Goal: Task Accomplishment & Management: Use online tool/utility

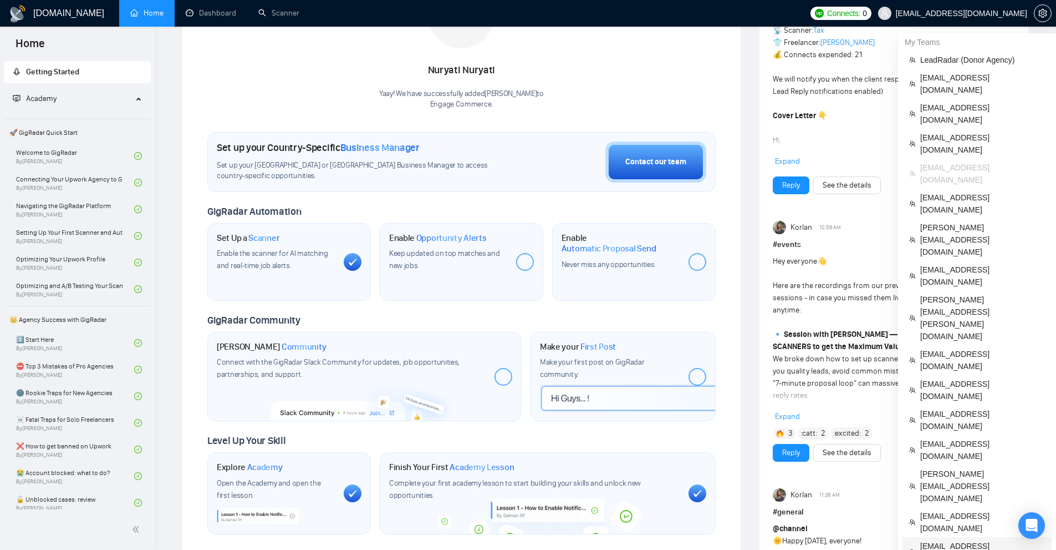
scroll to position [499, 0]
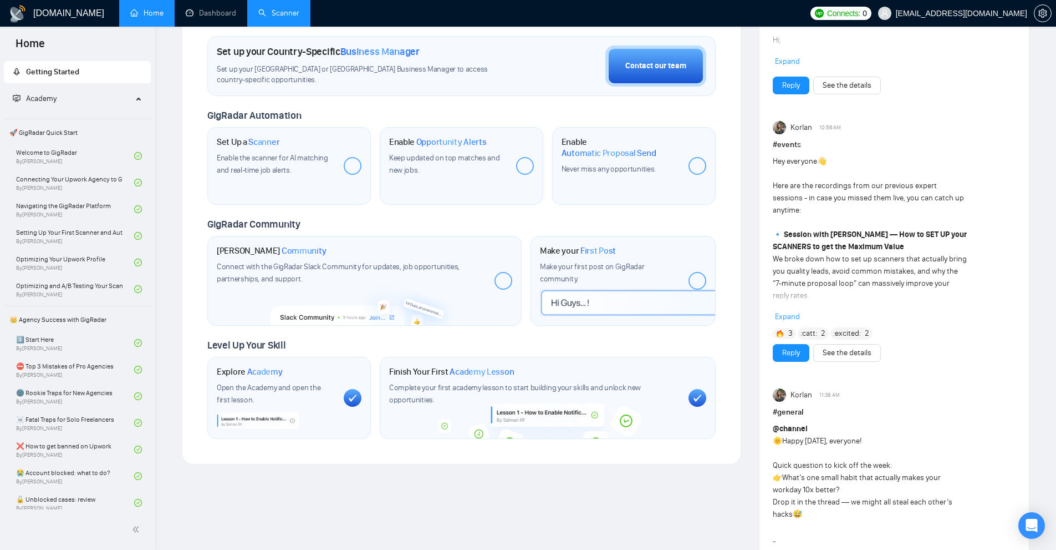
scroll to position [499, 0]
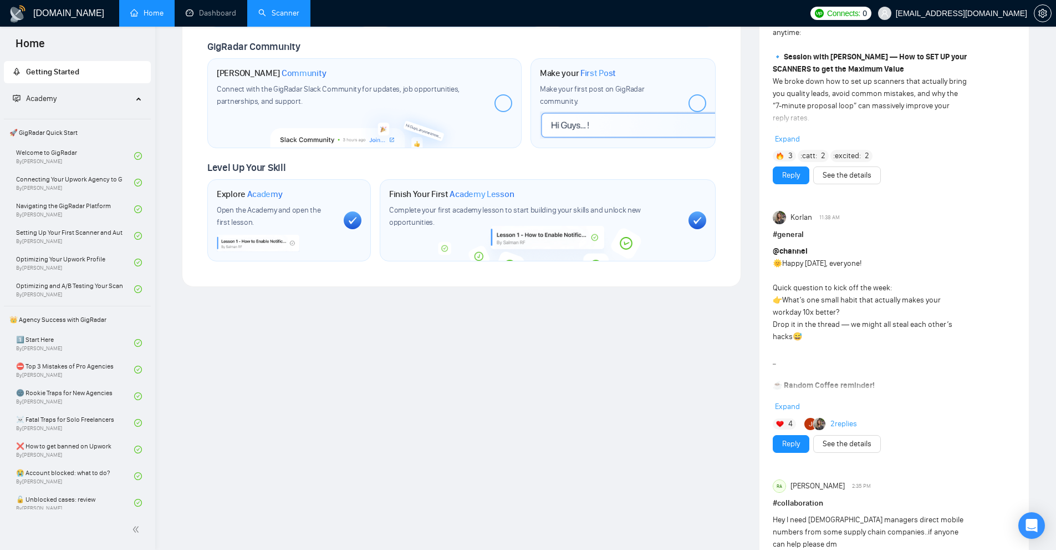
click at [299, 16] on link "Scanner" at bounding box center [278, 12] width 41 height 9
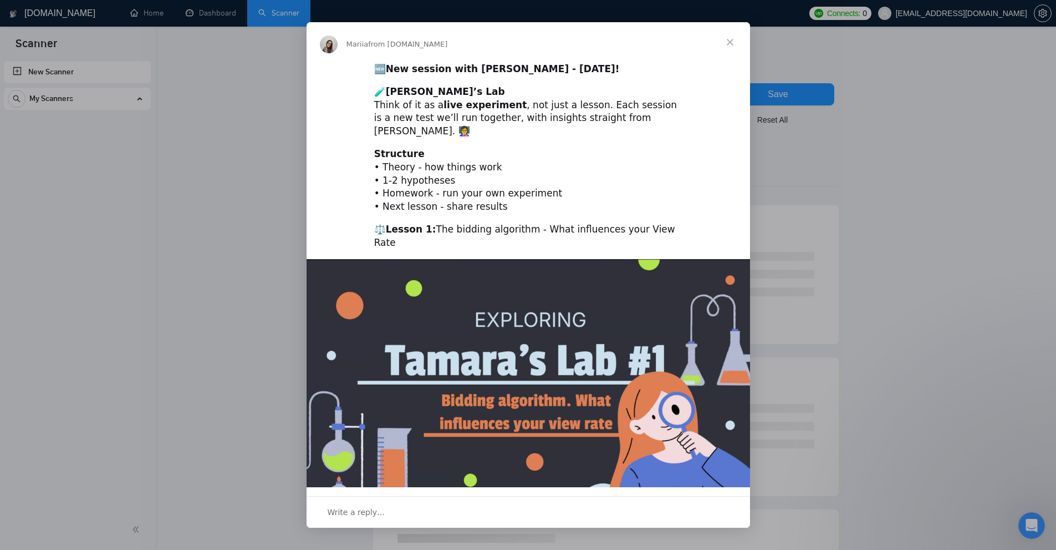
click at [919, 135] on div "Intercom messenger" at bounding box center [528, 275] width 1056 height 550
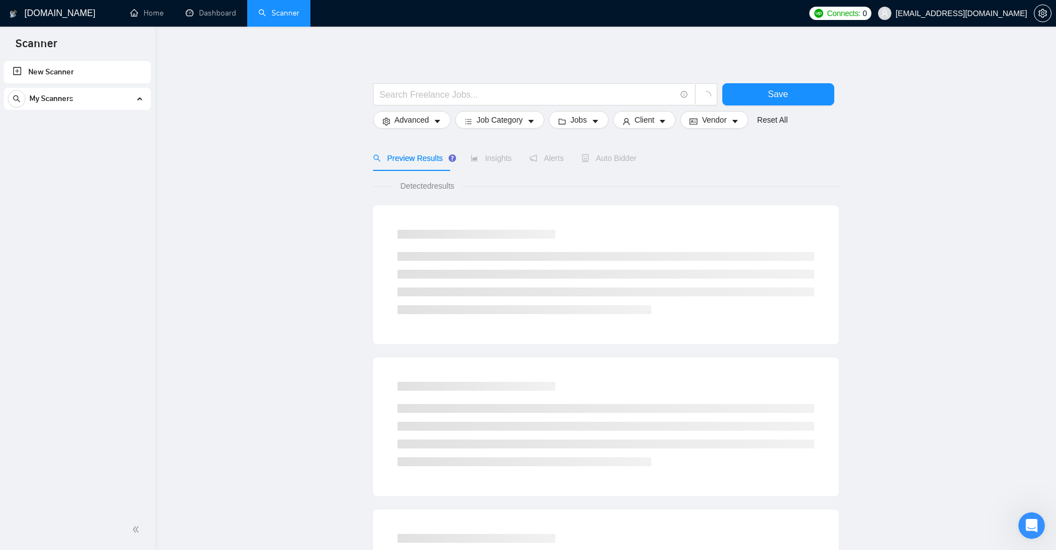
click at [144, 103] on div "My Scanners" at bounding box center [77, 99] width 139 height 22
click at [143, 103] on div "My Scanners" at bounding box center [77, 99] width 139 height 22
click at [200, 18] on link "Dashboard" at bounding box center [211, 12] width 50 height 9
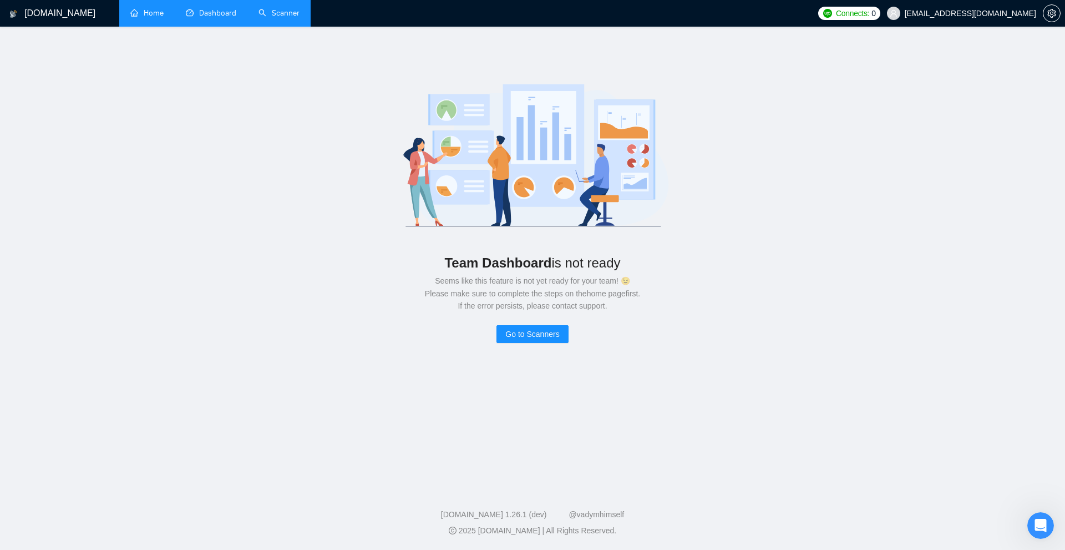
click at [157, 16] on link "Home" at bounding box center [146, 12] width 33 height 9
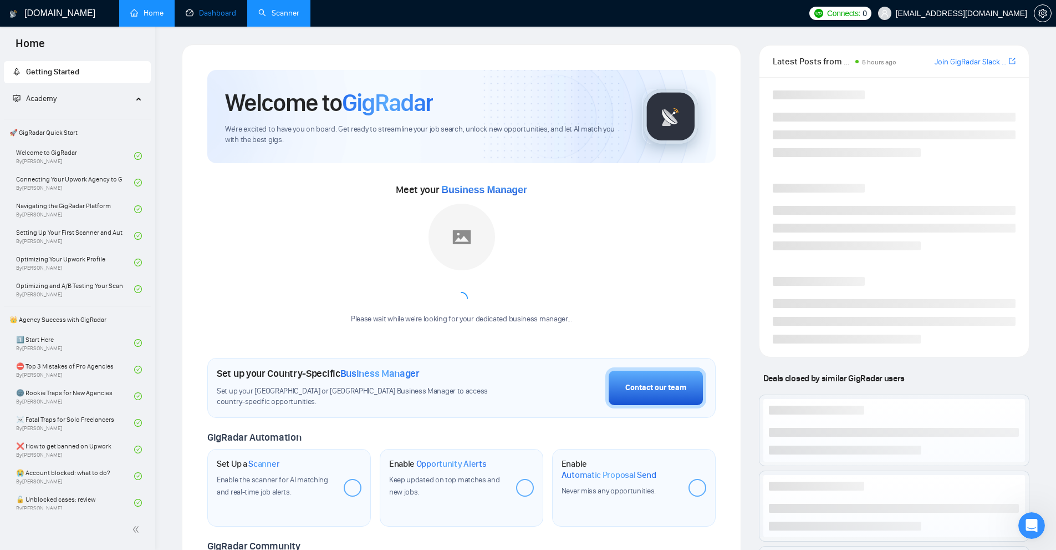
click at [213, 10] on link "Dashboard" at bounding box center [211, 12] width 50 height 9
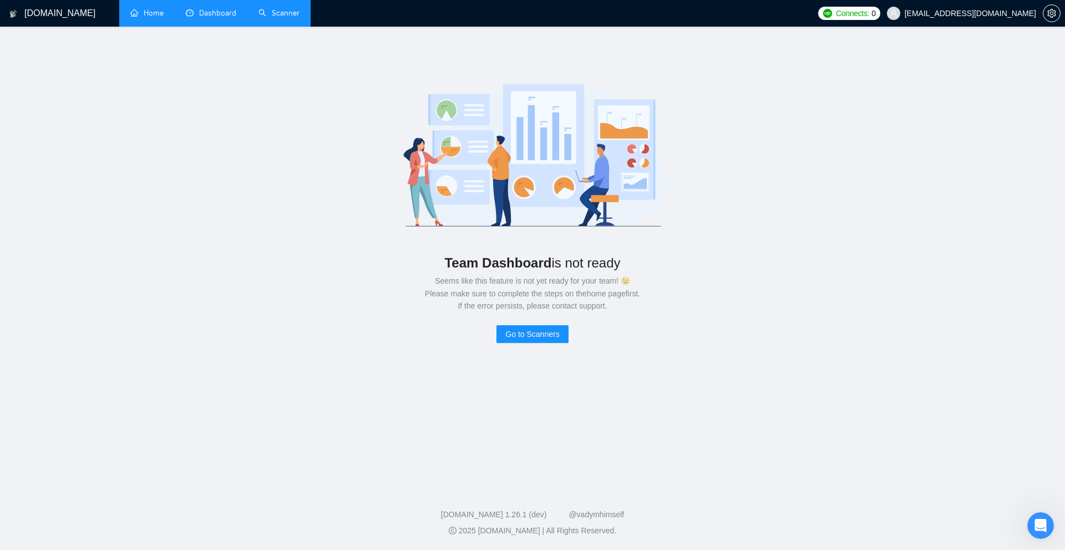
click at [164, 12] on link "Home" at bounding box center [146, 12] width 33 height 9
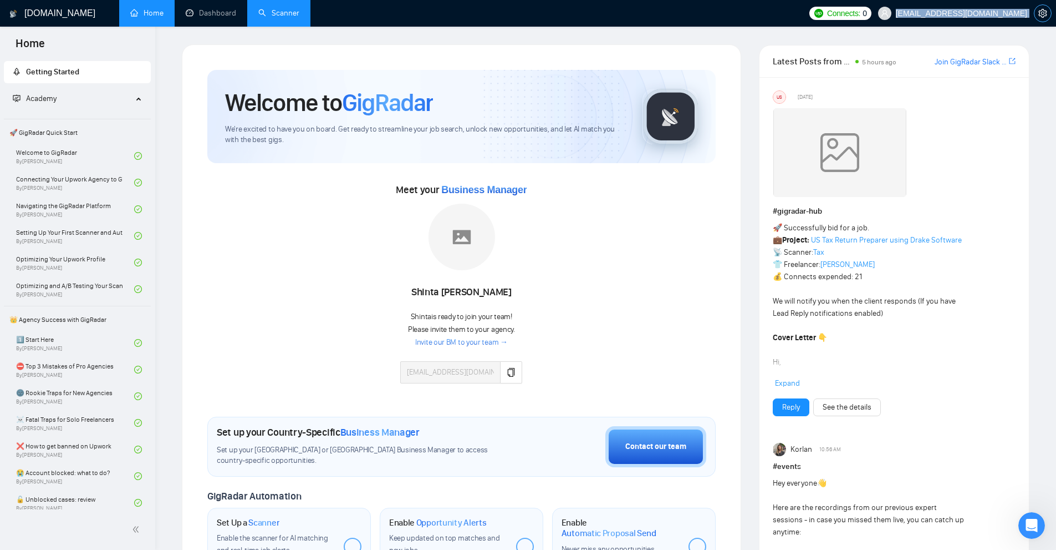
drag, startPoint x: 953, startPoint y: 15, endPoint x: 1036, endPoint y: 16, distance: 83.7
click at [1036, 16] on div "Connects: 0 tallen815@gmail.com" at bounding box center [931, 13] width 242 height 27
copy div "[EMAIL_ADDRESS][DOMAIN_NAME]"
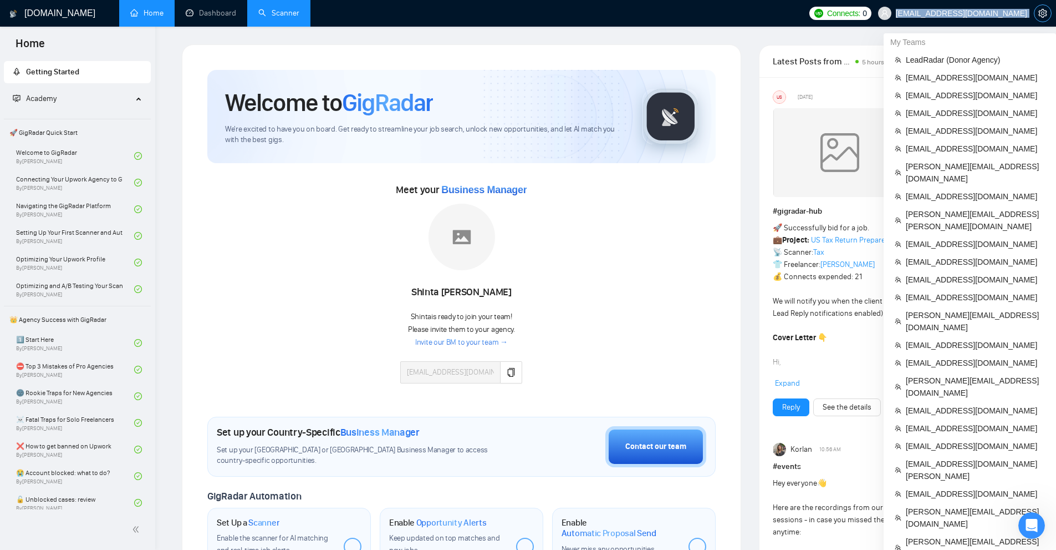
click at [1046, 13] on icon "setting" at bounding box center [1043, 13] width 9 height 9
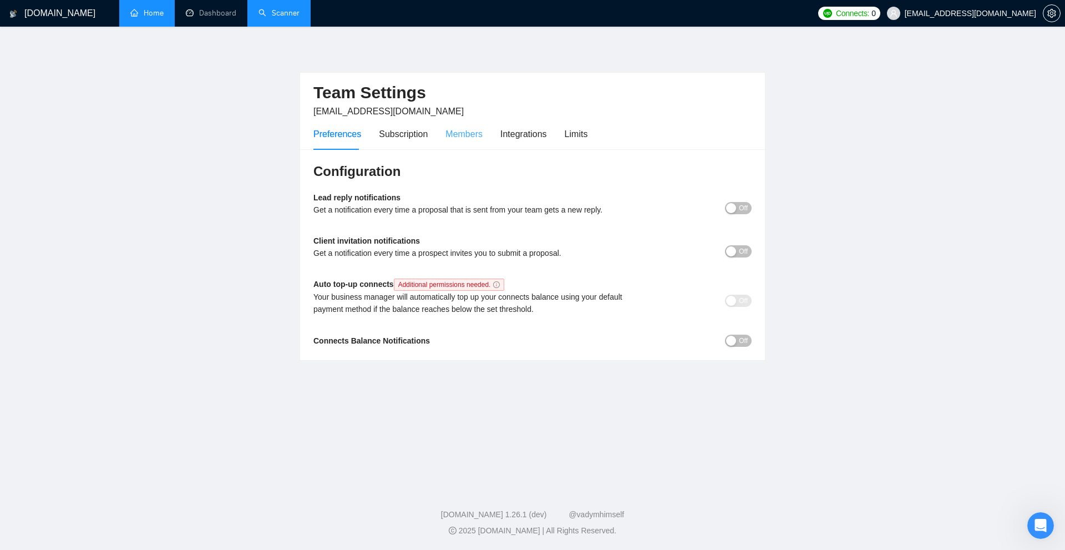
click at [460, 147] on div "Members" at bounding box center [463, 134] width 37 height 32
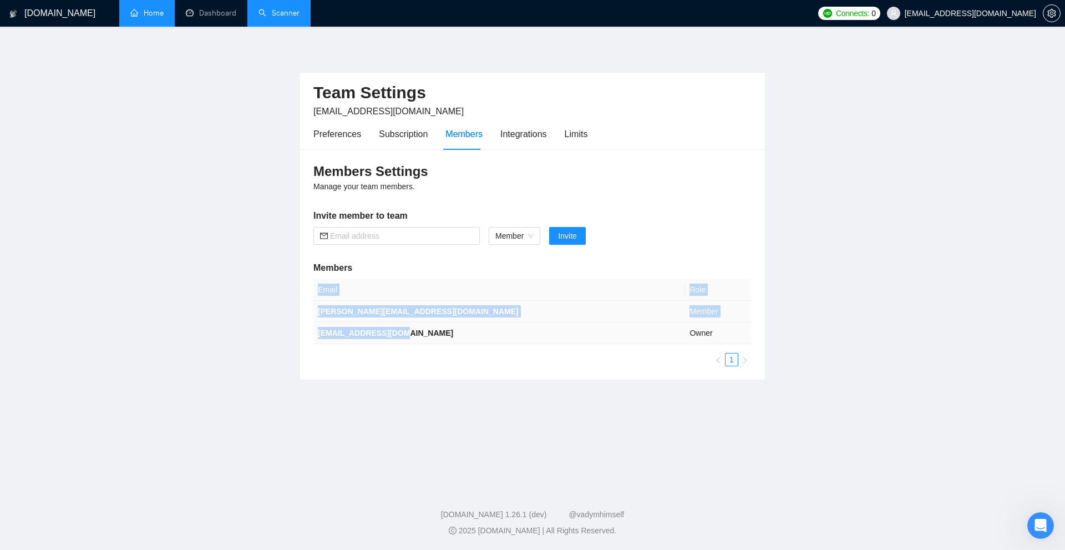
drag, startPoint x: 299, startPoint y: 303, endPoint x: 447, endPoint y: 327, distance: 150.5
click at [447, 327] on main "Team Settings tallen815@gmail.com Preferences Subscription Members Integrations…" at bounding box center [532, 254] width 1029 height 420
click at [447, 327] on td "[EMAIL_ADDRESS][DOMAIN_NAME]" at bounding box center [499, 333] width 372 height 22
drag, startPoint x: 447, startPoint y: 327, endPoint x: 446, endPoint y: 313, distance: 14.0
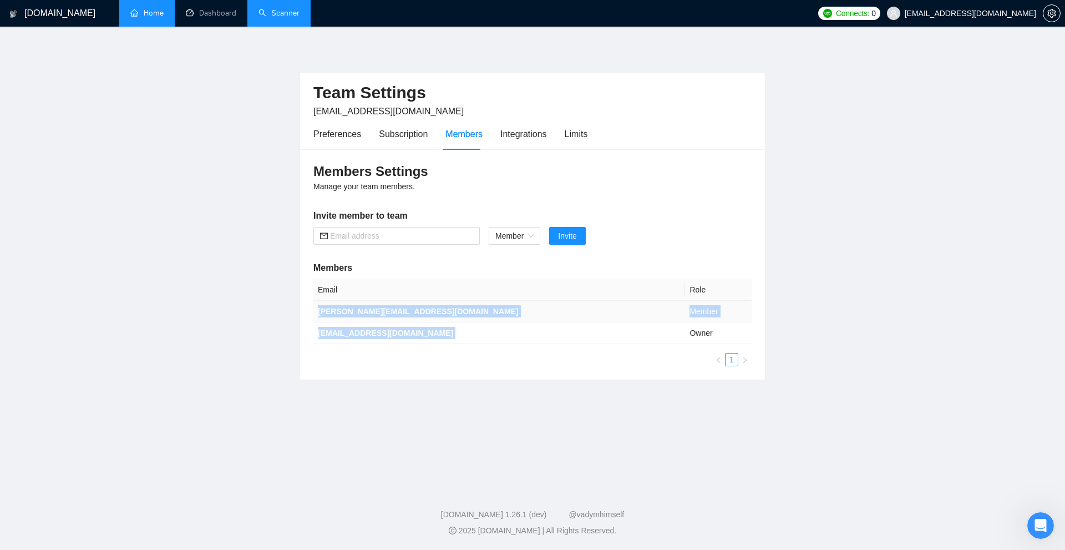
click at [446, 313] on tbody "oleksandr.b@gigradar.io Member tallen815@gmail.com Owner" at bounding box center [532, 322] width 438 height 43
click at [446, 313] on td "oleksandr.b@gigradar.io" at bounding box center [499, 312] width 372 height 22
click at [154, 17] on link "Home" at bounding box center [146, 12] width 33 height 9
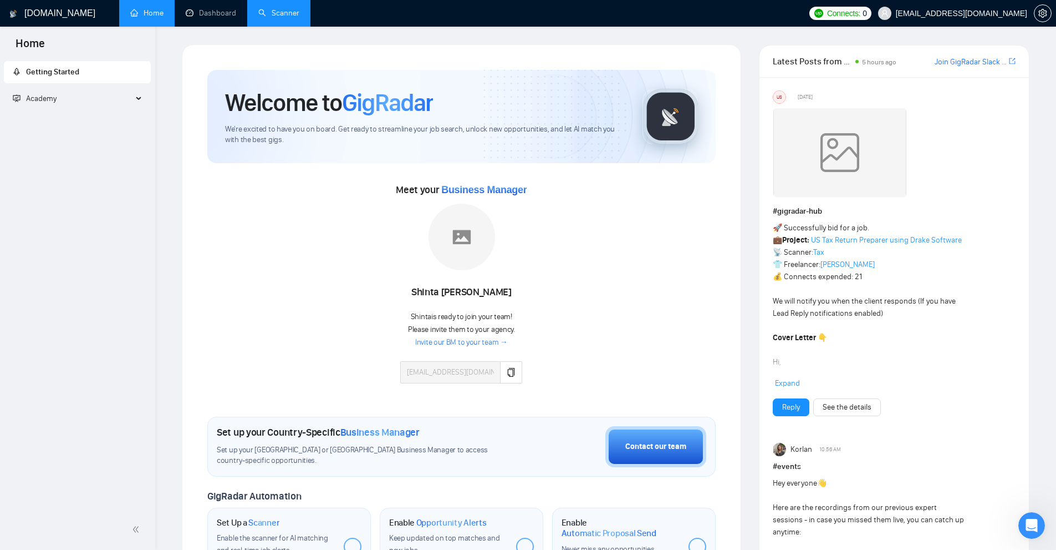
click at [603, 228] on div "Meet your Business Manager Shinta Surya Ningsih Shinta is ready to join your te…" at bounding box center [461, 287] width 508 height 213
click at [507, 376] on icon "copy" at bounding box center [511, 372] width 9 height 9
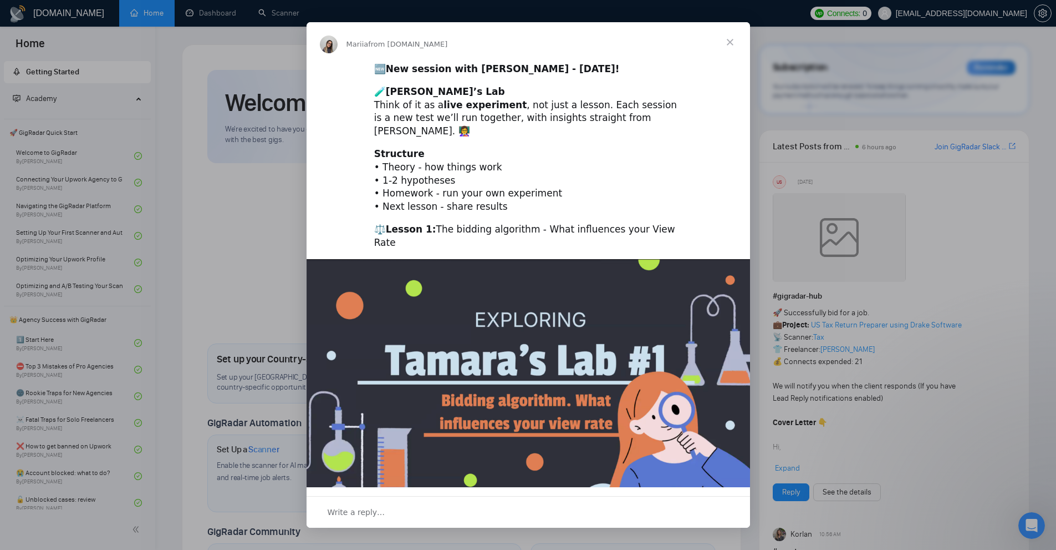
click at [880, 128] on div "Intercom messenger" at bounding box center [528, 275] width 1056 height 550
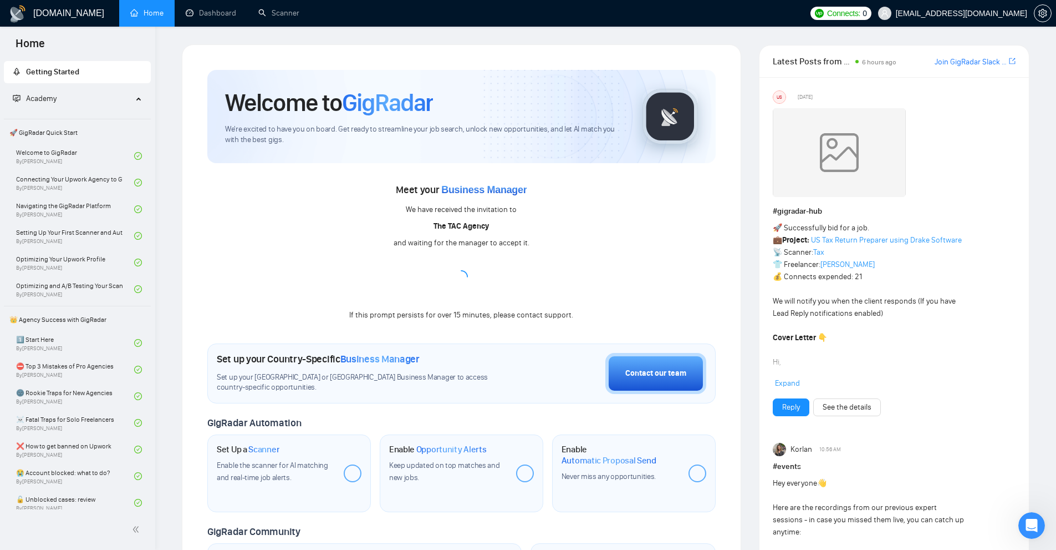
click at [658, 222] on div "Meet your Business Manager We have received the invitation to The TAC Agency an…" at bounding box center [461, 251] width 508 height 141
drag, startPoint x: 210, startPoint y: 357, endPoint x: 423, endPoint y: 361, distance: 213.0
click at [423, 361] on div "Set up your Country-Specific Business Manager Set up your United States or Unit…" at bounding box center [461, 373] width 508 height 60
drag, startPoint x: 423, startPoint y: 361, endPoint x: 619, endPoint y: 385, distance: 197.3
click at [428, 361] on div "Set up your Country-Specific Business Manager" at bounding box center [364, 359] width 294 height 12
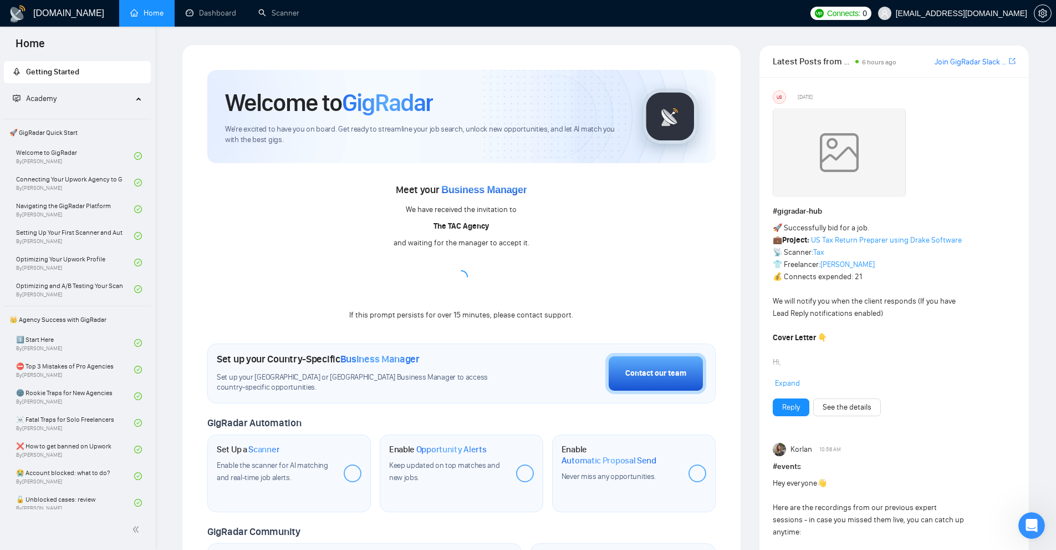
click at [683, 255] on div "Meet your Business Manager We have received the invitation to The TAC Agency an…" at bounding box center [461, 251] width 508 height 141
drag, startPoint x: 765, startPoint y: 54, endPoint x: 889, endPoint y: 62, distance: 124.4
click at [889, 62] on div "Latest Posts from the GigRadar Community 6 hours ago Join GigRadar Slack Commun…" at bounding box center [894, 61] width 269 height 32
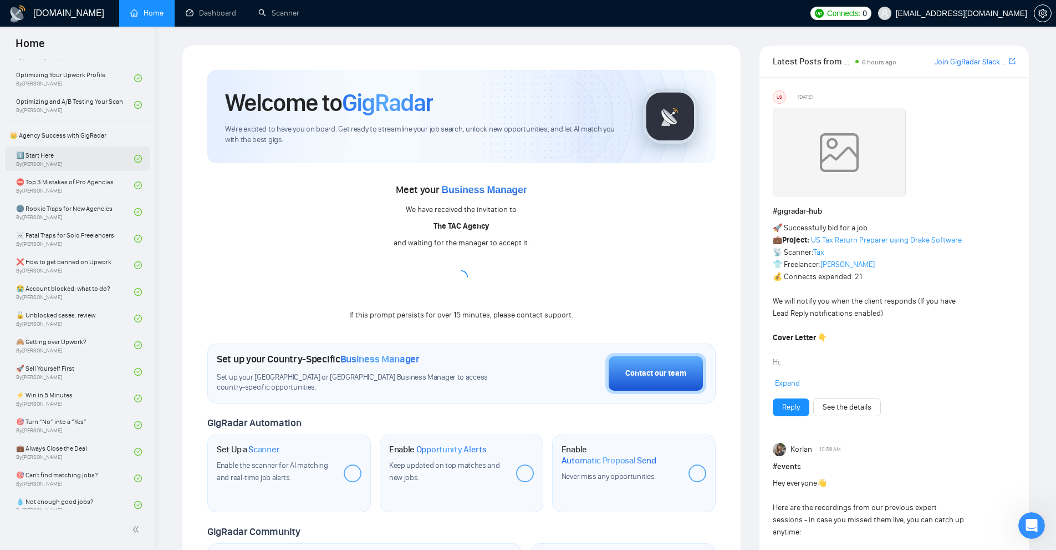
scroll to position [182, 0]
drag, startPoint x: 18, startPoint y: 134, endPoint x: 123, endPoint y: 138, distance: 104.9
click at [121, 138] on span "👑 Agency Success with GigRadar" at bounding box center [77, 137] width 145 height 22
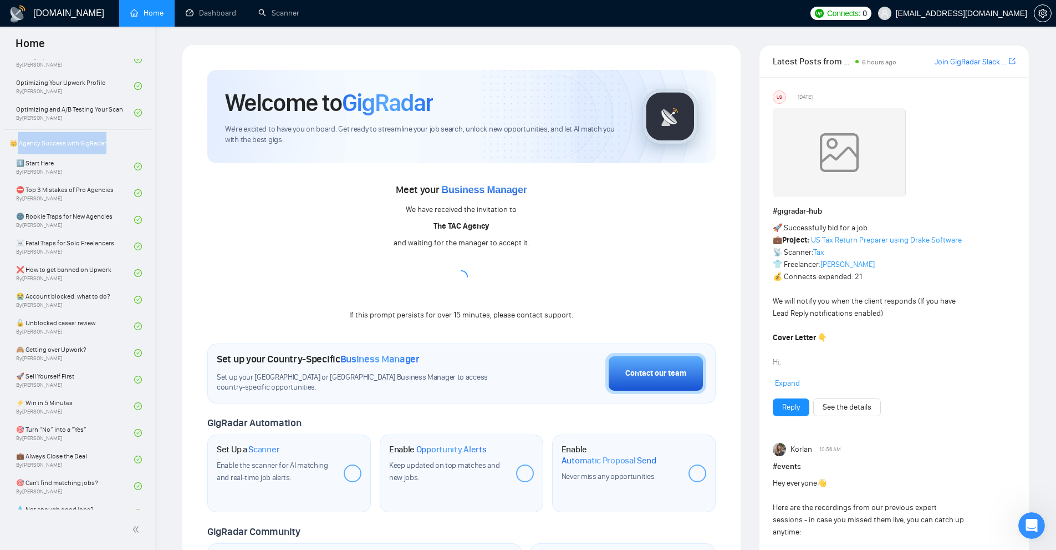
scroll to position [0, 0]
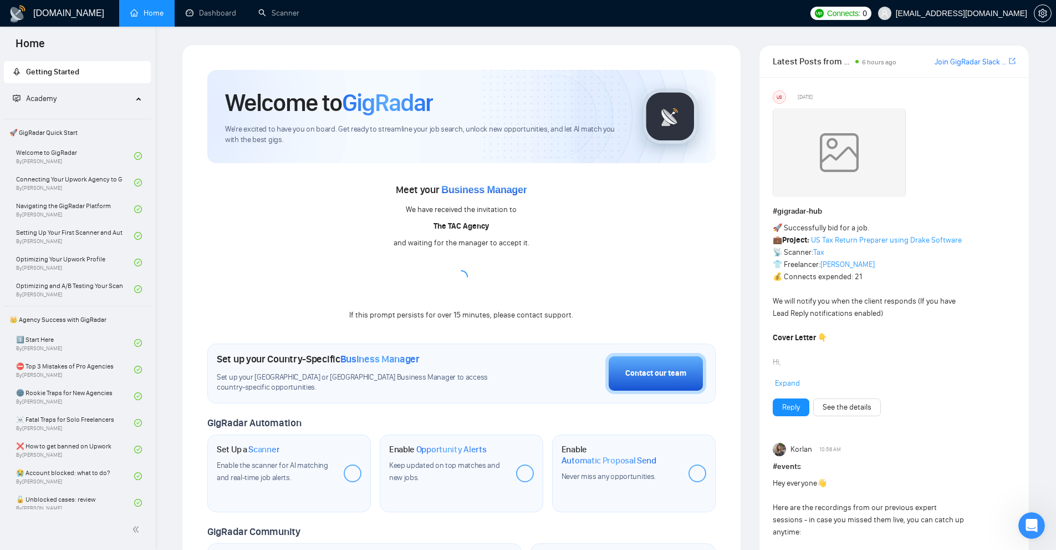
drag, startPoint x: 284, startPoint y: 207, endPoint x: 267, endPoint y: 212, distance: 17.9
click at [284, 207] on div "Meet your Business Manager We have received the invitation to The TAC Agency an…" at bounding box center [461, 251] width 508 height 141
click at [377, 263] on div "Meet your Business Manager We have received the invitation to The TAC Agency an…" at bounding box center [461, 251] width 508 height 141
drag, startPoint x: 304, startPoint y: 174, endPoint x: 318, endPoint y: 164, distance: 16.6
click at [312, 186] on div "Meet your Business Manager We have received the invitation to The TAC Agency an…" at bounding box center [461, 242] width 508 height 159
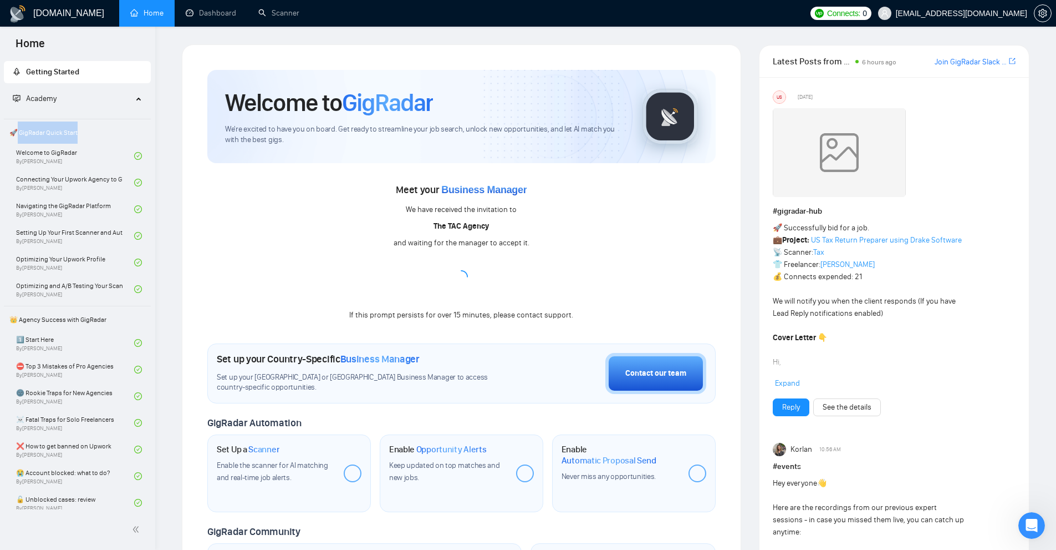
drag, startPoint x: 15, startPoint y: 133, endPoint x: 96, endPoint y: 138, distance: 81.1
click at [96, 138] on span "🚀 GigRadar Quick Start" at bounding box center [77, 132] width 145 height 22
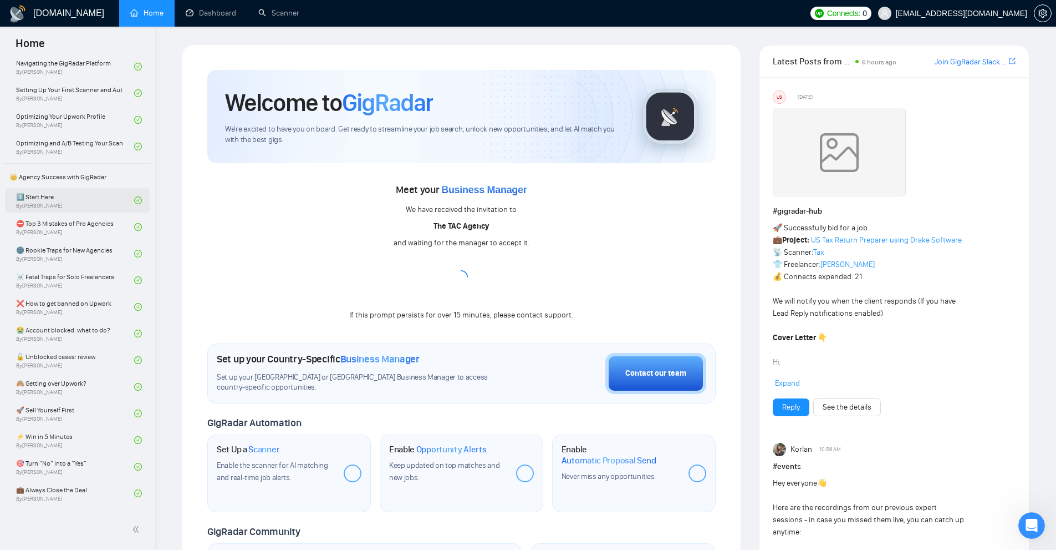
scroll to position [141, 0]
drag, startPoint x: 16, startPoint y: 179, endPoint x: 121, endPoint y: 178, distance: 105.9
click at [121, 178] on span "👑 Agency Success with GigRadar" at bounding box center [77, 178] width 145 height 22
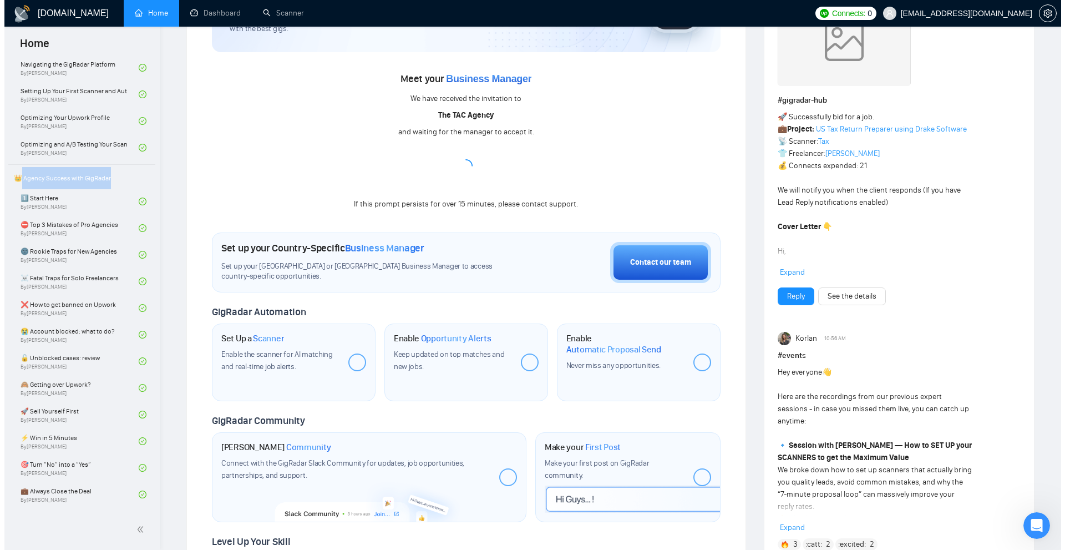
scroll to position [0, 0]
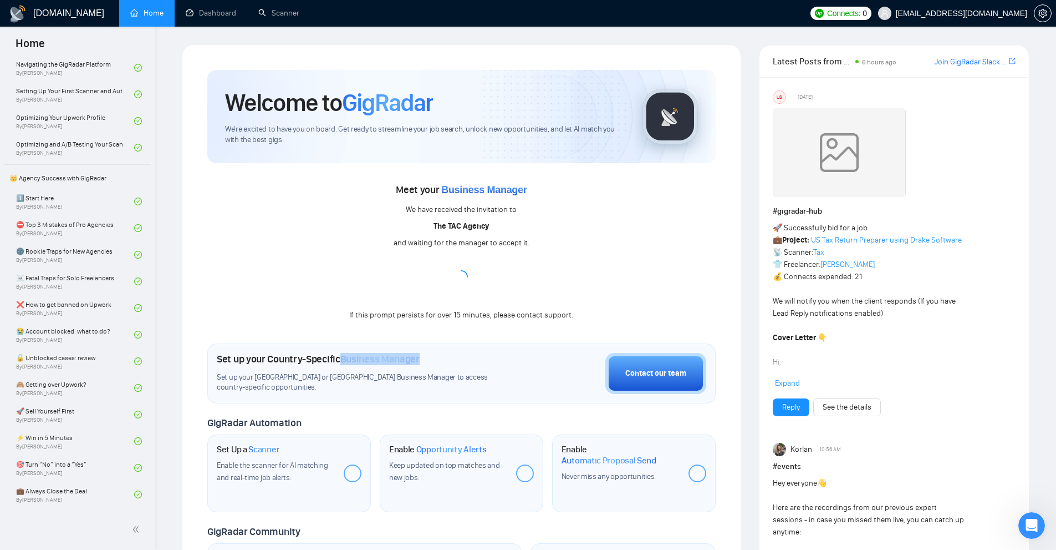
drag, startPoint x: 340, startPoint y: 355, endPoint x: 424, endPoint y: 355, distance: 83.7
click at [424, 355] on div "Set up your Country-Specific Business Manager" at bounding box center [364, 359] width 294 height 12
drag, startPoint x: 419, startPoint y: 357, endPoint x: 342, endPoint y: 359, distance: 77.7
click at [342, 359] on span "Business Manager" at bounding box center [379, 359] width 79 height 12
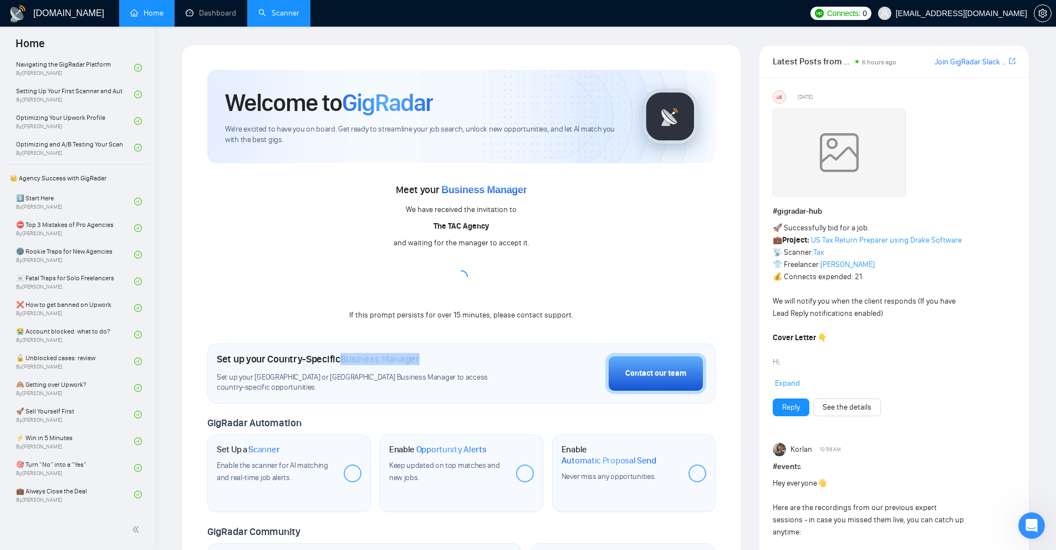
click at [281, 9] on link "Scanner" at bounding box center [278, 12] width 41 height 9
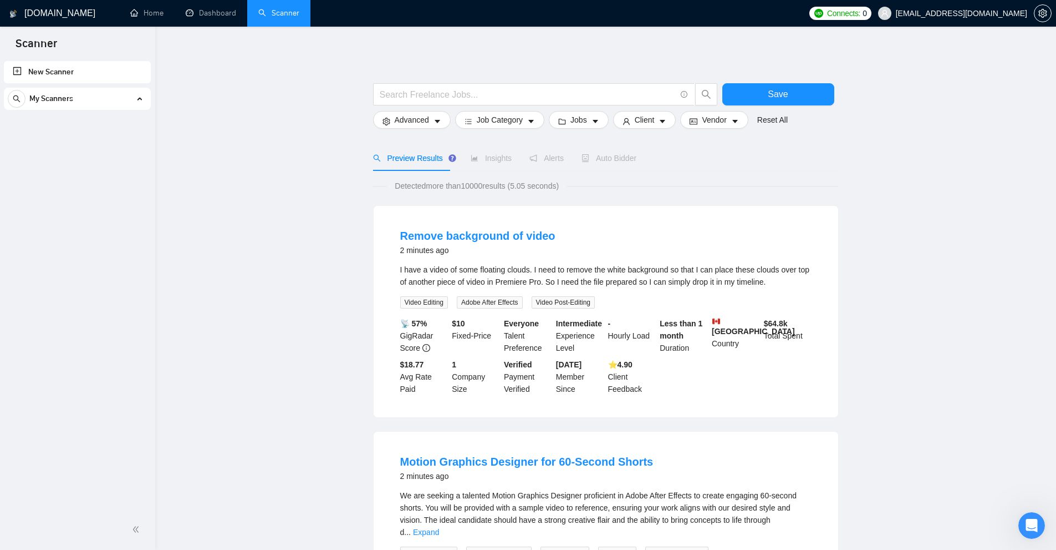
click at [94, 78] on link "New Scanner" at bounding box center [77, 72] width 129 height 22
click at [466, 94] on input "text" at bounding box center [528, 95] width 296 height 14
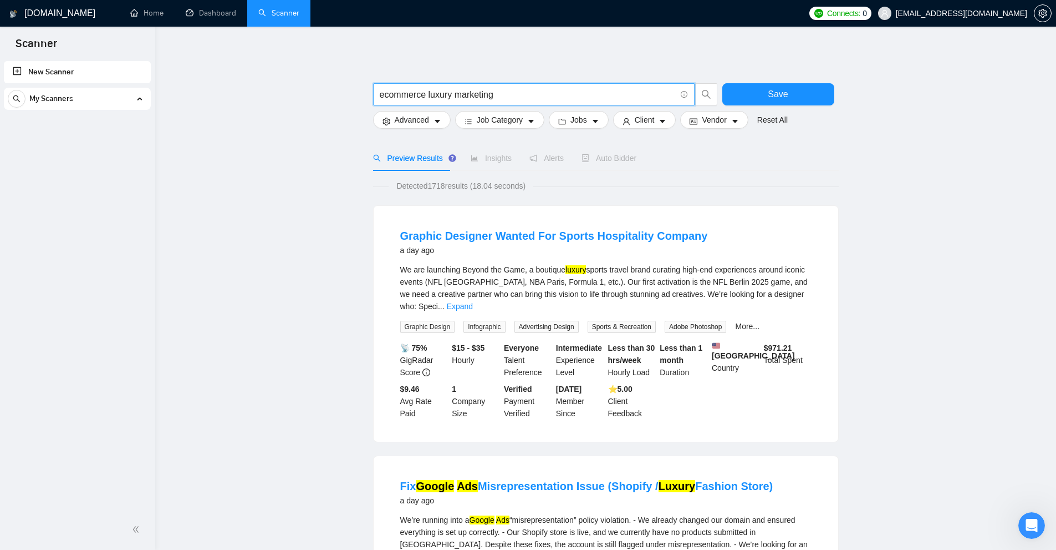
click at [408, 95] on input "ecommerce luxury marketing" at bounding box center [528, 95] width 296 height 14
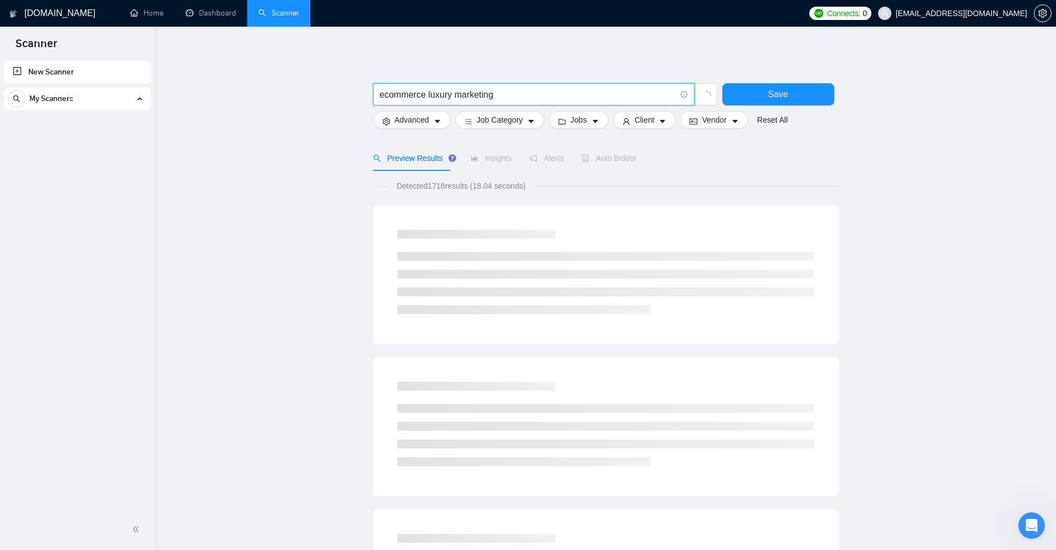
drag, startPoint x: 408, startPoint y: 95, endPoint x: 541, endPoint y: 95, distance: 133.1
click at [541, 95] on input "ecommerce luxury marketing" at bounding box center [528, 95] width 296 height 14
type input "ecommerce luxury marketing"
drag, startPoint x: 379, startPoint y: 95, endPoint x: 488, endPoint y: 91, distance: 109.3
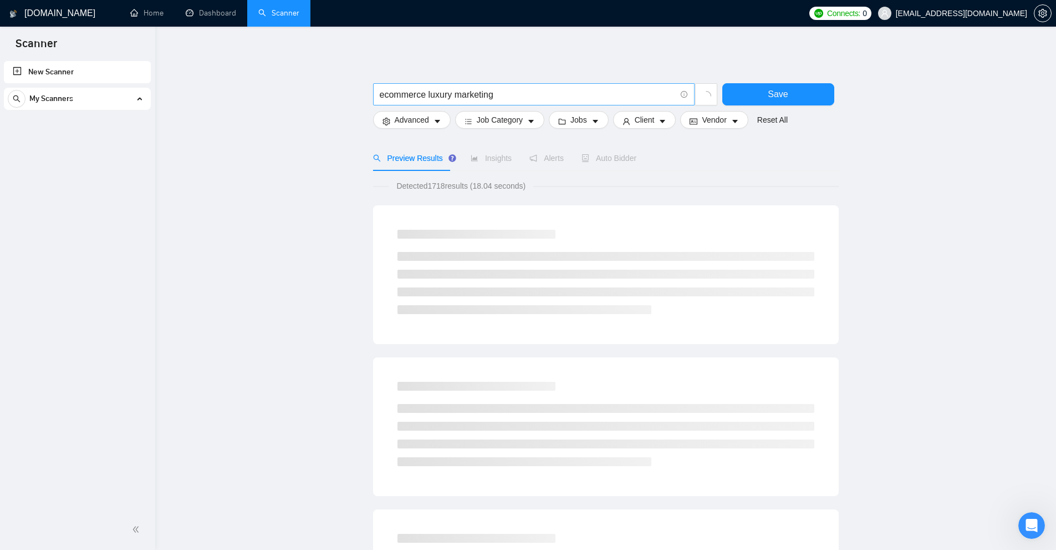
click at [488, 91] on span "ecommerce luxury marketing" at bounding box center [534, 94] width 322 height 22
drag, startPoint x: 521, startPoint y: 91, endPoint x: 117, endPoint y: 95, distance: 404.3
click at [117, 95] on section "Scanner New Scanner My Scanners GigRadar.io Home Dashboard Scanner Connects: 0 …" at bounding box center [528, 532] width 1056 height 1064
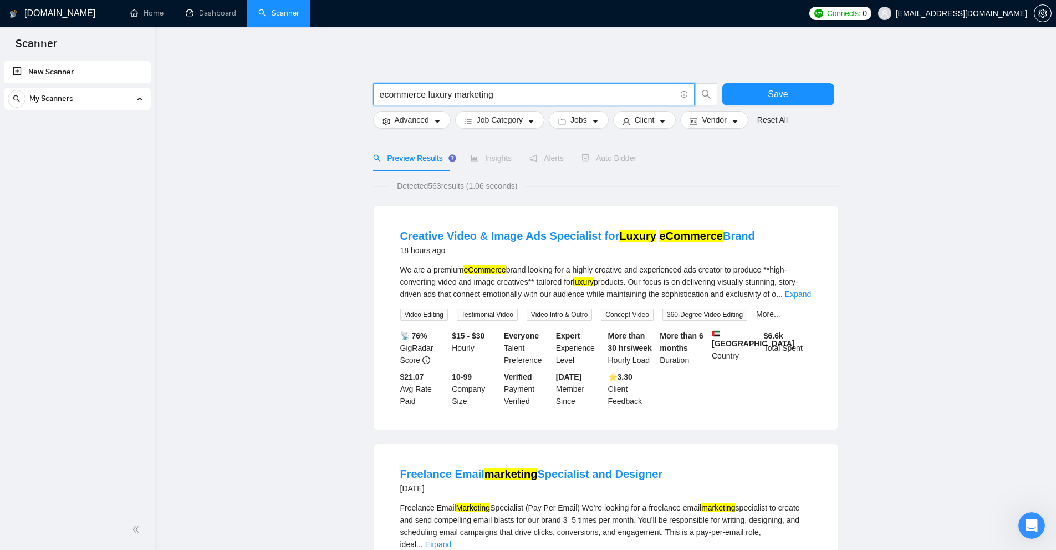
click at [598, 267] on div "We are a premium eCommerce brand looking for a highly creative and experienced …" at bounding box center [605, 281] width 411 height 37
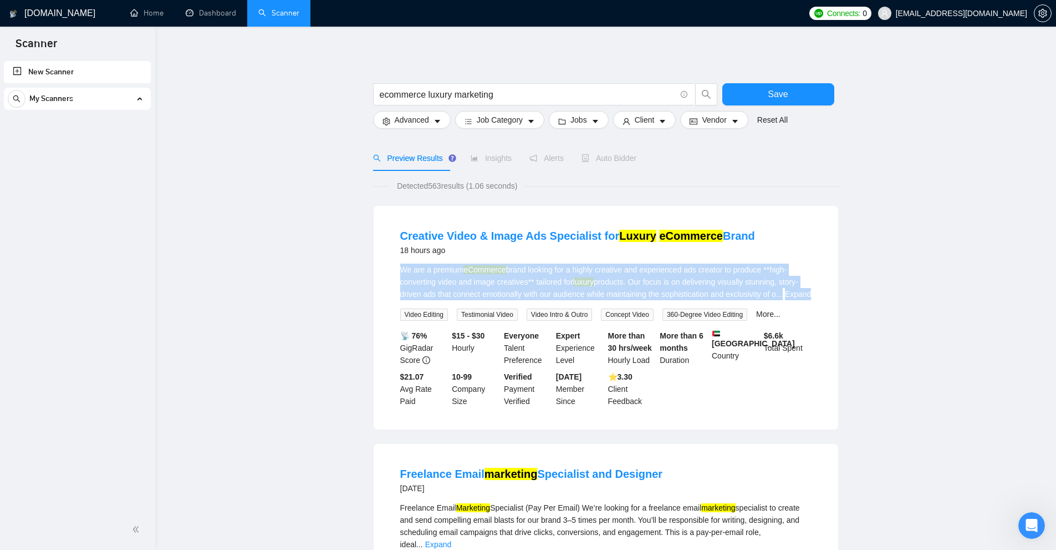
click at [598, 267] on div "We are a premium eCommerce brand looking for a highly creative and experienced …" at bounding box center [605, 281] width 411 height 37
click at [546, 273] on div "We are a premium eCommerce brand looking for a highly creative and experienced …" at bounding box center [605, 281] width 411 height 37
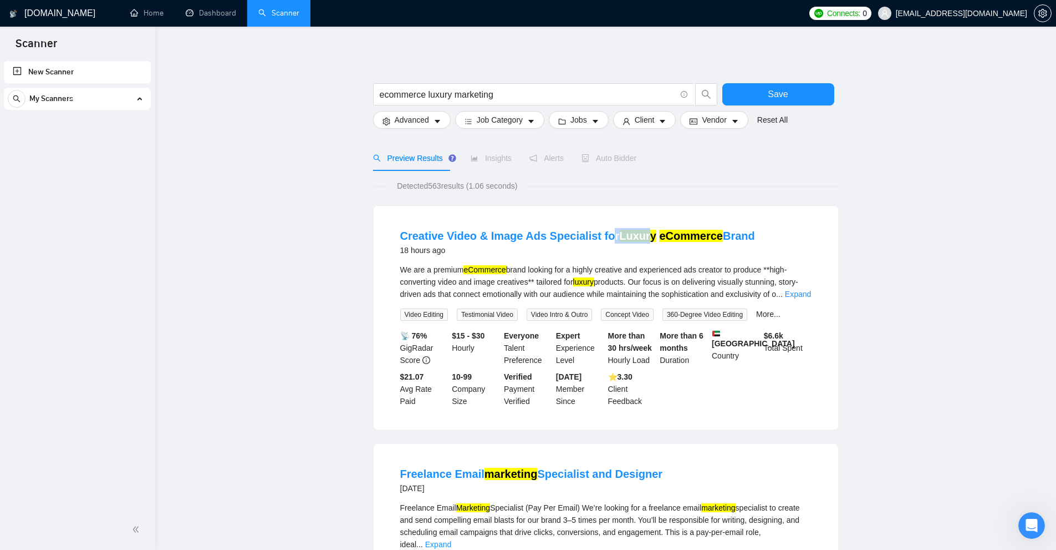
drag, startPoint x: 629, startPoint y: 222, endPoint x: 639, endPoint y: 222, distance: 10.0
click at [639, 222] on li "Creative Video & Image Ads Specialist for Luxury eCommerce Brand 18 hours ago W…" at bounding box center [606, 317] width 438 height 197
click at [645, 221] on li "Creative Video & Image Ads Specialist for Luxury eCommerce Brand 18 hours ago W…" at bounding box center [606, 317] width 438 height 197
drag, startPoint x: 672, startPoint y: 228, endPoint x: 721, endPoint y: 227, distance: 49.9
click at [721, 227] on li "Creative Video & Image Ads Specialist for Luxury eCommerce Brand 18 hours ago W…" at bounding box center [606, 317] width 438 height 197
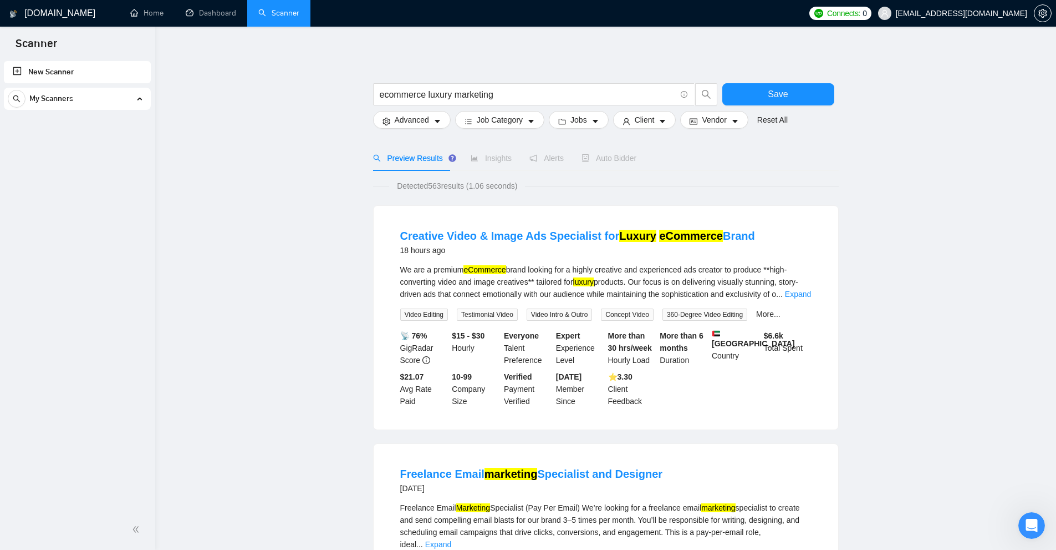
click at [579, 269] on div "We are a premium eCommerce brand looking for a highly creative and experienced …" at bounding box center [605, 281] width 411 height 37
click at [813, 289] on li "Creative Video & Image Ads Specialist for Luxury eCommerce Brand 18 hours ago W…" at bounding box center [606, 317] width 438 height 197
click at [804, 294] on link "Expand" at bounding box center [798, 293] width 26 height 9
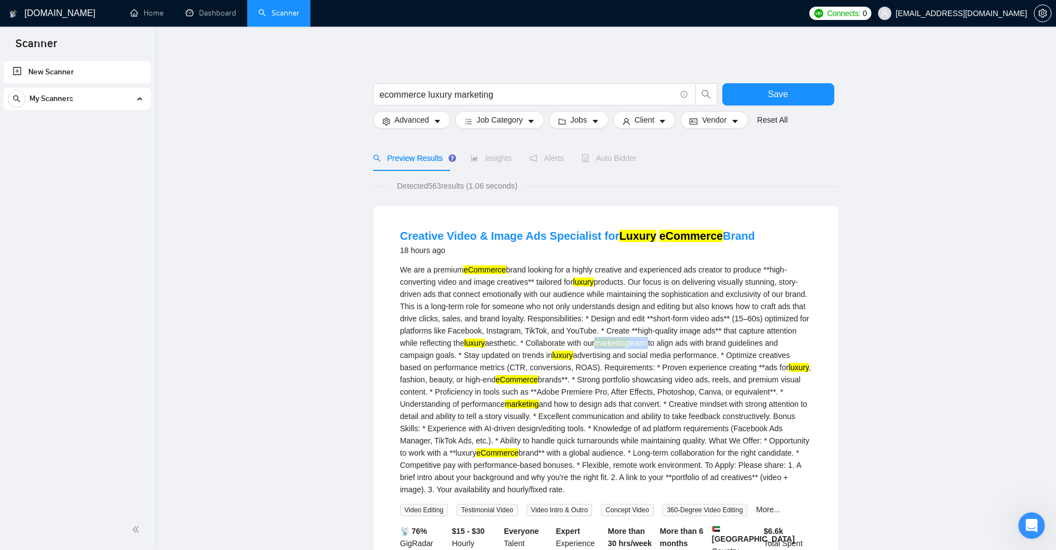
drag, startPoint x: 625, startPoint y: 342, endPoint x: 655, endPoint y: 337, distance: 29.7
click at [655, 337] on div "We are a premium eCommerce brand looking for a highly creative and experienced …" at bounding box center [605, 379] width 411 height 232
click at [657, 340] on div "We are a premium eCommerce brand looking for a highly creative and experienced …" at bounding box center [605, 379] width 411 height 232
click at [526, 352] on div "We are a premium eCommerce brand looking for a highly creative and experienced …" at bounding box center [605, 379] width 411 height 232
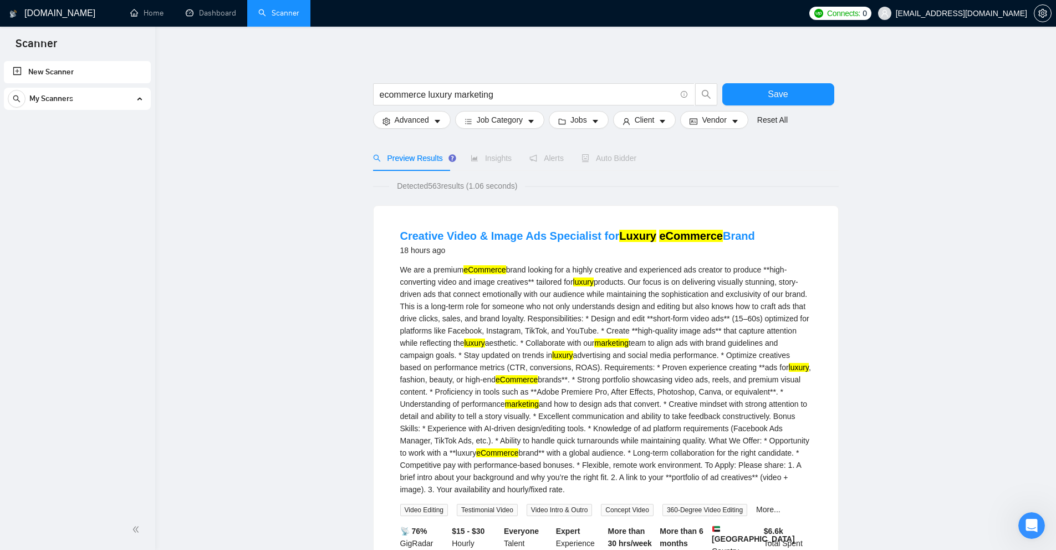
click at [628, 338] on mark "marketing" at bounding box center [611, 342] width 34 height 9
drag, startPoint x: 604, startPoint y: 338, endPoint x: 681, endPoint y: 338, distance: 76.5
click at [681, 338] on div "We are a premium eCommerce brand looking for a highly creative and experienced …" at bounding box center [605, 379] width 411 height 232
click at [678, 344] on div "We are a premium eCommerce brand looking for a highly creative and experienced …" at bounding box center [605, 379] width 411 height 232
drag, startPoint x: 383, startPoint y: 94, endPoint x: 342, endPoint y: 103, distance: 42.4
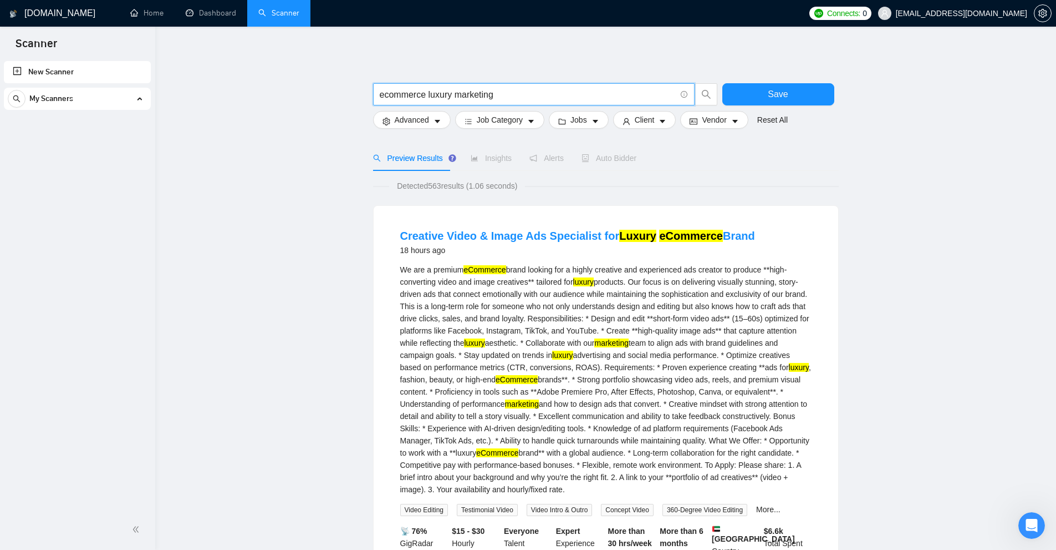
click at [513, 88] on input "ecommerce luxury marketing" at bounding box center [528, 95] width 296 height 14
drag, startPoint x: 380, startPoint y: 94, endPoint x: 550, endPoint y: 91, distance: 169.7
click at [550, 91] on input "ecommerce luxury marketing" at bounding box center [528, 95] width 296 height 14
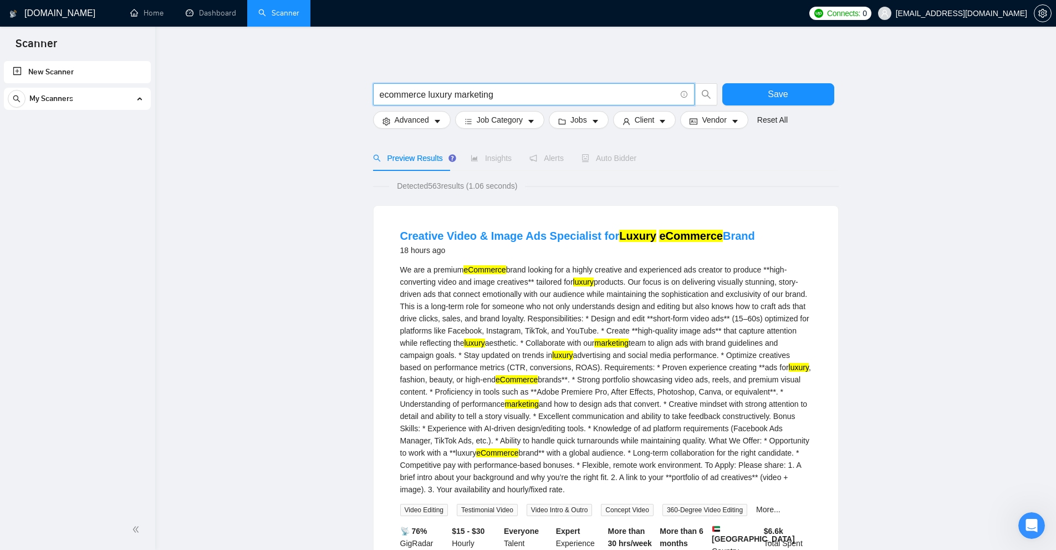
click at [550, 91] on input "ecommerce luxury marketing" at bounding box center [528, 95] width 296 height 14
click at [565, 86] on span "ecommerce luxury marketing" at bounding box center [534, 94] width 322 height 22
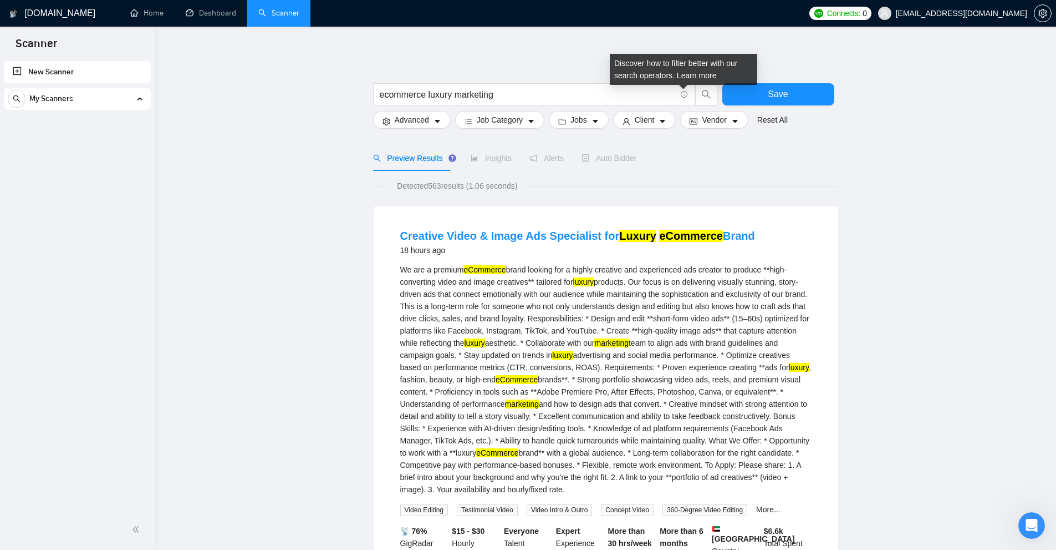
click at [632, 68] on div "Discover how to filter better with our search operators. Learn more" at bounding box center [684, 69] width 148 height 31
drag, startPoint x: 632, startPoint y: 68, endPoint x: 728, endPoint y: 63, distance: 95.5
click at [728, 63] on div "Discover how to filter better with our search operators. Learn more" at bounding box center [684, 69] width 148 height 31
click at [690, 77] on link "Learn more" at bounding box center [697, 75] width 40 height 9
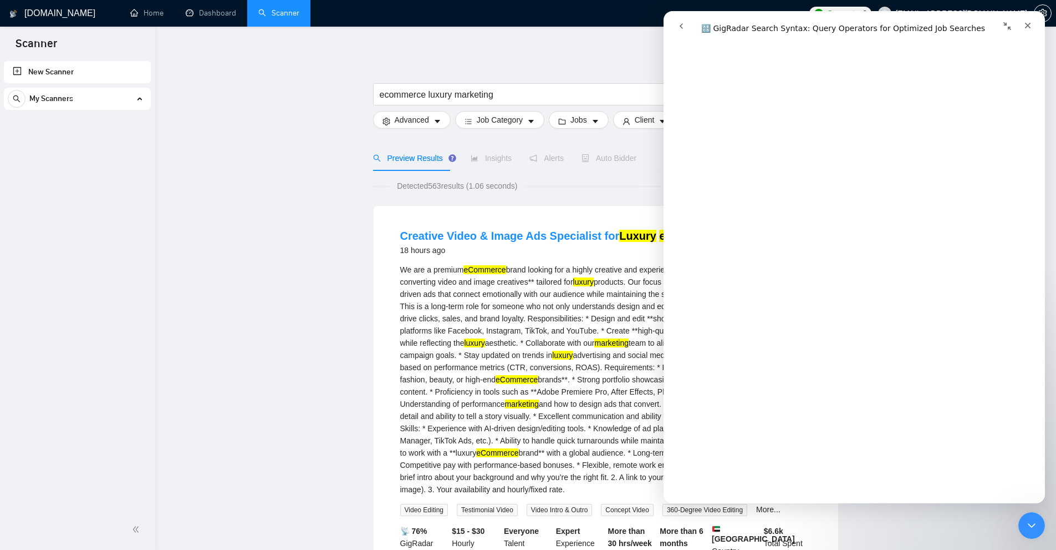
scroll to position [1639, 0]
click at [1029, 530] on div "Close Intercom Messenger" at bounding box center [1030, 523] width 27 height 27
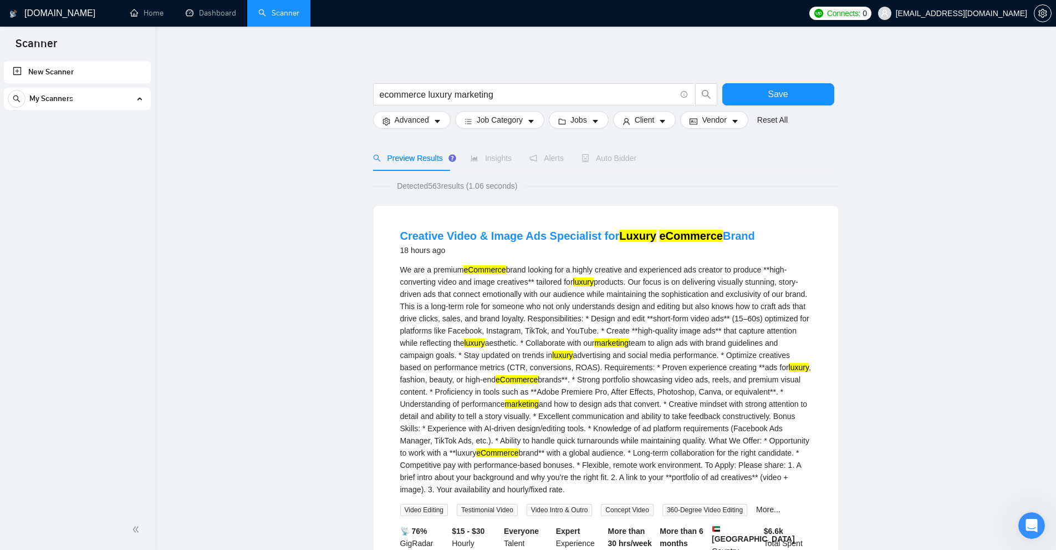
scroll to position [0, 0]
click at [546, 84] on span "ecommerce luxury marketing" at bounding box center [534, 94] width 322 height 22
click at [1028, 511] on div "Open Intercom Messenger" at bounding box center [1030, 523] width 37 height 37
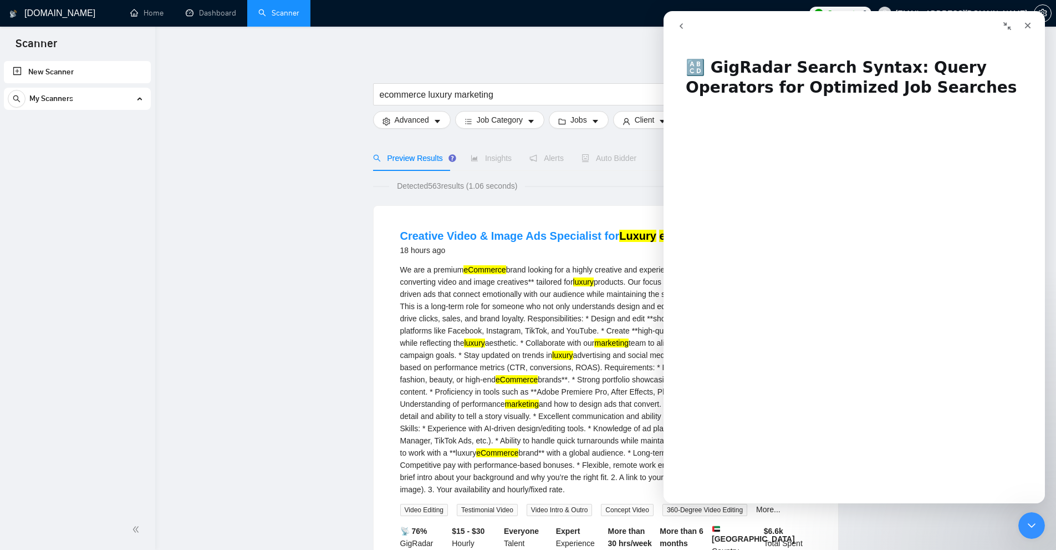
drag, startPoint x: 680, startPoint y: 28, endPoint x: 1347, endPoint y: 43, distance: 667.3
click at [680, 28] on icon "go back" at bounding box center [681, 26] width 9 height 9
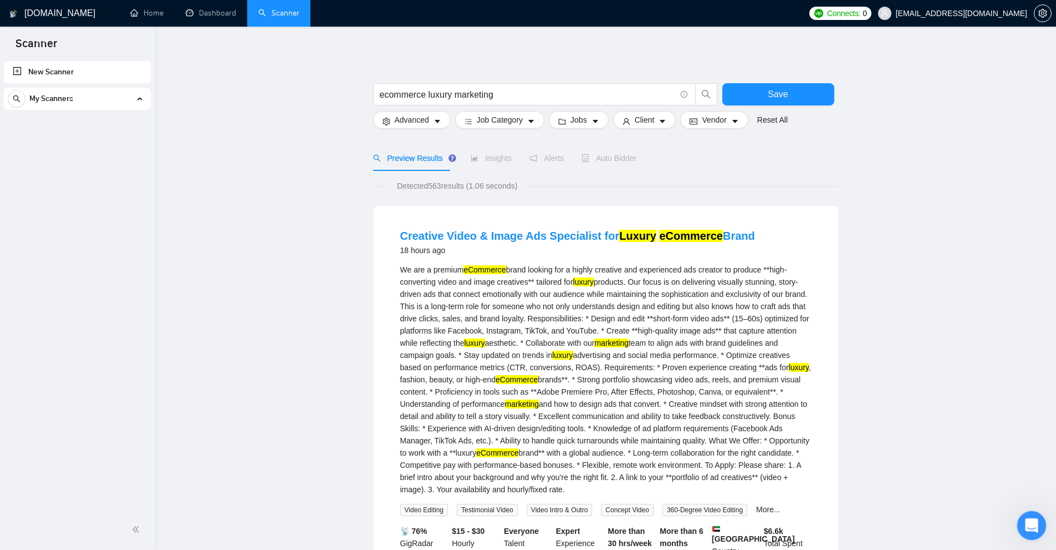
click at [1026, 527] on icon "Open Intercom Messenger" at bounding box center [1030, 524] width 18 height 18
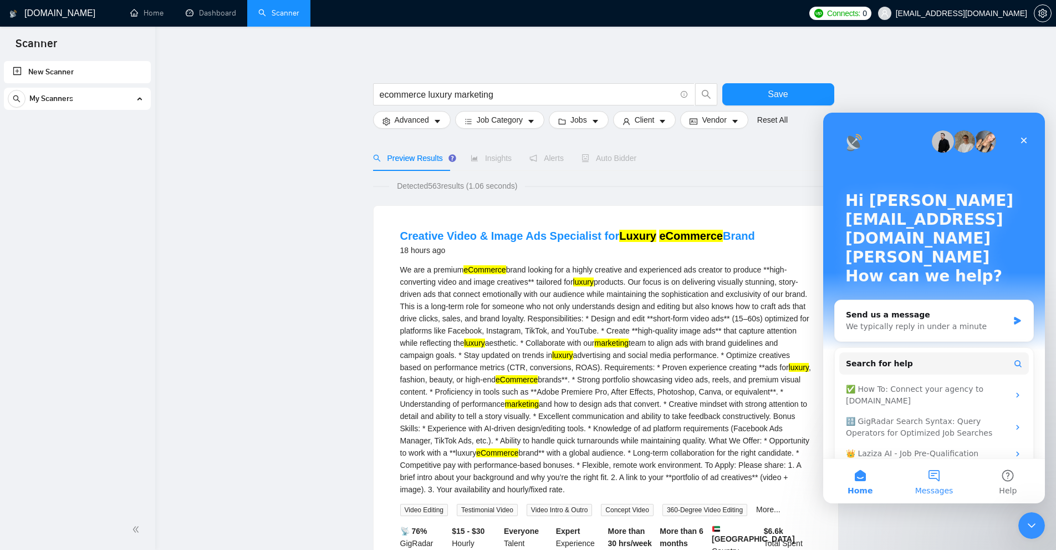
click at [934, 486] on span "Messages" at bounding box center [935, 490] width 38 height 8
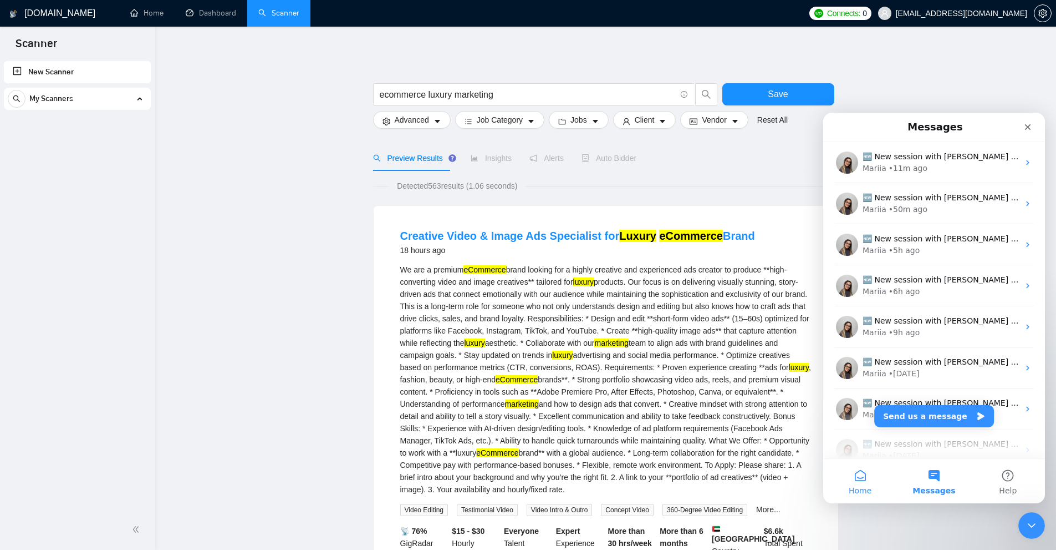
click at [862, 478] on button "Home" at bounding box center [860, 481] width 74 height 44
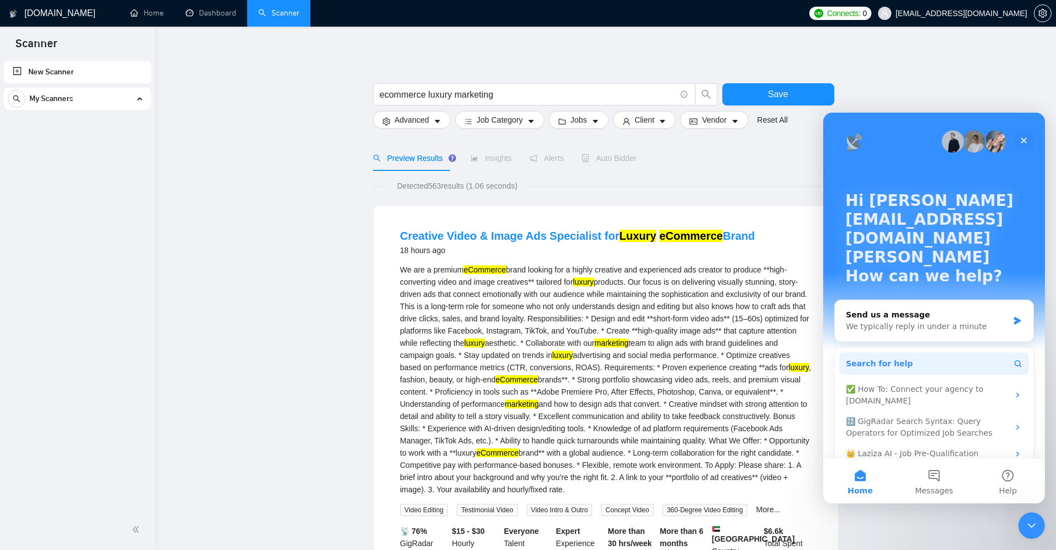
scroll to position [18, 0]
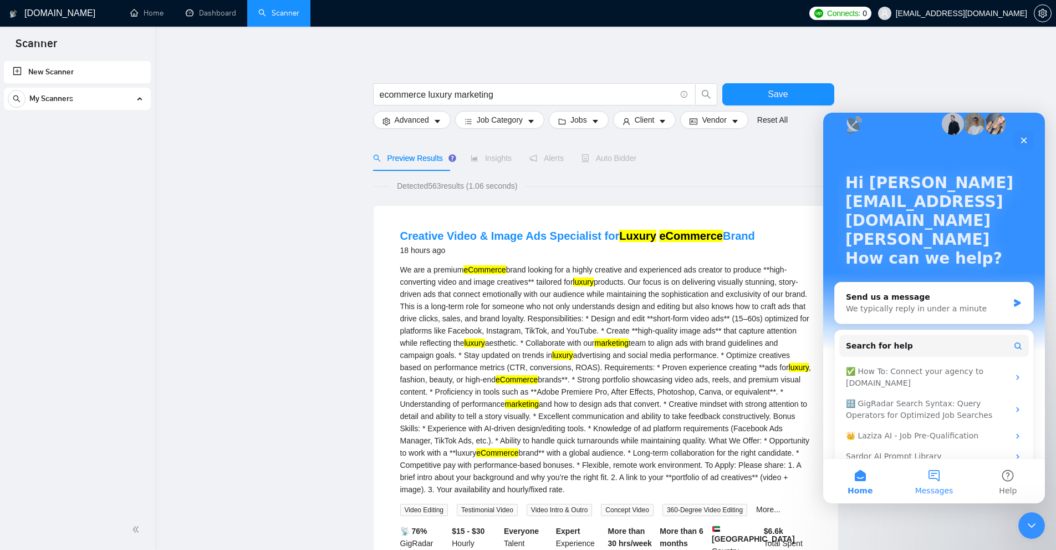
click at [935, 488] on span "Messages" at bounding box center [935, 490] width 38 height 8
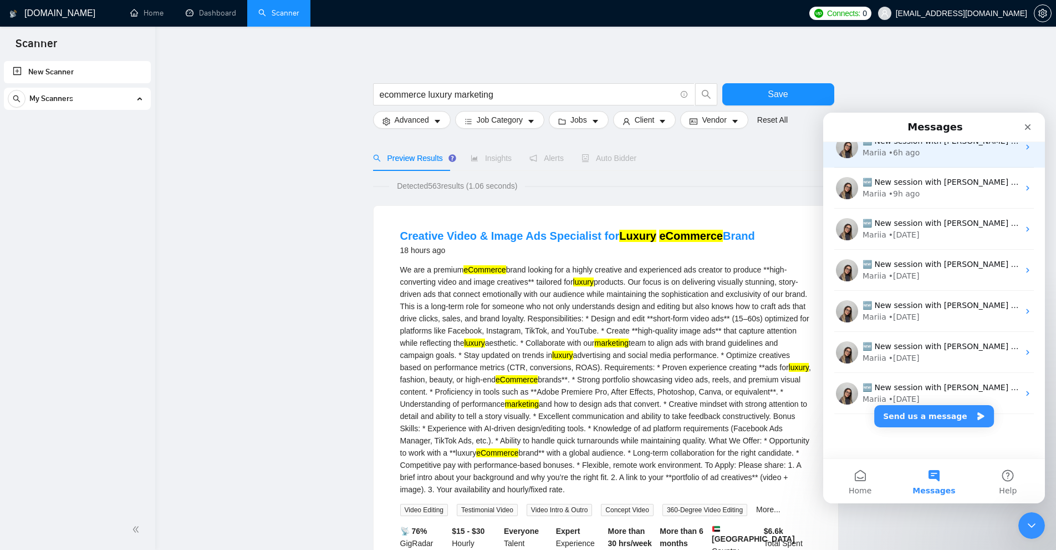
scroll to position [0, 0]
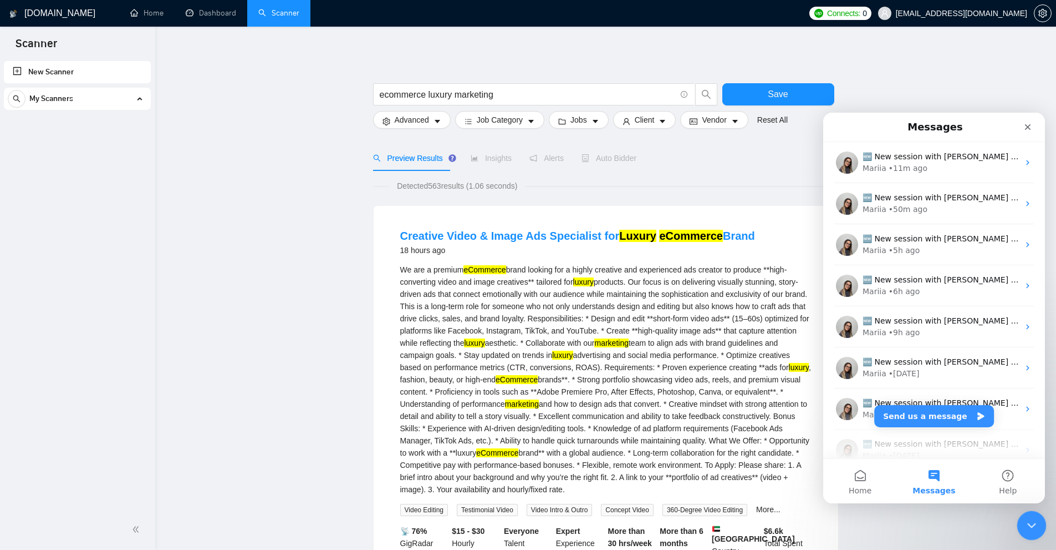
click at [1024, 524] on icon "Close Intercom Messenger" at bounding box center [1030, 523] width 13 height 13
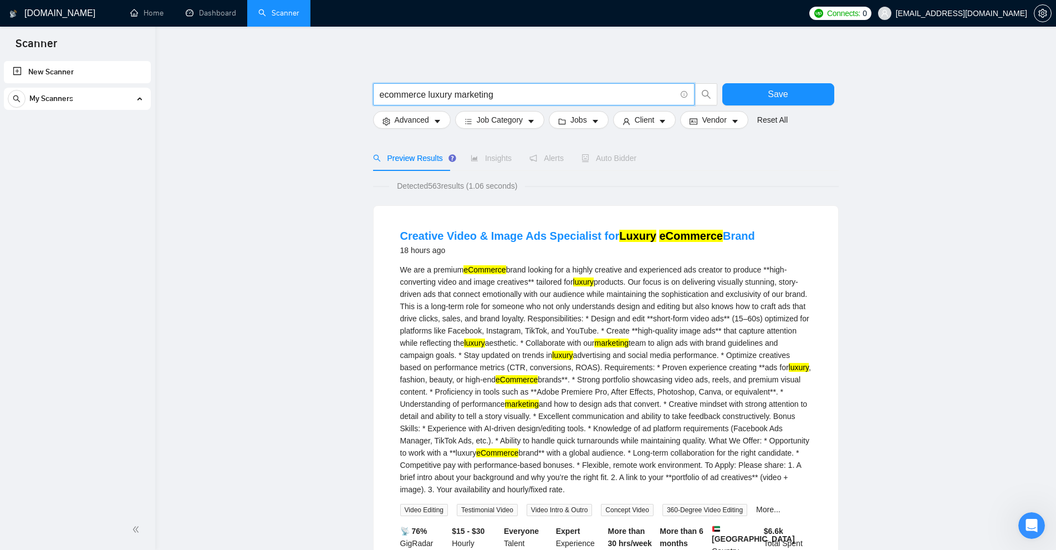
drag, startPoint x: 384, startPoint y: 93, endPoint x: 576, endPoint y: 96, distance: 192.4
click at [576, 96] on input "ecommerce luxury marketing" at bounding box center [528, 95] width 296 height 14
type input "gooogle"
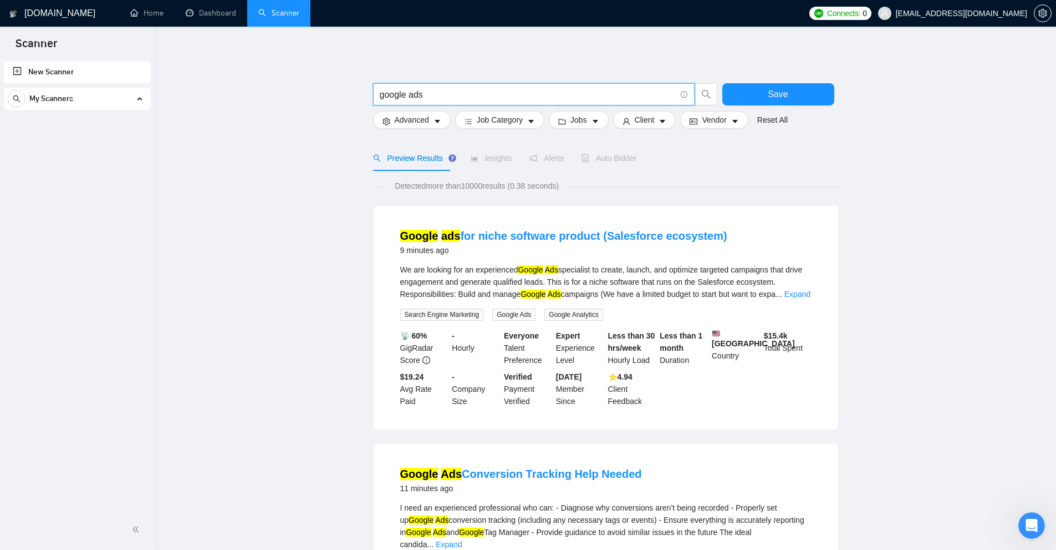
drag, startPoint x: 478, startPoint y: 93, endPoint x: 447, endPoint y: 101, distance: 32.3
click at [447, 101] on span "google ads" at bounding box center [534, 94] width 322 height 22
click at [450, 88] on input "google ads" at bounding box center [528, 95] width 296 height 14
drag, startPoint x: 521, startPoint y: 269, endPoint x: 551, endPoint y: 269, distance: 29.9
click at [551, 269] on div "We are looking for an experienced Google Ads specialist to create, launch, and …" at bounding box center [605, 281] width 411 height 37
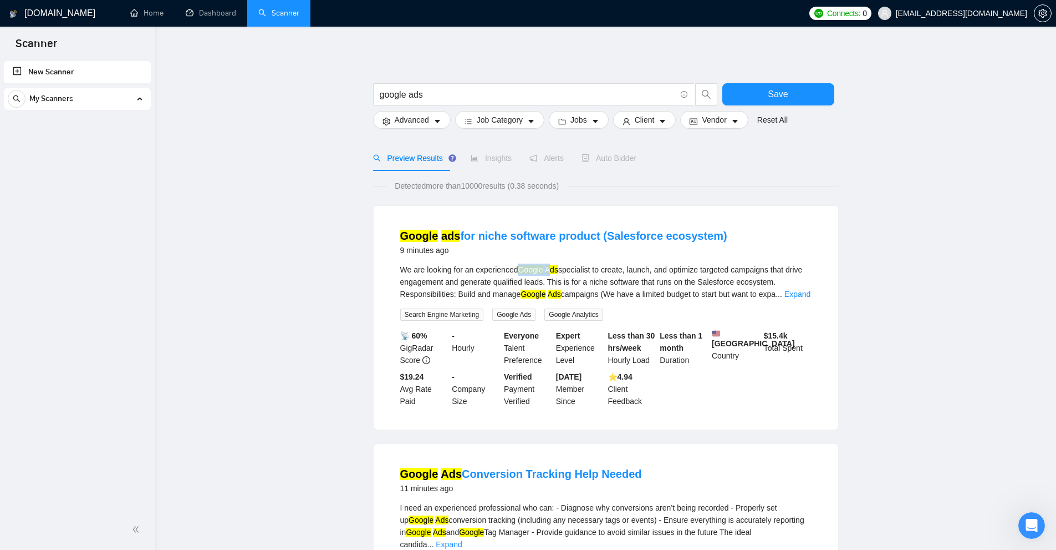
click at [552, 269] on mark "Ads" at bounding box center [551, 269] width 13 height 9
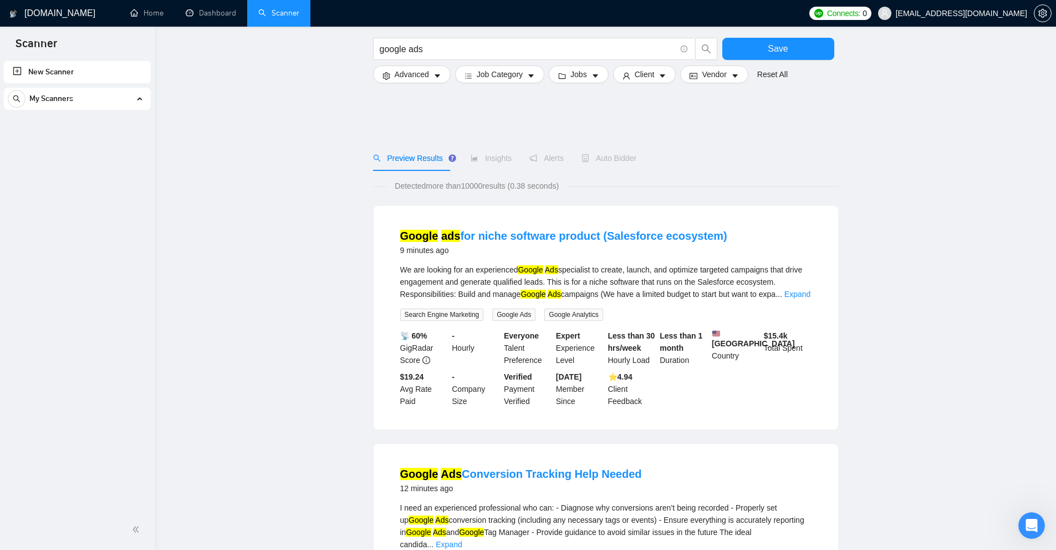
scroll to position [222, 0]
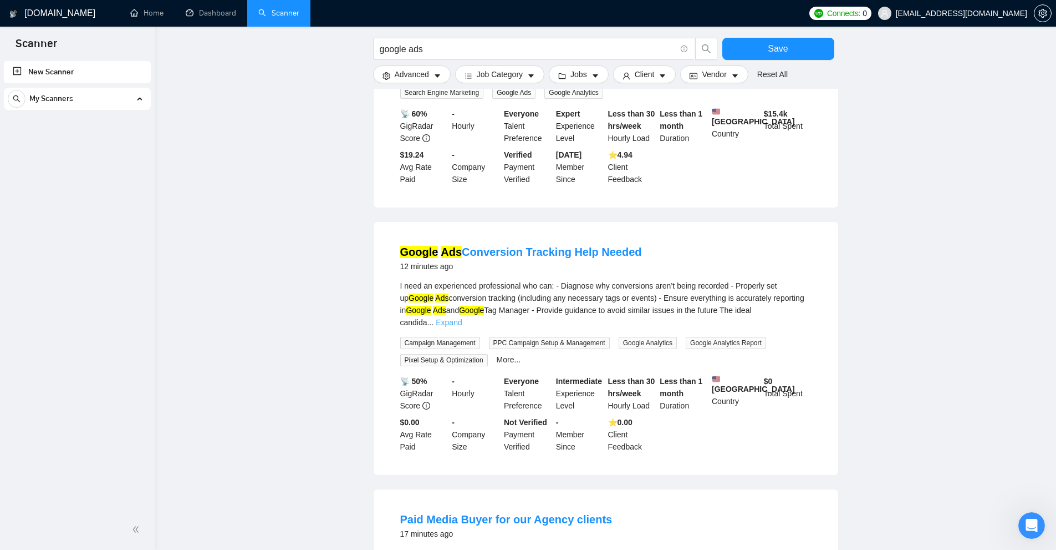
click at [462, 318] on link "Expand" at bounding box center [449, 322] width 26 height 9
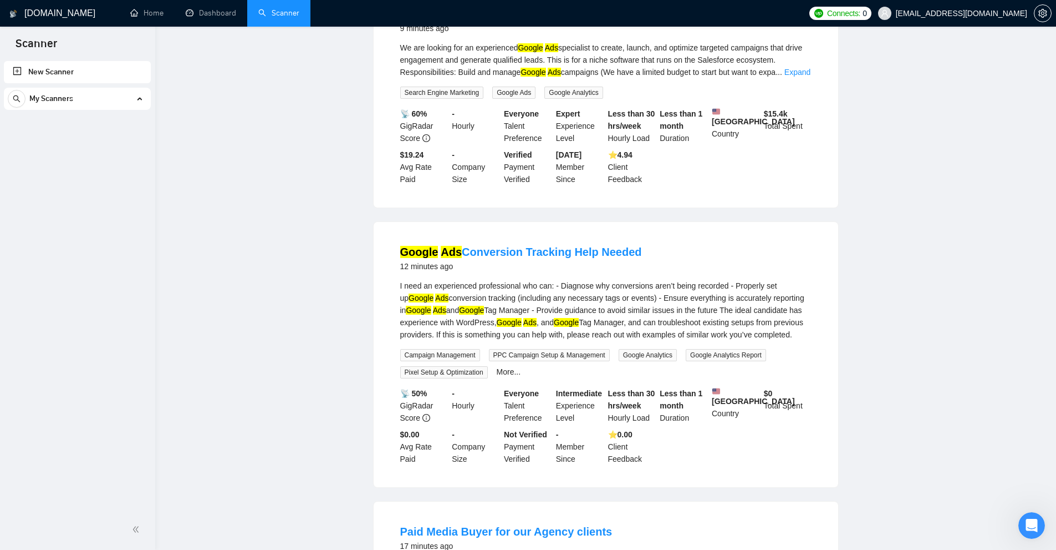
scroll to position [0, 0]
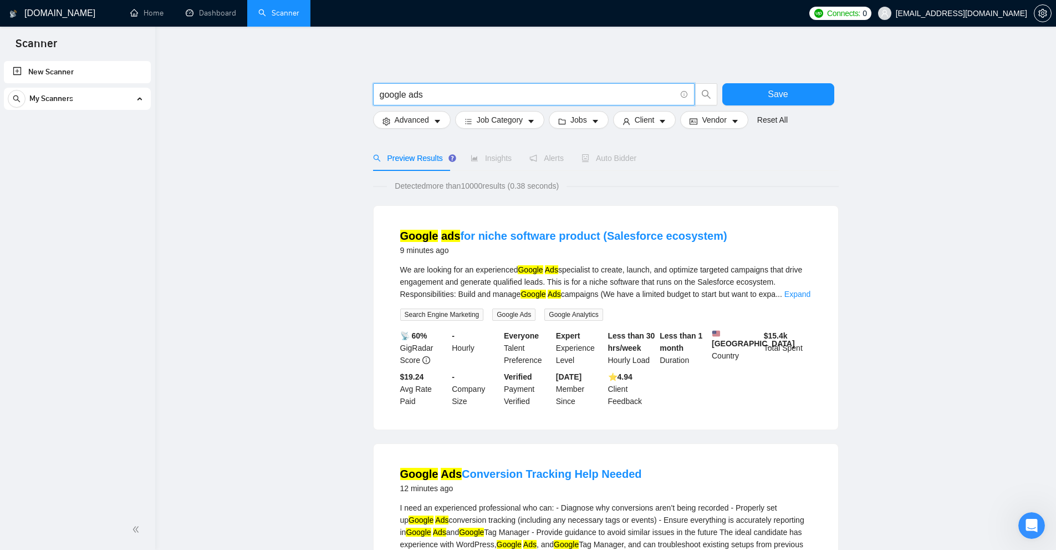
click at [464, 91] on input "google ads" at bounding box center [528, 95] width 296 height 14
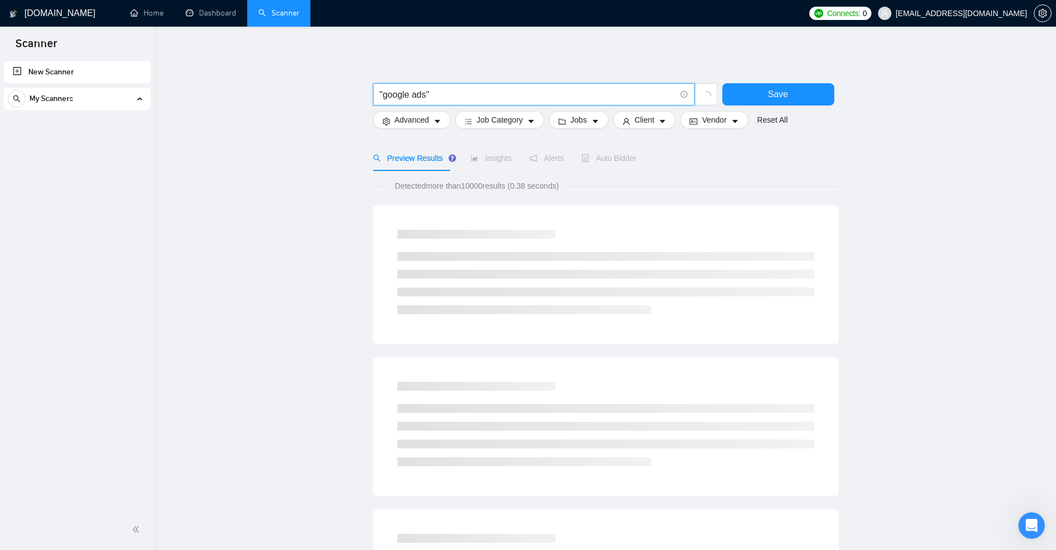
drag, startPoint x: 381, startPoint y: 94, endPoint x: 430, endPoint y: 96, distance: 48.8
click at [430, 96] on input ""google ads"" at bounding box center [528, 95] width 296 height 14
click at [431, 96] on input ""google ads"" at bounding box center [528, 95] width 296 height 14
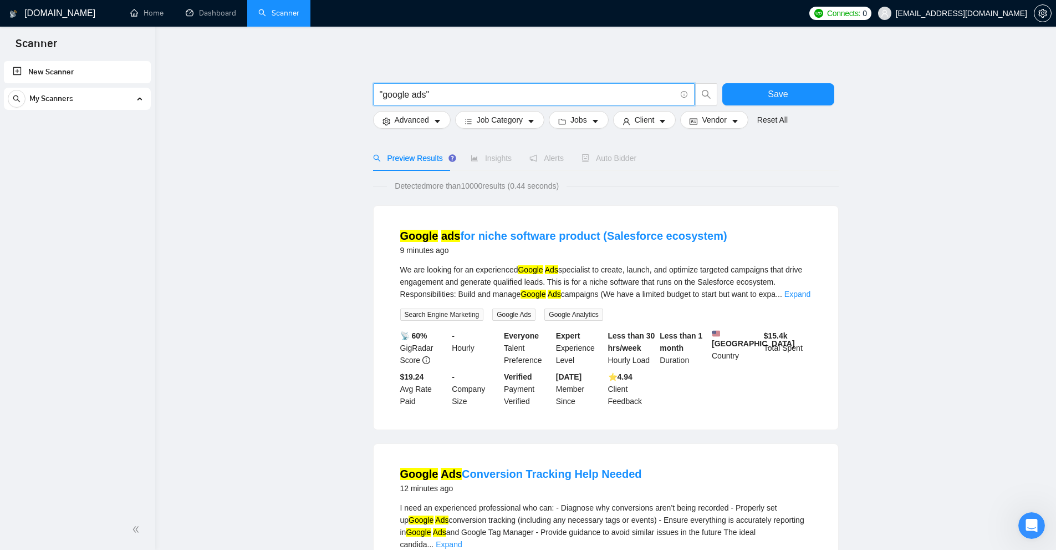
click at [416, 89] on input ""google ads"" at bounding box center [528, 95] width 296 height 14
click at [801, 294] on link "Expand" at bounding box center [798, 293] width 26 height 9
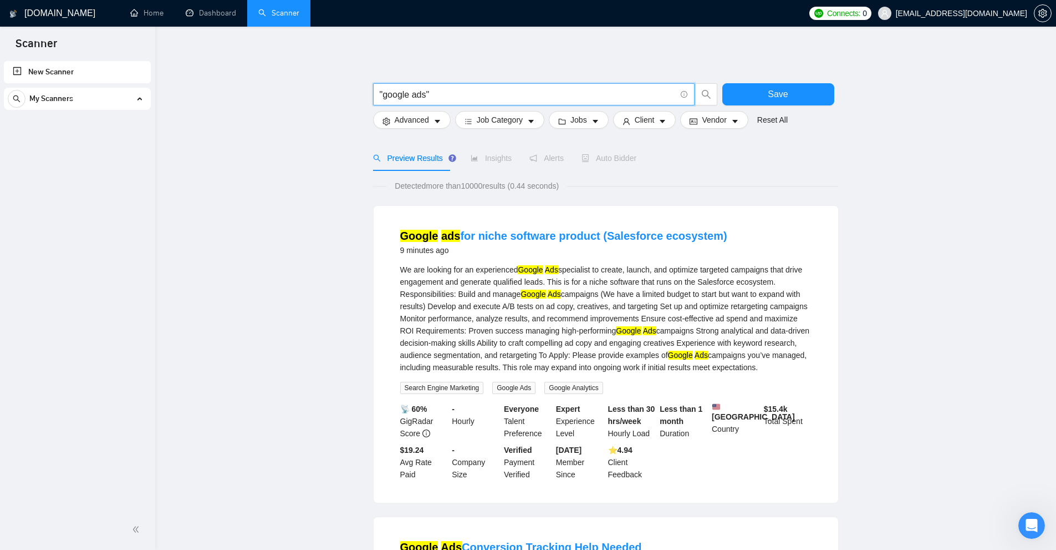
drag, startPoint x: 424, startPoint y: 95, endPoint x: 383, endPoint y: 93, distance: 40.5
click at [383, 93] on input ""google ads"" at bounding box center [528, 95] width 296 height 14
click at [553, 289] on mark "Ads" at bounding box center [554, 293] width 13 height 9
click at [640, 324] on div "We are looking for an experienced Google Ads specialist to create, launch, and …" at bounding box center [605, 318] width 411 height 110
click at [637, 307] on div "We are looking for an experienced Google Ads specialist to create, launch, and …" at bounding box center [605, 318] width 411 height 110
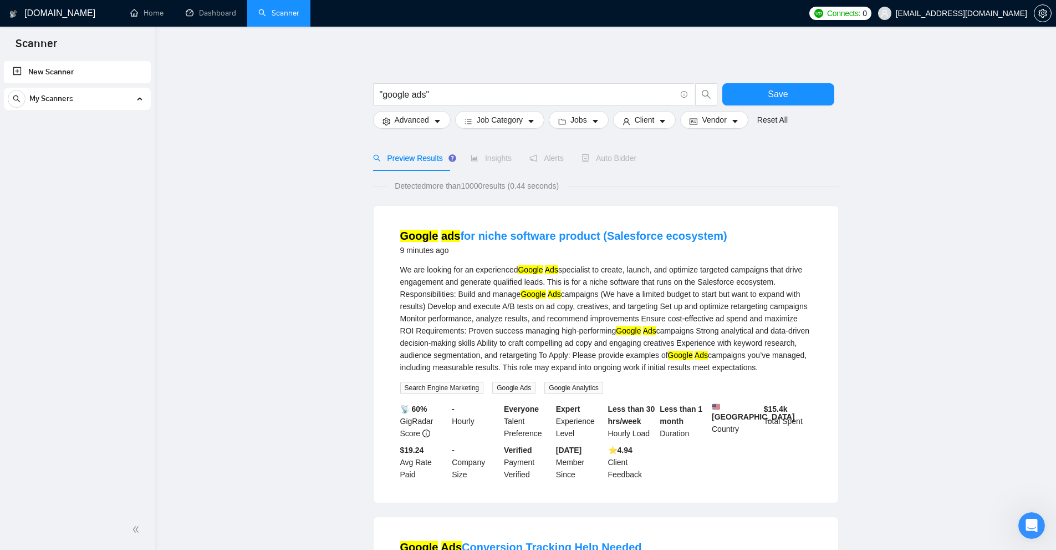
click at [683, 360] on div "We are looking for an experienced Google Ads specialist to create, launch, and …" at bounding box center [605, 318] width 411 height 110
drag, startPoint x: 442, startPoint y: 87, endPoint x: 360, endPoint y: 88, distance: 82.1
click at [581, 286] on div "We are looking for an experienced Google Ads specialist to create, launch, and …" at bounding box center [605, 318] width 411 height 110
drag, startPoint x: 518, startPoint y: 266, endPoint x: 529, endPoint y: 267, distance: 11.2
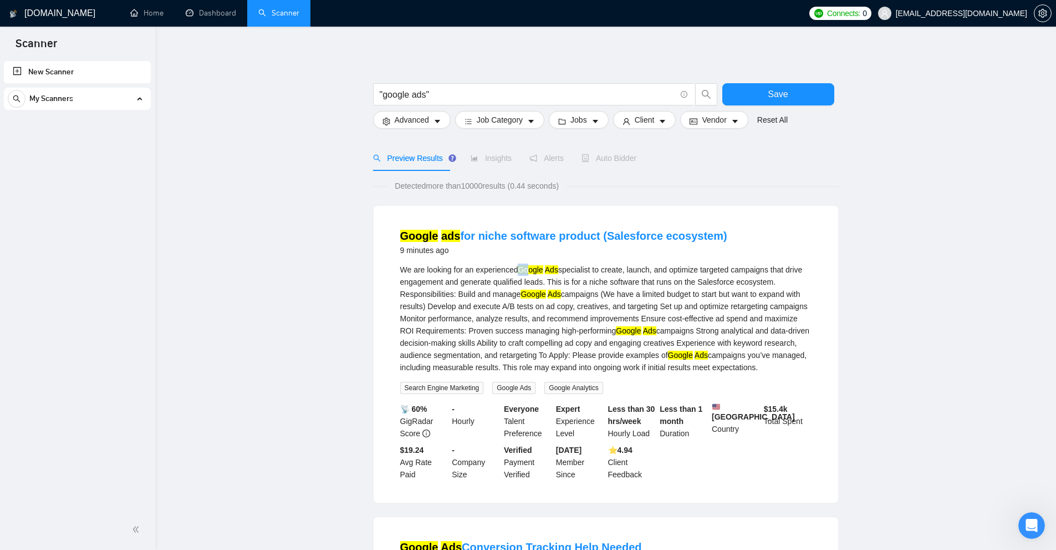
click at [529, 267] on div "We are looking for an experienced Google Ads specialist to create, launch, and …" at bounding box center [605, 318] width 411 height 110
click at [571, 272] on div "We are looking for an experienced Google Ads specialist to create, launch, and …" at bounding box center [605, 318] width 411 height 110
drag, startPoint x: 453, startPoint y: 90, endPoint x: 347, endPoint y: 119, distance: 110.2
click at [518, 267] on div "We are looking for an experienced Google Ads specialist to create, launch, and …" at bounding box center [605, 318] width 411 height 110
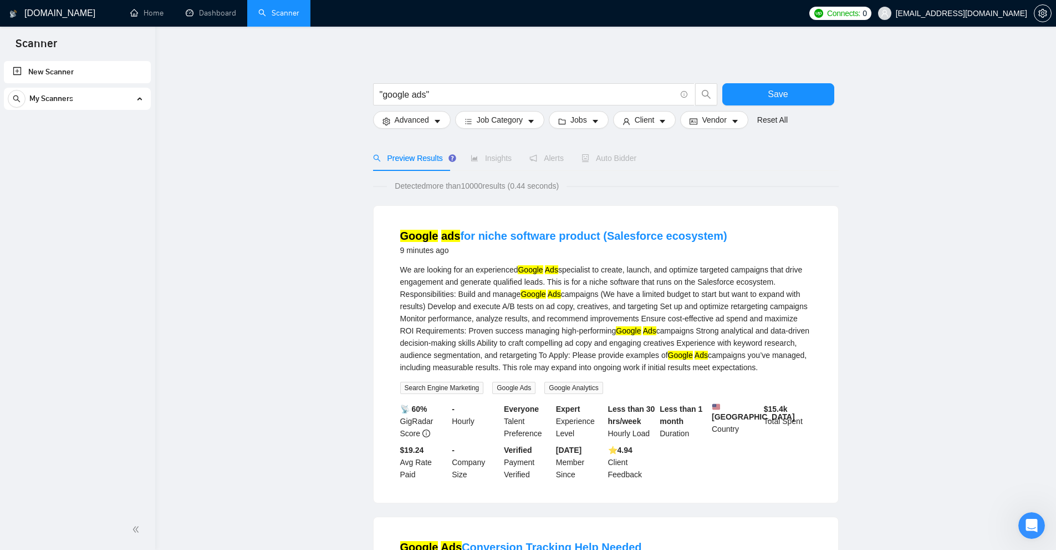
click at [561, 271] on div "We are looking for an experienced Google Ads specialist to create, launch, and …" at bounding box center [605, 318] width 411 height 110
click at [426, 94] on input ""google ads"" at bounding box center [528, 95] width 296 height 14
drag, startPoint x: 472, startPoint y: 89, endPoint x: 329, endPoint y: 149, distance: 155.3
drag, startPoint x: 517, startPoint y: 271, endPoint x: 532, endPoint y: 272, distance: 15.0
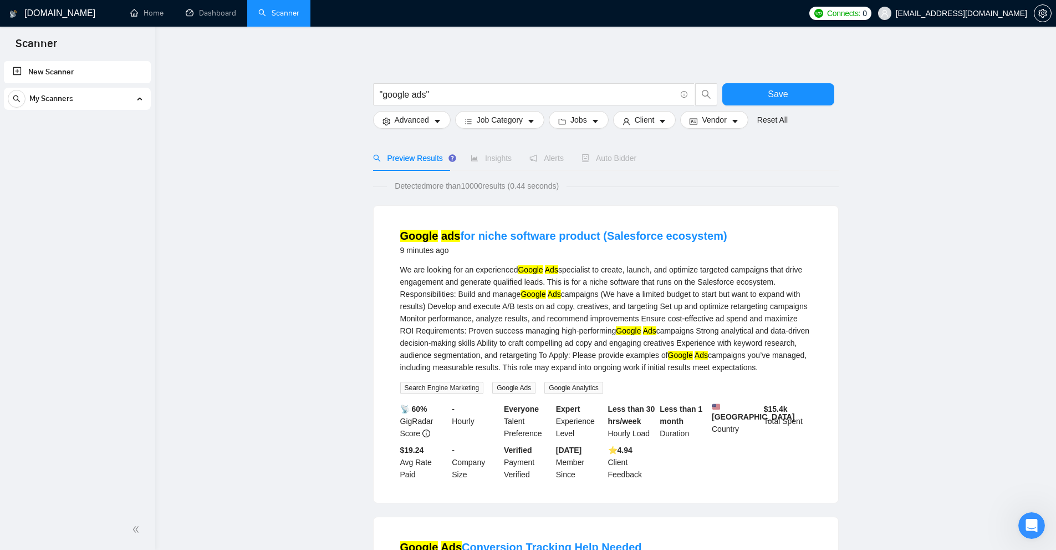
click at [529, 272] on div "We are looking for an experienced Google Ads specialist to create, launch, and …" at bounding box center [605, 318] width 411 height 110
drag, startPoint x: 565, startPoint y: 273, endPoint x: 577, endPoint y: 272, distance: 12.2
click at [577, 272] on div "We are looking for an experienced Google Ads specialist to create, launch, and …" at bounding box center [605, 318] width 411 height 110
drag, startPoint x: 569, startPoint y: 297, endPoint x: 562, endPoint y: 297, distance: 6.7
click at [567, 297] on div "We are looking for an experienced Google Ads specialist to create, launch, and …" at bounding box center [605, 318] width 411 height 110
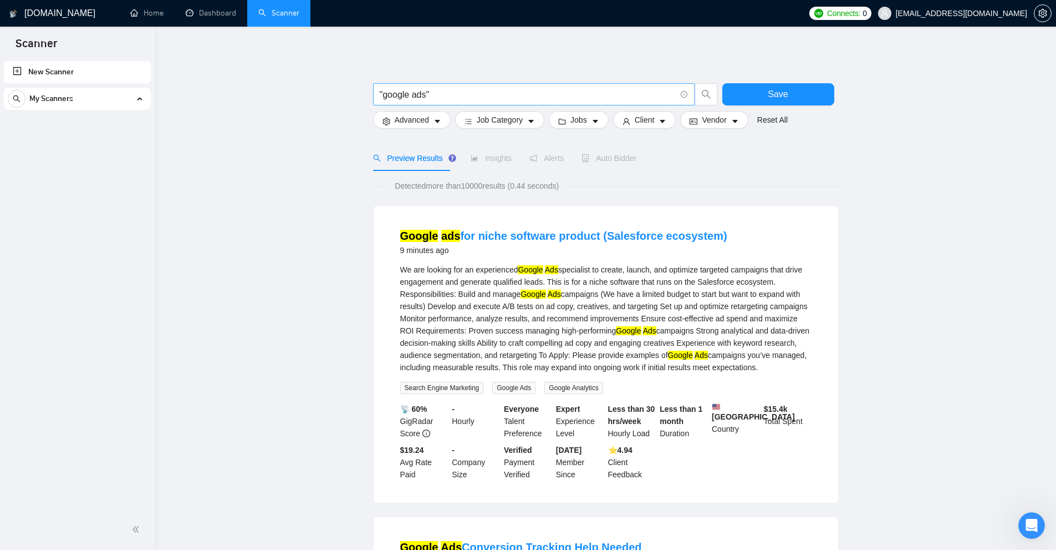
click at [458, 89] on input ""google ads"" at bounding box center [528, 95] width 296 height 14
paste input "ecommerce luxury marketing"
drag, startPoint x: 425, startPoint y: 96, endPoint x: 588, endPoint y: 99, distance: 163.1
click at [588, 99] on input "ecommerce luxury marketing" at bounding box center [528, 95] width 296 height 14
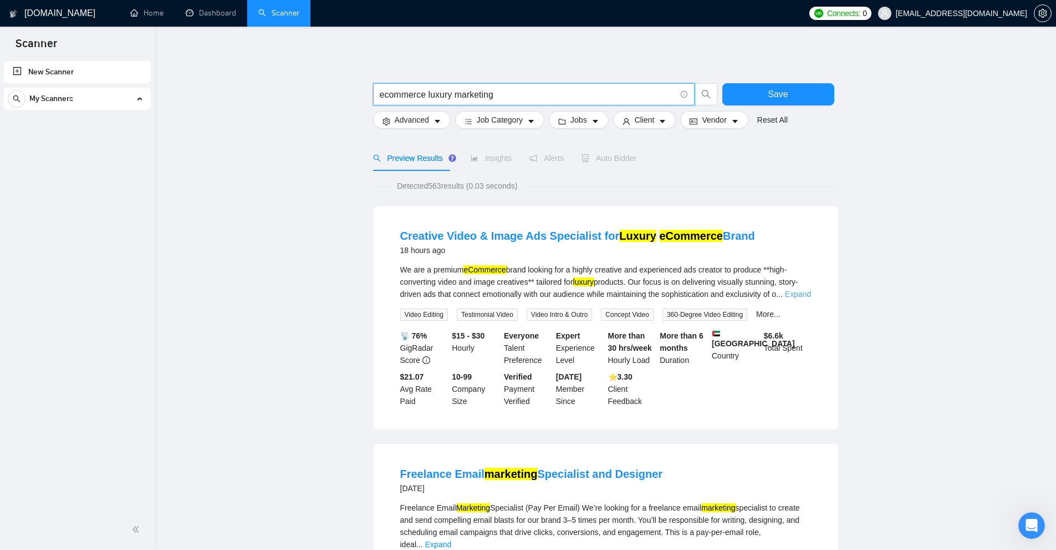
click at [789, 290] on link "Expand" at bounding box center [798, 293] width 26 height 9
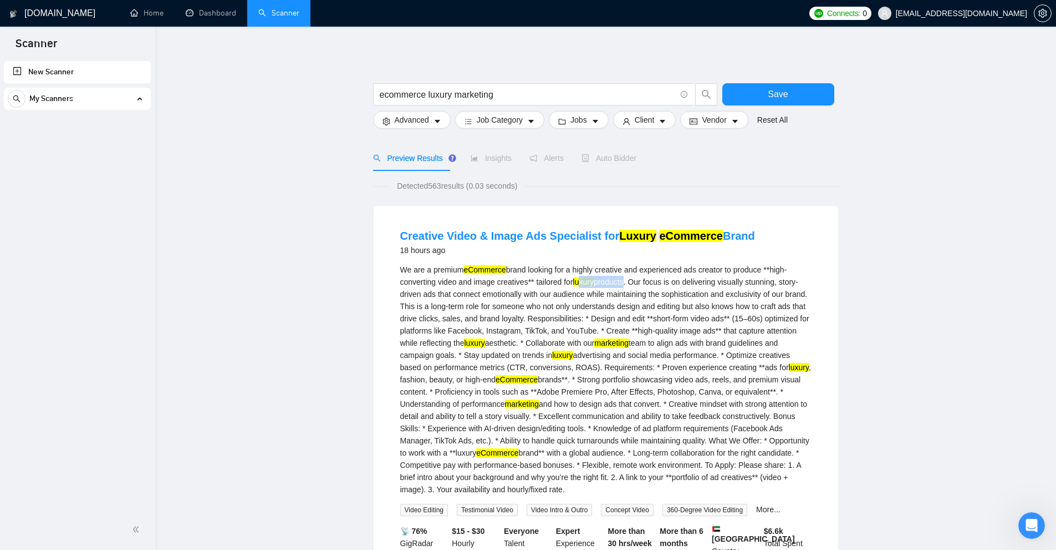
drag, startPoint x: 583, startPoint y: 281, endPoint x: 626, endPoint y: 279, distance: 42.7
click at [626, 279] on div "We are a premium eCommerce brand looking for a highly creative and experienced …" at bounding box center [605, 379] width 411 height 232
click at [451, 93] on input "ecommerce luxury marketing" at bounding box center [528, 95] width 296 height 14
click at [416, 93] on input "ecommerce luxury marketing" at bounding box center [528, 95] width 296 height 14
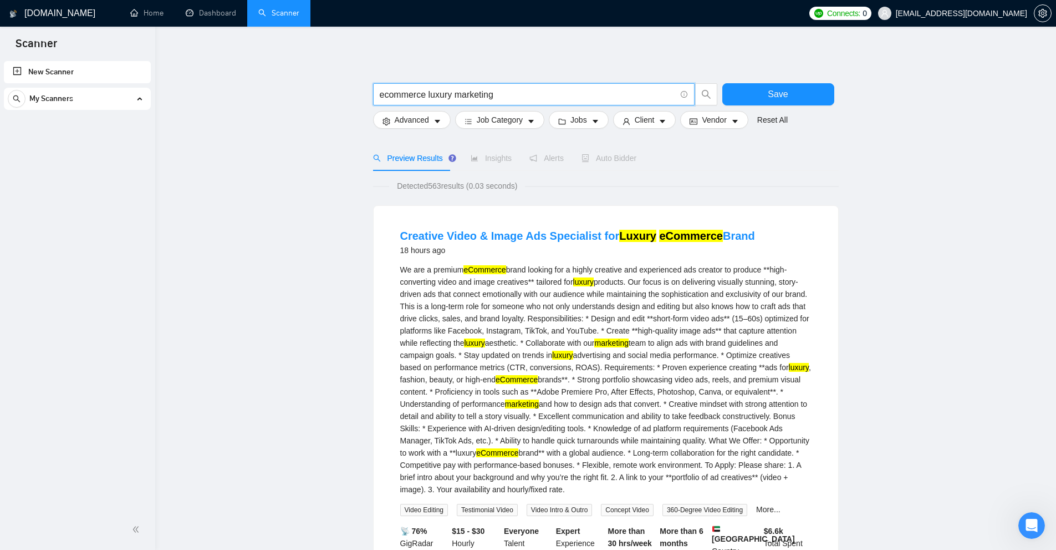
click at [416, 93] on input "ecommerce luxury marketing" at bounding box center [528, 95] width 296 height 14
click at [441, 99] on input "ecommerce luxury marketing" at bounding box center [528, 95] width 296 height 14
click at [482, 94] on input "ecommerce luxury marketing" at bounding box center [528, 95] width 296 height 14
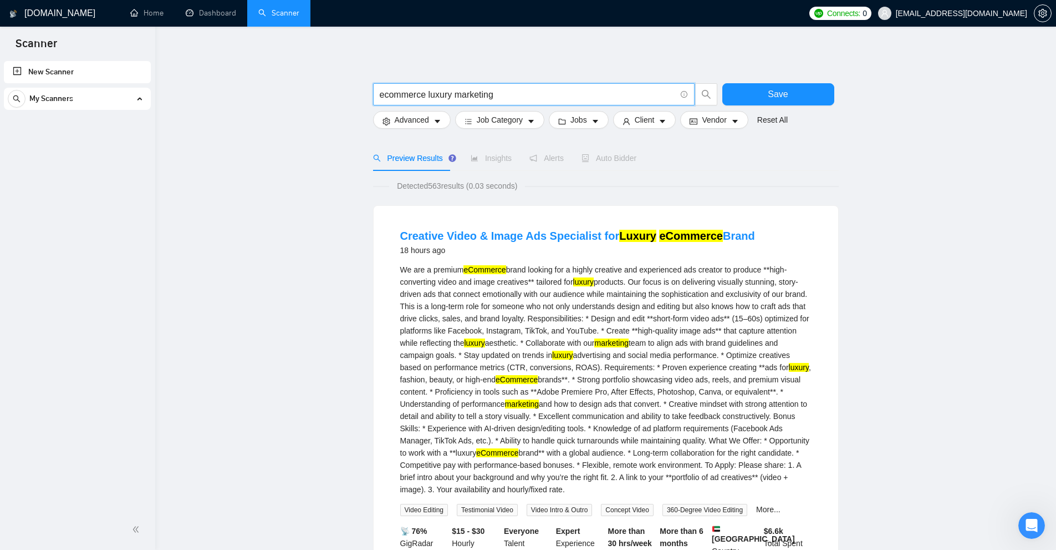
click at [482, 94] on input "ecommerce luxury marketing" at bounding box center [528, 95] width 296 height 14
drag, startPoint x: 535, startPoint y: 85, endPoint x: 398, endPoint y: 94, distance: 136.7
click at [398, 94] on span "ecommerce luxury marketing" at bounding box center [534, 94] width 322 height 22
click at [398, 94] on input "ecommerce luxury marketing" at bounding box center [528, 95] width 296 height 14
click at [475, 93] on input "ecommerce luxury marketing" at bounding box center [528, 95] width 296 height 14
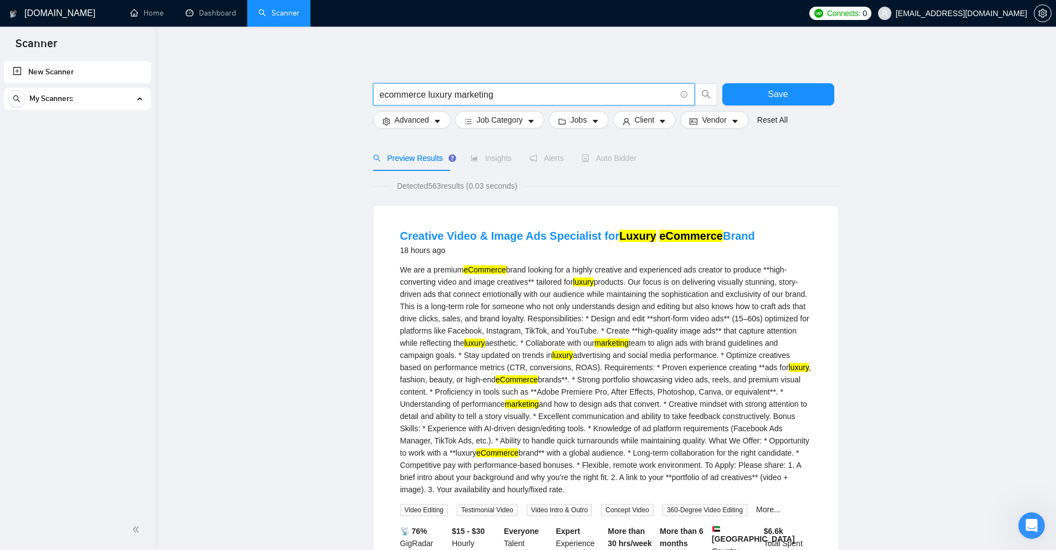
drag, startPoint x: 380, startPoint y: 91, endPoint x: 425, endPoint y: 95, distance: 45.6
click at [402, 93] on input "ecommerce luxury marketing" at bounding box center [528, 95] width 296 height 14
click at [425, 95] on input "ecommerce luxury marketing" at bounding box center [528, 95] width 296 height 14
click at [428, 93] on input "ecommerce luxury marketing" at bounding box center [528, 95] width 296 height 14
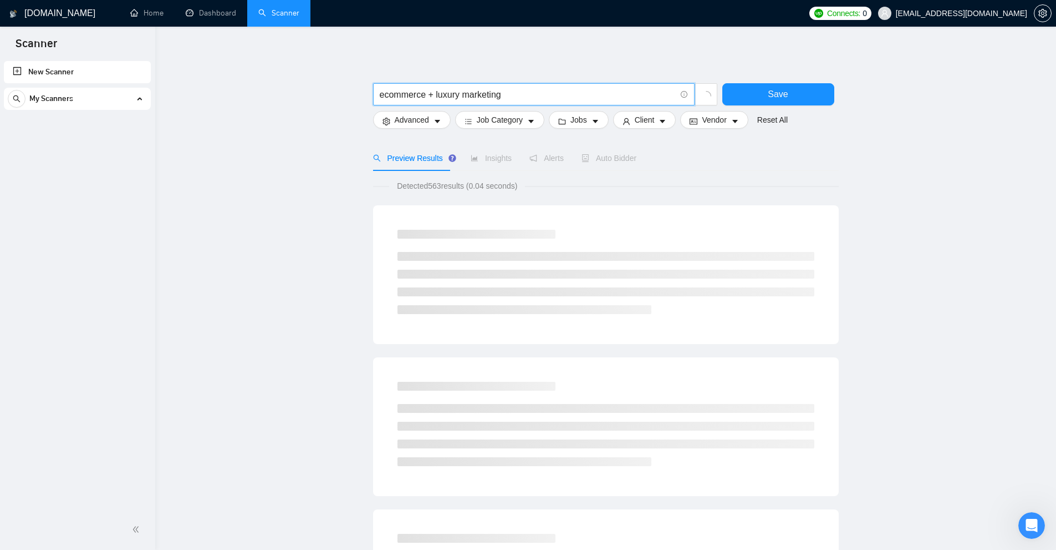
click at [409, 97] on input "ecommerce + luxury marketing" at bounding box center [528, 95] width 296 height 14
click at [445, 93] on input "ecommerce + luxury marketing" at bounding box center [528, 95] width 296 height 14
click at [481, 94] on input "ecommerce + luxury marketing" at bounding box center [528, 95] width 296 height 14
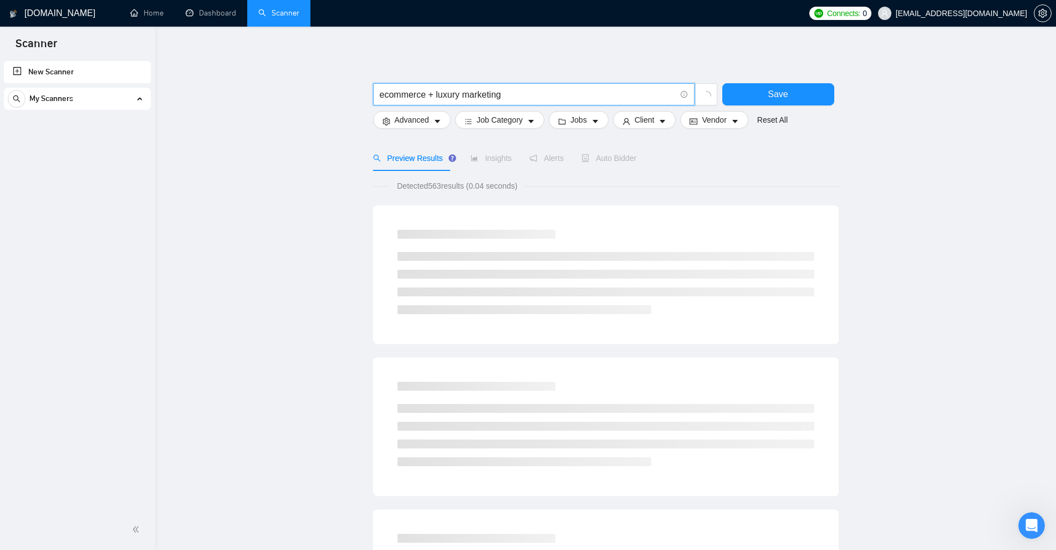
drag, startPoint x: 481, startPoint y: 94, endPoint x: 467, endPoint y: 95, distance: 14.5
click at [481, 94] on input "ecommerce + luxury marketing" at bounding box center [528, 95] width 296 height 14
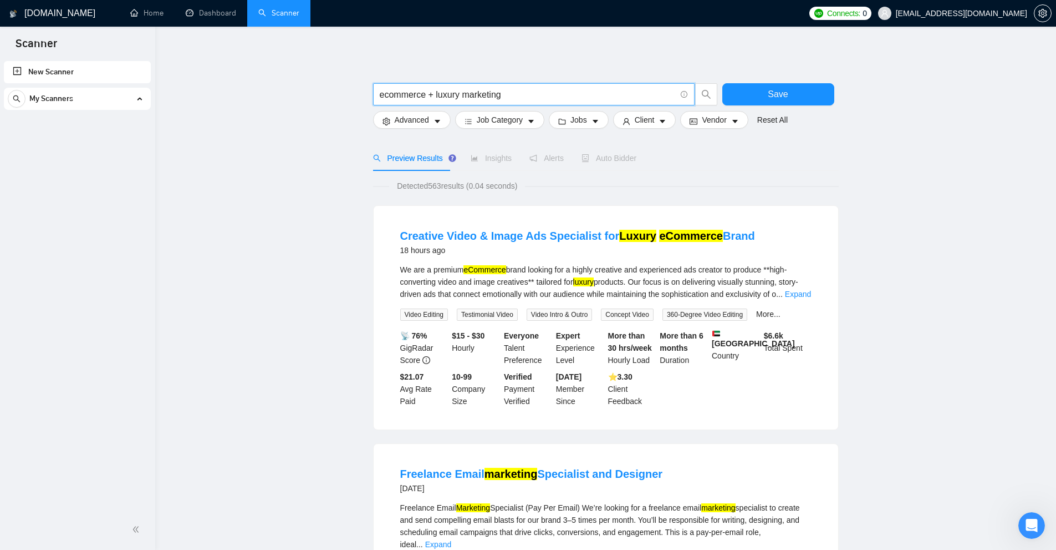
click at [461, 93] on input "ecommerce + luxury marketing" at bounding box center [528, 95] width 296 height 14
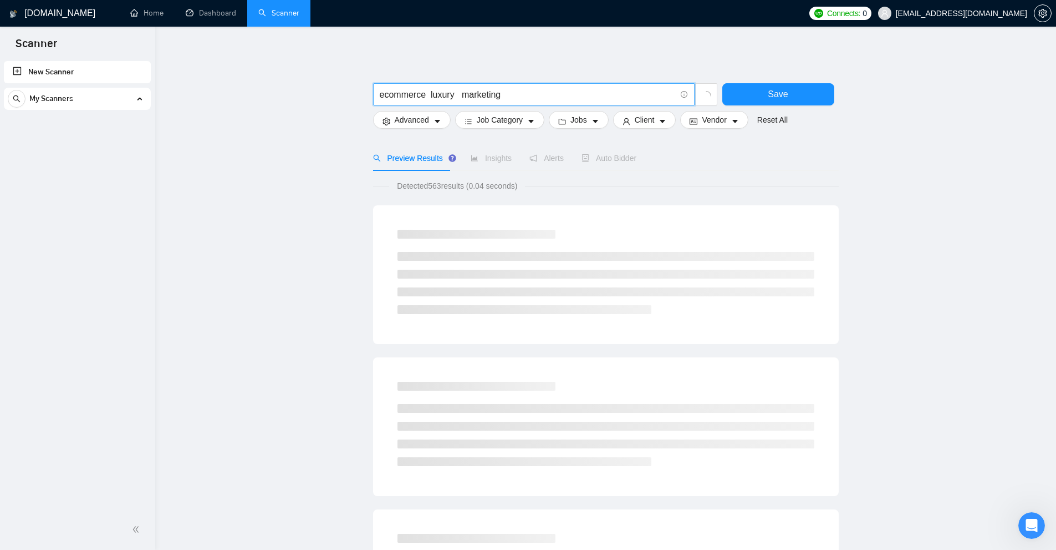
click at [397, 91] on input "ecommerce luxury marketing" at bounding box center [528, 95] width 296 height 14
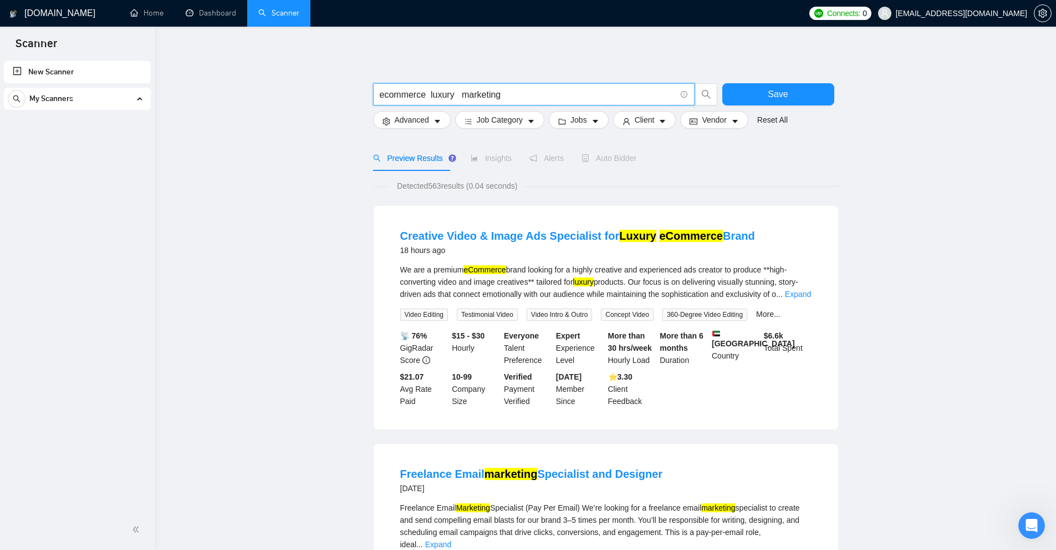
click at [512, 97] on input "ecommerce luxury marketing" at bounding box center [528, 95] width 296 height 14
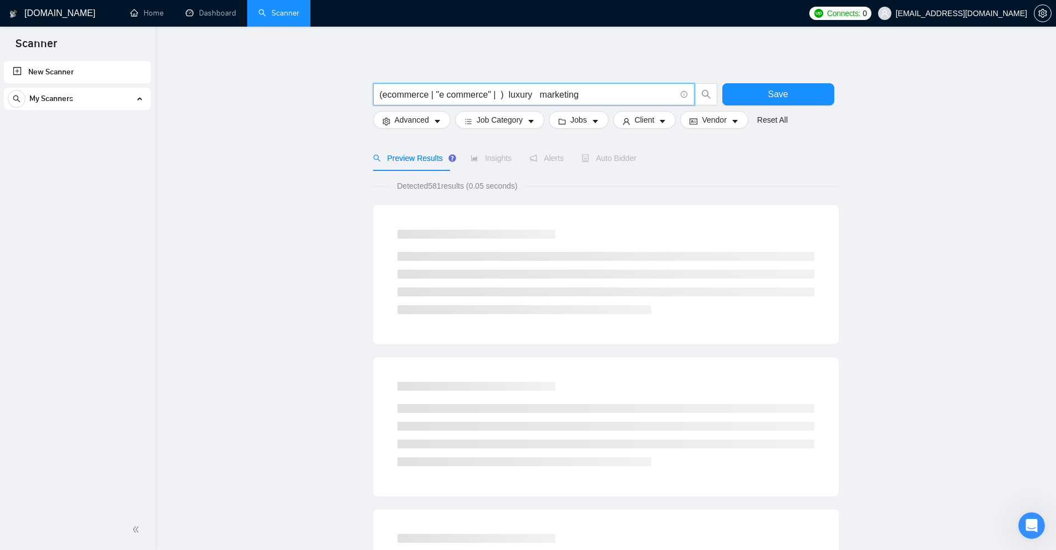
paste input ""e commerce""
drag, startPoint x: 551, startPoint y: 94, endPoint x: 384, endPoint y: 90, distance: 166.9
click at [384, 90] on input "(ecommerce | "e commerce" | "e-commerce" ) luxury marketing" at bounding box center [528, 95] width 296 height 14
click at [383, 91] on input "(ecommerce | "e commerce" | "e-commerce" ) luxury marketing" at bounding box center [528, 95] width 296 height 14
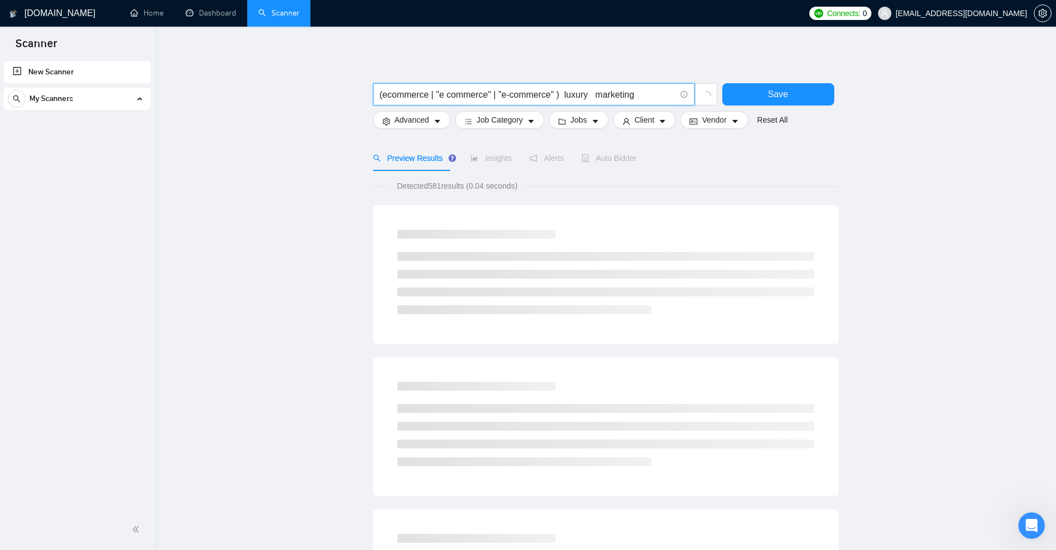
click at [509, 91] on input "(ecommerce | "e commerce" | "e-commerce" ) luxury marketing" at bounding box center [528, 95] width 296 height 14
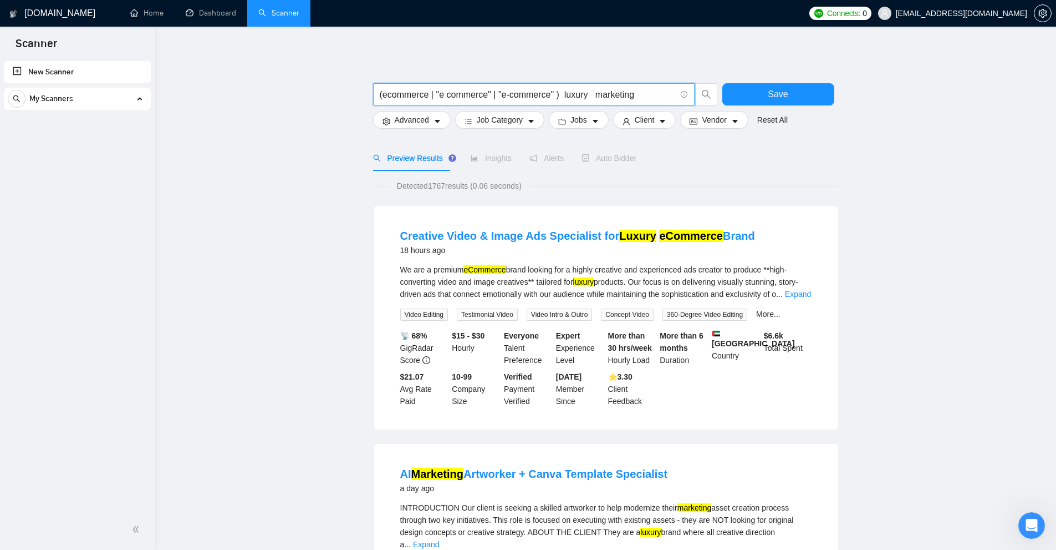
click at [551, 93] on input "(ecommerce | "e commerce" | "e-commerce" ) luxury marketing" at bounding box center [528, 95] width 296 height 14
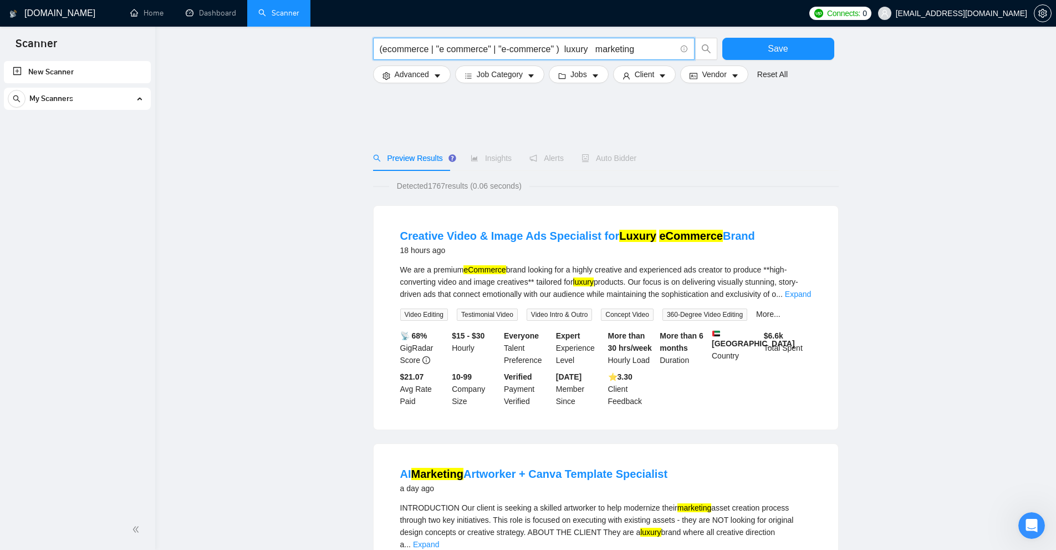
scroll to position [277, 0]
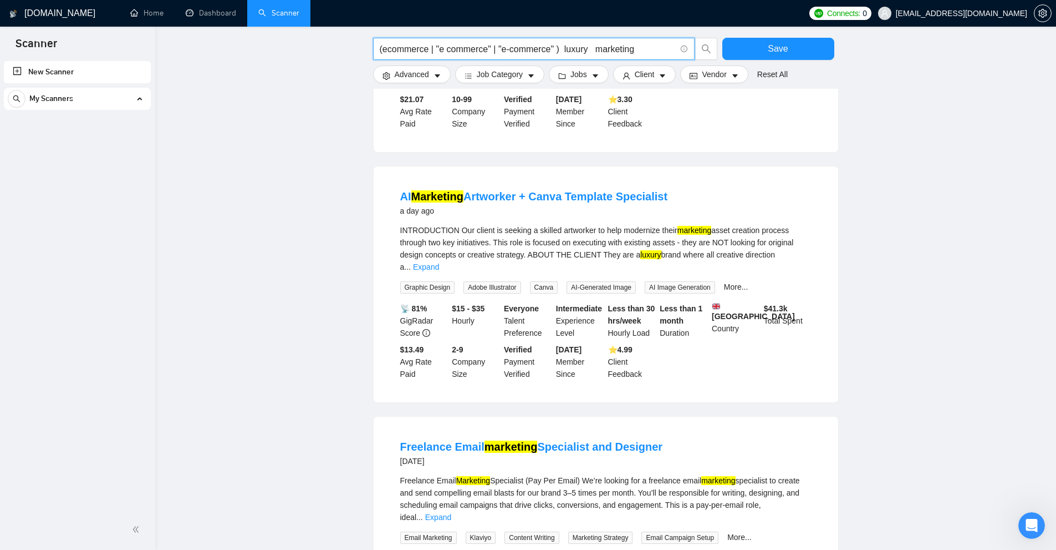
click at [800, 251] on div "INTRODUCTION Our client is seeking a skilled artworker to help modernize their …" at bounding box center [605, 248] width 411 height 49
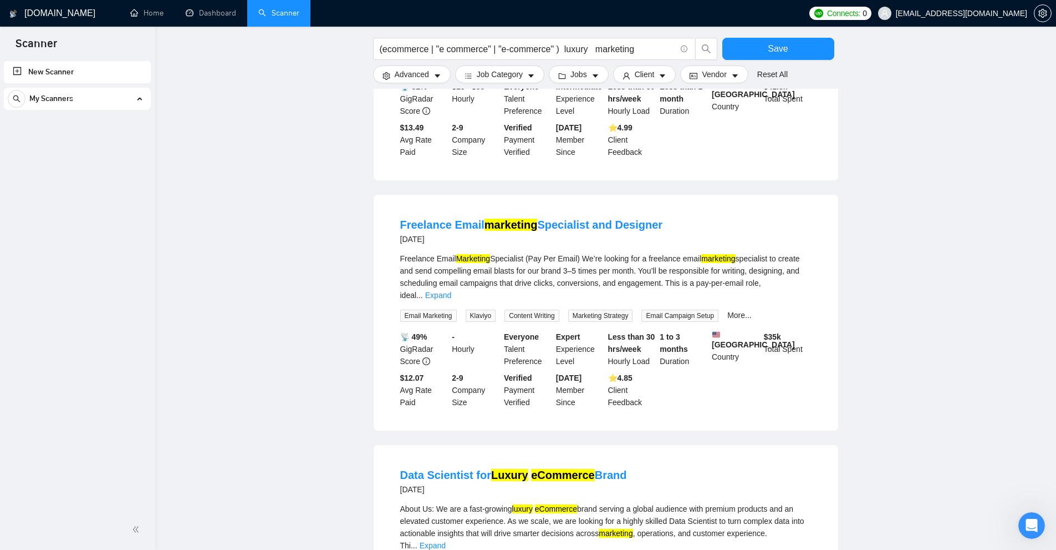
click at [791, 277] on div "Freelance Email Marketing Specialist (Pay Per Email) We’re looking for a freela…" at bounding box center [605, 276] width 411 height 49
click at [451, 291] on link "Expand" at bounding box center [438, 295] width 26 height 9
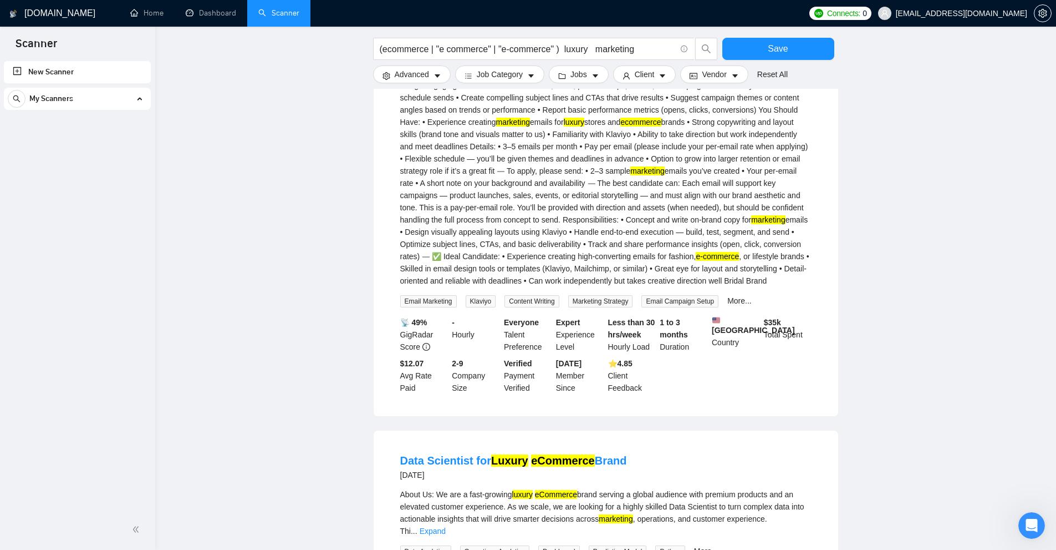
scroll to position [665, 0]
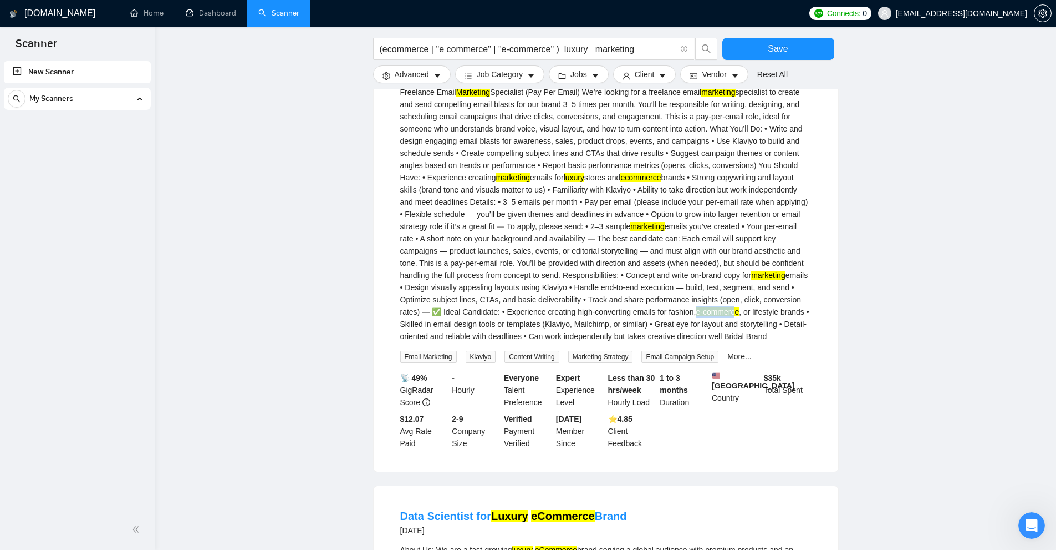
drag, startPoint x: 743, startPoint y: 316, endPoint x: 784, endPoint y: 313, distance: 41.1
click at [784, 313] on div "Freelance Email Marketing Specialist (Pay Per Email) We’re looking for a freela…" at bounding box center [605, 214] width 411 height 256
click at [739, 313] on mark "e-commerce" at bounding box center [717, 311] width 43 height 9
click at [739, 315] on mark "e-commerce" at bounding box center [717, 311] width 43 height 9
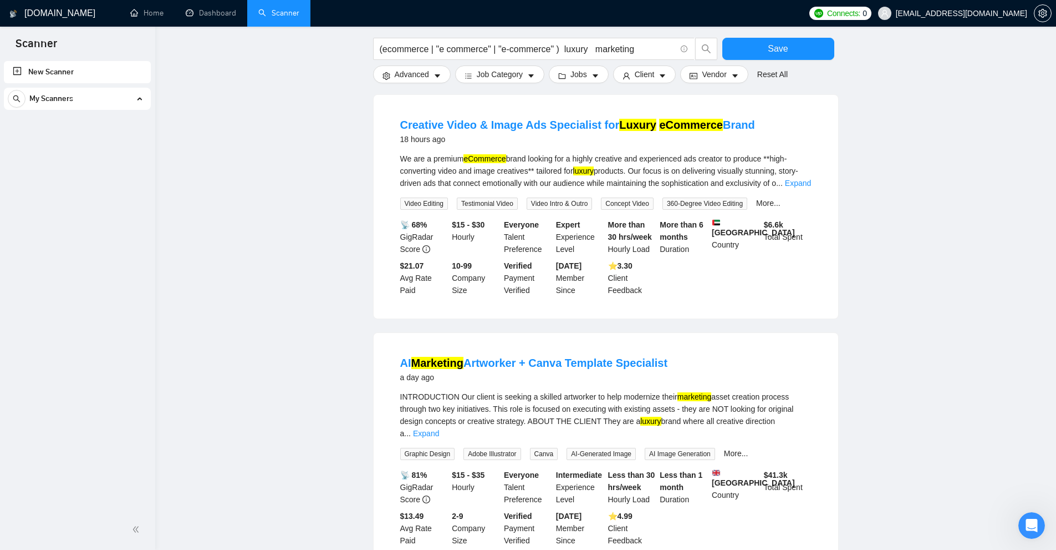
scroll to position [0, 0]
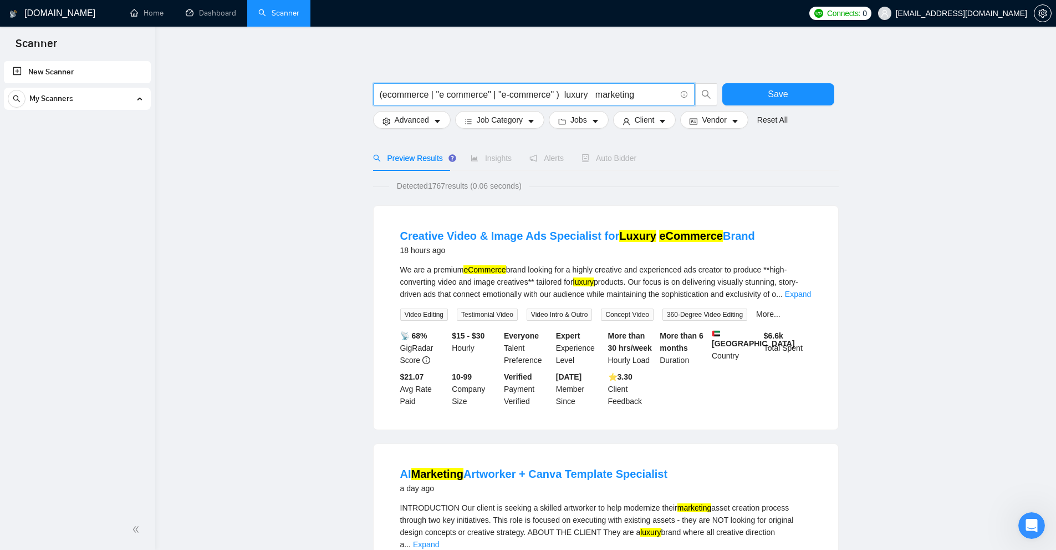
drag, startPoint x: 557, startPoint y: 96, endPoint x: 497, endPoint y: 97, distance: 59.9
click at [497, 97] on input "(ecommerce | "e commerce" | "e-commerce" ) luxury marketing" at bounding box center [528, 95] width 296 height 14
click at [491, 95] on input "(ecommerce | "e commerce" | "e-commerce" ) luxury marketing" at bounding box center [528, 95] width 296 height 14
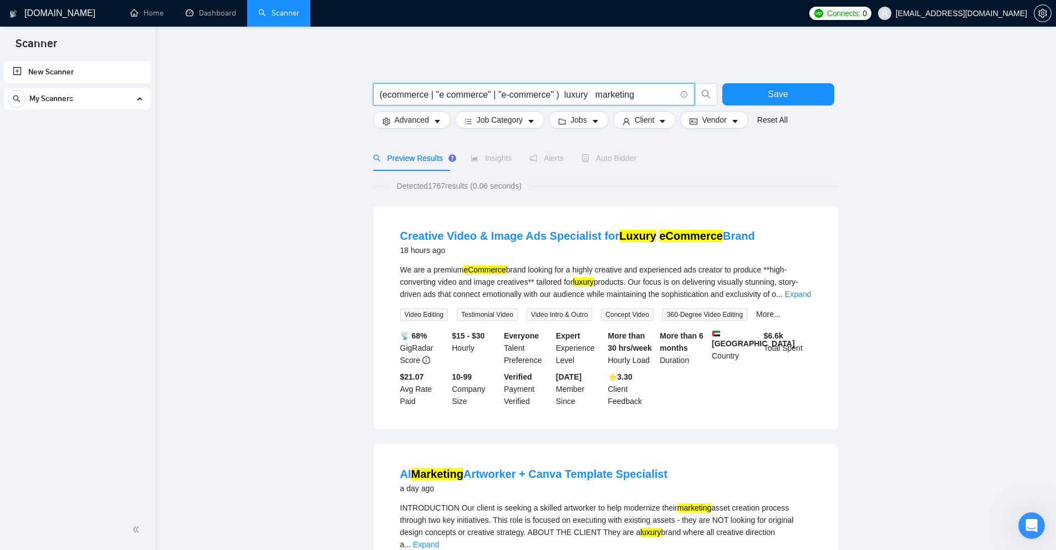
click at [495, 95] on input "(ecommerce | "e commerce" | "e-commerce" ) luxury marketing" at bounding box center [528, 95] width 296 height 14
click at [494, 95] on input "(ecommerce | "e commerce" | "e-commerce" ) luxury marketing" at bounding box center [528, 95] width 296 height 14
drag, startPoint x: 439, startPoint y: 94, endPoint x: 455, endPoint y: 95, distance: 16.7
click at [452, 95] on input "(ecommerce | "e commerce" | "e-commerce" ) luxury marketing" at bounding box center [528, 95] width 296 height 14
drag, startPoint x: 499, startPoint y: 95, endPoint x: 542, endPoint y: 96, distance: 43.3
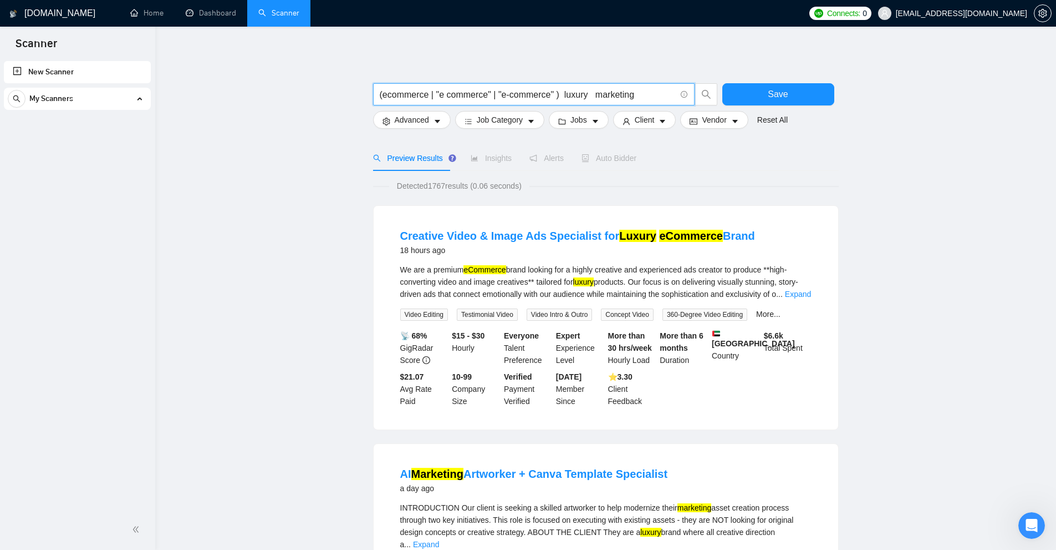
click at [555, 96] on input "(ecommerce | "e commerce" | "e-commerce" ) luxury marketing" at bounding box center [528, 95] width 296 height 14
click at [505, 96] on input "(ecommerce | "e commerce" | "e-commerce" ) luxury marketing" at bounding box center [528, 95] width 296 height 14
click at [490, 94] on input "(ecommerce | "e commerce" | "e-commerce" ) luxury marketing" at bounding box center [528, 95] width 296 height 14
click at [492, 94] on input "(ecommerce | "e commerce" | "e-commerce" ) luxury marketing" at bounding box center [528, 95] width 296 height 14
click at [494, 93] on input "(ecommerce | "e commerce" | "e-commerce" ) luxury marketing" at bounding box center [528, 95] width 296 height 14
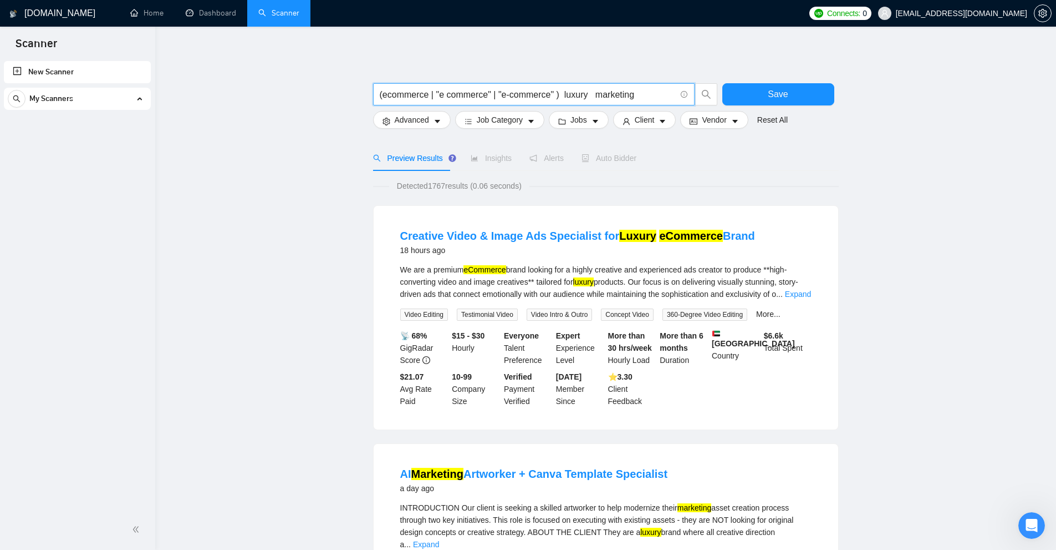
drag, startPoint x: 564, startPoint y: 95, endPoint x: 557, endPoint y: 95, distance: 6.7
click at [557, 95] on input "(ecommerce | "e commerce" | "e-commerce" ) luxury marketing" at bounding box center [528, 95] width 296 height 14
click at [513, 94] on input "(ecommerce | "e commerce" | "e-commerce" ) luxury marketing" at bounding box center [528, 95] width 296 height 14
drag, startPoint x: 492, startPoint y: 94, endPoint x: 501, endPoint y: 95, distance: 9.0
click at [500, 95] on input "(ecommerce | "e commerce" | "e-commerce" ) luxury marketing" at bounding box center [528, 95] width 296 height 14
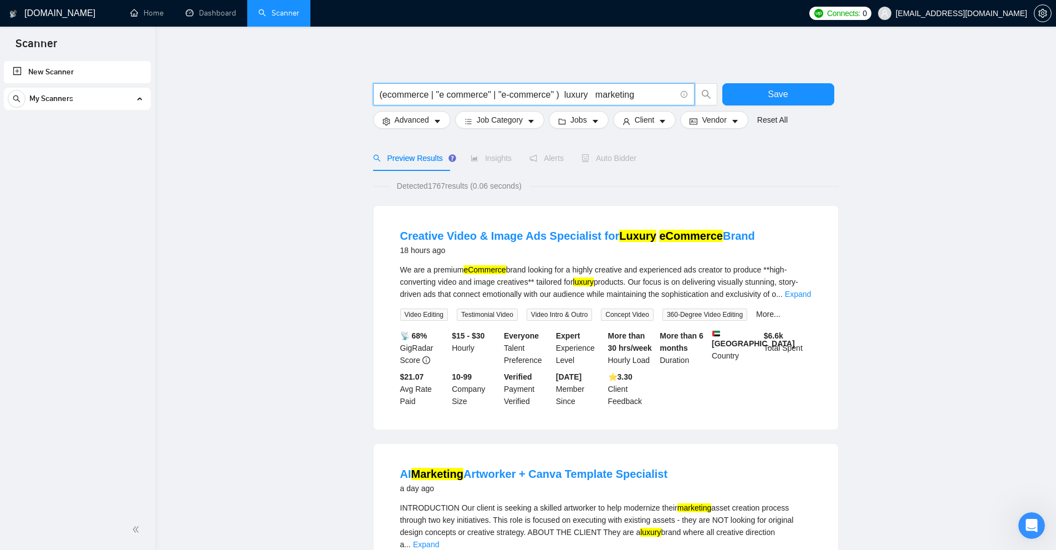
click at [501, 95] on input "(ecommerce | "e commerce" | "e-commerce" ) luxury marketing" at bounding box center [528, 95] width 296 height 14
click at [452, 93] on input "(ecommerce | "e commerce" | "e-commerce" ) luxury marketing" at bounding box center [528, 95] width 296 height 14
click at [382, 94] on input "(ecommerce | "e commerce" | "e-commerce" ) luxury marketing" at bounding box center [528, 95] width 296 height 14
click at [426, 93] on input "(ecommerce | "e commerce" | "e-commerce" ) luxury marketing" at bounding box center [528, 95] width 296 height 14
drag, startPoint x: 388, startPoint y: 94, endPoint x: 433, endPoint y: 95, distance: 45.5
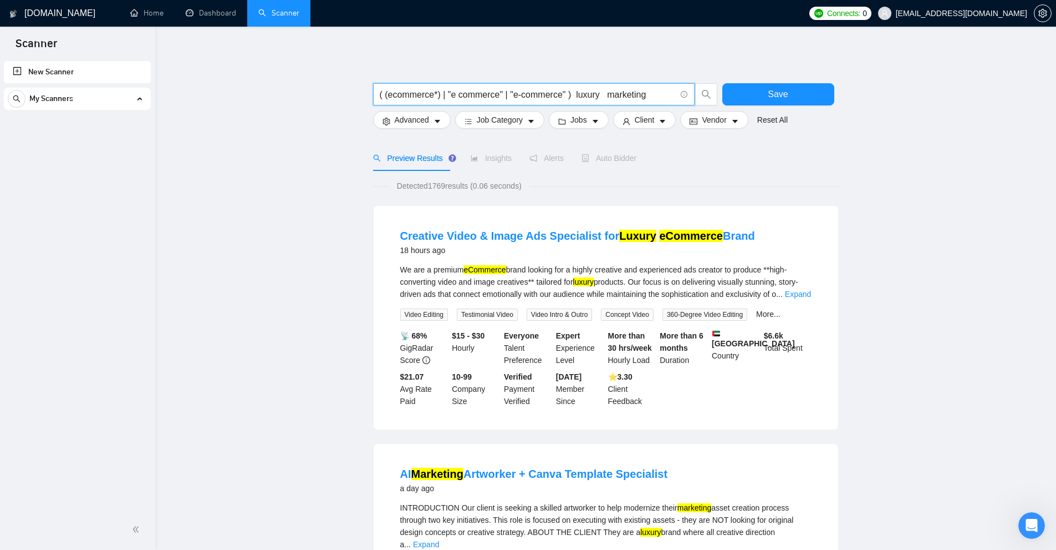
click at [433, 95] on input "( (ecommerce*) | "e commerce" | "e-commerce" ) luxury marketing" at bounding box center [528, 95] width 296 height 14
click at [417, 99] on input "( (ecommerce*) | "e commerce" | "e-commerce" ) luxury marketing" at bounding box center [528, 95] width 296 height 14
drag, startPoint x: 434, startPoint y: 94, endPoint x: 412, endPoint y: 95, distance: 22.2
click at [412, 95] on input "( (ecommerce*) | "e commerce" | "e-commerce" ) luxury marketing" at bounding box center [528, 95] width 296 height 14
drag, startPoint x: 387, startPoint y: 94, endPoint x: 408, endPoint y: 95, distance: 21.6
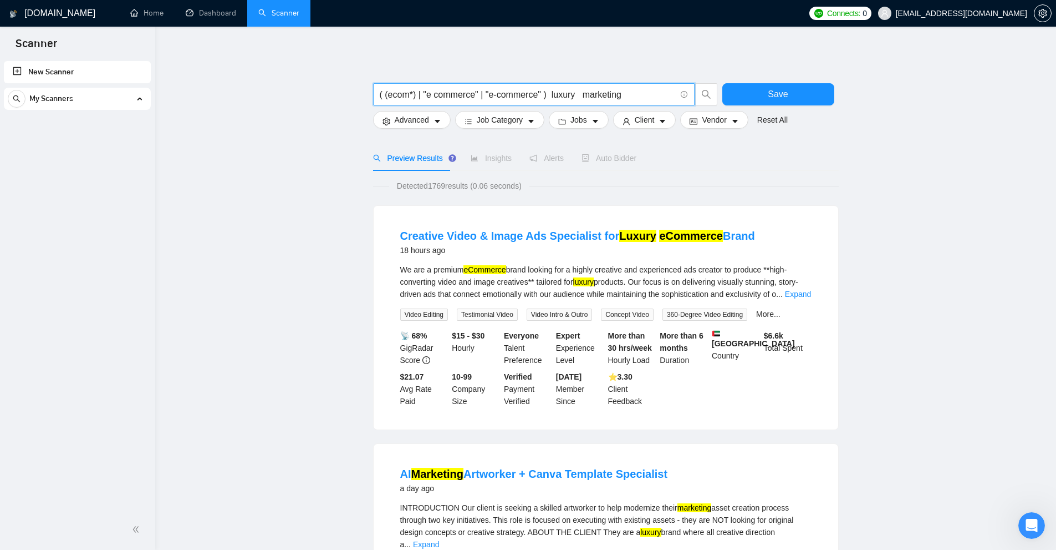
click at [408, 95] on input "( (ecom*) | "e commerce" | "e-commerce" ) luxury marketing" at bounding box center [528, 95] width 296 height 14
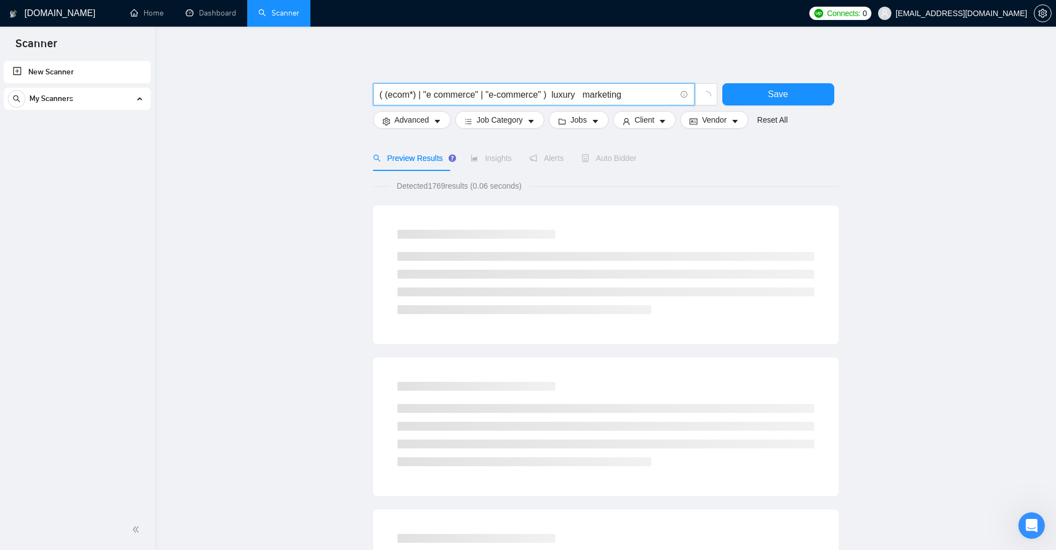
drag, startPoint x: 388, startPoint y: 96, endPoint x: 406, endPoint y: 97, distance: 17.8
click at [406, 97] on input "( (ecom*) | "e commerce" | "e-commerce" ) luxury marketing" at bounding box center [528, 95] width 296 height 14
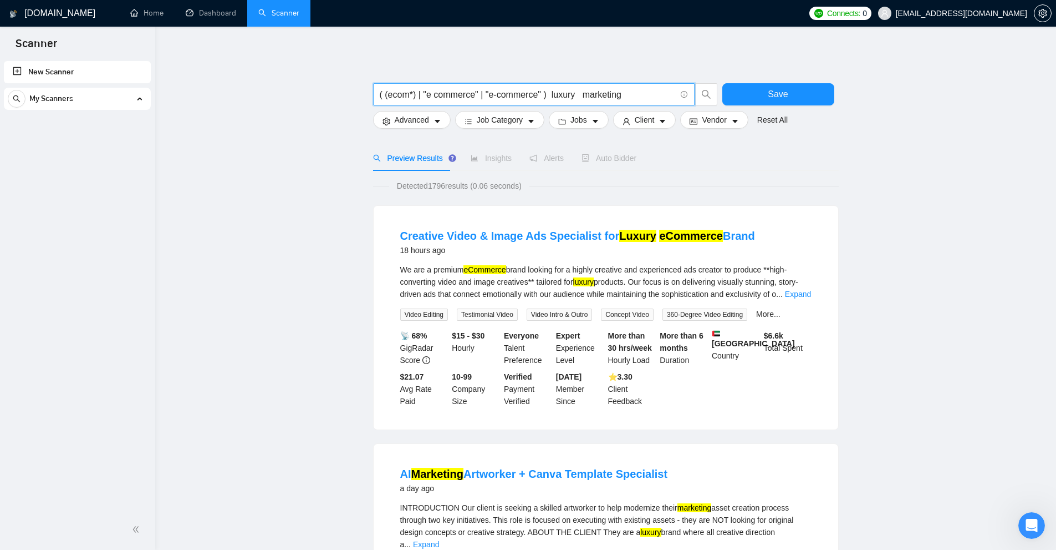
click at [408, 94] on input "( (ecom*) | "e commerce" | "e-commerce" ) luxury marketing" at bounding box center [528, 95] width 296 height 14
click at [412, 94] on input "( (ecom*) | "e commerce" | "e-commerce" ) luxury marketing" at bounding box center [528, 95] width 296 height 14
type input "( (ecom*) | "e commerce" | "e-commerce" ) luxury marketing"
drag, startPoint x: 490, startPoint y: 267, endPoint x: 496, endPoint y: 266, distance: 6.7
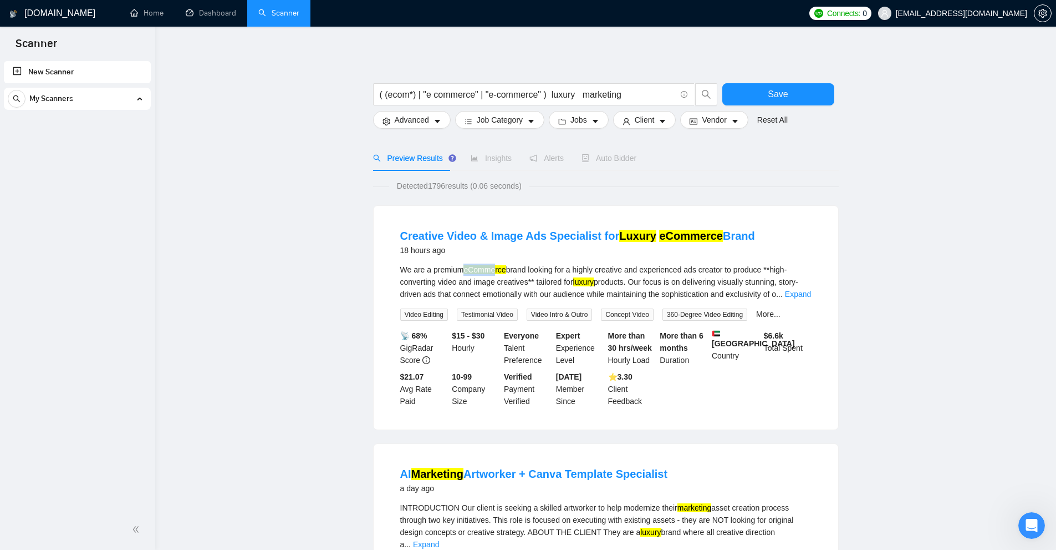
click at [496, 266] on mark "eCommerce" at bounding box center [485, 269] width 42 height 9
click at [514, 275] on div "We are a premium eCommerce brand looking for a highly creative and experienced …" at bounding box center [605, 281] width 411 height 37
click at [505, 271] on mark "eCommerce" at bounding box center [485, 269] width 42 height 9
click at [634, 91] on input "( (ecom*) | "e commerce" | "e-commerce" ) luxury marketing" at bounding box center [528, 95] width 296 height 14
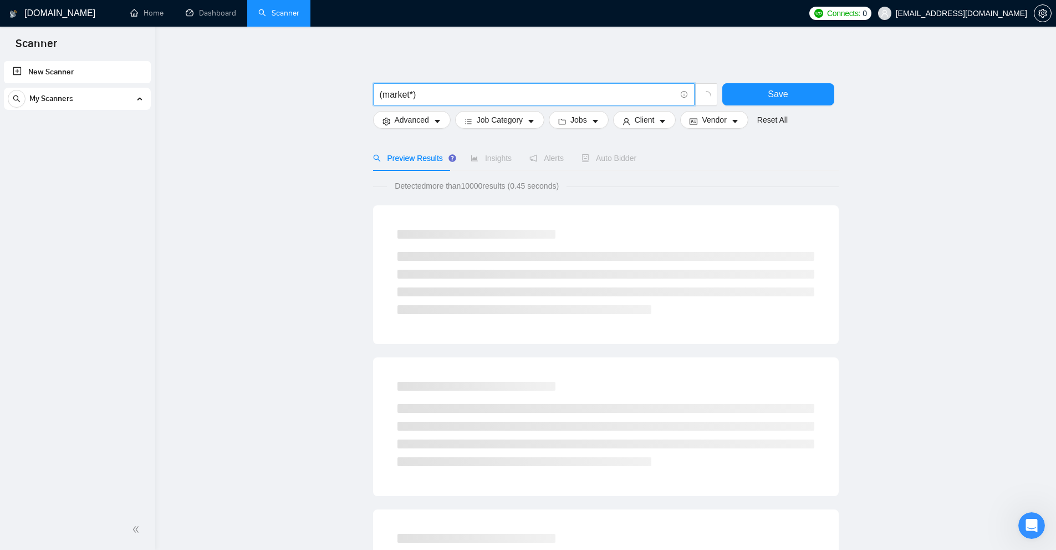
click at [410, 96] on input "(market*)" at bounding box center [528, 95] width 296 height 14
click at [416, 96] on input "(market*)" at bounding box center [528, 95] width 296 height 14
click at [410, 91] on input "(market*)" at bounding box center [528, 95] width 296 height 14
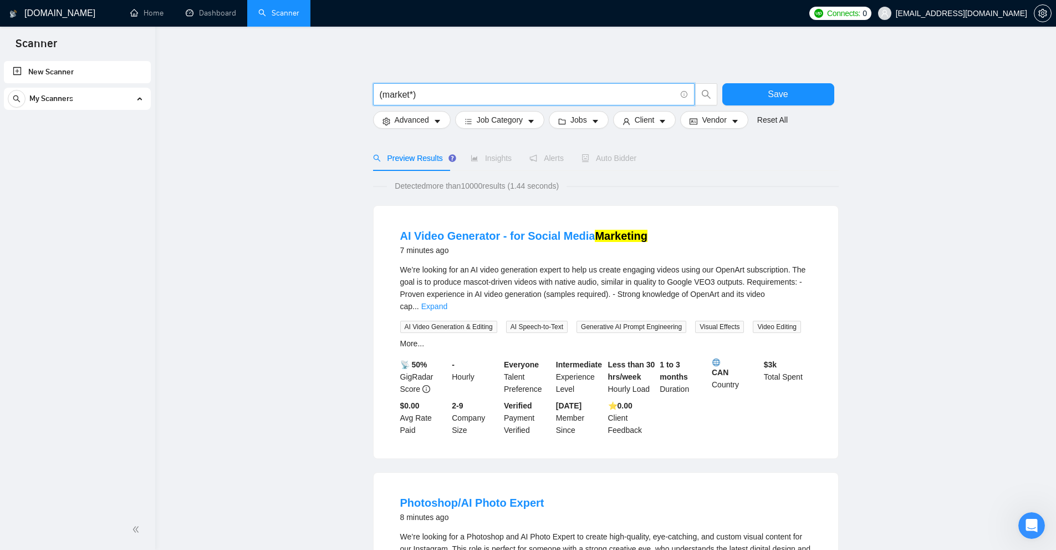
drag, startPoint x: 409, startPoint y: 95, endPoint x: 387, endPoint y: 91, distance: 22.4
click at [387, 91] on input "(market*)" at bounding box center [528, 95] width 296 height 14
click at [785, 265] on span "We’re looking for an AI video generation expert to help us create engaging vide…" at bounding box center [603, 287] width 406 height 45
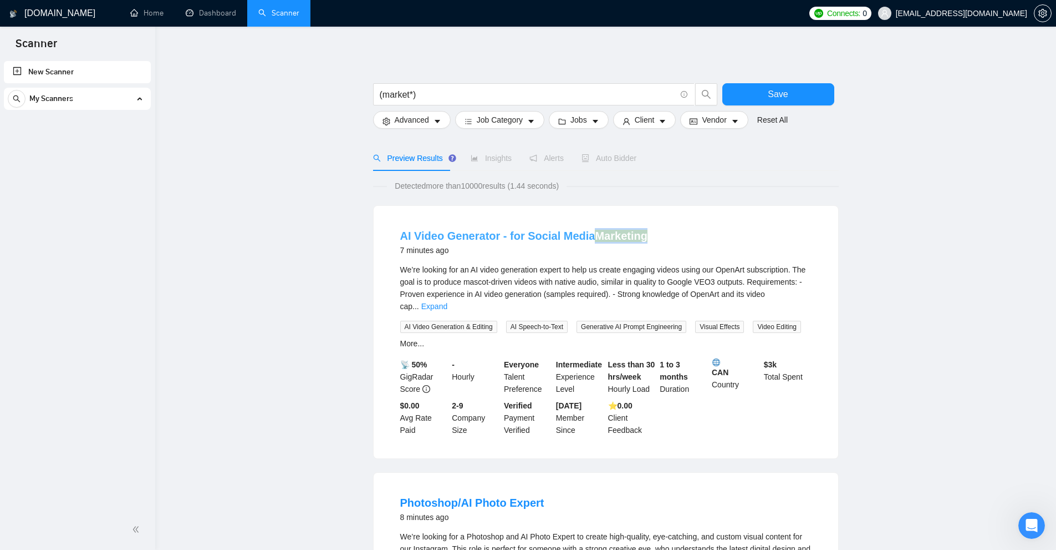
drag, startPoint x: 660, startPoint y: 233, endPoint x: 597, endPoint y: 241, distance: 64.2
click at [597, 241] on div "AI Video Generator - for Social Media Marketing 7 minutes ago" at bounding box center [605, 242] width 411 height 29
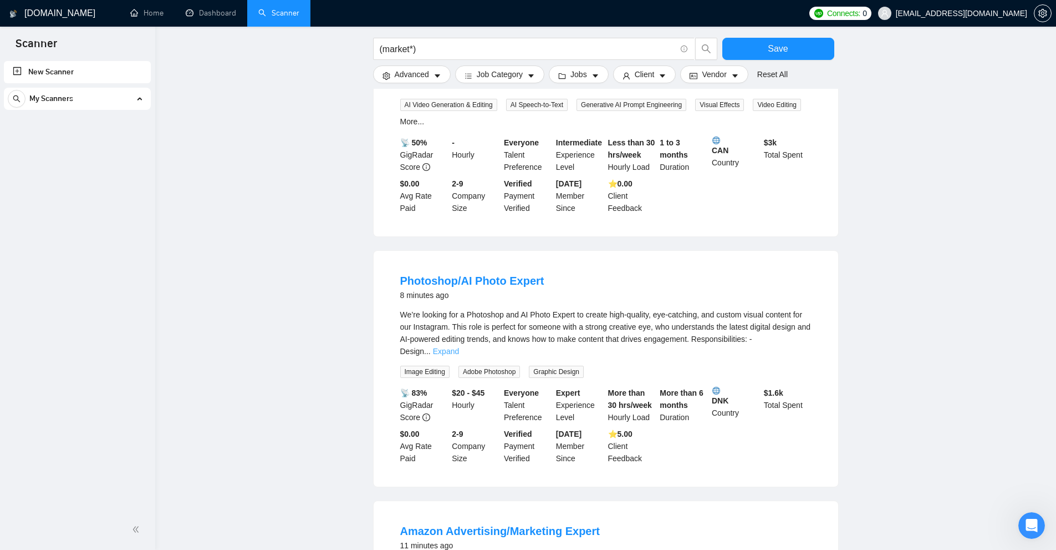
click at [459, 347] on link "Expand" at bounding box center [446, 351] width 26 height 9
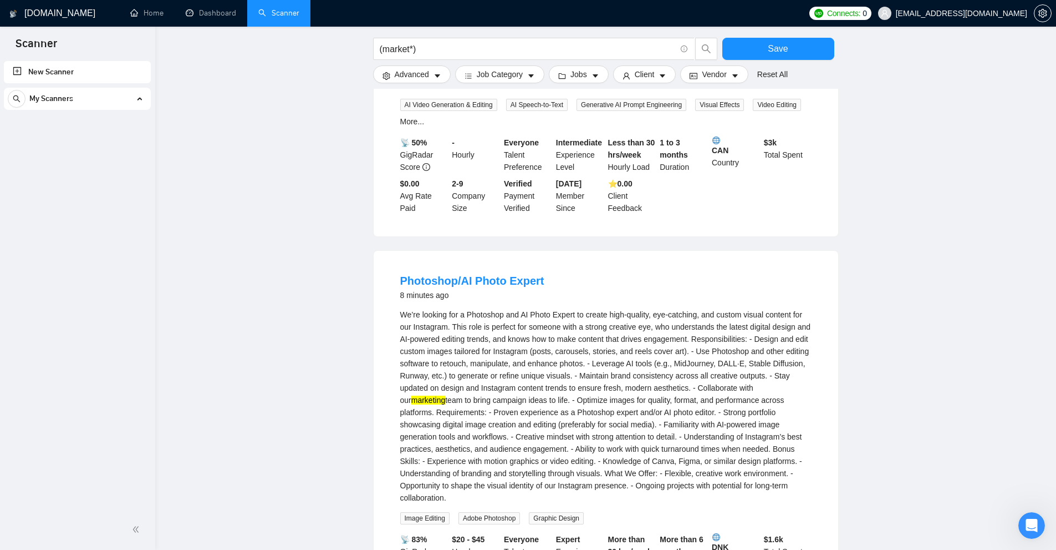
scroll to position [444, 0]
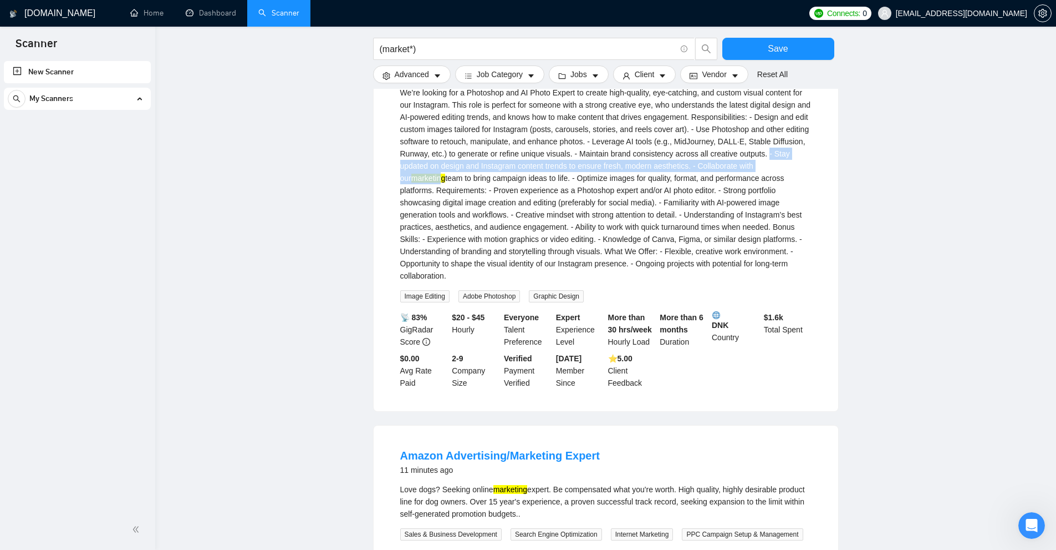
drag, startPoint x: 765, startPoint y: 145, endPoint x: 807, endPoint y: 161, distance: 44.4
click at [810, 157] on div "We’re looking for a Photoshop and AI Photo Expert to create high-quality, eye-c…" at bounding box center [605, 184] width 411 height 195
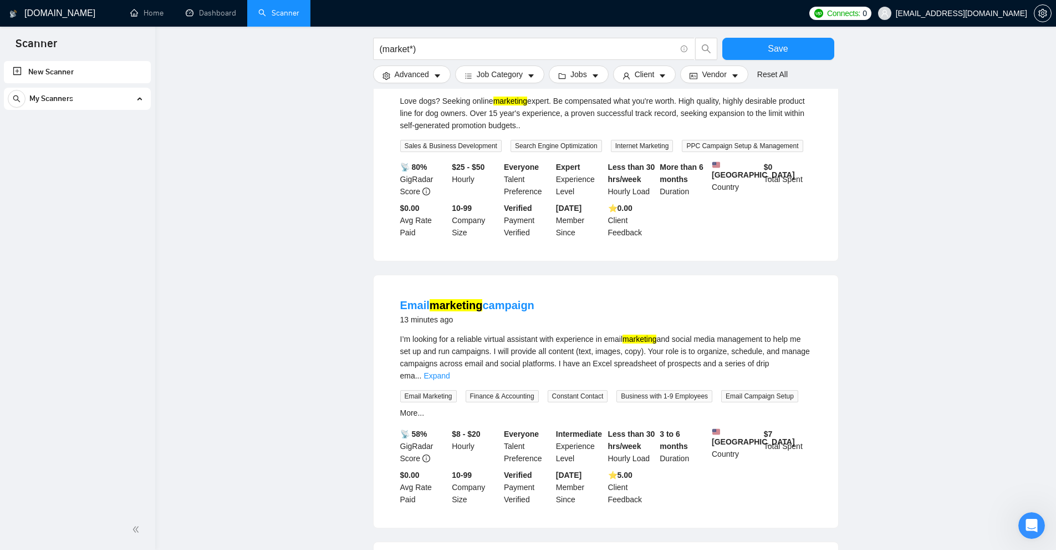
scroll to position [887, 0]
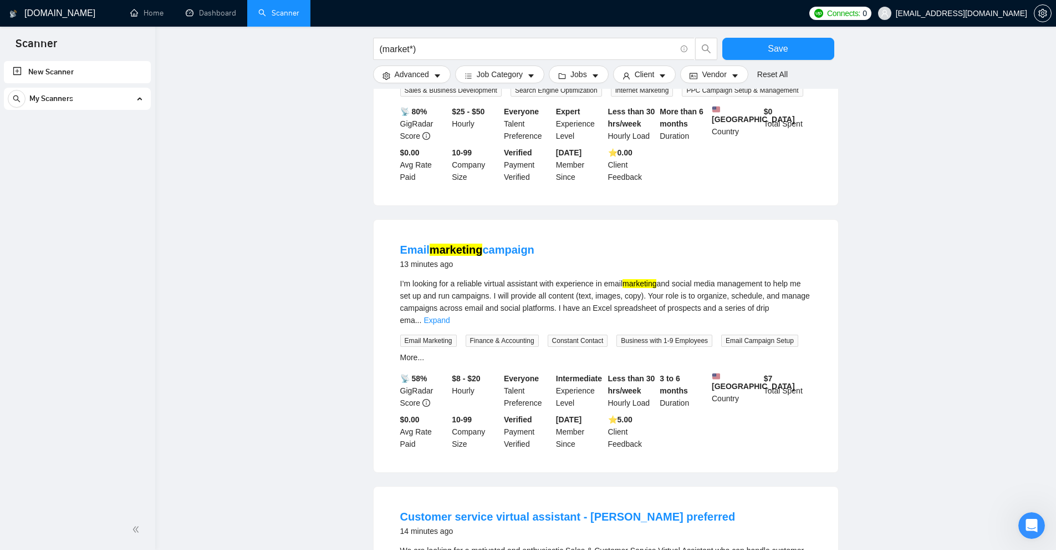
click at [801, 281] on div "I’m looking for a reliable virtual assistant with experience in email marketing…" at bounding box center [605, 301] width 411 height 49
click at [450, 316] on link "Expand" at bounding box center [437, 320] width 26 height 9
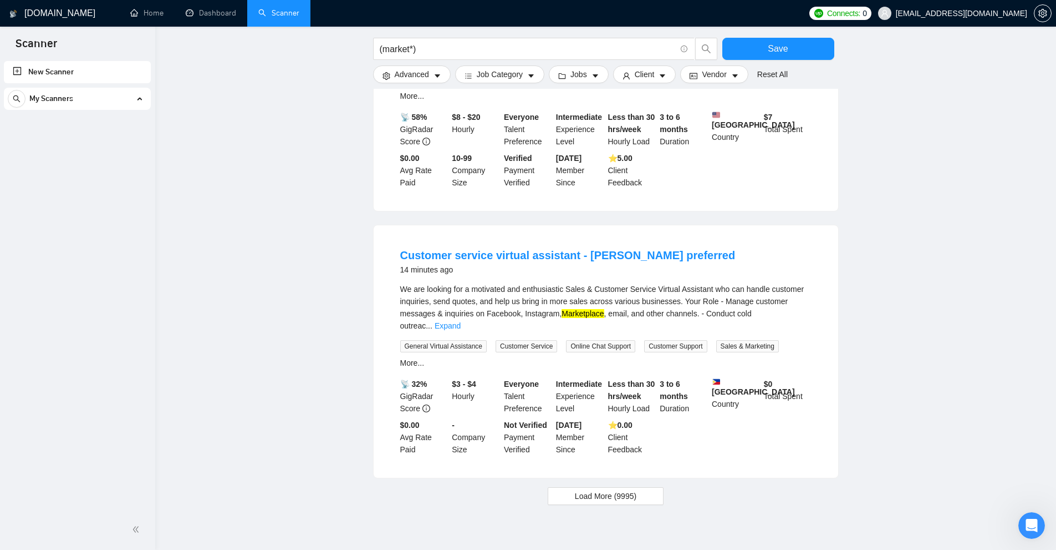
drag, startPoint x: 799, startPoint y: 312, endPoint x: 792, endPoint y: 311, distance: 6.2
click at [797, 312] on div "We are looking for a motivated and enthusiastic Sales & Customer Service Virtua…" at bounding box center [605, 326] width 411 height 86
drag, startPoint x: 792, startPoint y: 304, endPoint x: 756, endPoint y: 308, distance: 36.9
click at [461, 321] on link "Expand" at bounding box center [448, 325] width 26 height 9
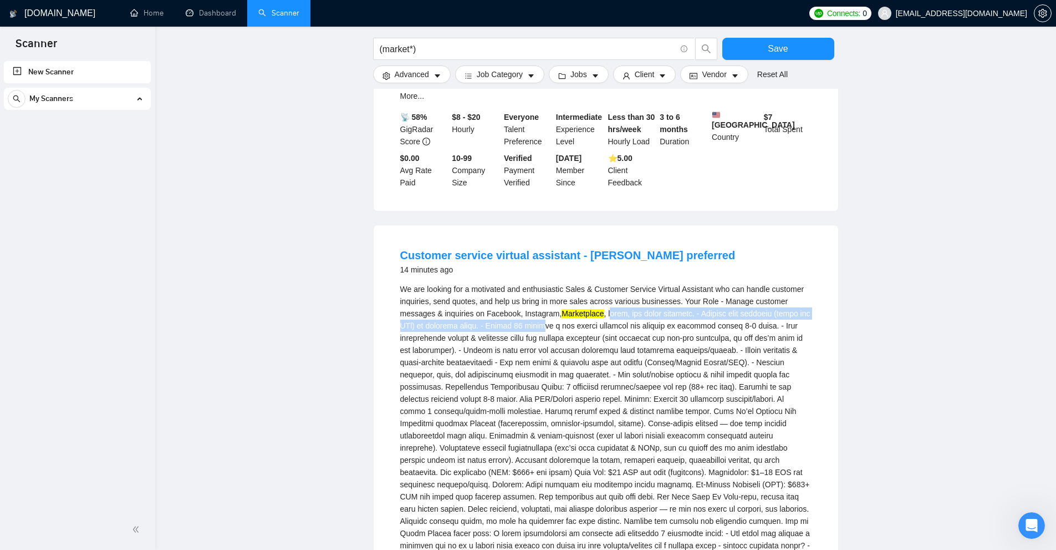
drag, startPoint x: 603, startPoint y: 303, endPoint x: 621, endPoint y: 304, distance: 17.8
click at [621, 304] on div "We are looking for a motivated and enthusiastic Sales & Customer Service Virtua…" at bounding box center [605, 423] width 411 height 281
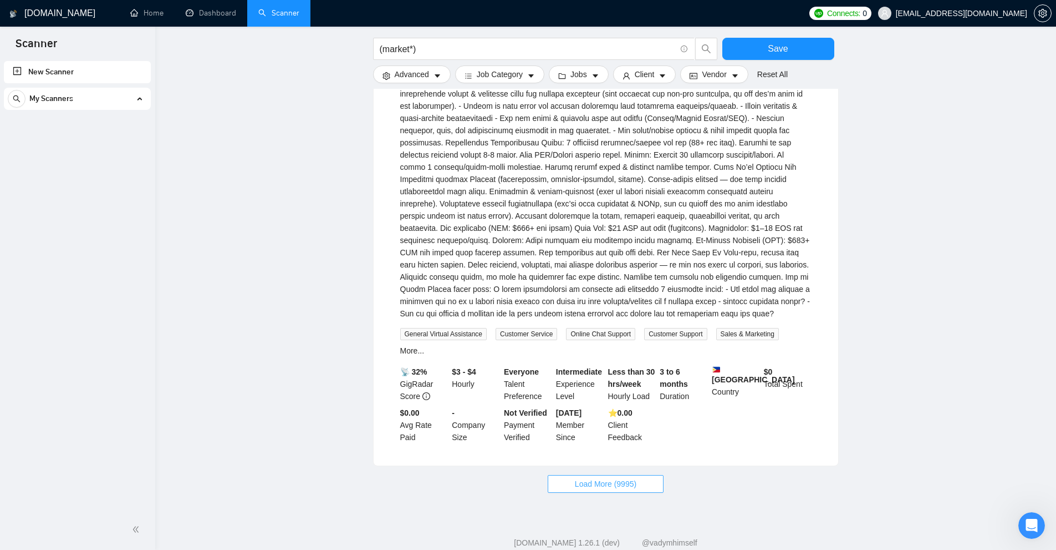
click at [602, 477] on span "Load More (9995)" at bounding box center [606, 483] width 62 height 12
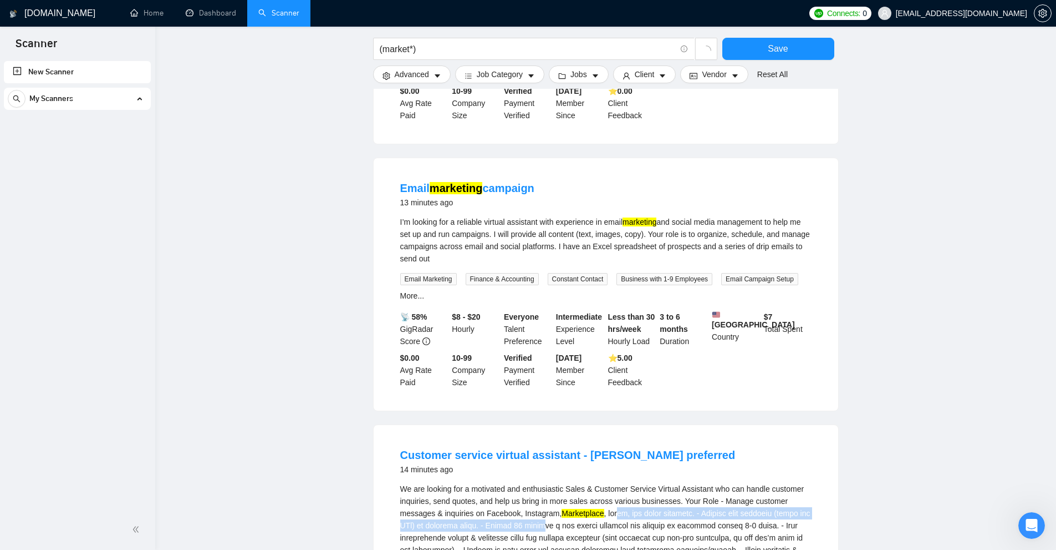
scroll to position [0, 0]
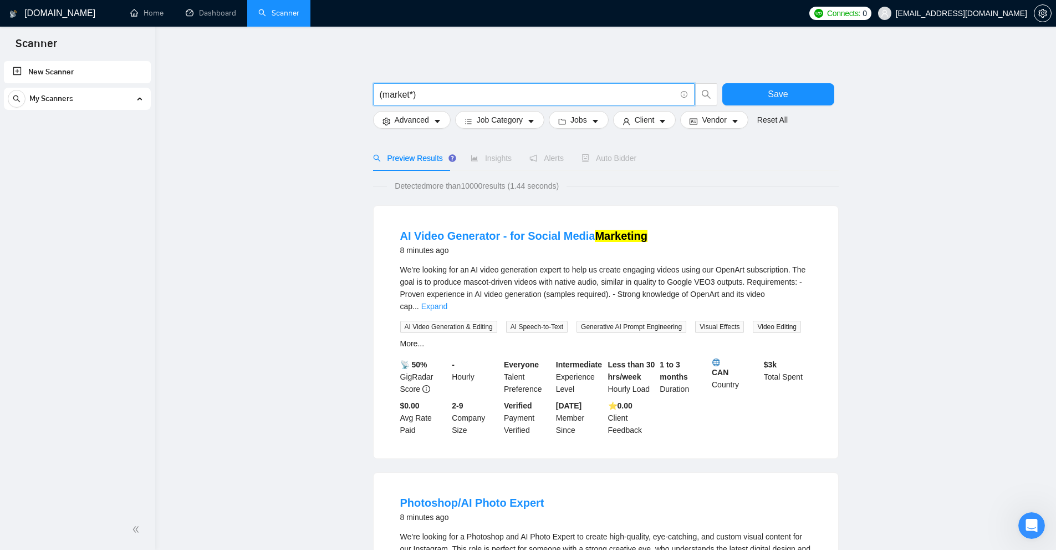
drag, startPoint x: 409, startPoint y: 96, endPoint x: 382, endPoint y: 97, distance: 26.6
click at [382, 97] on input "(market*)" at bounding box center [528, 95] width 296 height 14
click at [389, 95] on input "(market*)" at bounding box center [528, 95] width 296 height 14
drag, startPoint x: 382, startPoint y: 95, endPoint x: 410, endPoint y: 97, distance: 27.8
click at [410, 97] on input "(market*)" at bounding box center [528, 95] width 296 height 14
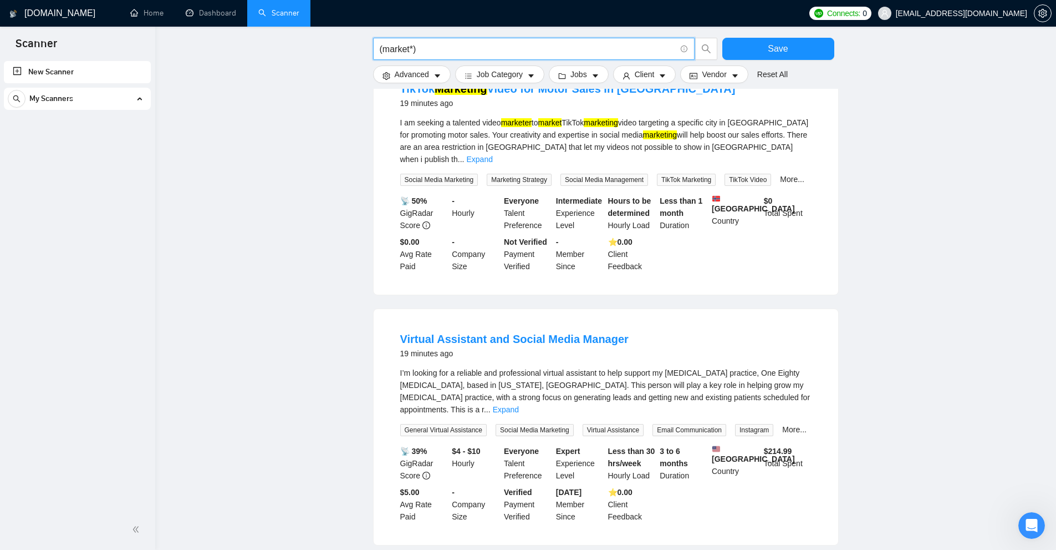
scroll to position [2444, 0]
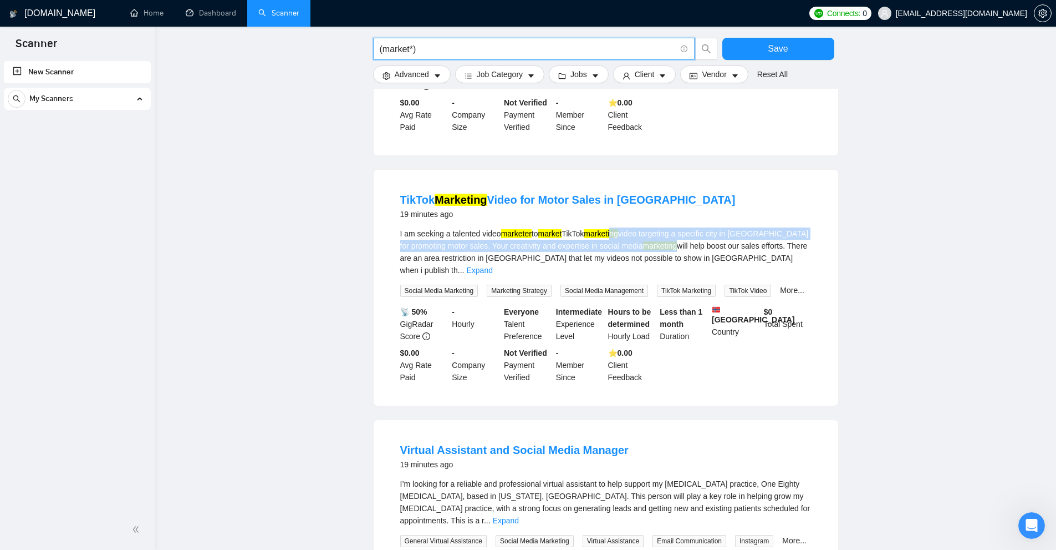
click at [668, 227] on div "I am seeking a talented video marketer to market TikTok marketing video targeti…" at bounding box center [605, 251] width 411 height 49
click at [545, 227] on div "I am seeking a talented video marketer to market TikTok marketing video targeti…" at bounding box center [605, 251] width 411 height 49
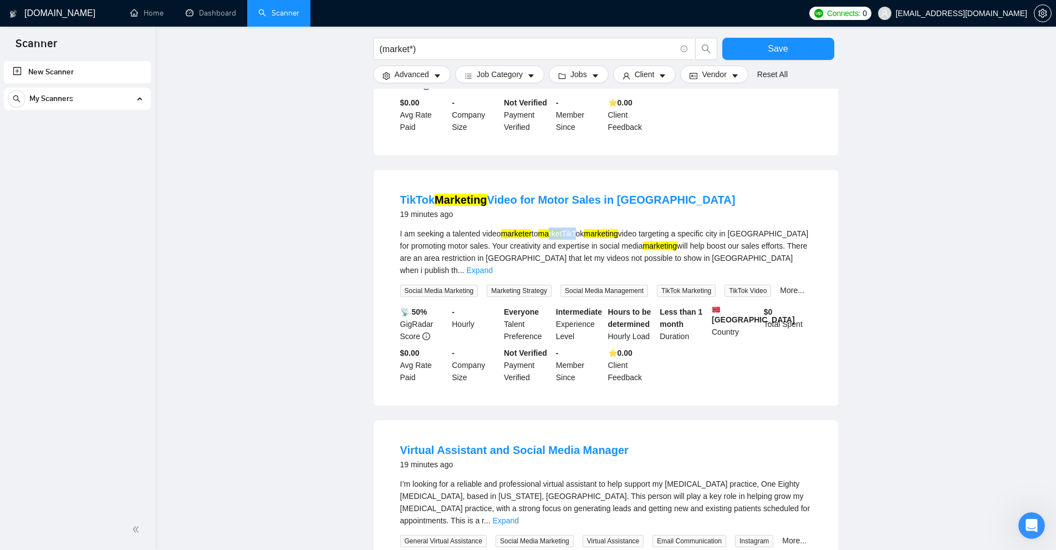
drag, startPoint x: 557, startPoint y: 203, endPoint x: 579, endPoint y: 206, distance: 23.0
click at [579, 227] on div "I am seeking a talented video marketer to market TikTok marketing video targeti…" at bounding box center [605, 251] width 411 height 49
click at [520, 227] on div "I am seeking a talented video marketer to market TikTok marketing video targeti…" at bounding box center [605, 251] width 411 height 49
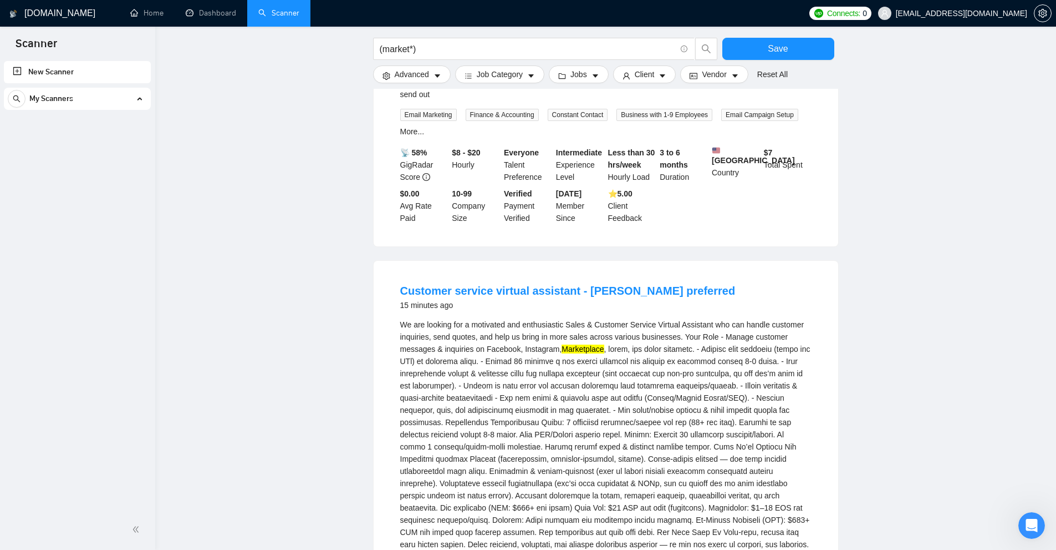
scroll to position [0, 0]
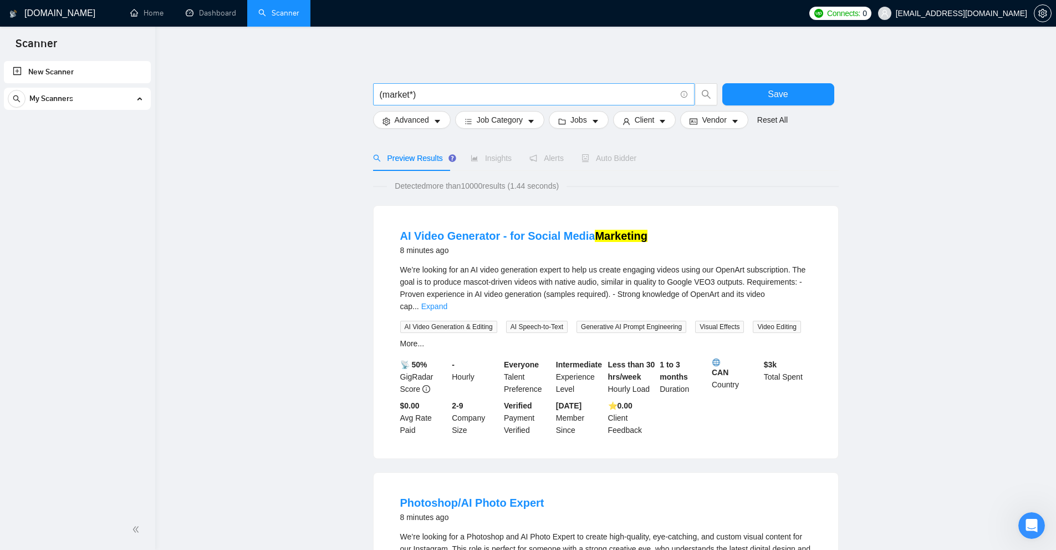
click at [428, 99] on input "(market*)" at bounding box center [528, 95] width 296 height 14
paste input "(ecom*) | "e commerce" | "e-commerce" ) luxury marketing"
drag, startPoint x: 411, startPoint y: 93, endPoint x: 389, endPoint y: 92, distance: 22.7
click at [389, 92] on input "( (ecom*) | "e commerce" | "e-commerce" ) luxury marketing" at bounding box center [528, 95] width 296 height 14
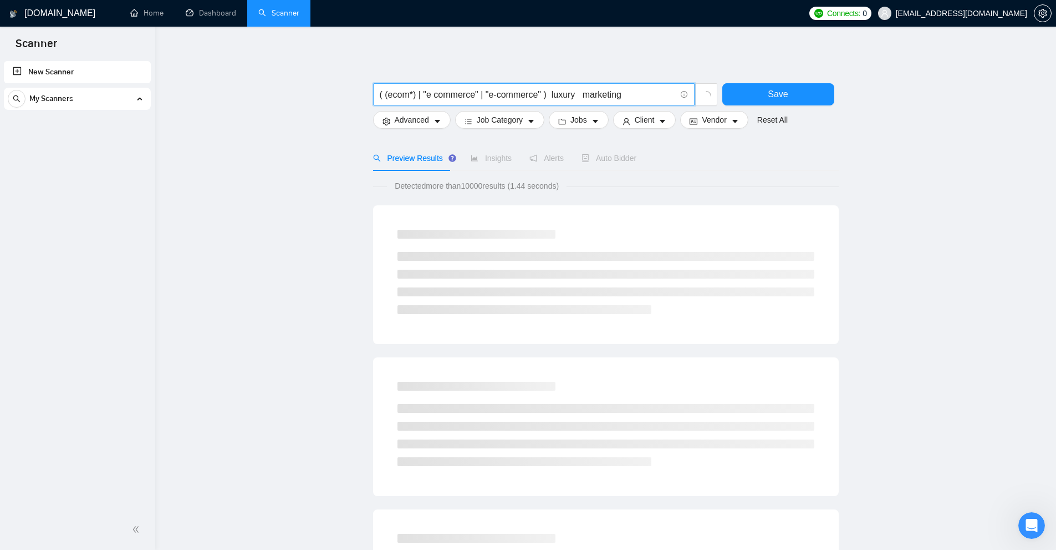
drag, startPoint x: 398, startPoint y: 91, endPoint x: 405, endPoint y: 90, distance: 6.7
click at [405, 90] on input "( (ecom*) | "e commerce" | "e-commerce" ) luxury marketing" at bounding box center [528, 95] width 296 height 14
click at [409, 90] on input "( (ecom*) | "e commerce" | "e-commerce" ) luxury marketing" at bounding box center [528, 95] width 296 height 14
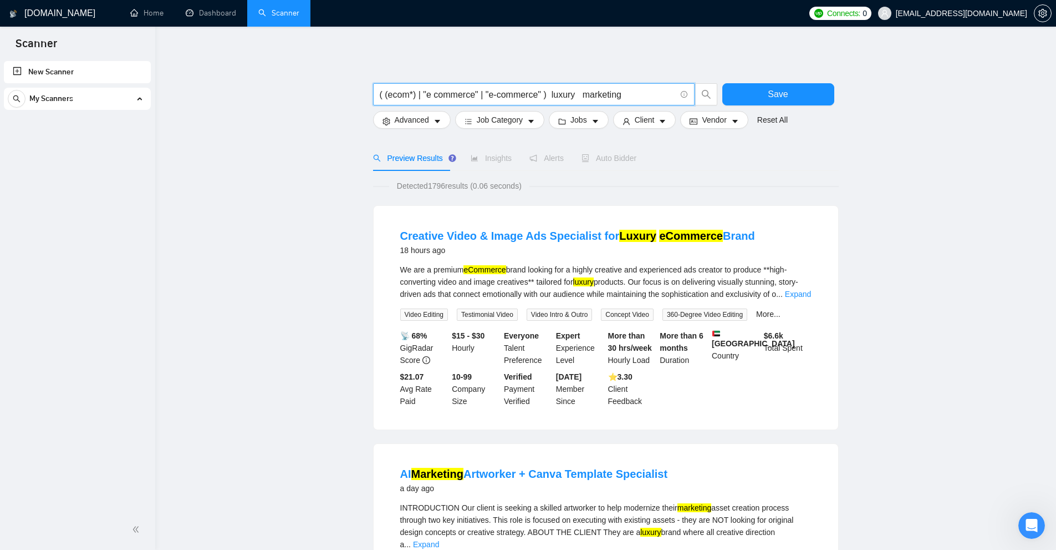
click at [420, 90] on input "( (ecom*) | "e commerce" | "e-commerce" ) luxury marketing" at bounding box center [528, 95] width 296 height 14
drag, startPoint x: 580, startPoint y: 93, endPoint x: 550, endPoint y: 94, distance: 30.5
click at [563, 95] on input "( (ecom*) | "e commerce" | "e-commerce" ) luxury marketing" at bounding box center [528, 95] width 296 height 14
click at [545, 94] on input "( (ecom*) | "e commerce" | "e-commerce" ) luxury marketing" at bounding box center [528, 95] width 296 height 14
drag, startPoint x: 495, startPoint y: 96, endPoint x: 384, endPoint y: 97, distance: 110.9
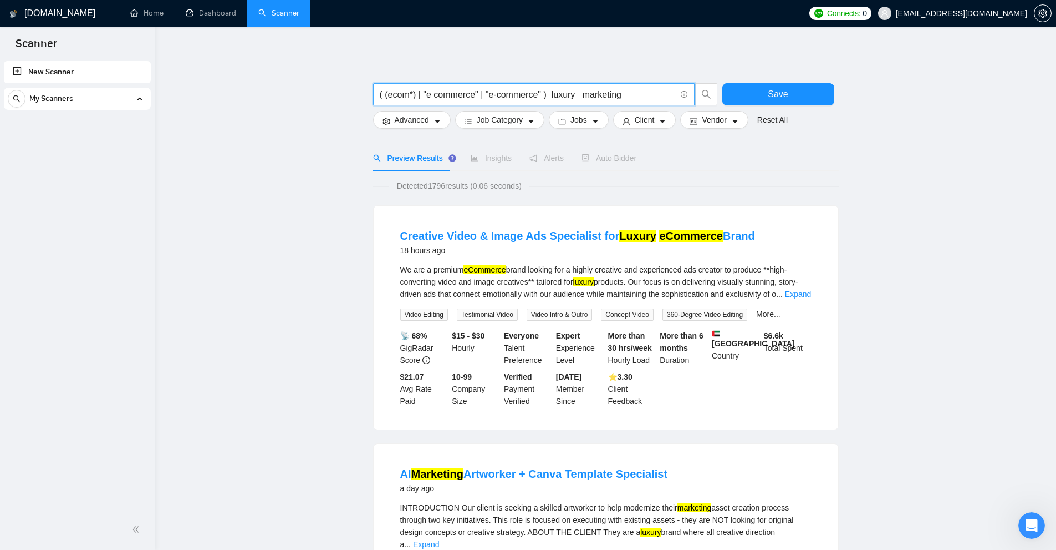
click at [384, 97] on input "( (ecom*) | "e commerce" | "e-commerce" ) luxury marketing" at bounding box center [528, 95] width 296 height 14
drag, startPoint x: 545, startPoint y: 90, endPoint x: 424, endPoint y: 91, distance: 120.9
click at [405, 91] on input "( (ecom*) | "e commerce" | "e-commerce" ) luxury marketing" at bounding box center [528, 95] width 296 height 14
click at [553, 91] on input "( (ecom*) | "e commerce" | "e-commerce" ) luxury marketing" at bounding box center [528, 95] width 296 height 14
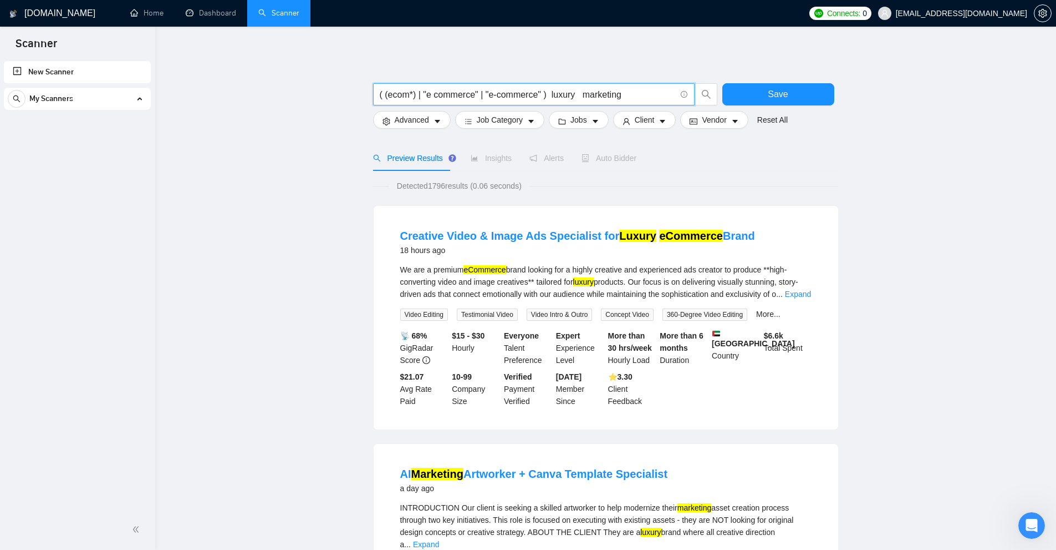
drag, startPoint x: 559, startPoint y: 95, endPoint x: 568, endPoint y: 95, distance: 8.9
click at [568, 95] on input "( (ecom*) | "e commerce" | "e-commerce" ) luxury marketing" at bounding box center [528, 95] width 296 height 14
click at [546, 92] on input "( (ecom*) | "e commerce" | "e-commerce" ) luxury marketing" at bounding box center [528, 95] width 296 height 14
drag, startPoint x: 379, startPoint y: 94, endPoint x: 548, endPoint y: 94, distance: 169.1
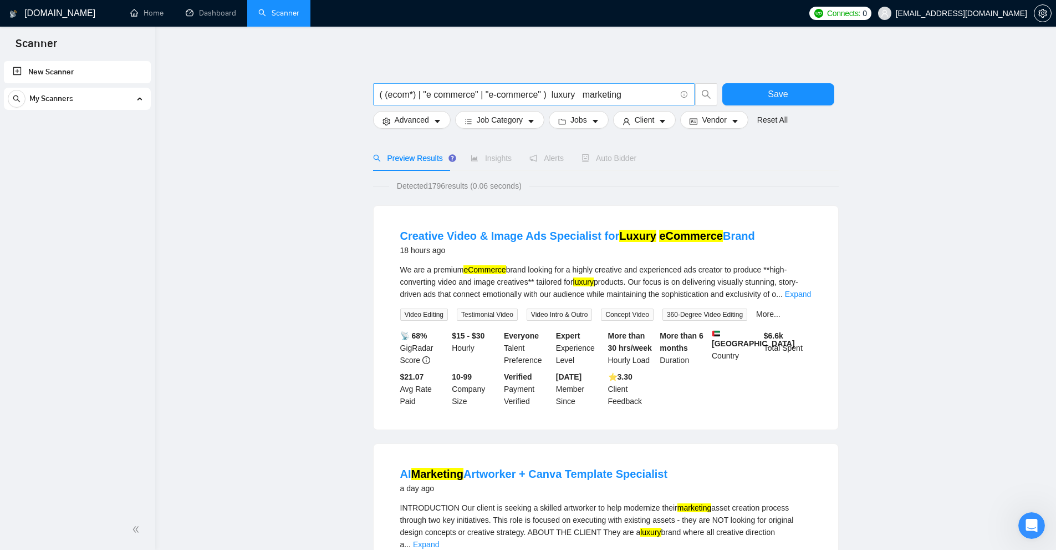
click at [431, 94] on span "( (ecom*) | "e commerce" | "e-commerce" ) luxury marketing" at bounding box center [534, 94] width 322 height 22
click at [542, 94] on input "( (ecom*) | "e commerce" | "e-commerce" ) luxury marketing" at bounding box center [528, 95] width 296 height 14
drag, startPoint x: 547, startPoint y: 94, endPoint x: 376, endPoint y: 100, distance: 171.5
click at [376, 100] on span "( (ecom*) | "e commerce" | "e-commerce" ) luxury marketing" at bounding box center [534, 94] width 322 height 22
click at [386, 94] on input "( (ecom*) | "e commerce" | "e-commerce" ) luxury marketing" at bounding box center [528, 95] width 296 height 14
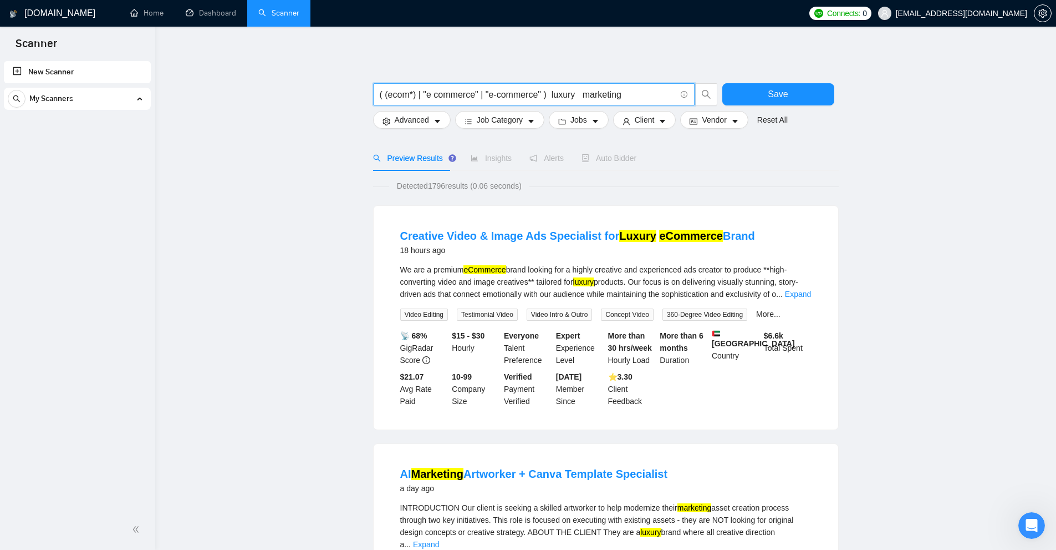
drag, startPoint x: 546, startPoint y: 93, endPoint x: 374, endPoint y: 85, distance: 172.1
click at [374, 85] on span "( (ecom*) | "e commerce" | "e-commerce" ) luxury marketing" at bounding box center [534, 94] width 322 height 22
drag, startPoint x: 551, startPoint y: 94, endPoint x: 574, endPoint y: 96, distance: 23.3
click at [572, 95] on input "( (ecom*) | "e commerce" | "e-commerce" ) luxury marketing" at bounding box center [528, 95] width 296 height 14
drag, startPoint x: 581, startPoint y: 95, endPoint x: 669, endPoint y: 96, distance: 88.2
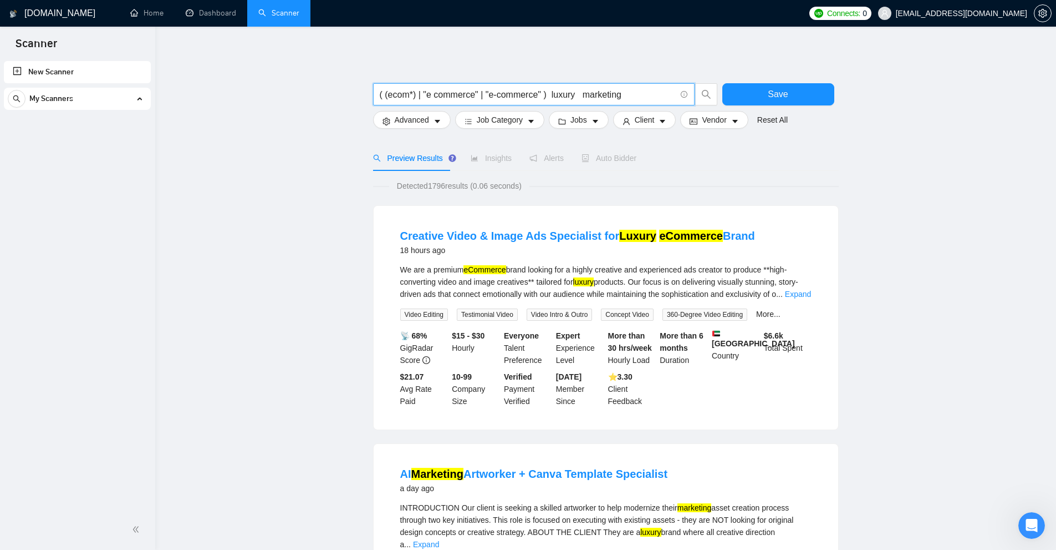
click at [669, 96] on input "( (ecom*) | "e commerce" | "e-commerce" ) luxury marketing" at bounding box center [528, 95] width 296 height 14
click at [645, 94] on input "( (ecom*) | "e commerce" | "e-commerce" ) luxury marketing" at bounding box center [528, 95] width 296 height 14
click at [551, 90] on input "( (ecom*) | "e commerce" | "e-commerce" ) luxury marketing" at bounding box center [528, 95] width 296 height 14
click at [576, 95] on input "( (ecom*) | "e commerce" | "e-commerce" ) (luxury marketing" at bounding box center [528, 95] width 296 height 14
click at [588, 94] on input "( (ecom*) | "e commerce" | "e-commerce" ) (luxury) marketing" at bounding box center [528, 95] width 296 height 14
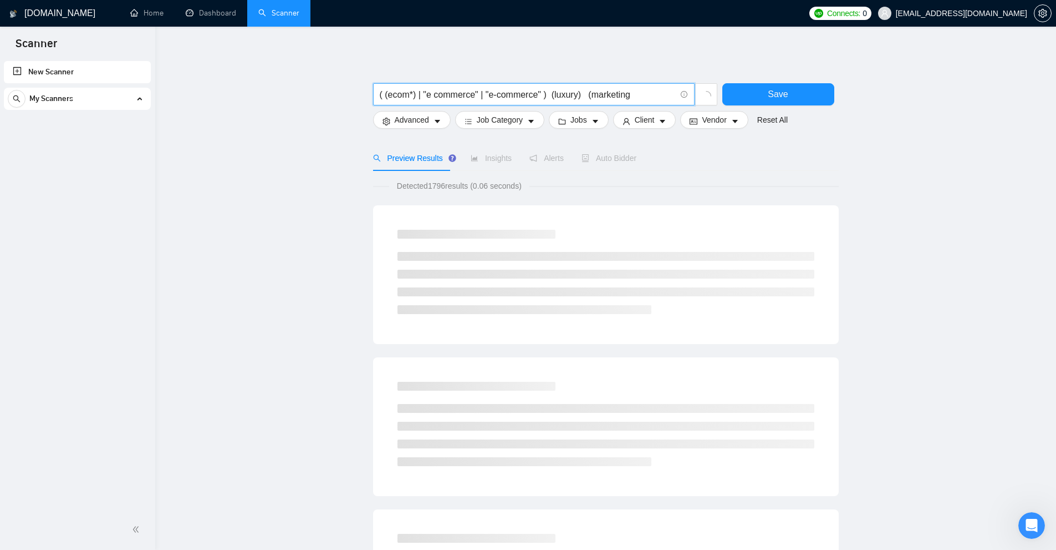
click at [644, 97] on input "( (ecom*) | "e commerce" | "e-commerce" ) (luxury) (marketing" at bounding box center [528, 95] width 296 height 14
drag, startPoint x: 583, startPoint y: 93, endPoint x: 591, endPoint y: 94, distance: 7.8
click at [591, 94] on input "( (ecom*) | "e commerce" | "e-commerce" ) (luxury) (marketing)" at bounding box center [528, 95] width 296 height 14
click at [529, 98] on input "( (ecom*) | "e commerce" | "e-commerce" ) (luxury) (marketing)" at bounding box center [528, 95] width 296 height 14
click at [548, 93] on input "( (ecom*) | "e commerce" | "e-commerce" ) (luxury) (marketing)" at bounding box center [528, 95] width 296 height 14
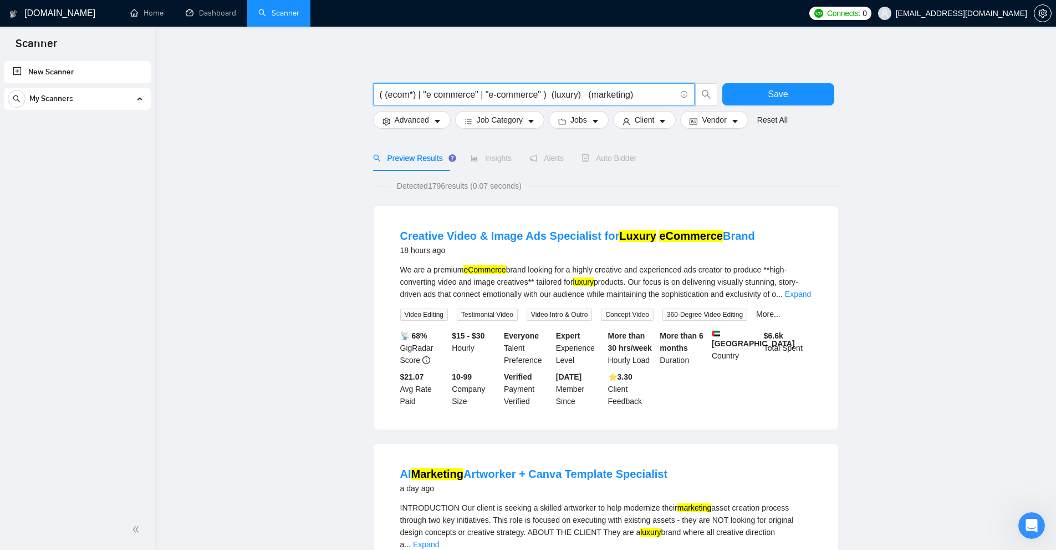
drag, startPoint x: 547, startPoint y: 93, endPoint x: 374, endPoint y: 87, distance: 173.1
click at [374, 87] on span "( (ecom*) | "e commerce" | "e-commerce" ) (luxury) (marketing)" at bounding box center [534, 94] width 322 height 22
drag, startPoint x: 551, startPoint y: 92, endPoint x: 578, endPoint y: 93, distance: 27.2
click at [578, 93] on input "( (ecom*) | "e commerce" | "e-commerce" ) (luxury) (marketing)" at bounding box center [528, 95] width 296 height 14
drag, startPoint x: 588, startPoint y: 94, endPoint x: 644, endPoint y: 95, distance: 56.6
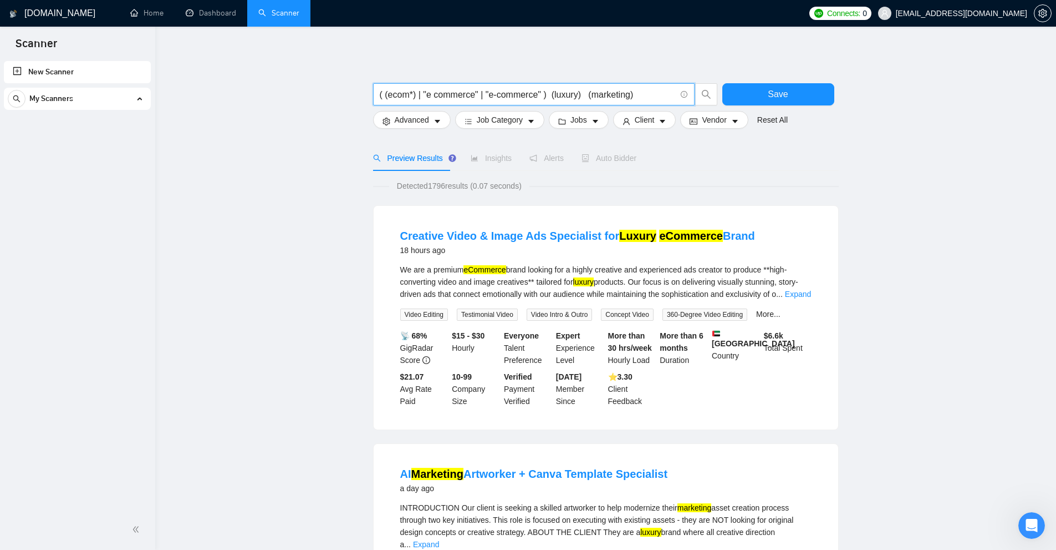
click at [644, 95] on input "( (ecom*) | "e commerce" | "e-commerce" ) (luxury) (marketing)" at bounding box center [528, 95] width 296 height 14
click at [645, 95] on input "( (ecom*) | "e commerce" | "e-commerce" ) (luxury) (marketing)" at bounding box center [528, 95] width 296 height 14
drag, startPoint x: 653, startPoint y: 94, endPoint x: 273, endPoint y: 95, distance: 380.4
click at [515, 90] on input "( (ecom*) | "e commerce" | "e-commerce" ) (luxury) (marketing)" at bounding box center [528, 95] width 296 height 14
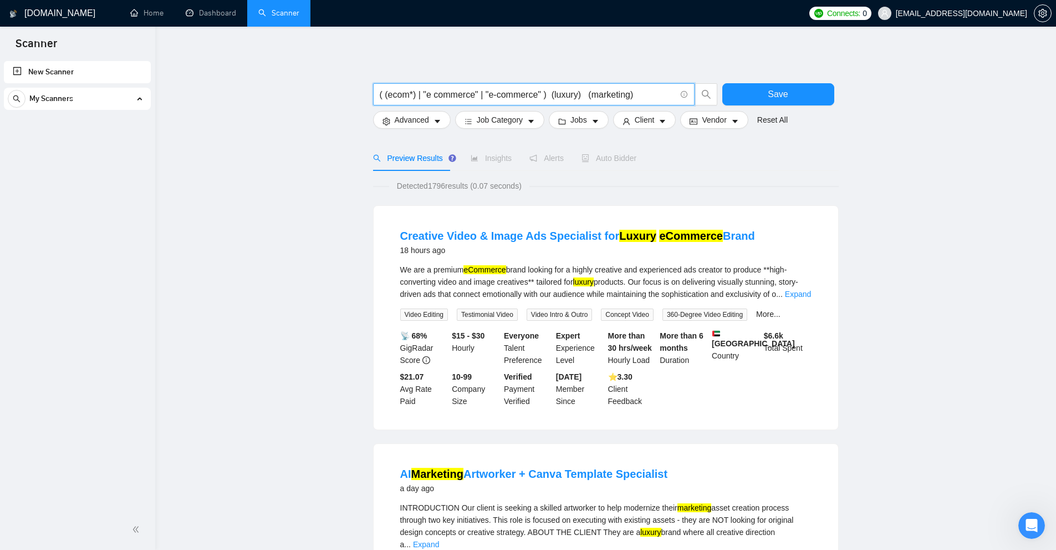
click at [568, 92] on input "( (ecom*) | "e commerce" | "e-commerce" ) (luxury) (marketing)" at bounding box center [528, 95] width 296 height 14
click at [583, 95] on input "( (ecom*) | "e commerce" | "e-commerce" ) (luxury) (marketing)" at bounding box center [528, 95] width 296 height 14
drag, startPoint x: 553, startPoint y: 93, endPoint x: 578, endPoint y: 93, distance: 25.0
click at [578, 93] on input "( (ecom*) | "e commerce" | "e-commerce" ) (luxury) (marketing)" at bounding box center [528, 95] width 296 height 14
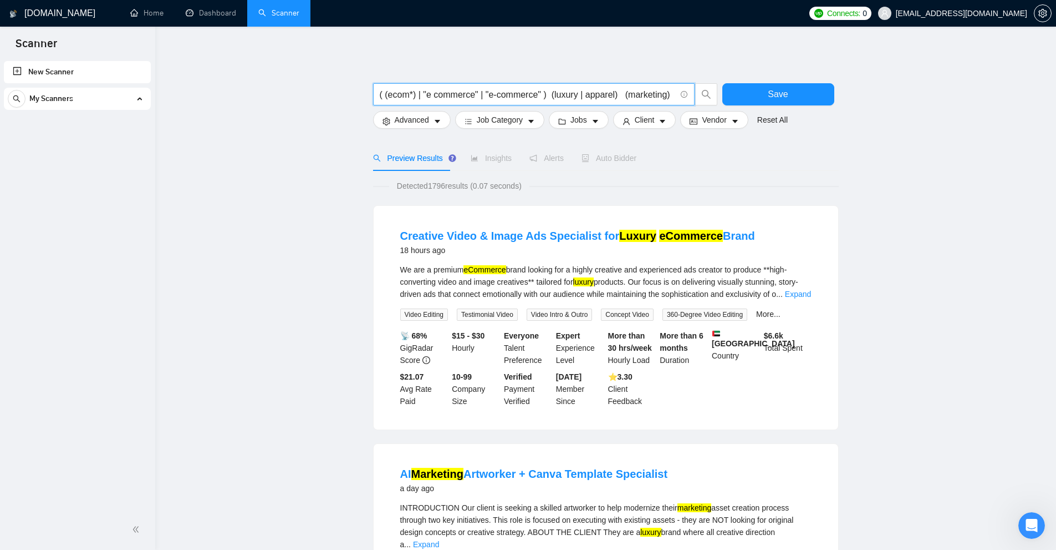
click at [607, 96] on input "( (ecom*) | "e commerce" | "e-commerce" ) (luxury | apparel) (marketing)" at bounding box center [528, 95] width 296 height 14
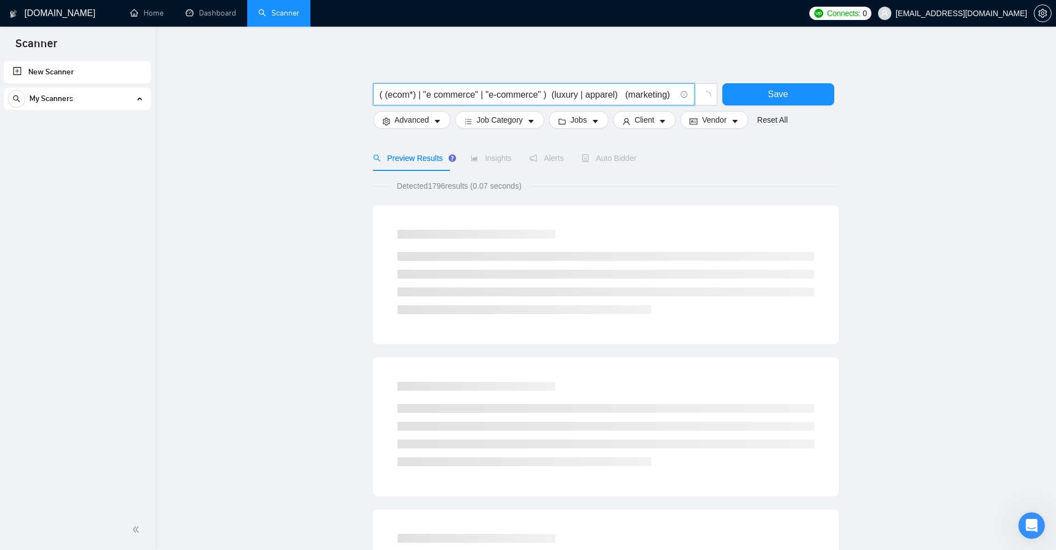
click at [608, 95] on input "( (ecom*) | "e commerce" | "e-commerce" ) (luxury | apparel) (marketing)" at bounding box center [528, 95] width 296 height 14
click at [546, 95] on input "( (ecom*) | "e commerce" | "e-commerce" ) (luxury | apparel) (marketing)" at bounding box center [528, 95] width 296 height 14
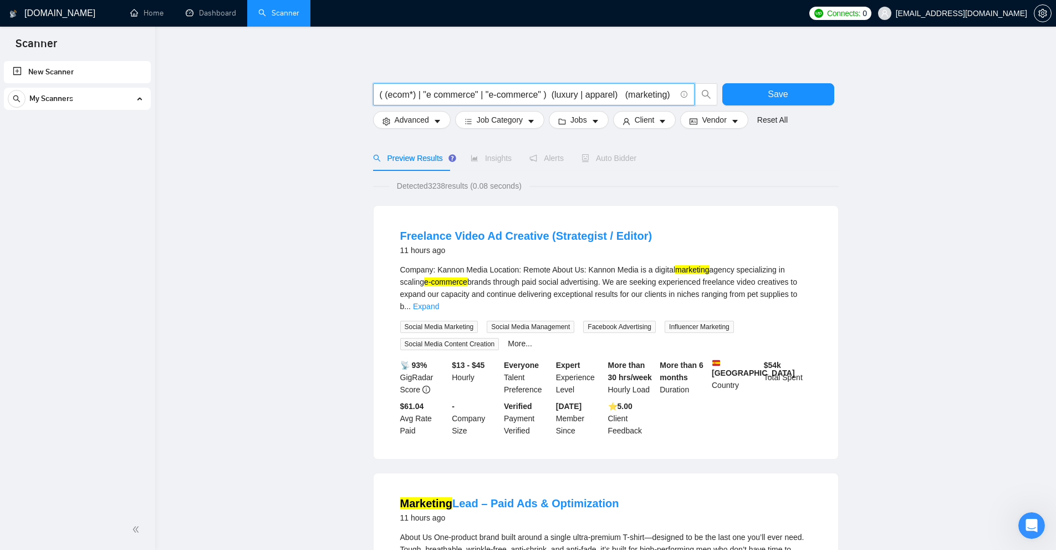
drag, startPoint x: 552, startPoint y: 94, endPoint x: 616, endPoint y: 90, distance: 64.4
click at [616, 90] on input "( (ecom*) | "e commerce" | "e-commerce" ) (luxury | apparel) (marketing)" at bounding box center [528, 95] width 296 height 14
click at [558, 89] on input "( (ecom*) | "e commerce" | "e-commerce" ) (luxury | apparel) (marketing)" at bounding box center [528, 95] width 296 height 14
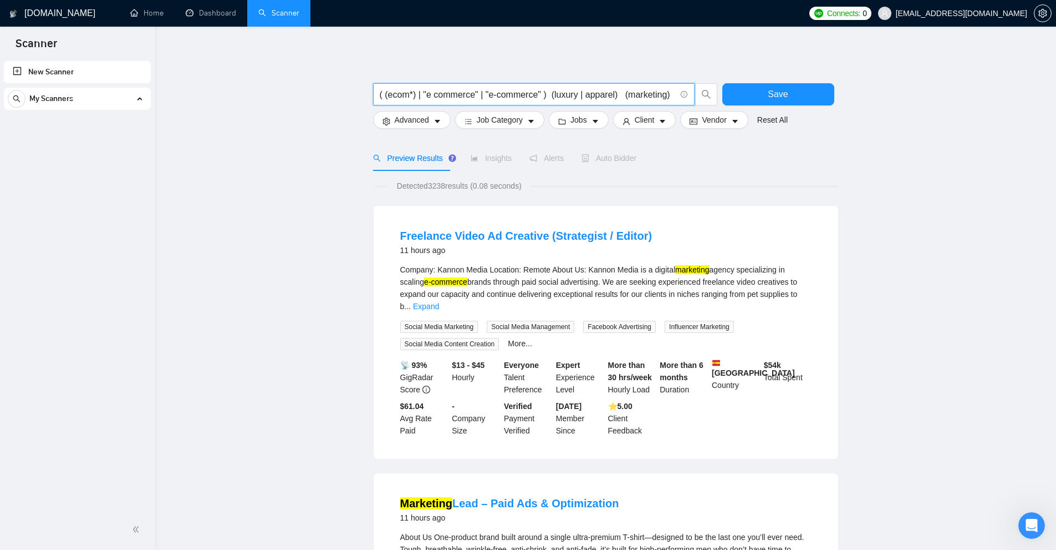
click at [592, 93] on input "( (ecom*) | "e commerce" | "e-commerce" ) (luxury | apparel) (marketing)" at bounding box center [528, 95] width 296 height 14
click at [622, 93] on input "( (ecom*) | "e commerce" | "e-commerce" ) (luxury | apparel) (marketing)" at bounding box center [528, 95] width 296 height 14
click at [613, 95] on input "( (ecom*) | "e commerce" | "e-commerce" ) (luxury | apparel) (marketing)" at bounding box center [528, 95] width 296 height 14
click at [635, 95] on input "( (ecom*) | "e commerce" | "e-commerce" ) (luxury | apparel) (marketing)" at bounding box center [528, 95] width 296 height 14
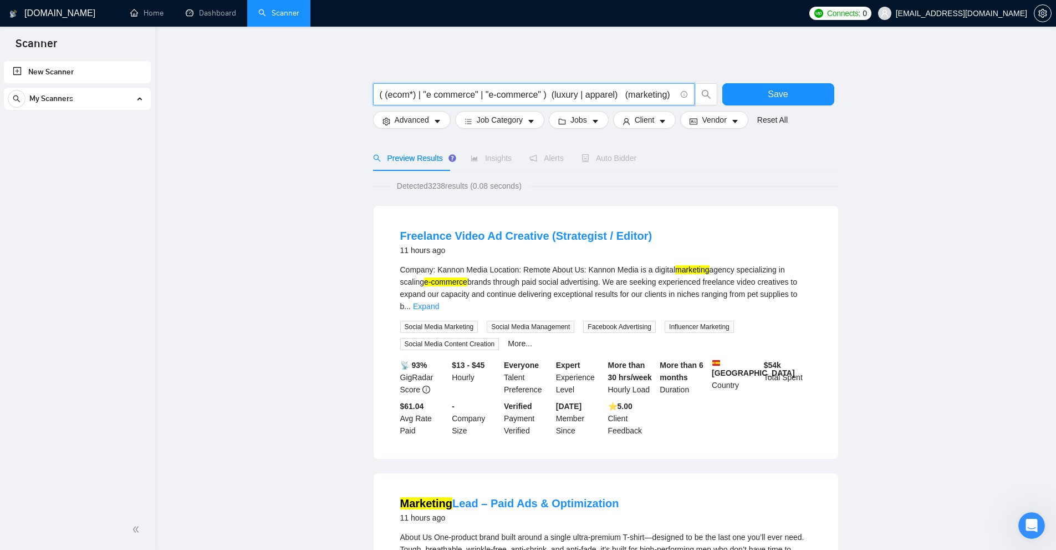
click at [632, 94] on input "( (ecom*) | "e commerce" | "e-commerce" ) (luxury | apparel) (marketing)" at bounding box center [528, 95] width 296 height 14
drag, startPoint x: 665, startPoint y: 94, endPoint x: 653, endPoint y: 96, distance: 11.9
click at [653, 96] on input "( (ecom*) | "e commerce" | "e-commerce" ) (luxury | apparel) (marketing)" at bounding box center [528, 95] width 296 height 14
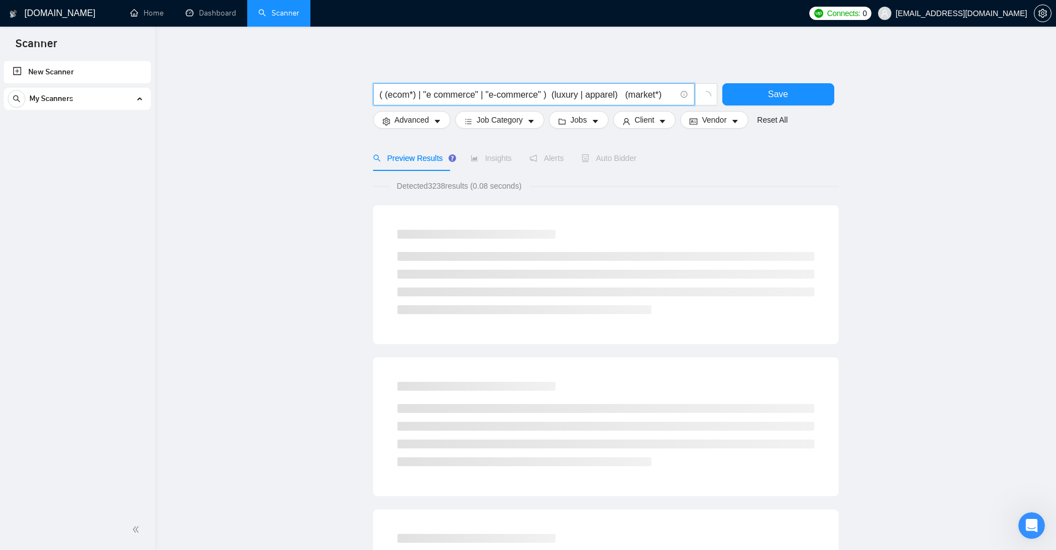
drag, startPoint x: 628, startPoint y: 95, endPoint x: 657, endPoint y: 96, distance: 28.9
click at [657, 96] on input "( (ecom*) | "e commerce" | "e-commerce" ) (luxury | apparel) (market*)" at bounding box center [528, 95] width 296 height 14
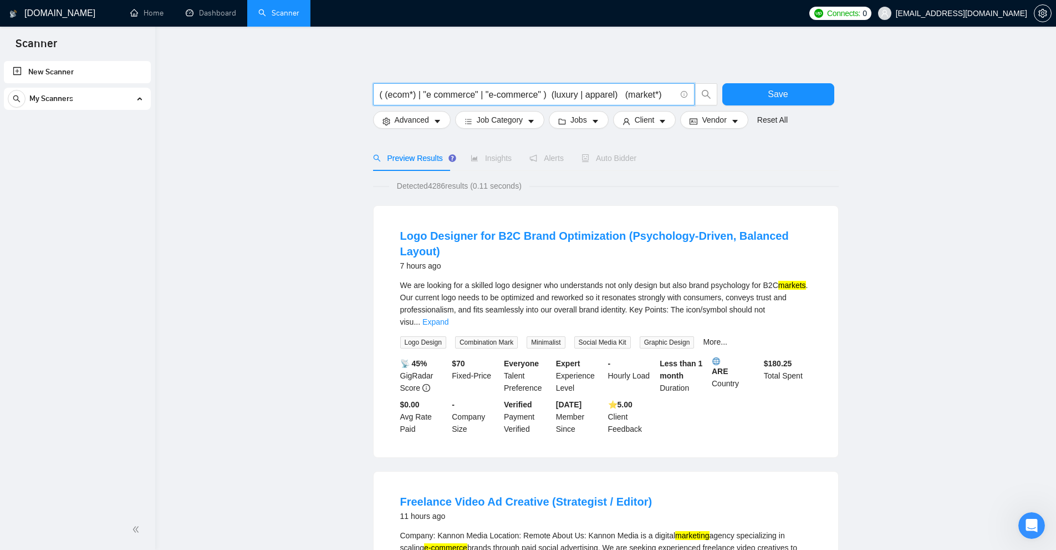
drag, startPoint x: 666, startPoint y: 93, endPoint x: 389, endPoint y: 92, distance: 277.3
click at [375, 92] on span "( (ecom*) | "e commerce" | "e-commerce" ) (luxury | apparel) (market*)" at bounding box center [534, 94] width 322 height 22
type input "( (ecom*) | "e commerce" | "e-commerce" ) (luxury | apparel) (market*)"
click at [779, 93] on span "Save" at bounding box center [778, 94] width 20 height 14
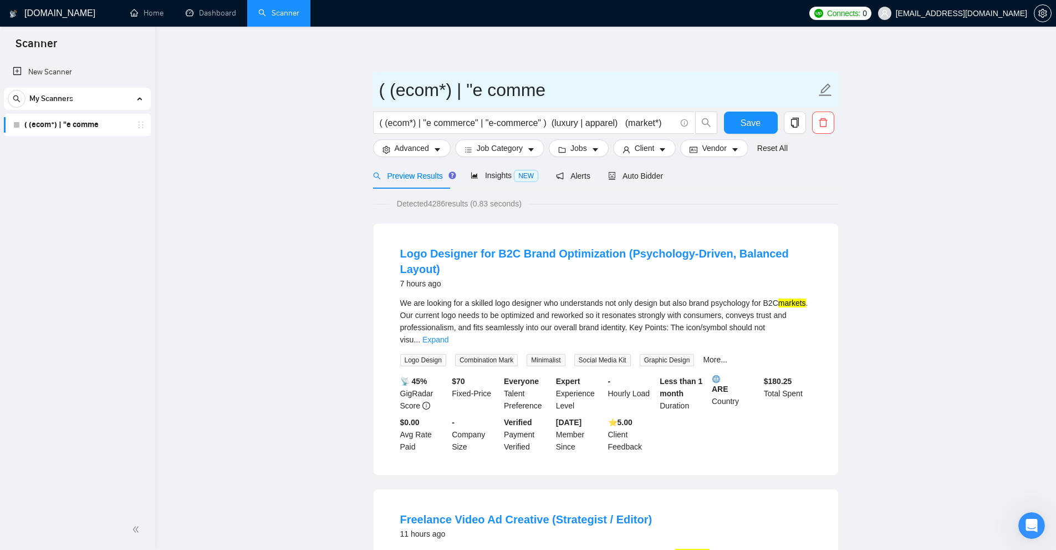
click at [480, 84] on input "( (ecom*) | "e comme" at bounding box center [597, 90] width 437 height 28
drag, startPoint x: 619, startPoint y: 89, endPoint x: 296, endPoint y: 94, distance: 323.3
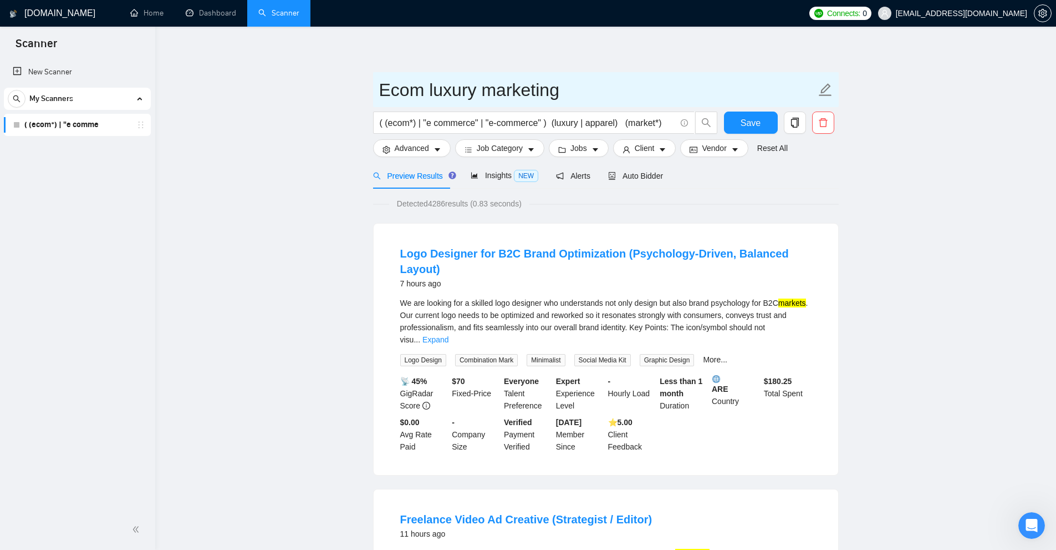
type input "Ecom luxury marketing"
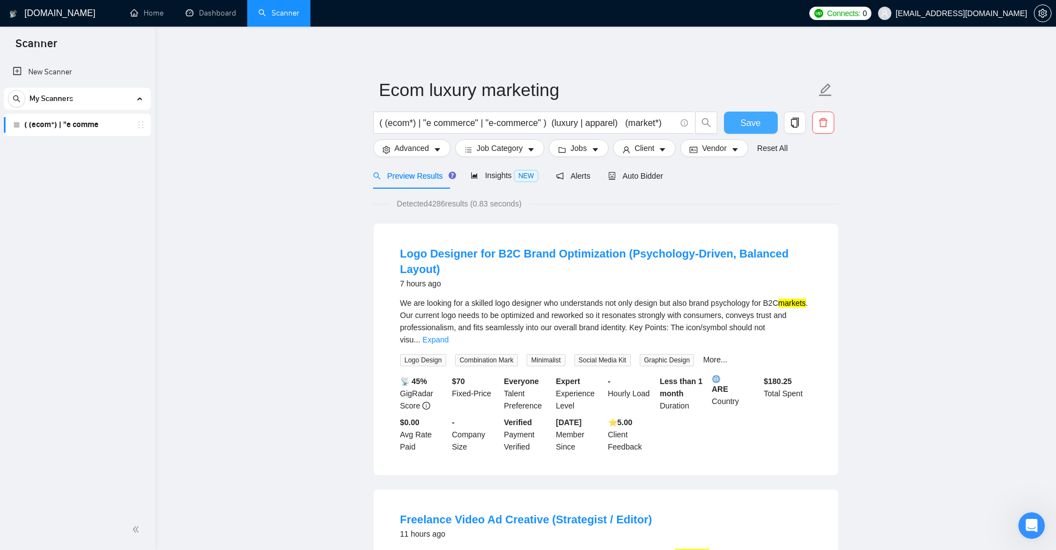
click at [758, 123] on span "Save" at bounding box center [751, 123] width 20 height 14
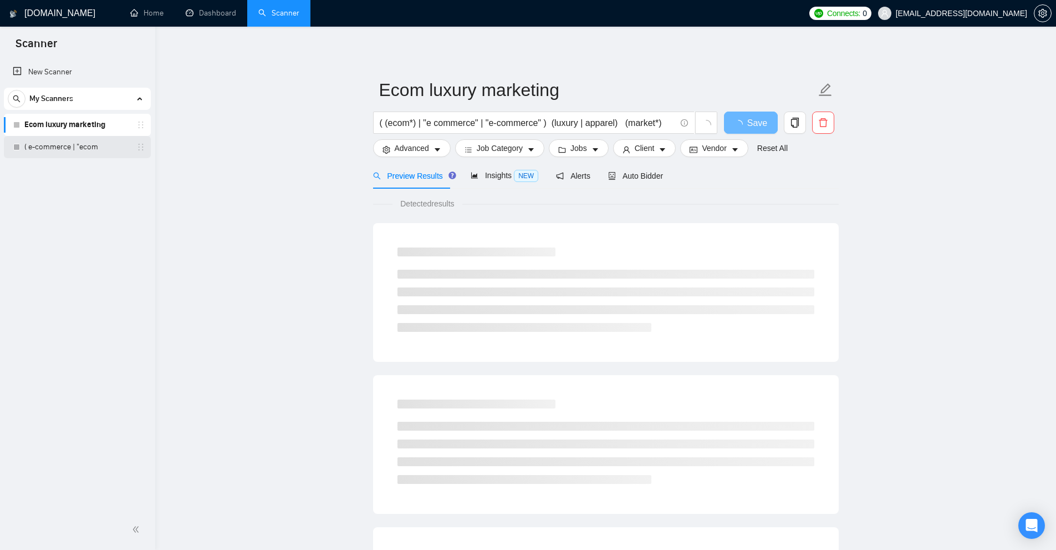
click at [108, 151] on link "( e-commerce | "ecom" at bounding box center [76, 147] width 105 height 22
click at [72, 135] on link "Ecom luxury marketing" at bounding box center [76, 125] width 105 height 22
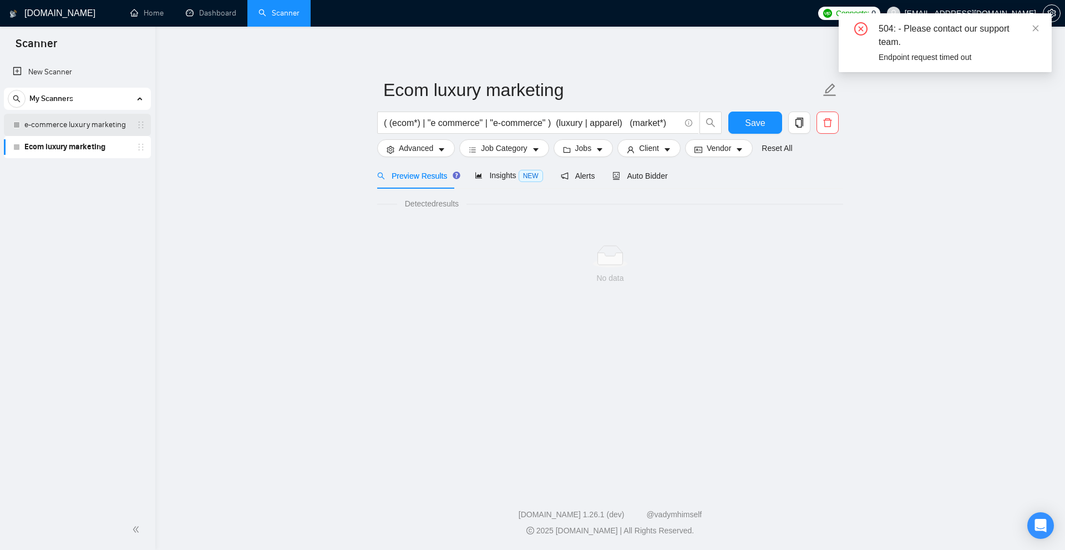
click at [69, 126] on link "e-commerce luxury marketing" at bounding box center [76, 125] width 105 height 22
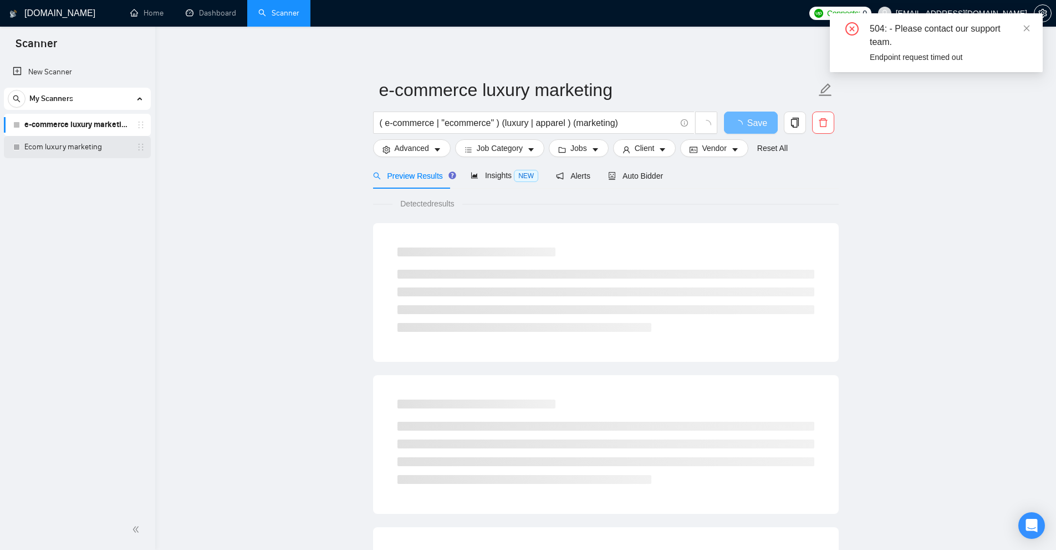
click at [19, 151] on div "Ecom luxury marketing" at bounding box center [79, 147] width 132 height 22
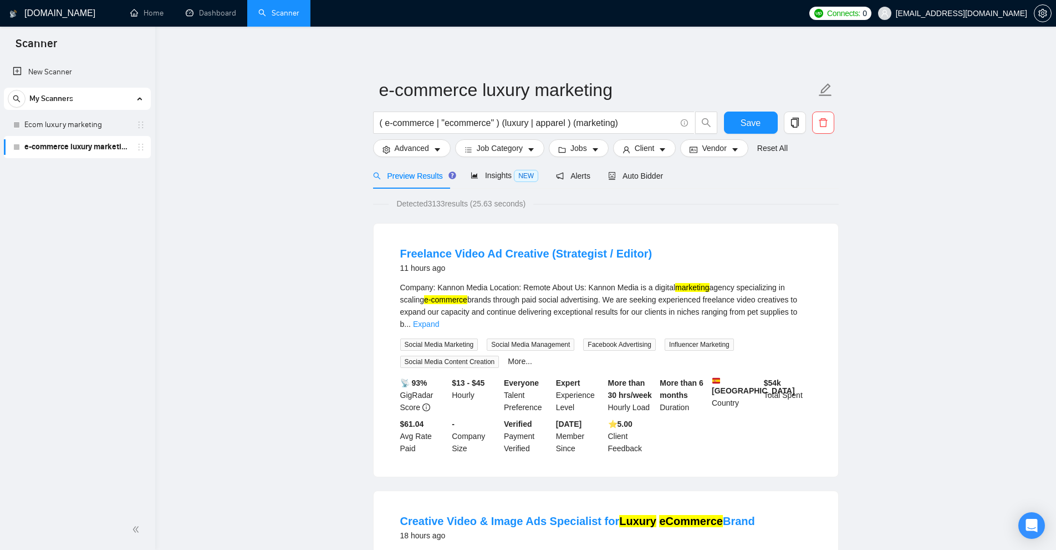
click at [82, 130] on link "Ecom luxury marketing" at bounding box center [76, 125] width 105 height 22
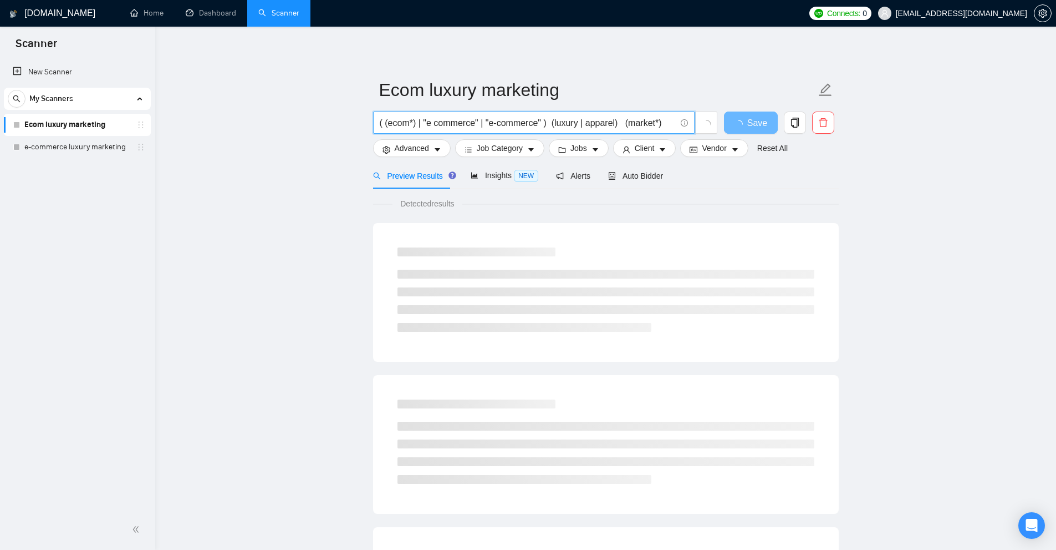
drag, startPoint x: 405, startPoint y: 123, endPoint x: 665, endPoint y: 125, distance: 260.1
click at [665, 125] on span "( (ecom*) | "e commerce" | "e-commerce" ) (luxury | apparel) (market*)" at bounding box center [534, 122] width 322 height 22
drag, startPoint x: 665, startPoint y: 125, endPoint x: 291, endPoint y: 110, distance: 374.0
click at [291, 110] on main "Ecom luxury marketing ( (ecom*) | "e commerce" | "e-commerce" ) (luxury | appar…" at bounding box center [606, 506] width 866 height 925
click at [297, 114] on main "Ecom luxury marketing ( (ecom*) | "e commerce" | "e-commerce" ) (luxury | appar…" at bounding box center [606, 506] width 866 height 925
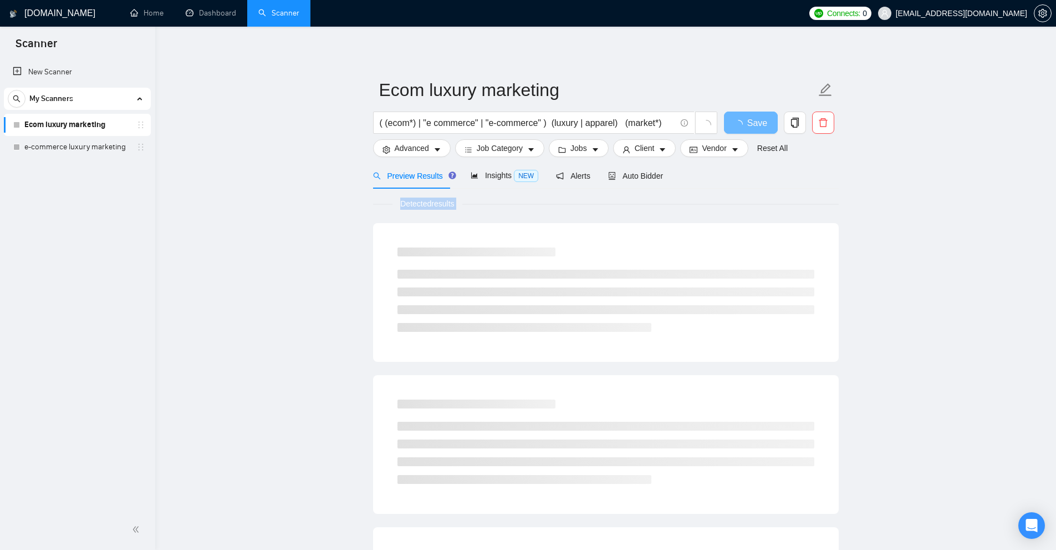
drag, startPoint x: 375, startPoint y: 210, endPoint x: 502, endPoint y: 202, distance: 127.8
drag, startPoint x: 502, startPoint y: 202, endPoint x: 186, endPoint y: 185, distance: 316.6
click at [502, 202] on div "Detected results" at bounding box center [606, 203] width 466 height 12
click at [70, 118] on link "Ecom luxury marketing" at bounding box center [76, 125] width 105 height 22
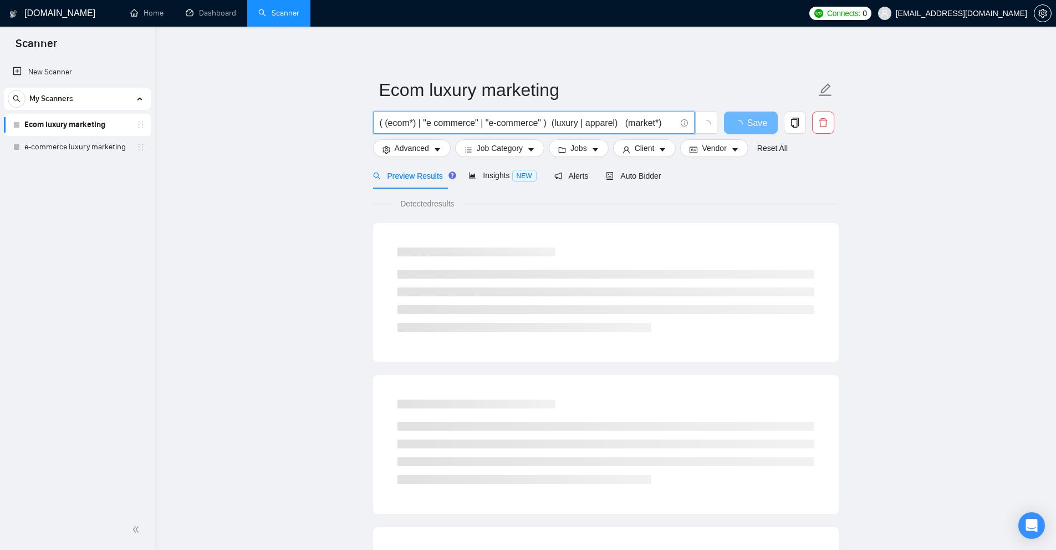
drag, startPoint x: 671, startPoint y: 121, endPoint x: 178, endPoint y: 135, distance: 493.2
click at [178, 135] on main "Ecom luxury marketing ( (ecom*) | "e commerce" | "e-commerce" ) (luxury | appar…" at bounding box center [606, 506] width 866 height 925
click at [416, 147] on span "Advanced" at bounding box center [412, 148] width 34 height 12
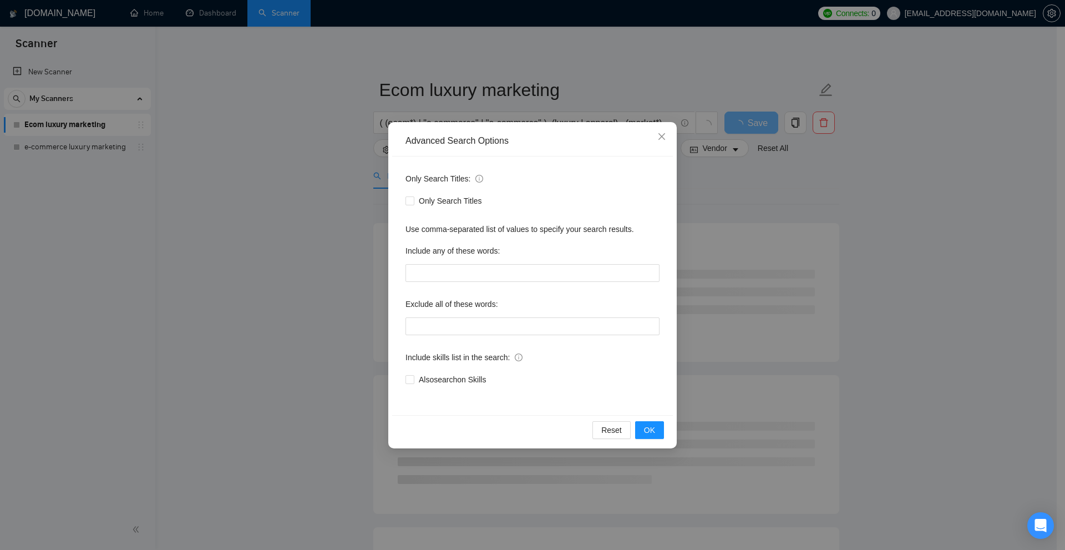
click at [627, 186] on div "Only Search Titles:" at bounding box center [532, 181] width 254 height 22
click at [835, 222] on div "Advanced Search Options Only Search Titles: Only Search Titles Use comma-separa…" at bounding box center [532, 275] width 1065 height 550
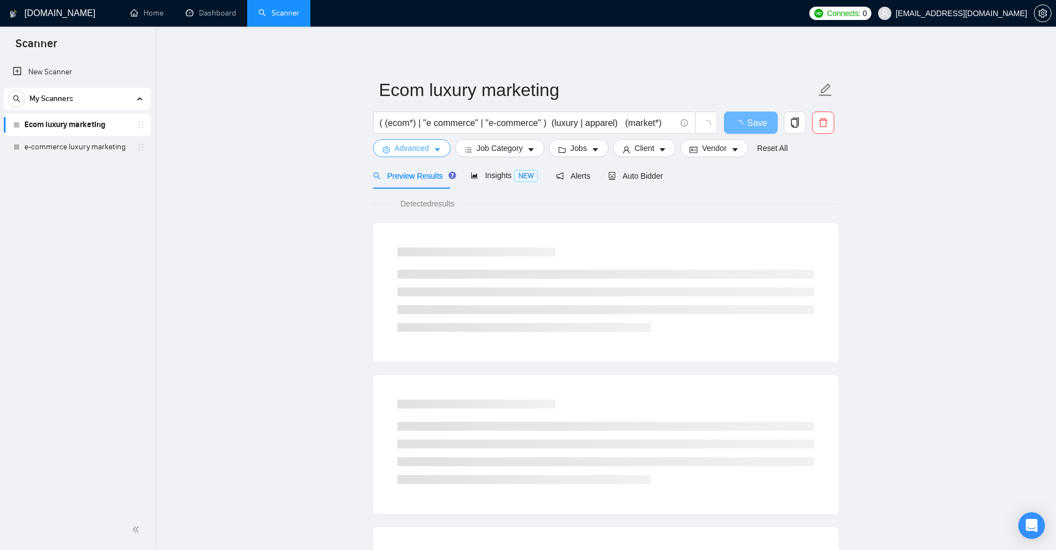
click at [408, 149] on span "Advanced" at bounding box center [412, 148] width 34 height 12
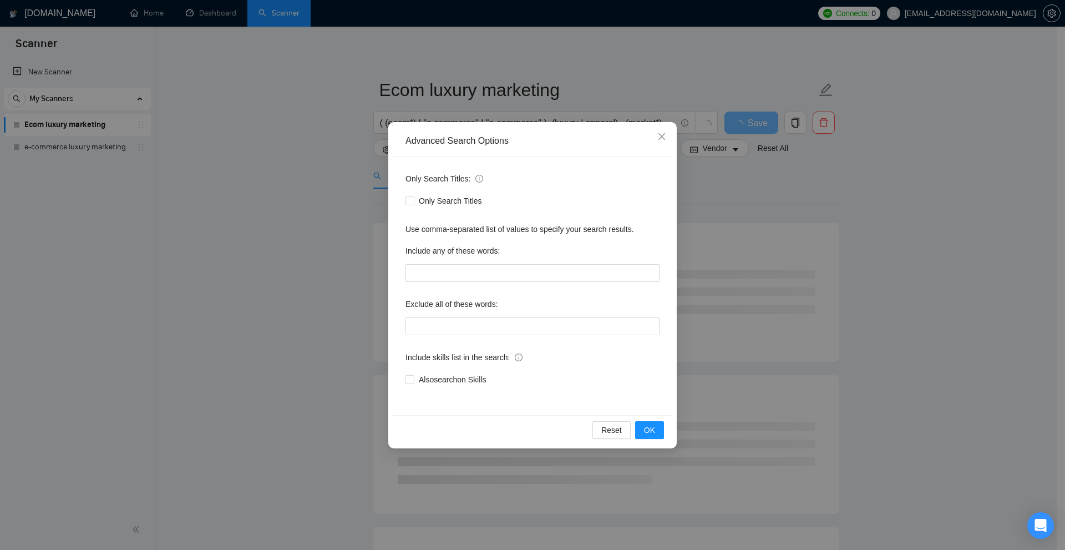
click at [728, 164] on div "Advanced Search Options Only Search Titles: Only Search Titles Use comma-separa…" at bounding box center [532, 275] width 1065 height 550
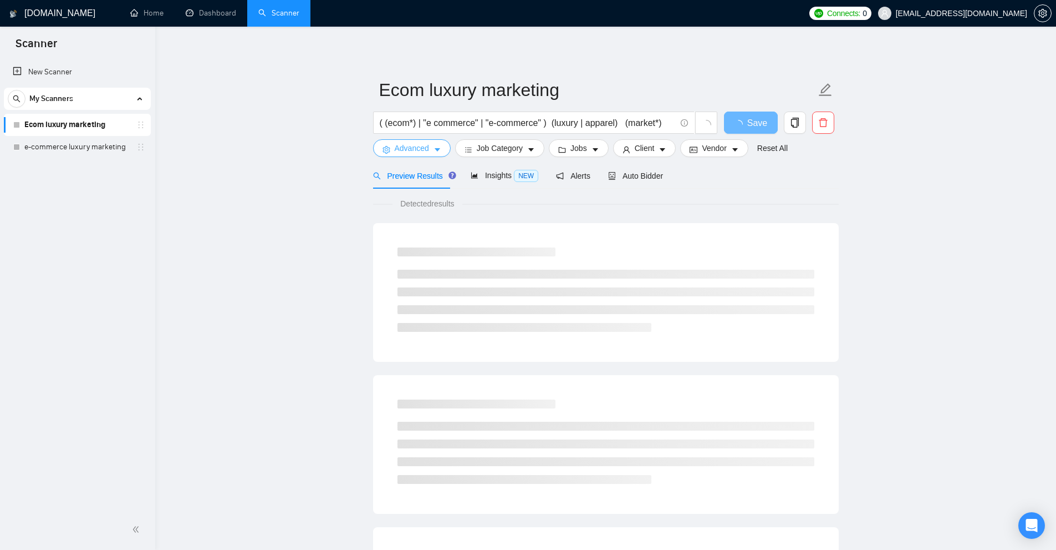
click at [406, 150] on span "Advanced" at bounding box center [412, 148] width 34 height 12
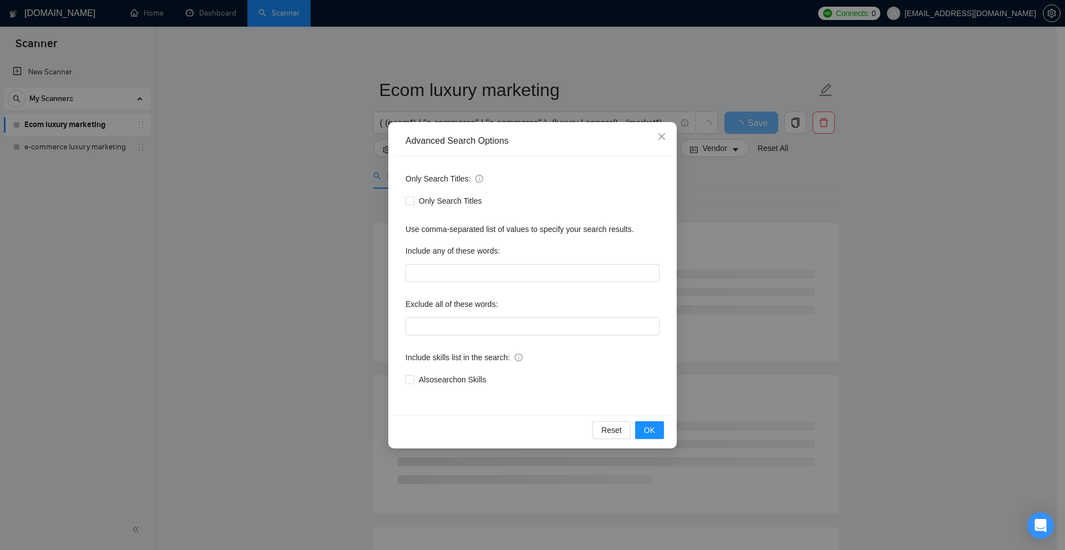
click at [418, 110] on div "Advanced Search Options Only Search Titles: Only Search Titles Use comma-separa…" at bounding box center [532, 275] width 1065 height 550
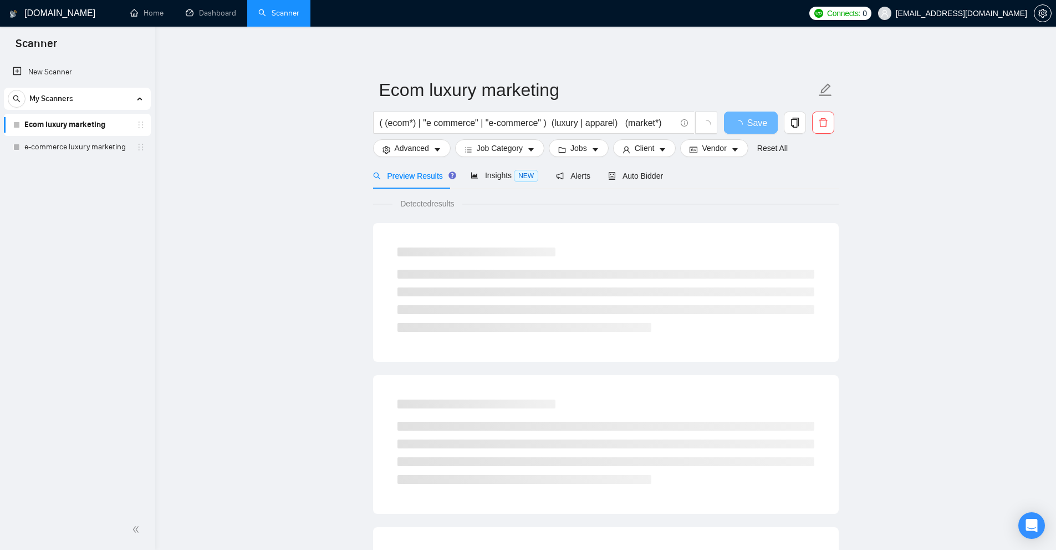
click at [428, 224] on div at bounding box center [606, 292] width 466 height 139
drag, startPoint x: 393, startPoint y: 121, endPoint x: 547, endPoint y: 120, distance: 154.2
click at [547, 120] on input "( (ecom*) | "e commerce" | "e-commerce" ) (luxury | apparel) (market*)" at bounding box center [528, 123] width 296 height 14
drag, startPoint x: 385, startPoint y: 120, endPoint x: 648, endPoint y: 121, distance: 263.4
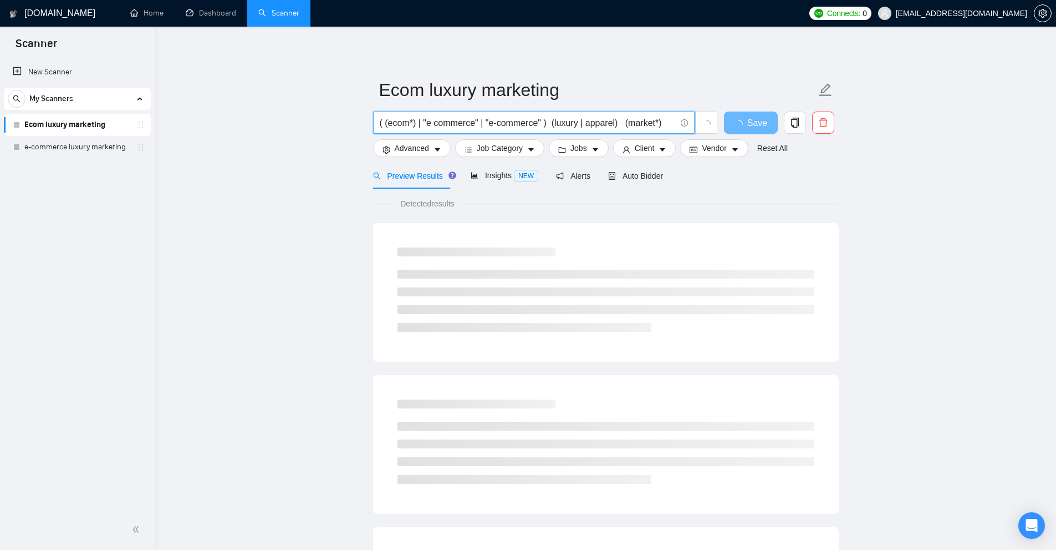
click at [702, 126] on span "( (ecom*) | "e commerce" | "e-commerce" ) (luxury | apparel) (market*)" at bounding box center [545, 122] width 345 height 22
click at [627, 116] on input "( (ecom*) | "e commerce" | "e-commerce" ) (luxury | apparel) (market*)" at bounding box center [528, 123] width 296 height 14
click at [415, 146] on span "Advanced" at bounding box center [412, 148] width 34 height 12
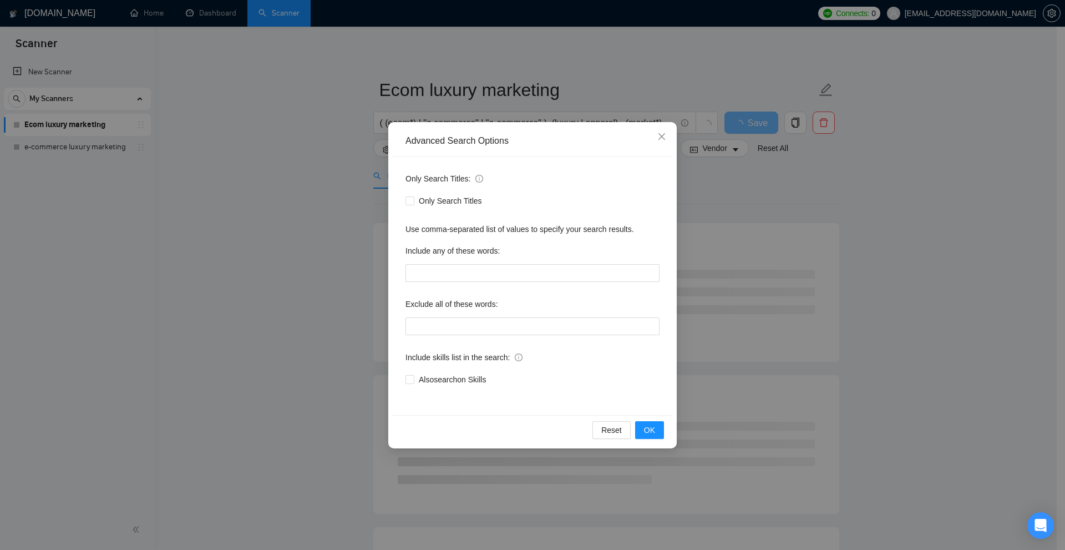
click at [447, 100] on div "Advanced Search Options Only Search Titles: Only Search Titles Use comma-separa…" at bounding box center [532, 275] width 1065 height 550
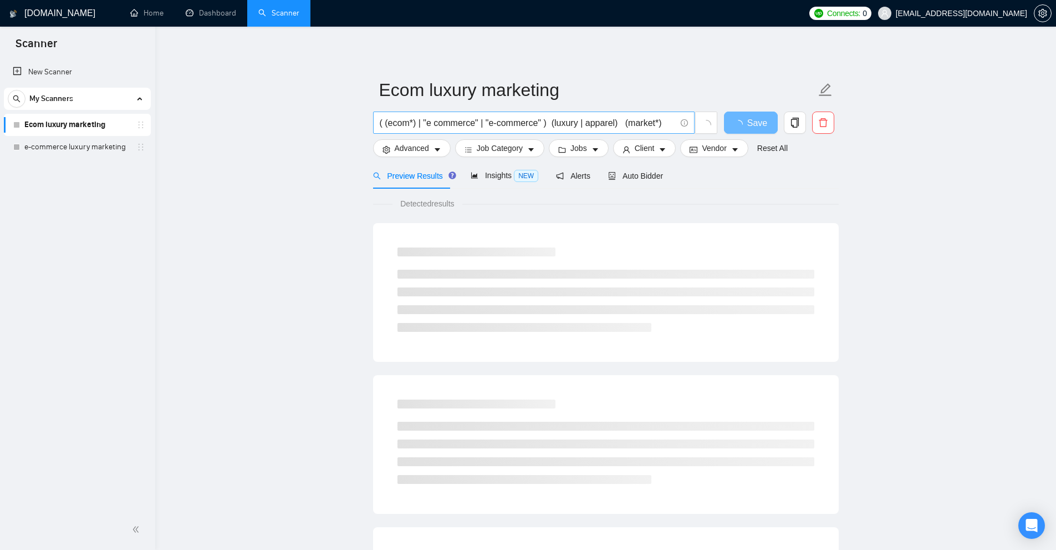
drag, startPoint x: 379, startPoint y: 124, endPoint x: 571, endPoint y: 128, distance: 192.5
click at [559, 128] on span "( (ecom*) | "e commerce" | "e-commerce" ) (luxury | apparel) (market*)" at bounding box center [534, 122] width 322 height 22
drag, startPoint x: 666, startPoint y: 122, endPoint x: 297, endPoint y: 124, distance: 369.3
click at [297, 124] on main "Ecom luxury marketing ( (ecom*) | "e commerce" | "e-commerce" ) (luxury | appar…" at bounding box center [606, 506] width 866 height 925
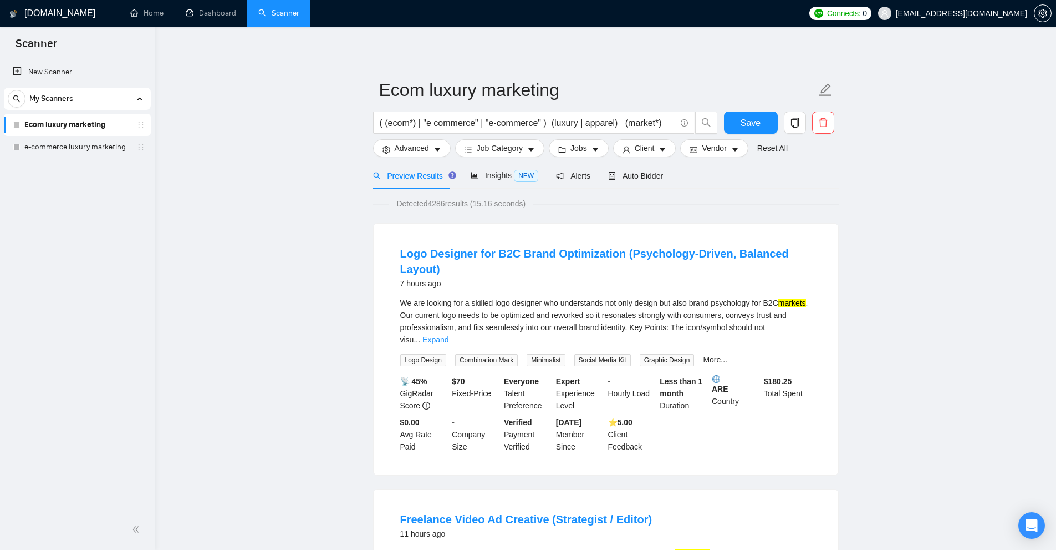
click at [796, 318] on div "We are looking for a skilled logo designer who understands not only design but …" at bounding box center [605, 331] width 411 height 69
click at [449, 335] on link "Expand" at bounding box center [436, 339] width 26 height 9
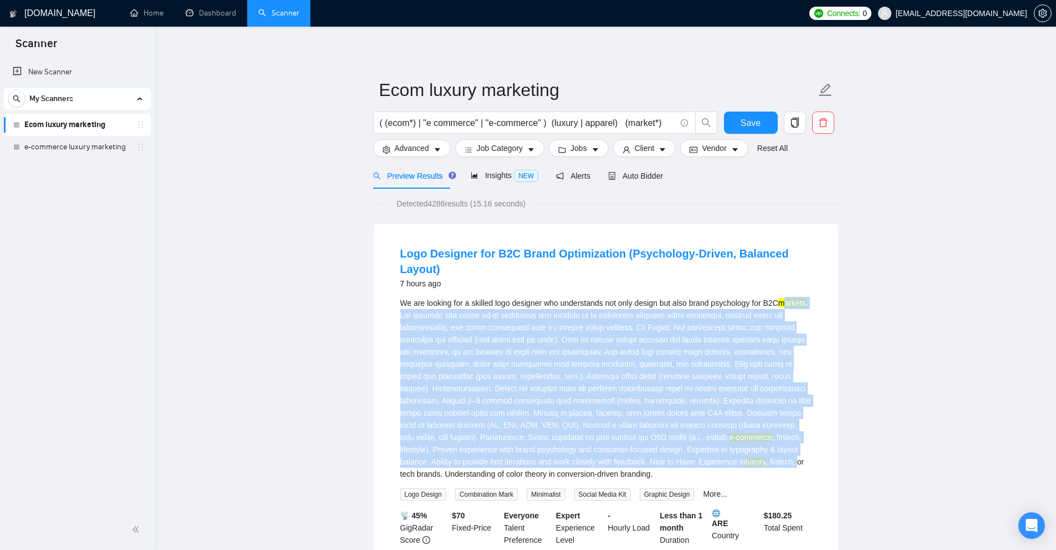
drag, startPoint x: 786, startPoint y: 281, endPoint x: 767, endPoint y: 448, distance: 168.0
click at [767, 448] on div "We are looking for a skilled logo designer who understands not only design but …" at bounding box center [605, 388] width 411 height 183
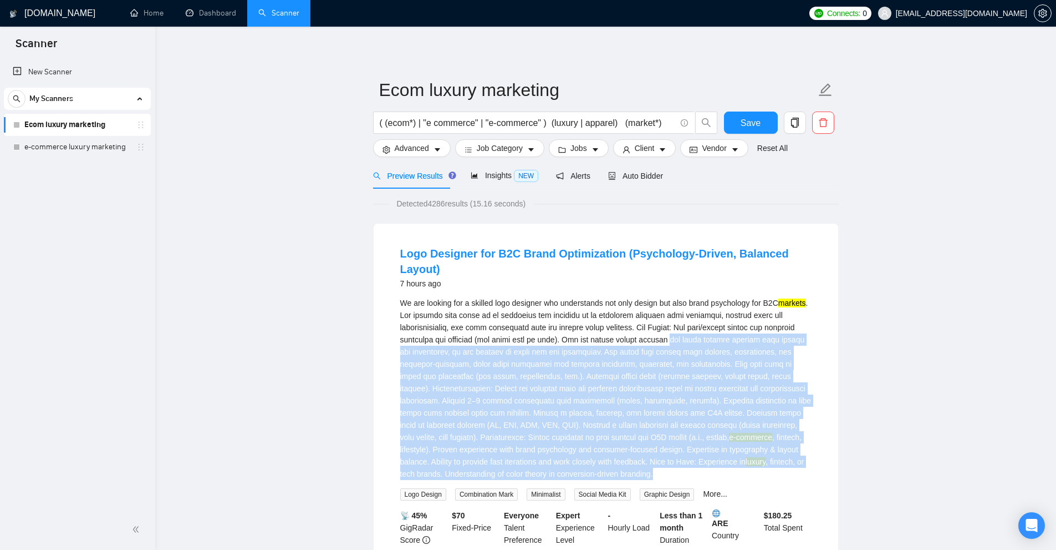
drag, startPoint x: 760, startPoint y: 454, endPoint x: 686, endPoint y: 318, distance: 154.1
click at [685, 318] on div "We are looking for a skilled logo designer who understands not only design but …" at bounding box center [605, 388] width 411 height 183
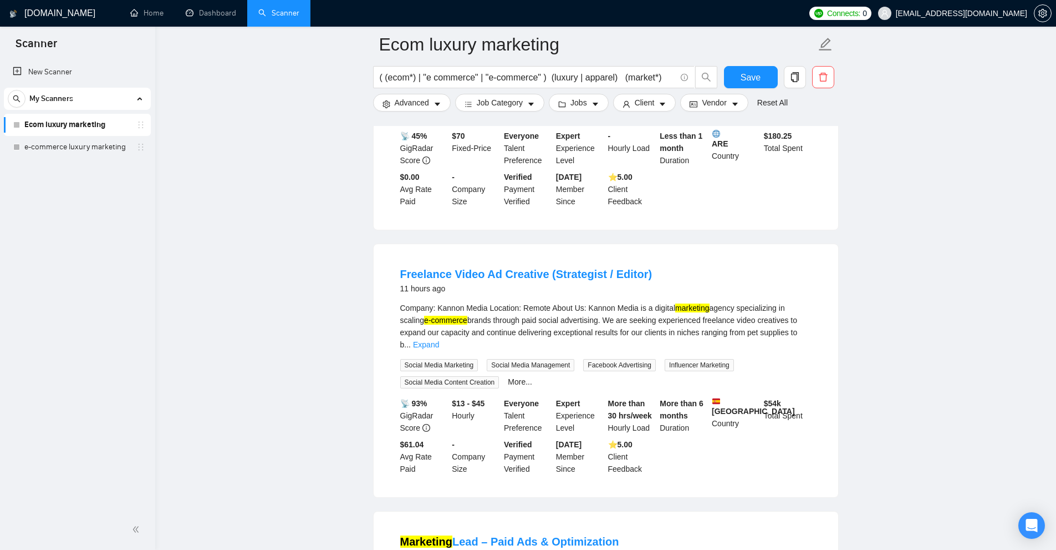
scroll to position [610, 0]
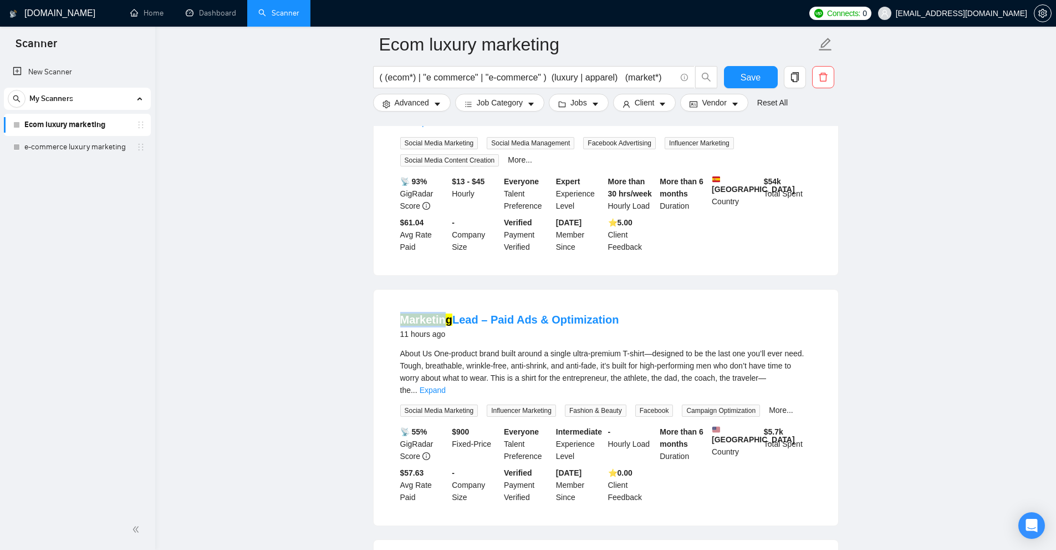
drag, startPoint x: 389, startPoint y: 285, endPoint x: 506, endPoint y: 309, distance: 119.4
click at [446, 303] on li "Marketing Lead – Paid Ads & Optimization 11 hours ago About Us One-product bran…" at bounding box center [606, 407] width 438 height 209
click at [446, 385] on link "Expand" at bounding box center [433, 389] width 26 height 9
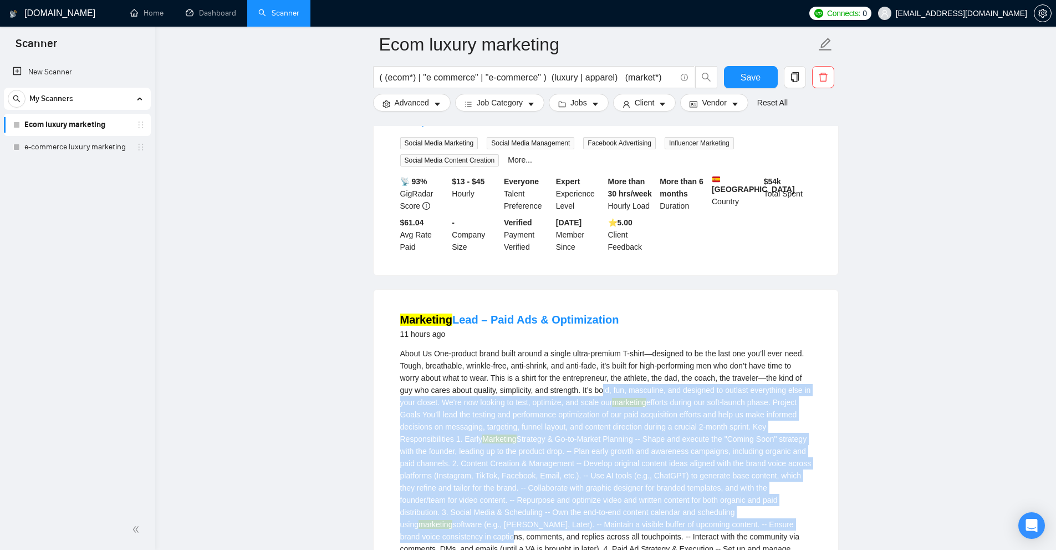
drag, startPoint x: 670, startPoint y: 427, endPoint x: 757, endPoint y: 499, distance: 112.7
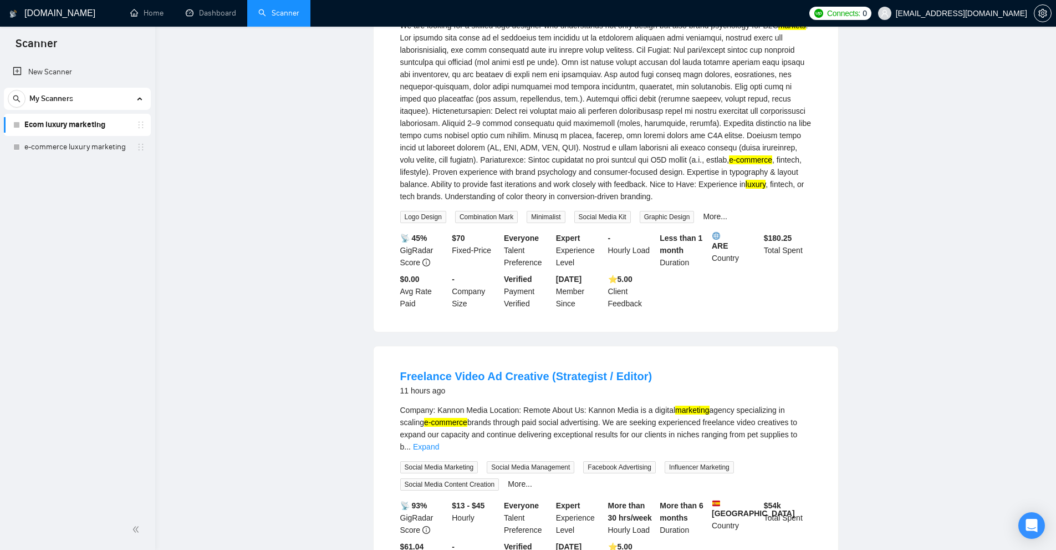
scroll to position [0, 0]
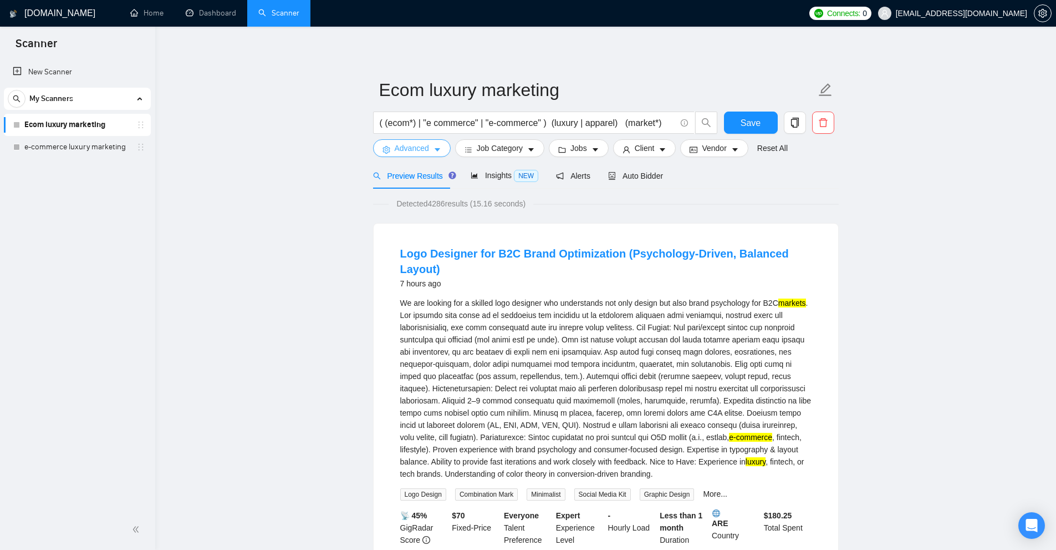
click at [437, 151] on icon "caret-down" at bounding box center [438, 150] width 6 height 3
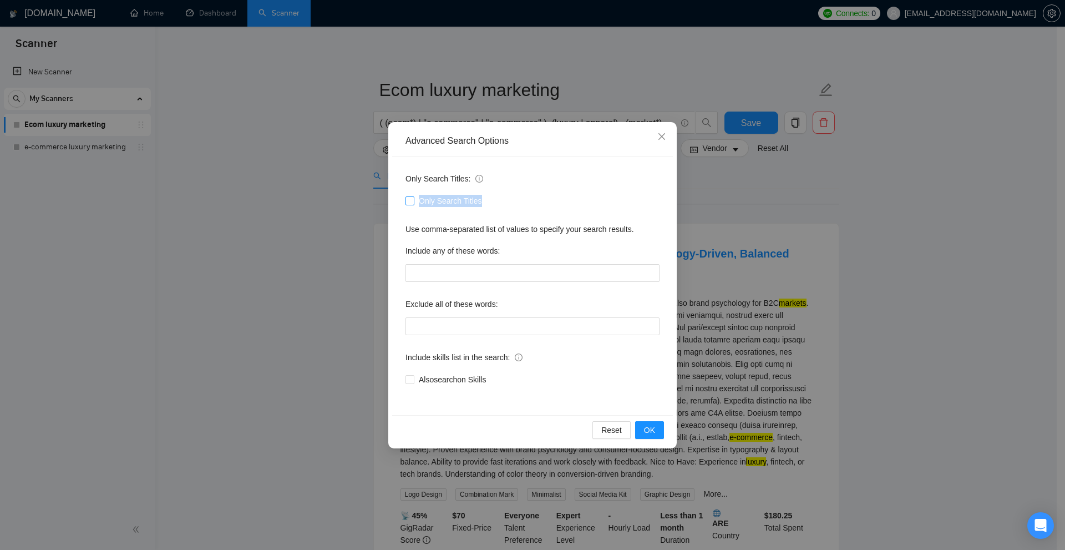
drag, startPoint x: 507, startPoint y: 205, endPoint x: 420, endPoint y: 204, distance: 87.1
click at [420, 204] on div "Only Search Titles" at bounding box center [532, 201] width 254 height 12
click at [462, 246] on label "Include any of these words:" at bounding box center [452, 251] width 94 height 18
click at [881, 367] on div "Advanced Search Options Only Search Titles: Only Search Titles Use comma-separa…" at bounding box center [532, 275] width 1065 height 550
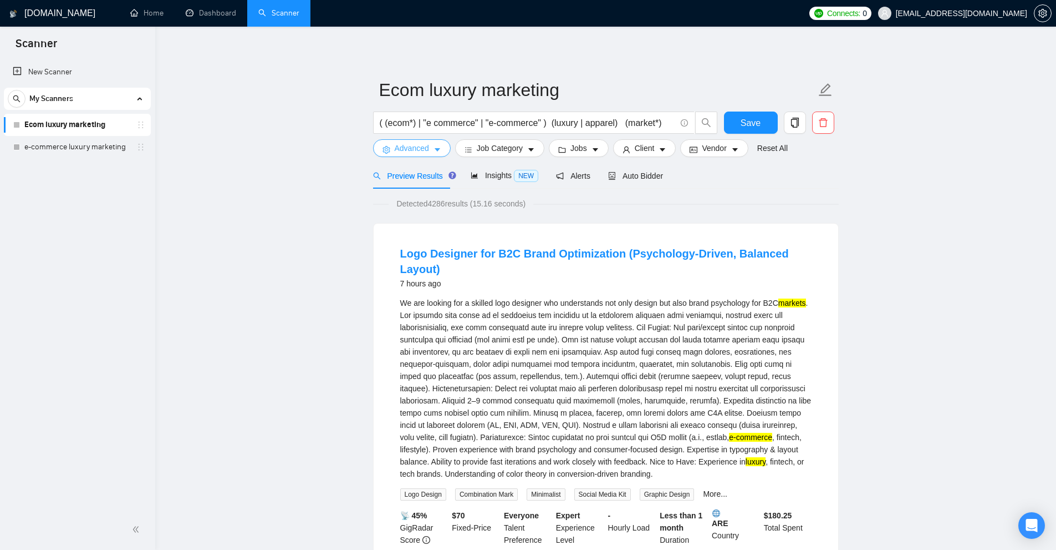
scroll to position [111, 0]
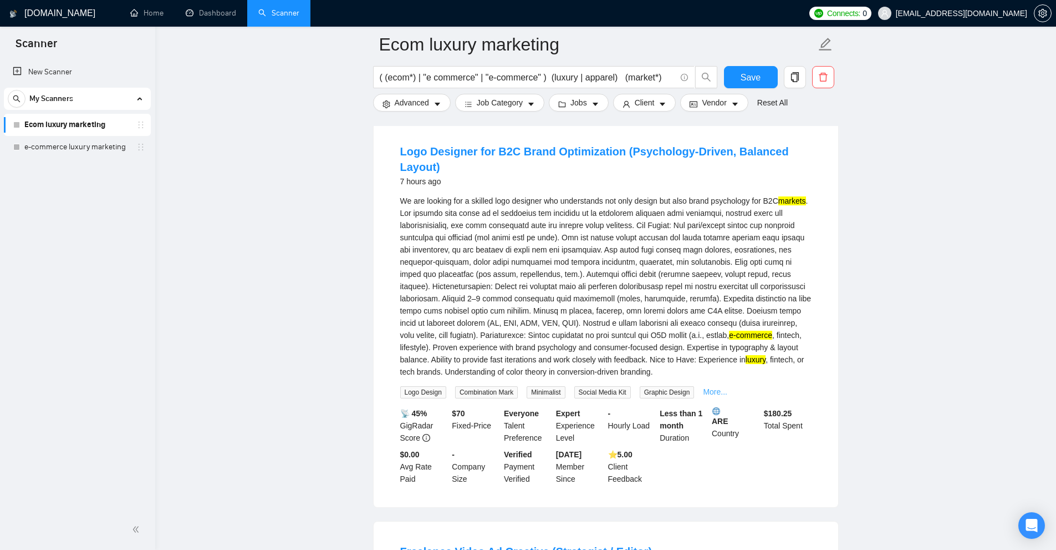
click at [710, 387] on link "More..." at bounding box center [715, 391] width 24 height 9
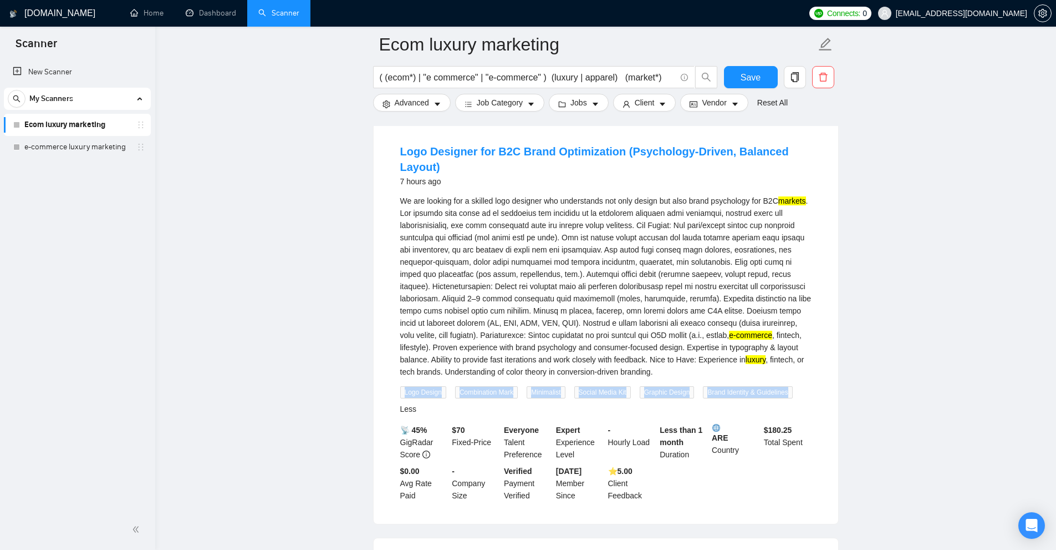
drag, startPoint x: 499, startPoint y: 383, endPoint x: 792, endPoint y: 377, distance: 292.9
click at [792, 385] on div "Logo Design Combination Mark Minimalist Social Media Kit Graphic Design Brand I…" at bounding box center [606, 399] width 416 height 29
click at [792, 386] on span "Brand Identity & Guidelines" at bounding box center [747, 392] width 89 height 12
drag, startPoint x: 792, startPoint y: 377, endPoint x: 437, endPoint y: 382, distance: 354.9
click at [437, 385] on div "Logo Design Combination Mark Minimalist Social Media Kit Graphic Design Brand I…" at bounding box center [606, 399] width 416 height 29
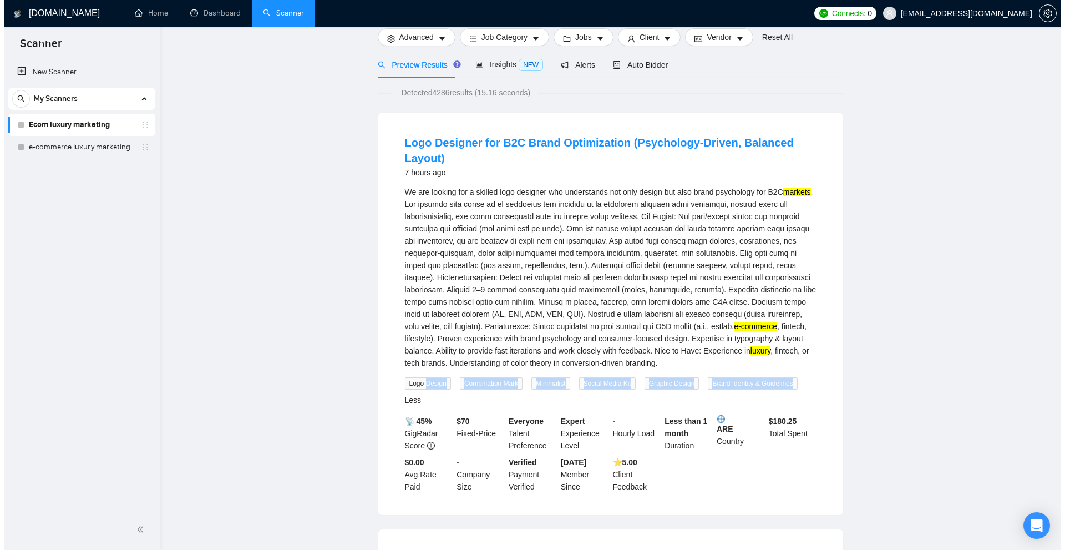
scroll to position [0, 0]
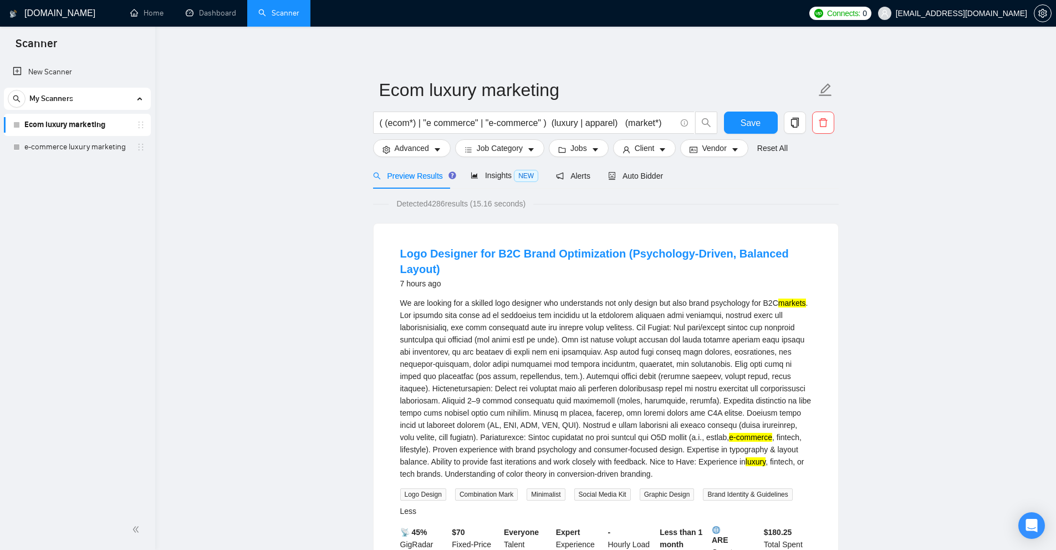
click at [430, 138] on div "( (ecom*) | "e commerce" | "e-commerce" ) (luxury | apparel) (market*)" at bounding box center [545, 125] width 349 height 28
click at [426, 141] on button "Advanced" at bounding box center [412, 148] width 78 height 18
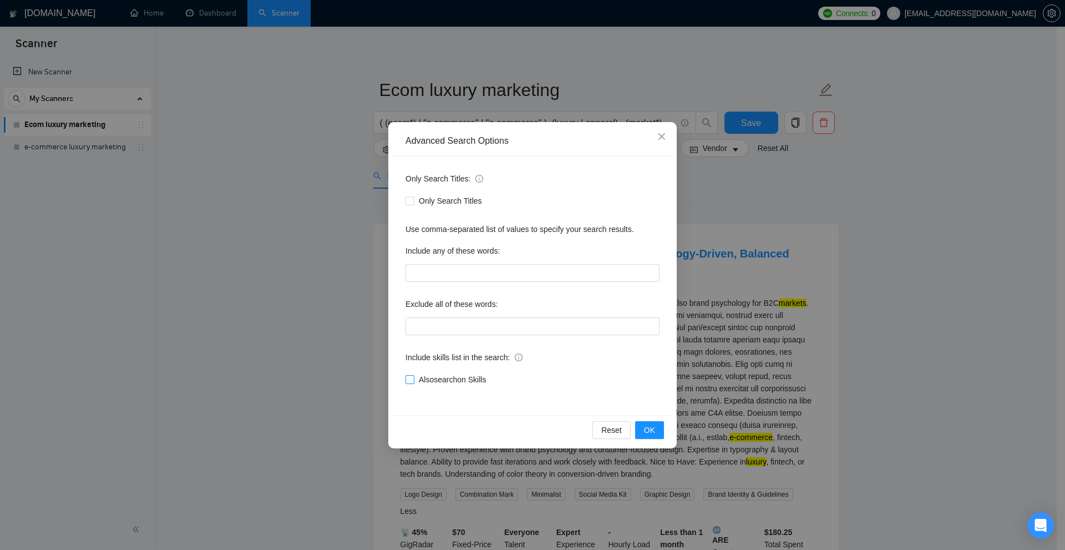
drag, startPoint x: 497, startPoint y: 384, endPoint x: 420, endPoint y: 379, distance: 77.2
click at [420, 379] on div "Also search on Skills" at bounding box center [532, 379] width 254 height 12
click at [520, 436] on div "Reset OK" at bounding box center [532, 429] width 281 height 29
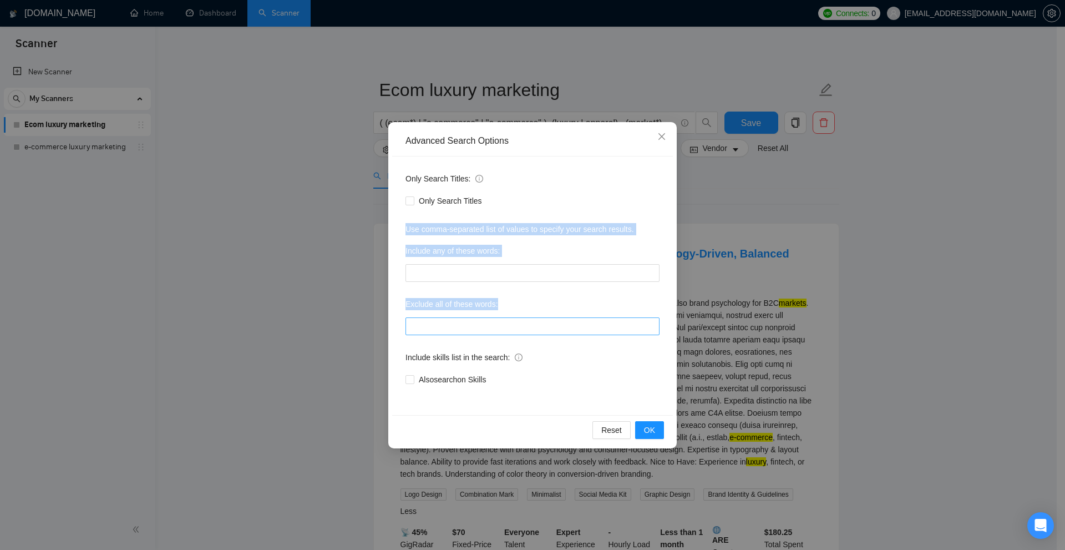
drag, startPoint x: 399, startPoint y: 223, endPoint x: 619, endPoint y: 318, distance: 239.7
click at [619, 318] on div "Only Search Titles: Only Search Titles Use comma-separated list of values to sp…" at bounding box center [532, 285] width 281 height 258
drag, startPoint x: 613, startPoint y: 316, endPoint x: 451, endPoint y: 271, distance: 167.9
click at [613, 316] on div "Exclude all of these words:" at bounding box center [532, 306] width 254 height 22
click at [423, 241] on div "Only Search Titles: Only Search Titles Use comma-separated list of values to sp…" at bounding box center [532, 285] width 281 height 258
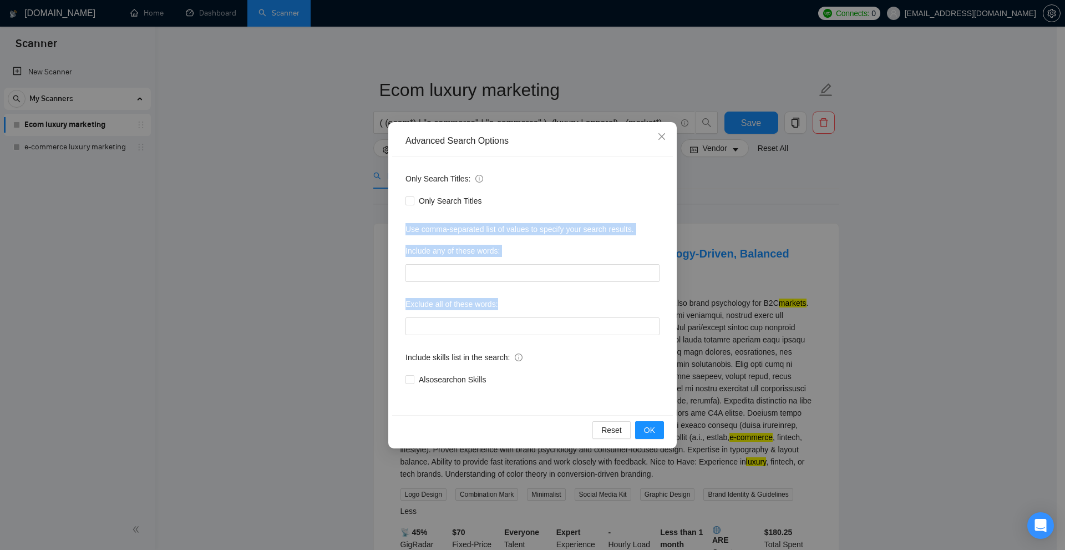
click at [405, 226] on div "Only Search Titles: Only Search Titles Use comma-separated list of values to sp…" at bounding box center [532, 285] width 281 height 258
drag, startPoint x: 405, startPoint y: 226, endPoint x: 532, endPoint y: 256, distance: 130.5
click at [532, 256] on div "Only Search Titles: Only Search Titles Use comma-separated list of values to sp…" at bounding box center [532, 285] width 281 height 258
click at [532, 257] on div "Include any of these words:" at bounding box center [532, 253] width 254 height 22
click at [428, 252] on label "Include any of these words:" at bounding box center [452, 251] width 94 height 18
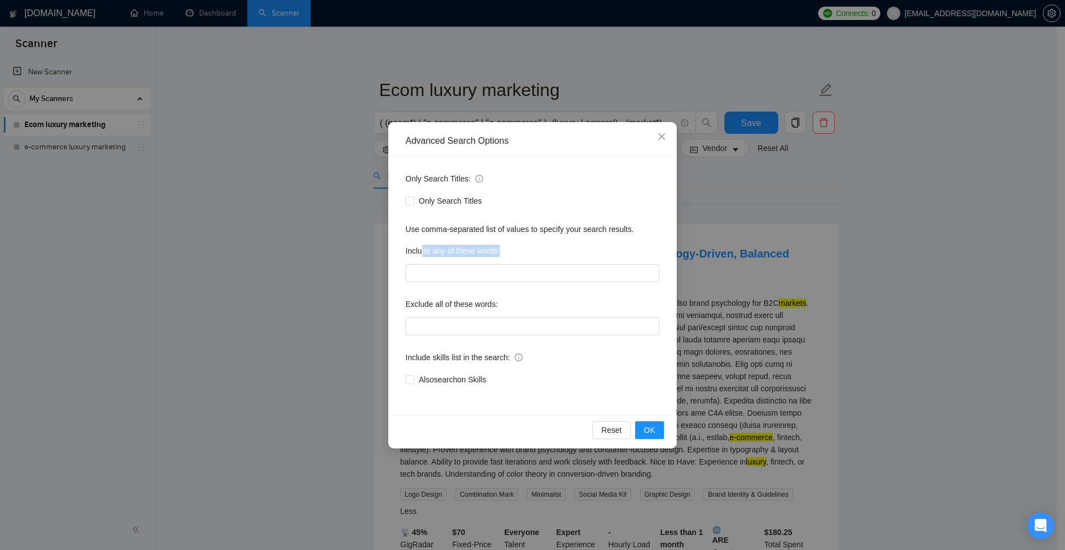
drag, startPoint x: 421, startPoint y: 252, endPoint x: 552, endPoint y: 252, distance: 130.3
click at [552, 252] on div "Include any of these words:" at bounding box center [532, 253] width 254 height 22
drag, startPoint x: 398, startPoint y: 306, endPoint x: 512, endPoint y: 304, distance: 114.3
click at [512, 304] on div "Only Search Titles: Only Search Titles Use comma-separated list of values to sp…" at bounding box center [532, 285] width 281 height 258
click at [512, 304] on div "Exclude all of these words:" at bounding box center [532, 306] width 254 height 22
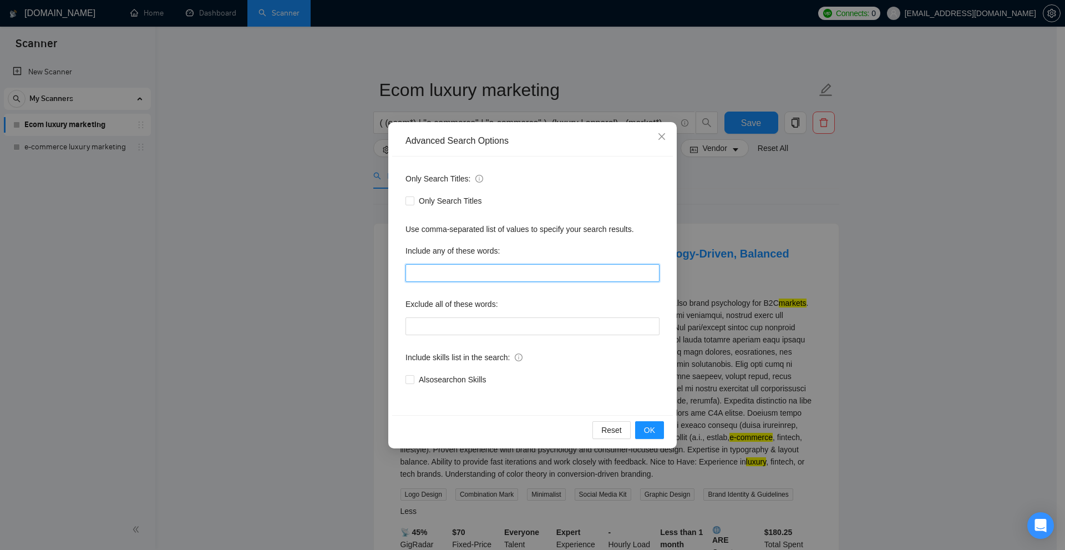
click at [482, 281] on input "text" at bounding box center [532, 273] width 254 height 18
click at [448, 297] on label "Exclude all of these words:" at bounding box center [451, 304] width 93 height 18
drag, startPoint x: 407, startPoint y: 255, endPoint x: 516, endPoint y: 255, distance: 108.7
click at [516, 255] on div "Include any of these words:" at bounding box center [532, 253] width 254 height 22
drag, startPoint x: 516, startPoint y: 255, endPoint x: 433, endPoint y: 254, distance: 82.6
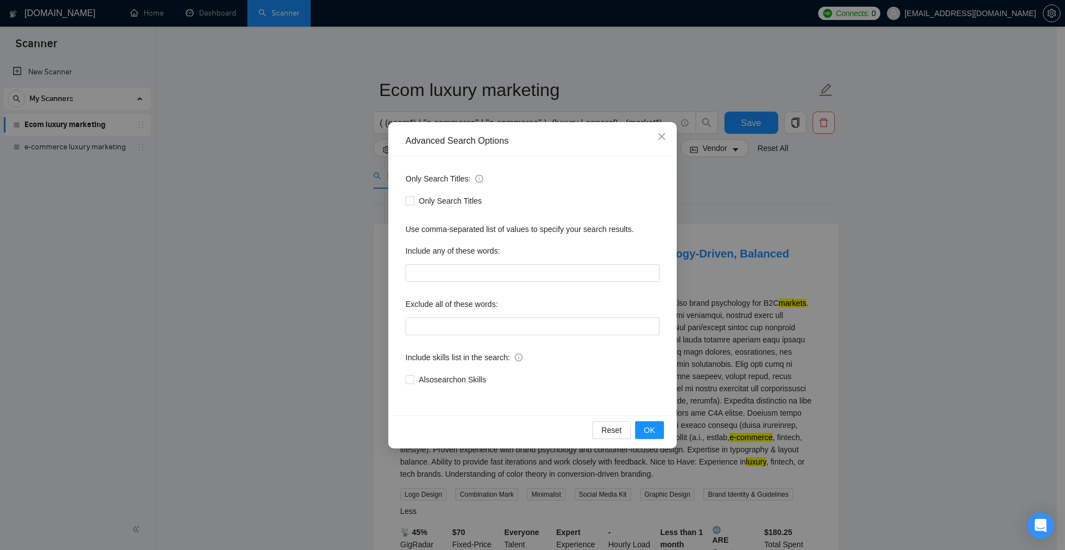
click at [511, 255] on div "Include any of these words:" at bounding box center [532, 253] width 254 height 22
drag, startPoint x: 404, startPoint y: 252, endPoint x: 529, endPoint y: 253, distance: 124.8
click at [529, 253] on div "Only Search Titles: Only Search Titles Use comma-separated list of values to sp…" at bounding box center [532, 285] width 281 height 258
click at [529, 253] on div "Include any of these words:" at bounding box center [532, 253] width 254 height 22
click at [767, 251] on div "Advanced Search Options Only Search Titles: Only Search Titles Use comma-separa…" at bounding box center [532, 275] width 1065 height 550
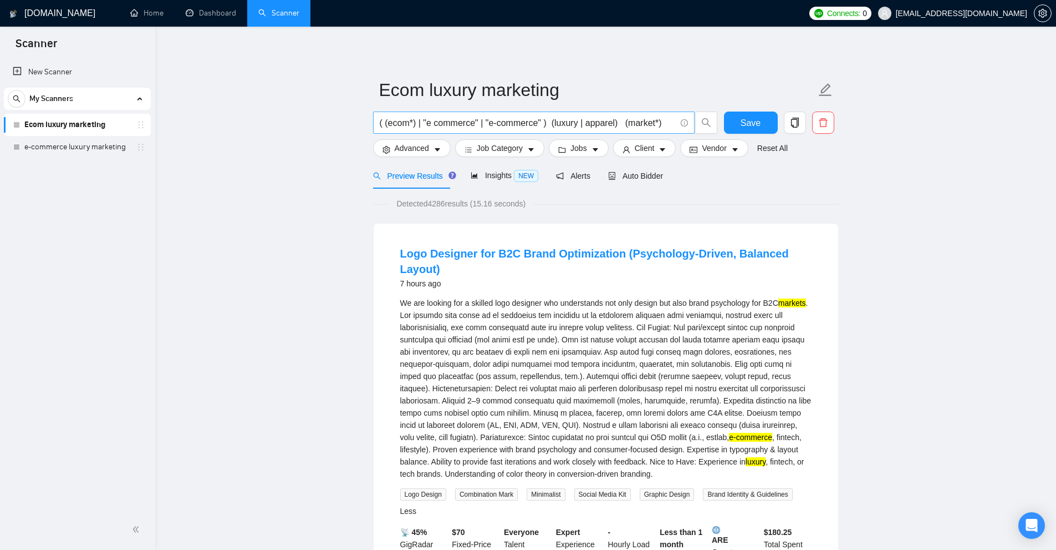
click at [600, 119] on input "( (ecom*) | "e commerce" | "e-commerce" ) (luxury | apparel) (market*)" at bounding box center [528, 123] width 296 height 14
drag, startPoint x: 541, startPoint y: 121, endPoint x: 383, endPoint y: 121, distance: 157.5
click at [383, 121] on input "( (ecom*) | "e commerce" | "e-commerce" ) (luxury | apparel) (market*)" at bounding box center [528, 123] width 296 height 14
click at [384, 121] on input "( (ecom*) | "e commerce" | "e-commerce" ) (luxury | apparel) (market*)" at bounding box center [528, 123] width 296 height 14
drag, startPoint x: 538, startPoint y: 121, endPoint x: 447, endPoint y: 121, distance: 91.5
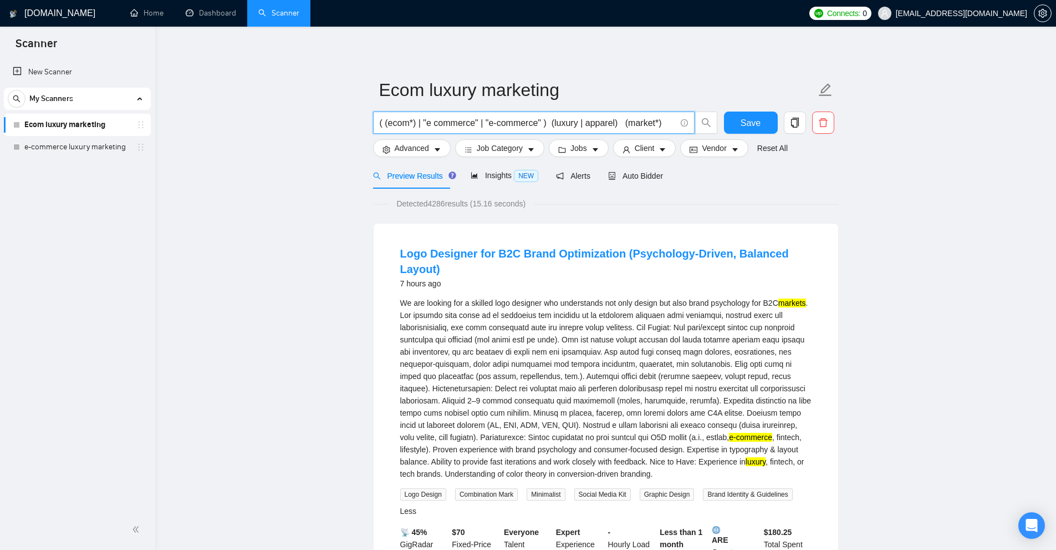
click at [447, 121] on input "( (ecom*) | "e commerce" | "e-commerce" ) (luxury | apparel) (market*)" at bounding box center [528, 123] width 296 height 14
click at [409, 143] on span "Advanced" at bounding box center [412, 148] width 34 height 12
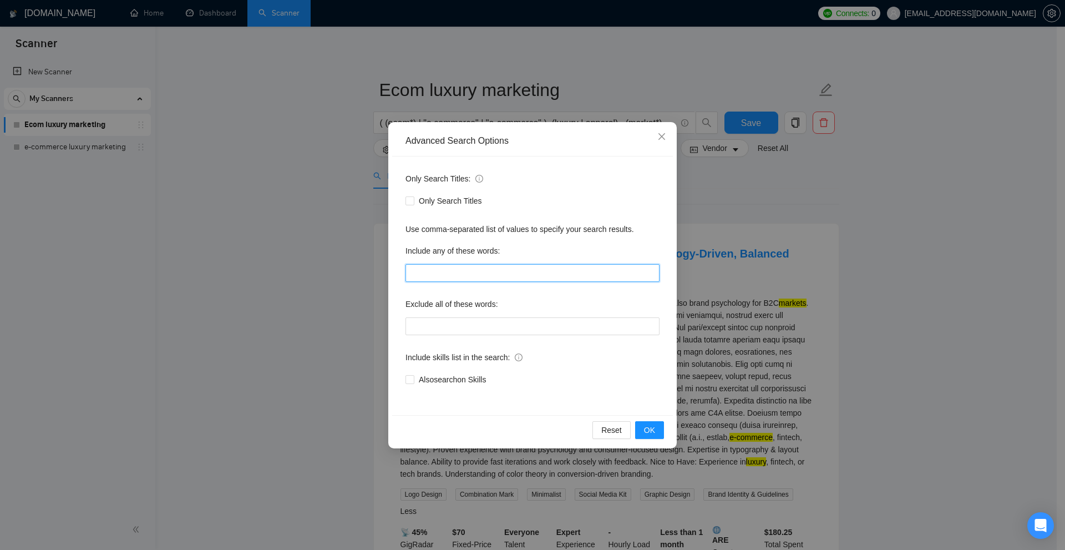
click at [502, 277] on input "text" at bounding box center [532, 273] width 254 height 18
click at [714, 181] on div "Advanced Search Options Only Search Titles: Only Search Titles Use comma-separa…" at bounding box center [532, 275] width 1065 height 550
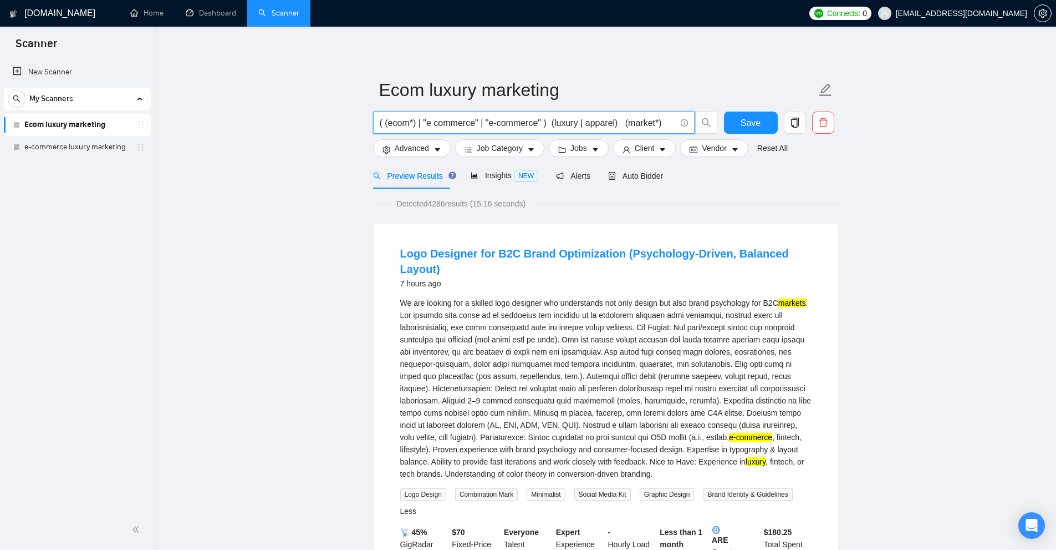
drag, startPoint x: 642, startPoint y: 121, endPoint x: 389, endPoint y: 133, distance: 253.1
click at [380, 120] on input "( (ecom*) | "e commerce" | "e-commerce" ) (luxury | apparel) (market*)" at bounding box center [528, 123] width 296 height 14
click at [409, 154] on span "Advanced" at bounding box center [412, 148] width 34 height 12
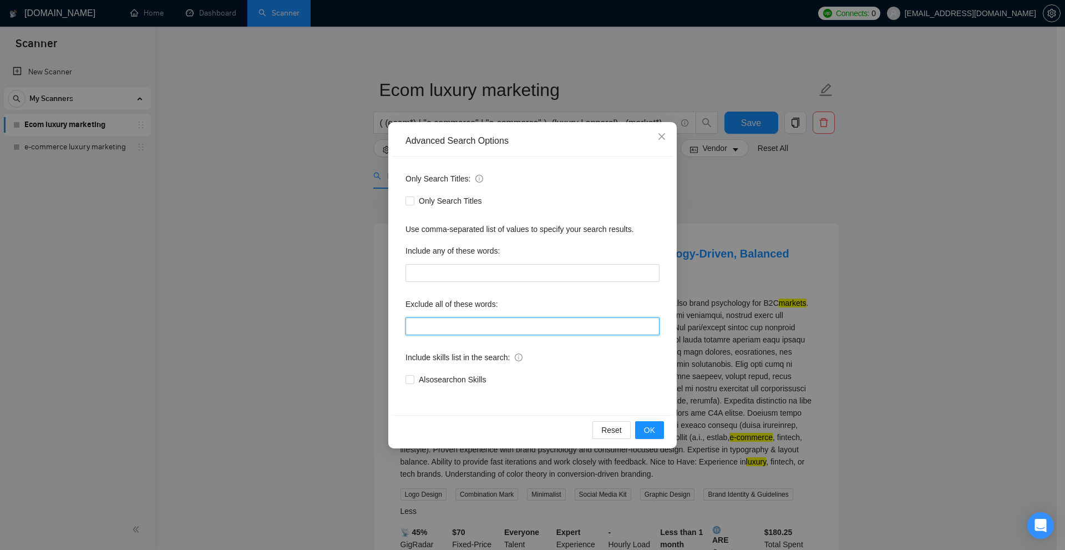
click at [501, 326] on input "text" at bounding box center [532, 326] width 254 height 18
drag, startPoint x: 398, startPoint y: 303, endPoint x: 506, endPoint y: 305, distance: 108.2
click at [506, 305] on div "Only Search Titles: Only Search Titles Use comma-separated list of values to sp…" at bounding box center [532, 285] width 281 height 258
click at [506, 305] on div "Exclude all of these words:" at bounding box center [532, 306] width 254 height 22
click at [568, 321] on input "text" at bounding box center [532, 326] width 254 height 18
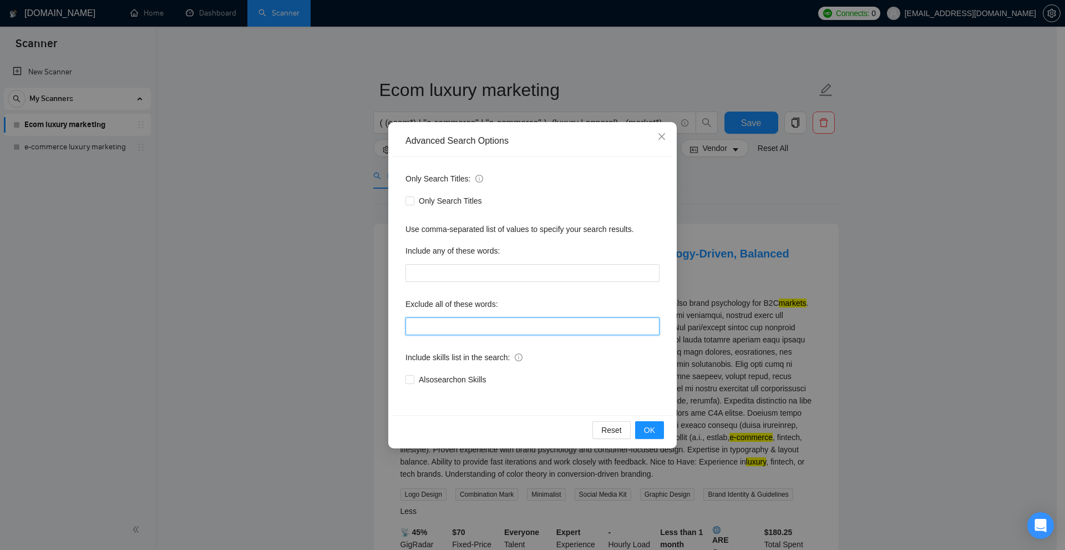
click at [494, 324] on input "text" at bounding box center [532, 326] width 254 height 18
drag, startPoint x: 511, startPoint y: 321, endPoint x: 233, endPoint y: 310, distance: 278.0
click at [233, 310] on div "Advanced Search Options Only Search Titles: Only Search Titles Use comma-separa…" at bounding box center [532, 275] width 1065 height 550
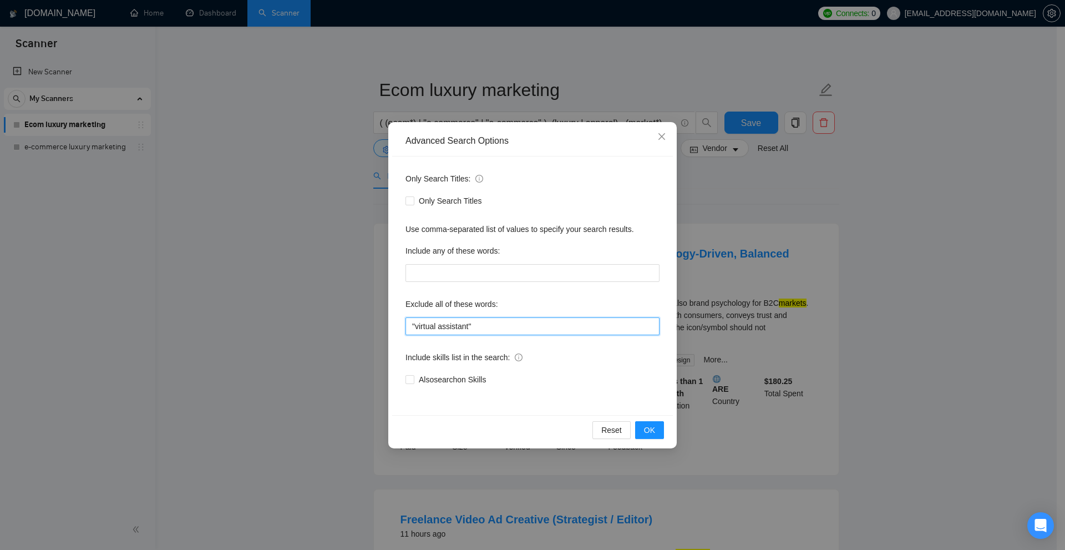
drag, startPoint x: 266, startPoint y: 325, endPoint x: 352, endPoint y: 331, distance: 85.6
click at [352, 331] on div "Advanced Search Options Only Search Titles: Only Search Titles Use comma-separa…" at bounding box center [532, 275] width 1065 height 550
click at [576, 326] on input ""virtual assistant"" at bounding box center [532, 326] width 254 height 18
drag, startPoint x: 474, startPoint y: 326, endPoint x: 497, endPoint y: 323, distance: 23.0
click at [497, 323] on input ""virtual assistant", VA" at bounding box center [532, 326] width 254 height 18
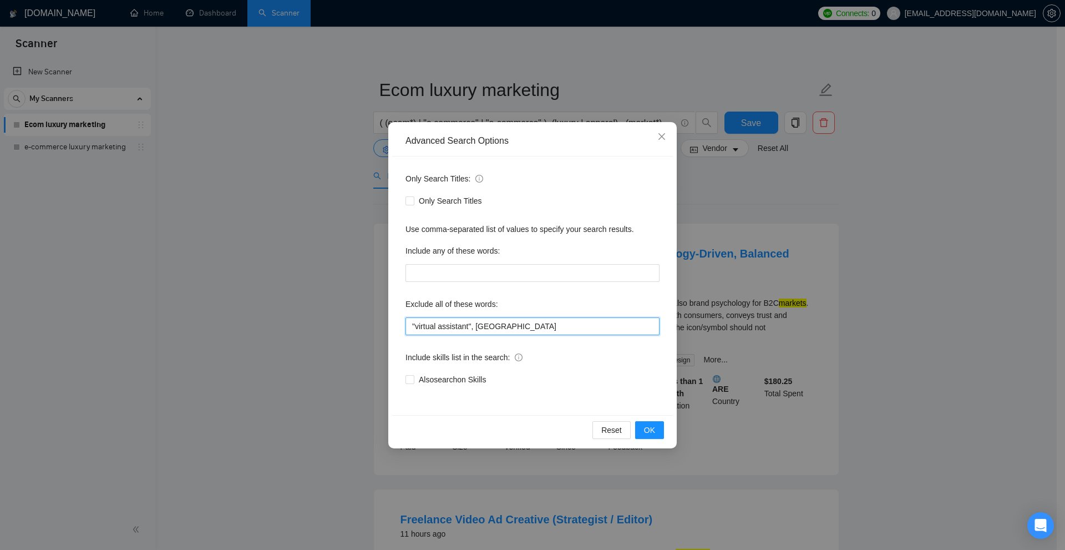
click at [497, 323] on input ""virtual assistant", VA" at bounding box center [532, 326] width 254 height 18
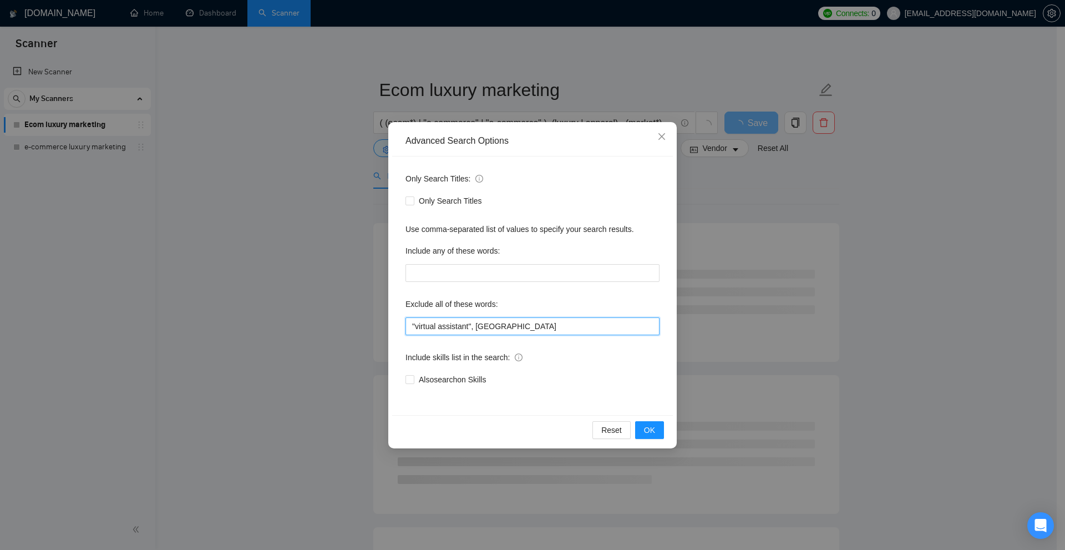
drag, startPoint x: 483, startPoint y: 325, endPoint x: 474, endPoint y: 327, distance: 9.0
click at [474, 327] on input ""virtual assistant", VA" at bounding box center [532, 326] width 254 height 18
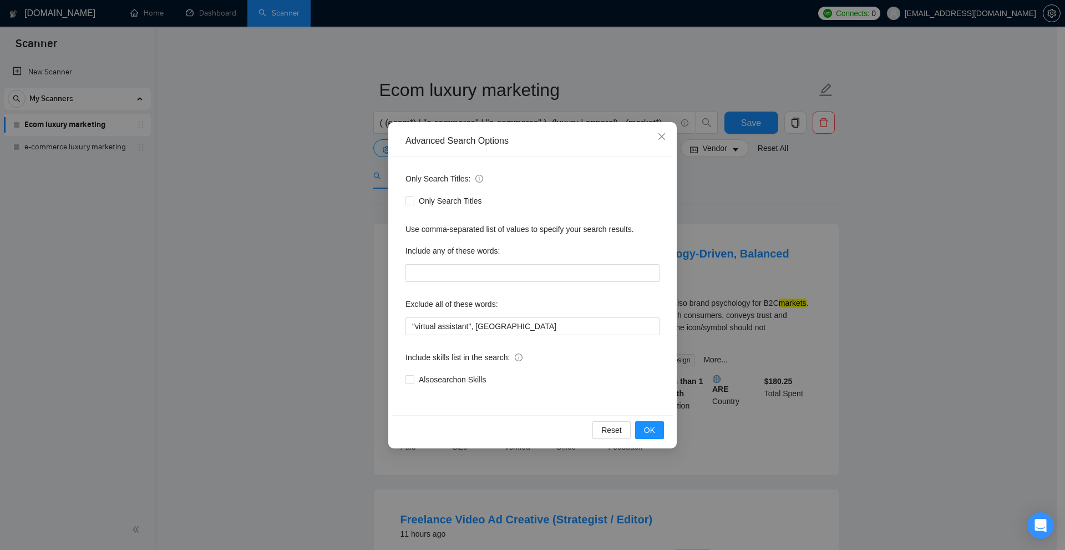
click at [481, 339] on div "Only Search Titles: Only Search Titles Use comma-separated list of values to sp…" at bounding box center [532, 285] width 281 height 258
click at [492, 325] on input ""virtual assistant", VA" at bounding box center [532, 326] width 254 height 18
click at [470, 324] on input ""virtual assistant", VA" at bounding box center [532, 326] width 254 height 18
drag, startPoint x: 473, startPoint y: 324, endPoint x: 506, endPoint y: 323, distance: 33.3
click at [506, 323] on input ""virtual assistant", VA" at bounding box center [532, 326] width 254 height 18
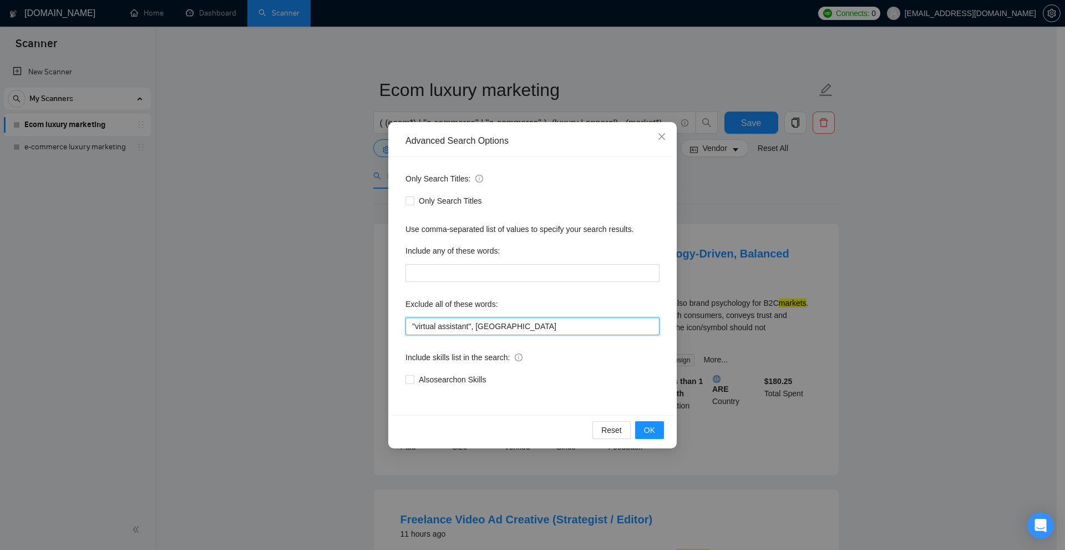
click at [506, 323] on input ""virtual assistant", VA" at bounding box center [532, 326] width 254 height 18
click at [469, 324] on input ""virtual assistant", VA" at bounding box center [532, 326] width 254 height 18
click at [466, 339] on div "Only Search Titles: Only Search Titles Use comma-separated list of values to sp…" at bounding box center [532, 285] width 281 height 258
drag, startPoint x: 470, startPoint y: 326, endPoint x: 417, endPoint y: 327, distance: 53.2
click at [409, 327] on input ""virtual assistant", VA" at bounding box center [532, 326] width 254 height 18
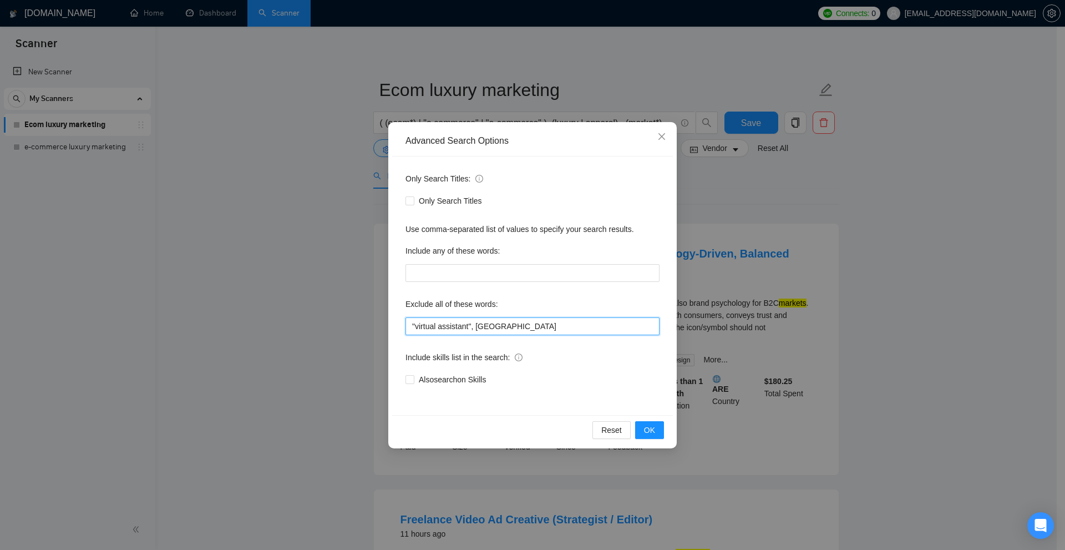
click at [417, 327] on input ""virtual assistant", VA" at bounding box center [532, 326] width 254 height 18
click at [406, 326] on input ""virtual assistant", VA" at bounding box center [532, 326] width 254 height 18
click at [471, 323] on input ""virtual assistant", VA" at bounding box center [532, 326] width 254 height 18
drag, startPoint x: 414, startPoint y: 322, endPoint x: 400, endPoint y: 324, distance: 13.4
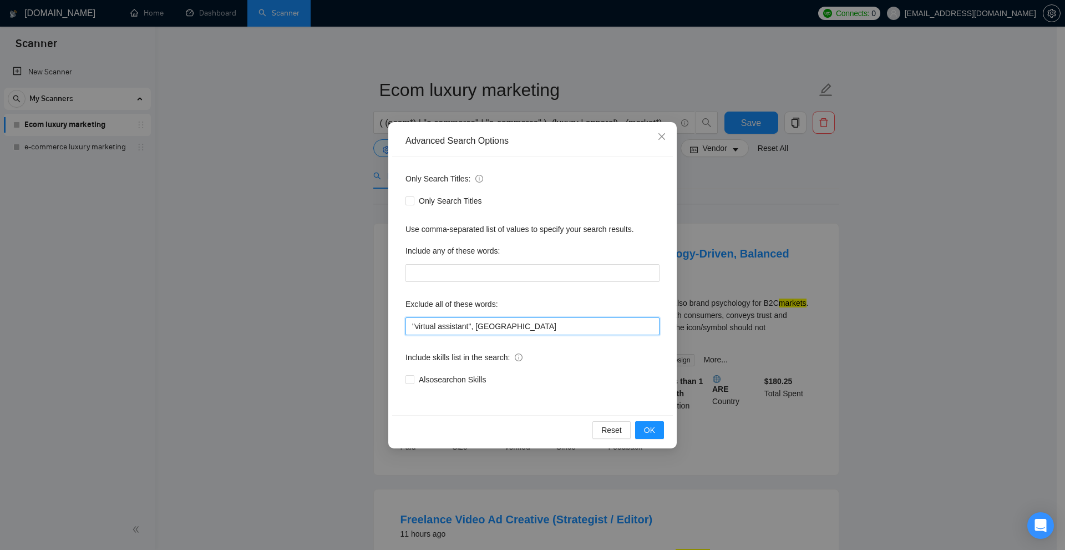
click at [400, 324] on div "Only Search Titles: Only Search Titles Use comma-separated list of values to sp…" at bounding box center [532, 285] width 281 height 258
click at [467, 322] on input "virtual assistant", VA" at bounding box center [532, 326] width 254 height 18
click at [501, 322] on input ""virtual assistant", VA" at bounding box center [532, 326] width 254 height 18
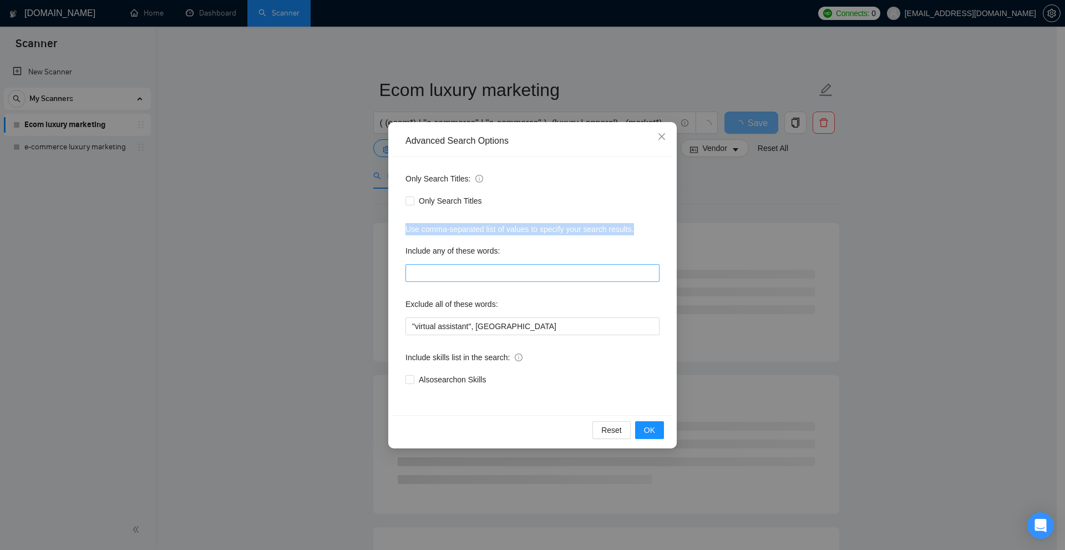
drag, startPoint x: 388, startPoint y: 225, endPoint x: 592, endPoint y: 274, distance: 210.6
click at [640, 238] on div "Advanced Search Options Only Search Titles: Only Search Titles Use comma-separa…" at bounding box center [532, 275] width 1065 height 550
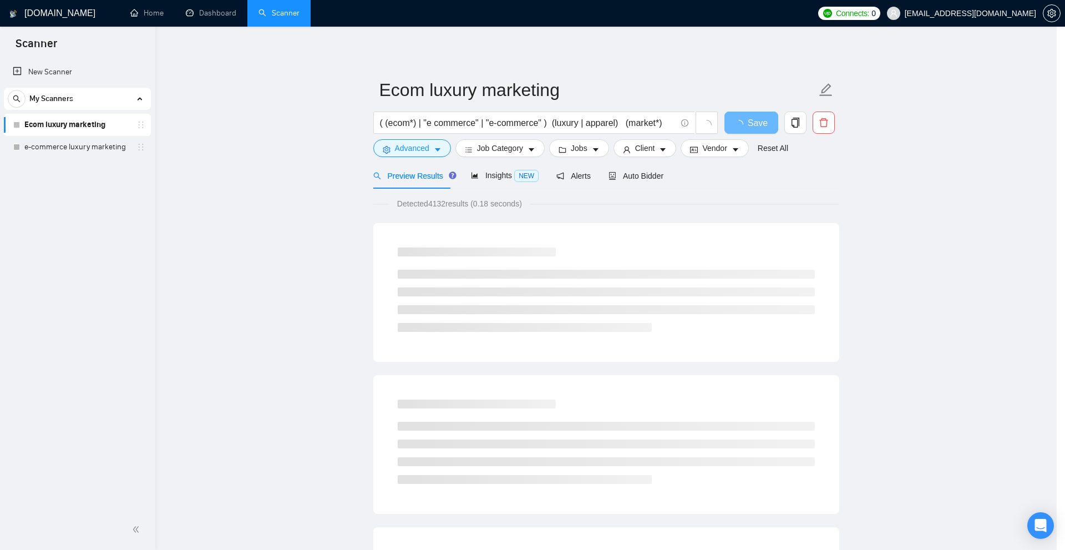
click at [514, 316] on div "Advanced Search Options Only Search Titles: Only Search Titles Use comma-separa…" at bounding box center [532, 275] width 1065 height 550
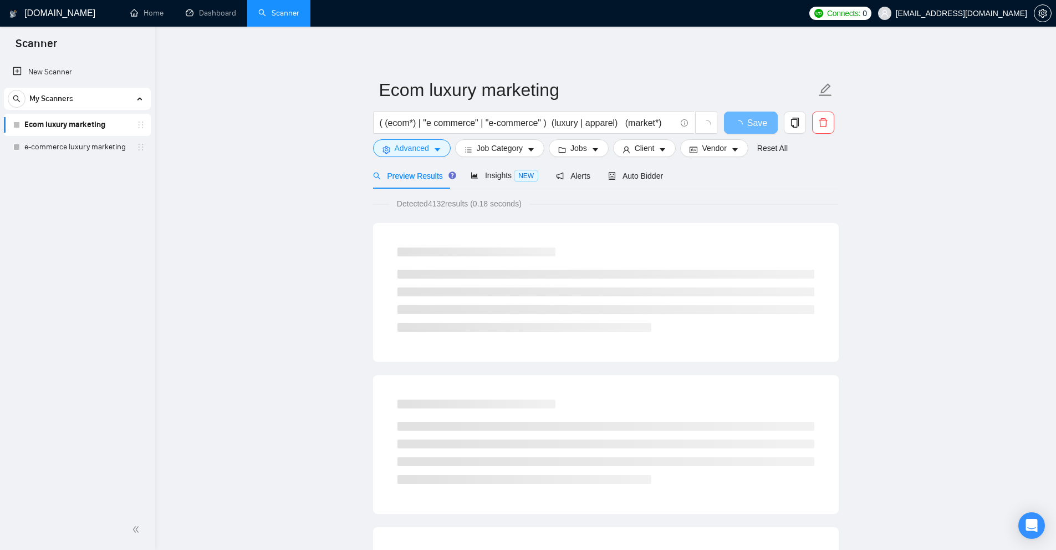
click at [429, 160] on form "Ecom luxury marketing ( (ecom*) | "e commerce" | "e-commerce" ) (luxury | appar…" at bounding box center [606, 117] width 466 height 90
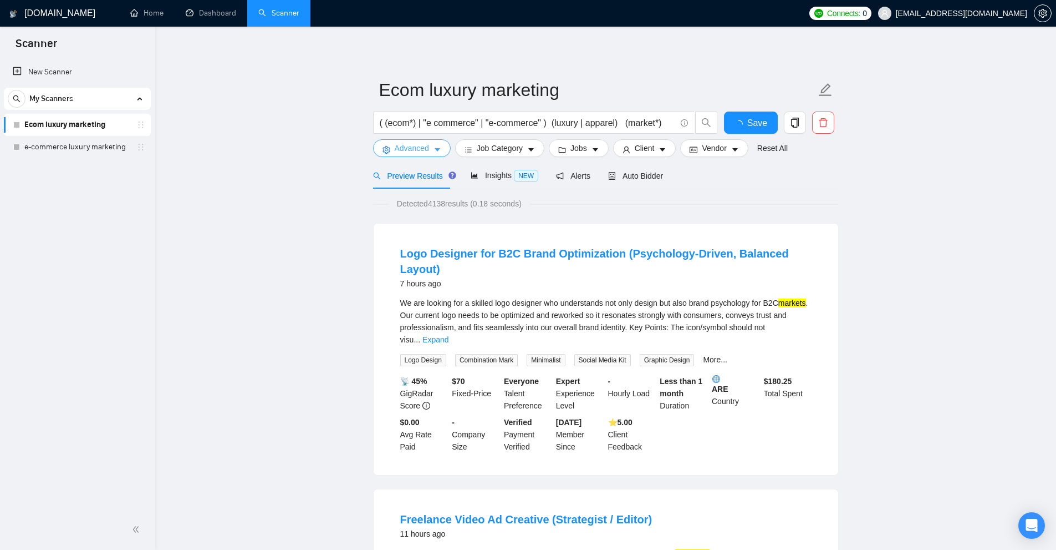
click at [438, 148] on icon "caret-down" at bounding box center [438, 150] width 8 height 8
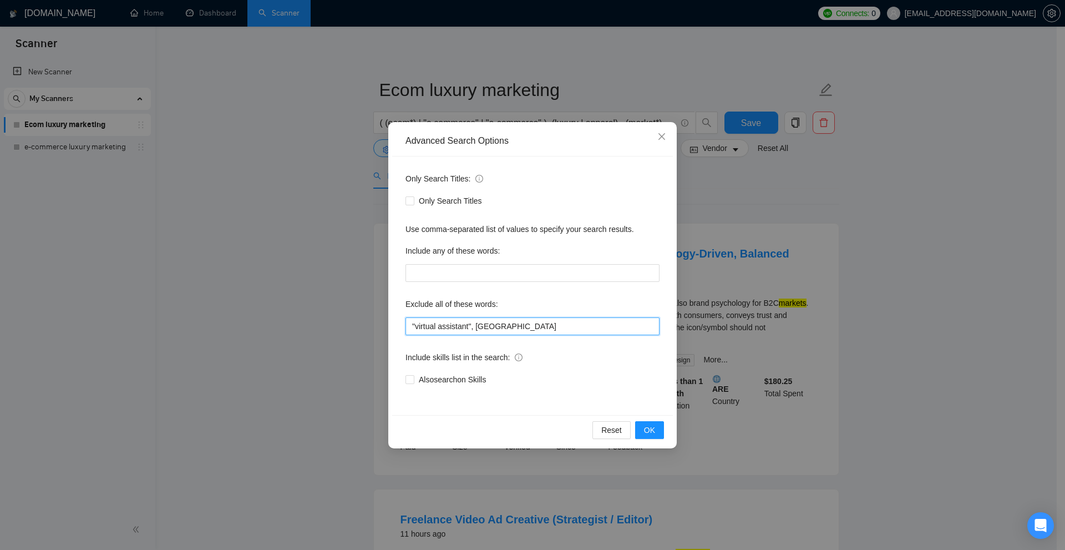
click at [506, 329] on input ""virtual assistant", VA" at bounding box center [532, 326] width 254 height 18
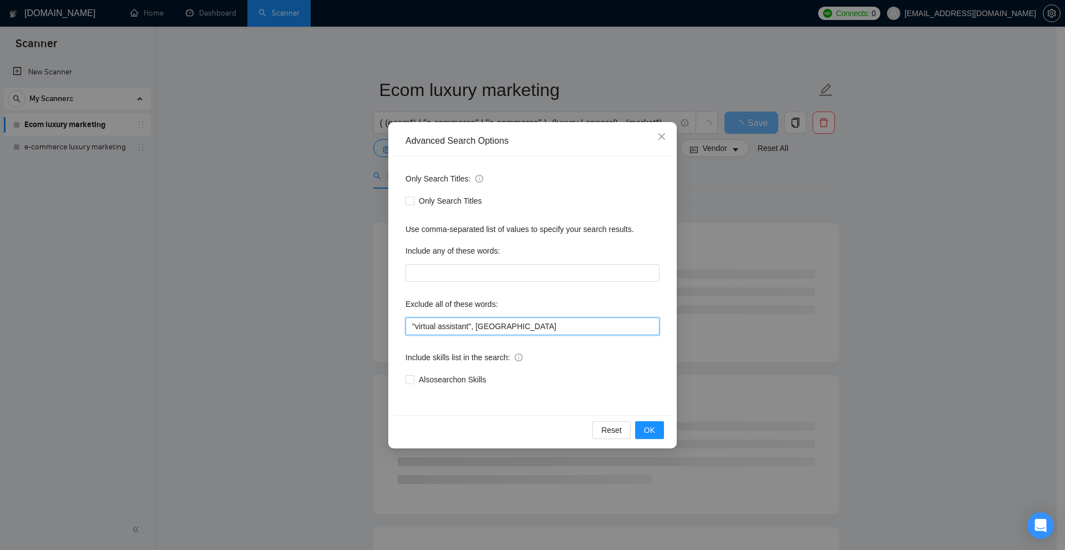
click at [472, 325] on input ""virtual assistant", VA" at bounding box center [532, 326] width 254 height 18
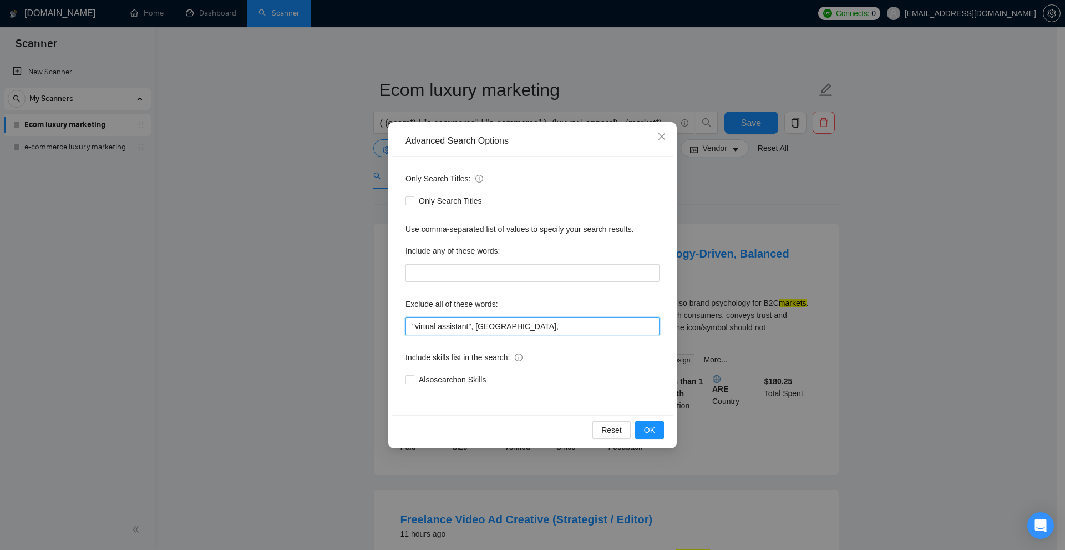
click at [501, 323] on input ""virtual assistant", VA," at bounding box center [532, 326] width 254 height 18
type input ""virtual assistant", VA"
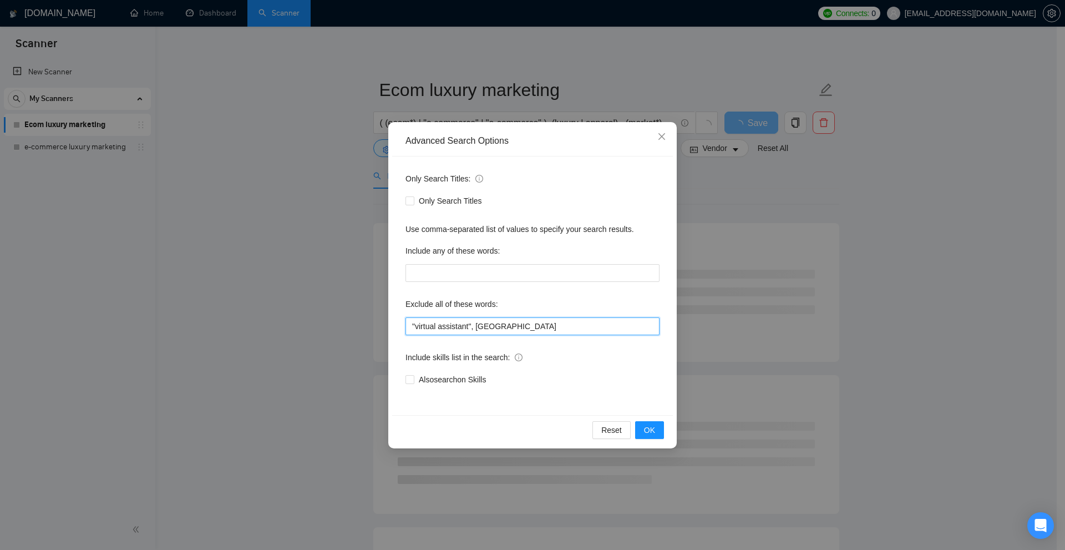
drag, startPoint x: 497, startPoint y: 325, endPoint x: 335, endPoint y: 319, distance: 162.6
click at [335, 319] on div "Advanced Search Options Only Search Titles: Only Search Titles Use comma-separa…" at bounding box center [532, 275] width 1065 height 550
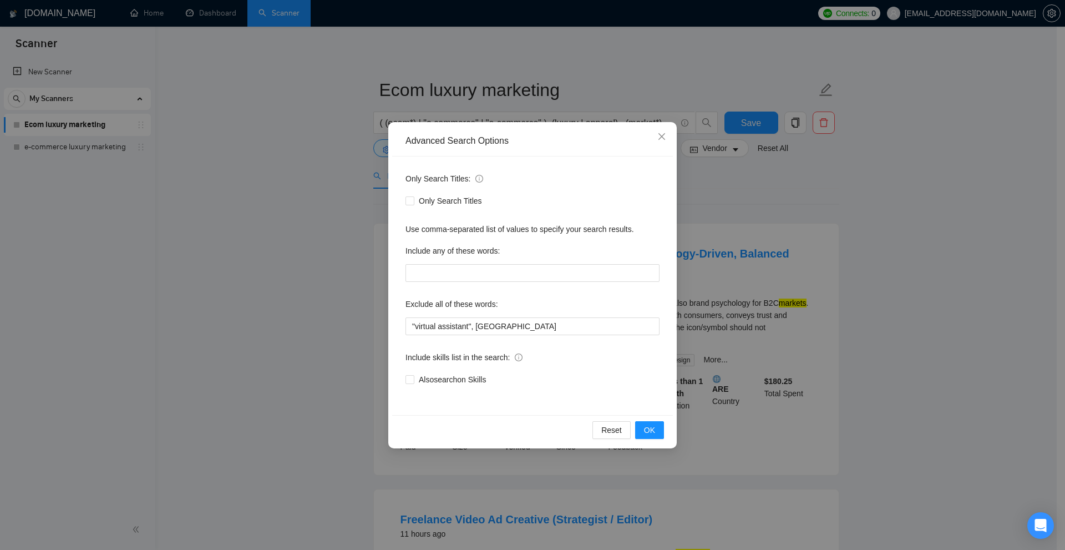
click at [861, 234] on div "Advanced Search Options Only Search Titles: Only Search Titles Use comma-separa…" at bounding box center [532, 275] width 1065 height 550
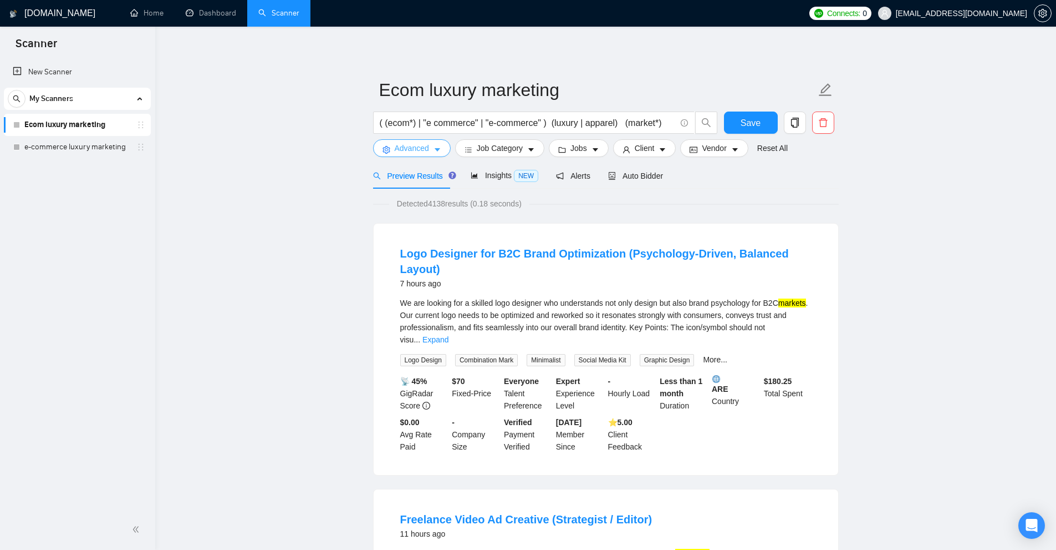
click at [423, 145] on span "Advanced" at bounding box center [412, 148] width 34 height 12
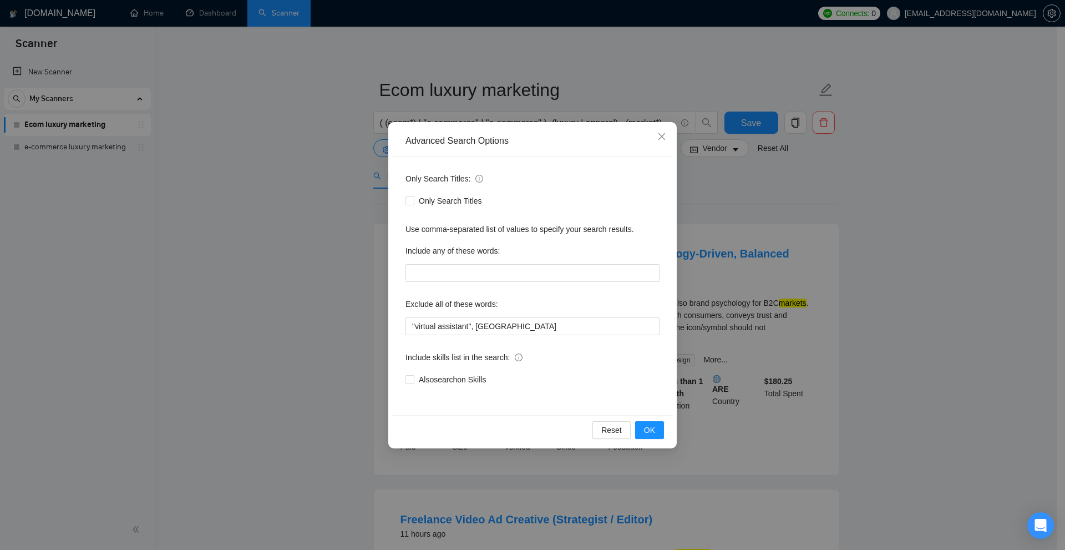
click at [864, 164] on div "Advanced Search Options Only Search Titles: Only Search Titles Use comma-separa…" at bounding box center [532, 275] width 1065 height 550
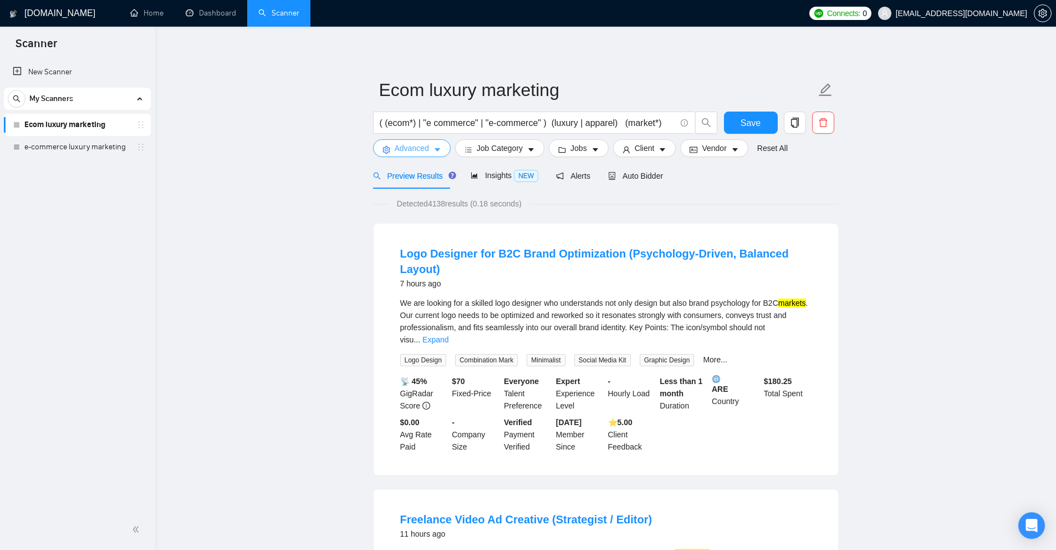
click at [416, 144] on span "Advanced" at bounding box center [412, 148] width 34 height 12
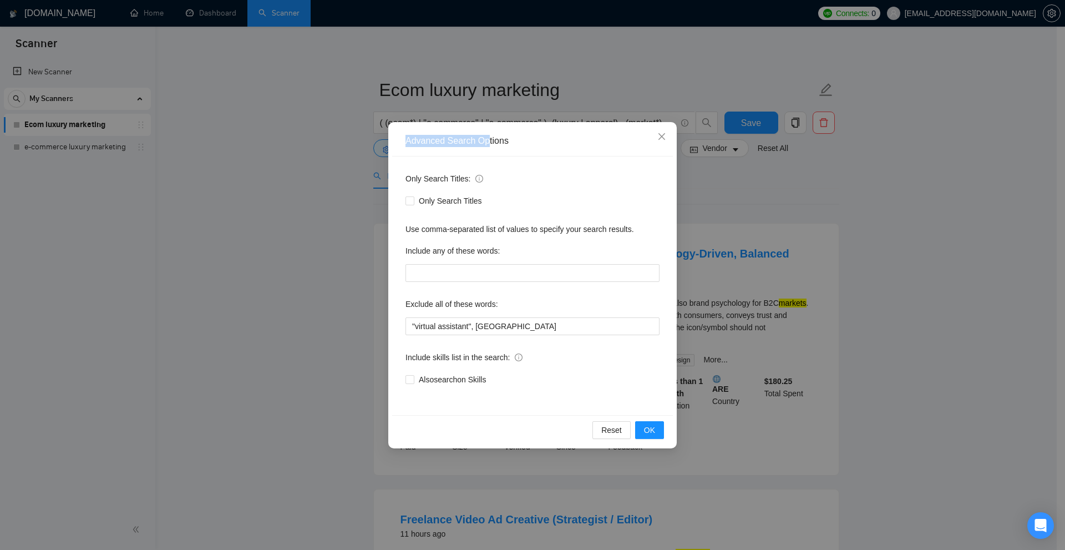
drag, startPoint x: 405, startPoint y: 138, endPoint x: 487, endPoint y: 141, distance: 82.1
click at [487, 141] on div "Advanced Search Options" at bounding box center [532, 141] width 254 height 12
click at [800, 182] on div "Advanced Search Options Only Search Titles: Only Search Titles Use comma-separa…" at bounding box center [532, 275] width 1065 height 550
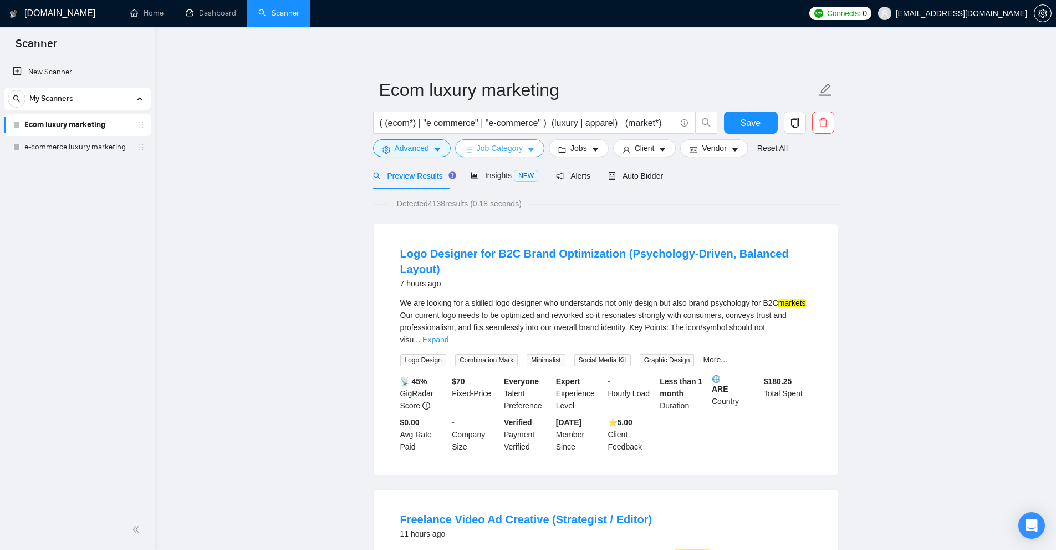
click at [509, 152] on span "Job Category" at bounding box center [500, 148] width 46 height 12
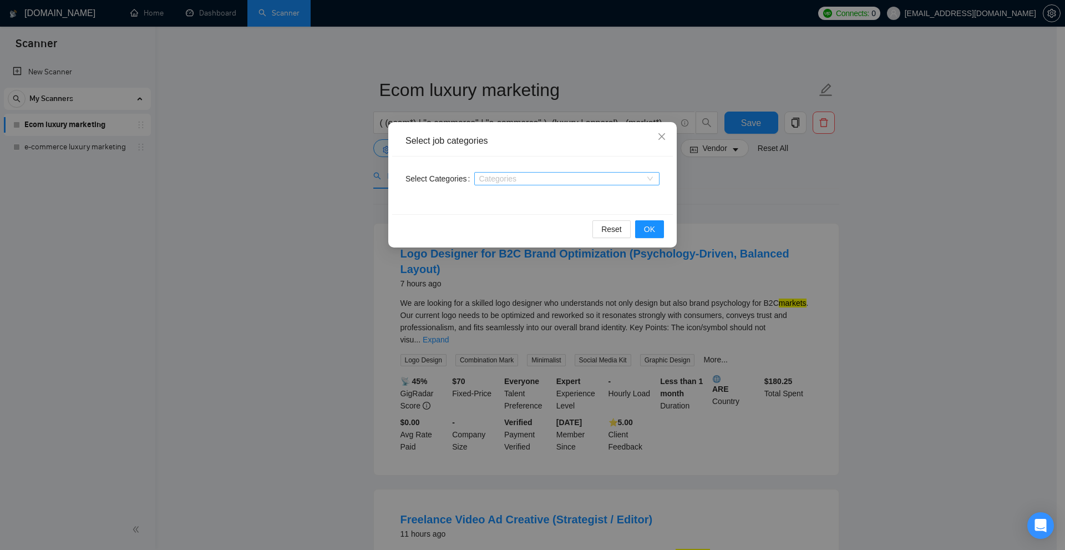
click at [531, 177] on div at bounding box center [561, 178] width 169 height 9
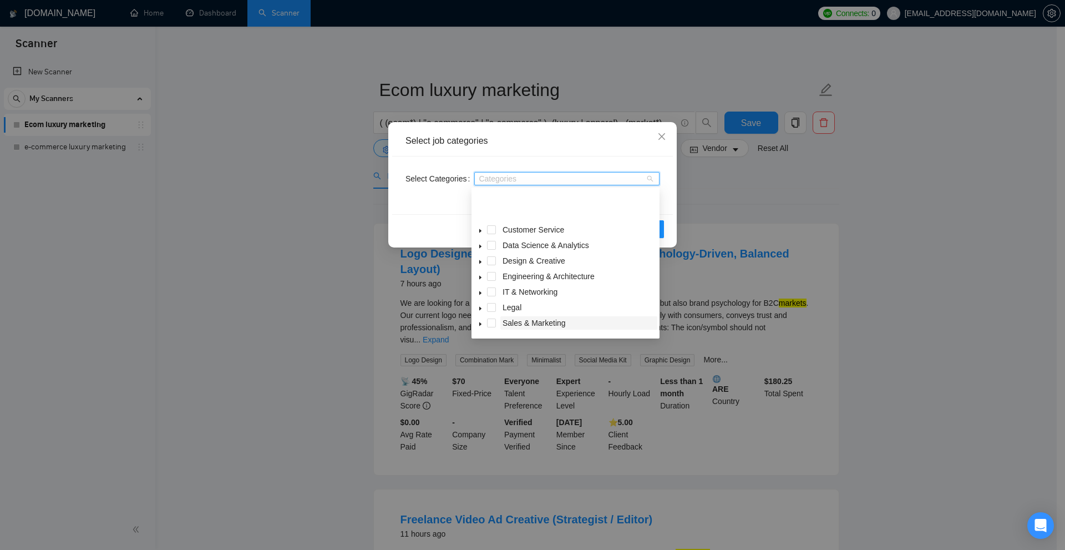
scroll to position [43, 0]
click at [482, 280] on icon "caret-down" at bounding box center [480, 281] width 6 height 6
click at [495, 233] on span at bounding box center [491, 231] width 9 height 9
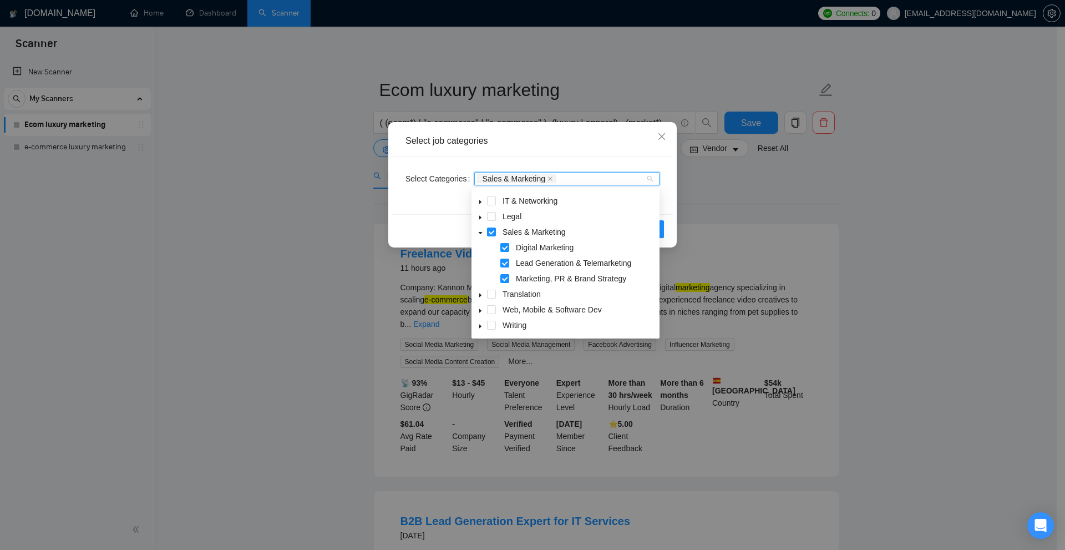
scroll to position [0, 0]
click at [480, 197] on icon "caret-down" at bounding box center [480, 200] width 6 height 6
click at [480, 201] on icon "caret-down" at bounding box center [481, 200] width 4 height 2
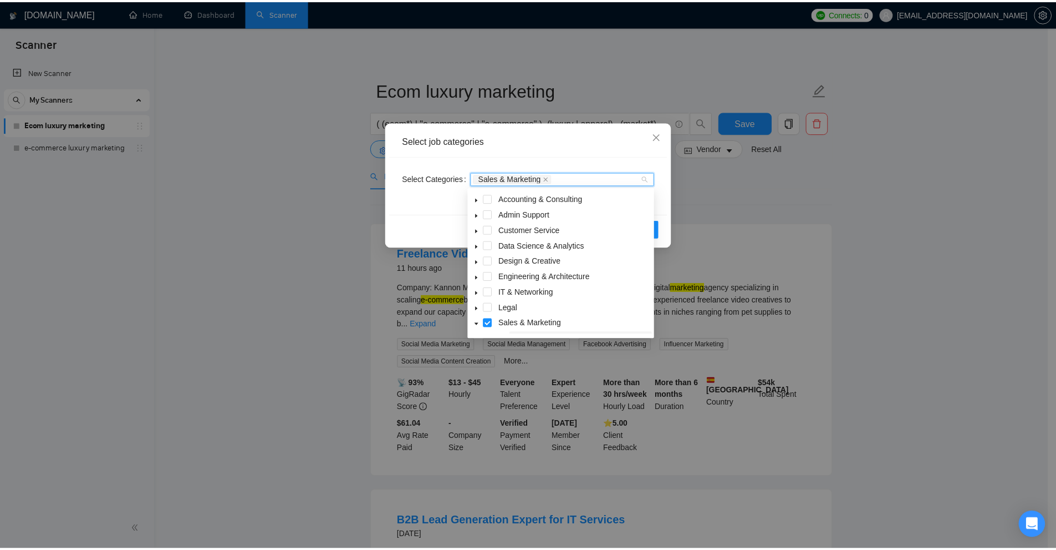
scroll to position [55, 0]
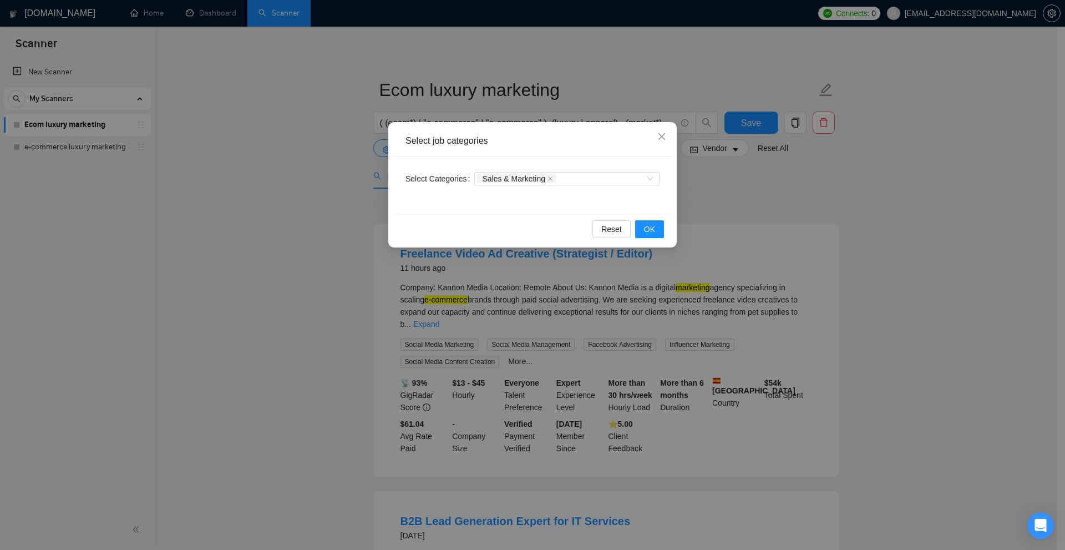
click at [426, 195] on div "Select Categories Sales & Marketing" at bounding box center [532, 185] width 281 height 58
click at [733, 235] on div "Select job categories Select Categories Sales & Marketing Reset OK" at bounding box center [532, 275] width 1065 height 550
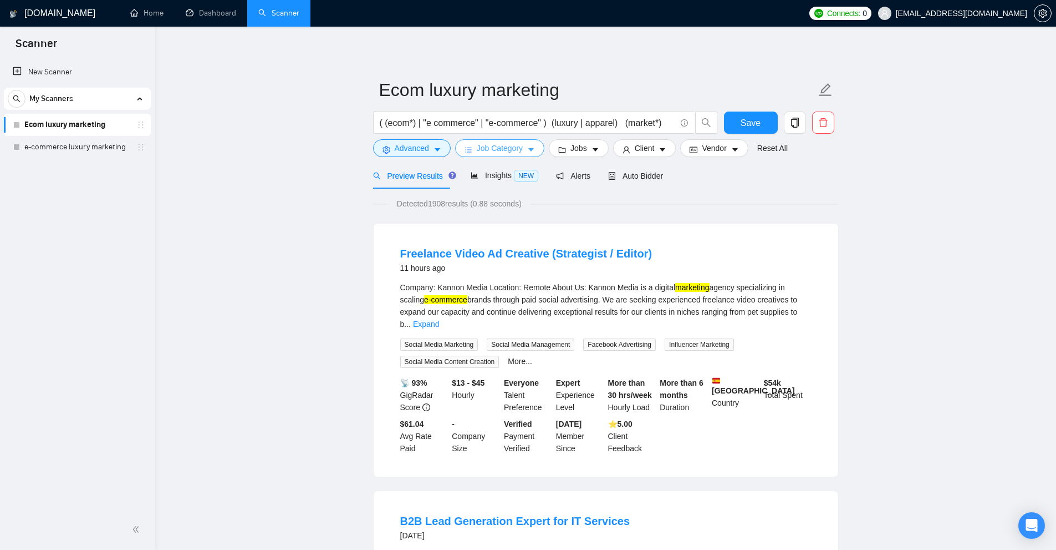
click at [522, 151] on button "Job Category" at bounding box center [499, 148] width 89 height 18
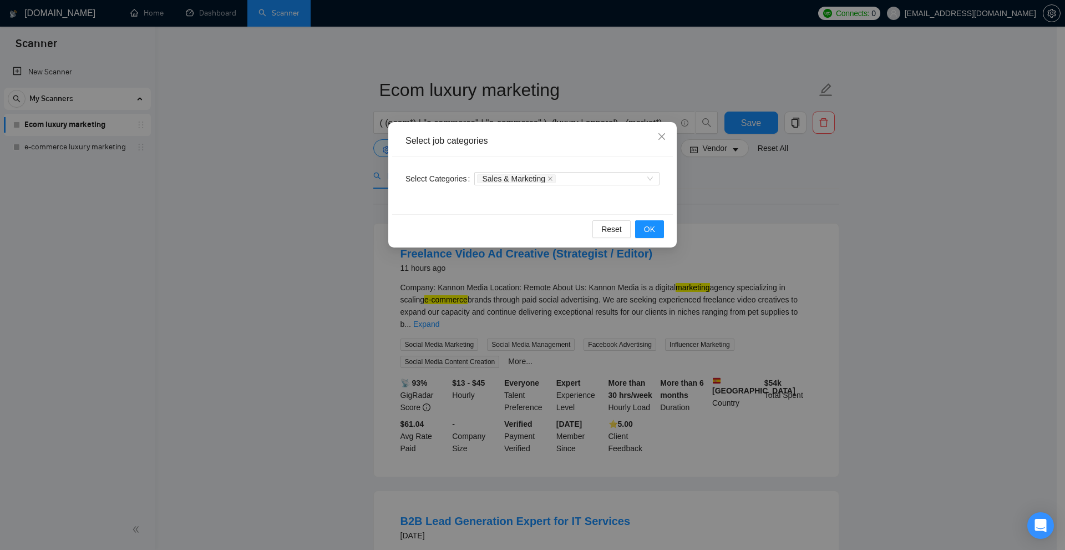
click at [850, 227] on div "Select job categories Select Categories Sales & Marketing Reset OK" at bounding box center [532, 275] width 1065 height 550
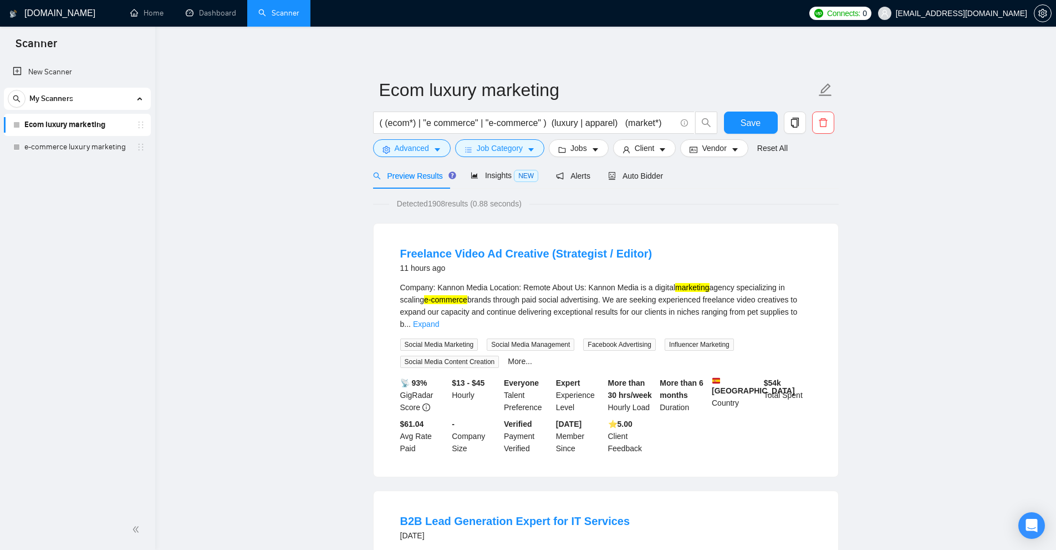
click at [528, 139] on div "( (ecom*) | "e commerce" | "e-commerce" ) (luxury | apparel) (market*)" at bounding box center [545, 125] width 349 height 28
click at [523, 152] on button "Job Category" at bounding box center [499, 148] width 89 height 18
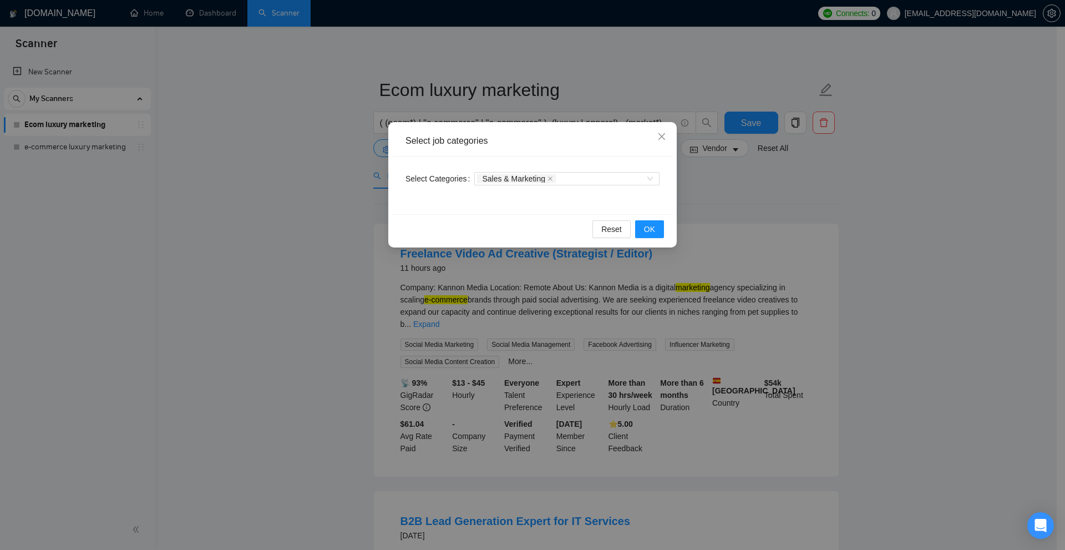
click at [778, 212] on div "Select job categories Select Categories Sales & Marketing Reset OK" at bounding box center [532, 275] width 1065 height 550
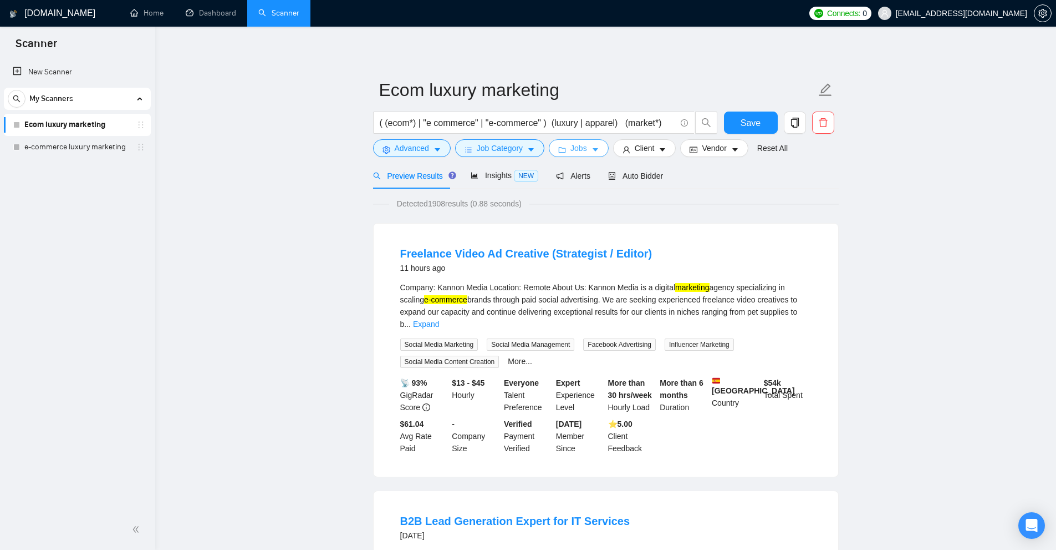
click at [594, 149] on icon "caret-down" at bounding box center [596, 150] width 6 height 3
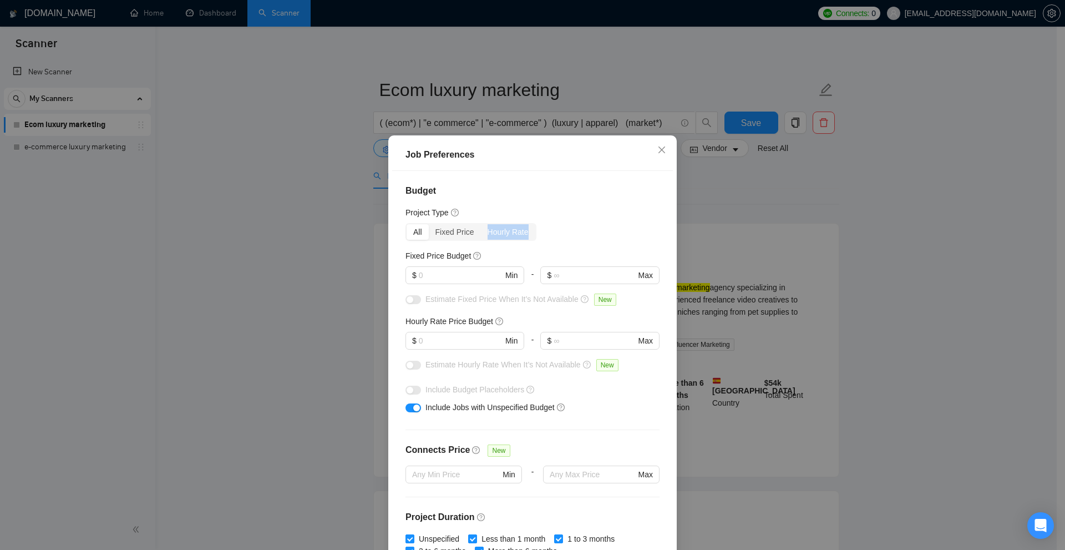
drag, startPoint x: 490, startPoint y: 231, endPoint x: 582, endPoint y: 228, distance: 91.5
click at [582, 228] on div "All Fixed Price Hourly Rate" at bounding box center [532, 232] width 254 height 18
drag, startPoint x: 402, startPoint y: 252, endPoint x: 432, endPoint y: 243, distance: 31.2
click at [450, 256] on h5 "Fixed Price Budget" at bounding box center [437, 256] width 65 height 12
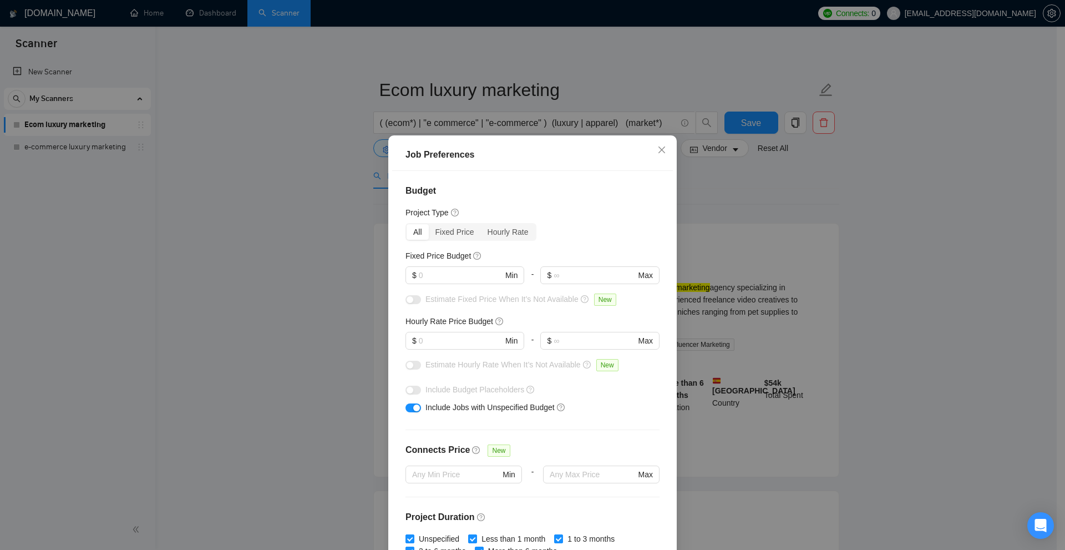
click at [557, 259] on div "Fixed Price Budget" at bounding box center [532, 256] width 254 height 12
click at [426, 276] on input "text" at bounding box center [461, 275] width 84 height 12
click at [445, 342] on input "text" at bounding box center [461, 340] width 84 height 12
type input "50"
drag, startPoint x: 442, startPoint y: 258, endPoint x: 439, endPoint y: 269, distance: 12.0
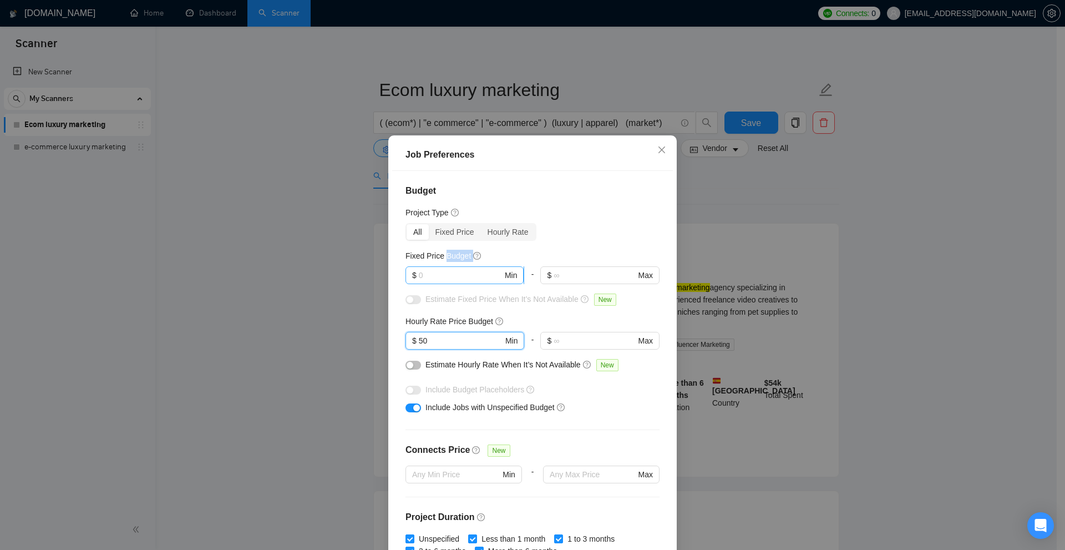
click at [439, 269] on div "Fixed Price Budget $ Min - $ Max" at bounding box center [532, 271] width 254 height 43
click at [435, 272] on input "text" at bounding box center [461, 275] width 84 height 12
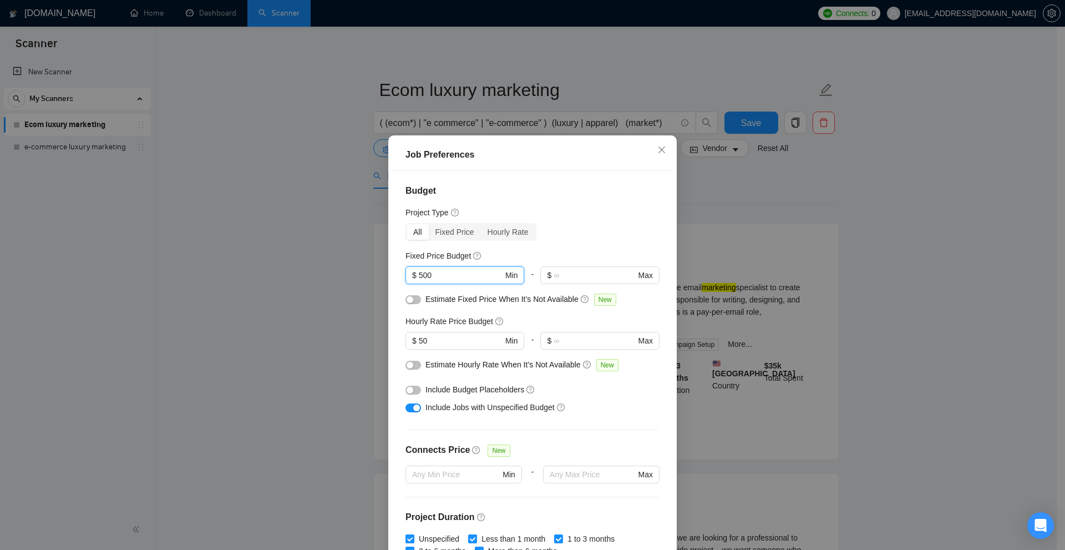
drag, startPoint x: 435, startPoint y: 272, endPoint x: 371, endPoint y: 282, distance: 64.5
click at [371, 282] on div "Job Preferences Budget Project Type All Fixed Price Hourly Rate Fixed Price Bud…" at bounding box center [532, 275] width 1065 height 550
click at [471, 273] on input "500" at bounding box center [461, 275] width 84 height 12
drag, startPoint x: 476, startPoint y: 271, endPoint x: 272, endPoint y: 263, distance: 204.8
click at [272, 263] on div "Job Preferences Budget Project Type All Fixed Price Hourly Rate Fixed Price Bud…" at bounding box center [532, 275] width 1065 height 550
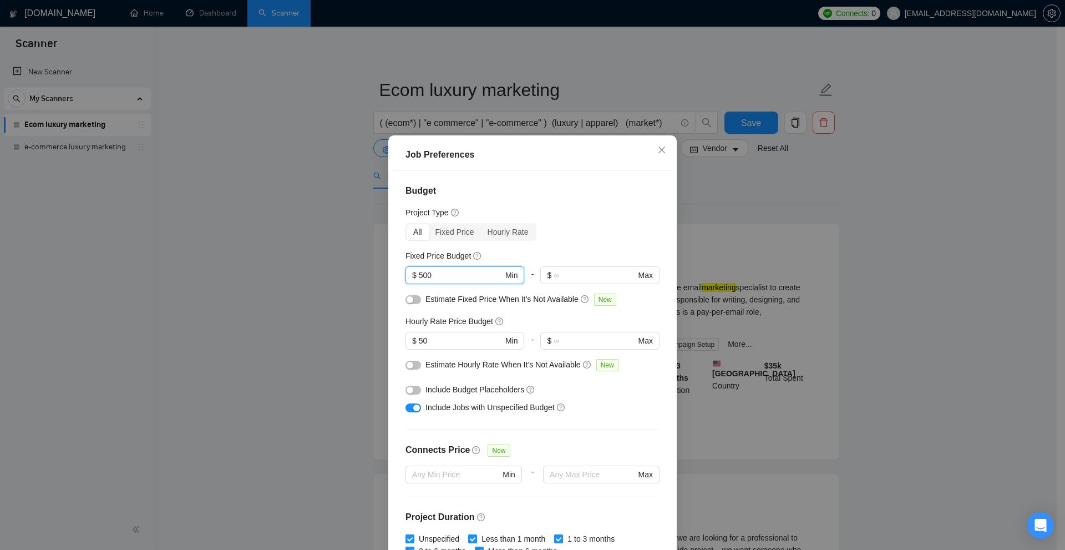
type input "0"
type input "1"
drag, startPoint x: 450, startPoint y: 276, endPoint x: 325, endPoint y: 265, distance: 125.3
click at [324, 265] on div "Job Preferences Budget Project Type All Fixed Price Hourly Rate Fixed Price Bud…" at bounding box center [532, 275] width 1065 height 550
type input "500"
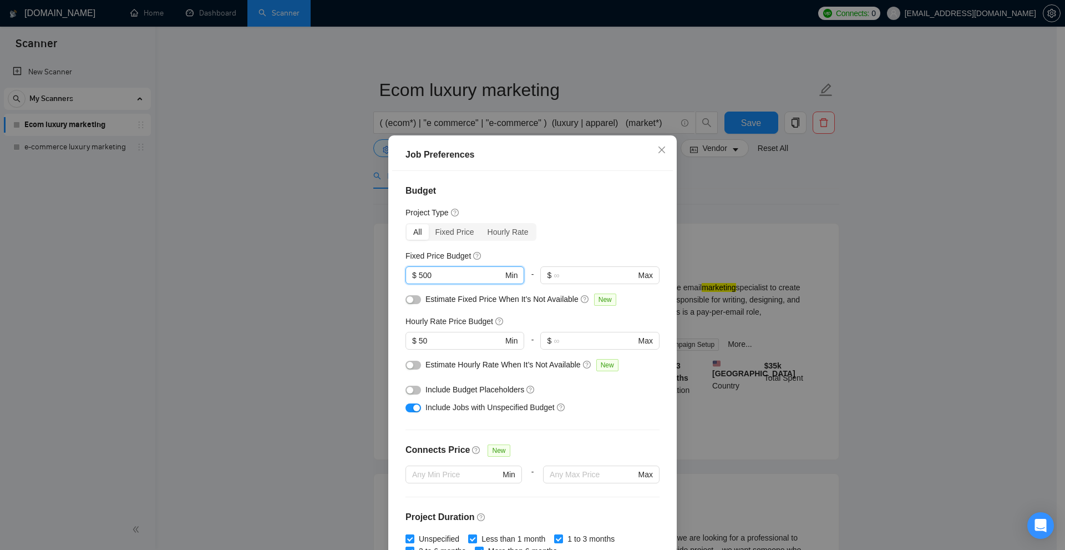
click at [848, 317] on div "Job Preferences Budget Project Type All Fixed Price Hourly Rate Fixed Price Bud…" at bounding box center [532, 275] width 1065 height 550
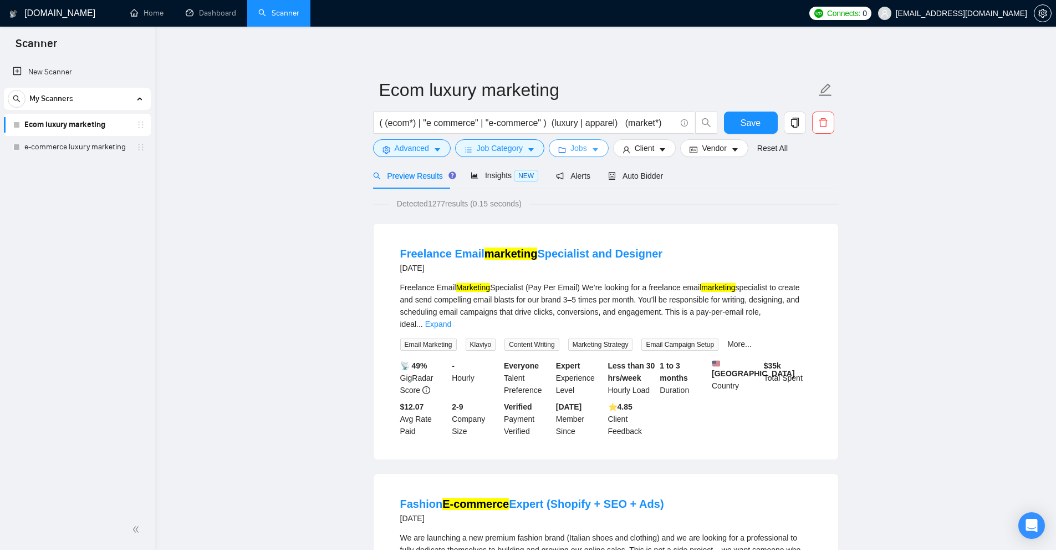
click at [571, 148] on span "Jobs" at bounding box center [579, 148] width 17 height 12
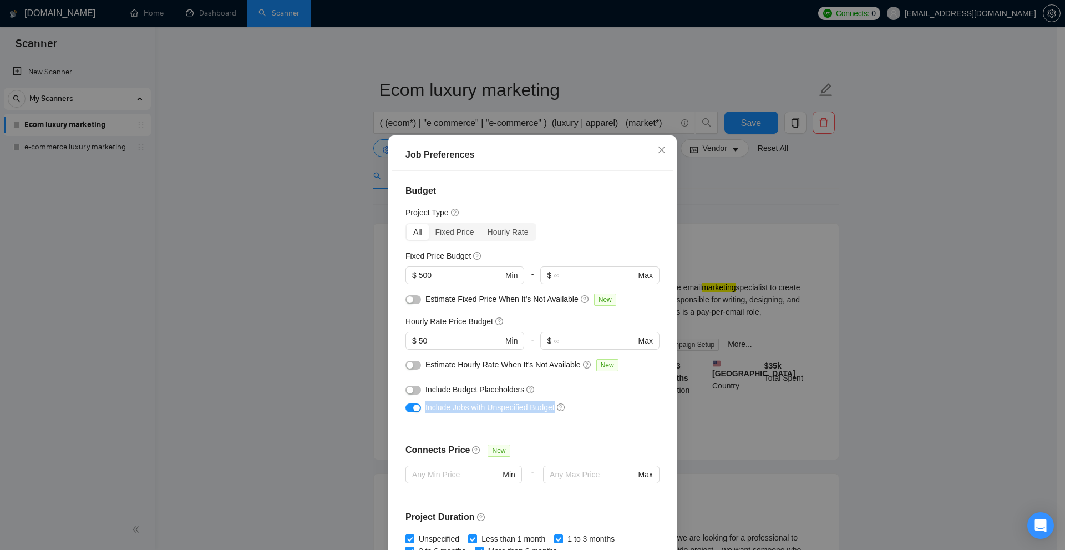
drag, startPoint x: 421, startPoint y: 409, endPoint x: 552, endPoint y: 401, distance: 130.5
click at [552, 401] on div "Include Jobs with Unspecified Budget" at bounding box center [536, 407] width 222 height 12
click at [755, 367] on div "Job Preferences Budget Project Type All Fixed Price Hourly Rate Fixed Price Bud…" at bounding box center [532, 275] width 1065 height 550
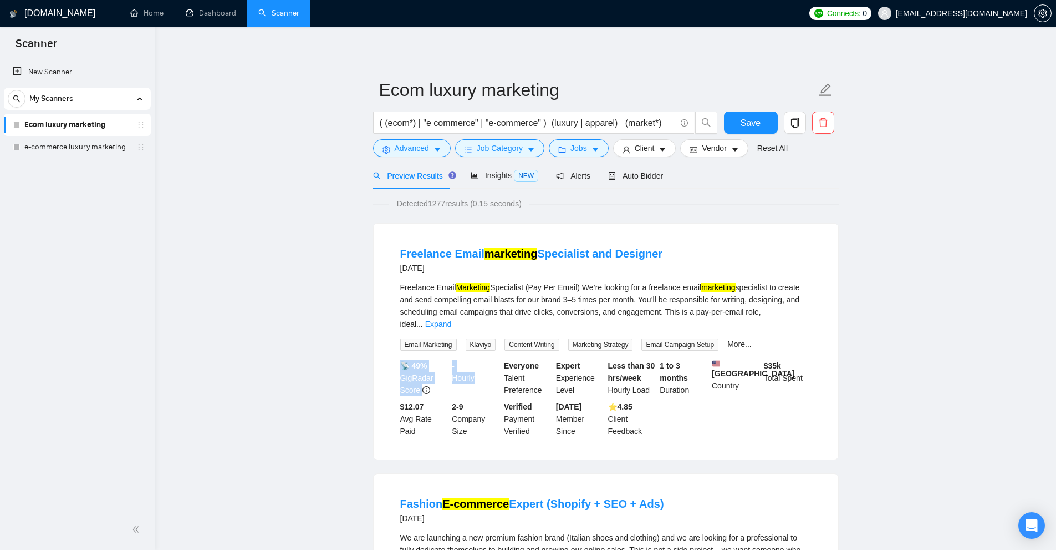
drag, startPoint x: 493, startPoint y: 372, endPoint x: 473, endPoint y: 366, distance: 20.7
click at [473, 366] on div "📡 49% GigRadar Score - Hourly Everyone Talent Preference Expert Experience Leve…" at bounding box center [606, 398] width 416 height 78
click at [469, 367] on div "- Hourly" at bounding box center [476, 377] width 52 height 37
drag, startPoint x: 469, startPoint y: 367, endPoint x: 448, endPoint y: 349, distance: 27.9
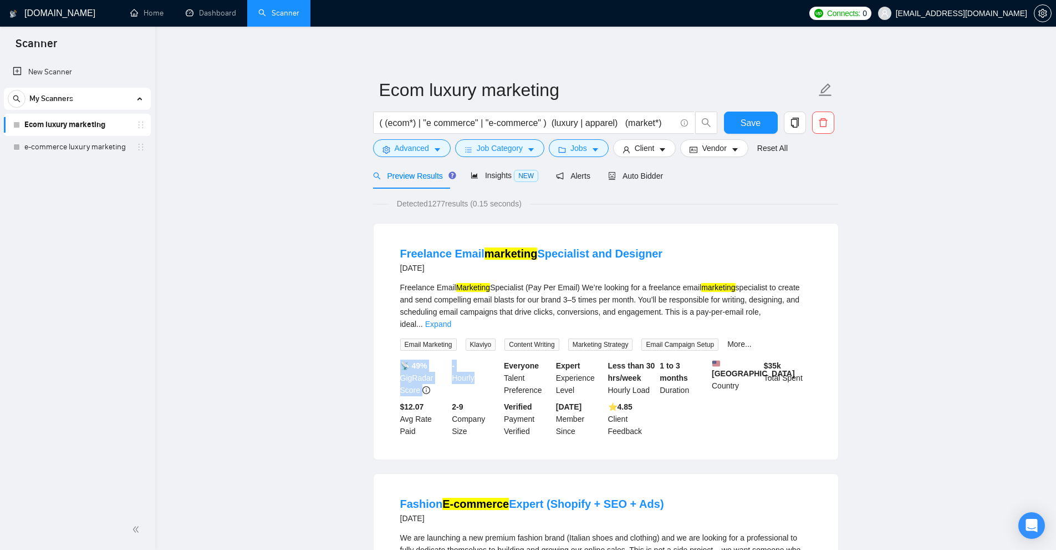
click at [448, 359] on div "📡 49% GigRadar Score - Hourly Everyone Talent Preference Expert Experience Leve…" at bounding box center [606, 398] width 416 height 78
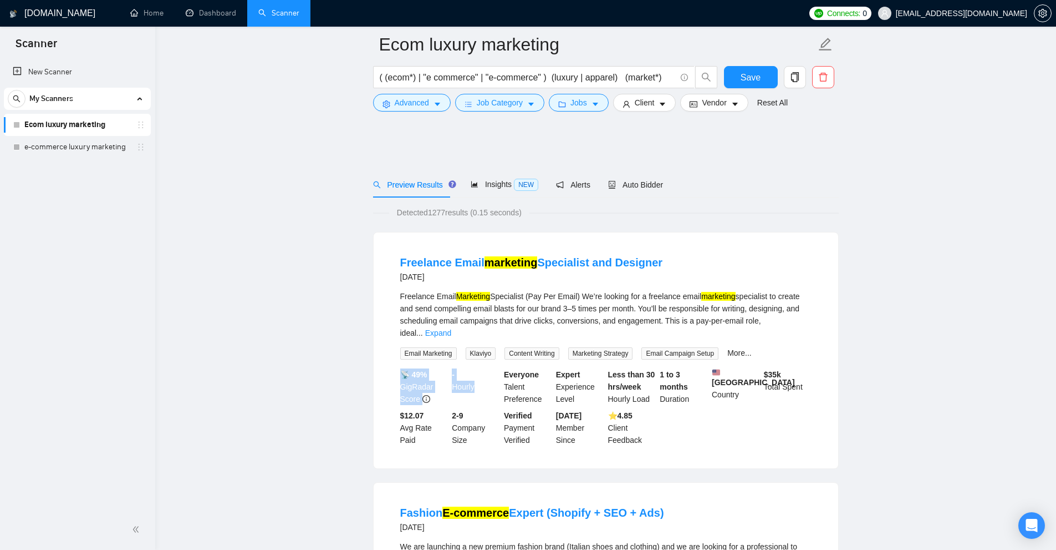
scroll to position [277, 0]
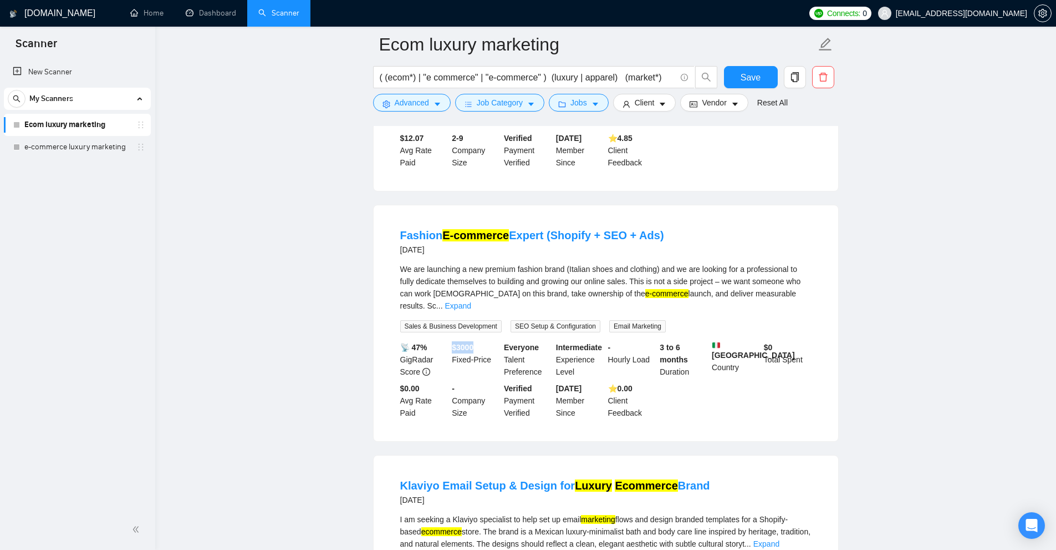
drag, startPoint x: 459, startPoint y: 327, endPoint x: 493, endPoint y: 329, distance: 33.9
click at [493, 341] on div "$ 3000 Fixed-Price" at bounding box center [476, 359] width 52 height 37
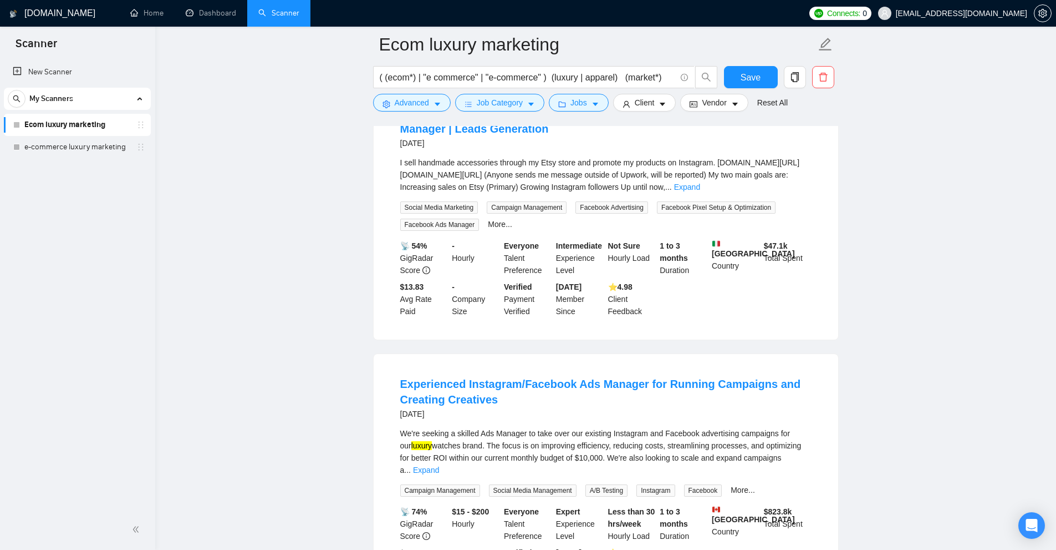
scroll to position [1164, 0]
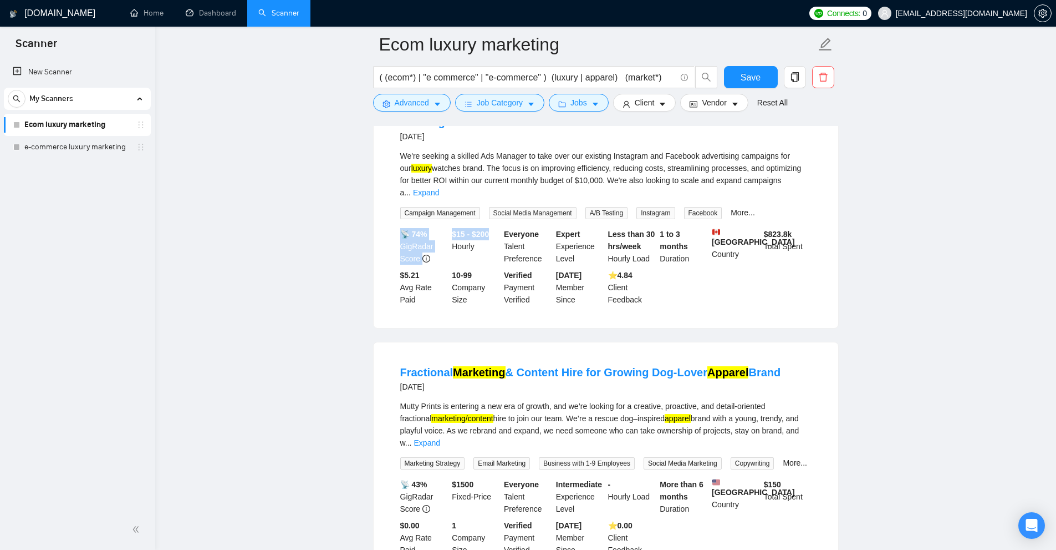
drag, startPoint x: 448, startPoint y: 205, endPoint x: 490, endPoint y: 215, distance: 42.8
click at [494, 228] on div "📡 74% GigRadar Score $15 - $200 Hourly Everyone Talent Preference Expert Experi…" at bounding box center [606, 267] width 416 height 78
click at [489, 228] on div "$15 - $200 Hourly" at bounding box center [476, 246] width 52 height 37
drag, startPoint x: 452, startPoint y: 208, endPoint x: 477, endPoint y: 210, distance: 25.0
click at [466, 230] on b "$15 - $200" at bounding box center [470, 234] width 37 height 9
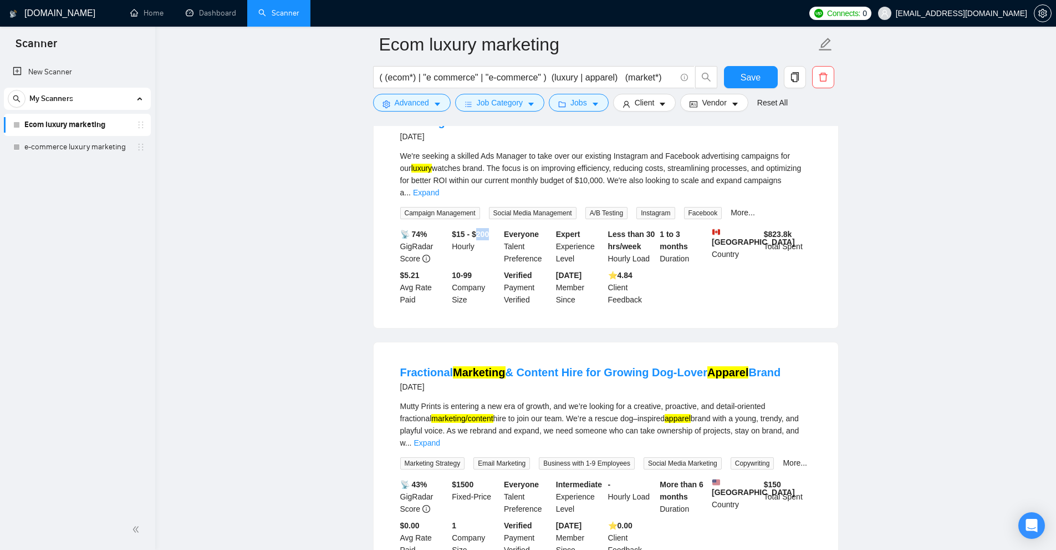
drag, startPoint x: 488, startPoint y: 206, endPoint x: 500, endPoint y: 206, distance: 11.6
click at [500, 228] on div "$15 - $200 Hourly" at bounding box center [476, 246] width 52 height 37
click at [474, 230] on b "$15 - $200" at bounding box center [470, 234] width 37 height 9
click at [580, 94] on button "Jobs" at bounding box center [579, 103] width 60 height 18
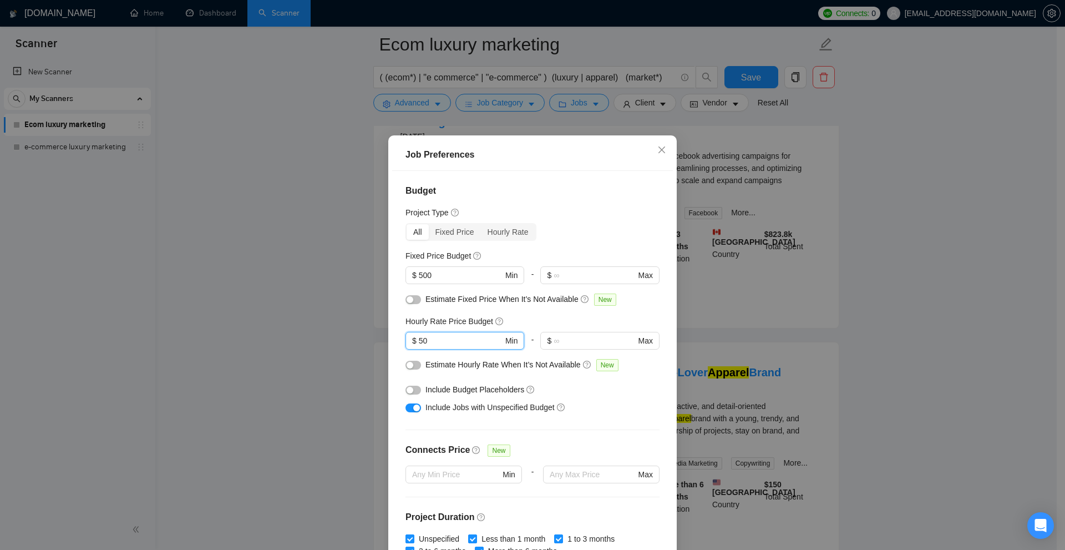
drag, startPoint x: 432, startPoint y: 341, endPoint x: 576, endPoint y: 311, distance: 147.4
click at [360, 331] on div "Job Preferences Budget Project Type All Fixed Price Hourly Rate Fixed Price Bud…" at bounding box center [532, 275] width 1065 height 550
click at [735, 277] on div "Job Preferences Budget Project Type All Fixed Price Hourly Rate Fixed Price Bud…" at bounding box center [532, 275] width 1065 height 550
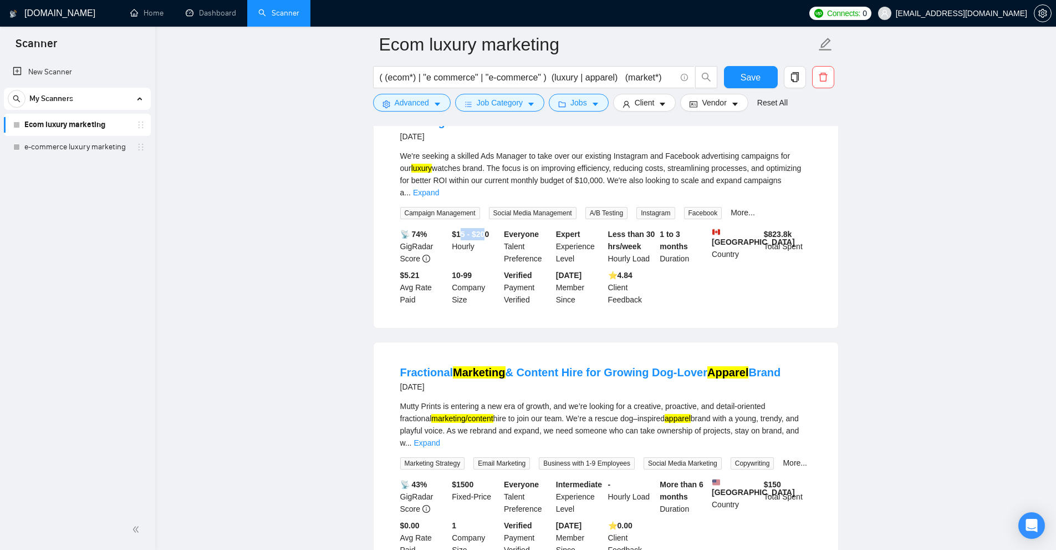
click at [488, 230] on b "$15 - $200" at bounding box center [470, 234] width 37 height 9
click at [492, 228] on div "$15 - $200 Hourly" at bounding box center [476, 246] width 52 height 37
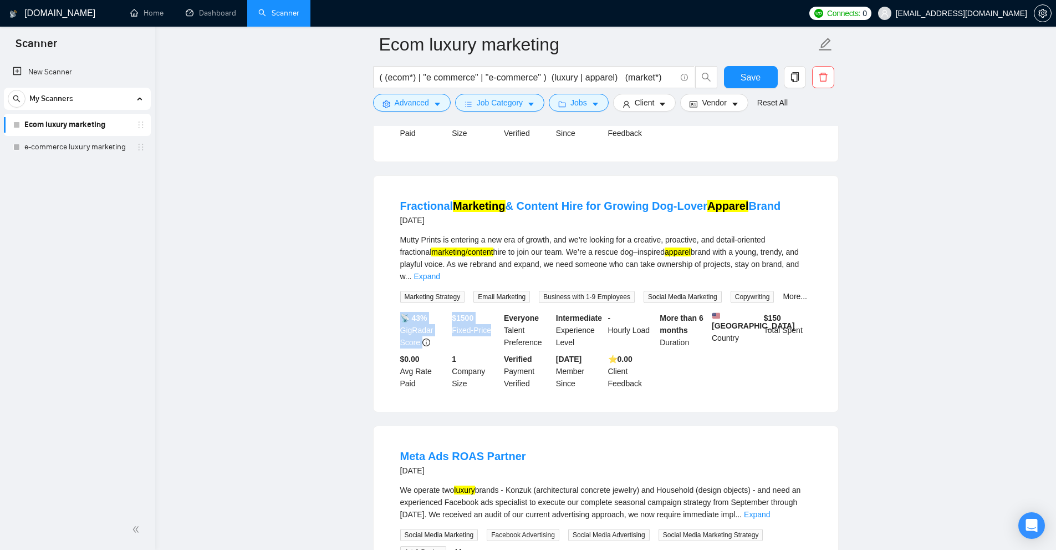
drag, startPoint x: 475, startPoint y: 281, endPoint x: 492, endPoint y: 277, distance: 18.1
click at [501, 312] on div "📡 43% GigRadar Score $ 1500 Fixed-Price Everyone Talent Preference Intermediate…" at bounding box center [606, 351] width 416 height 78
click at [474, 313] on b "$ 1500" at bounding box center [463, 317] width 22 height 9
click at [461, 313] on b "$ 1500" at bounding box center [463, 317] width 22 height 9
drag, startPoint x: 460, startPoint y: 278, endPoint x: 474, endPoint y: 278, distance: 13.3
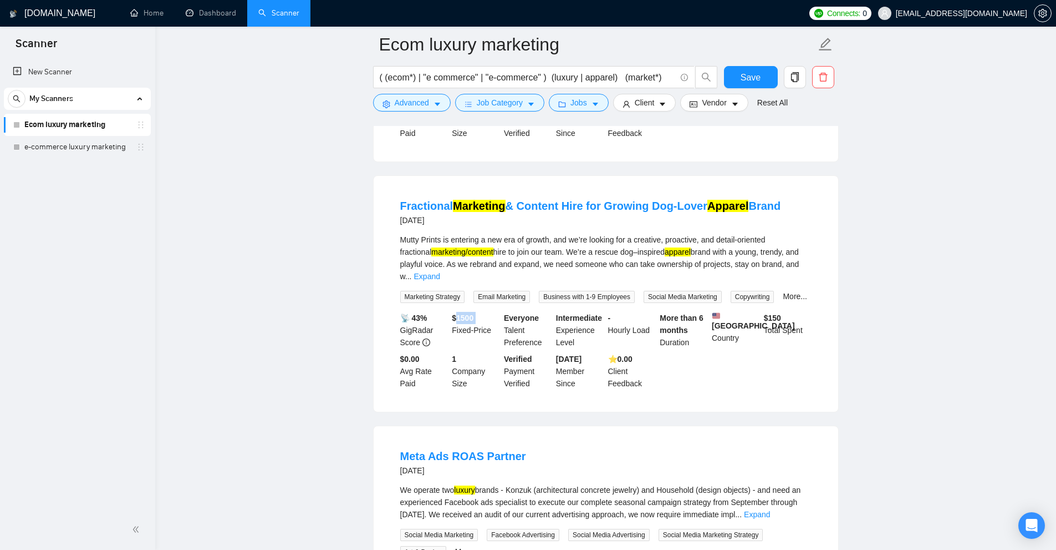
click at [474, 313] on b "$ 1500" at bounding box center [463, 317] width 22 height 9
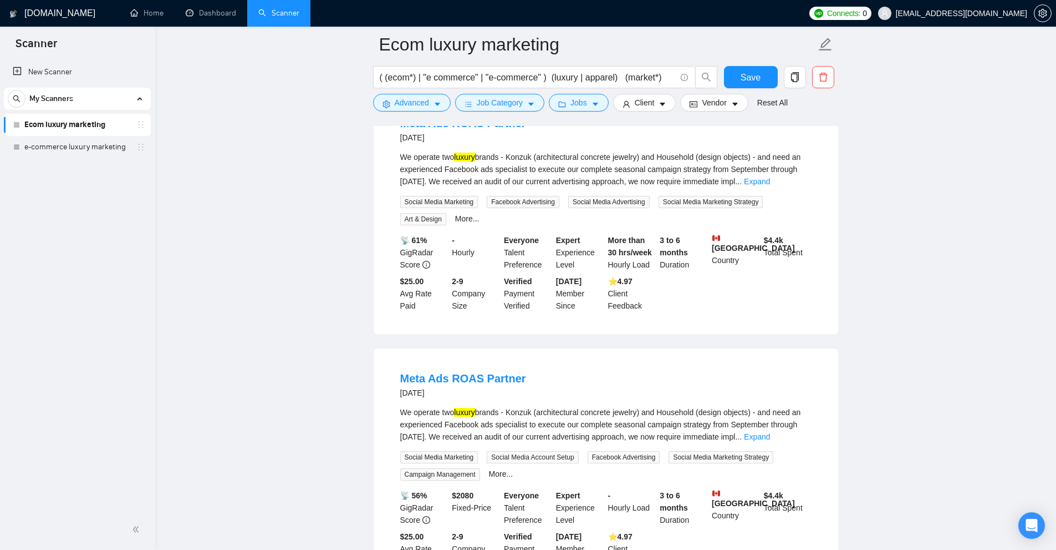
scroll to position [1275, 0]
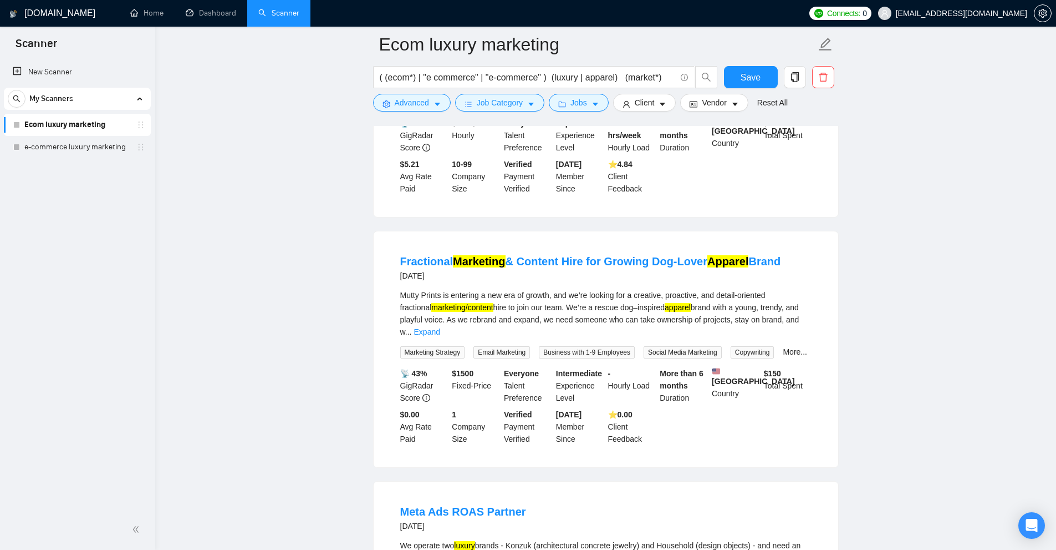
click at [439, 346] on span "Marketing Strategy" at bounding box center [432, 352] width 65 height 12
click at [456, 369] on b "$ 1500" at bounding box center [463, 373] width 22 height 9
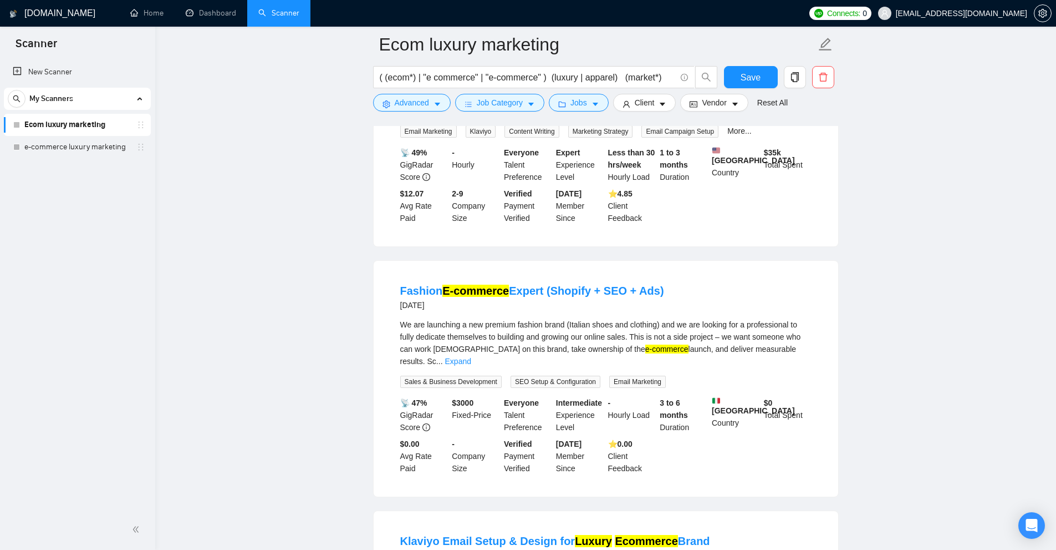
scroll to position [0, 0]
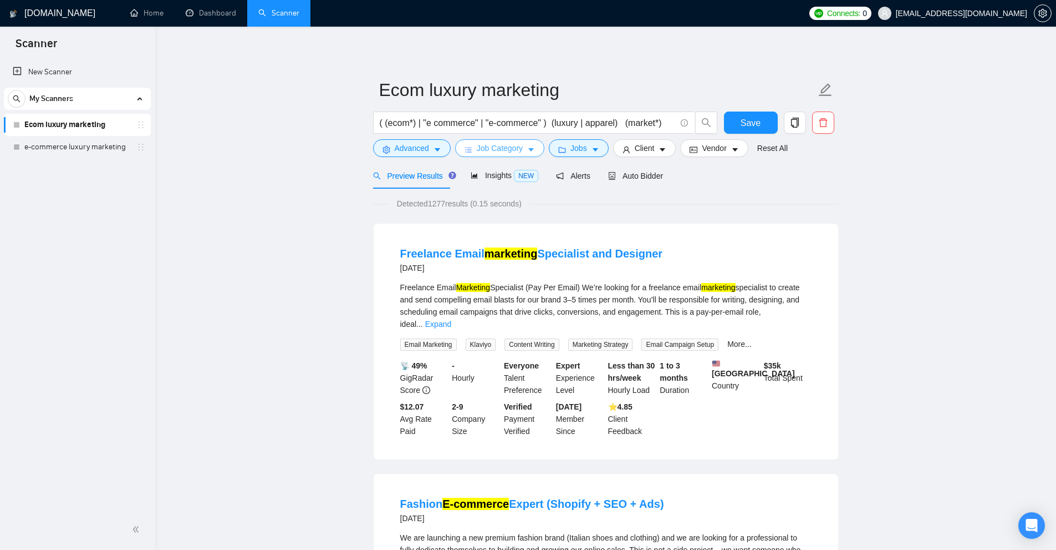
click at [531, 151] on icon "caret-down" at bounding box center [531, 150] width 8 height 8
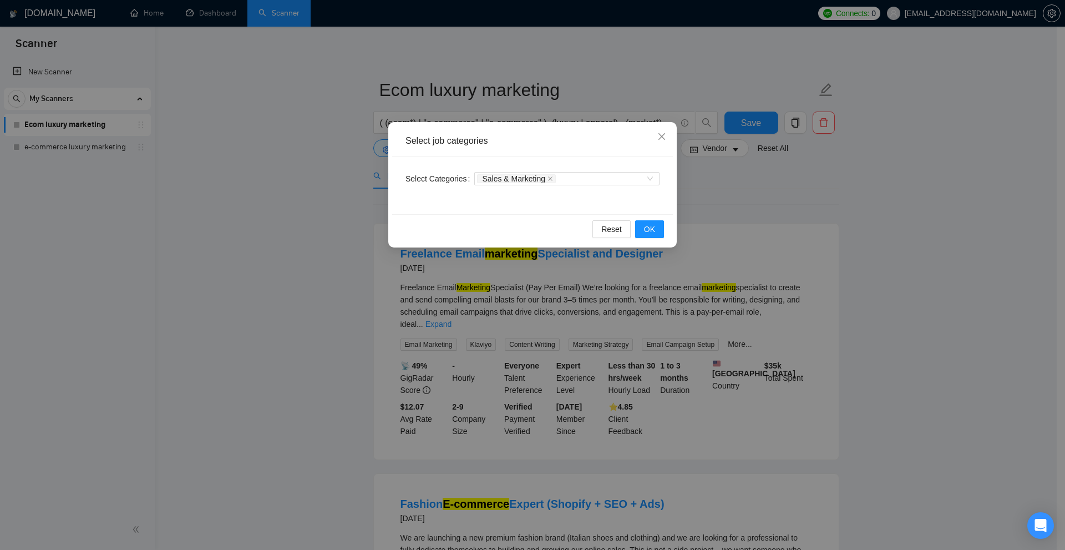
click at [705, 148] on div "Select job categories Select Categories Sales & Marketing Reset OK" at bounding box center [532, 275] width 1065 height 550
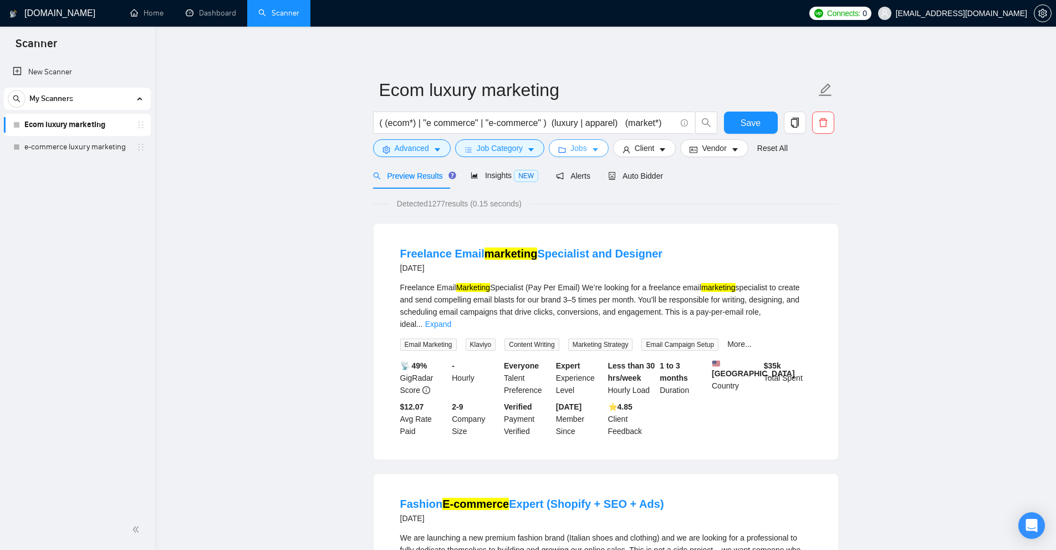
click at [568, 141] on button "Jobs" at bounding box center [579, 148] width 60 height 18
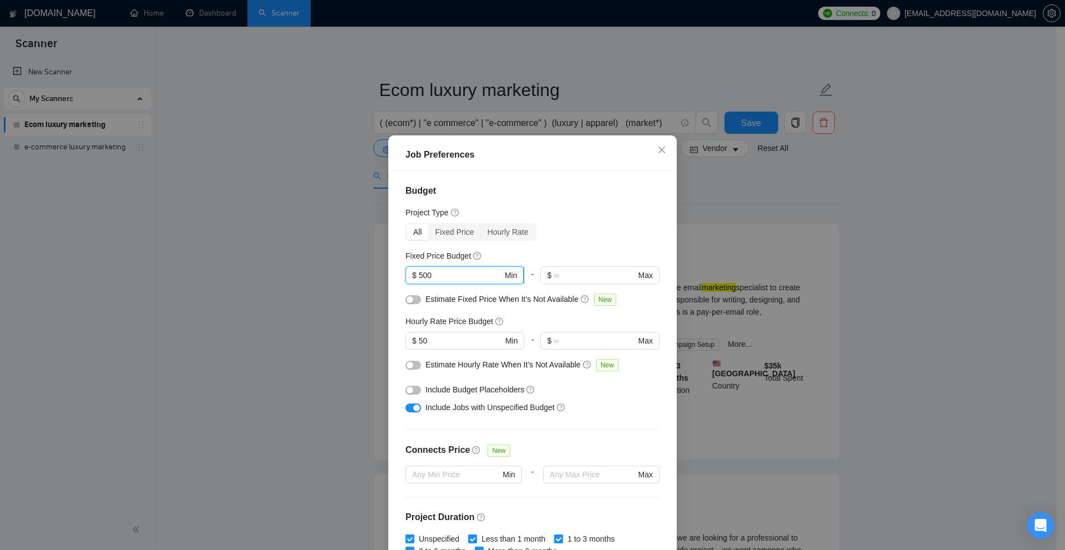
click at [473, 271] on input "500" at bounding box center [461, 275] width 84 height 12
drag, startPoint x: 419, startPoint y: 300, endPoint x: 503, endPoint y: 332, distance: 89.5
click at [578, 289] on div "Budget Project Type All Fixed Price Hourly Rate Fixed Price Budget $ 500 Min - …" at bounding box center [532, 363] width 281 height 385
drag, startPoint x: 423, startPoint y: 365, endPoint x: 448, endPoint y: 322, distance: 49.9
click at [560, 360] on span "Estimate Hourly Rate When It’s Not Available" at bounding box center [502, 364] width 155 height 9
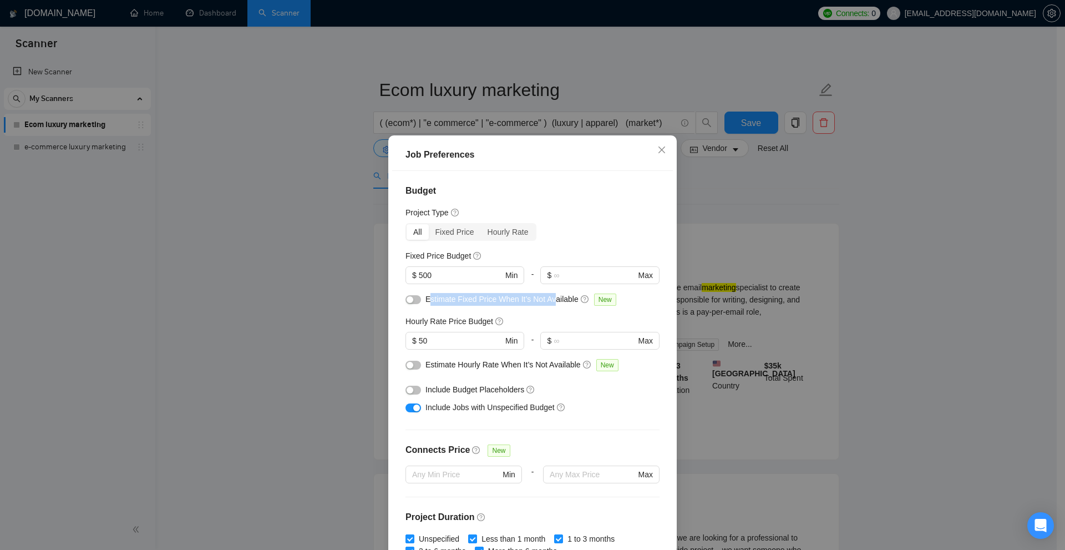
drag, startPoint x: 435, startPoint y: 296, endPoint x: 419, endPoint y: 297, distance: 15.5
click at [547, 296] on span "Estimate Fixed Price When It’s Not Available" at bounding box center [501, 298] width 153 height 9
click at [414, 293] on div at bounding box center [413, 299] width 16 height 12
click at [411, 297] on button "button" at bounding box center [413, 299] width 16 height 9
click at [409, 363] on div "button" at bounding box center [409, 365] width 7 height 7
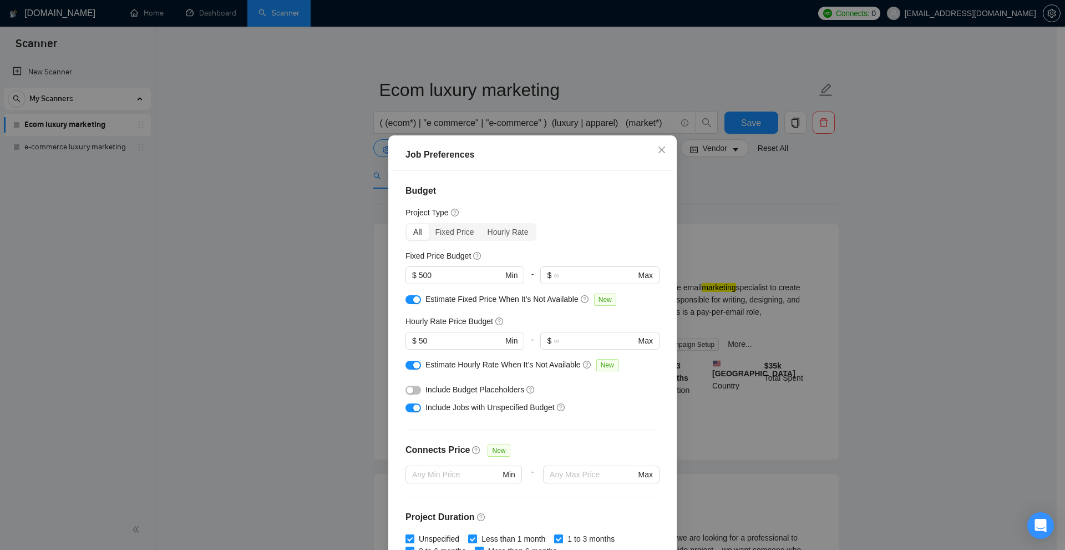
click at [848, 284] on div "Job Preferences Budget Project Type All Fixed Price Hourly Rate Fixed Price Bud…" at bounding box center [532, 275] width 1065 height 550
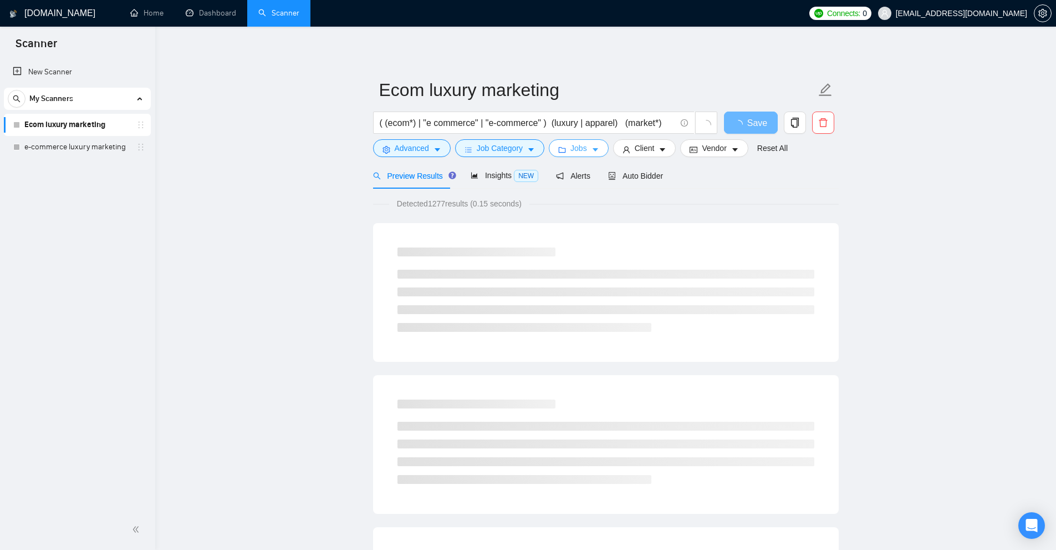
click at [581, 149] on span "Jobs" at bounding box center [579, 148] width 17 height 12
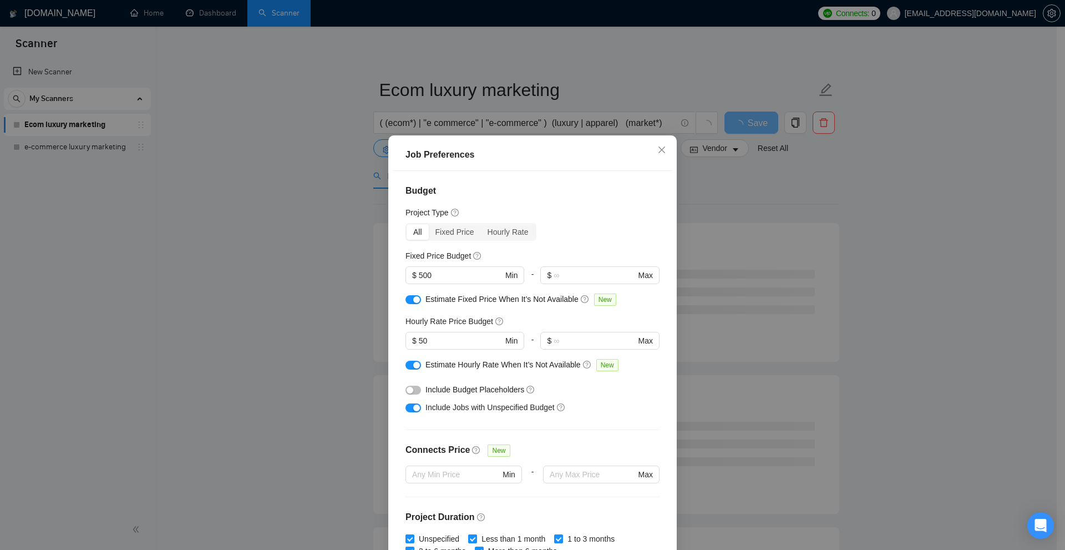
click at [762, 279] on div "Job Preferences Budget Project Type All Fixed Price Hourly Rate Fixed Price Bud…" at bounding box center [532, 275] width 1065 height 550
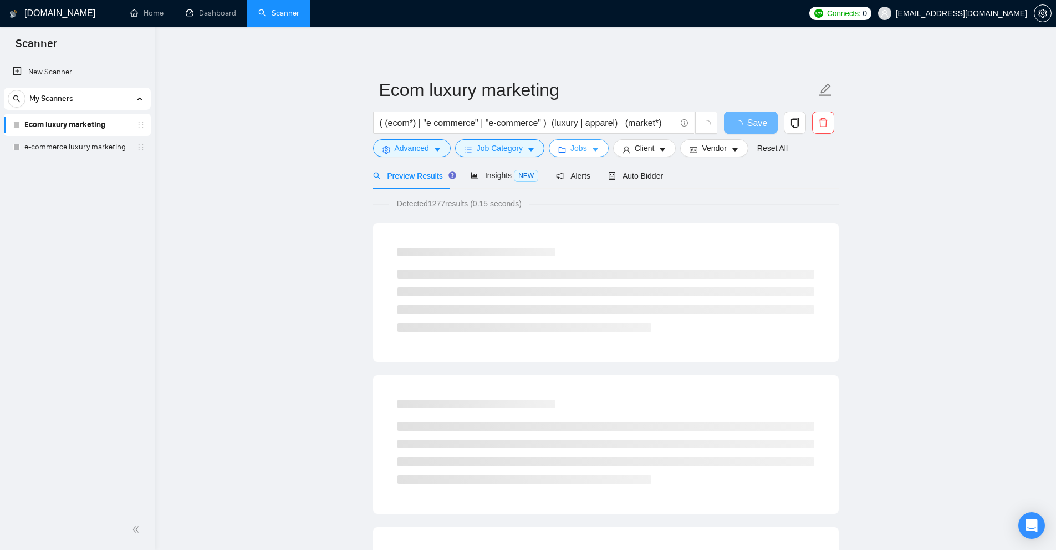
click at [594, 154] on button "Jobs" at bounding box center [579, 148] width 60 height 18
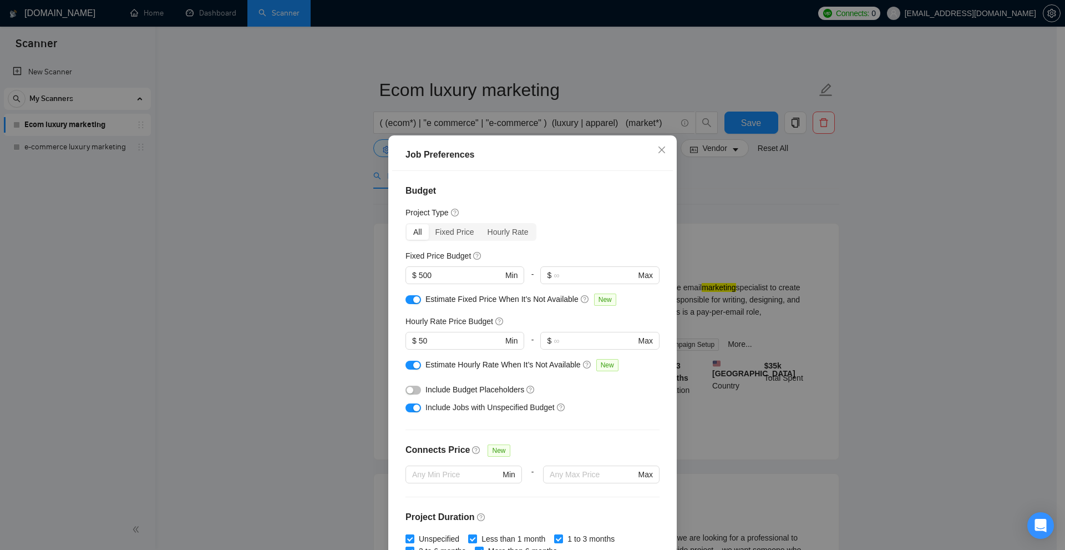
click at [739, 236] on div "Job Preferences Budget Project Type All Fixed Price Hourly Rate Fixed Price Bud…" at bounding box center [532, 275] width 1065 height 550
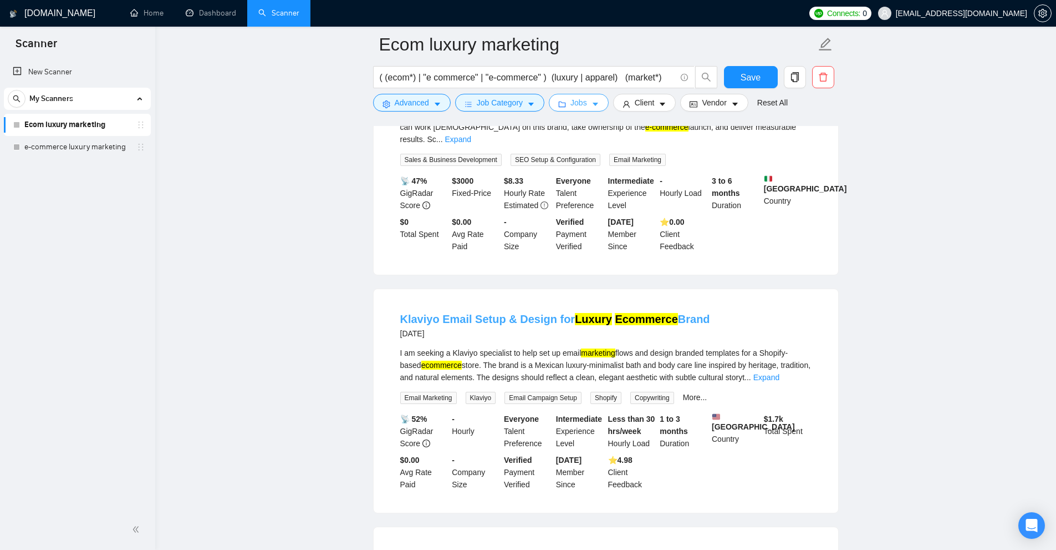
scroll to position [277, 0]
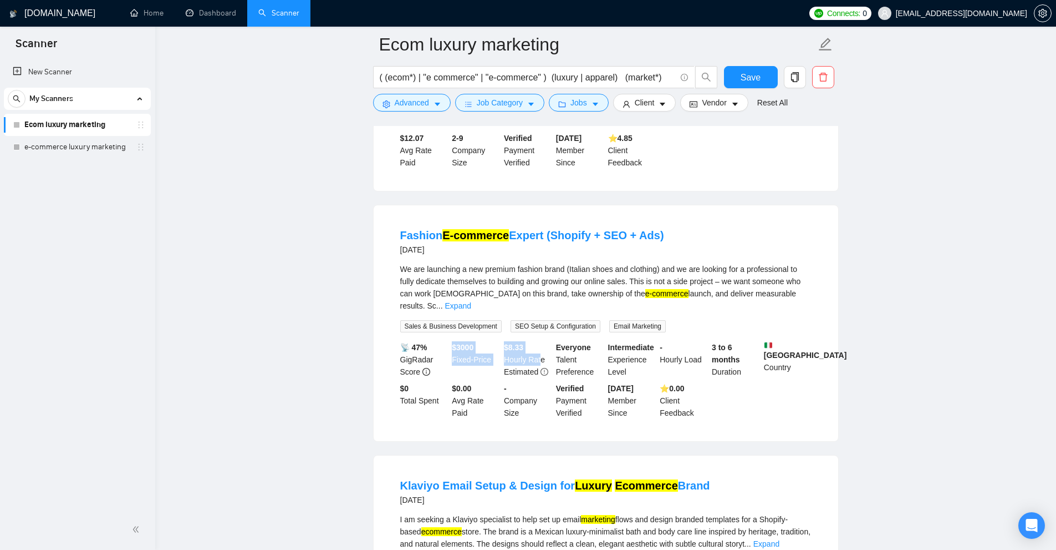
drag, startPoint x: 500, startPoint y: 320, endPoint x: 524, endPoint y: 344, distance: 34.1
click at [538, 345] on li "Fashion E-commerce Expert (Shopify + SEO + Ads) 2 days ago We are launching a n…" at bounding box center [606, 322] width 438 height 209
click at [521, 344] on div "$ 8.33 Hourly Rate Estimated" at bounding box center [528, 359] width 52 height 37
drag, startPoint x: 509, startPoint y: 328, endPoint x: 531, endPoint y: 329, distance: 21.7
click at [531, 341] on div "$ 8.33 Hourly Rate Estimated" at bounding box center [528, 359] width 52 height 37
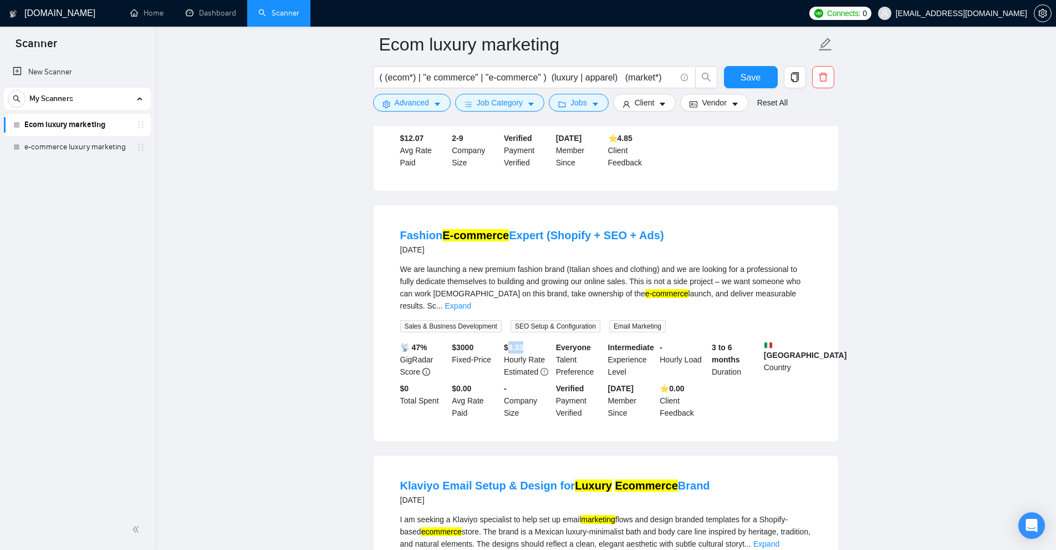
click at [531, 341] on div "$ 8.33 Hourly Rate Estimated" at bounding box center [528, 359] width 52 height 37
drag, startPoint x: 494, startPoint y: 341, endPoint x: 482, endPoint y: 335, distance: 12.4
click at [492, 341] on div "📡 47% GigRadar Score $ 3000 Fixed-Price $ 8.33 Hourly Rate Estimated Everyone T…" at bounding box center [606, 380] width 416 height 78
click at [482, 341] on div "$ 3000 Fixed-Price" at bounding box center [476, 359] width 52 height 37
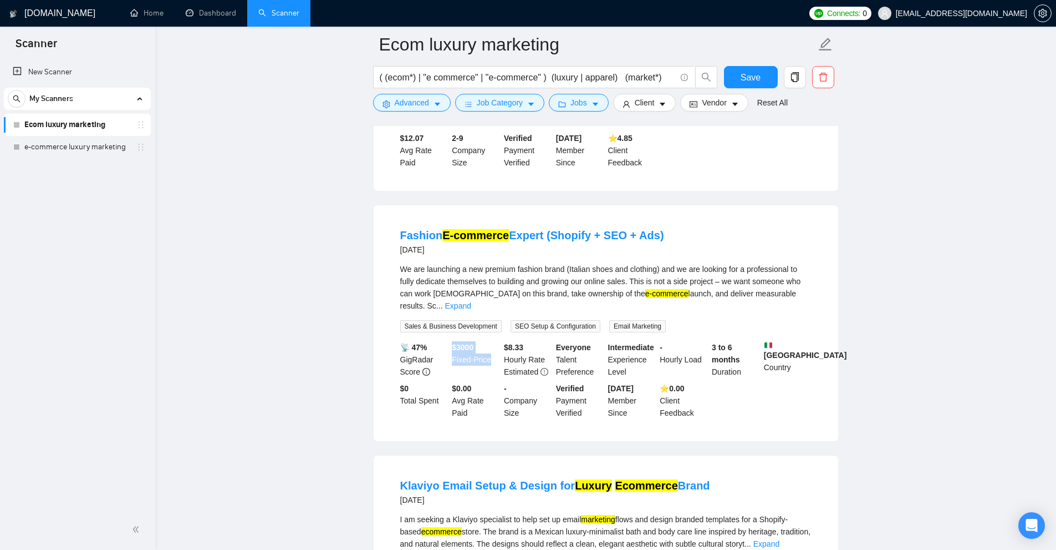
drag, startPoint x: 482, startPoint y: 336, endPoint x: 462, endPoint y: 327, distance: 22.1
click at [462, 341] on div "$ 3000 Fixed-Price" at bounding box center [476, 359] width 52 height 37
click at [462, 343] on b "$ 3000" at bounding box center [463, 347] width 22 height 9
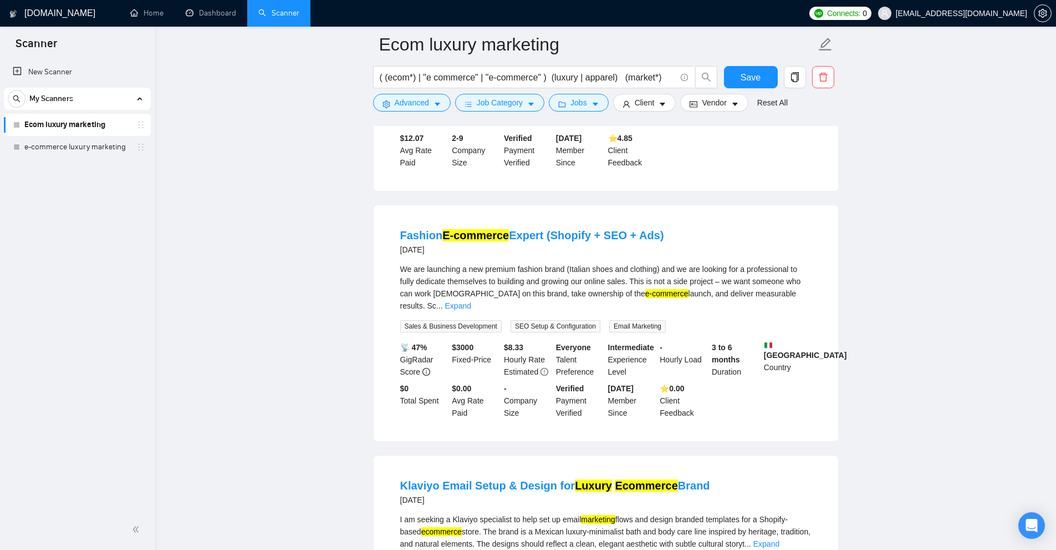
click at [733, 343] on b "3 to 6 months" at bounding box center [726, 353] width 28 height 21
drag, startPoint x: 553, startPoint y: 328, endPoint x: 546, endPoint y: 332, distance: 8.0
click at [550, 341] on div "$ 8.33 Hourly Rate Estimated" at bounding box center [528, 359] width 52 height 37
drag, startPoint x: 723, startPoint y: 340, endPoint x: 730, endPoint y: 349, distance: 11.0
click at [733, 340] on li "Fashion E-commerce Expert (Shopify + SEO + Ads) 2 days ago We are launching a n…" at bounding box center [606, 322] width 438 height 209
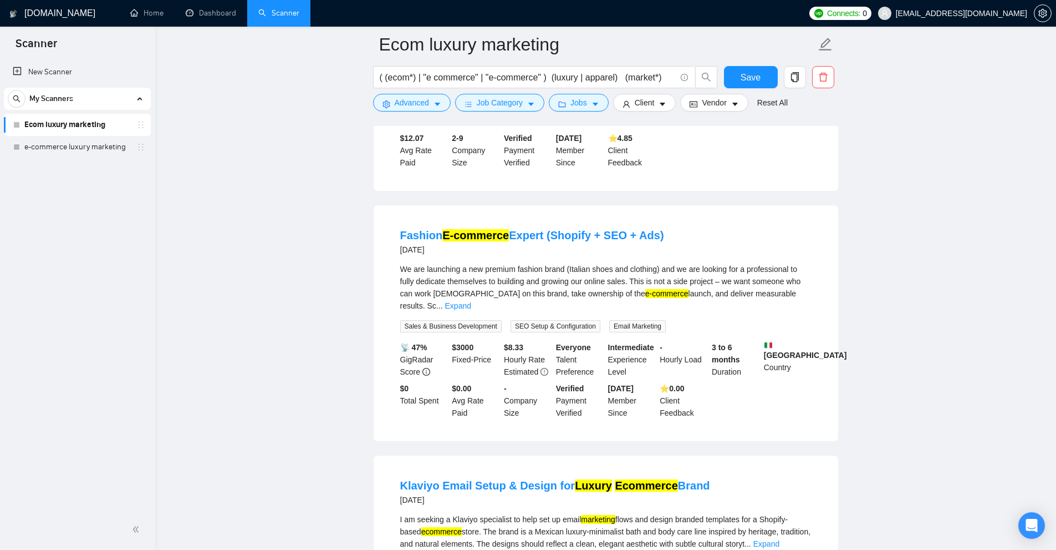
drag, startPoint x: 730, startPoint y: 349, endPoint x: 736, endPoint y: 348, distance: 5.6
click at [731, 347] on div "3 to 6 months Duration" at bounding box center [736, 359] width 52 height 37
drag, startPoint x: 743, startPoint y: 349, endPoint x: 706, endPoint y: 324, distance: 44.8
click at [706, 341] on div "📡 47% GigRadar Score $ 3000 Fixed-Price $ 8.33 Hourly Rate Estimated Everyone T…" at bounding box center [606, 380] width 416 height 78
click at [652, 350] on div "Intermediate Experience Level" at bounding box center [632, 359] width 52 height 37
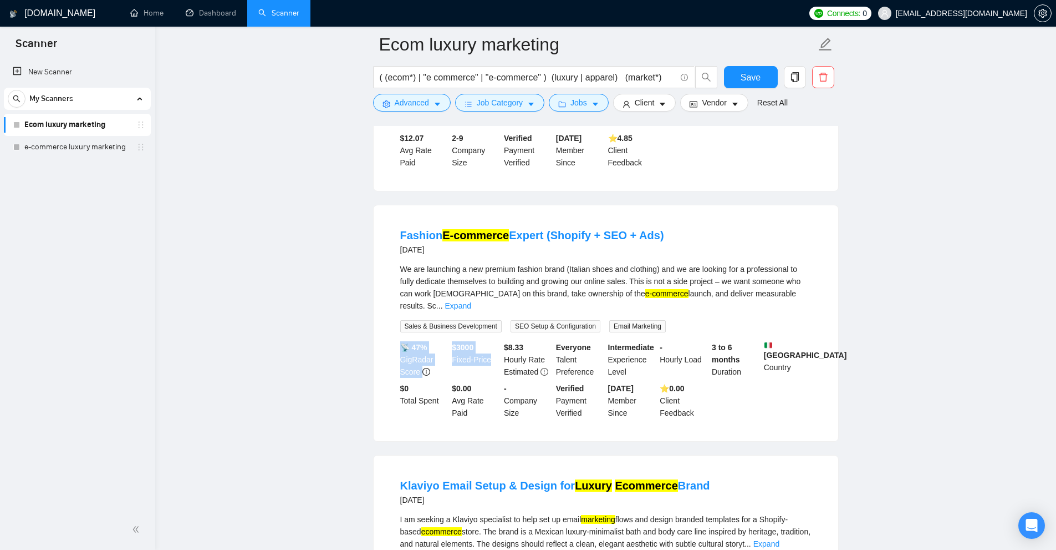
drag, startPoint x: 449, startPoint y: 326, endPoint x: 495, endPoint y: 345, distance: 49.9
click at [495, 345] on div "📡 47% GigRadar Score $ 3000 Fixed-Price $ 8.33 Hourly Rate Estimated Everyone T…" at bounding box center [606, 380] width 416 height 78
drag, startPoint x: 655, startPoint y: 325, endPoint x: 709, endPoint y: 344, distance: 57.2
click at [709, 344] on div "📡 47% GigRadar Score $ 3000 Fixed-Price $ 8.33 Hourly Rate Estimated Everyone T…" at bounding box center [606, 380] width 416 height 78
click at [701, 343] on div "- Hourly Load" at bounding box center [684, 359] width 52 height 37
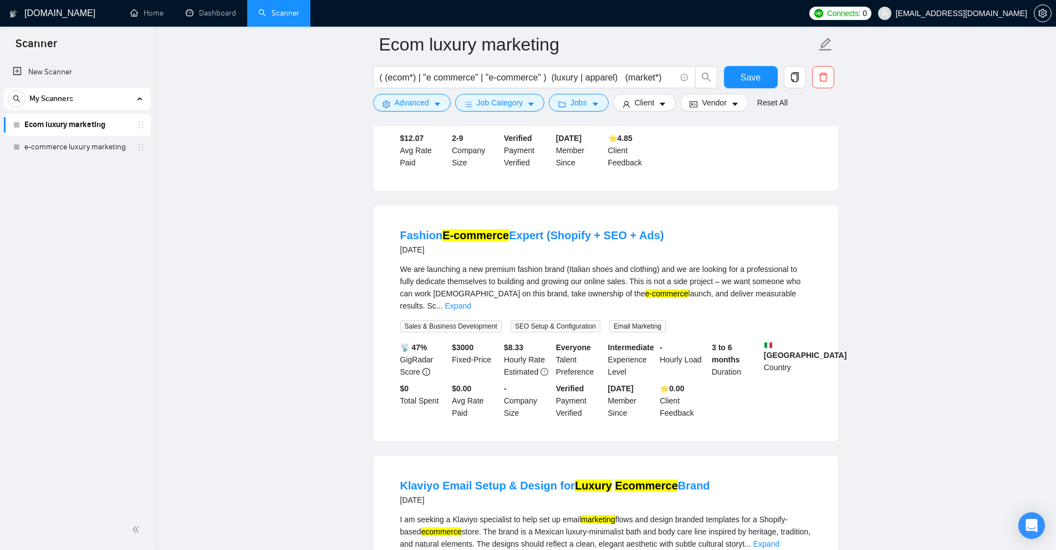
click at [701, 343] on div "- Hourly Load" at bounding box center [684, 359] width 52 height 37
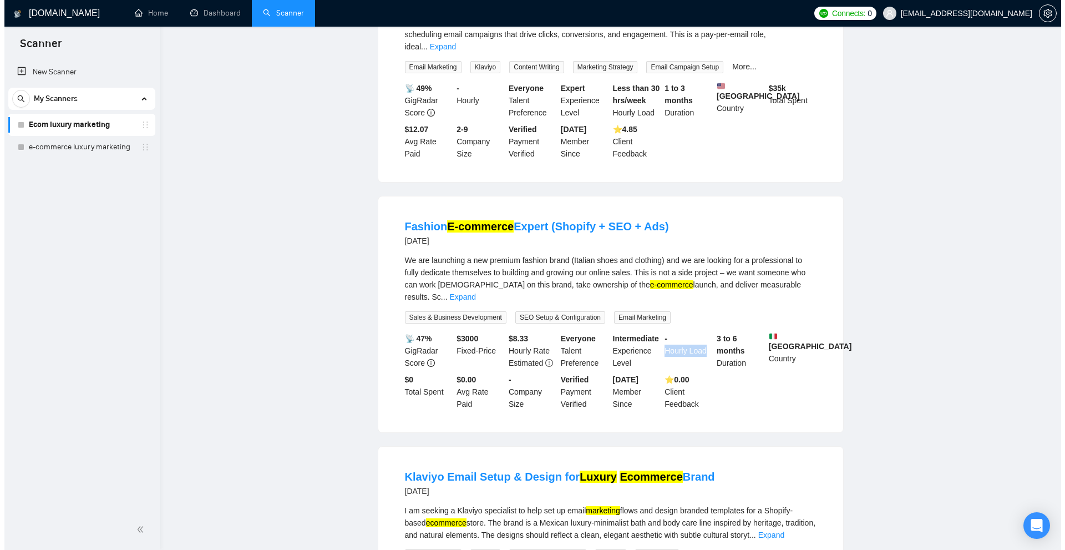
scroll to position [0, 0]
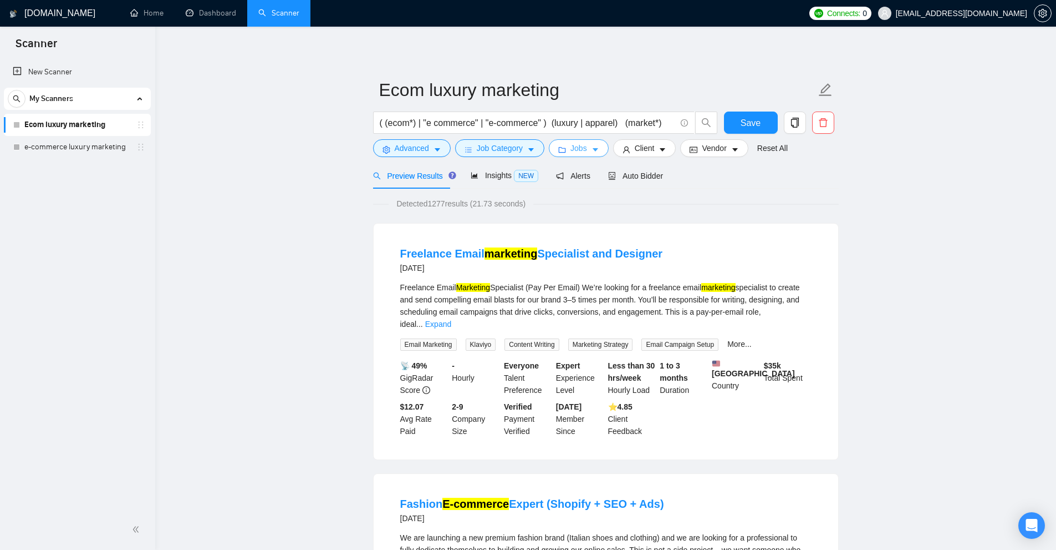
click at [592, 147] on icon "caret-down" at bounding box center [596, 150] width 8 height 8
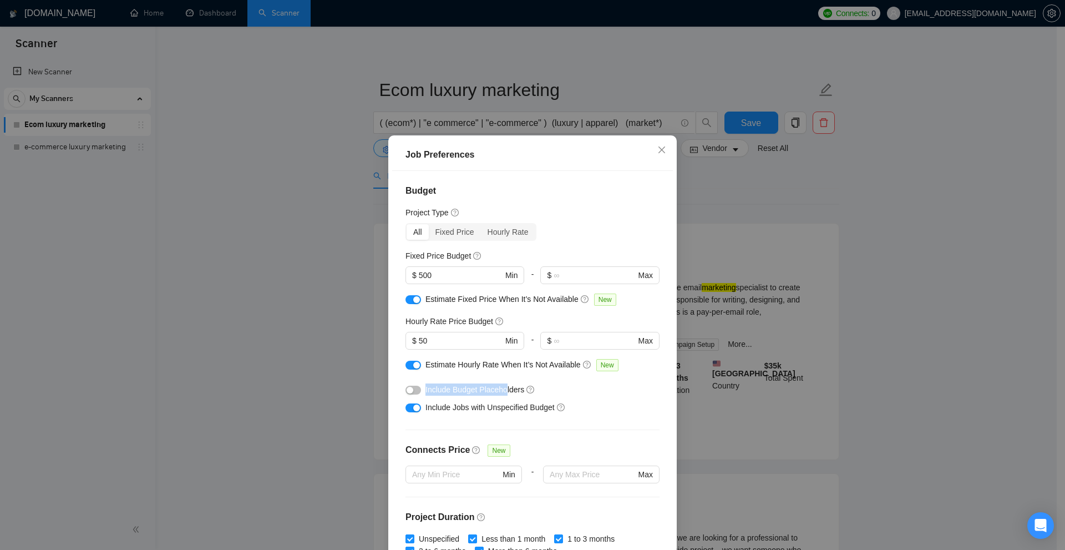
drag, startPoint x: 427, startPoint y: 388, endPoint x: 500, endPoint y: 386, distance: 73.2
click at [500, 386] on span "Include Budget Placeholders" at bounding box center [474, 389] width 99 height 9
drag, startPoint x: 469, startPoint y: 369, endPoint x: 485, endPoint y: 366, distance: 15.9
click at [461, 369] on div "Sometimes Upwork clients put $10/$5/$999 as budget placeholders" at bounding box center [525, 363] width 148 height 31
drag, startPoint x: 475, startPoint y: 367, endPoint x: 490, endPoint y: 368, distance: 15.0
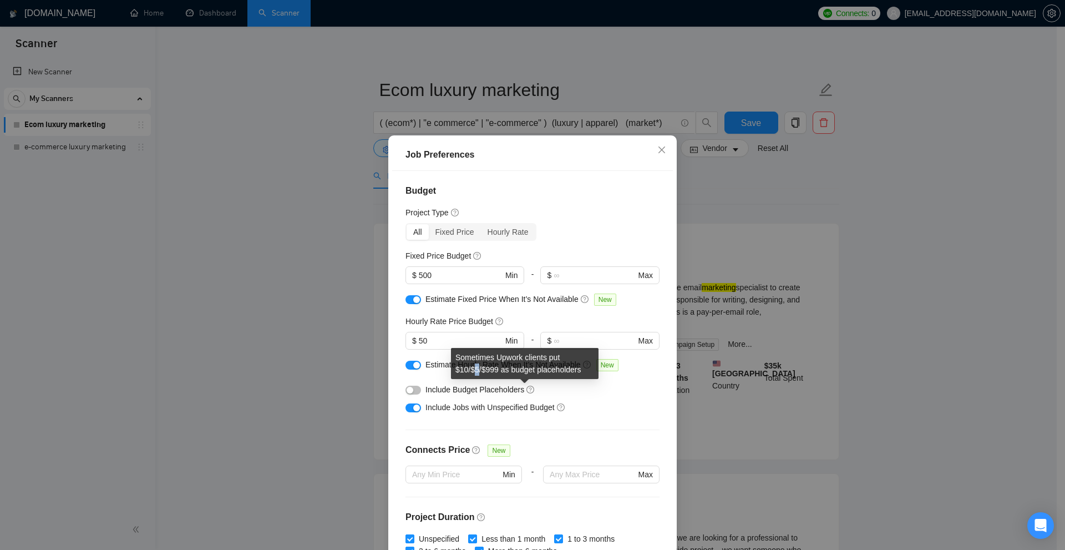
click at [473, 367] on div "Sometimes Upwork clients put $10/$5/$999 as budget placeholders" at bounding box center [525, 363] width 148 height 31
drag, startPoint x: 487, startPoint y: 365, endPoint x: 498, endPoint y: 367, distance: 11.2
click at [498, 367] on div "Sometimes Upwork clients put $10/$5/$999 as budget placeholders" at bounding box center [525, 363] width 148 height 31
click at [514, 364] on div "Sometimes Upwork clients put $10/$5/$999 as budget placeholders" at bounding box center [525, 363] width 148 height 31
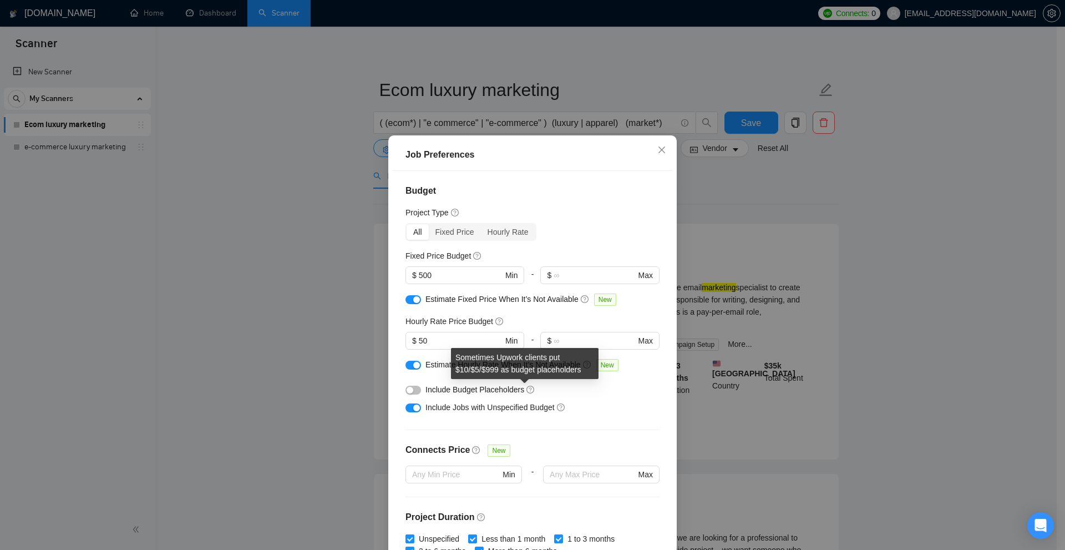
click at [514, 364] on div "Sometimes Upwork clients put $10/$5/$999 as budget placeholders" at bounding box center [525, 363] width 148 height 31
click at [561, 389] on div "Include Budget Placeholders" at bounding box center [536, 389] width 222 height 12
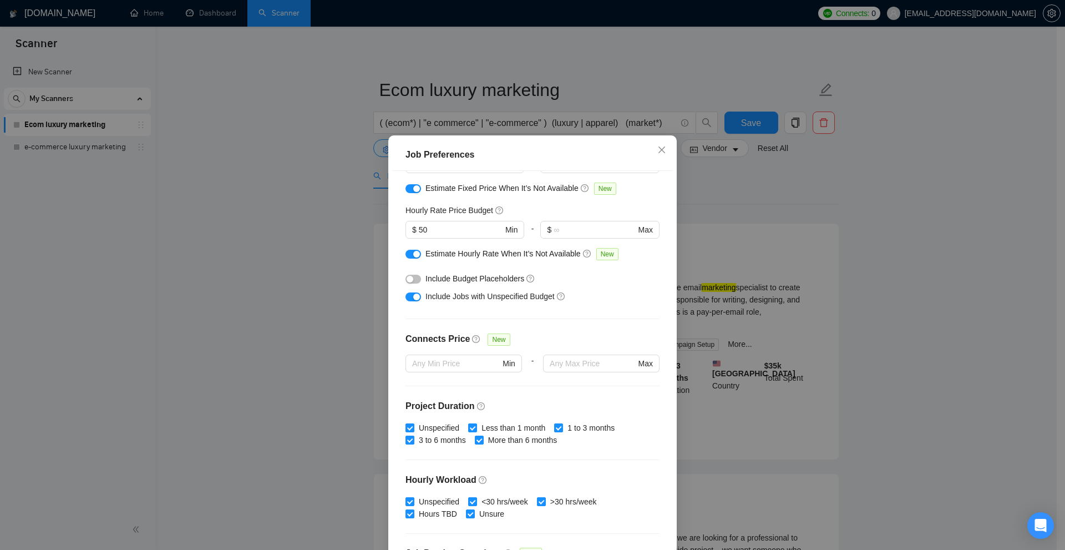
click at [430, 298] on span "Include Jobs with Unspecified Budget" at bounding box center [489, 296] width 129 height 9
drag, startPoint x: 492, startPoint y: 298, endPoint x: 501, endPoint y: 297, distance: 8.9
click at [512, 297] on span "Include Jobs with Unspecified Budget" at bounding box center [489, 296] width 129 height 9
click at [459, 298] on span "Include Jobs with Unspecified Budget" at bounding box center [489, 296] width 129 height 9
drag, startPoint x: 459, startPoint y: 298, endPoint x: 532, endPoint y: 300, distance: 72.7
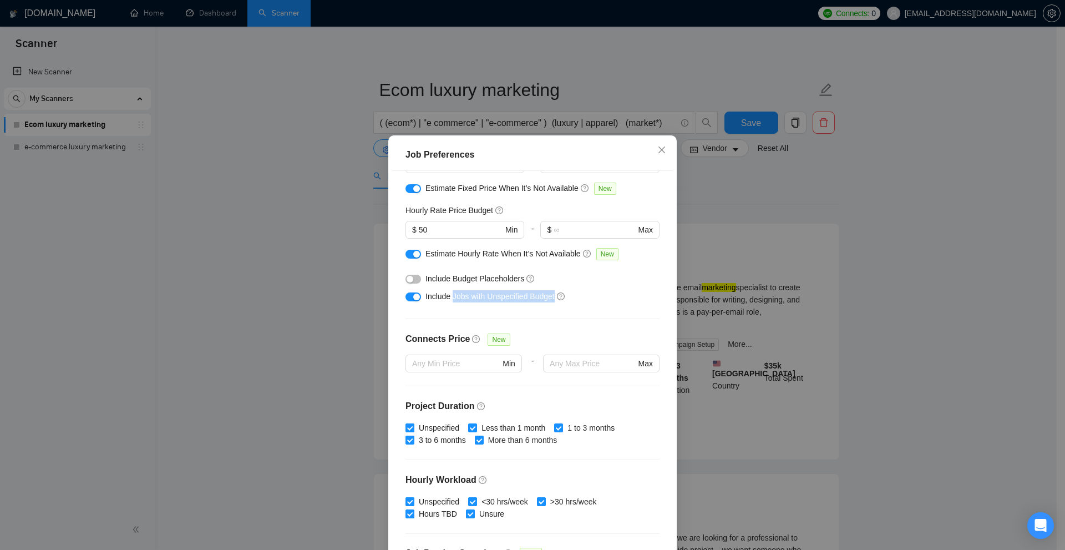
click at [532, 300] on span "Include Jobs with Unspecified Budget" at bounding box center [489, 296] width 129 height 9
click at [764, 291] on div "Job Preferences Budget Project Type All Fixed Price Hourly Rate Fixed Price Bud…" at bounding box center [532, 275] width 1065 height 550
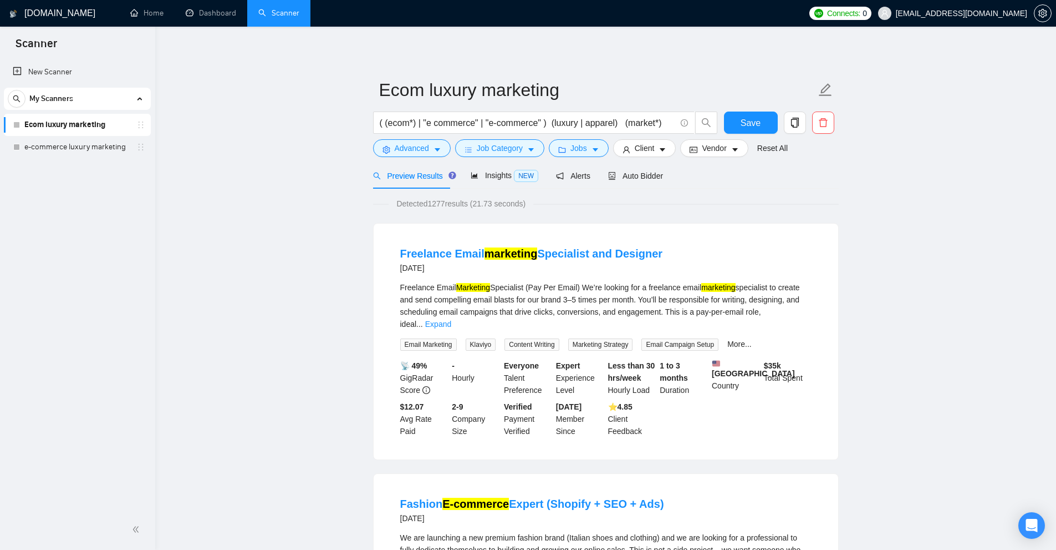
click at [456, 359] on div "- Hourly" at bounding box center [476, 377] width 52 height 37
drag, startPoint x: 759, startPoint y: 352, endPoint x: 782, endPoint y: 354, distance: 23.4
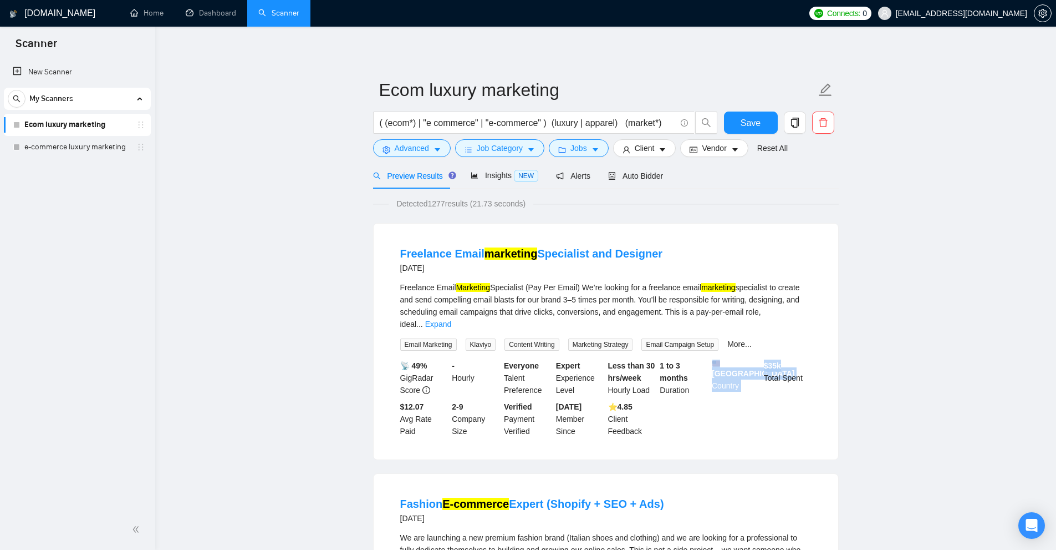
click at [782, 359] on div "📡 49% GigRadar Score - Hourly Everyone Talent Preference Expert Experience Leve…" at bounding box center [606, 398] width 416 height 78
click at [784, 359] on div "$ 35k Total Spent" at bounding box center [788, 377] width 52 height 37
drag, startPoint x: 769, startPoint y: 354, endPoint x: 782, endPoint y: 354, distance: 13.3
click at [782, 359] on div "$ 35k Total Spent" at bounding box center [788, 377] width 52 height 37
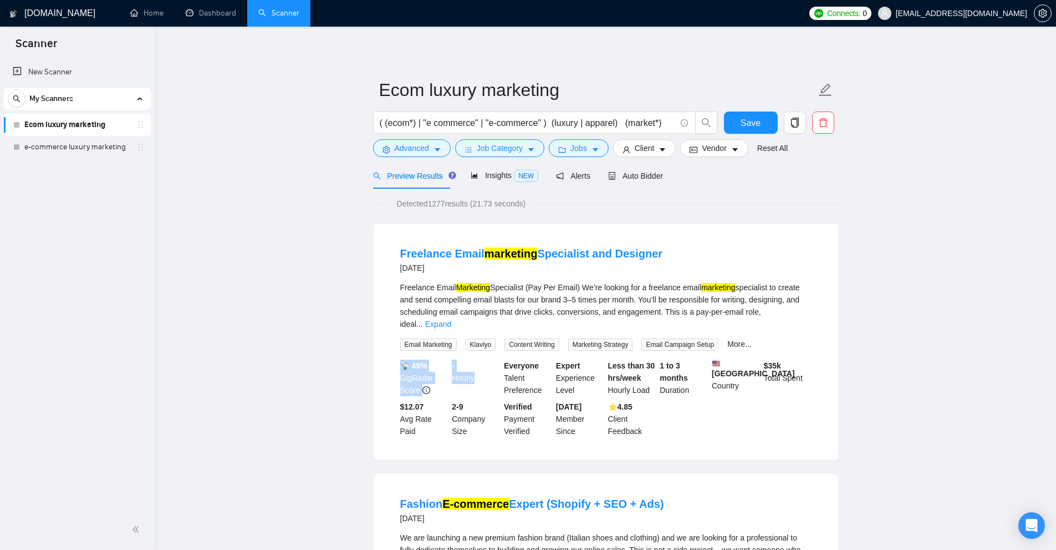
drag, startPoint x: 465, startPoint y: 363, endPoint x: 480, endPoint y: 368, distance: 15.8
click at [491, 369] on div "📡 49% GigRadar Score - Hourly Everyone Talent Preference Expert Experience Leve…" at bounding box center [606, 398] width 416 height 78
click at [480, 368] on div "- Hourly" at bounding box center [476, 377] width 52 height 37
drag, startPoint x: 457, startPoint y: 357, endPoint x: 485, endPoint y: 369, distance: 30.0
click at [485, 369] on div "- Hourly" at bounding box center [476, 377] width 52 height 37
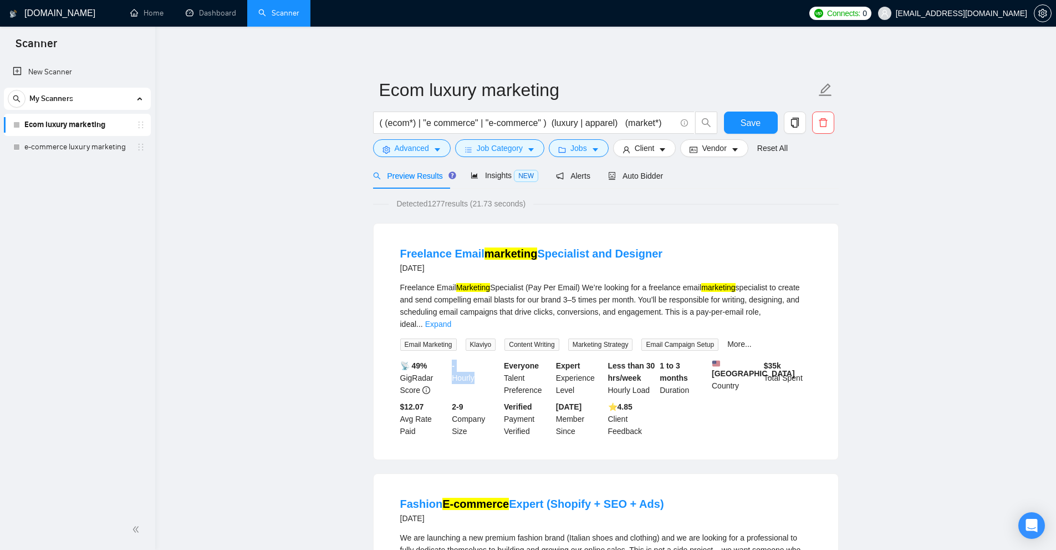
click at [468, 362] on div "- Hourly" at bounding box center [476, 377] width 52 height 37
click at [592, 152] on icon "caret-down" at bounding box center [596, 150] width 8 height 8
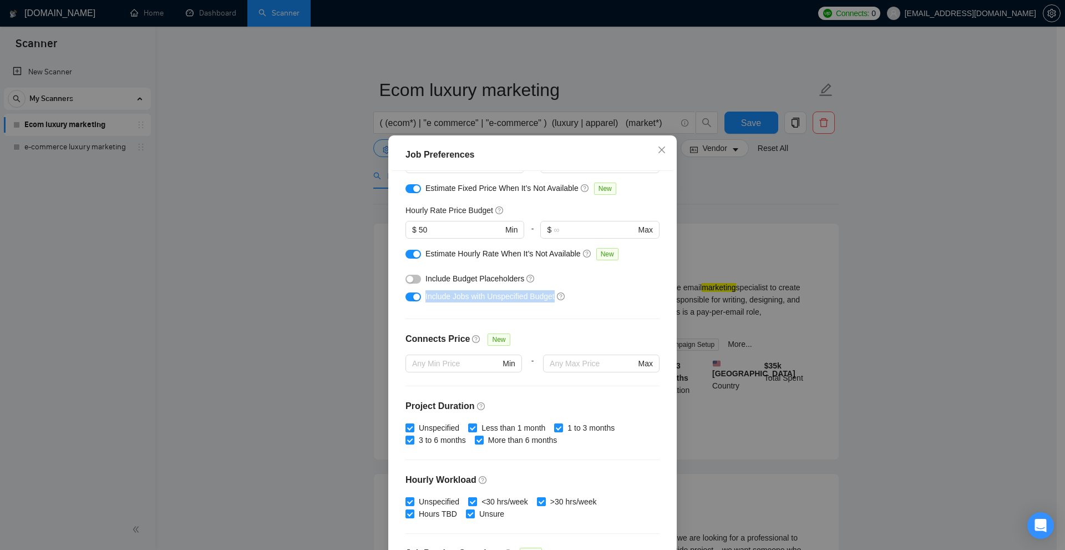
drag, startPoint x: 419, startPoint y: 293, endPoint x: 551, endPoint y: 297, distance: 132.0
click at [551, 297] on div "Include Jobs with Unspecified Budget" at bounding box center [532, 296] width 254 height 18
click at [540, 314] on div "Budget Project Type All Fixed Price Hourly Rate Fixed Price Budget $ 500 Min - …" at bounding box center [532, 363] width 281 height 385
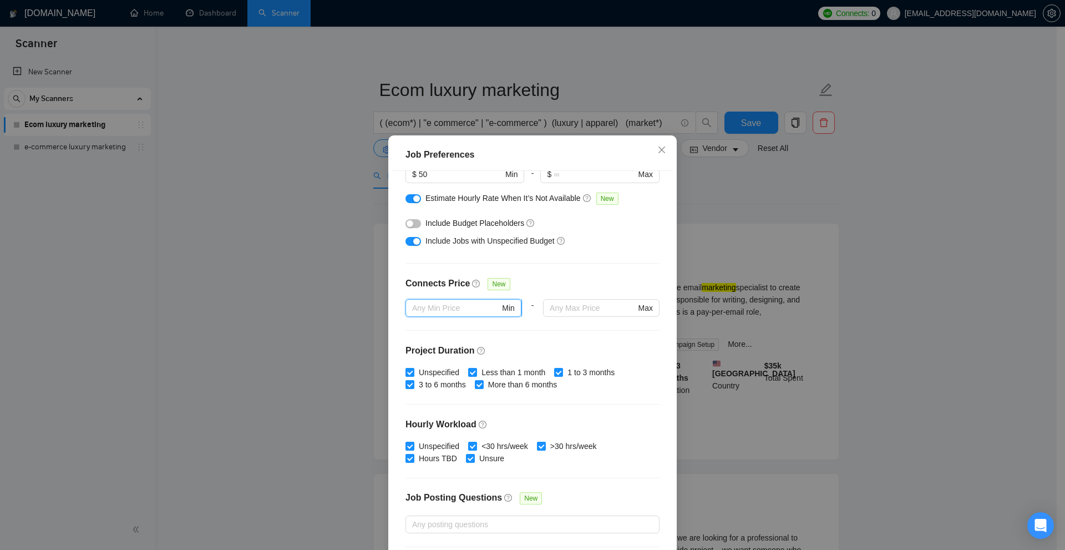
click at [427, 311] on input "text" at bounding box center [456, 308] width 88 height 12
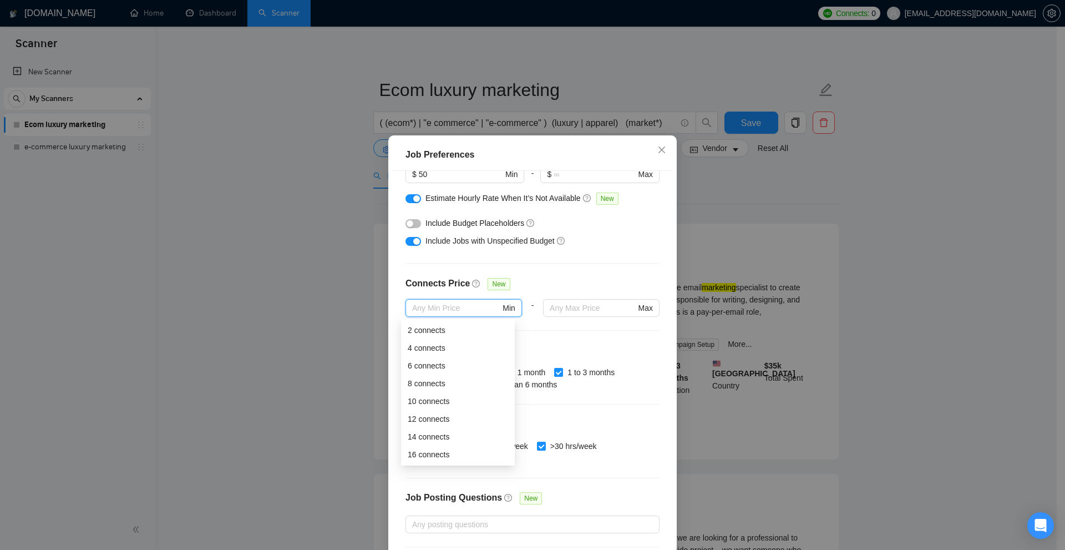
click at [569, 293] on div "Connects Price New" at bounding box center [532, 288] width 254 height 22
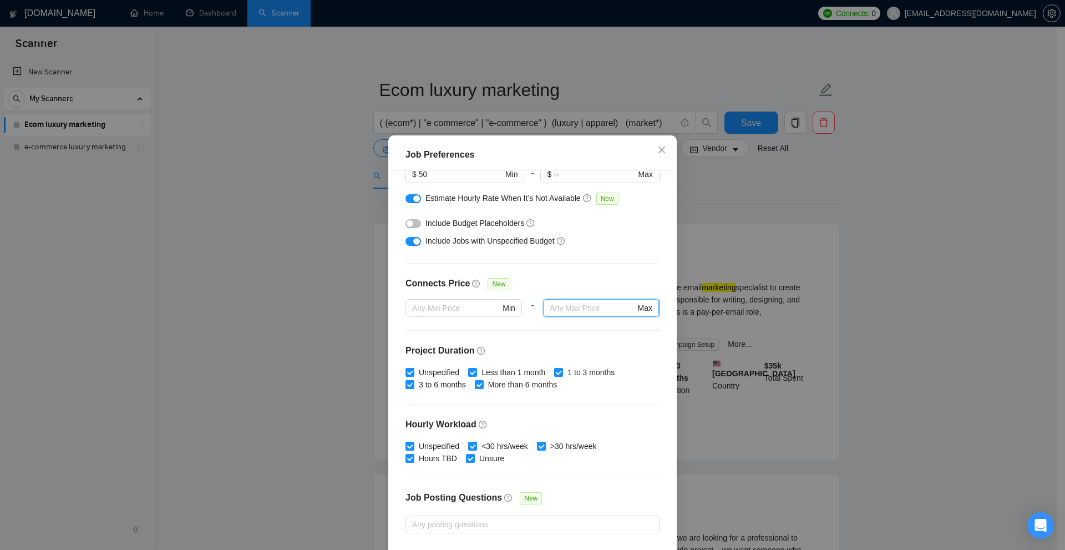
click at [560, 308] on input "text" at bounding box center [592, 308] width 85 height 12
click at [443, 309] on input "text" at bounding box center [456, 308] width 88 height 12
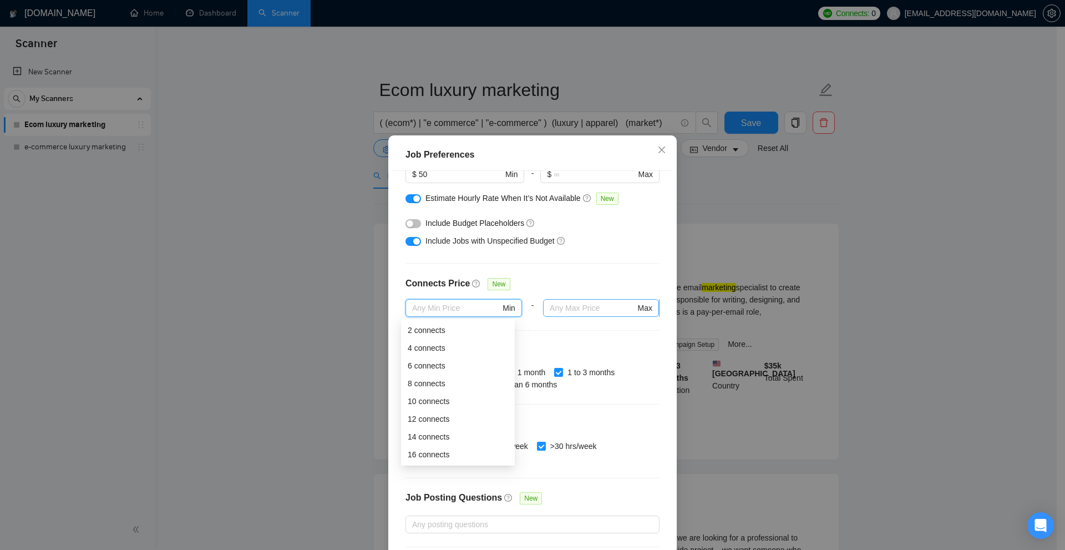
click at [584, 306] on input "text" at bounding box center [592, 308] width 85 height 12
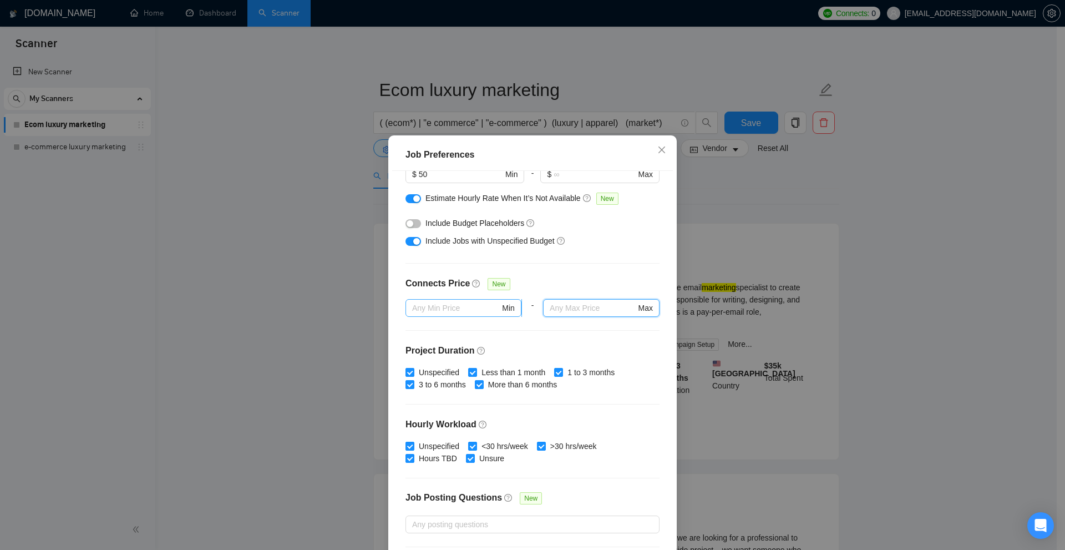
click at [450, 304] on input "text" at bounding box center [456, 308] width 88 height 12
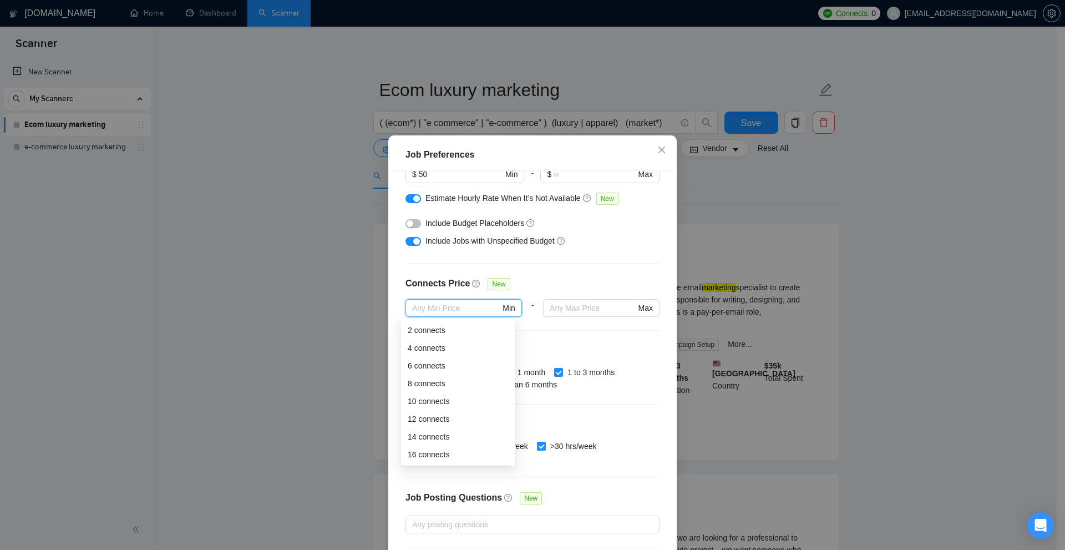
click at [865, 267] on div "Job Preferences Budget Project Type All Fixed Price Hourly Rate Fixed Price Bud…" at bounding box center [532, 275] width 1065 height 550
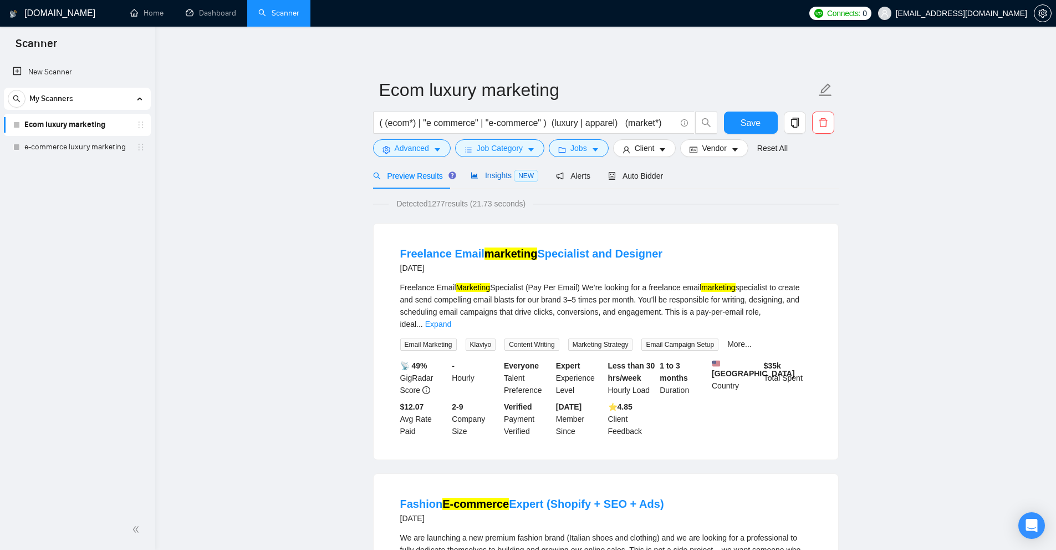
click at [486, 175] on span "Insights NEW" at bounding box center [505, 175] width 68 height 9
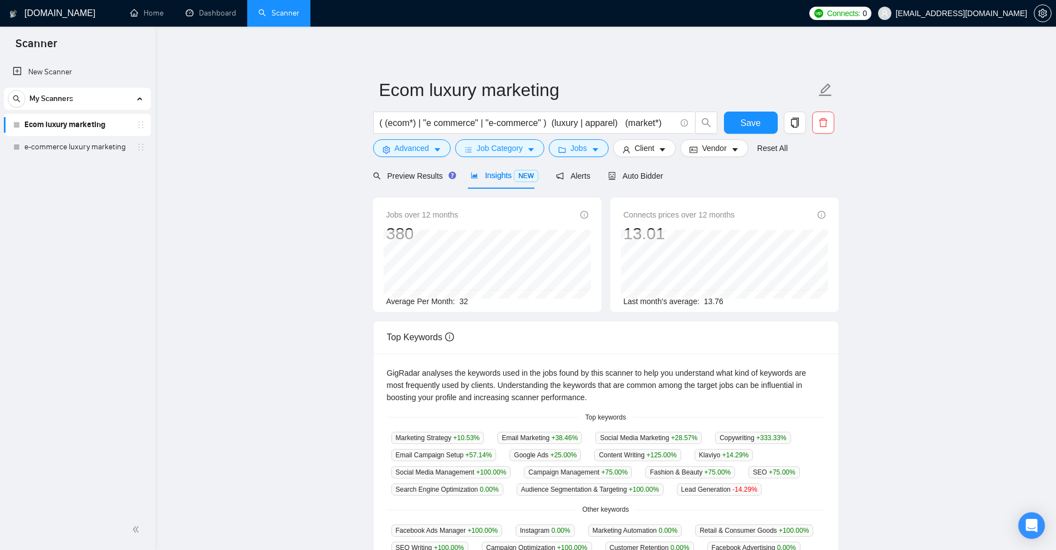
click at [672, 227] on div "Connects prices over 12 months 13.01 Oct 2024 14.29 Last month's average: 13.76" at bounding box center [725, 257] width 202 height 99
click at [419, 180] on span "Preview Results" at bounding box center [413, 175] width 80 height 9
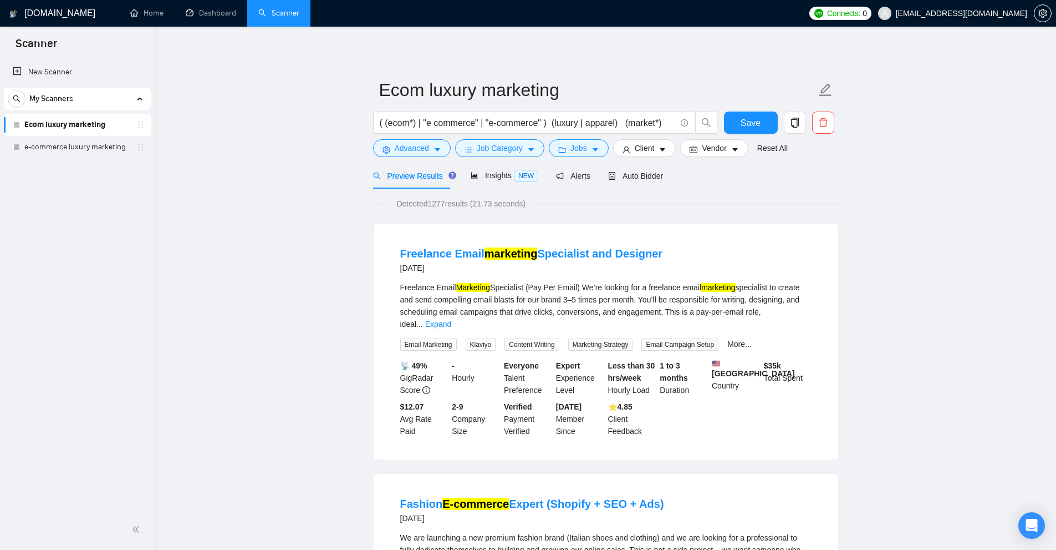
click at [720, 286] on mark "marketing" at bounding box center [718, 287] width 34 height 9
click at [581, 152] on span "Jobs" at bounding box center [579, 148] width 17 height 12
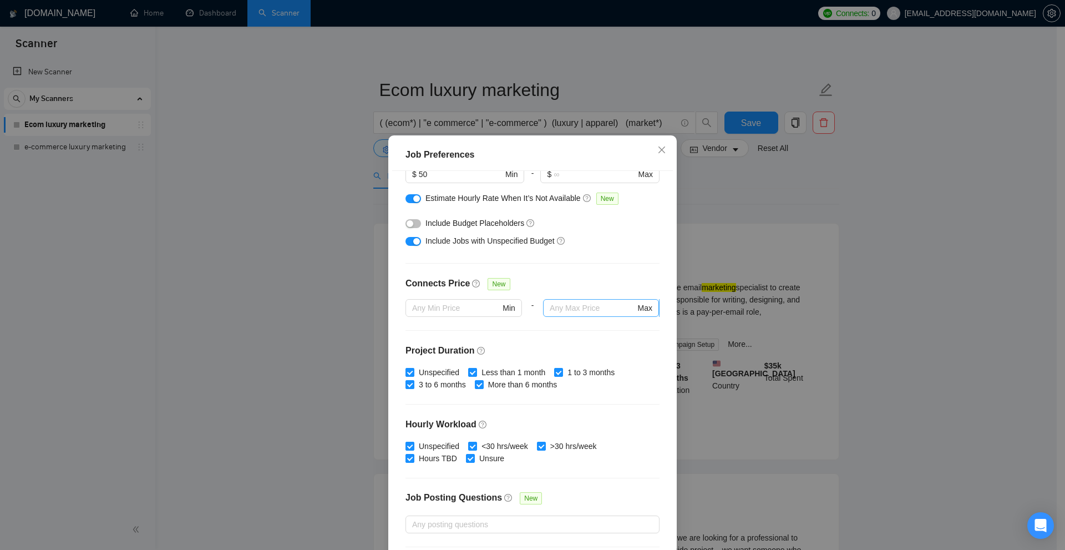
click at [582, 301] on span "Max" at bounding box center [601, 308] width 116 height 18
click at [592, 285] on div "Connects Price New" at bounding box center [532, 288] width 254 height 22
click at [427, 326] on div at bounding box center [463, 323] width 116 height 13
click at [454, 306] on input "text" at bounding box center [456, 308] width 88 height 12
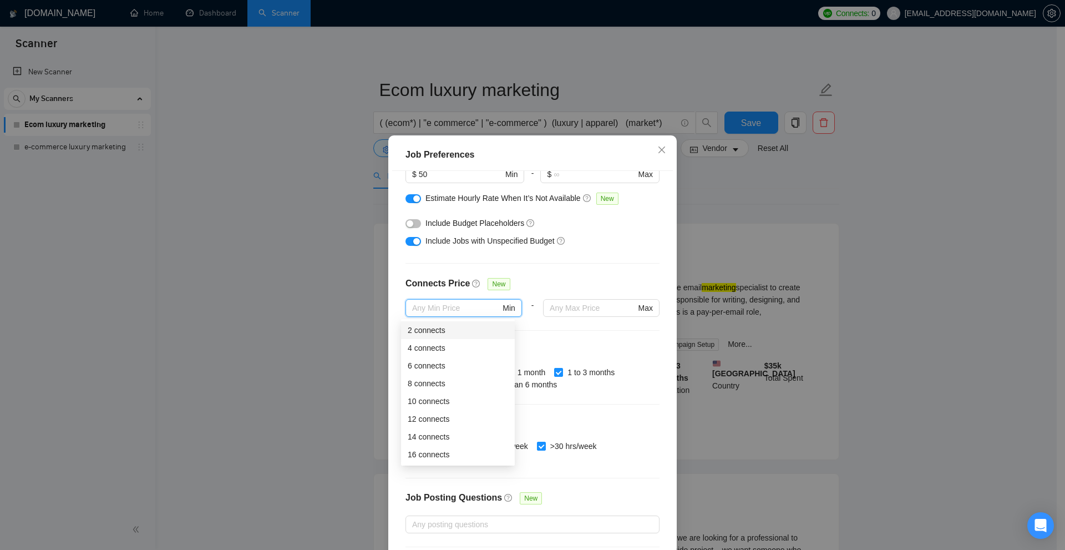
click at [630, 233] on div "Include Jobs with Unspecified Budget" at bounding box center [532, 241] width 254 height 18
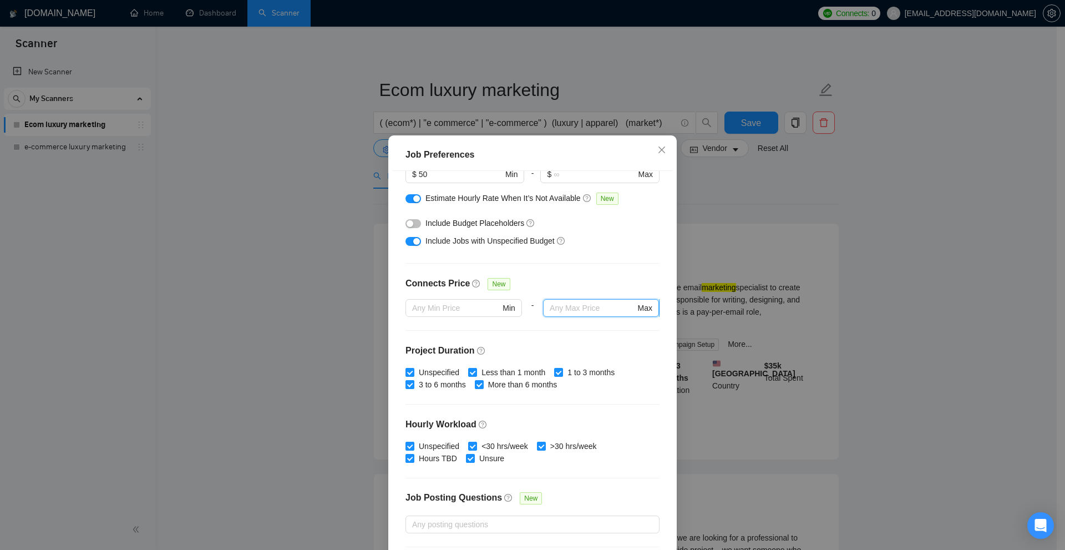
click at [582, 309] on input "text" at bounding box center [592, 308] width 85 height 12
drag, startPoint x: 436, startPoint y: 293, endPoint x: 601, endPoint y: 299, distance: 164.8
click at [439, 292] on div "Connects Price" at bounding box center [437, 288] width 64 height 22
click at [606, 294] on div "Connects Price New" at bounding box center [532, 288] width 254 height 22
click at [481, 311] on input "text" at bounding box center [456, 308] width 88 height 12
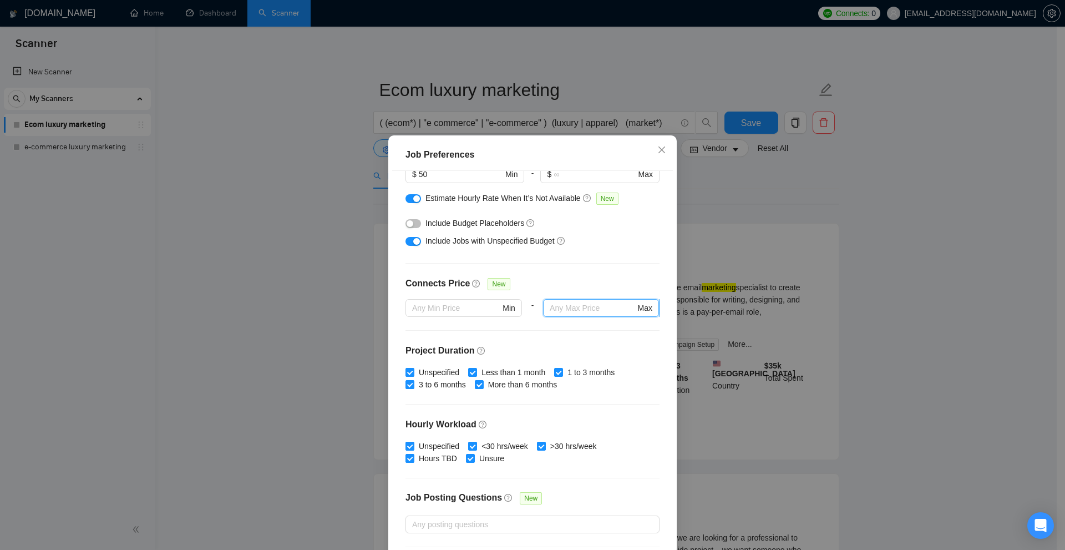
click at [604, 312] on input "text" at bounding box center [592, 308] width 85 height 12
click at [537, 274] on div "Budget Project Type All Fixed Price Hourly Rate Fixed Price Budget $ 500 Min - …" at bounding box center [532, 363] width 281 height 385
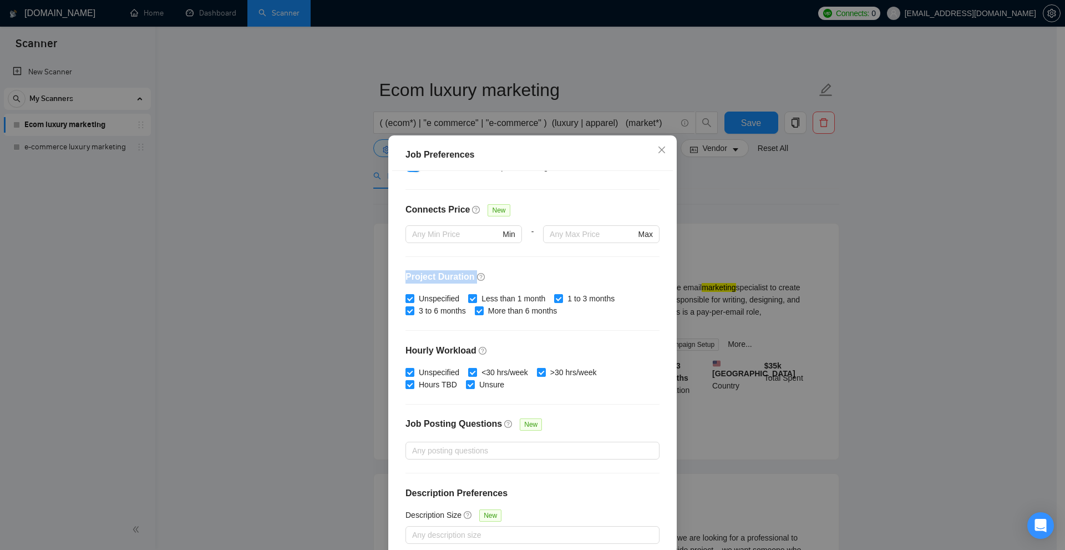
drag, startPoint x: 404, startPoint y: 277, endPoint x: 486, endPoint y: 277, distance: 82.6
click at [487, 269] on div "Budget Project Type All Fixed Price Hourly Rate Fixed Price Budget $ 500 Min - …" at bounding box center [532, 363] width 281 height 385
drag, startPoint x: 416, startPoint y: 352, endPoint x: 477, endPoint y: 342, distance: 61.8
click at [477, 342] on div "Budget Project Type All Fixed Price Hourly Rate Fixed Price Budget $ 500 Min - …" at bounding box center [532, 363] width 281 height 385
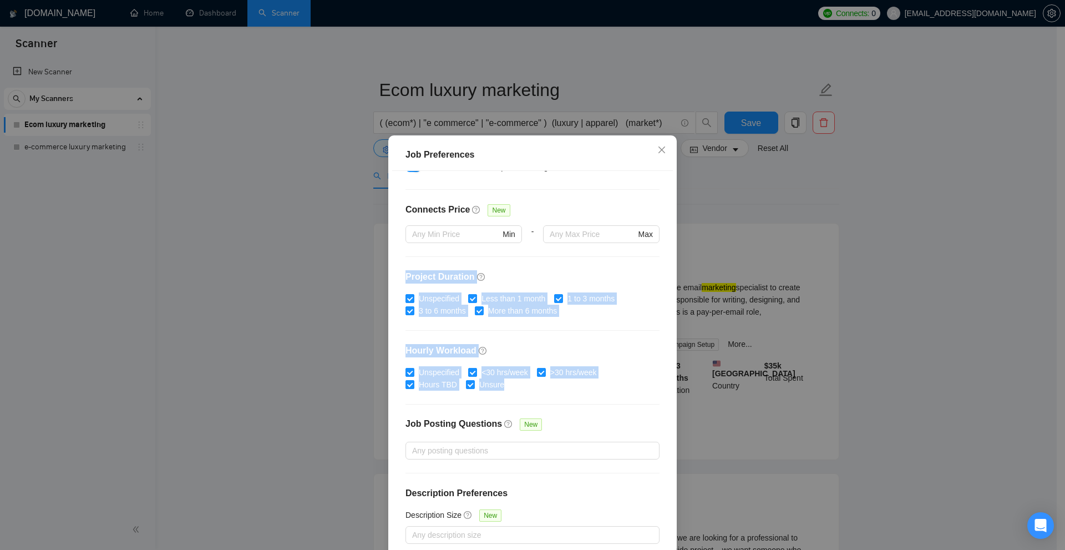
drag, startPoint x: 400, startPoint y: 273, endPoint x: 586, endPoint y: 388, distance: 218.8
click at [586, 388] on div "Budget Project Type All Fixed Price Hourly Rate Fixed Price Budget $ 500 Min - …" at bounding box center [532, 363] width 281 height 385
click at [812, 326] on div "Job Preferences Budget Project Type All Fixed Price Hourly Rate Fixed Price Bud…" at bounding box center [532, 275] width 1065 height 550
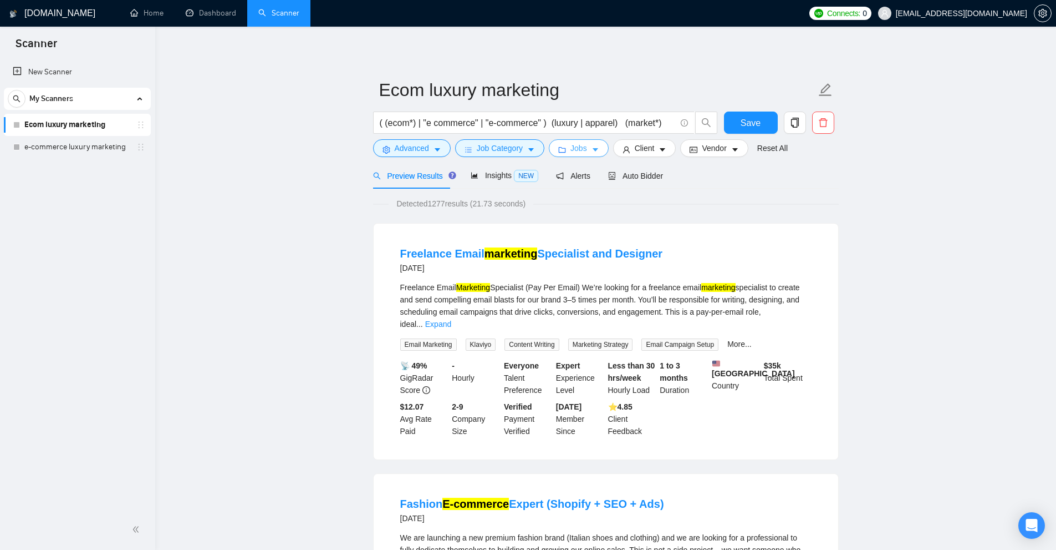
click at [587, 150] on button "Jobs" at bounding box center [579, 148] width 60 height 18
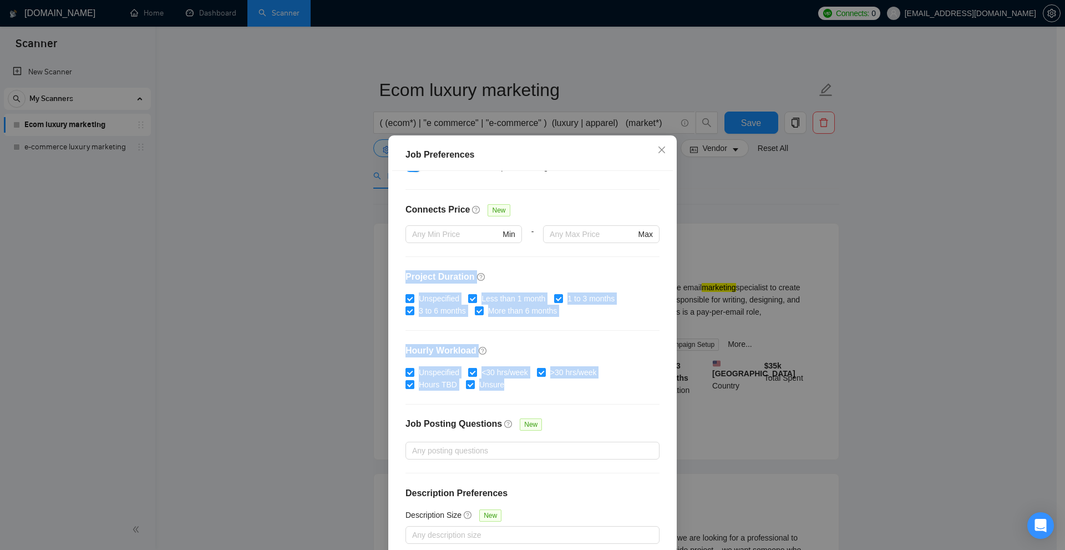
click at [555, 340] on div "Budget Project Type All Fixed Price Hourly Rate Fixed Price Budget $ 500 Min - …" at bounding box center [532, 363] width 281 height 385
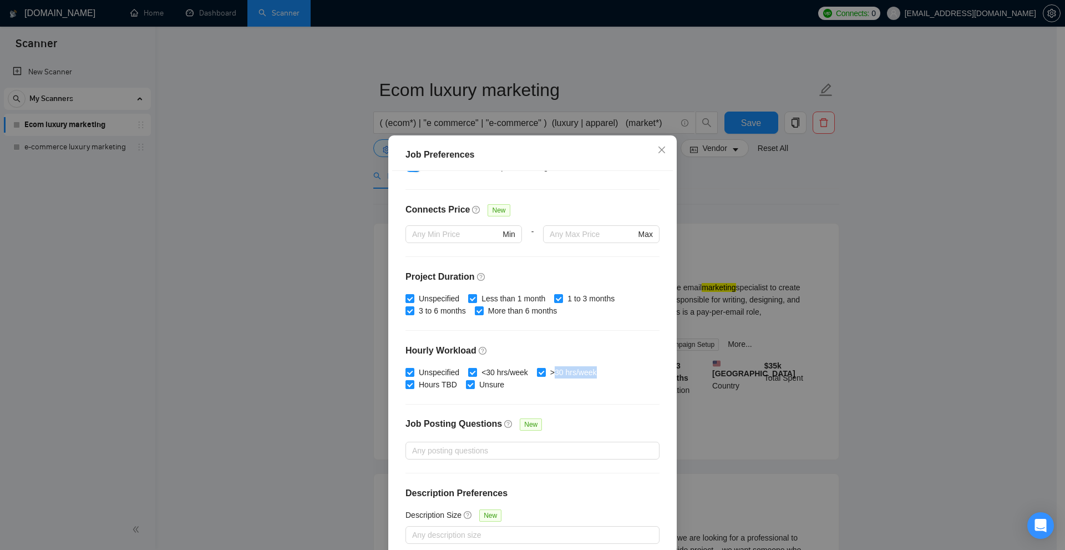
drag, startPoint x: 583, startPoint y: 369, endPoint x: 619, endPoint y: 371, distance: 35.5
click at [619, 371] on div "Unspecified <30 hrs/week >30 hrs/week Hours TBD Unsure" at bounding box center [532, 378] width 254 height 24
click at [619, 372] on div "Unspecified <30 hrs/week >30 hrs/week Hours TBD Unsure" at bounding box center [532, 378] width 254 height 24
drag, startPoint x: 553, startPoint y: 372, endPoint x: 633, endPoint y: 395, distance: 83.3
click at [625, 375] on div "Unspecified <30 hrs/week >30 hrs/week Hours TBD Unsure" at bounding box center [532, 378] width 254 height 24
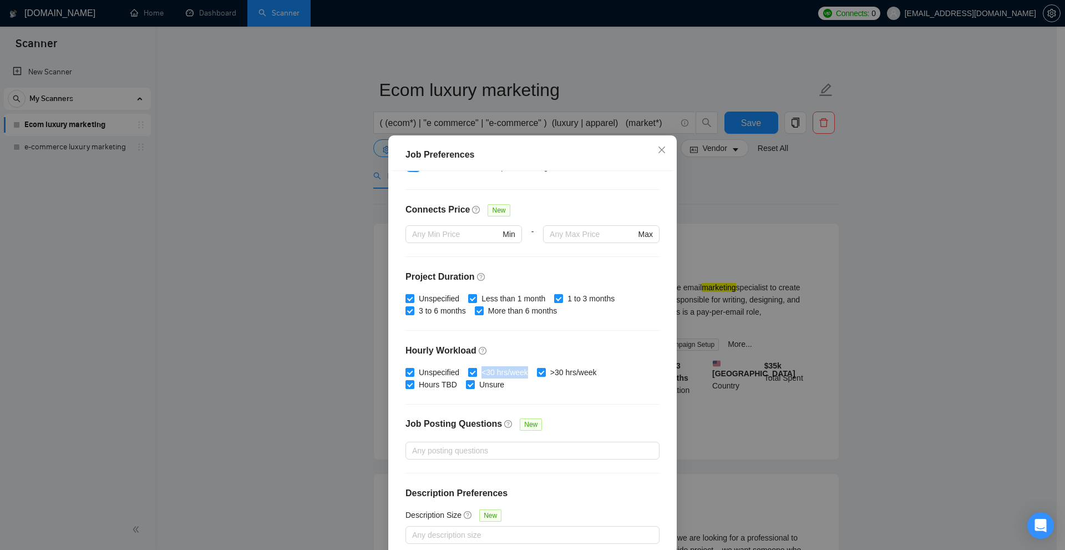
drag, startPoint x: 526, startPoint y: 370, endPoint x: 479, endPoint y: 374, distance: 46.7
click at [479, 374] on span "<30 hrs/week" at bounding box center [504, 372] width 55 height 12
drag, startPoint x: 527, startPoint y: 402, endPoint x: 461, endPoint y: 400, distance: 66.6
click at [419, 390] on div "Budget Project Type All Fixed Price Hourly Rate Fixed Price Budget $ 500 Min - …" at bounding box center [532, 363] width 281 height 385
click at [461, 399] on div "Budget Project Type All Fixed Price Hourly Rate Fixed Price Budget $ 500 Min - …" at bounding box center [532, 363] width 281 height 385
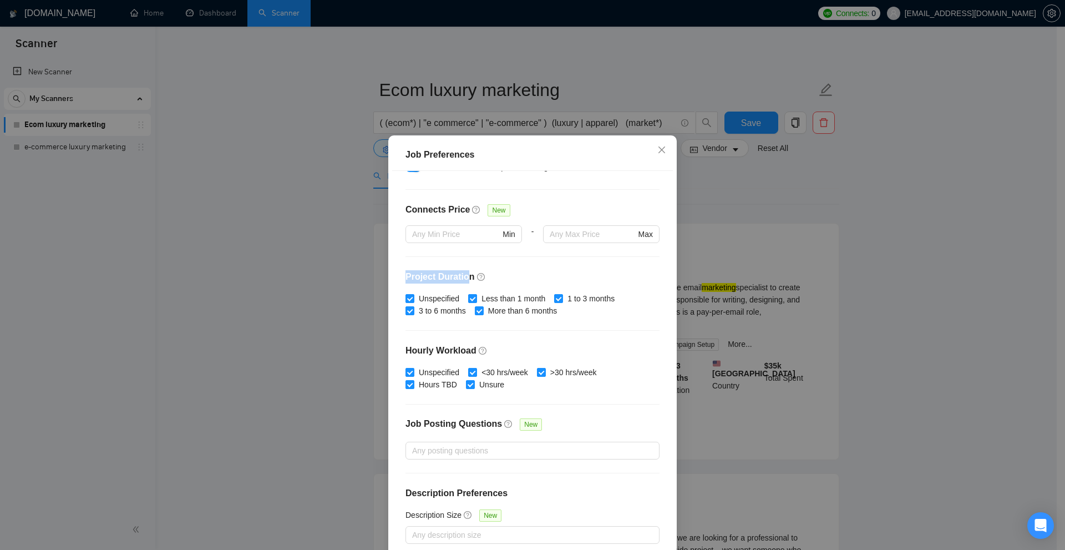
drag, startPoint x: 401, startPoint y: 277, endPoint x: 463, endPoint y: 279, distance: 62.1
click at [463, 279] on h4 "Project Duration" at bounding box center [532, 276] width 254 height 13
click at [614, 319] on div "Budget Project Type All Fixed Price Hourly Rate Fixed Price Budget $ 500 Min - …" at bounding box center [532, 363] width 281 height 385
drag, startPoint x: 576, startPoint y: 306, endPoint x: 523, endPoint y: 313, distance: 53.1
click at [523, 313] on div "Unspecified Less than 1 month 1 to 3 months 3 to 6 months More than 6 months" at bounding box center [532, 304] width 254 height 24
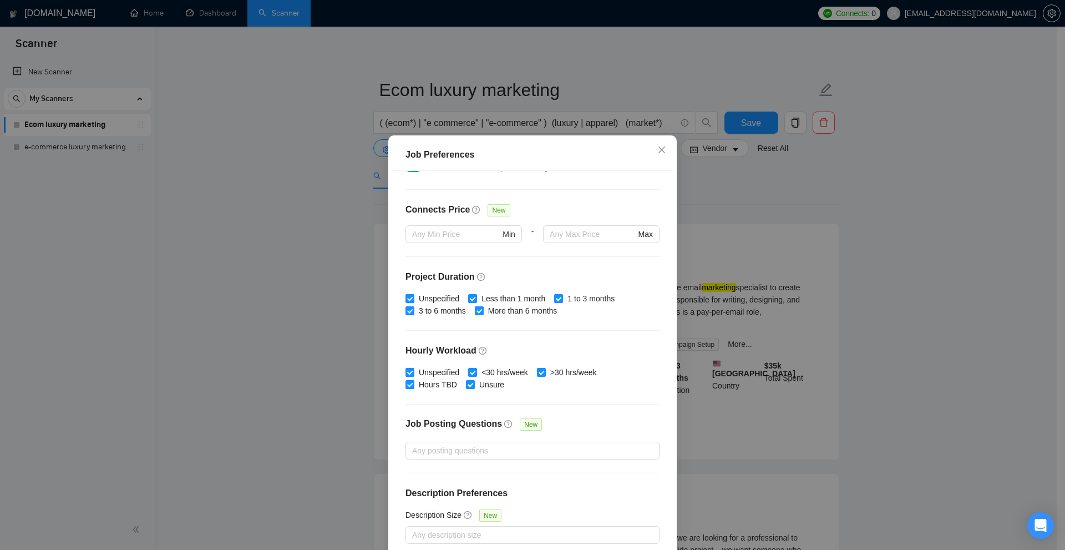
click at [577, 332] on div "Budget Project Type All Fixed Price Hourly Rate Fixed Price Budget $ 500 Min - …" at bounding box center [532, 363] width 281 height 385
drag, startPoint x: 491, startPoint y: 296, endPoint x: 409, endPoint y: 287, distance: 81.9
click at [491, 295] on span "Less than 1 month" at bounding box center [513, 298] width 73 height 12
click at [476, 295] on input "Less than 1 month" at bounding box center [472, 298] width 8 height 8
click at [807, 280] on div "Job Preferences Budget Project Type All Fixed Price Hourly Rate Fixed Price Bud…" at bounding box center [532, 275] width 1065 height 550
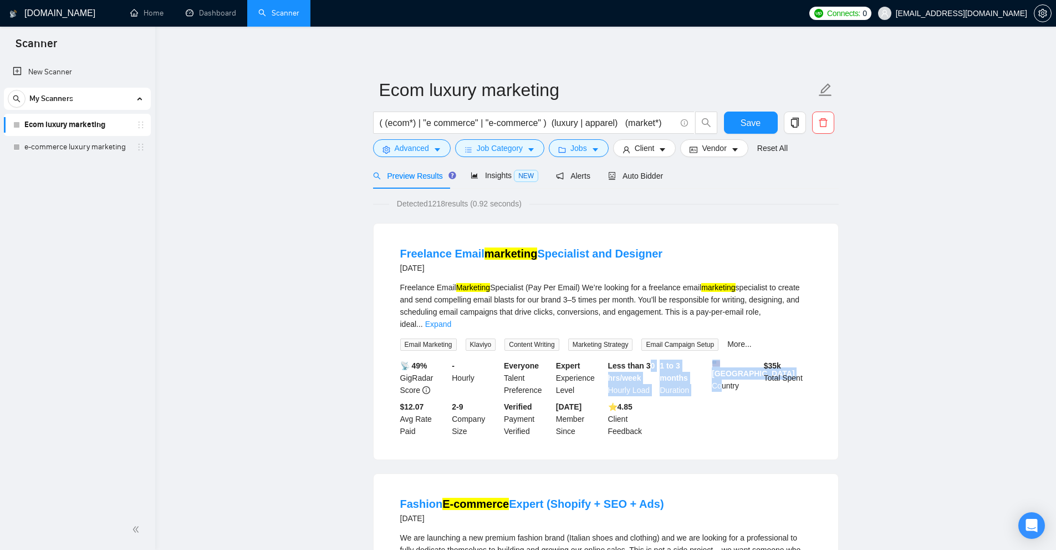
drag, startPoint x: 648, startPoint y: 347, endPoint x: 717, endPoint y: 407, distance: 91.2
click at [719, 413] on div "📡 49% GigRadar Score - Hourly Everyone Talent Preference Expert Experience Leve…" at bounding box center [606, 398] width 416 height 78
drag, startPoint x: 577, startPoint y: 148, endPoint x: 567, endPoint y: 158, distance: 14.1
click at [577, 148] on span "Jobs" at bounding box center [579, 148] width 17 height 12
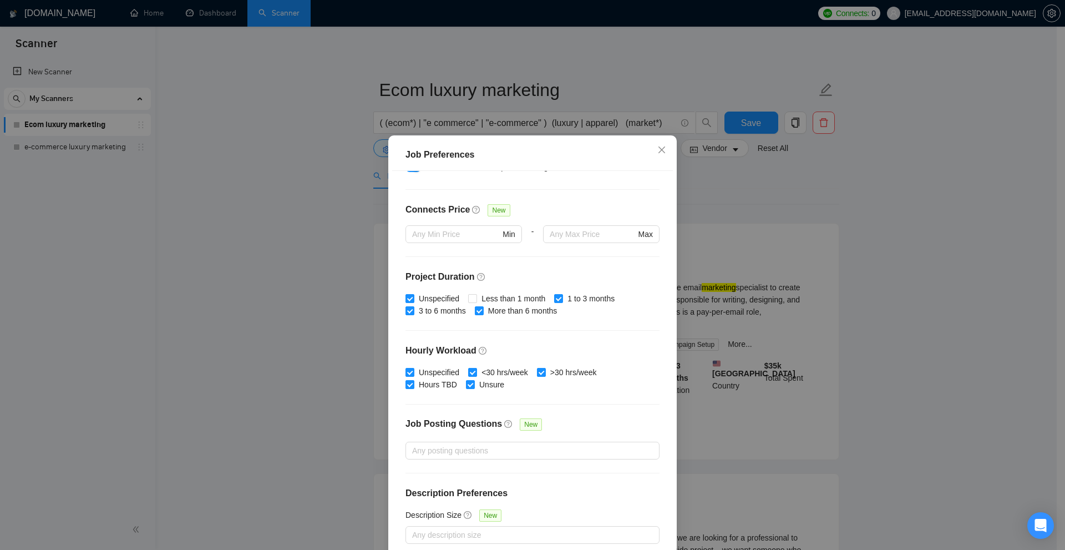
click at [574, 344] on h4 "Hourly Workload" at bounding box center [532, 350] width 254 height 13
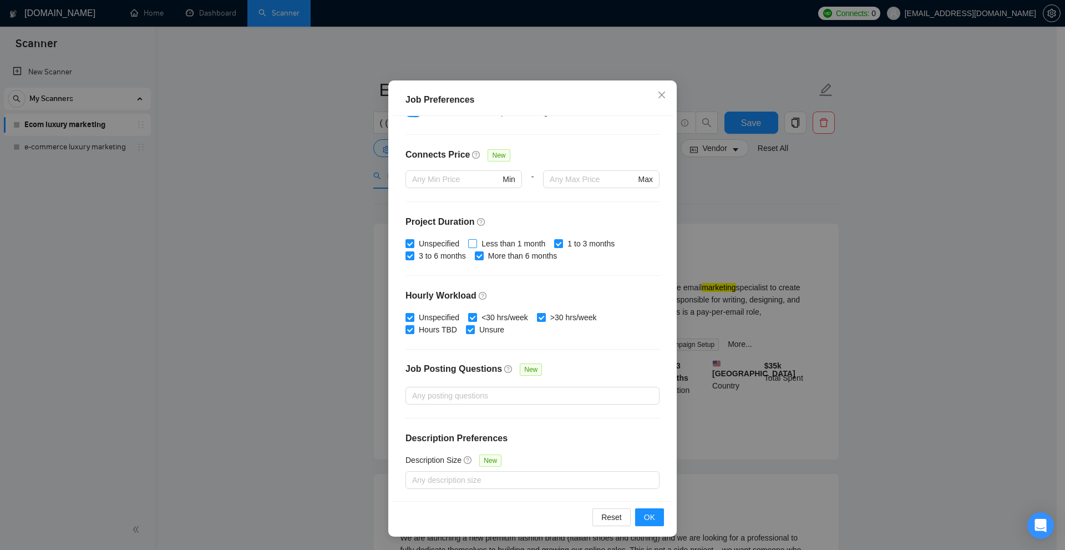
click at [494, 242] on span "Less than 1 month" at bounding box center [513, 243] width 73 height 12
click at [476, 242] on input "Less than 1 month" at bounding box center [472, 243] width 8 height 8
checkbox input "true"
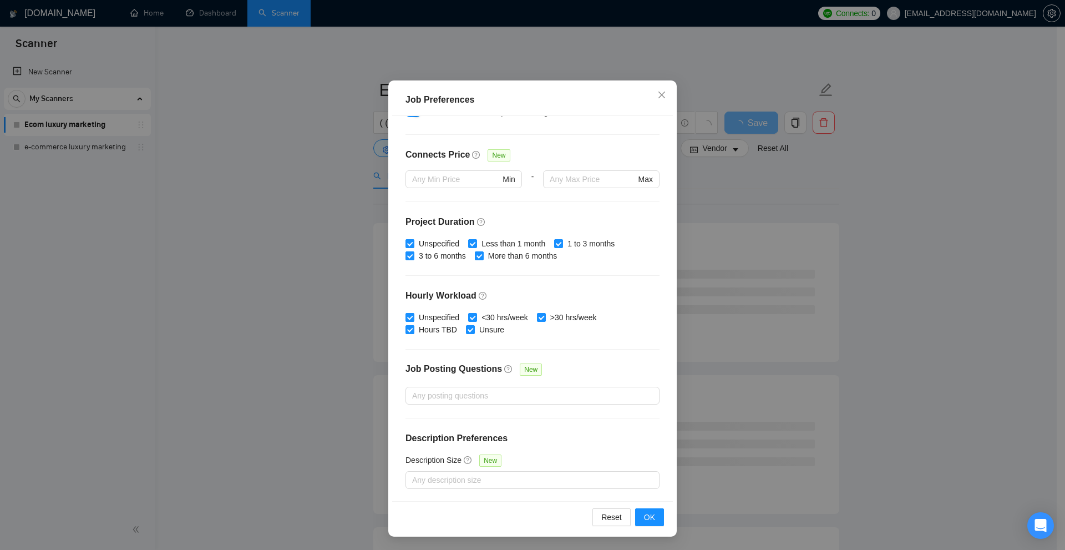
click at [582, 294] on h4 "Hourly Workload" at bounding box center [532, 295] width 254 height 13
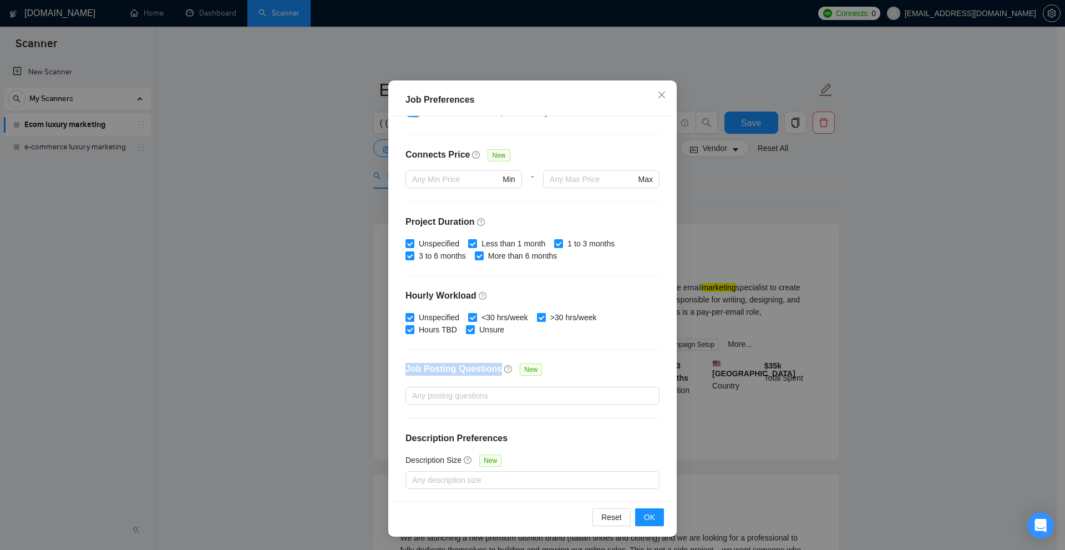
drag, startPoint x: 444, startPoint y: 369, endPoint x: 492, endPoint y: 371, distance: 47.7
click at [492, 371] on div "Budget Project Type All Fixed Price Hourly Rate Fixed Price Budget $ 500 Min - …" at bounding box center [532, 308] width 281 height 385
click at [466, 398] on div at bounding box center [526, 395] width 237 height 13
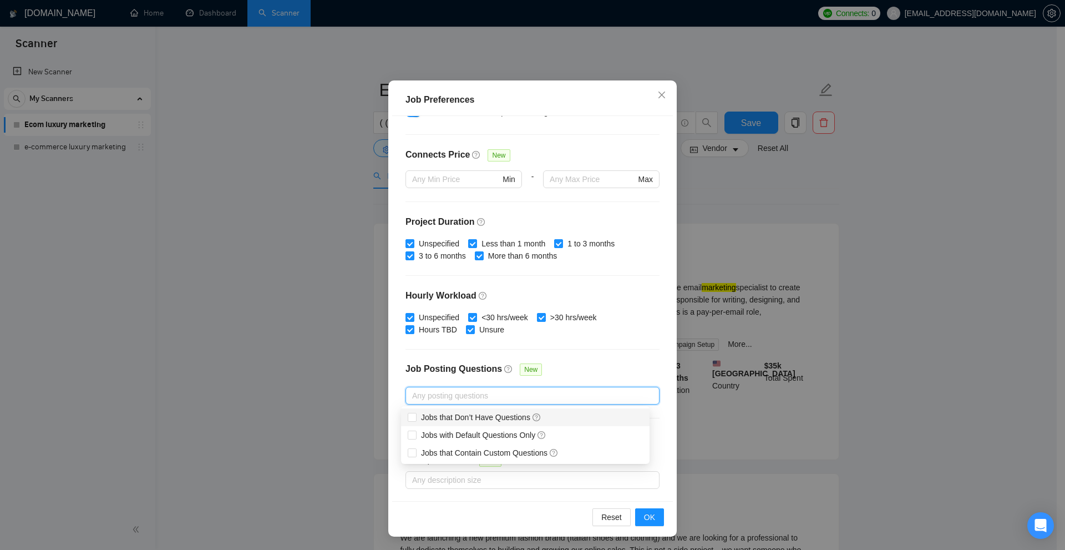
click at [619, 362] on div "Budget Project Type All Fixed Price Hourly Rate Fixed Price Budget $ 500 Min - …" at bounding box center [532, 308] width 281 height 385
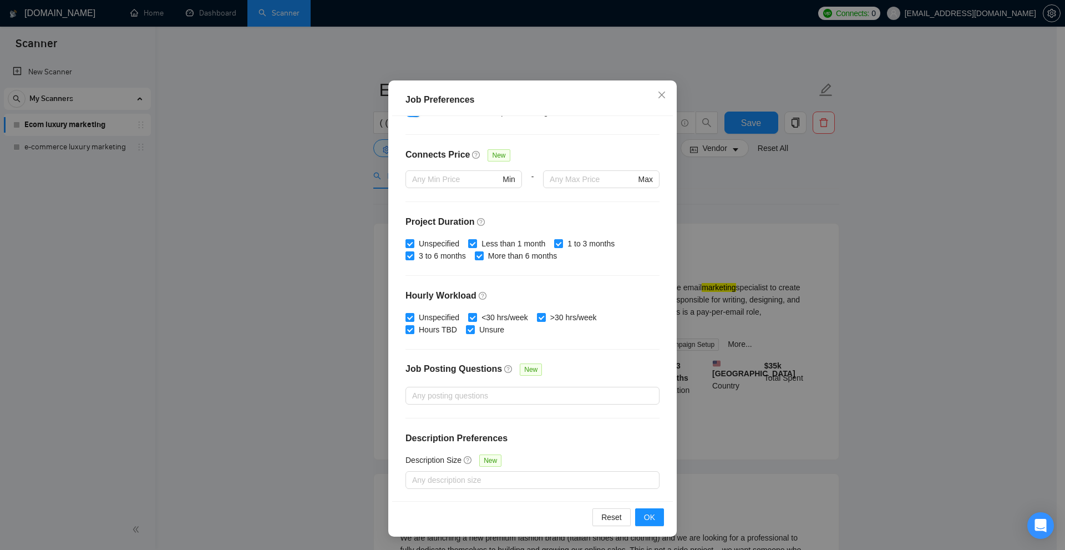
click at [642, 364] on div "Job Posting Questions New" at bounding box center [532, 375] width 254 height 24
click at [460, 399] on div at bounding box center [526, 395] width 237 height 13
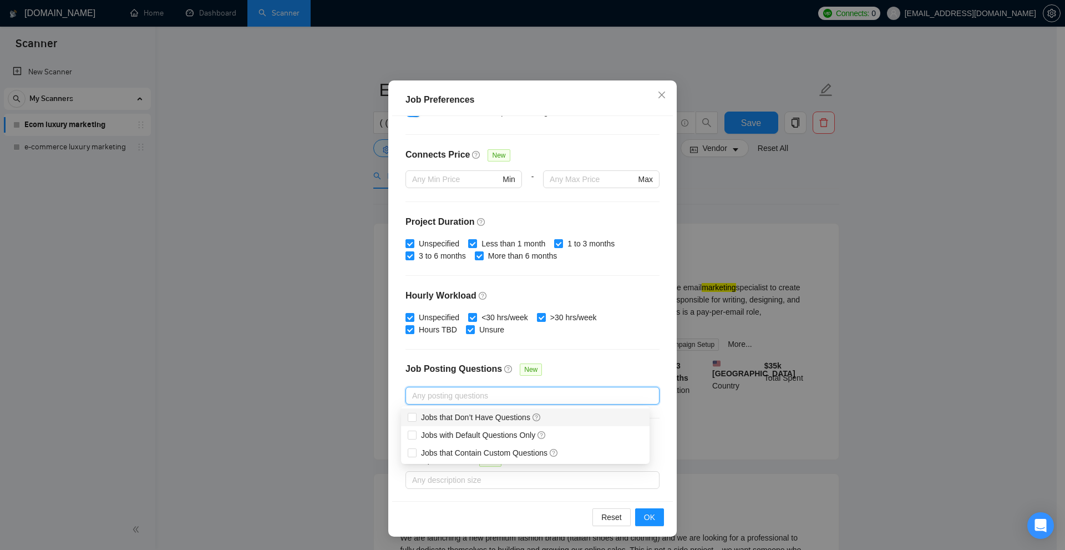
click at [573, 344] on div "Budget Project Type All Fixed Price Hourly Rate Fixed Price Budget $ 500 Min - …" at bounding box center [532, 308] width 281 height 385
click at [468, 396] on div at bounding box center [526, 395] width 237 height 13
click at [574, 369] on div "Job Posting Questions New" at bounding box center [532, 375] width 254 height 24
click at [526, 387] on div "Any posting questions" at bounding box center [532, 396] width 254 height 18
click at [553, 389] on div at bounding box center [526, 395] width 237 height 13
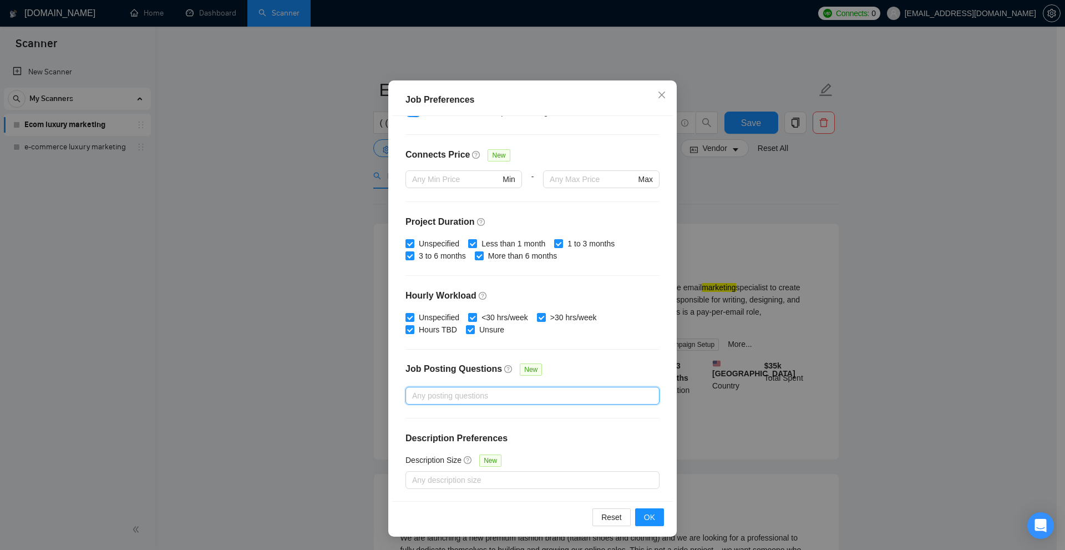
click at [574, 375] on div "Job Posting Questions New" at bounding box center [532, 375] width 254 height 24
click at [574, 394] on div at bounding box center [526, 395] width 237 height 13
click at [578, 363] on div "Job Posting Questions New" at bounding box center [532, 375] width 254 height 24
drag, startPoint x: 396, startPoint y: 438, endPoint x: 542, endPoint y: 434, distance: 145.3
click at [542, 434] on div "Budget Project Type All Fixed Price Hourly Rate Fixed Price Budget $ 500 Min - …" at bounding box center [532, 308] width 281 height 385
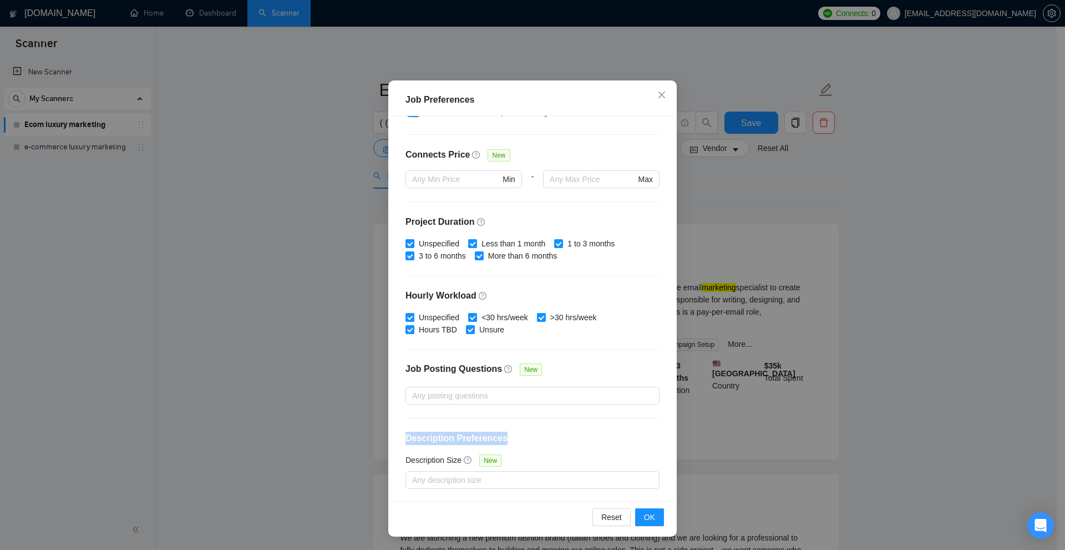
click at [542, 434] on h4 "Description Preferences" at bounding box center [532, 437] width 254 height 13
click at [454, 476] on div at bounding box center [526, 479] width 237 height 13
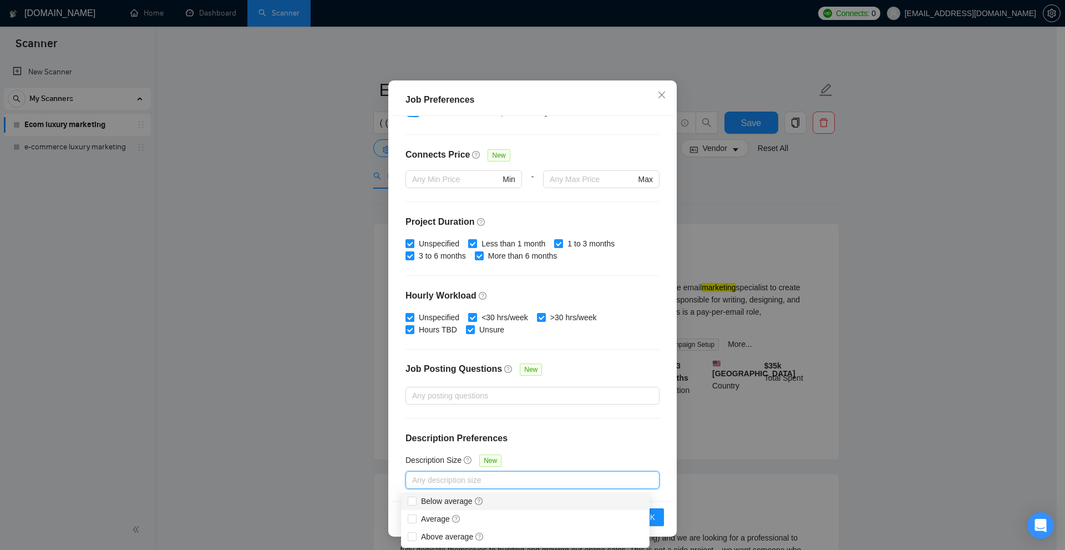
click at [614, 429] on div "Budget Project Type All Fixed Price Hourly Rate Fixed Price Budget $ 500 Min - …" at bounding box center [532, 308] width 281 height 385
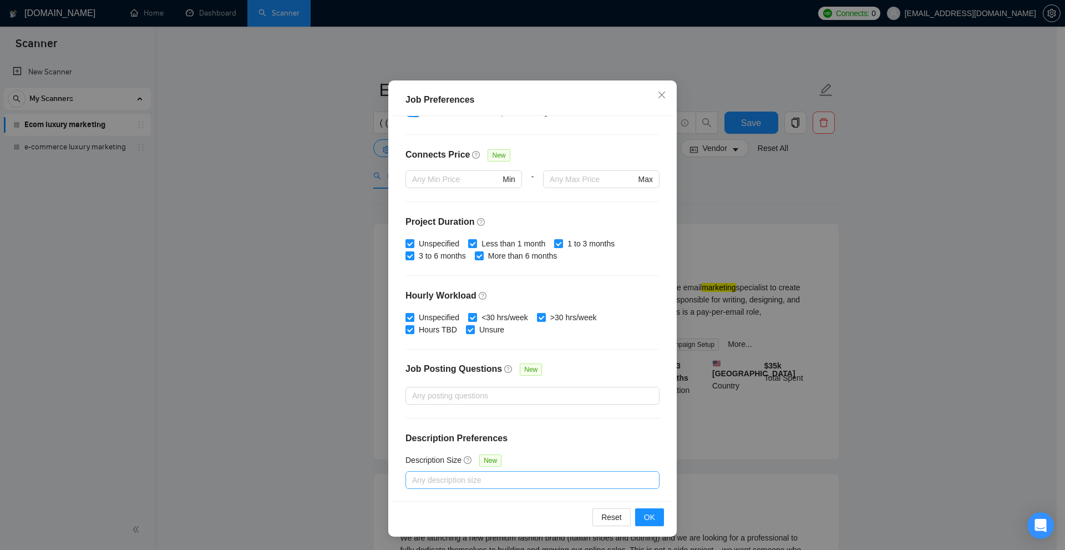
click at [481, 475] on div at bounding box center [526, 479] width 237 height 13
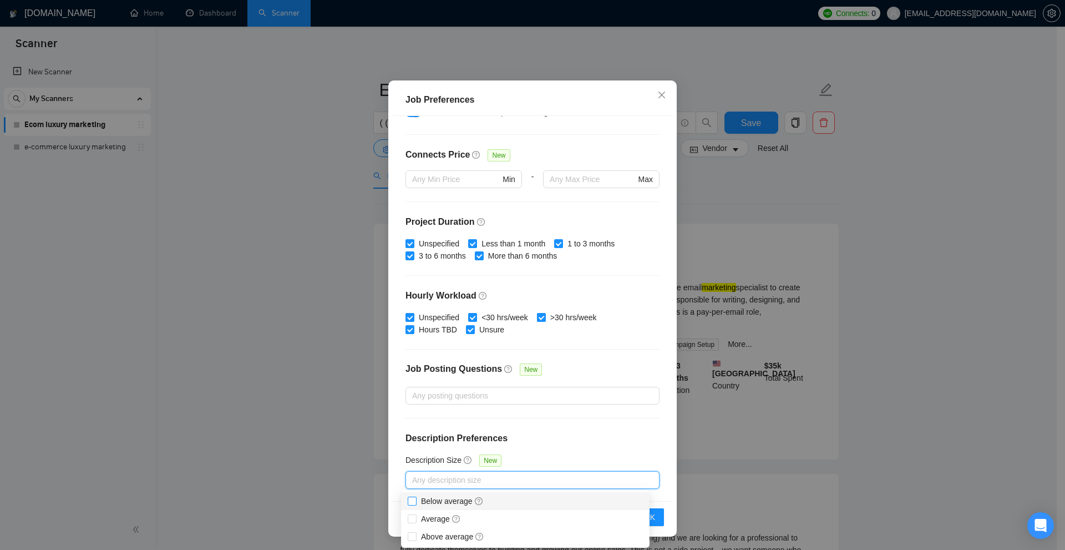
click at [420, 497] on span "Below average" at bounding box center [452, 501] width 72 height 12
click at [415, 497] on input "Below average" at bounding box center [412, 500] width 8 height 8
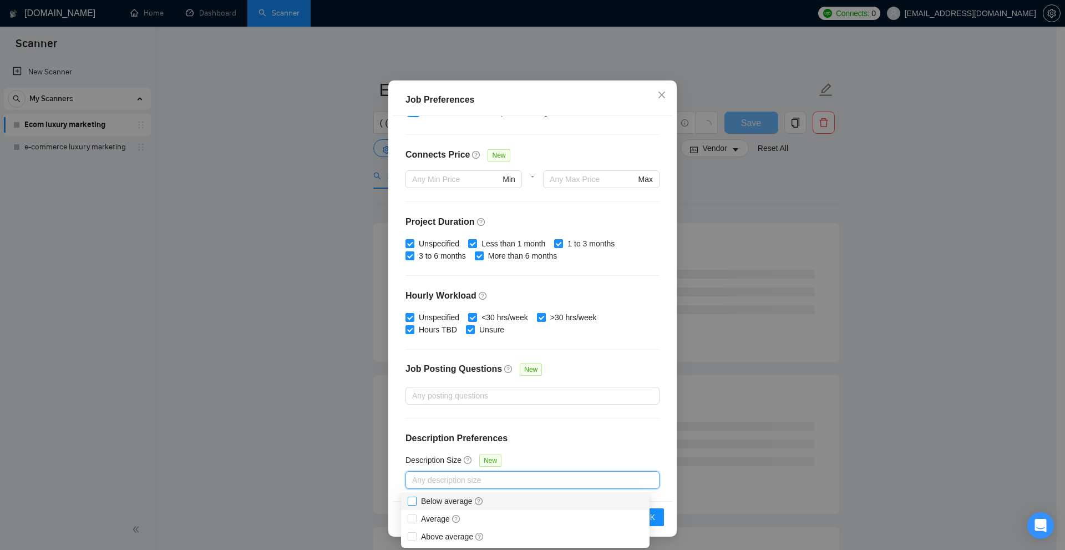
click at [412, 502] on input "Below average" at bounding box center [412, 500] width 8 height 8
checkbox input "true"
click at [834, 360] on div "Job Preferences Budget Project Type All Fixed Price Hourly Rate Fixed Price Bud…" at bounding box center [532, 275] width 1065 height 550
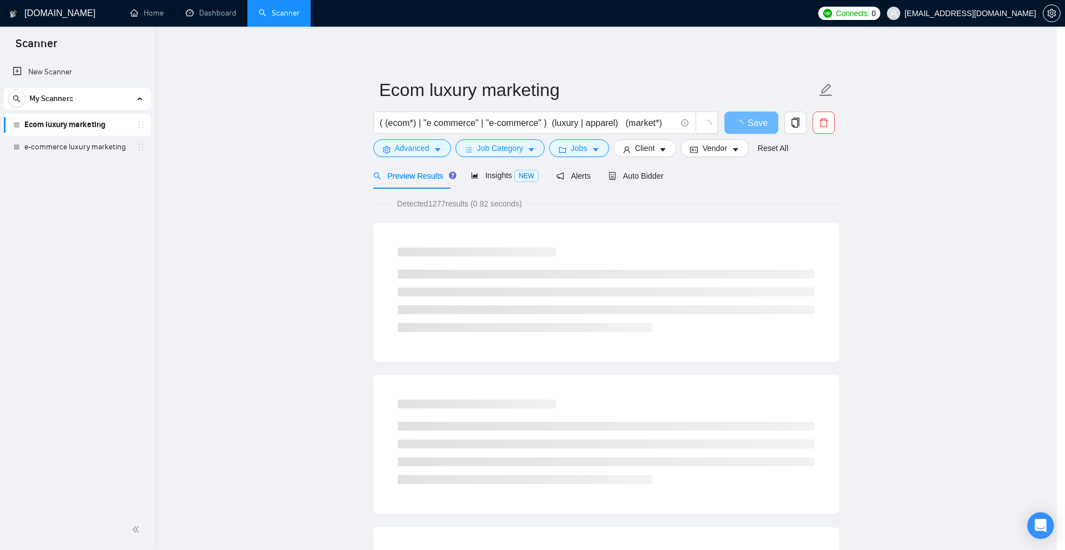
scroll to position [0, 0]
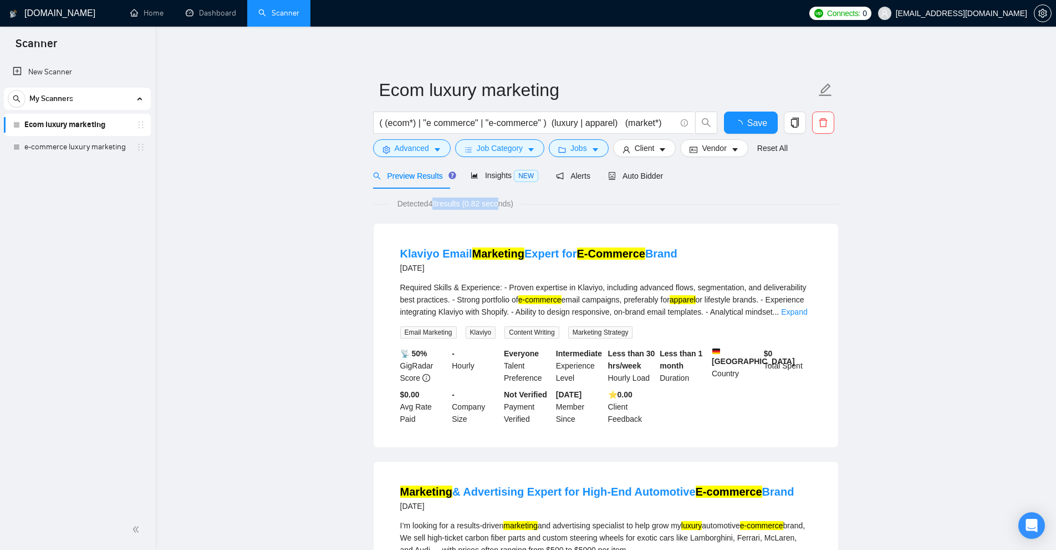
drag, startPoint x: 431, startPoint y: 204, endPoint x: 497, endPoint y: 205, distance: 66.0
click at [497, 205] on span "Detected 48 results (0.82 seconds)" at bounding box center [455, 203] width 131 height 12
click at [799, 311] on link "Expand" at bounding box center [794, 311] width 26 height 9
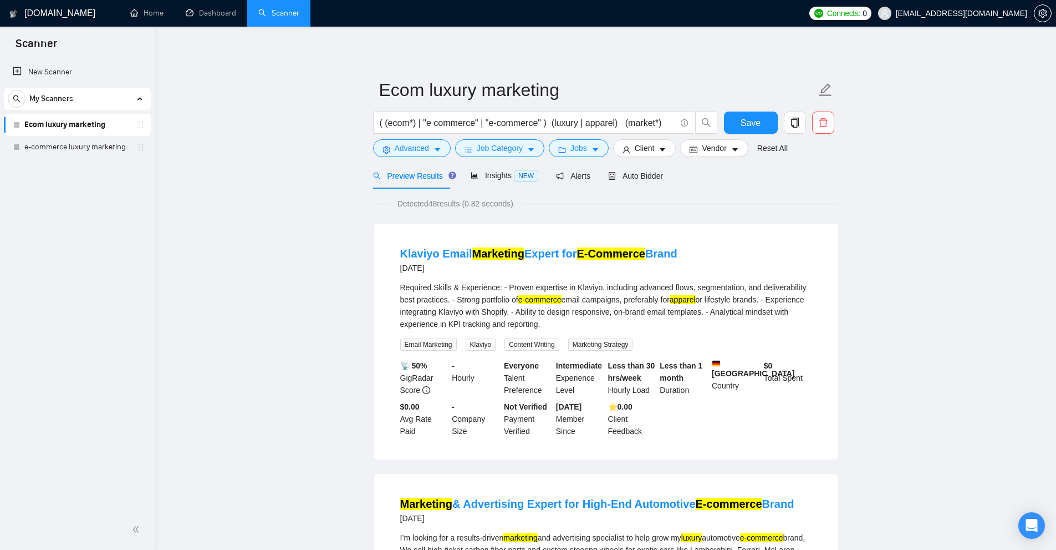
drag, startPoint x: 399, startPoint y: 281, endPoint x: 623, endPoint y: 327, distance: 228.8
click at [623, 327] on li "Klaviyo Email Marketing Expert for E-Commerce Brand 2 months ago Required Skill…" at bounding box center [606, 341] width 438 height 209
click at [623, 327] on div "Required Skills & Experience: - Proven expertise in Klaviyo, including advanced…" at bounding box center [605, 305] width 411 height 49
click at [597, 323] on div "Required Skills & Experience: - Proven expertise in Klaviyo, including advanced…" at bounding box center [605, 305] width 411 height 49
click at [573, 152] on span "Jobs" at bounding box center [579, 148] width 17 height 12
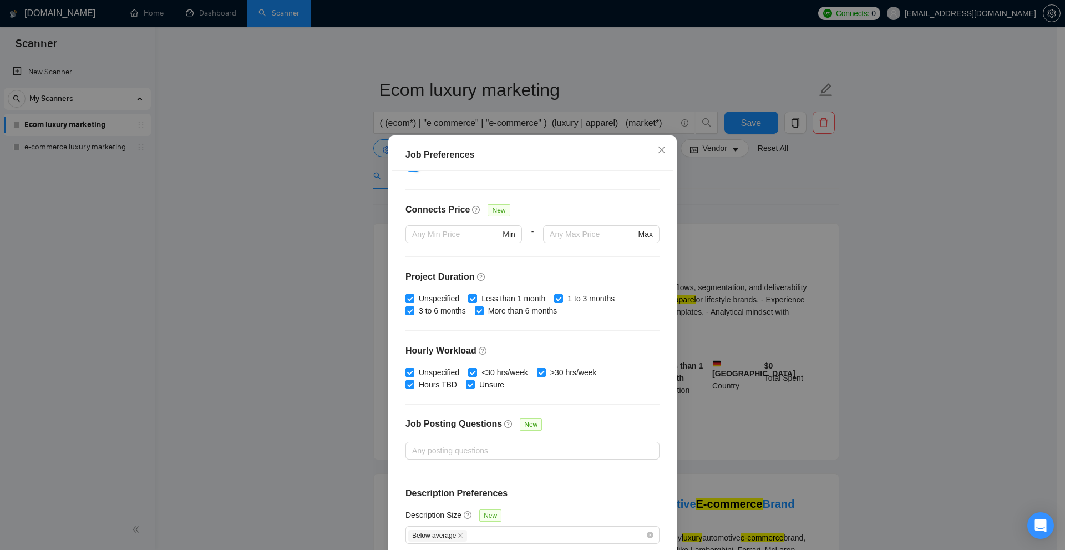
scroll to position [55, 0]
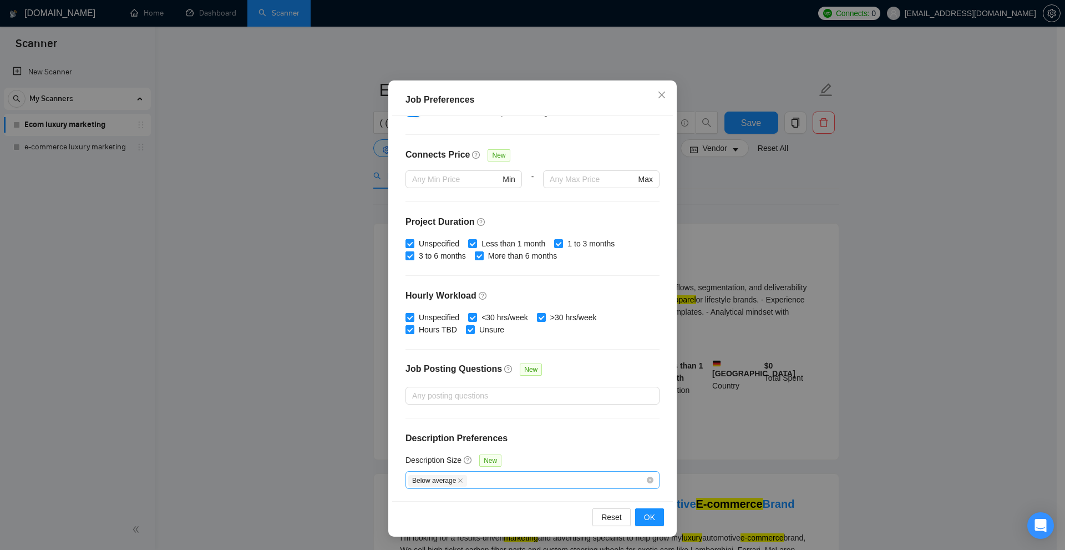
click at [468, 474] on input "Description Size New" at bounding box center [469, 479] width 2 height 13
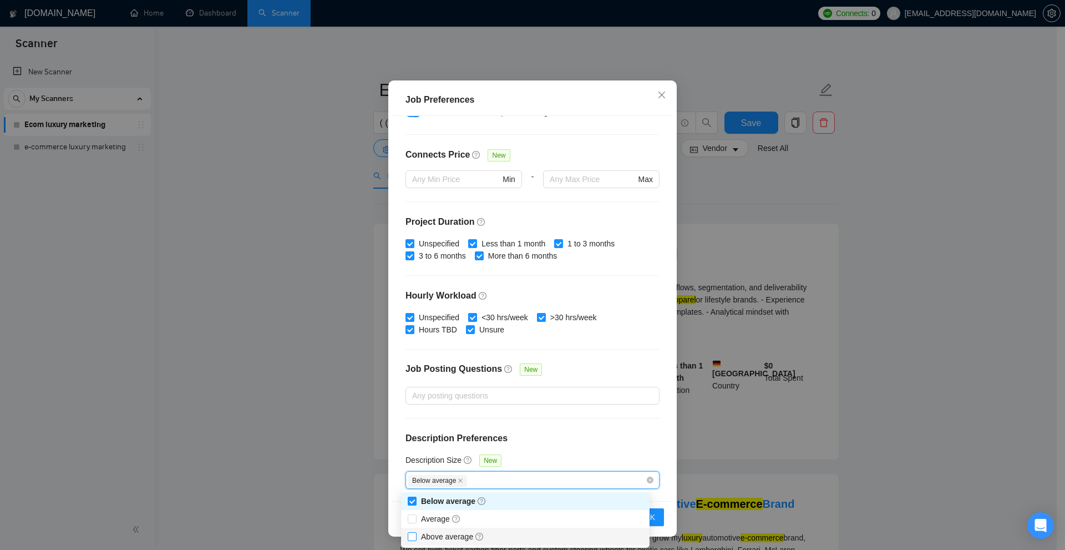
click at [439, 533] on span "Above average" at bounding box center [452, 536] width 63 height 9
click at [415, 533] on input "Above average" at bounding box center [412, 536] width 8 height 8
checkbox input "true"
click at [417, 501] on span "Below average" at bounding box center [453, 501] width 74 height 12
click at [415, 501] on input "Below average" at bounding box center [412, 500] width 8 height 8
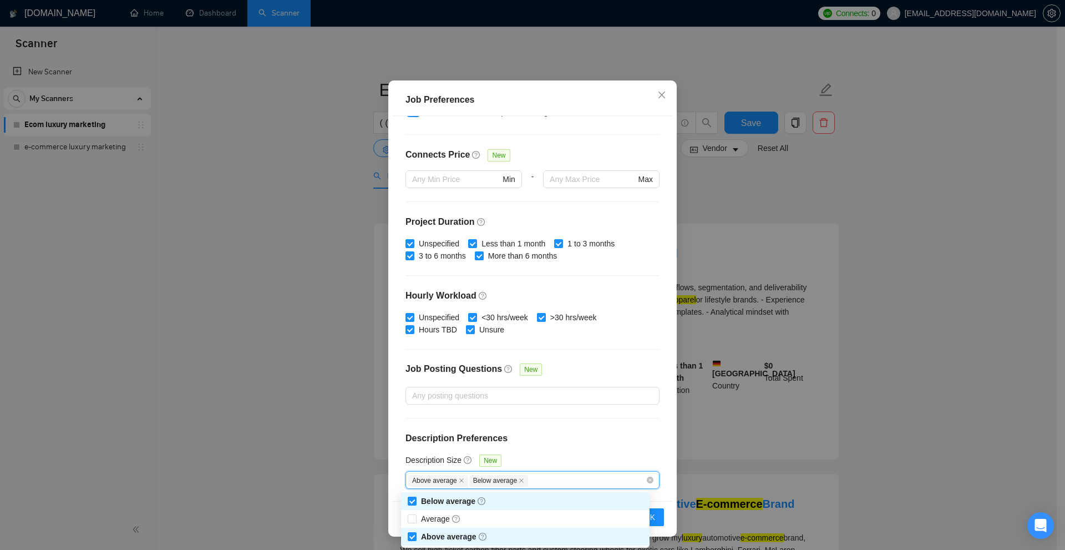
click at [419, 502] on span "Below average" at bounding box center [453, 501] width 74 height 12
click at [415, 502] on input "Below average" at bounding box center [412, 500] width 8 height 8
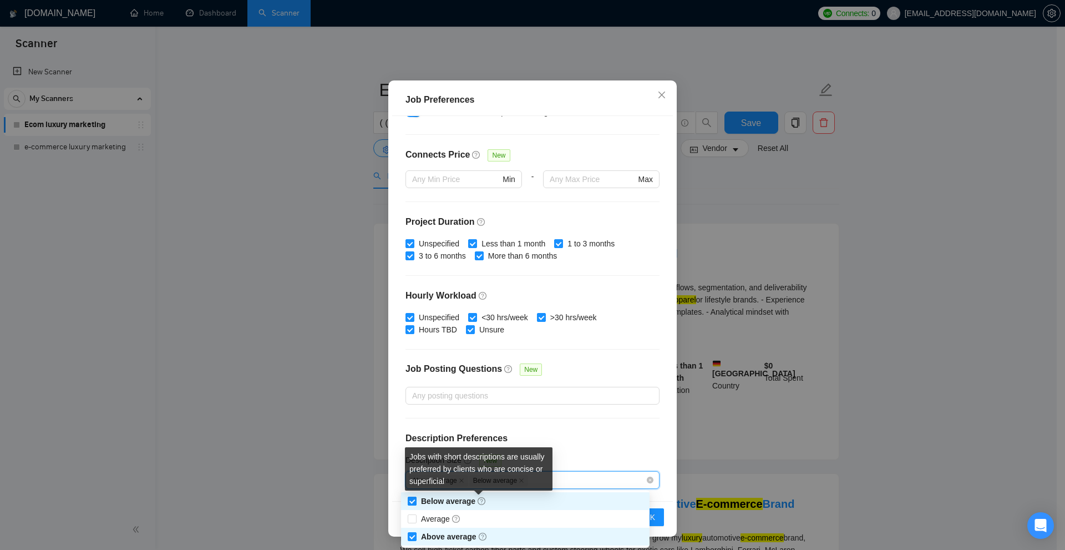
click at [438, 500] on span "Below average" at bounding box center [453, 500] width 65 height 9
click at [415, 500] on input "Below average" at bounding box center [412, 500] width 8 height 8
checkbox input "false"
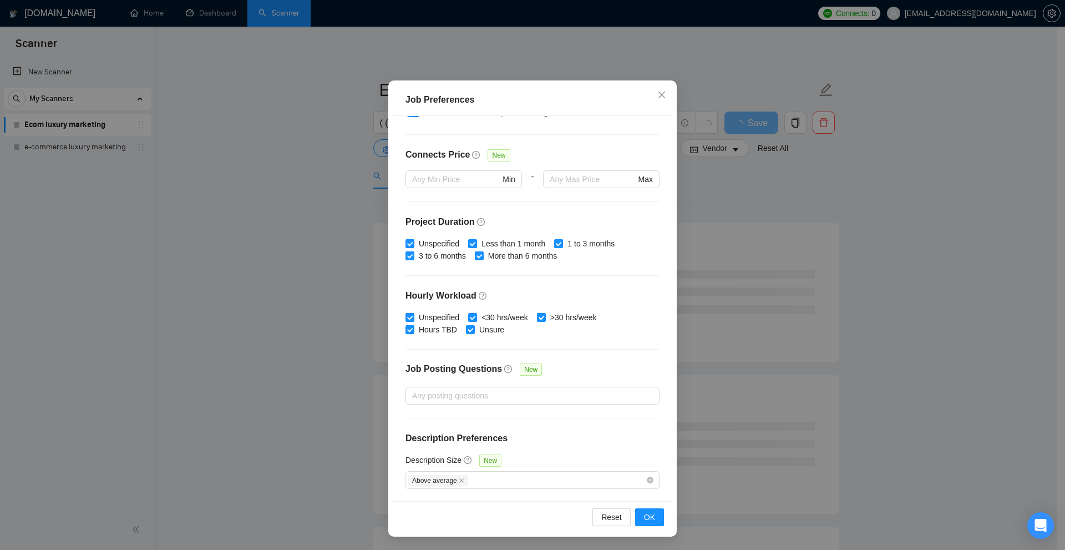
click at [816, 367] on div "Job Preferences Budget Project Type All Fixed Price Hourly Rate Fixed Price Bud…" at bounding box center [532, 275] width 1065 height 550
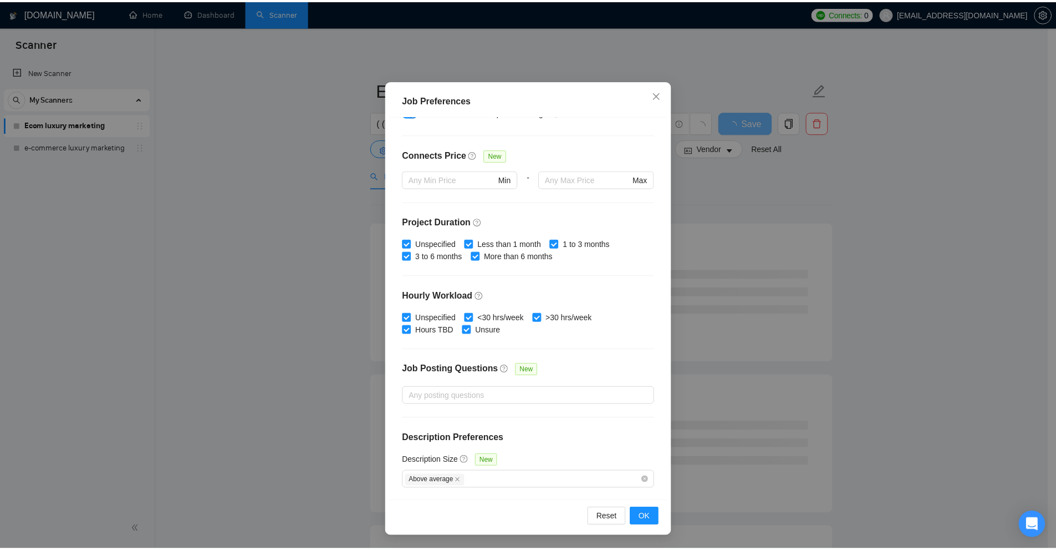
scroll to position [0, 0]
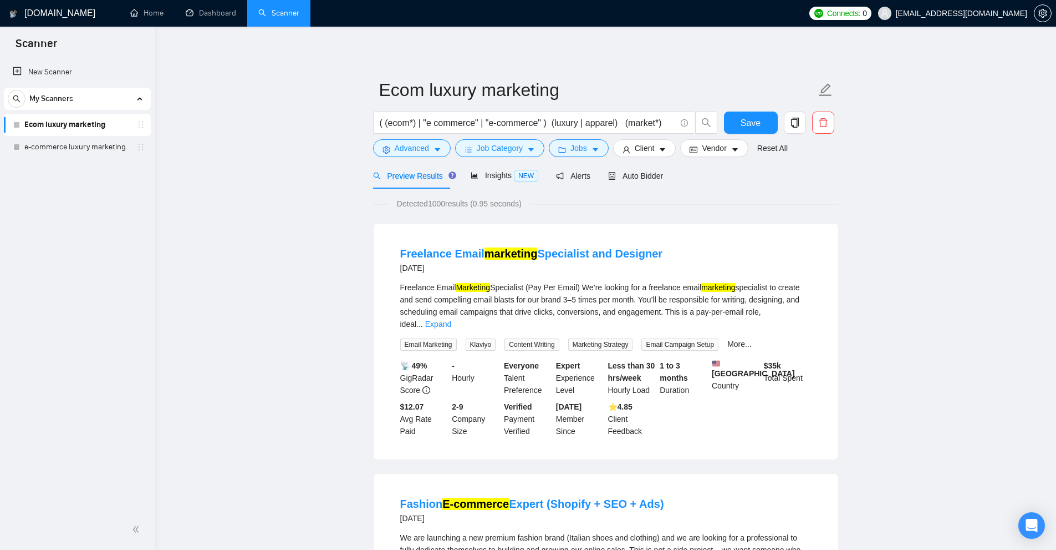
click at [811, 296] on div "Freelance Email Marketing Specialist (Pay Per Email) We’re looking for a freela…" at bounding box center [605, 305] width 411 height 49
click at [795, 319] on div "Freelance Email Marketing Specialist (Pay Per Email) We’re looking for a freela…" at bounding box center [605, 315] width 411 height 69
click at [451, 319] on link "Expand" at bounding box center [438, 323] width 26 height 9
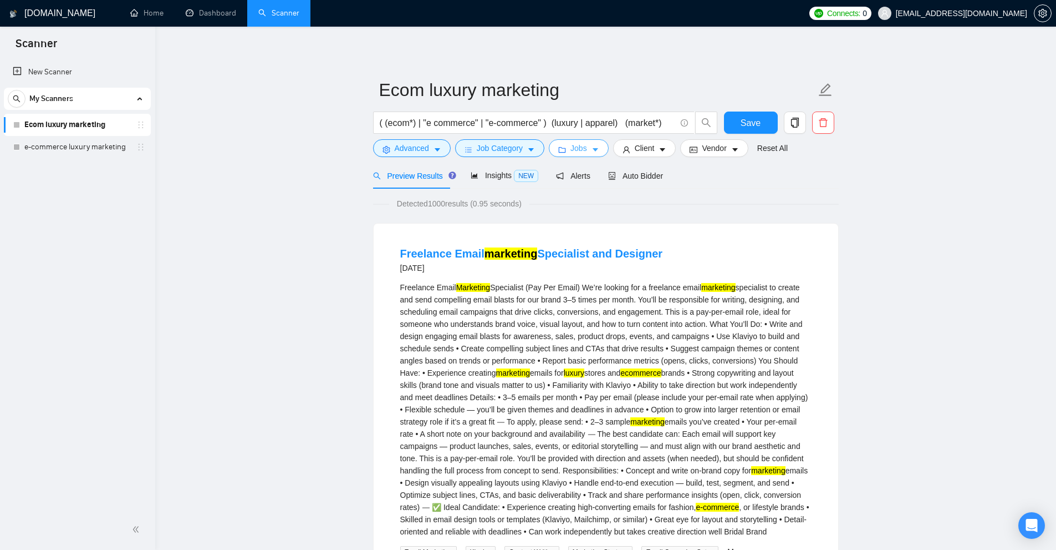
click at [558, 146] on icon "folder" at bounding box center [562, 150] width 8 height 8
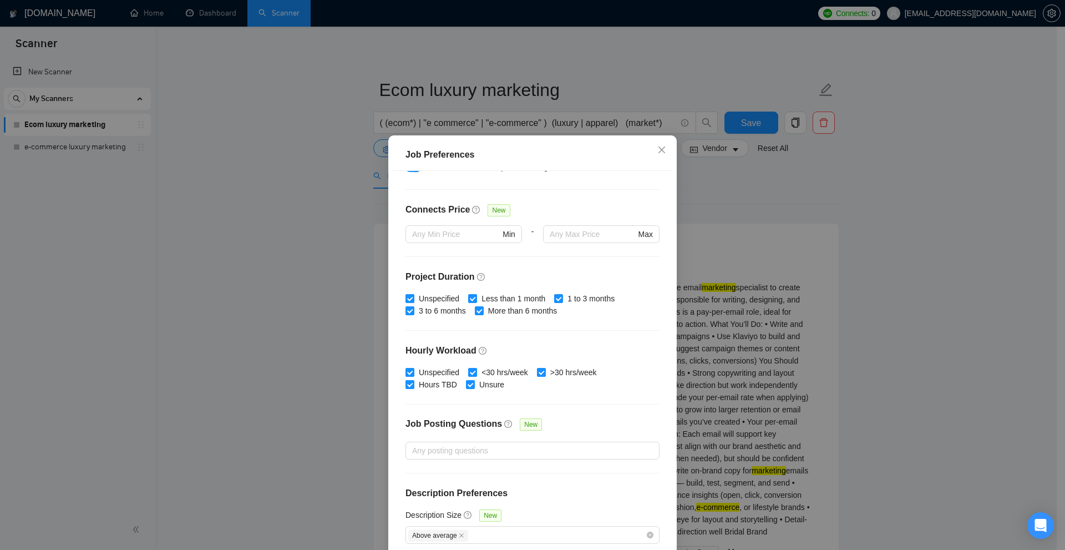
scroll to position [55, 0]
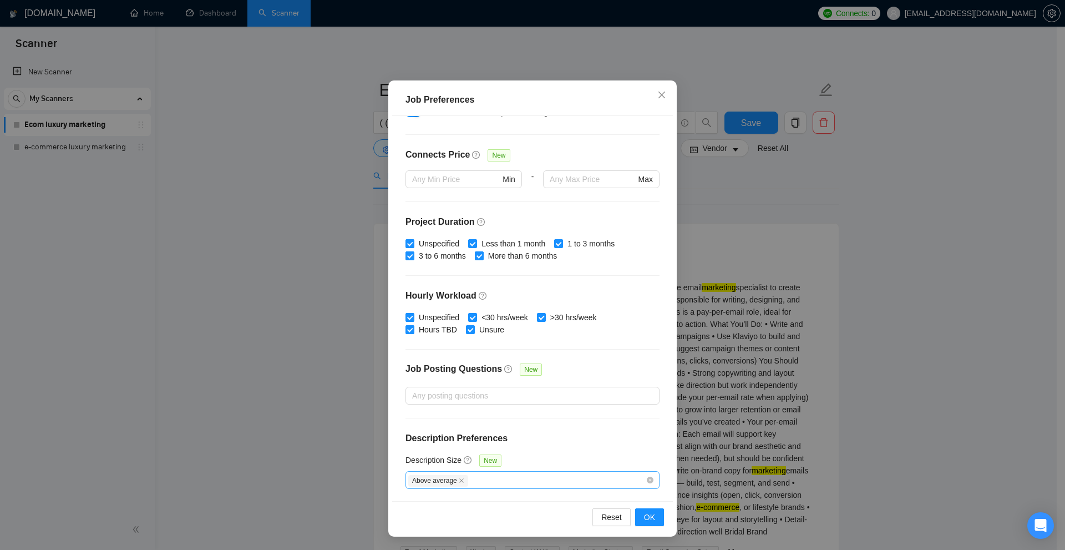
click at [469, 478] on div "Above average" at bounding box center [526, 479] width 237 height 13
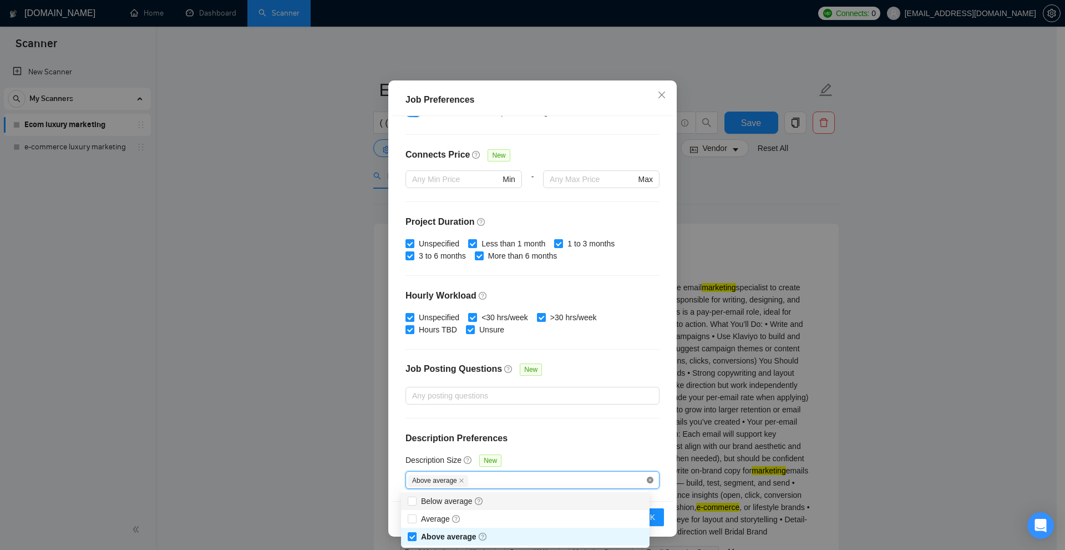
checkbox input "false"
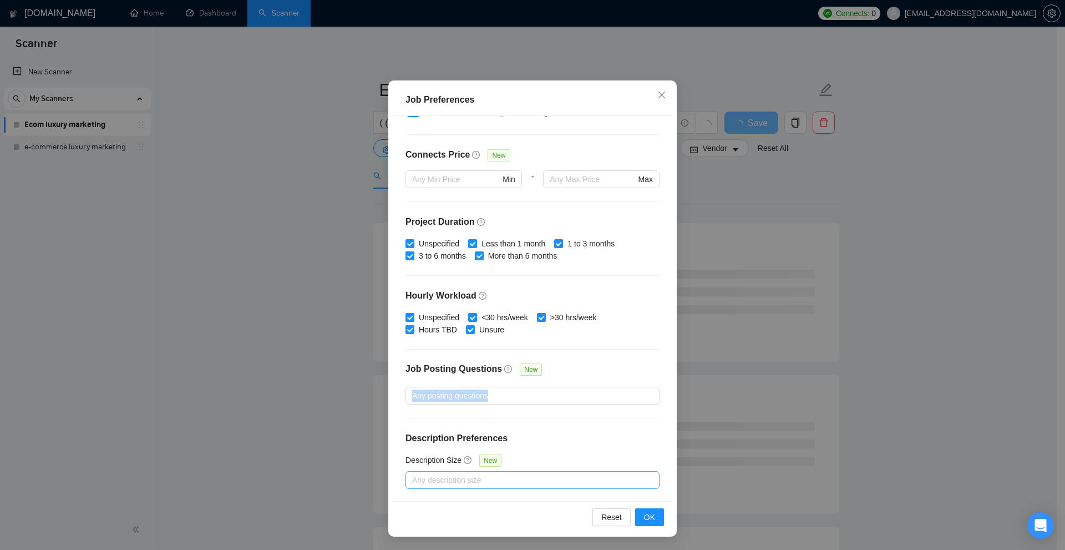
click at [832, 380] on div "Job Preferences Budget Project Type All Fixed Price Hourly Rate Fixed Price Bud…" at bounding box center [532, 275] width 1065 height 550
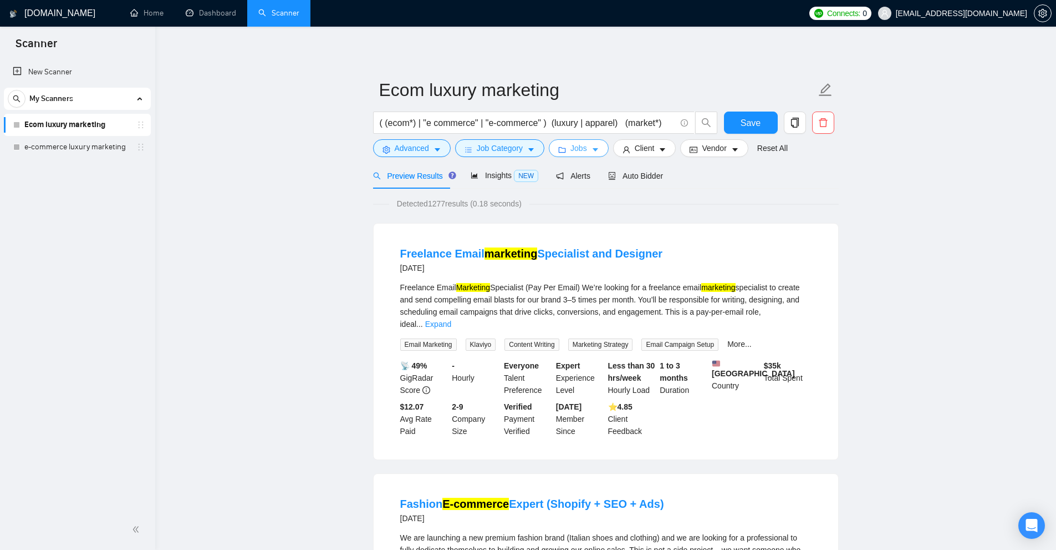
click at [593, 150] on icon "caret-down" at bounding box center [596, 150] width 6 height 3
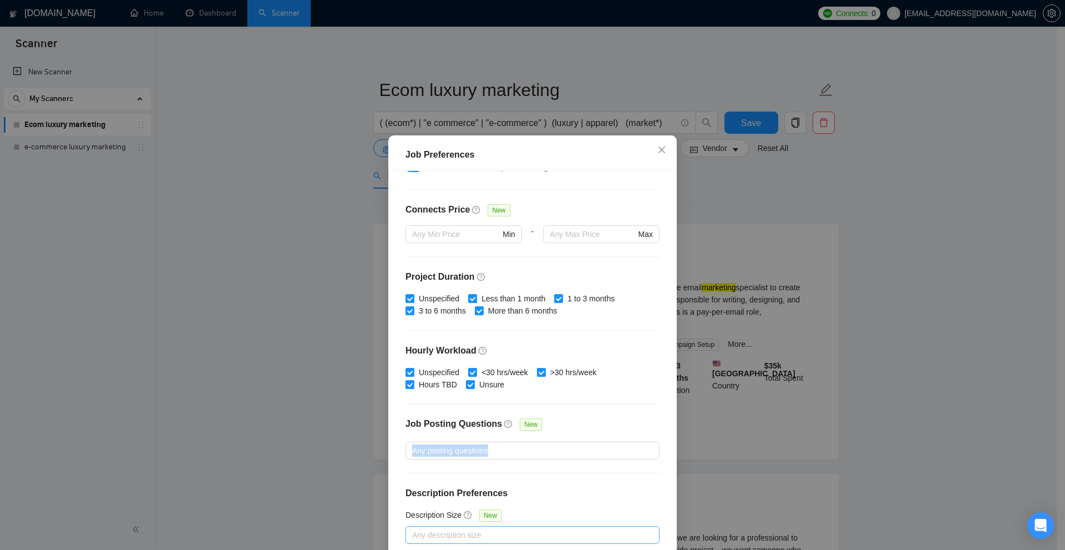
scroll to position [55, 0]
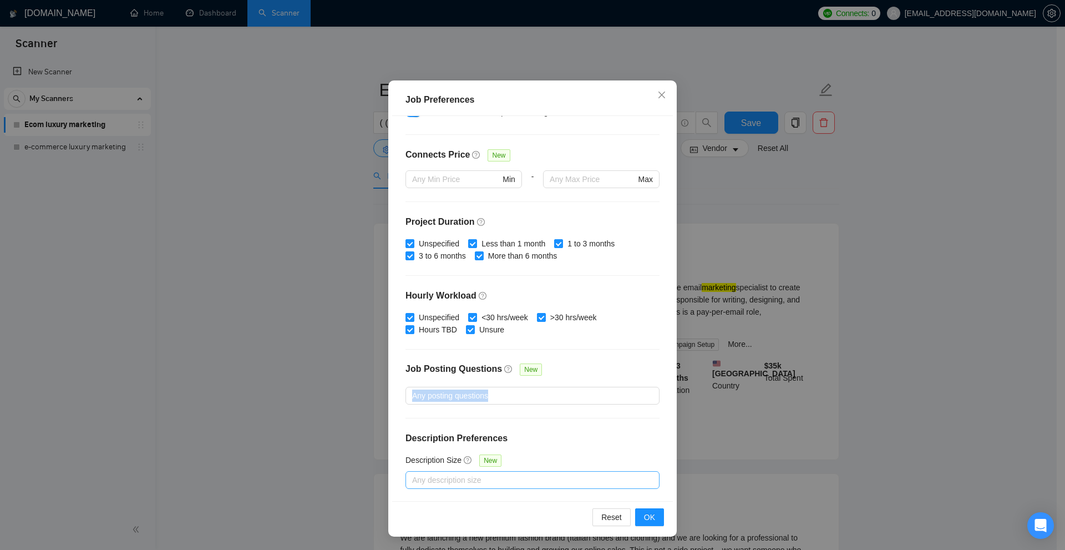
click at [643, 357] on div "Budget Project Type All Fixed Price Hourly Rate Fixed Price Budget $ 500 Min - …" at bounding box center [532, 308] width 281 height 385
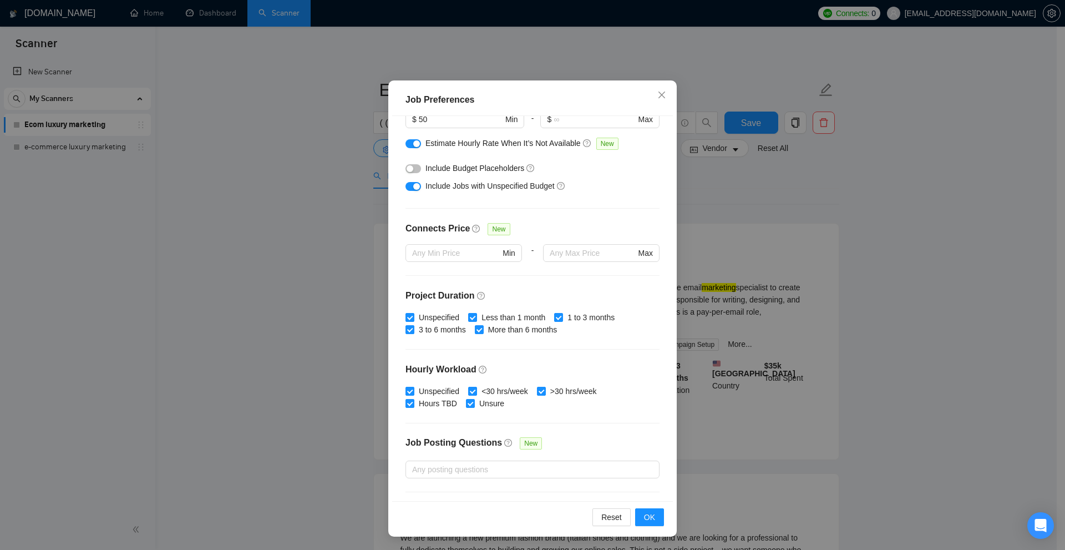
scroll to position [240, 0]
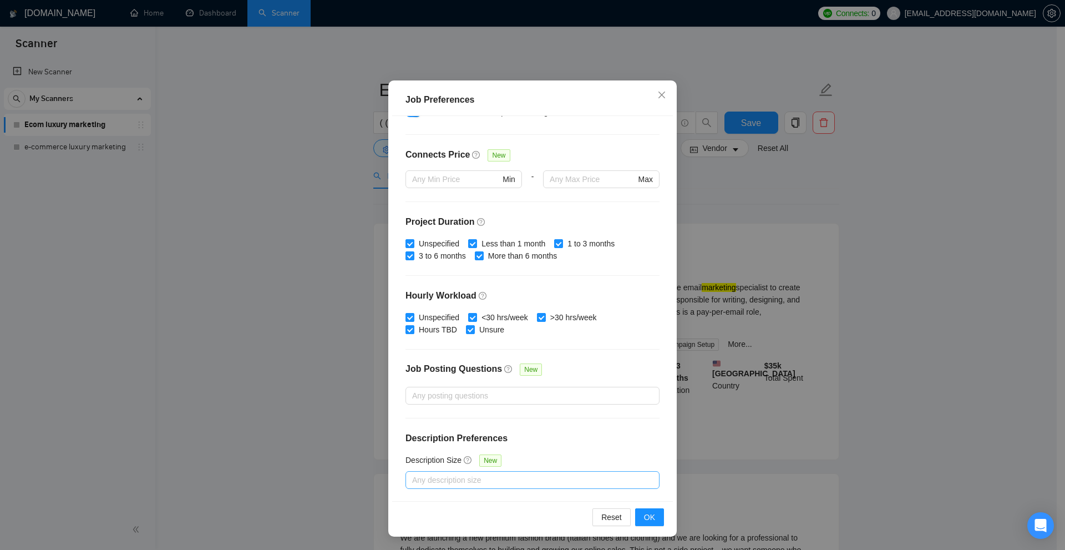
click at [853, 248] on div "Job Preferences Budget Project Type All Fixed Price Hourly Rate Fixed Price Bud…" at bounding box center [532, 275] width 1065 height 550
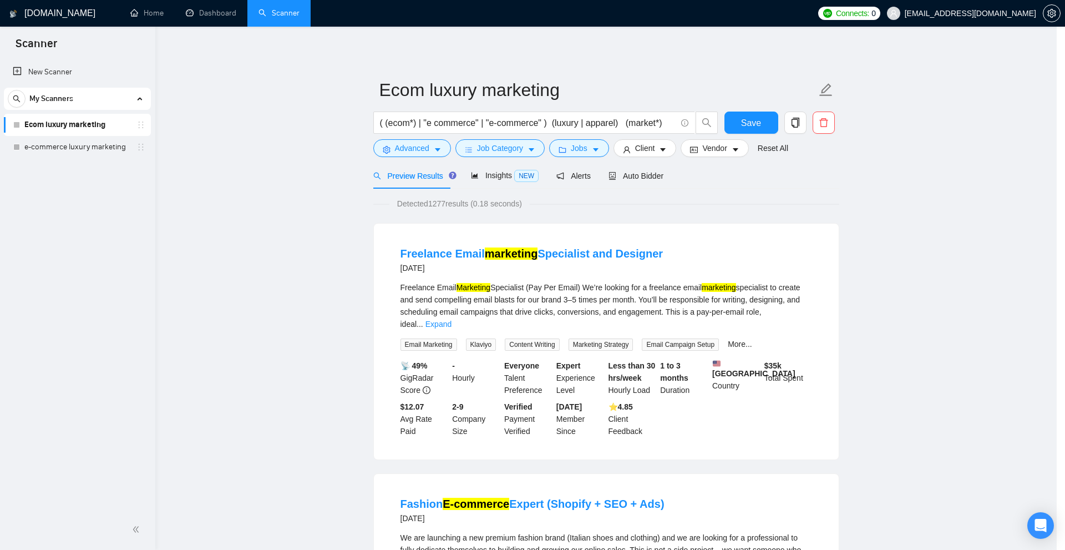
scroll to position [0, 0]
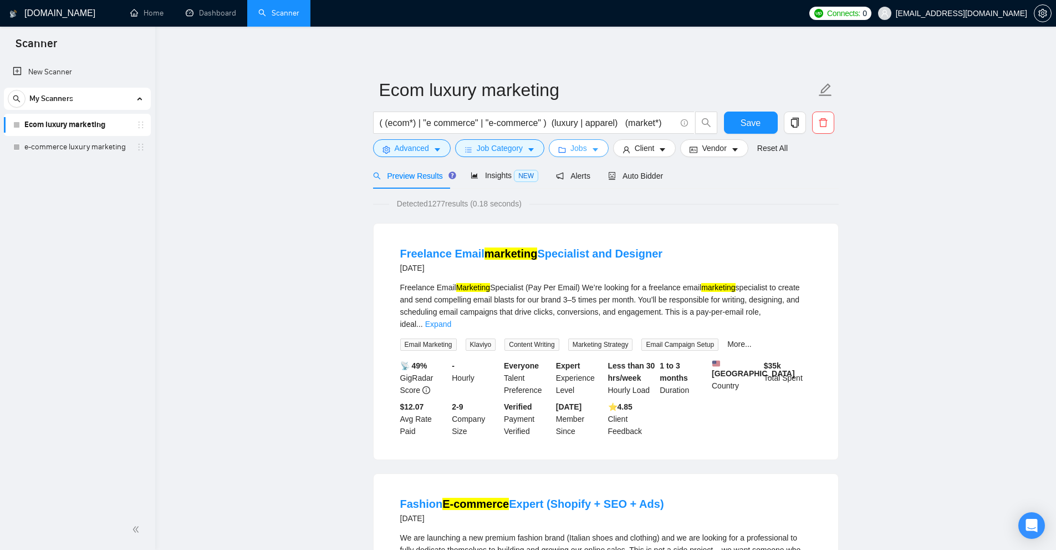
click at [584, 151] on button "Jobs" at bounding box center [579, 148] width 60 height 18
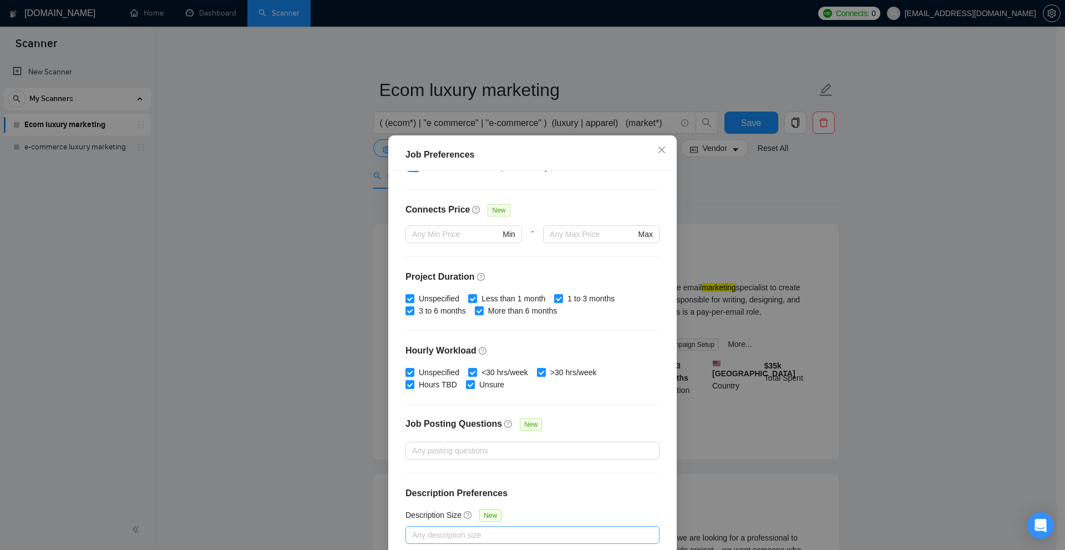
scroll to position [55, 0]
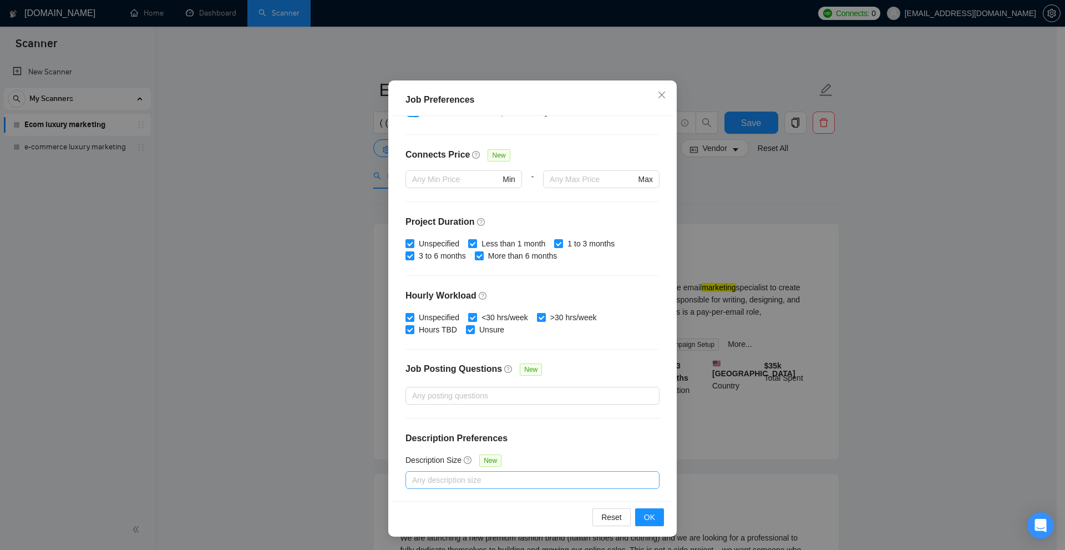
drag, startPoint x: 451, startPoint y: 472, endPoint x: 436, endPoint y: 486, distance: 20.4
click at [452, 474] on div at bounding box center [526, 479] width 237 height 13
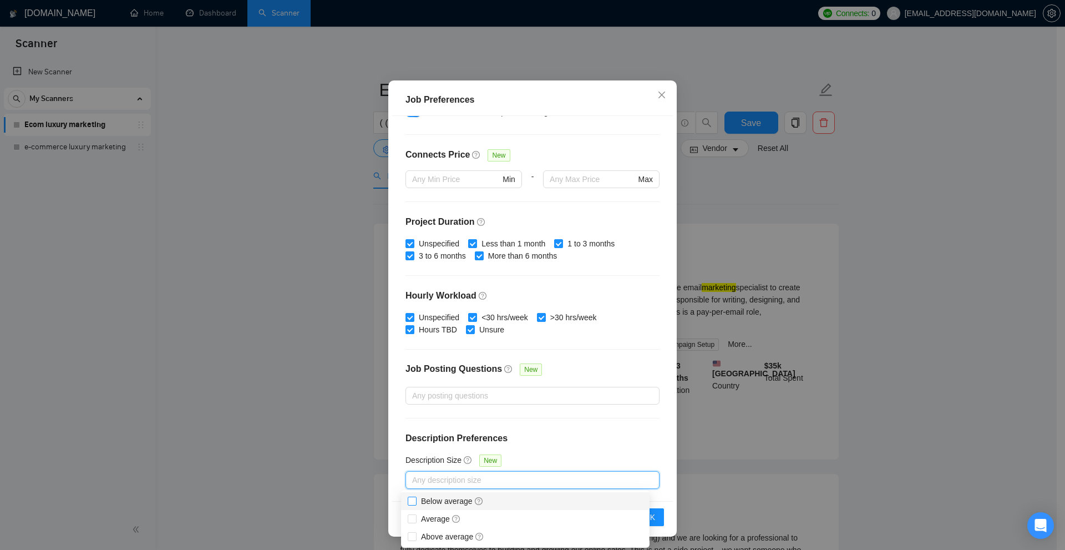
click at [418, 495] on span "Below average" at bounding box center [452, 501] width 72 height 12
click at [415, 496] on input "Below average" at bounding box center [412, 500] width 8 height 8
click at [410, 502] on input "Below average" at bounding box center [412, 500] width 8 height 8
checkbox input "true"
drag, startPoint x: 791, startPoint y: 378, endPoint x: 795, endPoint y: 373, distance: 6.3
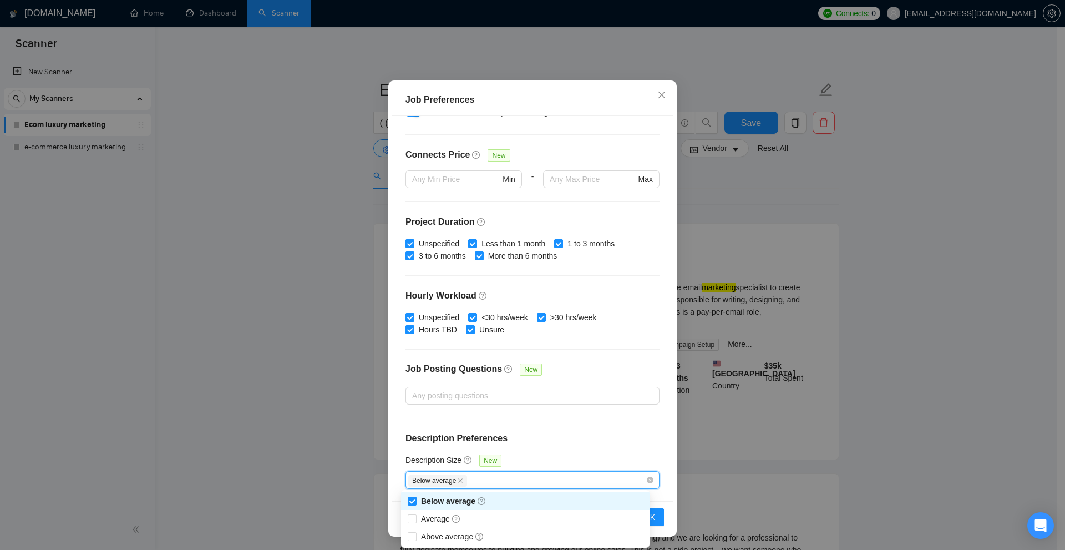
click at [795, 376] on div "Job Preferences Budget Project Type All Fixed Price Hourly Rate Fixed Price Bud…" at bounding box center [532, 275] width 1065 height 550
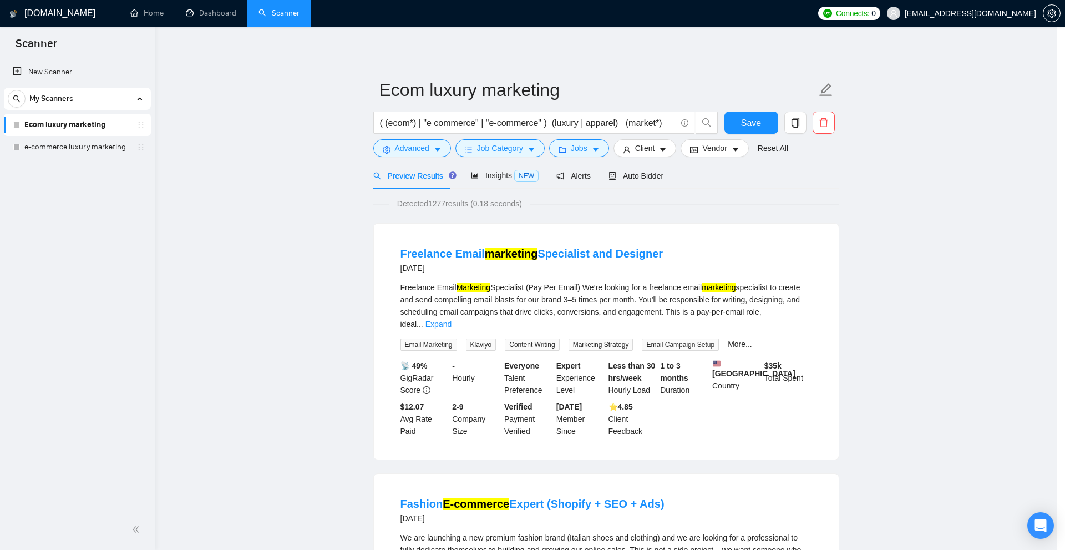
scroll to position [0, 0]
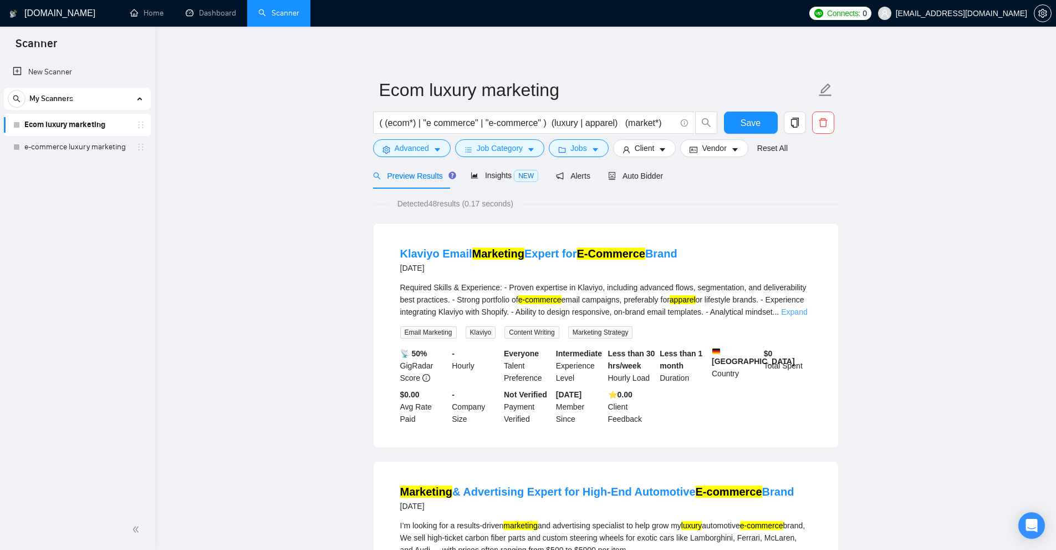
drag, startPoint x: 787, startPoint y: 301, endPoint x: 792, endPoint y: 307, distance: 7.5
click at [788, 301] on div "Required Skills & Experience: - Proven expertise in Klaviyo, including advanced…" at bounding box center [605, 299] width 411 height 37
click at [797, 311] on link "Expand" at bounding box center [794, 311] width 26 height 9
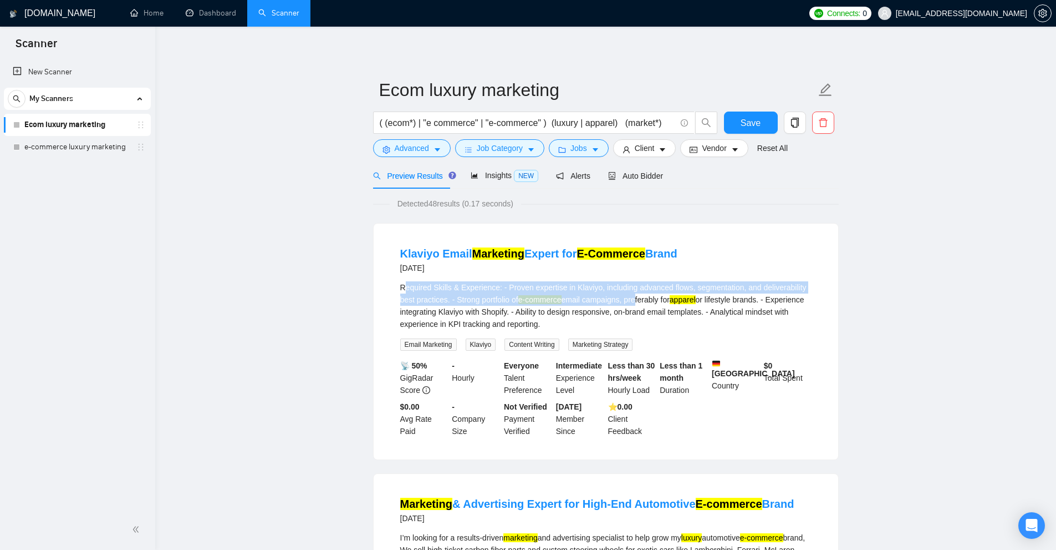
drag, startPoint x: 403, startPoint y: 286, endPoint x: 635, endPoint y: 304, distance: 233.1
click at [635, 304] on div "Required Skills & Experience: - Proven expertise in Klaviyo, including advanced…" at bounding box center [605, 305] width 411 height 49
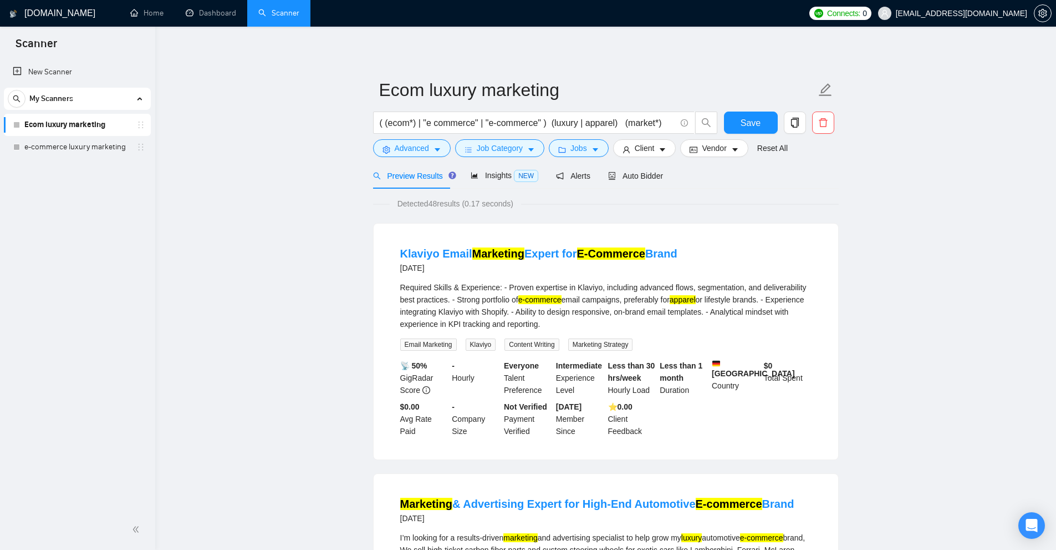
click at [696, 299] on mark "apparel" at bounding box center [683, 299] width 26 height 9
click at [579, 148] on span "Jobs" at bounding box center [579, 148] width 17 height 12
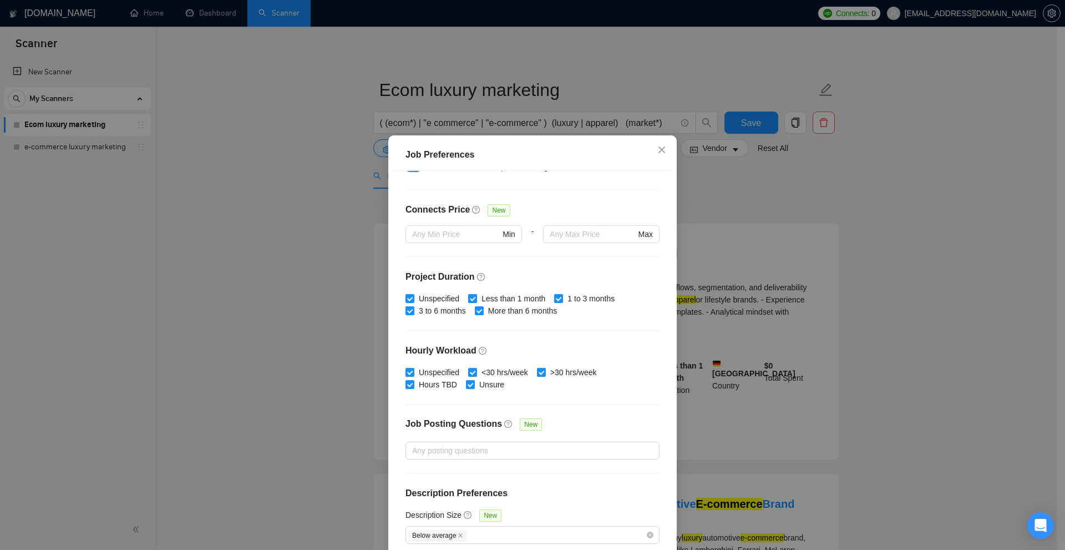
scroll to position [55, 0]
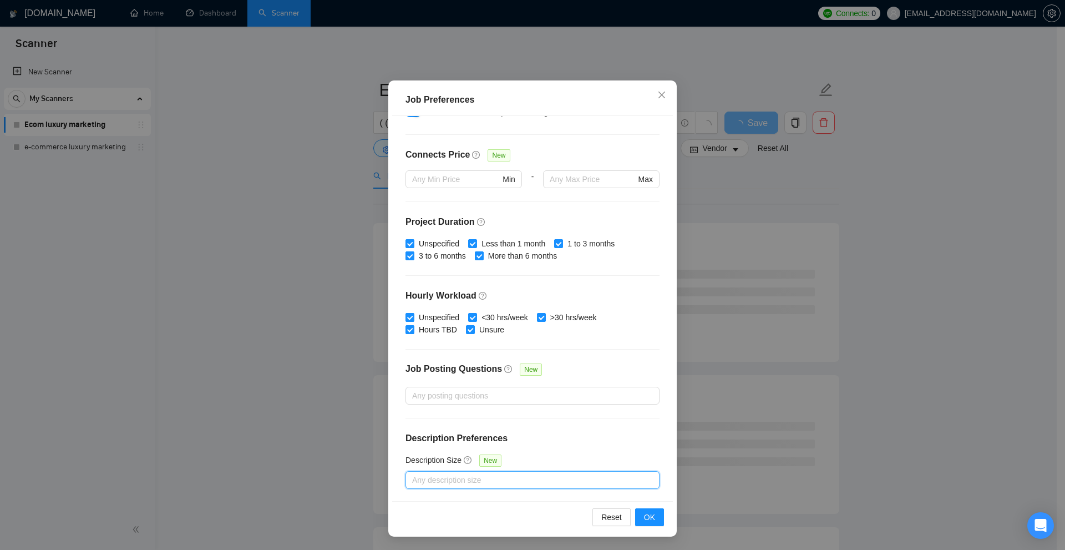
click at [541, 450] on div "Budget Project Type All Fixed Price Hourly Rate Fixed Price Budget $ 500 Min - …" at bounding box center [532, 308] width 281 height 385
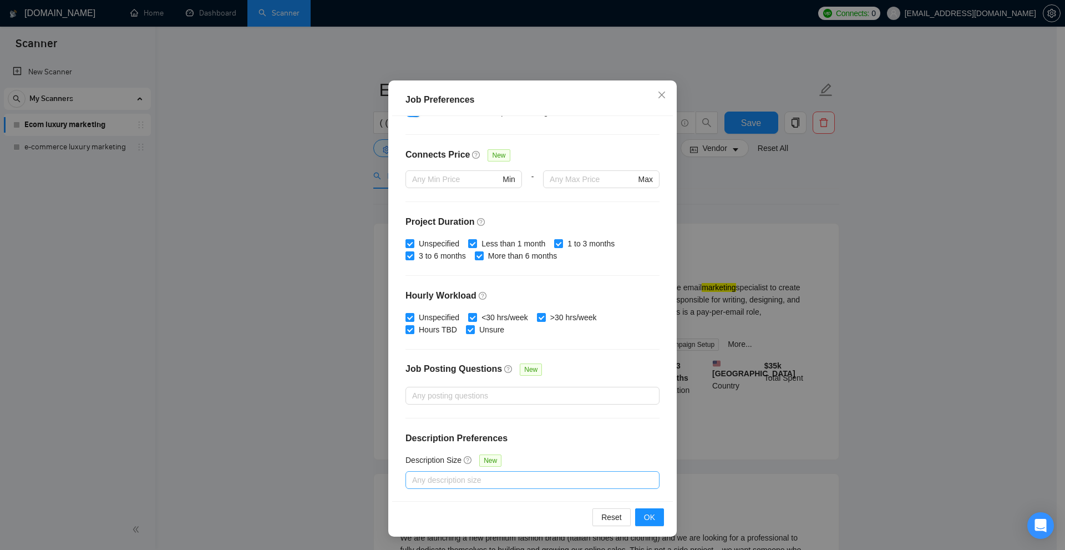
click at [713, 230] on div "Job Preferences Budget Project Type All Fixed Price Hourly Rate Fixed Price Bud…" at bounding box center [532, 275] width 1065 height 550
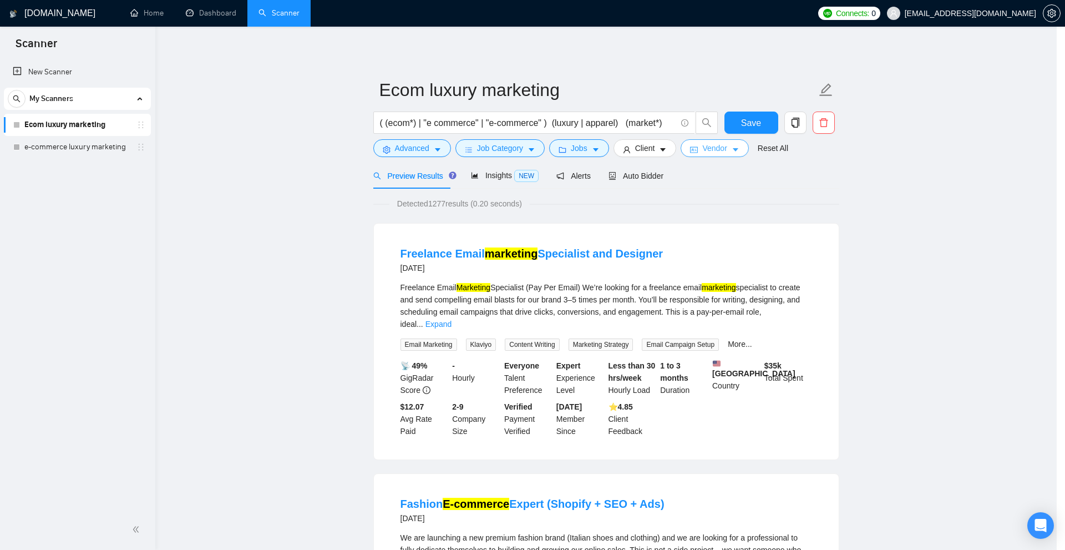
scroll to position [0, 0]
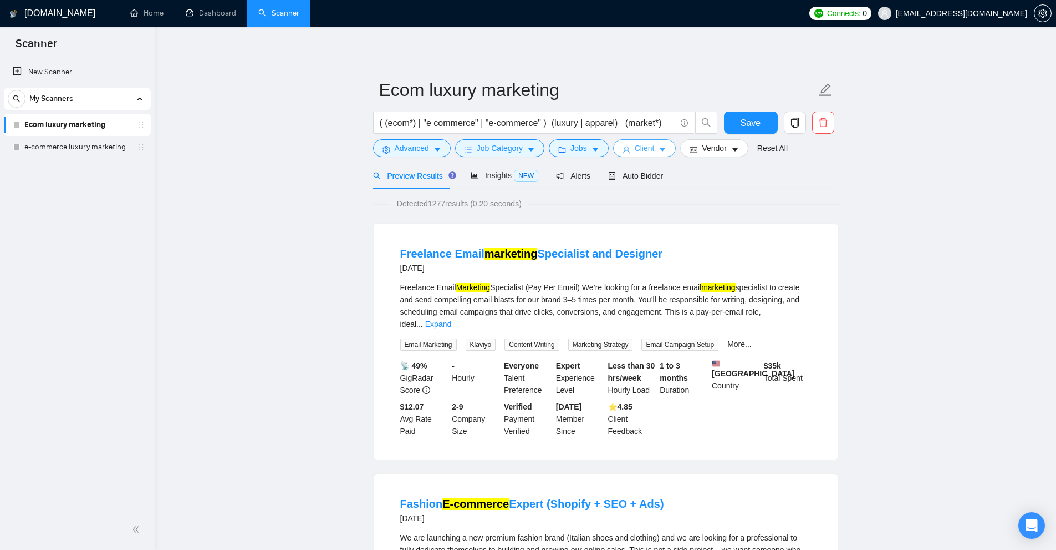
click at [654, 152] on button "Client" at bounding box center [644, 148] width 63 height 18
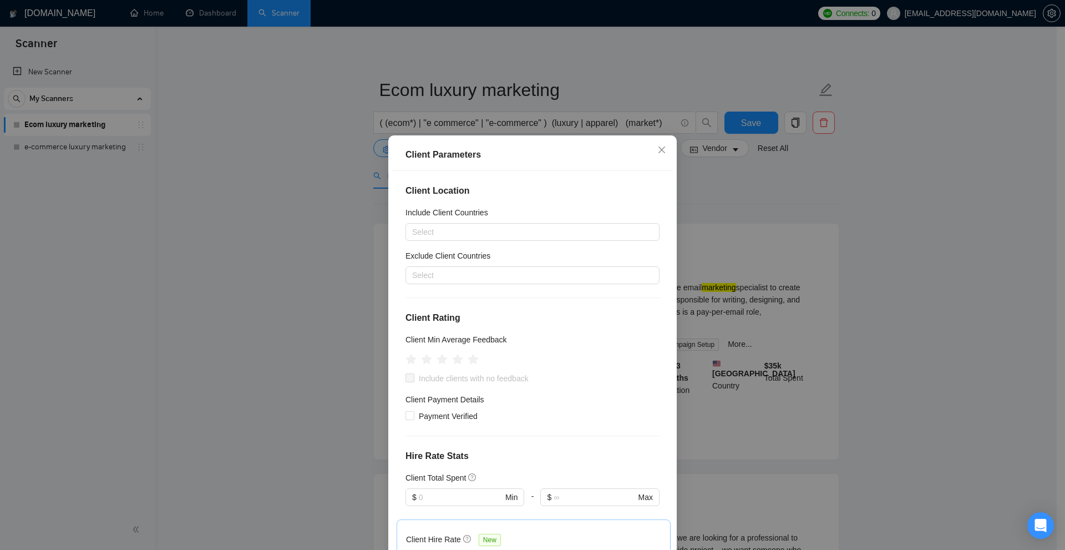
click at [438, 245] on div "Client Location Include Client Countries Select Exclude Client Countries Select…" at bounding box center [532, 363] width 281 height 385
click at [431, 230] on div at bounding box center [526, 231] width 237 height 13
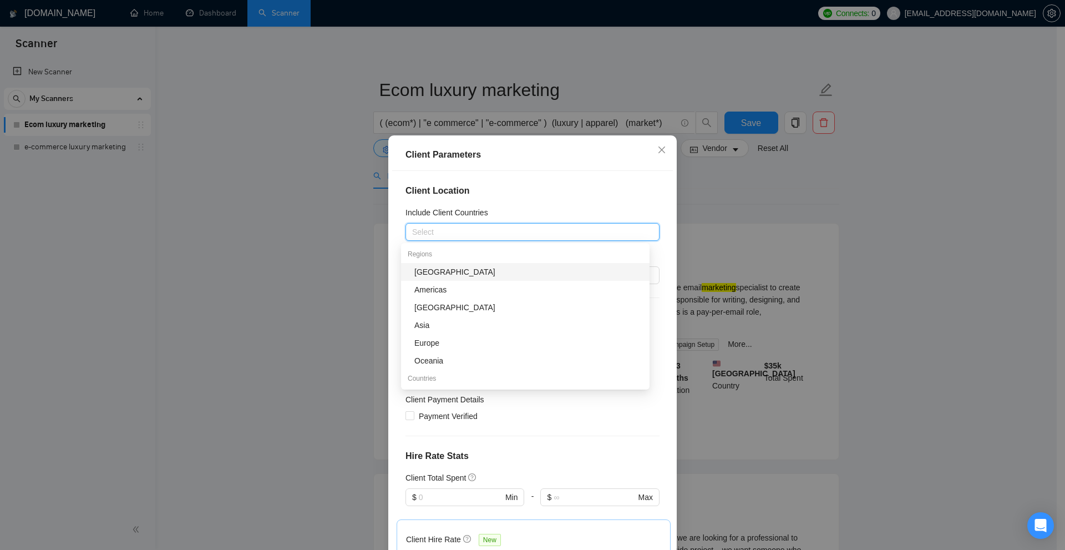
click at [445, 232] on div at bounding box center [526, 231] width 237 height 13
type input "unite"
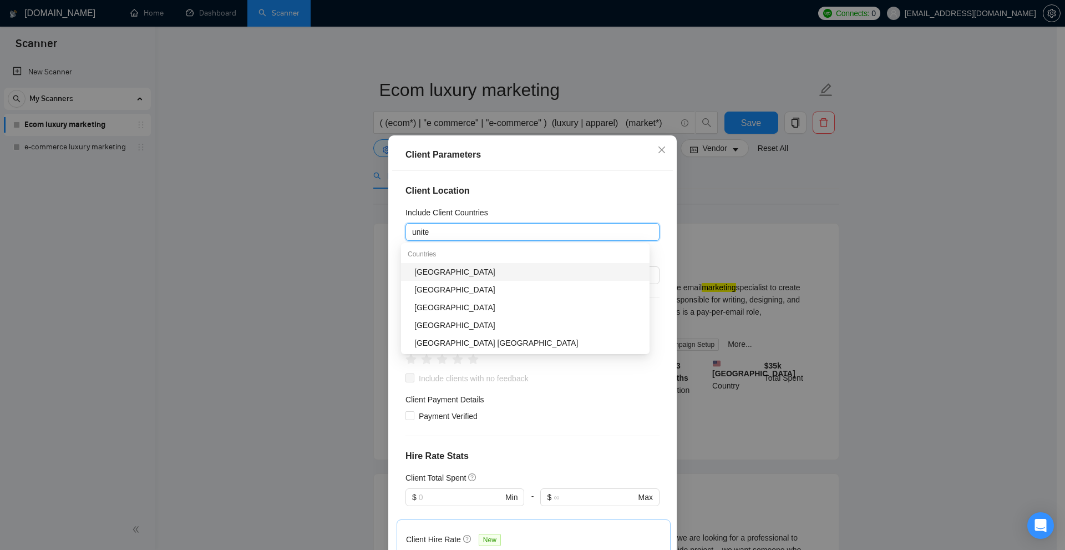
click at [460, 278] on div "United States" at bounding box center [525, 272] width 248 height 18
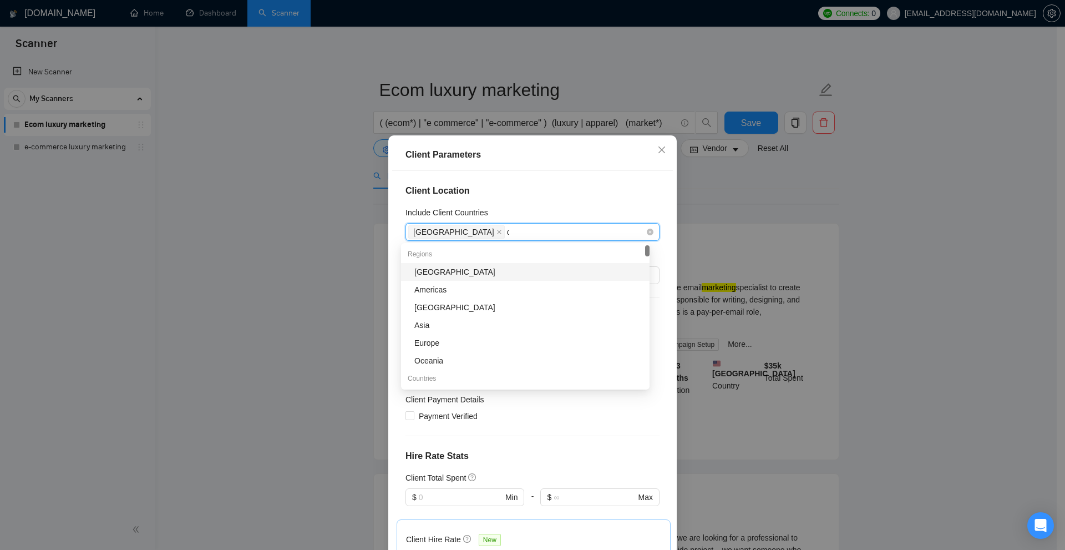
type input "ca"
click at [445, 338] on div "[GEOGRAPHIC_DATA]" at bounding box center [528, 343] width 228 height 12
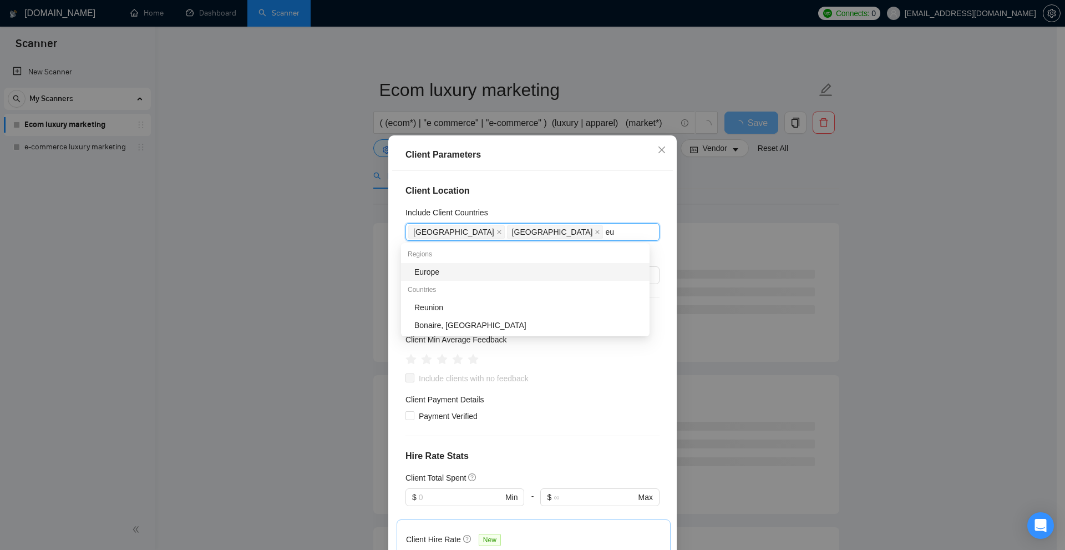
type input "eur"
click at [541, 277] on div "Europe" at bounding box center [528, 272] width 228 height 12
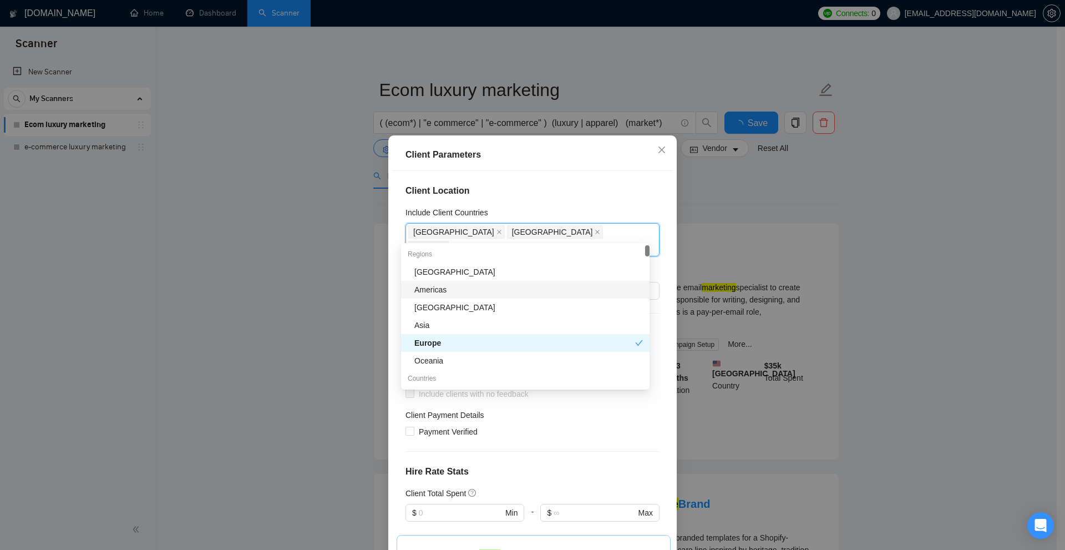
click at [607, 194] on h4 "Client Location" at bounding box center [532, 190] width 254 height 13
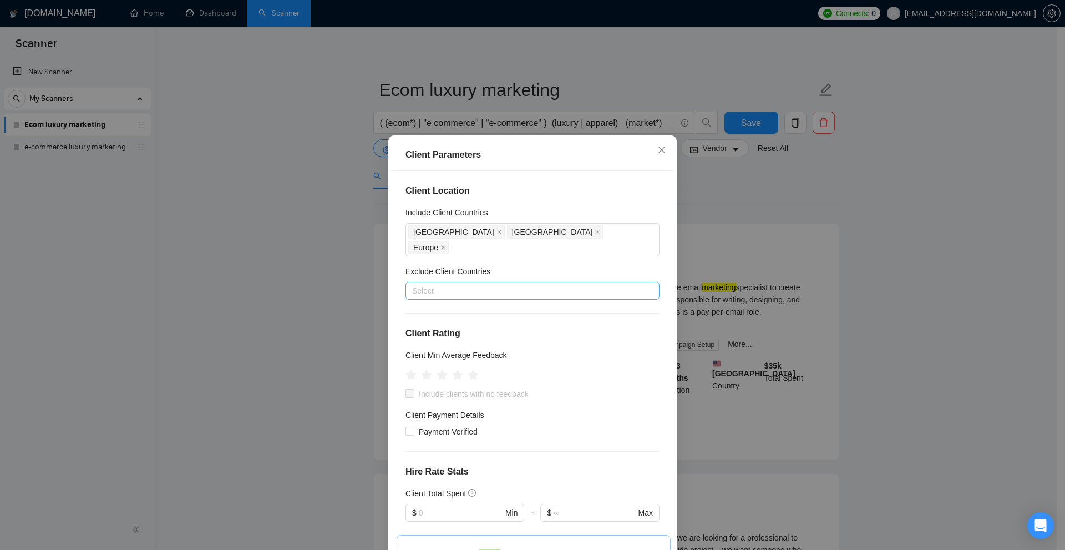
click at [429, 284] on div at bounding box center [526, 290] width 237 height 13
type input "pola"
click at [441, 309] on div "Poland" at bounding box center [528, 315] width 228 height 12
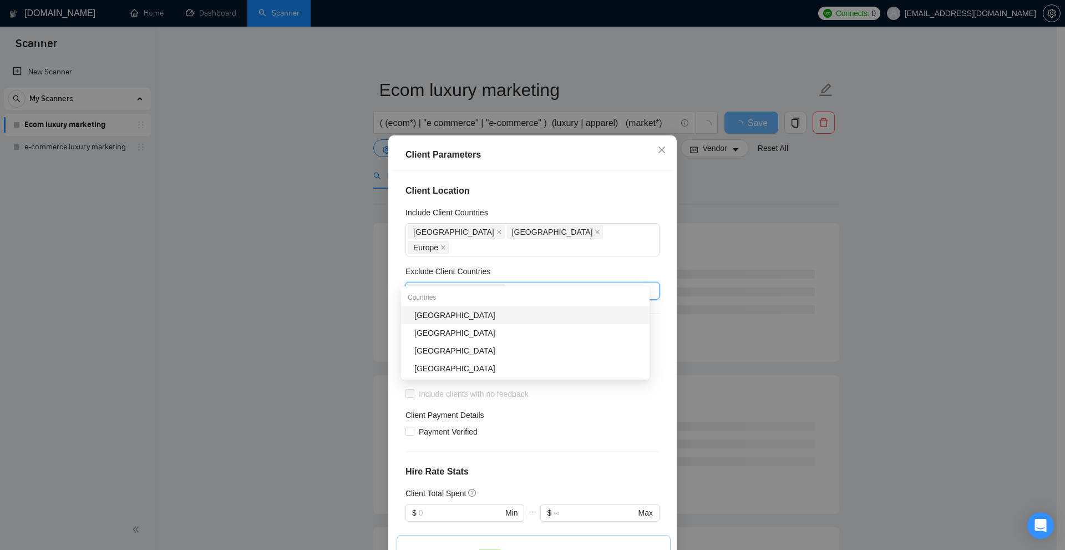
type input "bul"
click at [445, 307] on div "Bulgaria" at bounding box center [525, 315] width 248 height 18
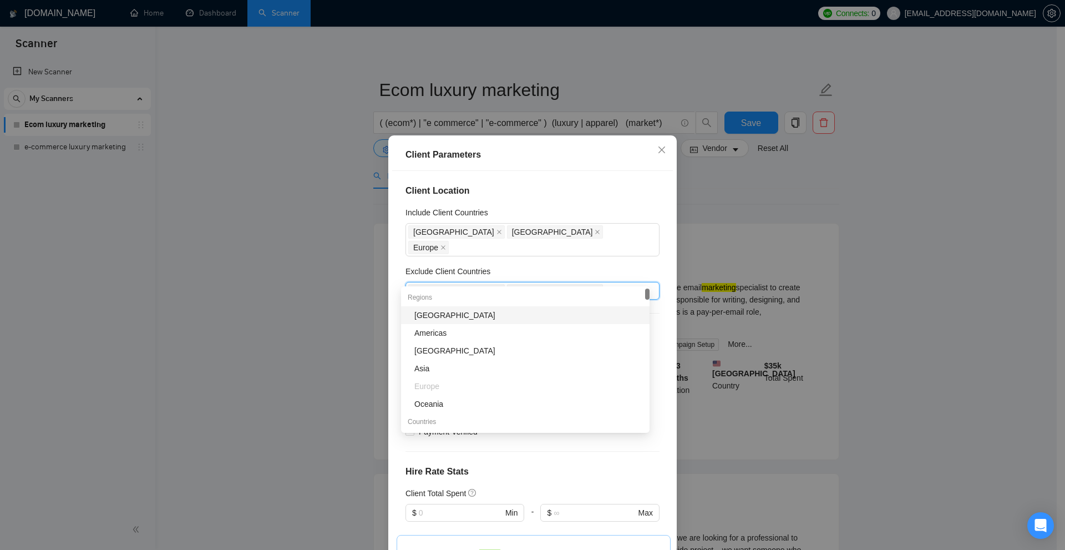
click at [571, 265] on div "Exclude Client Countries" at bounding box center [532, 273] width 254 height 17
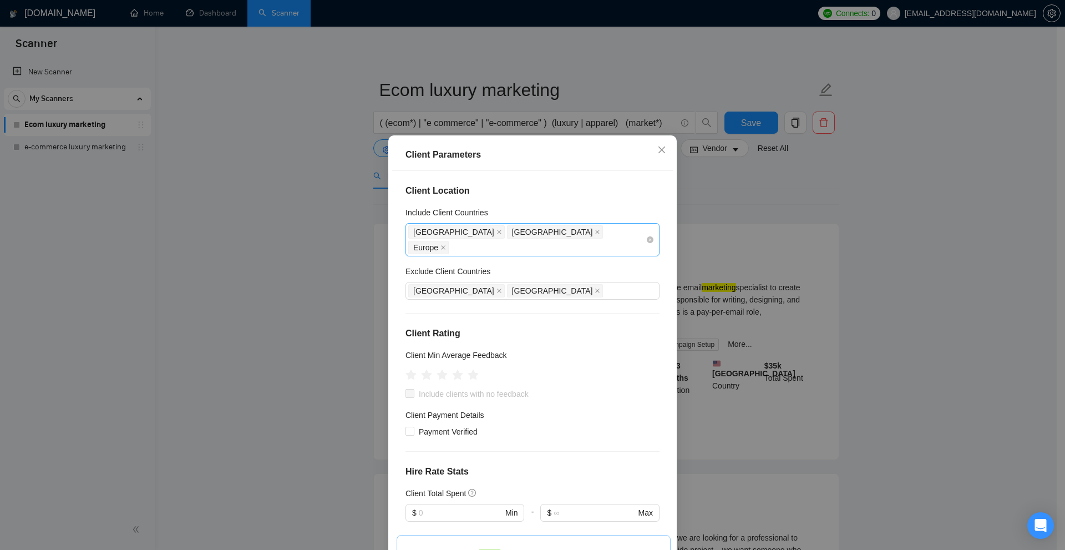
click at [575, 236] on div "United States Canada Europe" at bounding box center [526, 239] width 237 height 31
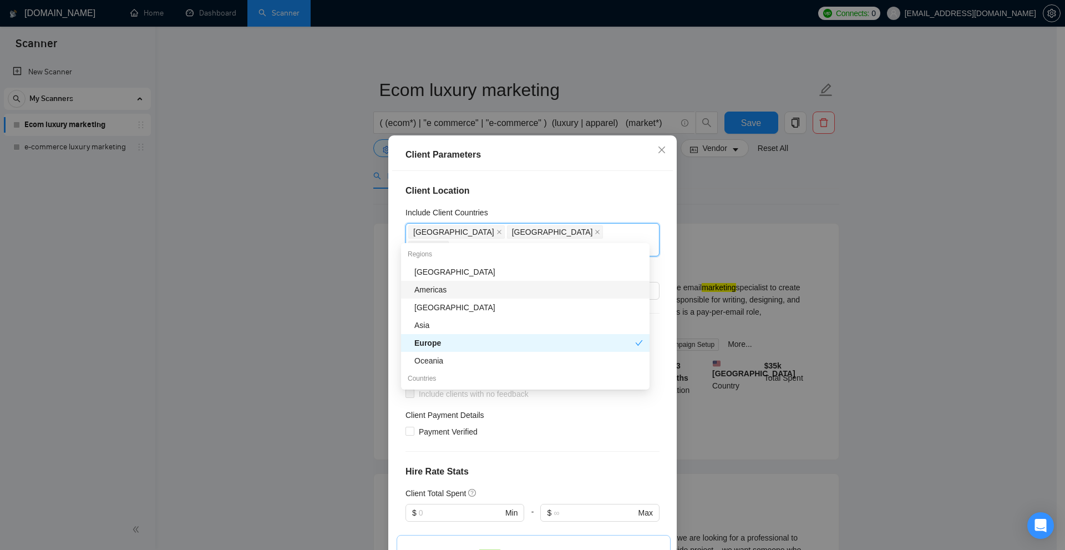
click at [567, 163] on div "Client Parameters" at bounding box center [532, 155] width 281 height 32
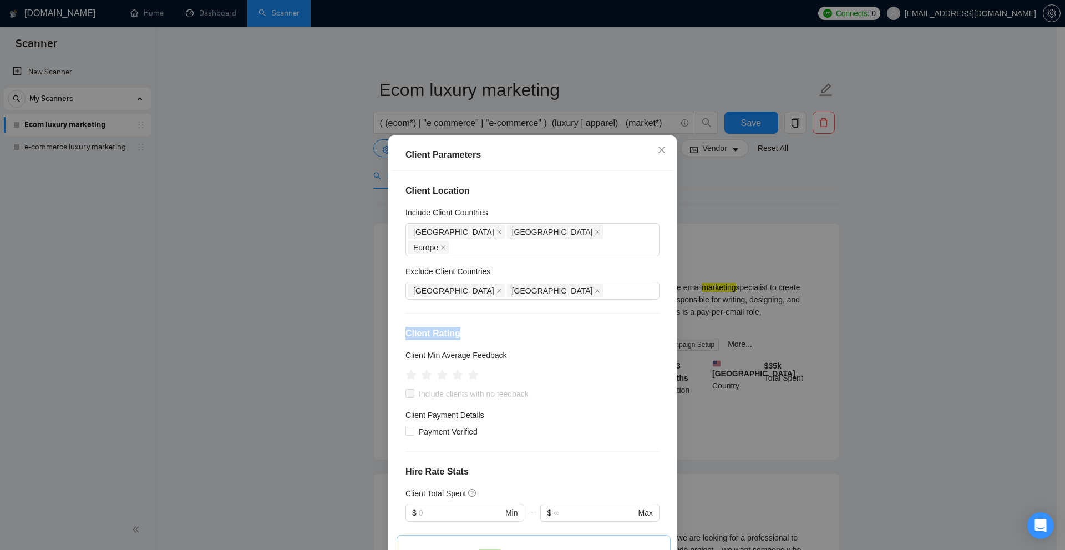
drag, startPoint x: 438, startPoint y: 323, endPoint x: 513, endPoint y: 321, distance: 75.4
click at [513, 321] on div "Client Location Include Client Countries United States Canada Europe Exclude Cl…" at bounding box center [532, 363] width 281 height 385
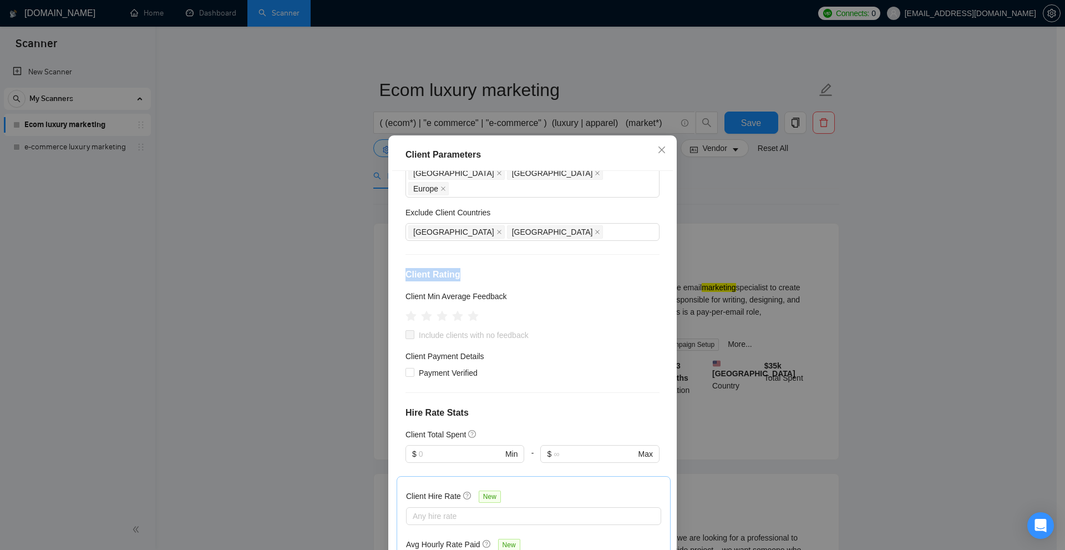
scroll to position [80, 0]
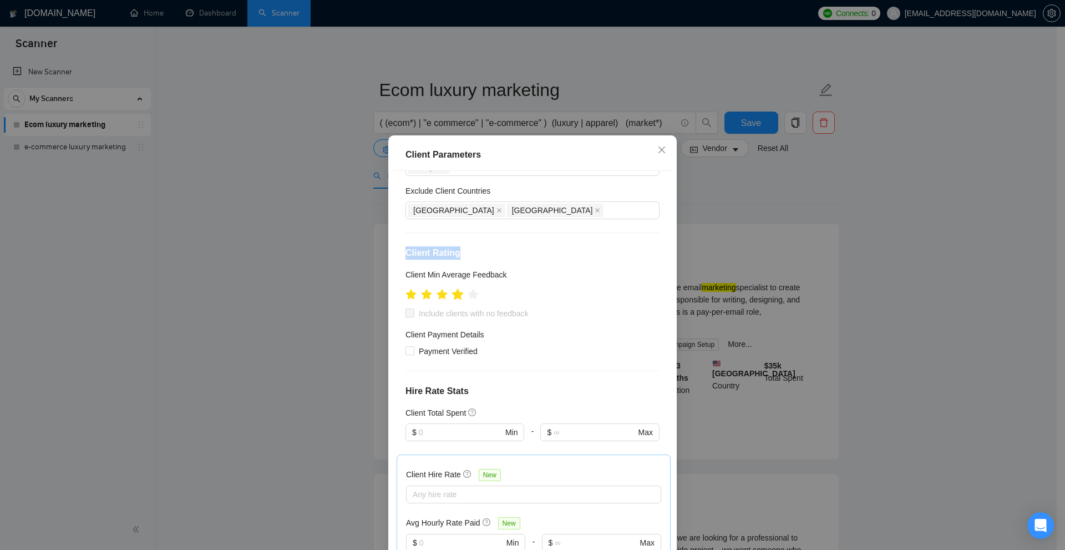
click at [457, 288] on icon "star" at bounding box center [457, 294] width 12 height 12
drag, startPoint x: 396, startPoint y: 254, endPoint x: 533, endPoint y: 258, distance: 137.0
click at [533, 258] on div "Client Location Include Client Countries United States Canada Europe Exclude Cl…" at bounding box center [532, 363] width 281 height 385
click at [560, 268] on div "Client Min Average Feedback" at bounding box center [532, 276] width 254 height 17
drag, startPoint x: 414, startPoint y: 295, endPoint x: 592, endPoint y: 300, distance: 178.1
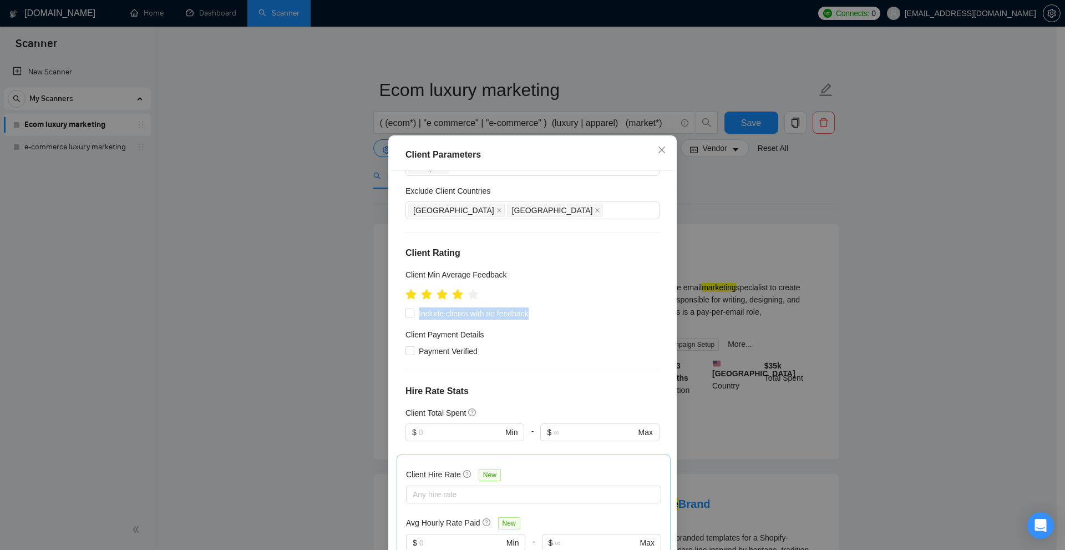
click at [592, 307] on div "Include clients with no feedback" at bounding box center [532, 313] width 254 height 12
click at [505, 307] on span "Include clients with no feedback" at bounding box center [473, 313] width 119 height 12
click at [413, 308] on input "Include clients with no feedback" at bounding box center [409, 312] width 8 height 8
checkbox input "true"
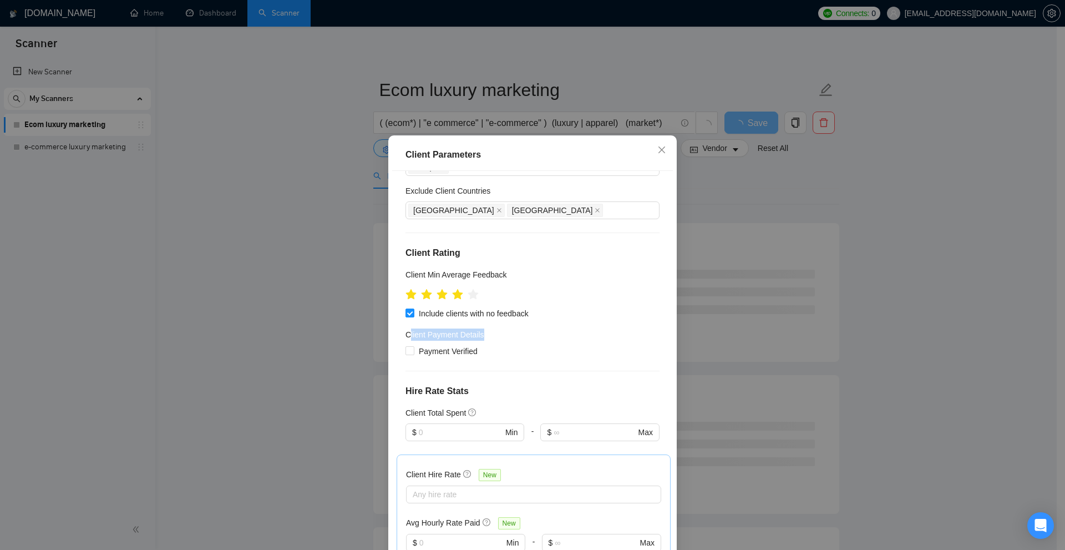
drag, startPoint x: 406, startPoint y: 317, endPoint x: 507, endPoint y: 313, distance: 101.6
click at [507, 328] on div "Client Payment Details" at bounding box center [532, 336] width 254 height 17
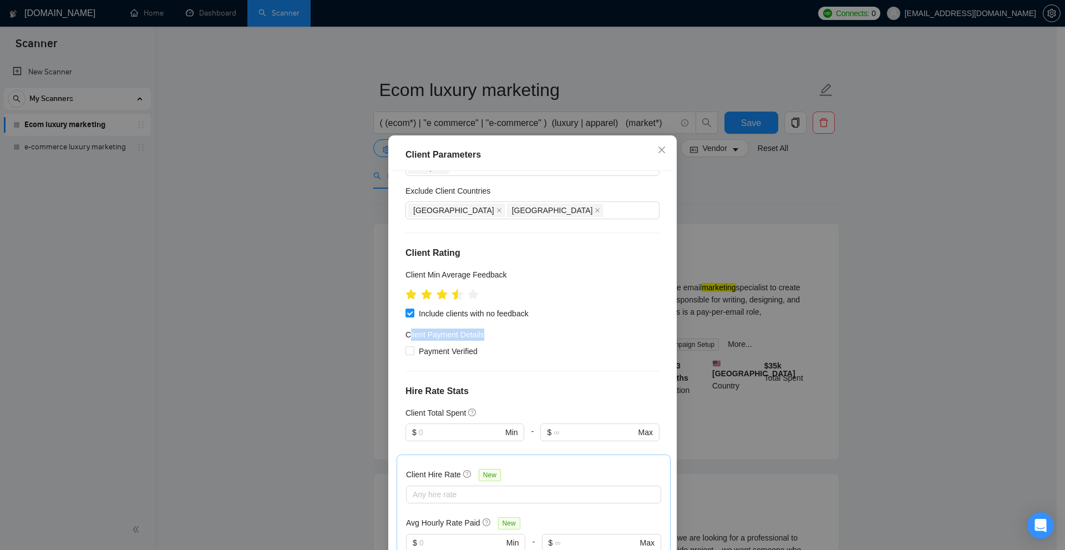
scroll to position [191, 0]
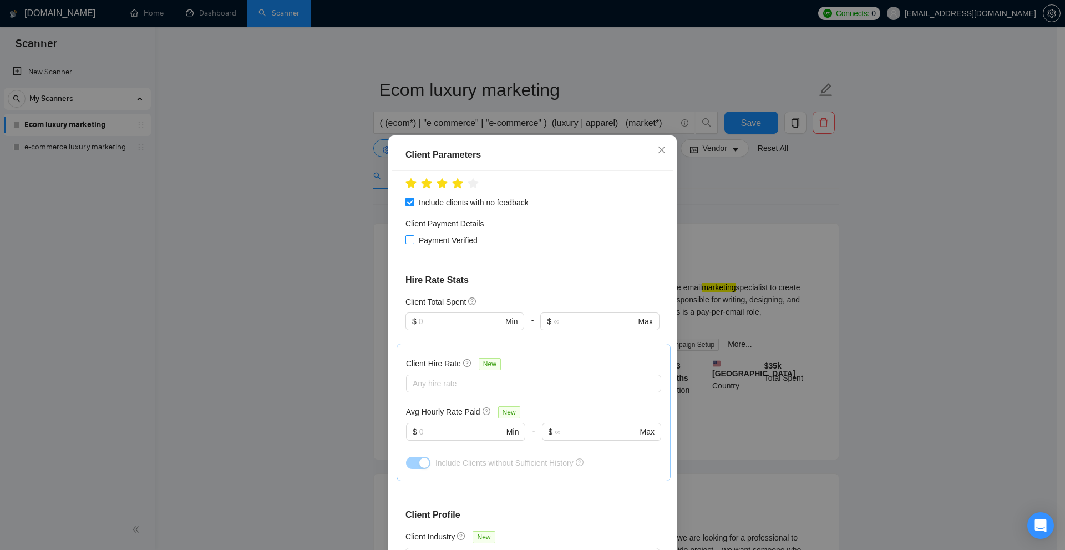
click at [409, 235] on span at bounding box center [409, 239] width 9 height 9
click at [409, 235] on input "Payment Verified" at bounding box center [409, 239] width 8 height 8
checkbox input "true"
click at [439, 273] on h4 "Hire Rate Stats" at bounding box center [532, 279] width 254 height 13
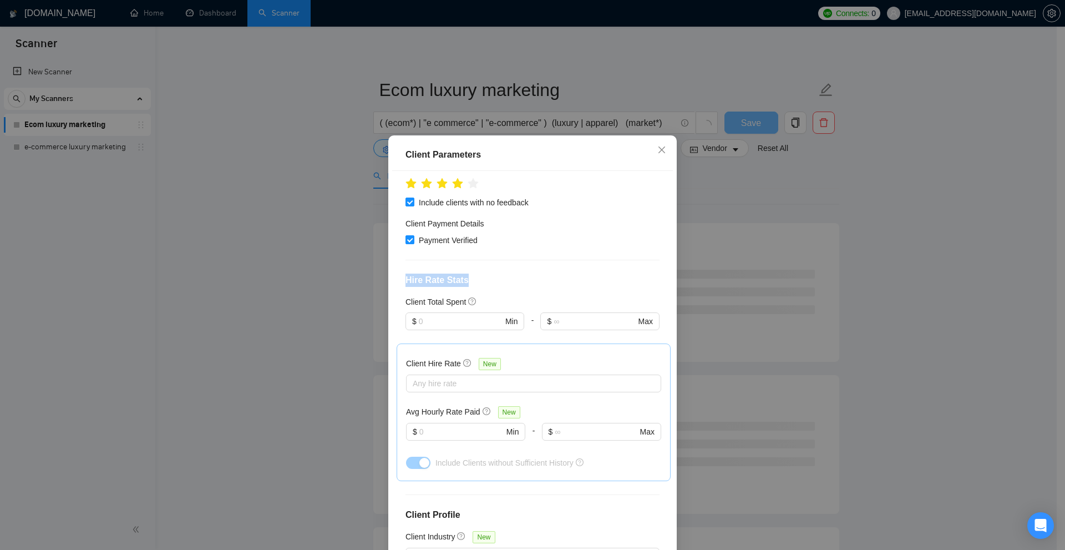
drag, startPoint x: 397, startPoint y: 260, endPoint x: 513, endPoint y: 263, distance: 116.5
click at [513, 263] on div "Client Location Include Client Countries United States Canada Europe Exclude Cl…" at bounding box center [532, 363] width 281 height 385
click at [513, 273] on h4 "Hire Rate Stats" at bounding box center [532, 279] width 254 height 13
click at [427, 315] on input "text" at bounding box center [461, 321] width 84 height 12
drag, startPoint x: 452, startPoint y: 308, endPoint x: 194, endPoint y: 310, distance: 259.0
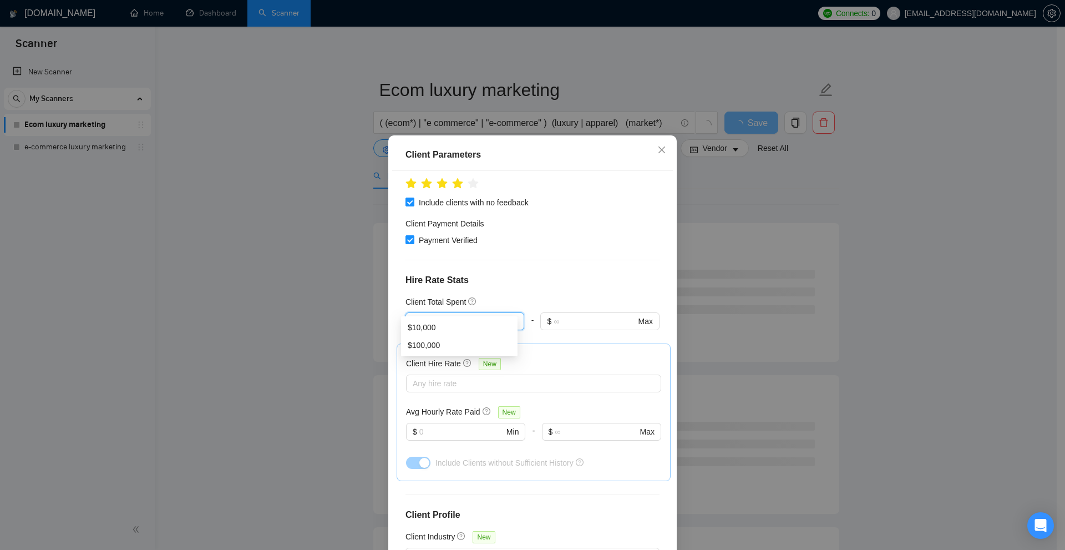
click at [194, 310] on div "Client Parameters Client Location Include Client Countries United States Canada…" at bounding box center [532, 275] width 1065 height 550
type input "15000"
click at [456, 330] on div at bounding box center [464, 336] width 119 height 13
drag, startPoint x: 420, startPoint y: 309, endPoint x: 408, endPoint y: 303, distance: 12.9
click at [408, 312] on span "$ 15000 Min" at bounding box center [464, 321] width 118 height 18
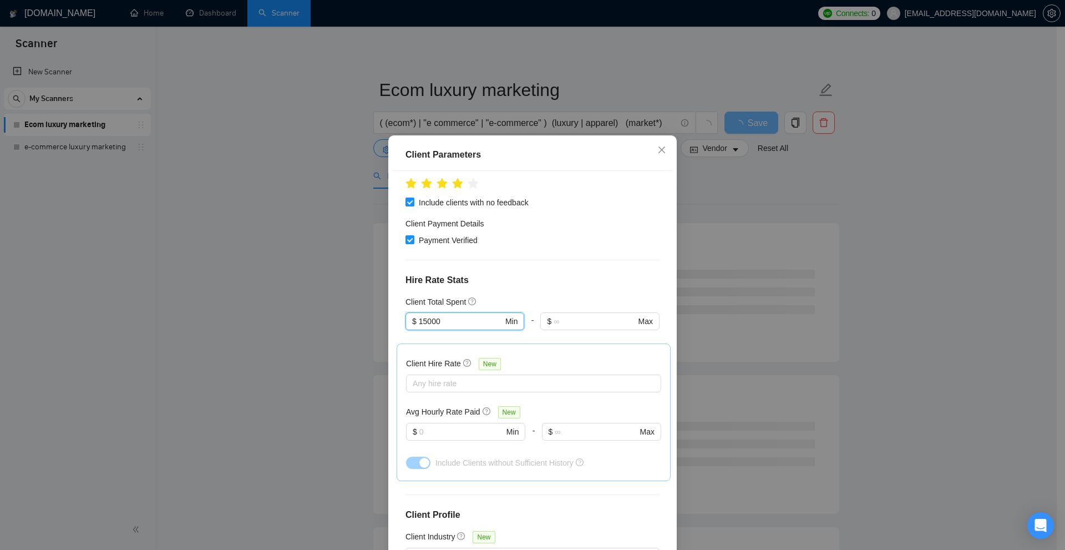
click at [850, 334] on div "Client Parameters Client Location Include Client Countries United States Canada…" at bounding box center [532, 275] width 1065 height 550
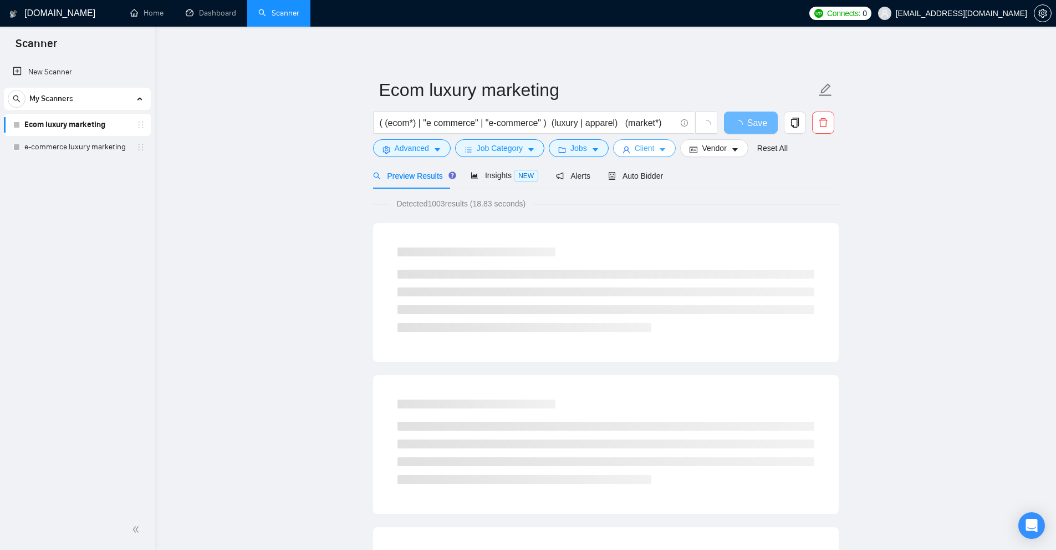
click at [640, 148] on span "Client" at bounding box center [645, 148] width 20 height 12
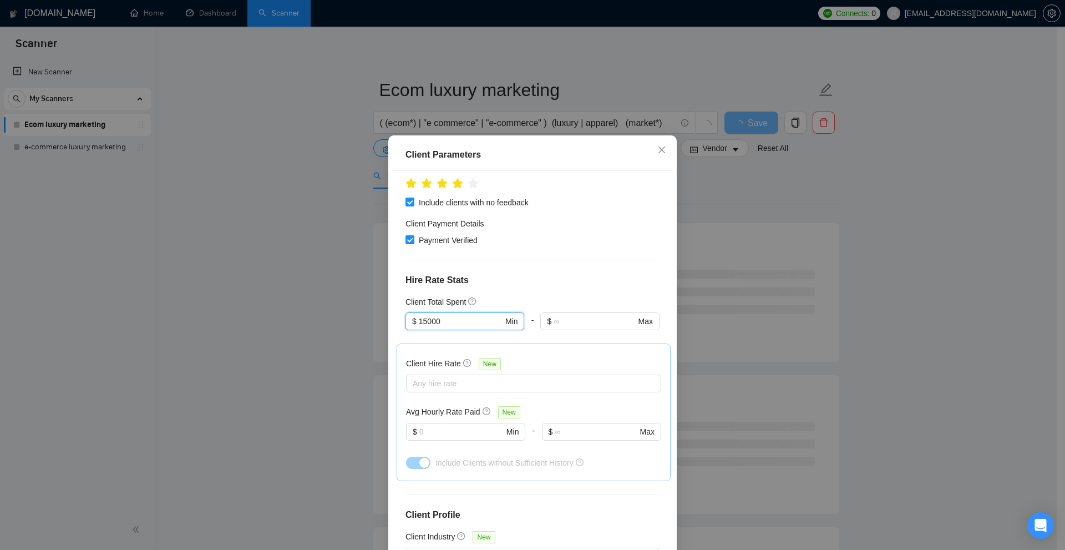
drag, startPoint x: 449, startPoint y: 301, endPoint x: 279, endPoint y: 311, distance: 170.0
click at [279, 311] on div "Client Parameters Client Location Include Client Countries United States Canada…" at bounding box center [532, 275] width 1065 height 550
click at [573, 315] on input "text" at bounding box center [594, 321] width 82 height 12
click at [562, 277] on div "Client Location Include Client Countries United States Canada Europe Exclude Cl…" at bounding box center [532, 363] width 281 height 385
click at [565, 315] on input "text" at bounding box center [594, 321] width 82 height 12
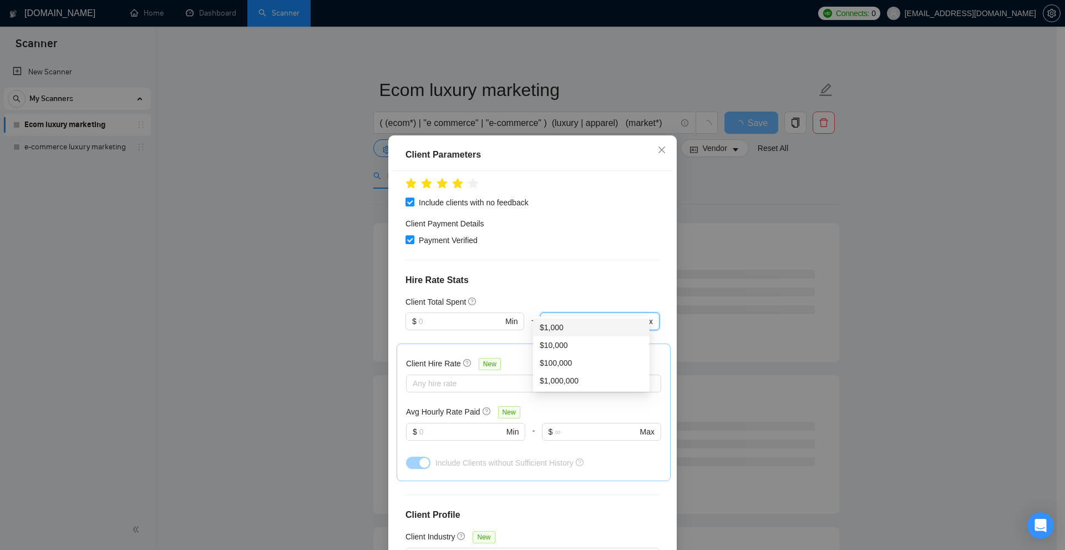
type input "0"
click at [623, 274] on div "Client Location Include Client Countries United States Canada Europe Exclude Cl…" at bounding box center [532, 363] width 281 height 385
click at [469, 312] on span "$ Min" at bounding box center [464, 321] width 118 height 18
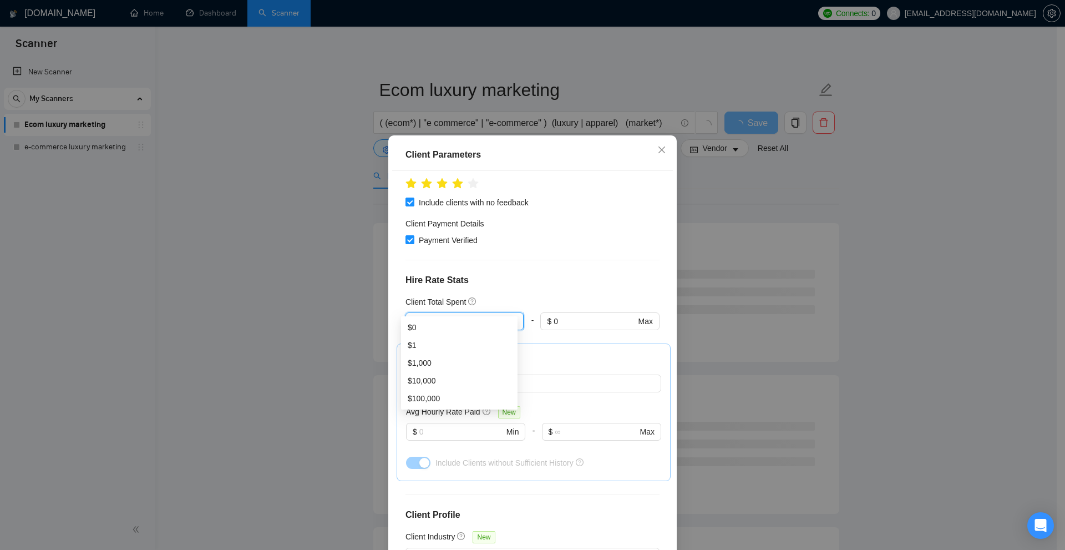
click at [470, 315] on input "text" at bounding box center [461, 321] width 84 height 12
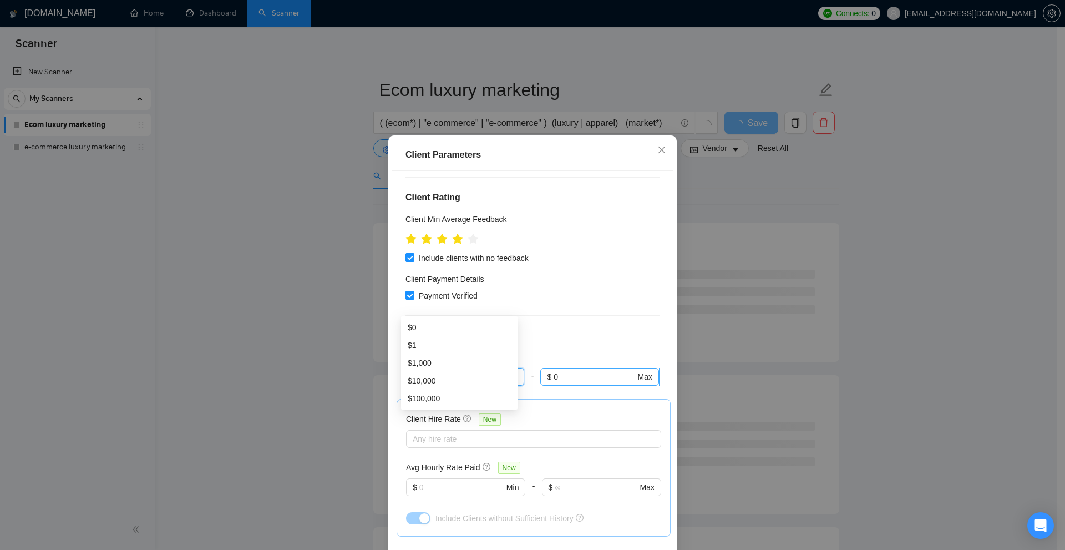
click at [565, 370] on input "0" at bounding box center [594, 376] width 82 height 12
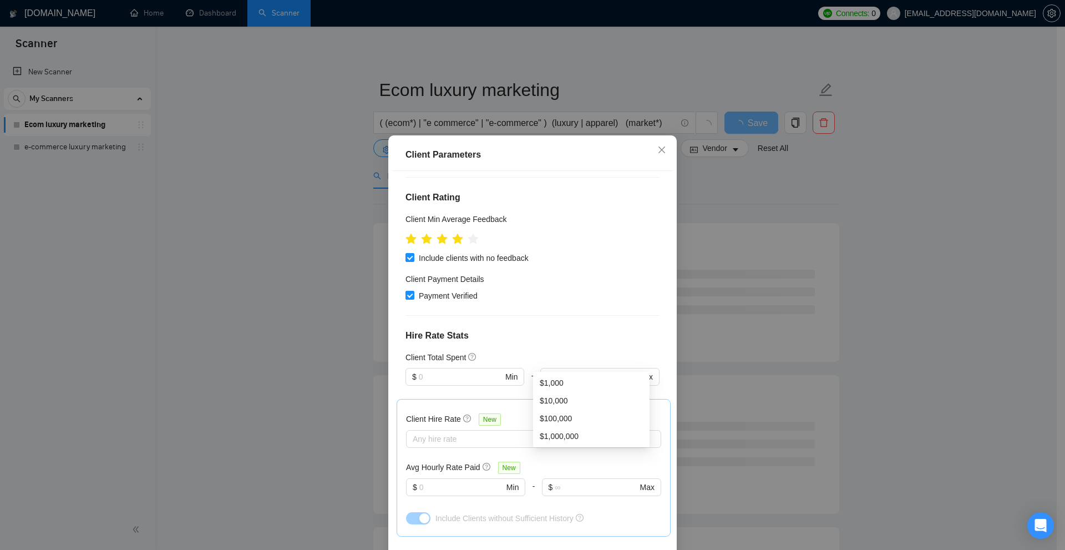
click at [578, 329] on h4 "Hire Rate Stats" at bounding box center [532, 335] width 254 height 13
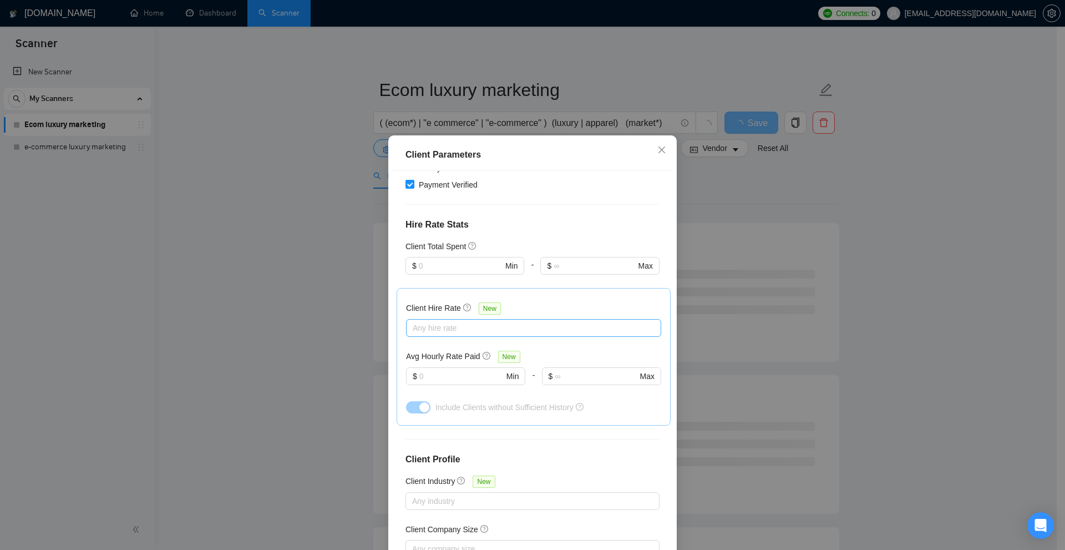
scroll to position [305, 0]
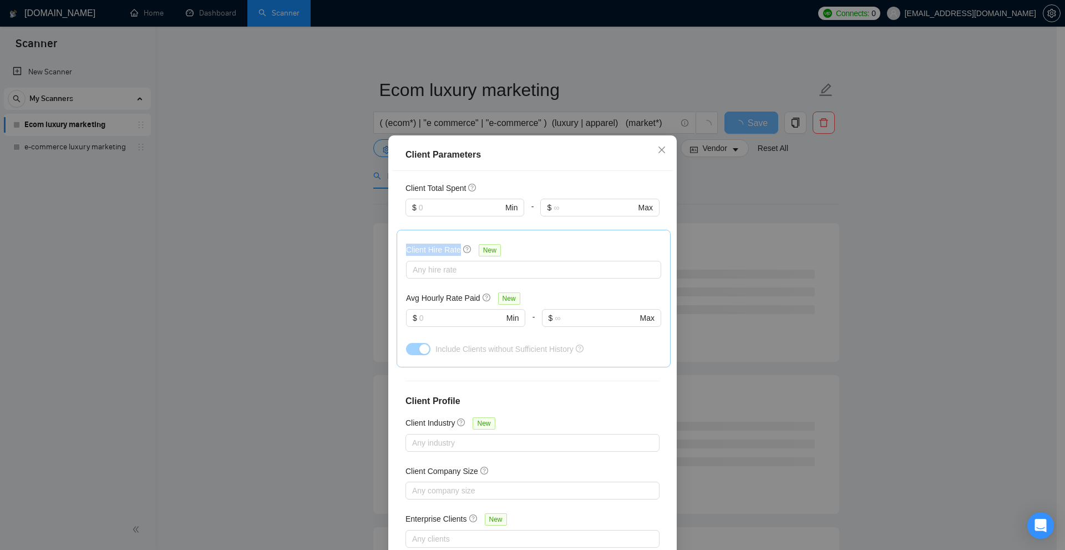
drag, startPoint x: 393, startPoint y: 224, endPoint x: 475, endPoint y: 234, distance: 83.2
click at [475, 234] on div "Client Hire Rate New Any hire rate Avg Hourly Rate Paid New $ Min - $ Max Inclu…" at bounding box center [533, 299] width 274 height 138
click at [400, 235] on div "Client Hire Rate New Any hire rate Avg Hourly Rate Paid New $ Min - $ Max Inclu…" at bounding box center [533, 299] width 274 height 138
drag, startPoint x: 432, startPoint y: 234, endPoint x: 450, endPoint y: 235, distance: 17.8
click at [450, 235] on div "Client Hire Rate New Any hire rate Avg Hourly Rate Paid New $ Min - $ Max Inclu…" at bounding box center [533, 299] width 274 height 138
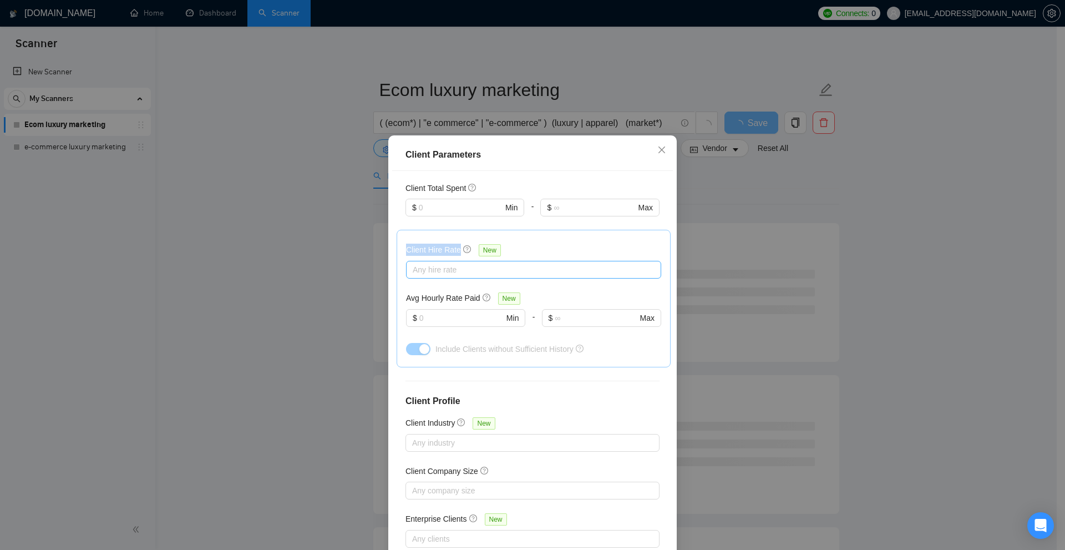
click at [447, 263] on div at bounding box center [528, 269] width 238 height 13
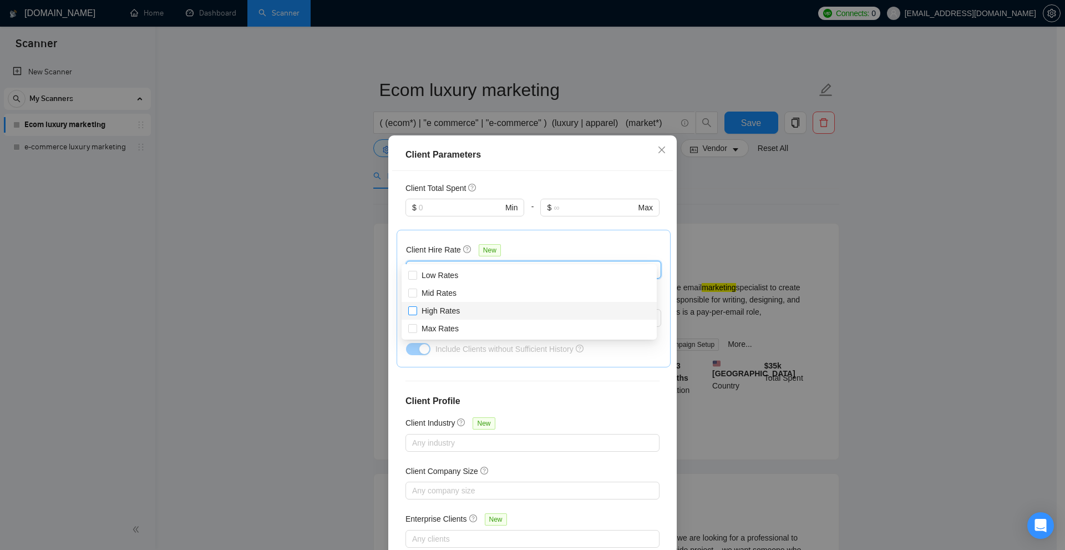
click at [430, 311] on span "High Rates" at bounding box center [440, 310] width 38 height 9
click at [416, 311] on input "High Rates" at bounding box center [412, 310] width 8 height 8
checkbox input "true"
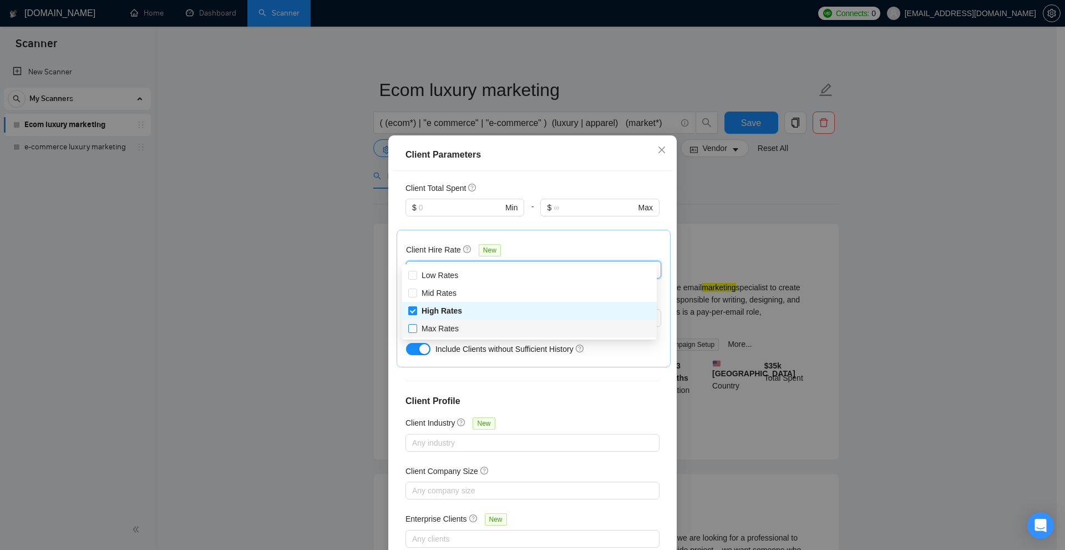
click at [435, 326] on span "Max Rates" at bounding box center [439, 328] width 37 height 9
click at [416, 326] on input "Max Rates" at bounding box center [412, 328] width 8 height 8
checkbox input "true"
click at [527, 243] on div "Client Hire Rate New" at bounding box center [533, 251] width 255 height 17
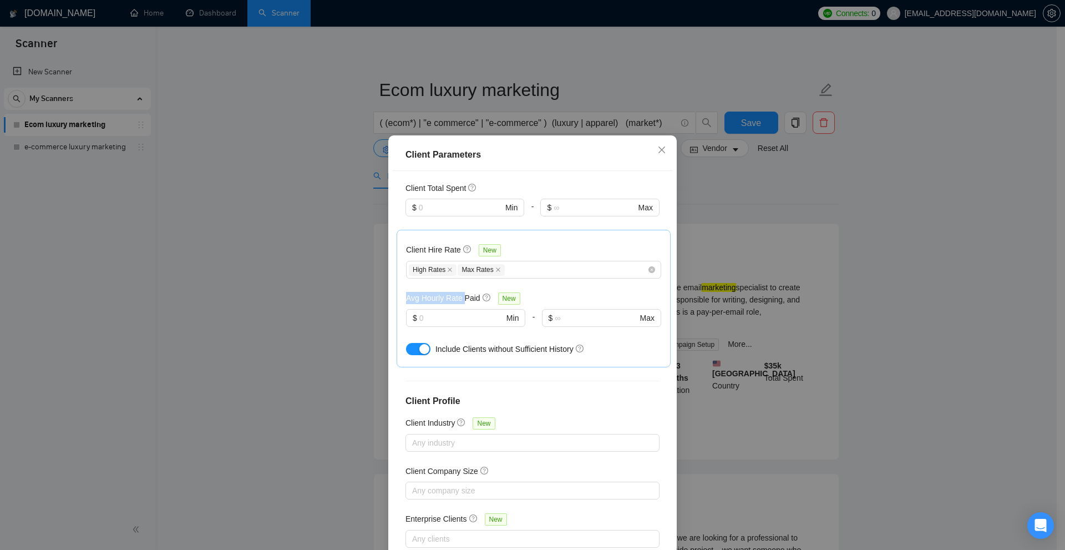
drag, startPoint x: 400, startPoint y: 282, endPoint x: 460, endPoint y: 277, distance: 60.1
click at [460, 277] on div "Client Hire Rate New High Rates Max Rates Avg Hourly Rate Paid New $ Min - $ Ma…" at bounding box center [533, 299] width 274 height 138
click at [426, 309] on span "$ Min" at bounding box center [465, 318] width 119 height 18
click at [445, 312] on input "text" at bounding box center [461, 318] width 84 height 12
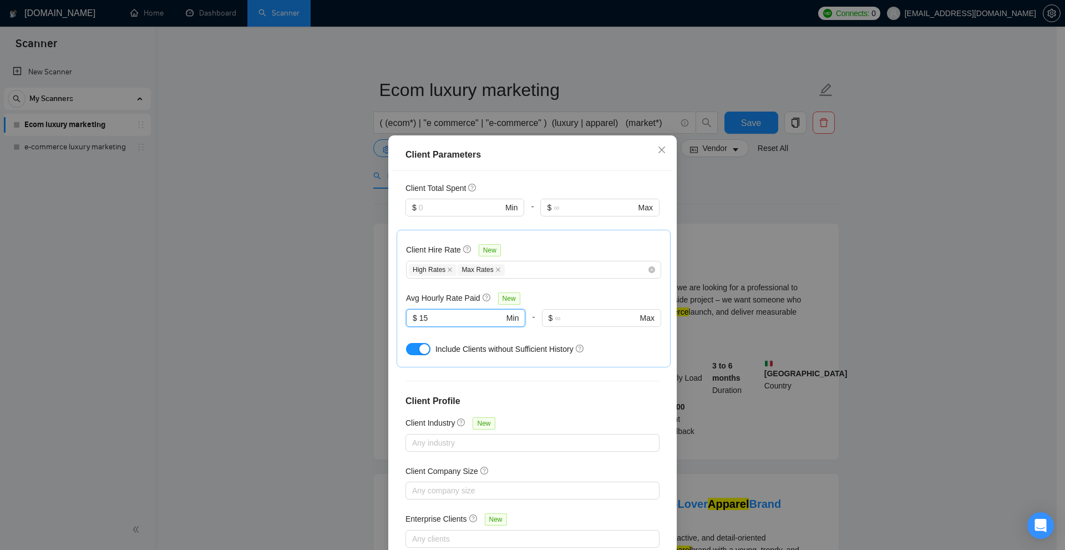
type input "15"
click at [434, 292] on div "Avg Hourly Rate Paid New 15 $ 15 Min - $ Max" at bounding box center [533, 316] width 255 height 48
drag, startPoint x: 349, startPoint y: 305, endPoint x: 311, endPoint y: 276, distance: 47.5
click at [311, 276] on div "Client Parameters Client Location Include Client Countries United States Canada…" at bounding box center [532, 275] width 1065 height 550
click at [431, 292] on h5 "Avg Hourly Rate Paid" at bounding box center [443, 298] width 74 height 12
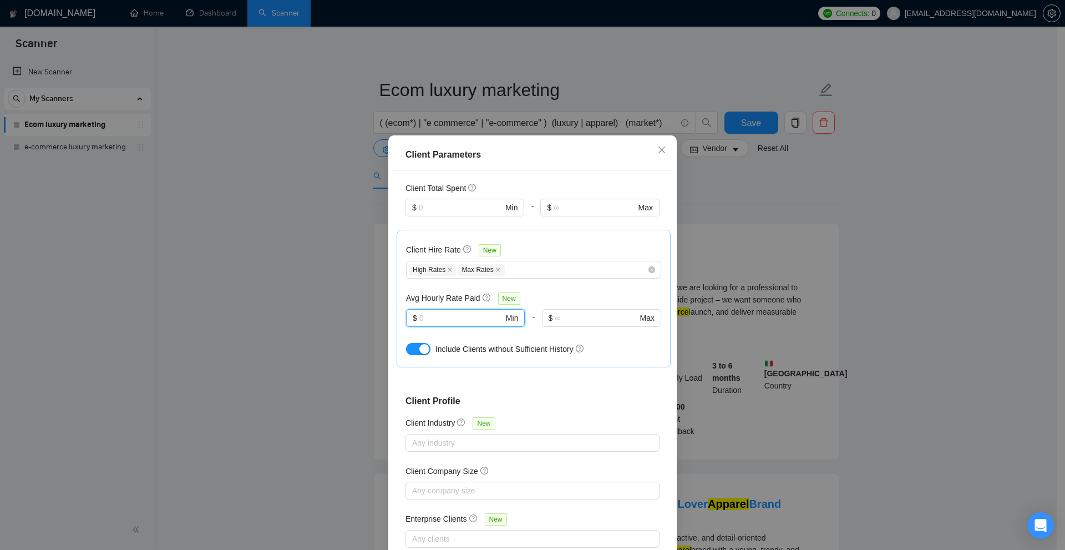
click at [459, 312] on input "text" at bounding box center [461, 318] width 84 height 12
type input "15"
drag, startPoint x: 433, startPoint y: 332, endPoint x: 494, endPoint y: 330, distance: 61.0
click at [494, 344] on span "Include Clients without Sufficient History" at bounding box center [504, 348] width 138 height 9
click at [440, 343] on div "Include Clients without Sufficient History" at bounding box center [548, 349] width 226 height 12
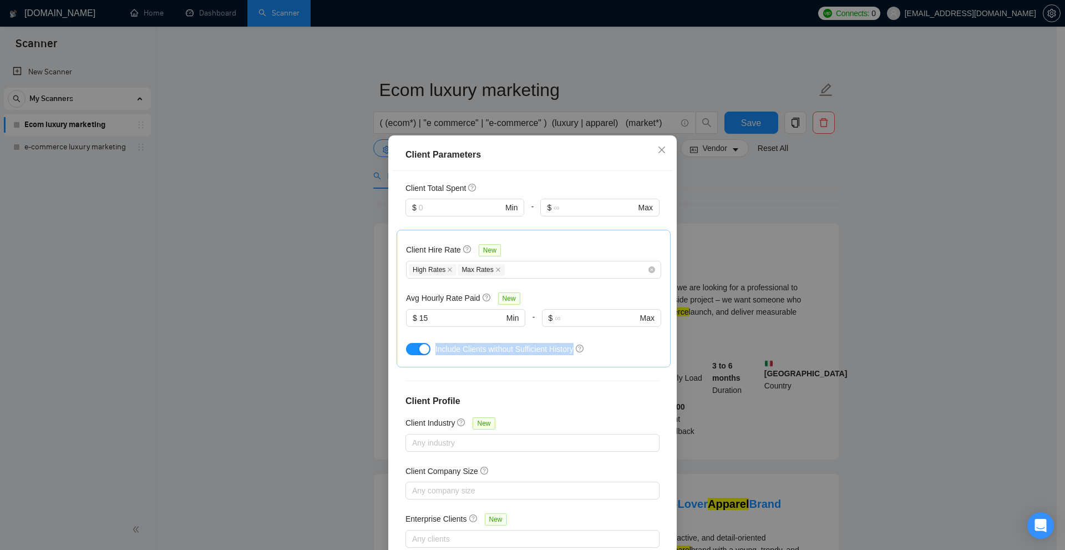
drag, startPoint x: 440, startPoint y: 326, endPoint x: 549, endPoint y: 328, distance: 108.7
click at [549, 343] on div "Include Clients without Sufficient History" at bounding box center [548, 349] width 226 height 12
drag, startPoint x: 395, startPoint y: 379, endPoint x: 483, endPoint y: 380, distance: 87.6
click at [483, 380] on div "Client Location Include Client Countries United States Canada Europe Exclude Cl…" at bounding box center [532, 363] width 281 height 385
drag, startPoint x: 415, startPoint y: 406, endPoint x: 448, endPoint y: 405, distance: 32.7
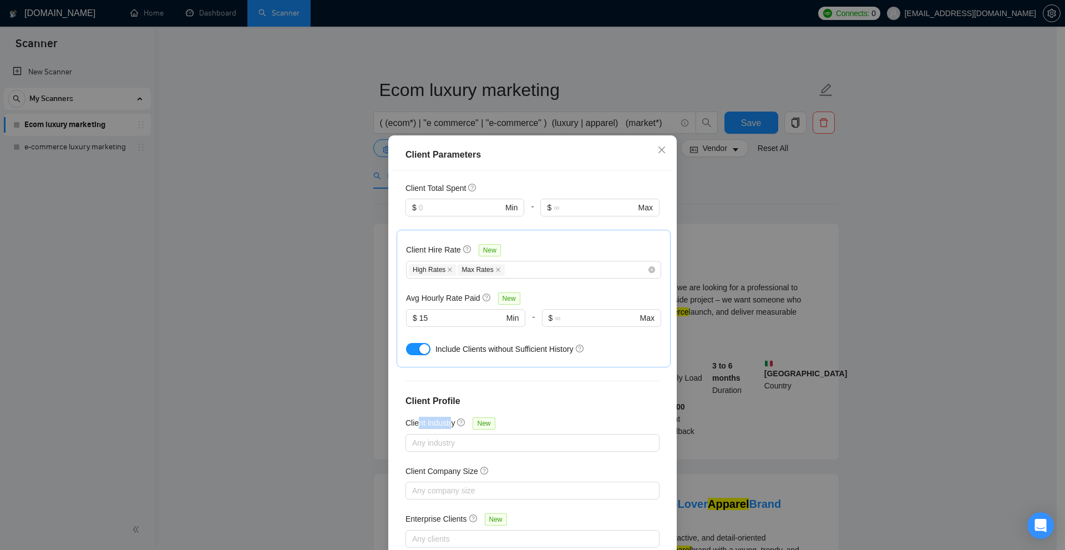
click at [448, 416] on h5 "Client Industry" at bounding box center [429, 422] width 49 height 12
drag, startPoint x: 406, startPoint y: 450, endPoint x: 457, endPoint y: 467, distance: 53.3
click at [460, 465] on h5 "Client Company Size" at bounding box center [441, 471] width 73 height 12
drag, startPoint x: 434, startPoint y: 500, endPoint x: 464, endPoint y: 495, distance: 29.7
click at [464, 512] on div "Enterprise Clients New" at bounding box center [458, 518] width 106 height 13
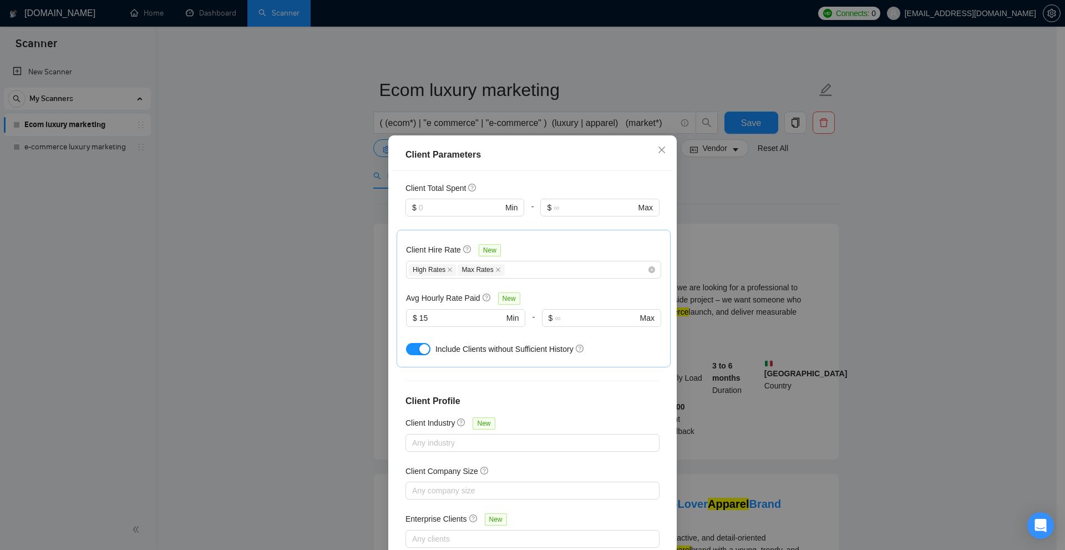
click at [541, 512] on div "Enterprise Clients New" at bounding box center [532, 520] width 254 height 17
click at [511, 532] on div at bounding box center [526, 538] width 237 height 13
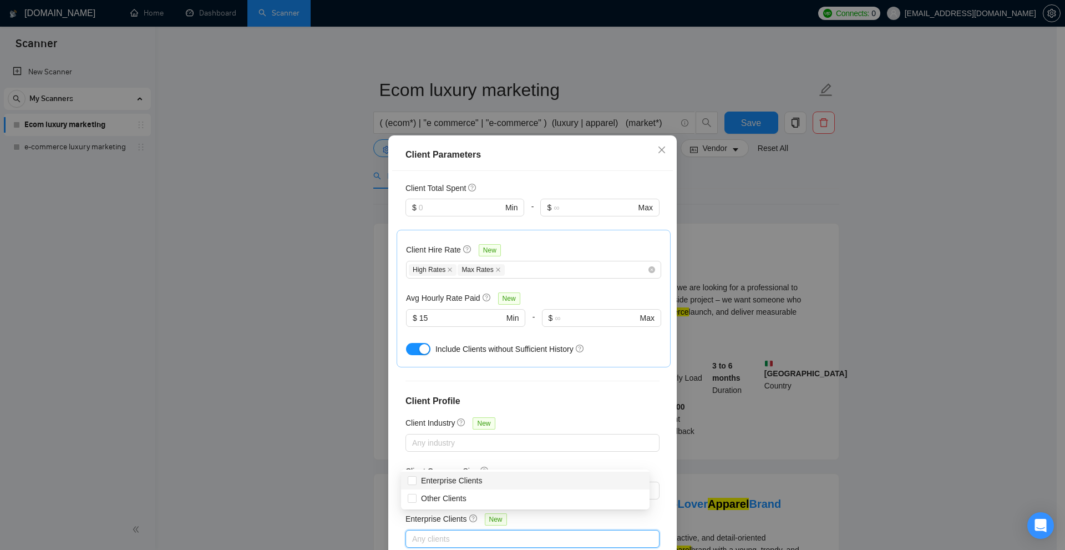
click at [545, 370] on div "Client Location Include Client Countries United States Canada Europe Exclude Cl…" at bounding box center [532, 363] width 281 height 385
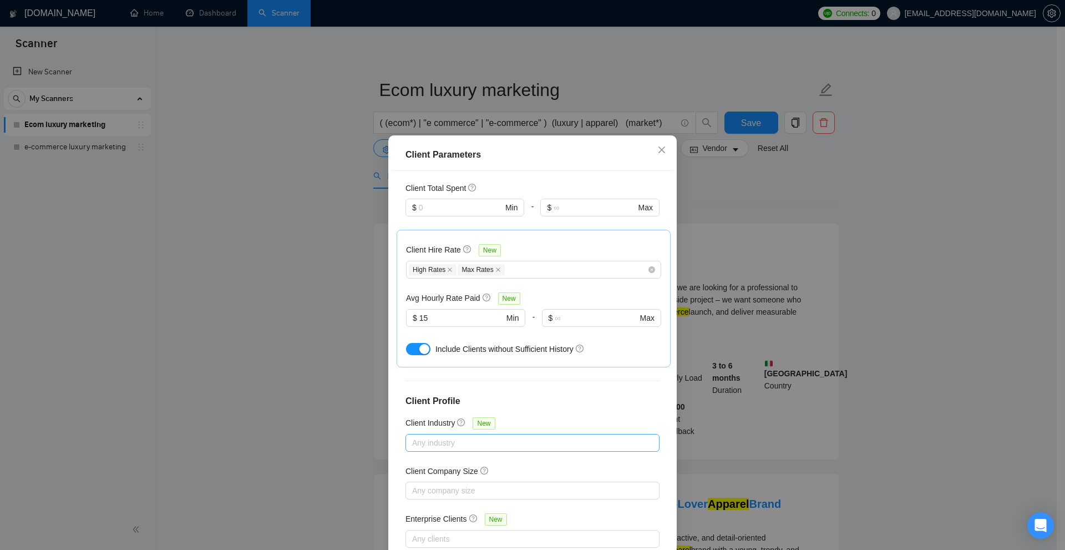
click at [481, 436] on div at bounding box center [526, 442] width 237 height 13
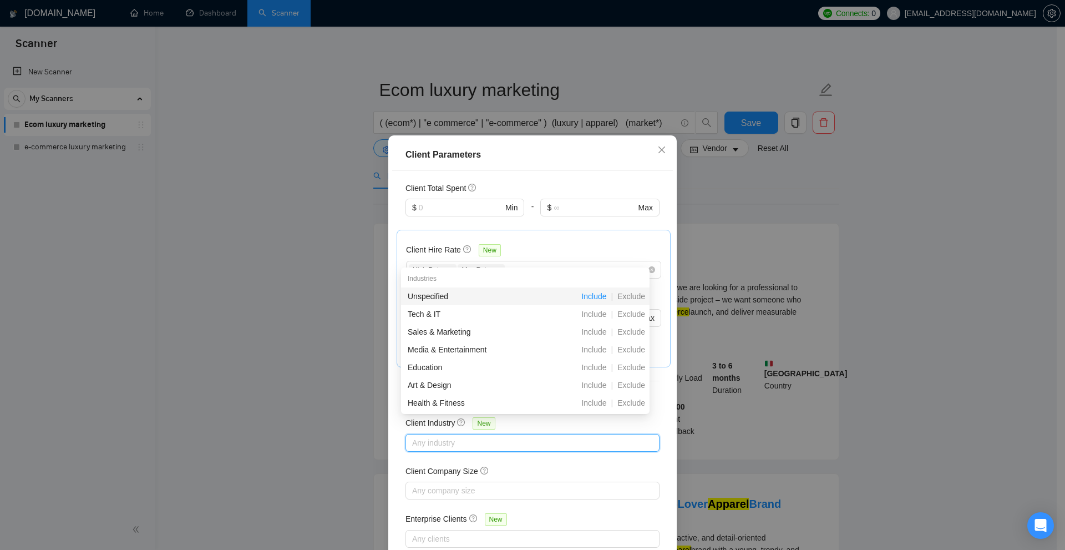
click at [589, 298] on span "Include" at bounding box center [594, 296] width 34 height 9
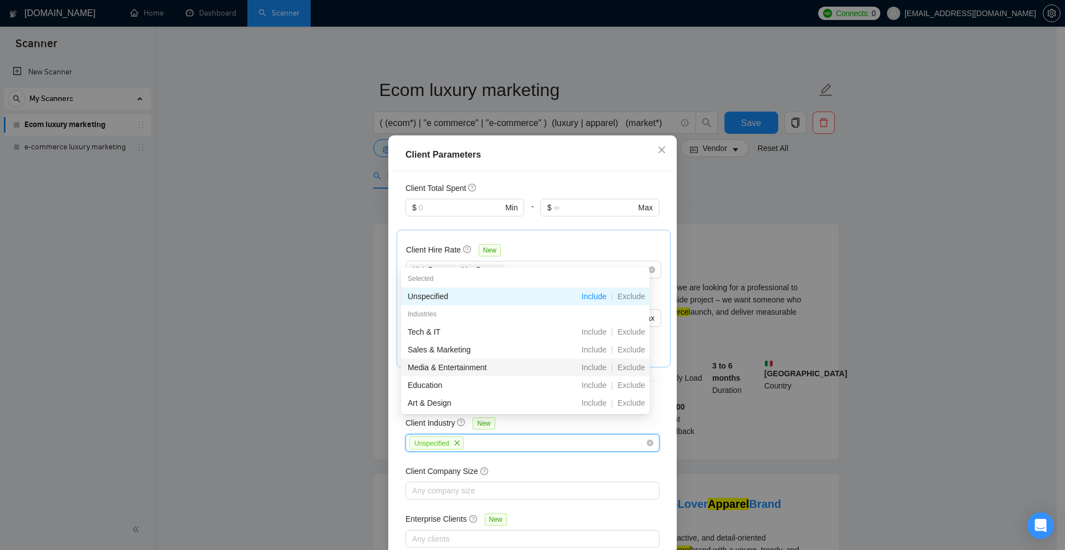
scroll to position [166, 0]
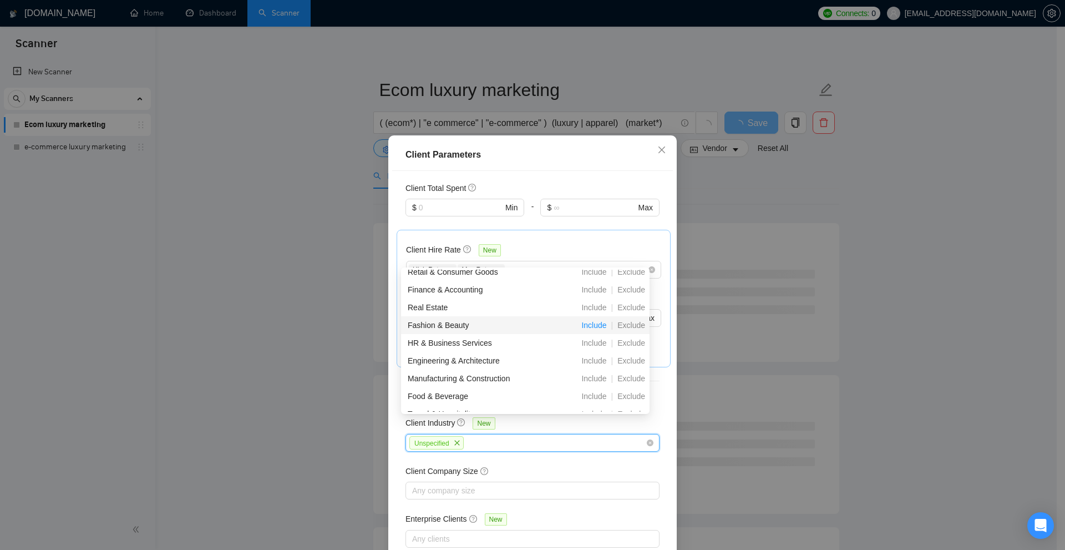
click at [591, 322] on span "Include" at bounding box center [594, 325] width 34 height 9
click at [594, 291] on span "Include" at bounding box center [594, 289] width 34 height 9
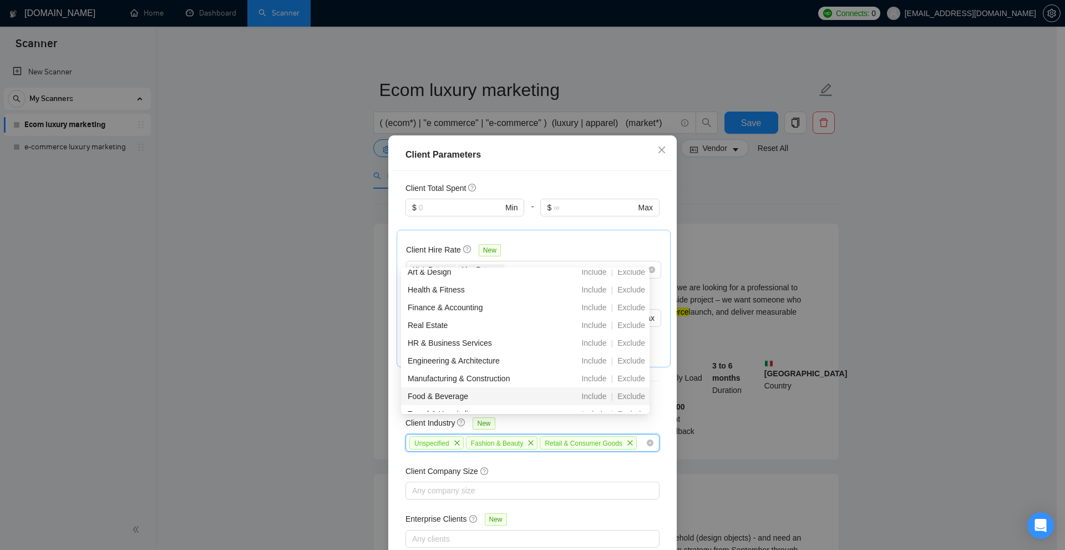
click at [599, 465] on div "Client Company Size" at bounding box center [532, 473] width 254 height 17
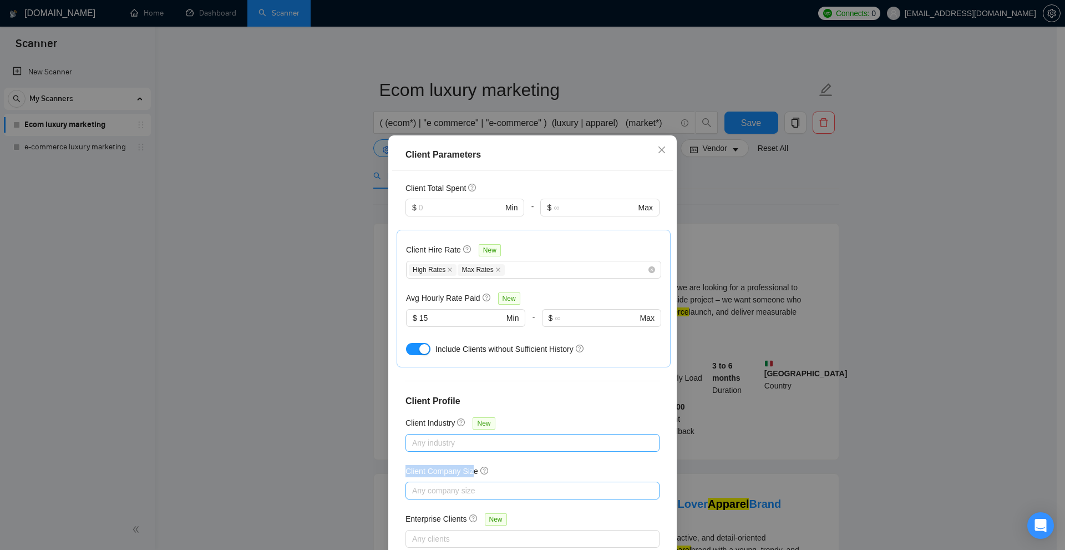
drag, startPoint x: 398, startPoint y: 446, endPoint x: 465, endPoint y: 470, distance: 71.4
click at [465, 450] on div "Client Location Include Client Countries United States Canada Europe Exclude Cl…" at bounding box center [532, 363] width 281 height 385
click at [469, 484] on div at bounding box center [526, 490] width 237 height 13
click at [557, 492] on div "Client Location Include Client Countries United States Canada Europe Exclude Cl…" at bounding box center [532, 363] width 281 height 385
drag, startPoint x: 403, startPoint y: 501, endPoint x: 465, endPoint y: 501, distance: 61.6
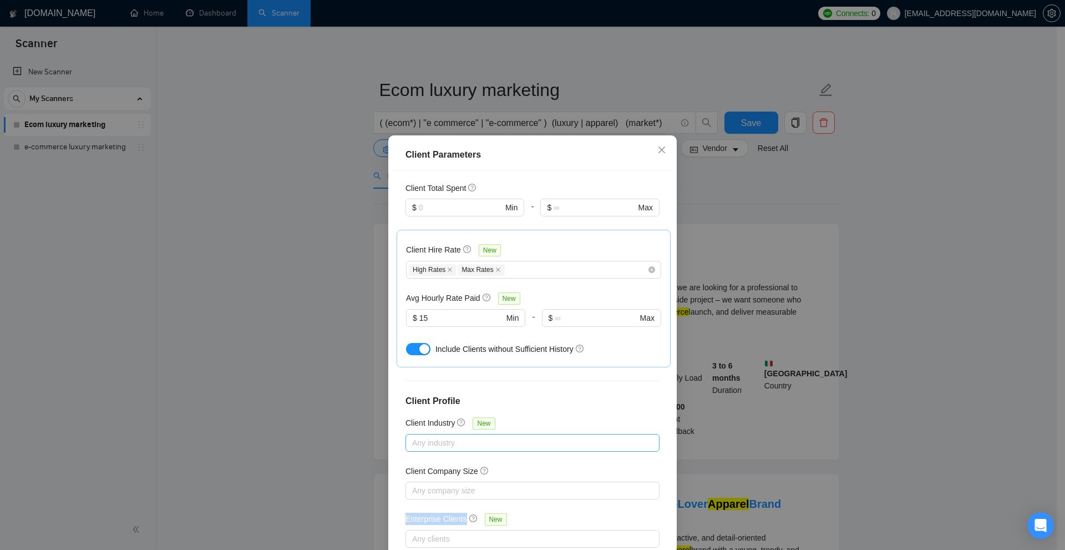
click at [465, 512] on div "Enterprise Clients New" at bounding box center [458, 518] width 106 height 13
click at [550, 532] on div at bounding box center [526, 538] width 237 height 13
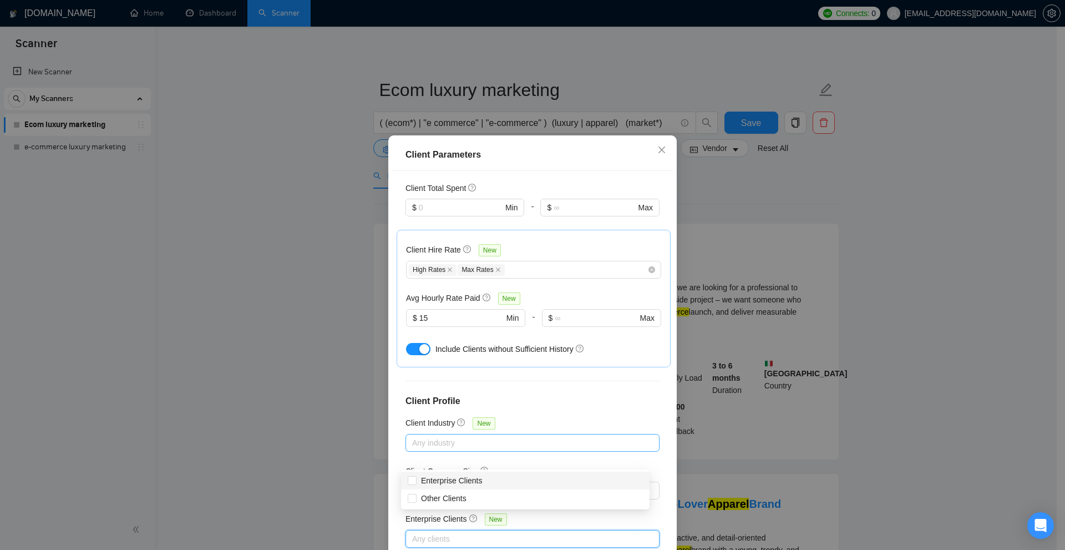
scroll to position [0, 0]
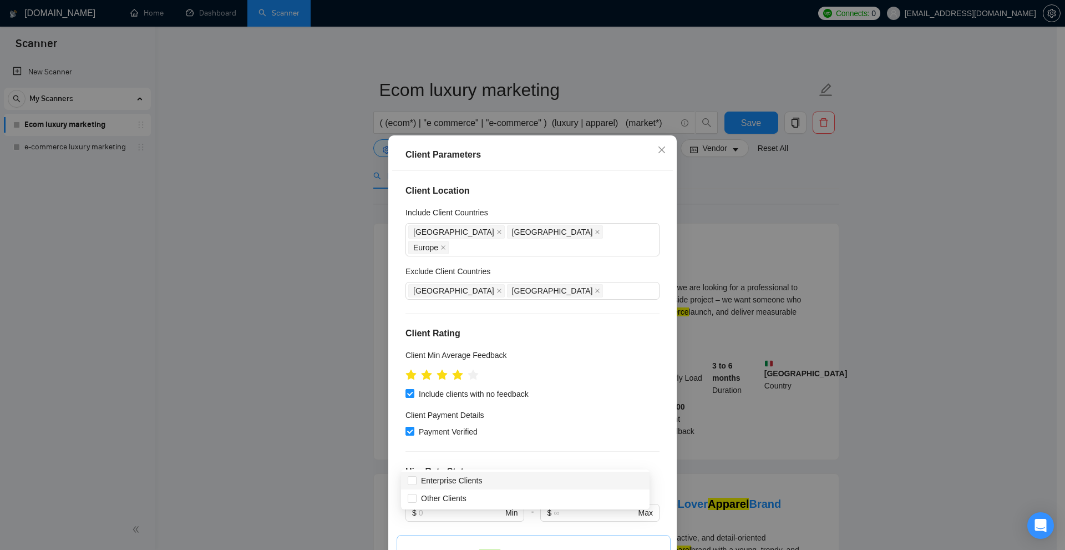
drag, startPoint x: 617, startPoint y: 296, endPoint x: 618, endPoint y: 303, distance: 7.2
click at [617, 302] on div "Client Location Include Client Countries United States Canada Europe Exclude Cl…" at bounding box center [532, 363] width 281 height 385
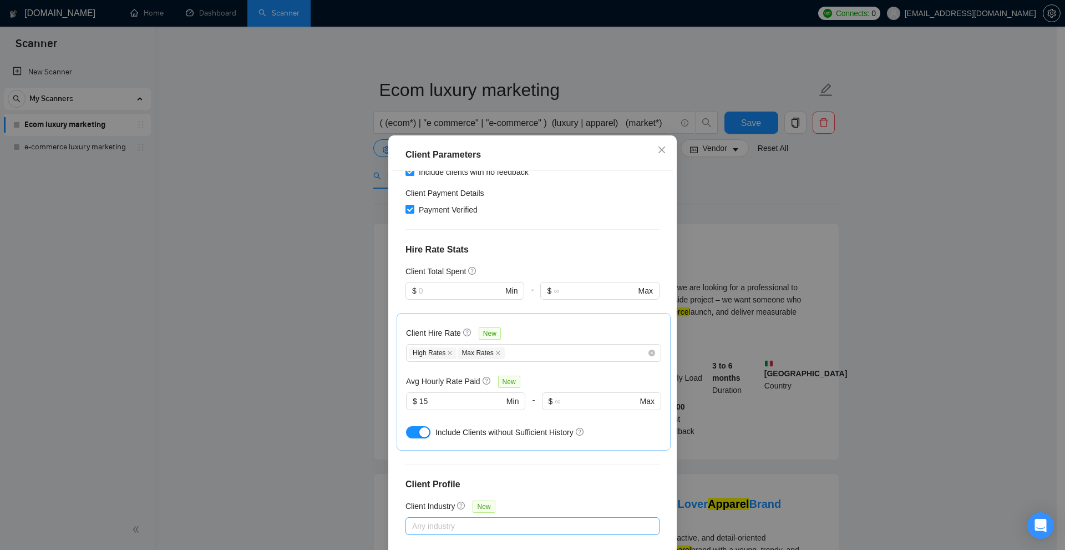
scroll to position [277, 0]
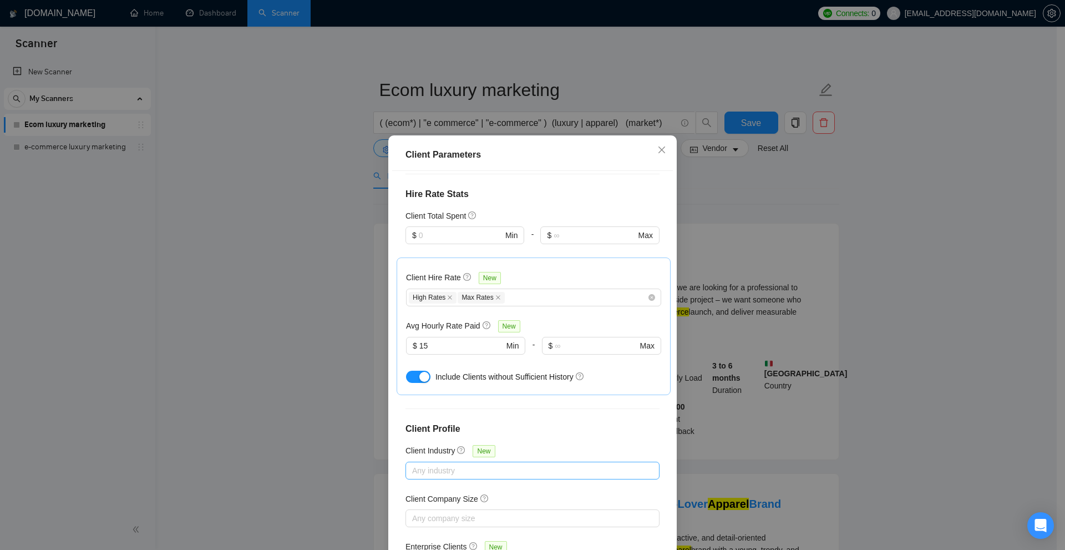
click at [775, 238] on div "Client Parameters Client Location Include Client Countries United States Canada…" at bounding box center [532, 275] width 1065 height 550
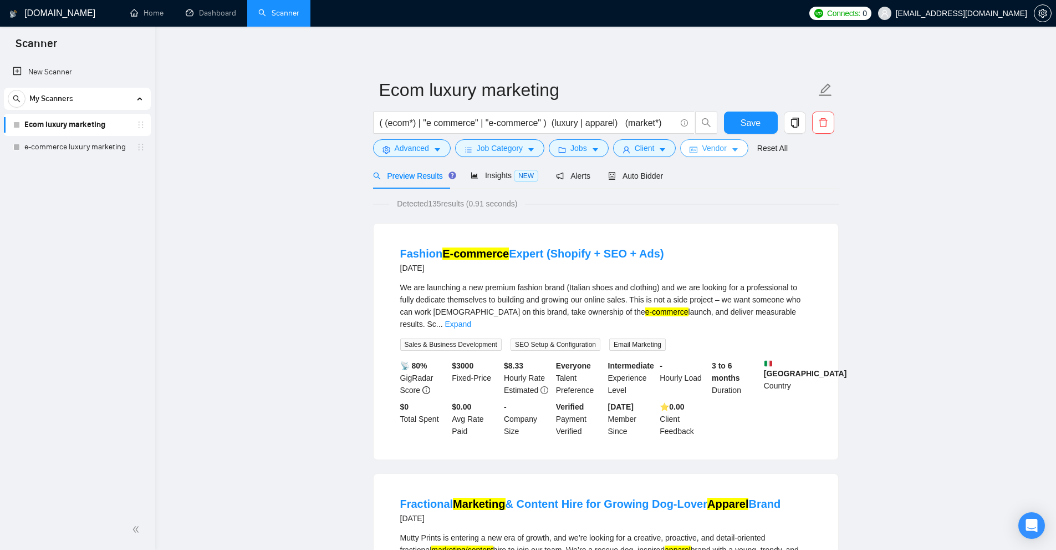
click at [715, 150] on span "Vendor" at bounding box center [714, 148] width 24 height 12
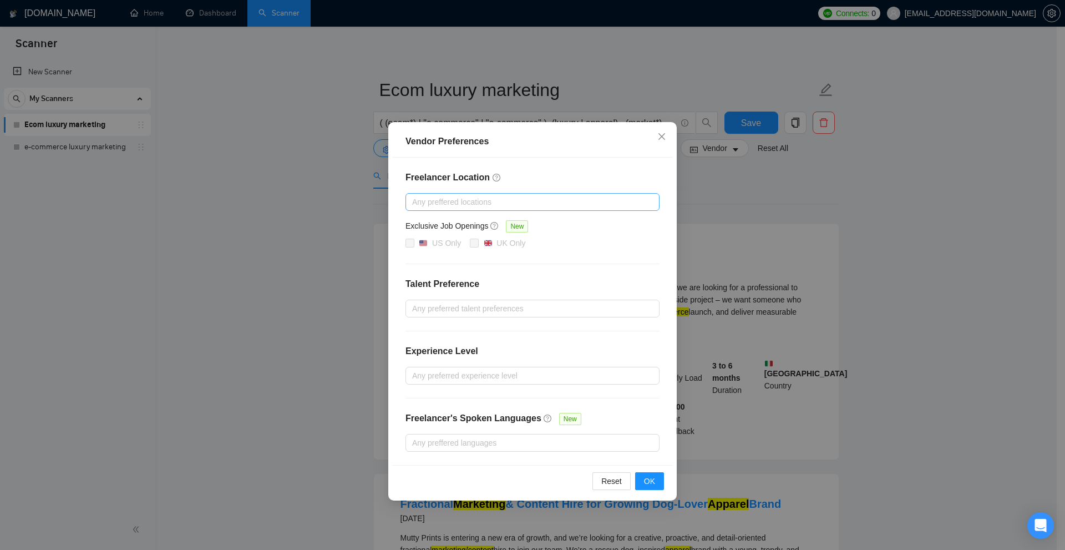
click at [579, 198] on div at bounding box center [526, 201] width 237 height 13
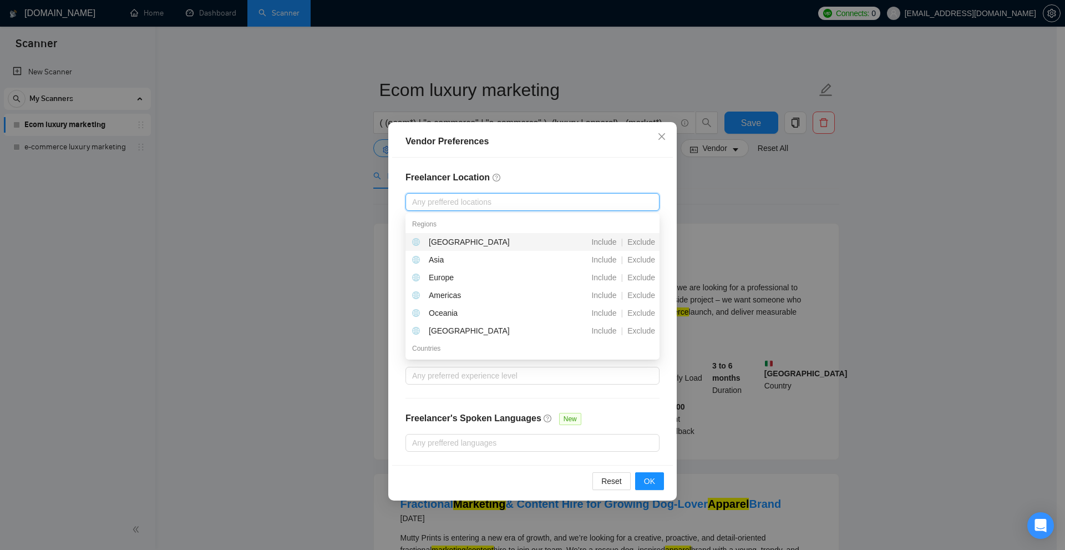
click at [532, 164] on div "Freelancer Location Any preffered locations Exclusive Job Openings New US Only …" at bounding box center [532, 310] width 281 height 307
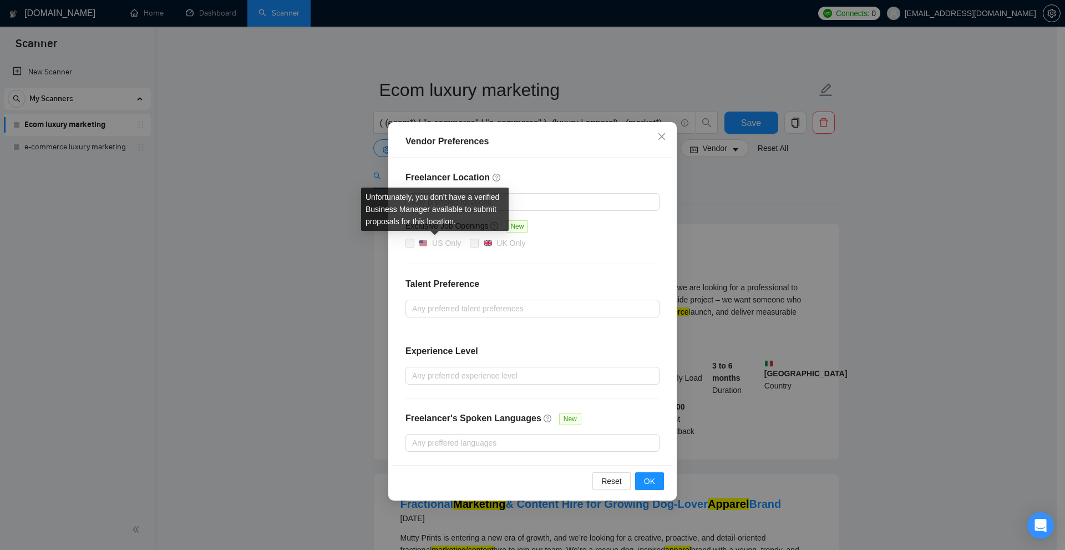
drag, startPoint x: 421, startPoint y: 240, endPoint x: 451, endPoint y: 248, distance: 30.5
click at [451, 248] on span "US Only" at bounding box center [439, 243] width 51 height 13
drag, startPoint x: 450, startPoint y: 248, endPoint x: 435, endPoint y: 246, distance: 14.7
click at [435, 246] on span "US Only" at bounding box center [439, 243] width 51 height 13
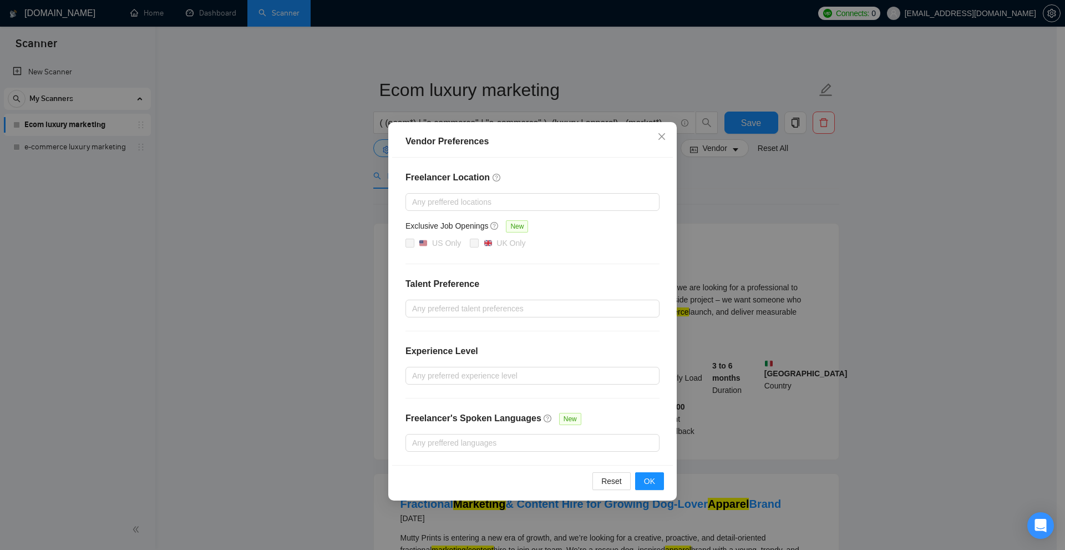
click at [573, 290] on div "Freelancer Location Any preffered locations Exclusive Job Openings New US Only …" at bounding box center [532, 310] width 281 height 307
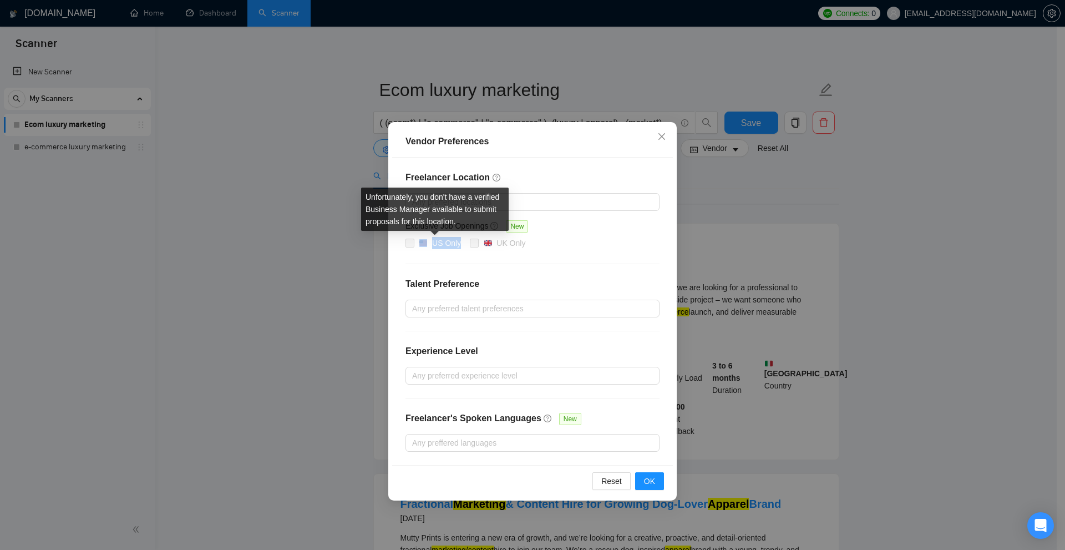
drag, startPoint x: 522, startPoint y: 238, endPoint x: 462, endPoint y: 247, distance: 61.1
click at [462, 247] on span "US Only" at bounding box center [439, 243] width 51 height 13
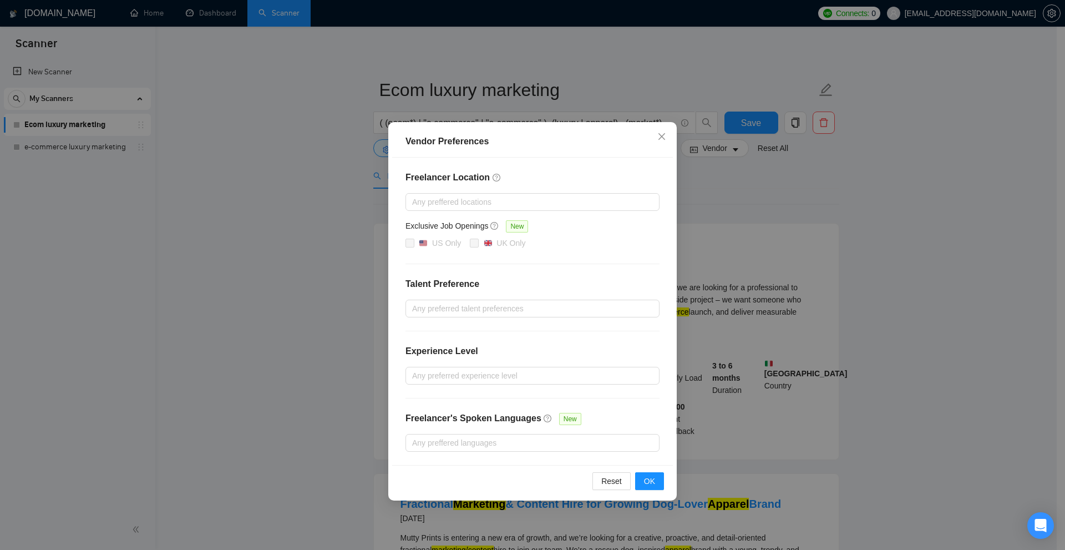
click at [550, 245] on div "US Only UK Only" at bounding box center [532, 243] width 254 height 13
click at [453, 203] on div at bounding box center [526, 201] width 237 height 13
drag, startPoint x: 430, startPoint y: 179, endPoint x: 481, endPoint y: 176, distance: 51.6
click at [481, 176] on div "Freelancer Location Any preffered locations Exclusive Job Openings New US Only …" at bounding box center [532, 310] width 281 height 307
click at [557, 202] on div at bounding box center [526, 201] width 237 height 13
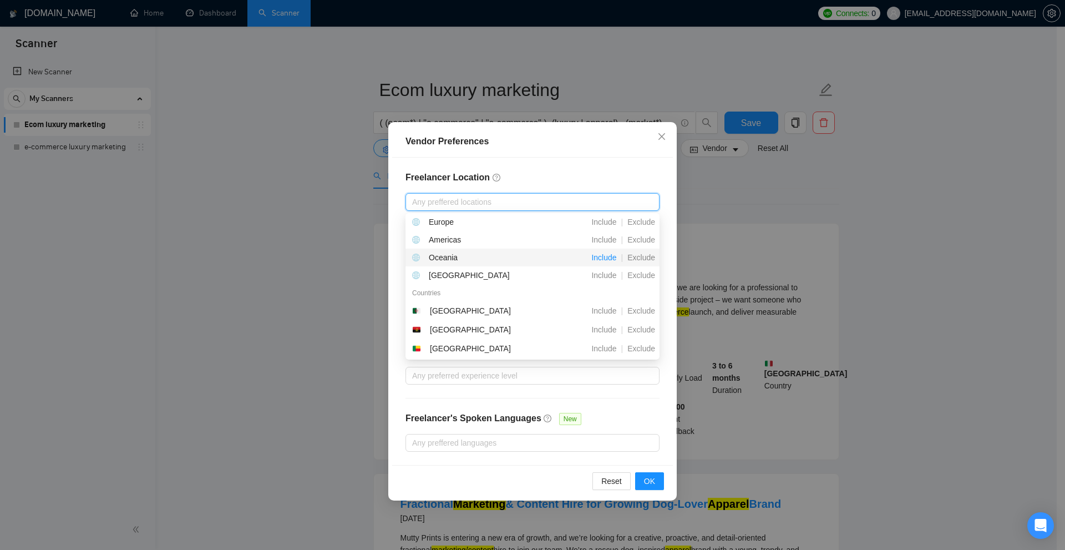
scroll to position [0, 0]
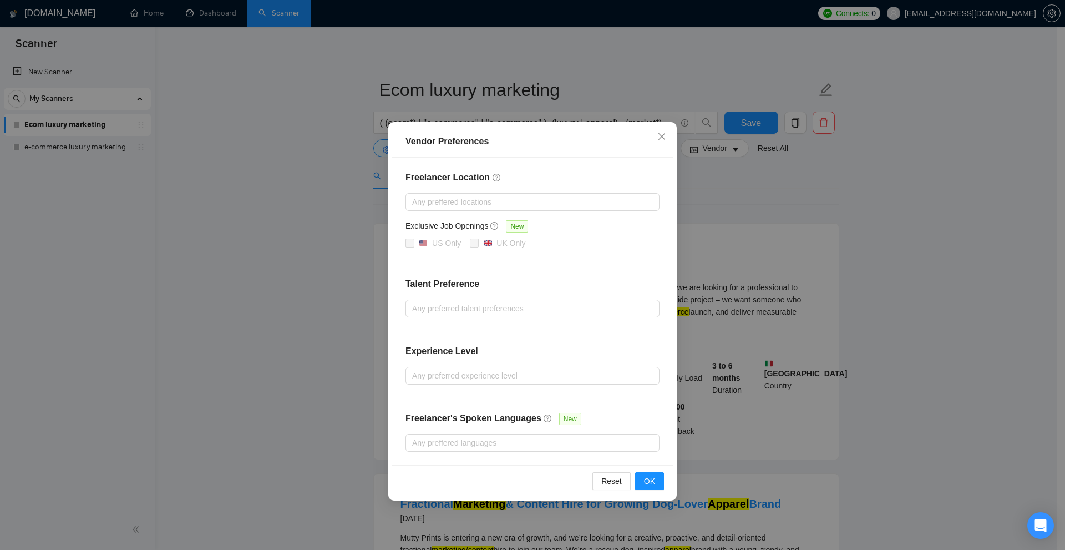
drag, startPoint x: 555, startPoint y: 218, endPoint x: 569, endPoint y: 196, distance: 26.0
click at [555, 217] on div "Freelancer Location Any preffered locations Exclusive Job Openings New US Only …" at bounding box center [532, 310] width 281 height 307
click at [569, 196] on div at bounding box center [526, 201] width 237 height 13
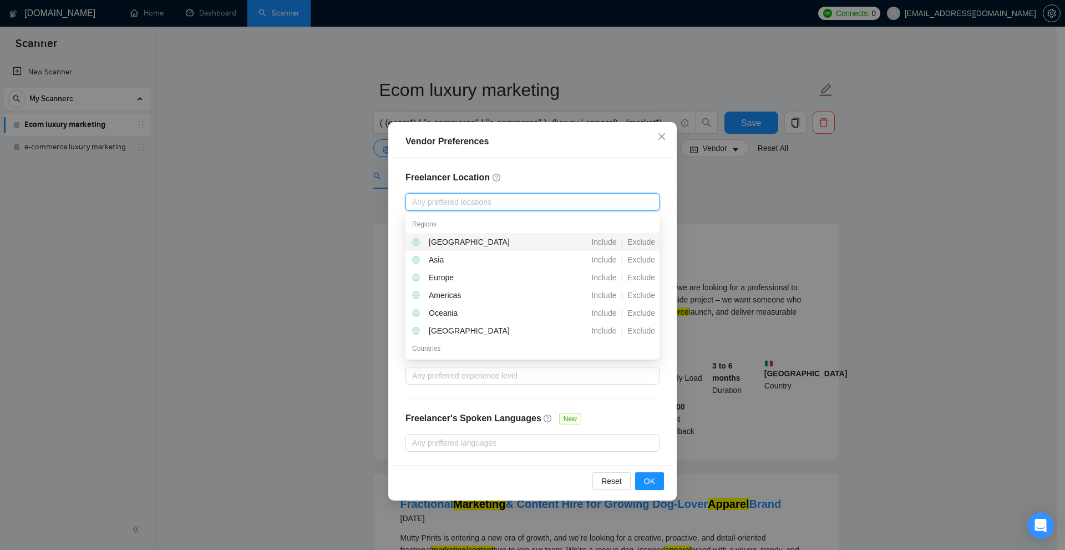
click at [611, 189] on div "Freelancer Location Any preffered locations Exclusive Job Openings New US Only …" at bounding box center [532, 310] width 281 height 307
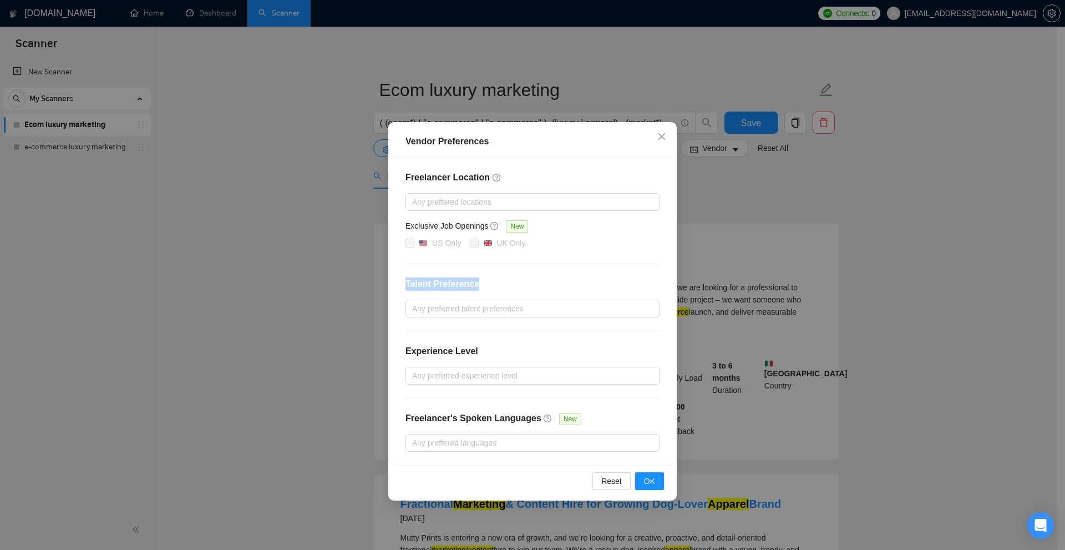
drag, startPoint x: 405, startPoint y: 284, endPoint x: 541, endPoint y: 278, distance: 136.0
click at [541, 278] on div "Freelancer Location Any preffered locations Exclusive Job Openings New US Only …" at bounding box center [532, 310] width 281 height 307
click at [520, 305] on div at bounding box center [526, 308] width 237 height 13
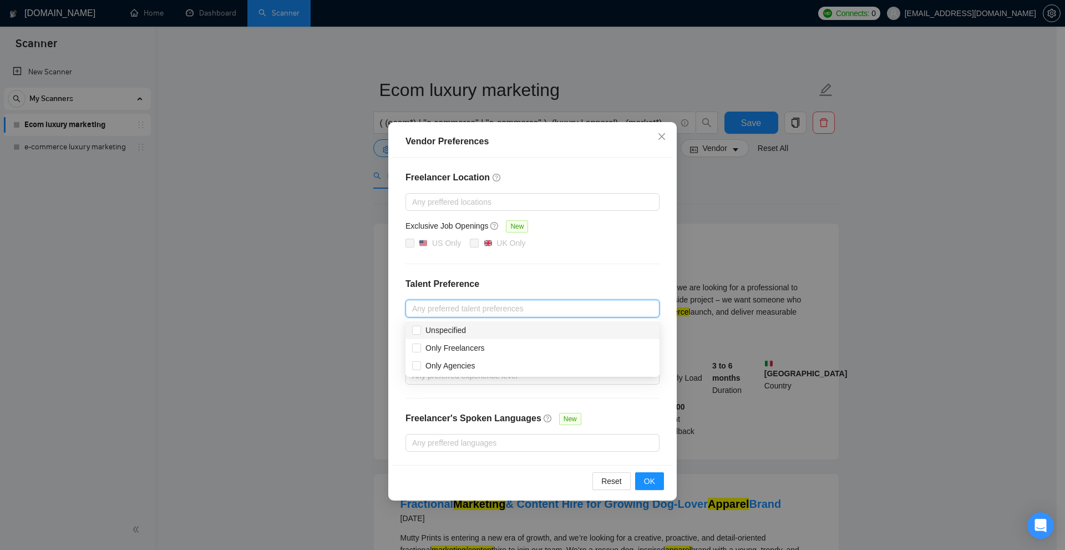
click at [572, 284] on h4 "Talent Preference" at bounding box center [532, 283] width 254 height 13
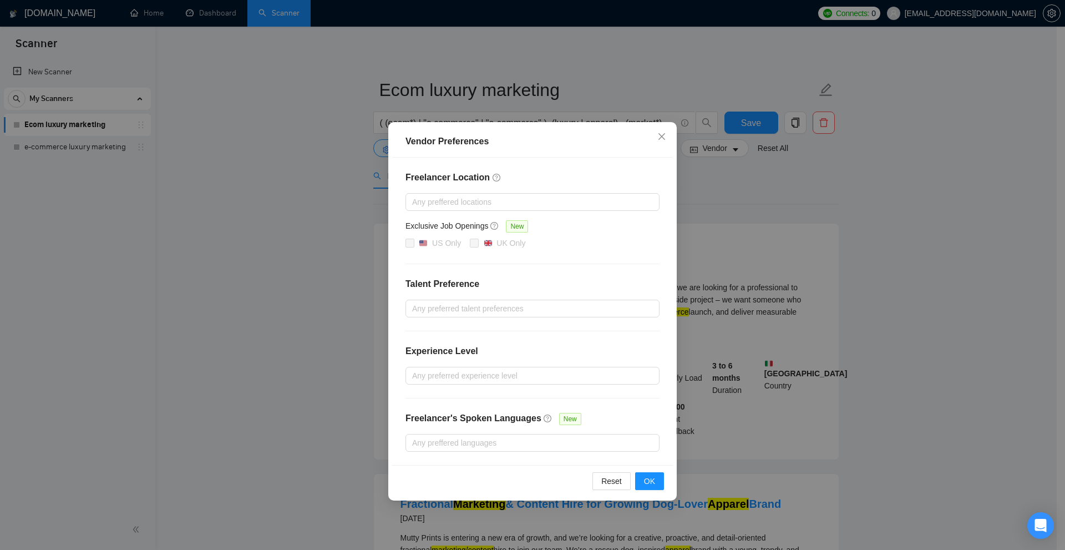
click at [502, 344] on div "Experience Level" at bounding box center [532, 355] width 254 height 22
click at [490, 305] on div at bounding box center [526, 308] width 237 height 13
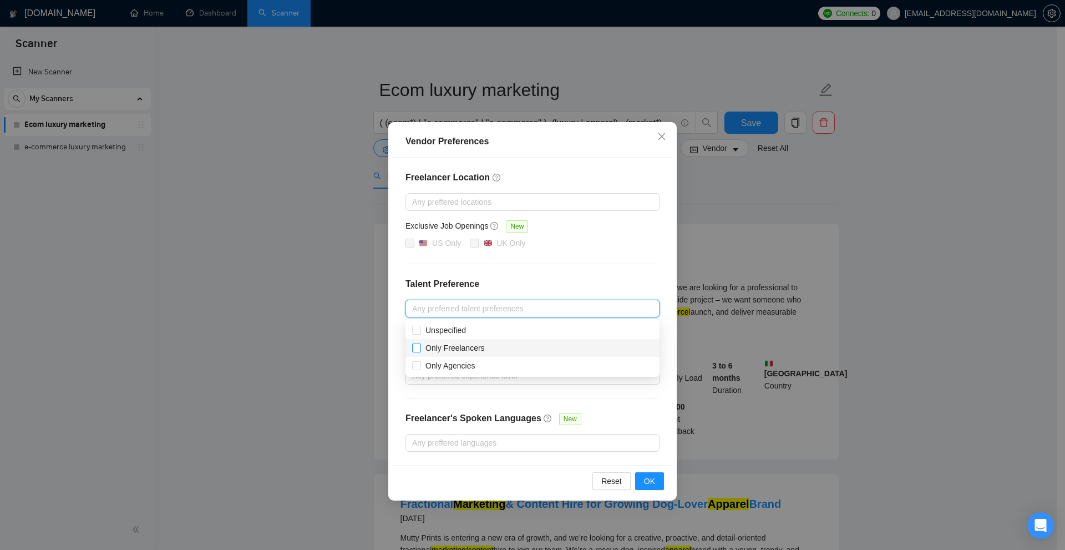
click at [460, 348] on span "Only Freelancers" at bounding box center [454, 347] width 59 height 9
click at [420, 348] on input "Only Freelancers" at bounding box center [416, 347] width 8 height 8
checkbox input "true"
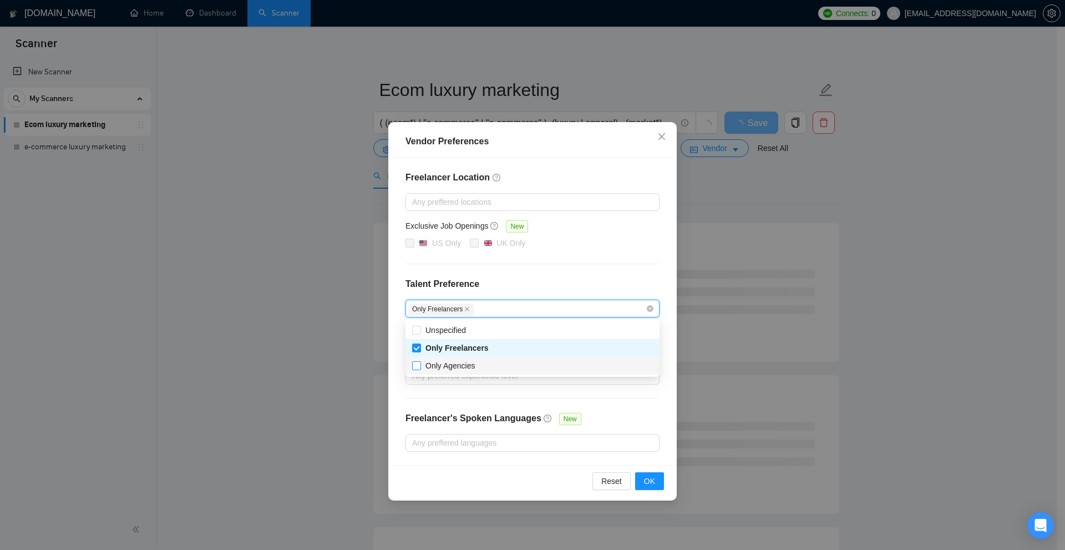
click at [459, 364] on span "Only Agencies" at bounding box center [450, 365] width 50 height 9
click at [420, 364] on input "Only Agencies" at bounding box center [416, 365] width 8 height 8
checkbox input "true"
click at [463, 351] on span "Only Freelancers" at bounding box center [456, 347] width 63 height 9
click at [420, 351] on input "Only Freelancers" at bounding box center [416, 347] width 8 height 8
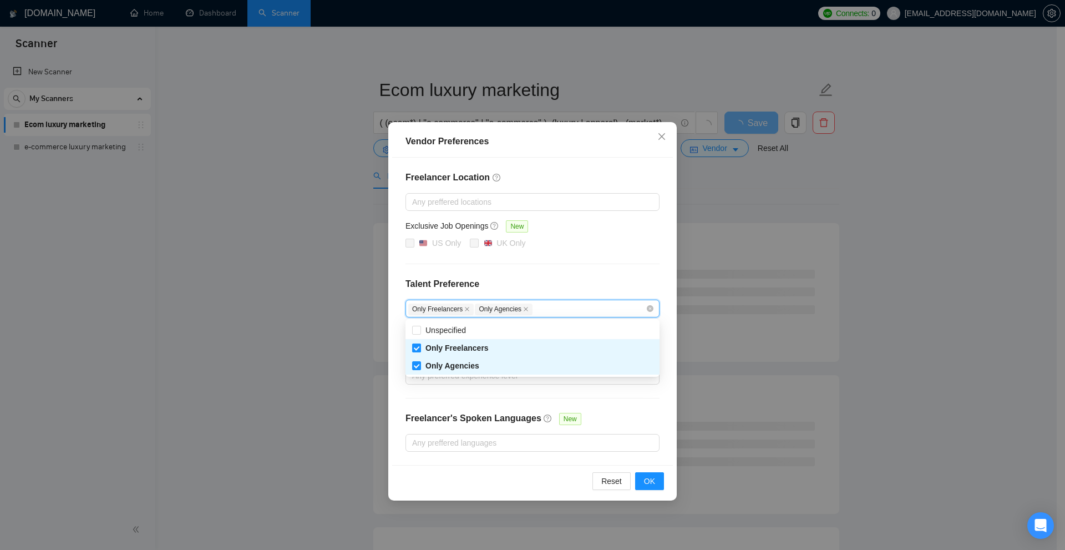
checkbox input "false"
click at [463, 367] on span "Only Agencies" at bounding box center [452, 365] width 54 height 9
click at [420, 367] on input "Only Agencies" at bounding box center [416, 365] width 8 height 8
checkbox input "false"
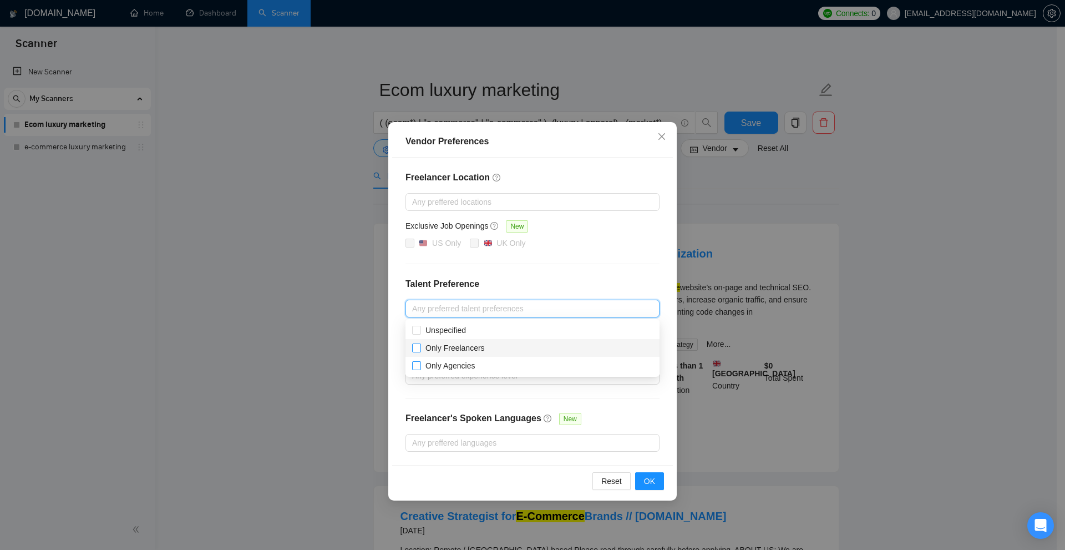
click at [466, 347] on span "Only Freelancers" at bounding box center [454, 347] width 59 height 9
click at [420, 347] on input "Only Freelancers" at bounding box center [416, 347] width 8 height 8
checkbox input "true"
click at [905, 257] on div "Vendor Preferences Freelancer Location Any preffered locations Exclusive Job Op…" at bounding box center [532, 275] width 1065 height 550
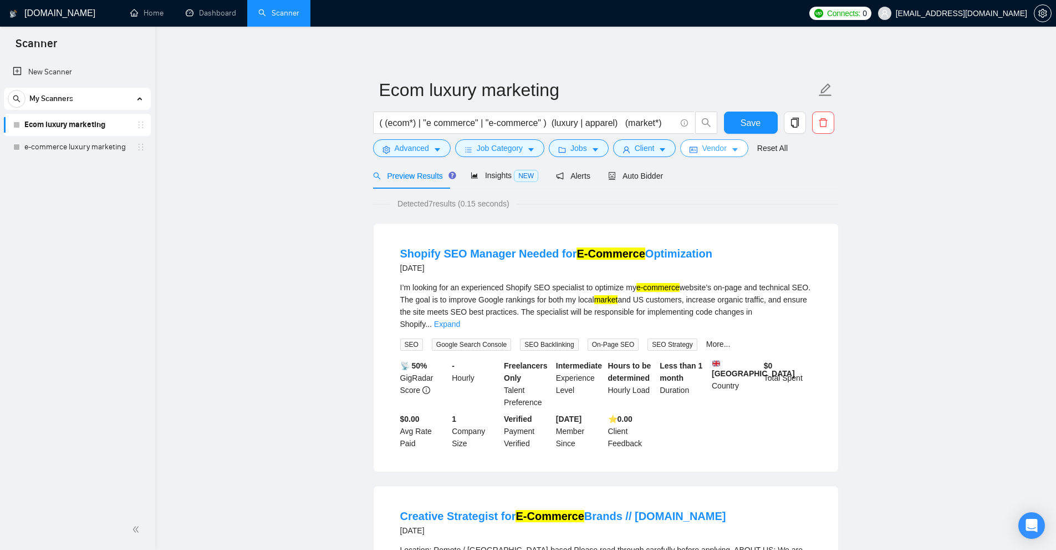
click at [709, 143] on span "Vendor" at bounding box center [714, 148] width 24 height 12
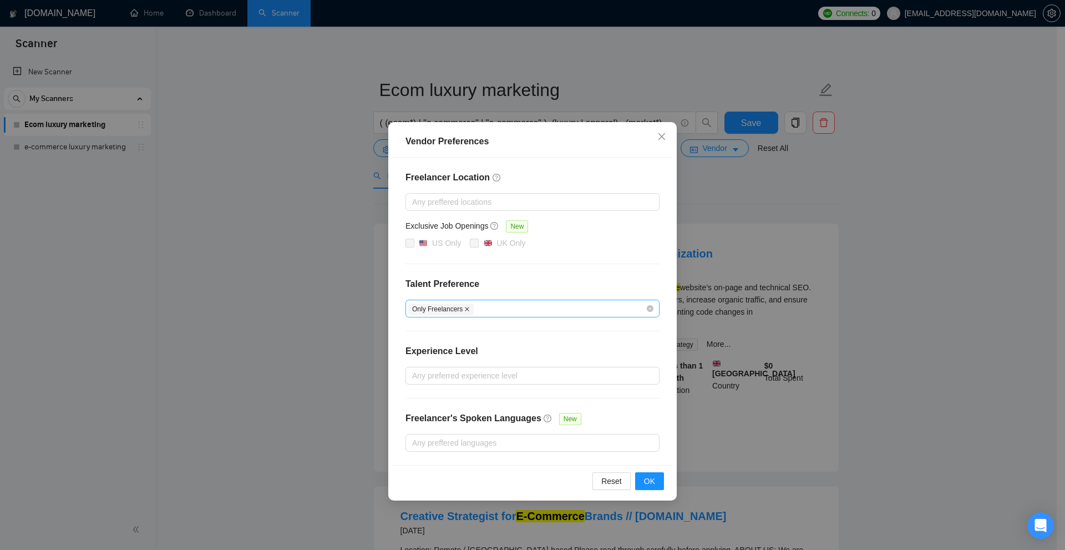
click at [469, 308] on span "Only Freelancers" at bounding box center [440, 309] width 65 height 12
click at [466, 309] on icon "close" at bounding box center [467, 309] width 6 height 6
click at [502, 342] on div "Freelancer Location Any preffered locations Exclusive Job Openings New US Only …" at bounding box center [532, 310] width 281 height 307
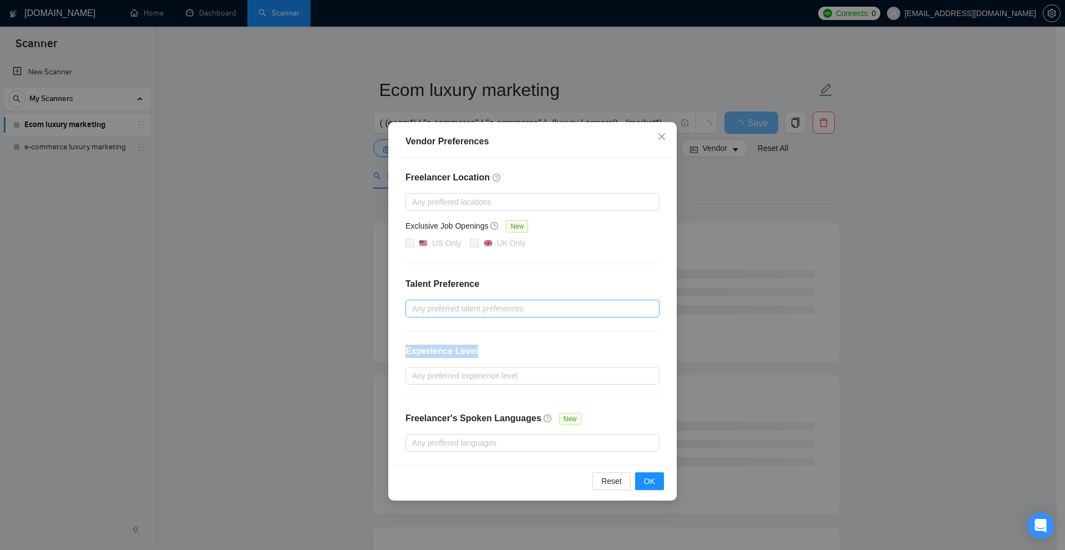
drag, startPoint x: 486, startPoint y: 362, endPoint x: 514, endPoint y: 356, distance: 28.4
click at [514, 356] on div "Freelancer Location Any preffered locations Exclusive Job Openings New US Only …" at bounding box center [532, 310] width 281 height 307
click at [505, 378] on div at bounding box center [526, 375] width 237 height 13
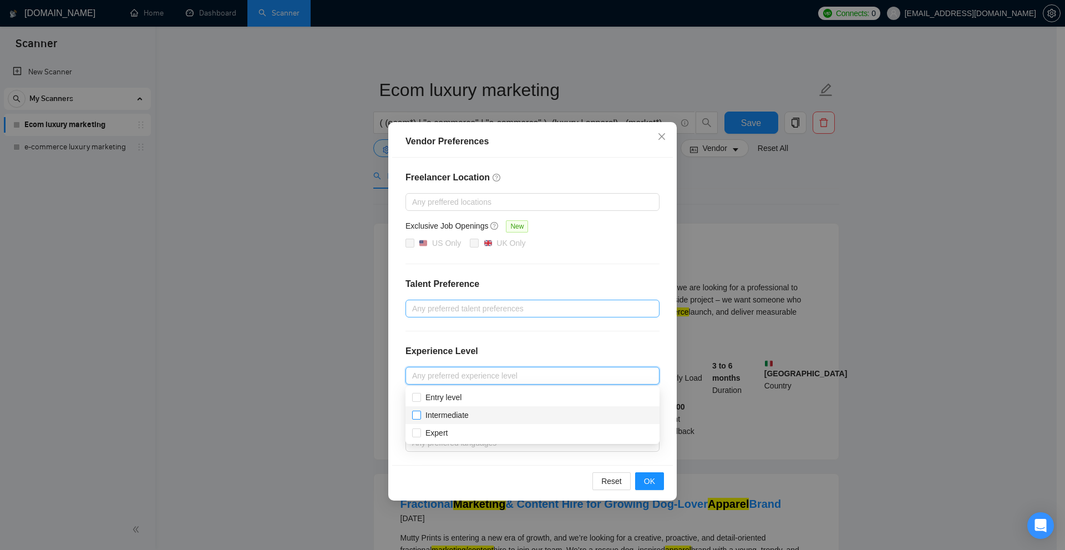
click at [444, 414] on span "Intermediate" at bounding box center [446, 414] width 43 height 9
click at [420, 414] on input "Intermediate" at bounding box center [416, 414] width 8 height 8
checkbox input "true"
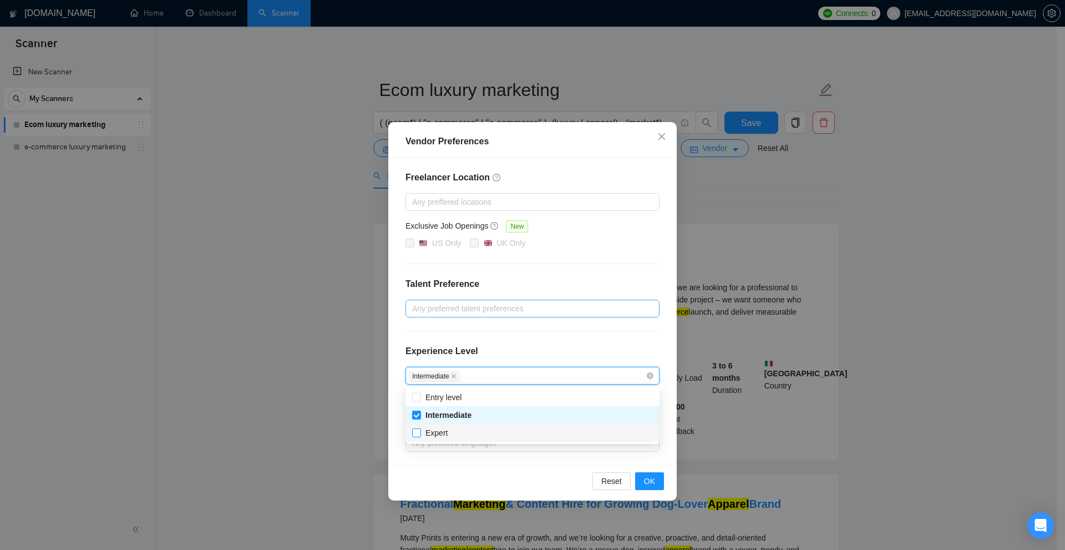
click at [444, 432] on span "Expert" at bounding box center [436, 432] width 22 height 9
click at [420, 432] on input "Expert" at bounding box center [416, 432] width 8 height 8
checkbox input "true"
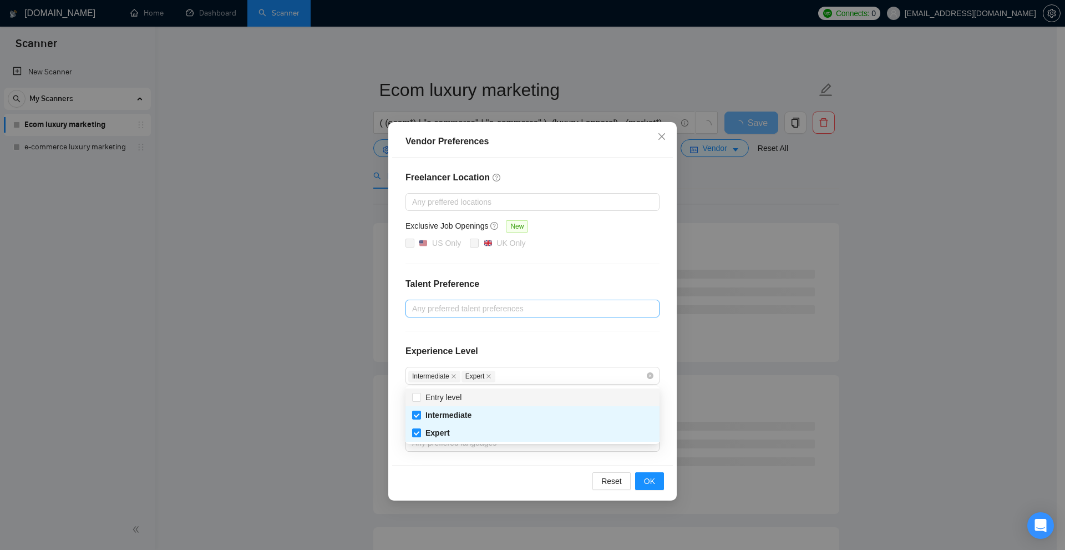
click at [515, 353] on div "Experience Level" at bounding box center [532, 355] width 254 height 22
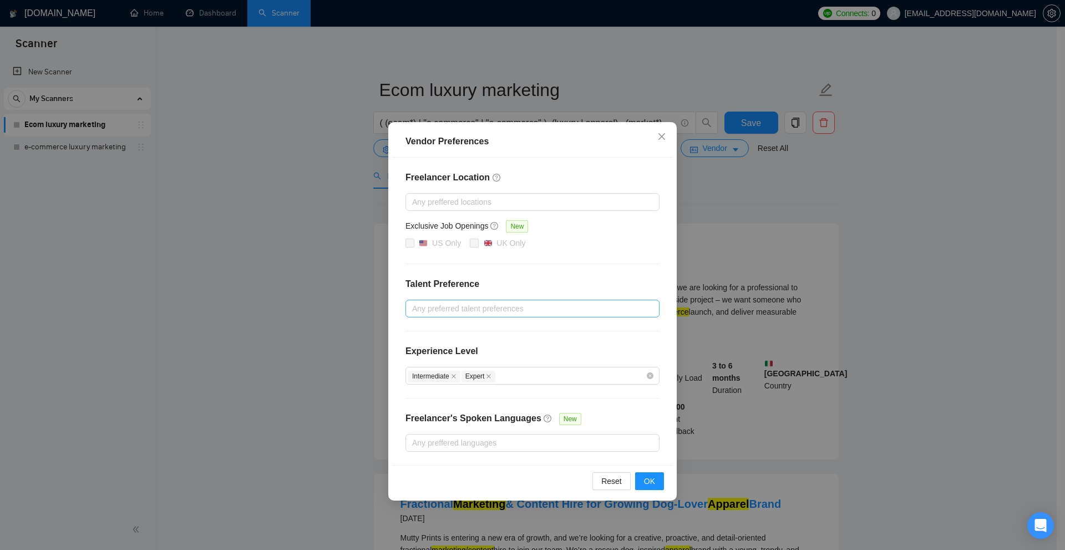
click at [505, 407] on div "Freelancer Location Any preffered locations Exclusive Job Openings New US Only …" at bounding box center [532, 310] width 281 height 307
drag, startPoint x: 401, startPoint y: 415, endPoint x: 499, endPoint y: 413, distance: 97.1
click at [499, 413] on div "Freelancer Location Any preffered locations Exclusive Job Openings New US Only …" at bounding box center [532, 310] width 281 height 307
click at [545, 445] on div at bounding box center [526, 442] width 237 height 13
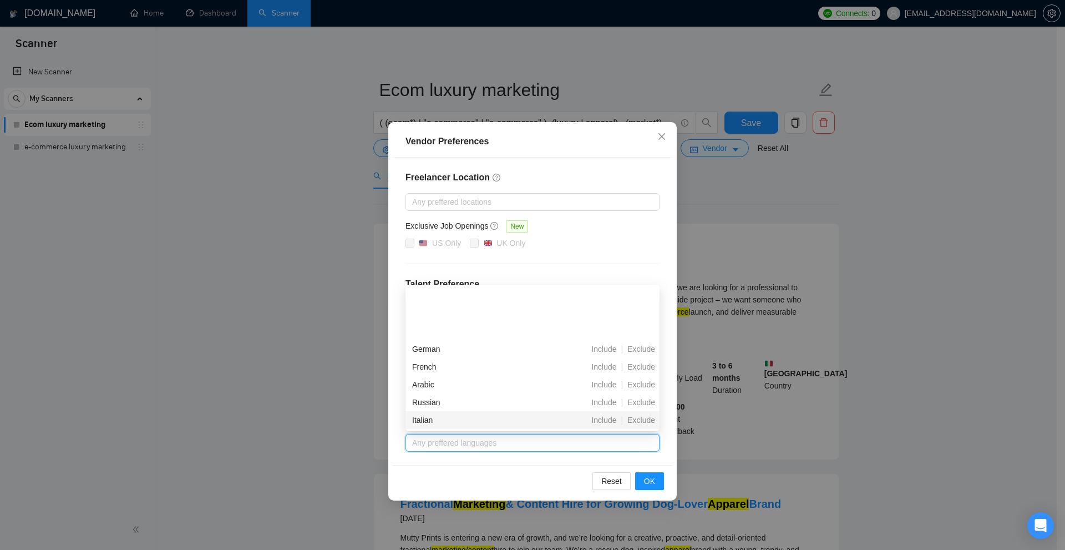
scroll to position [55, 0]
click at [592, 247] on div "US Only UK Only" at bounding box center [532, 243] width 254 height 13
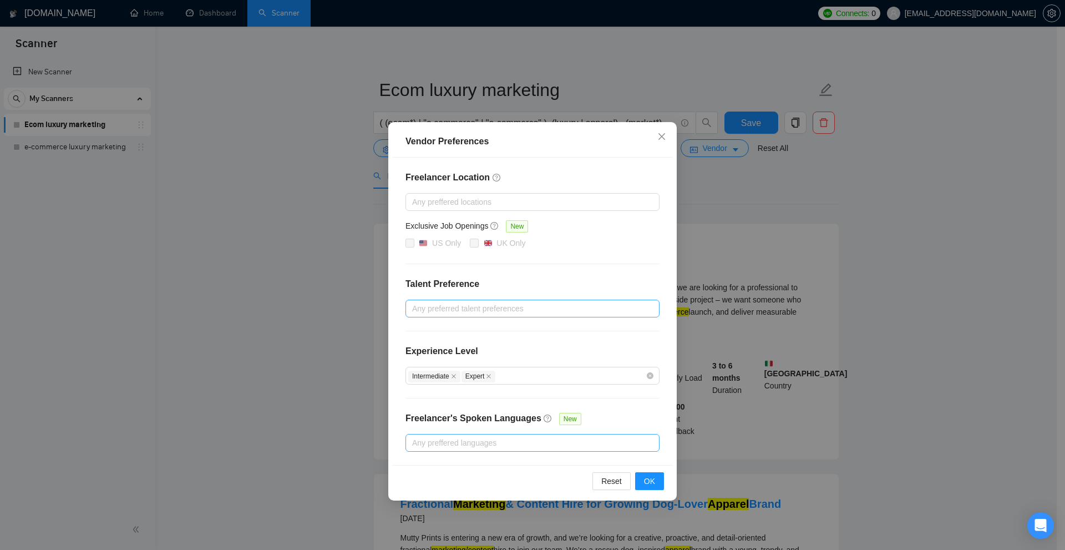
click at [538, 443] on div at bounding box center [526, 442] width 237 height 13
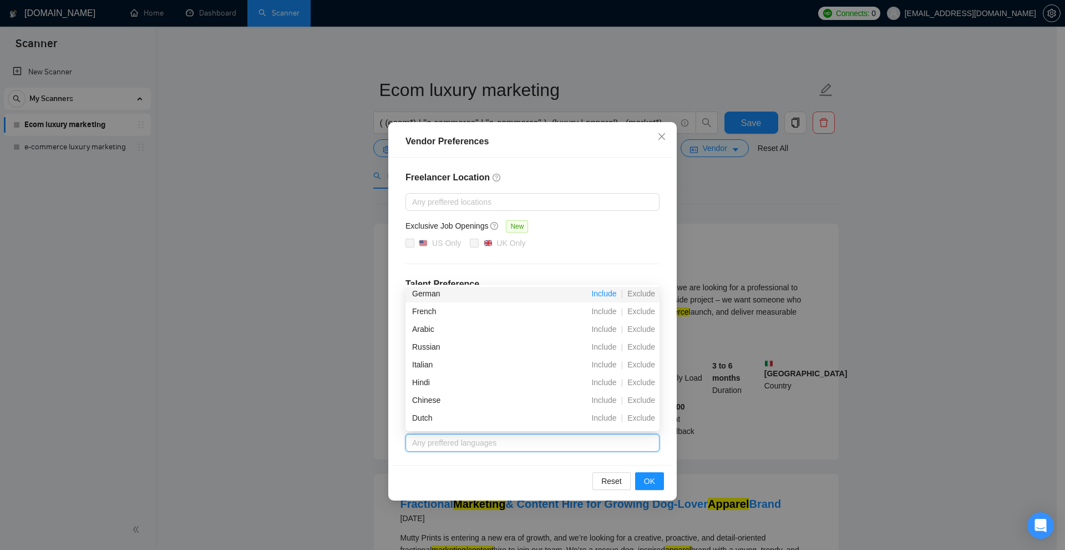
scroll to position [0, 0]
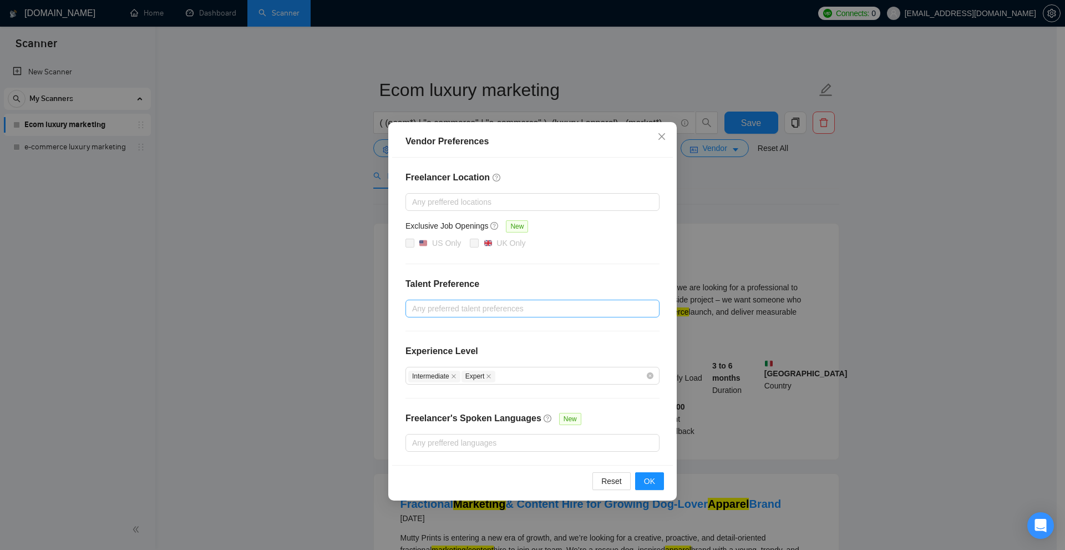
click at [627, 238] on div "US Only UK Only" at bounding box center [532, 243] width 254 height 13
click at [657, 472] on button "OK" at bounding box center [649, 481] width 29 height 18
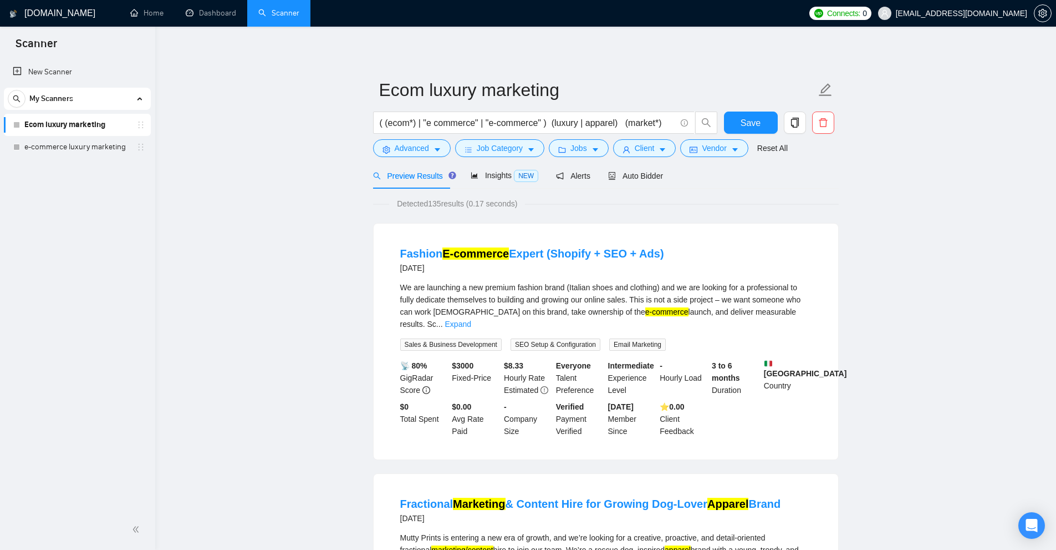
drag, startPoint x: 740, startPoint y: 151, endPoint x: 370, endPoint y: 156, distance: 369.3
click at [371, 156] on div "Advanced Job Category Jobs Client Vendor Reset All" at bounding box center [604, 148] width 466 height 18
drag, startPoint x: 750, startPoint y: 121, endPoint x: 547, endPoint y: 49, distance: 215.2
click at [751, 121] on span "Save" at bounding box center [751, 123] width 20 height 14
drag, startPoint x: 435, startPoint y: 204, endPoint x: 476, endPoint y: 204, distance: 41.0
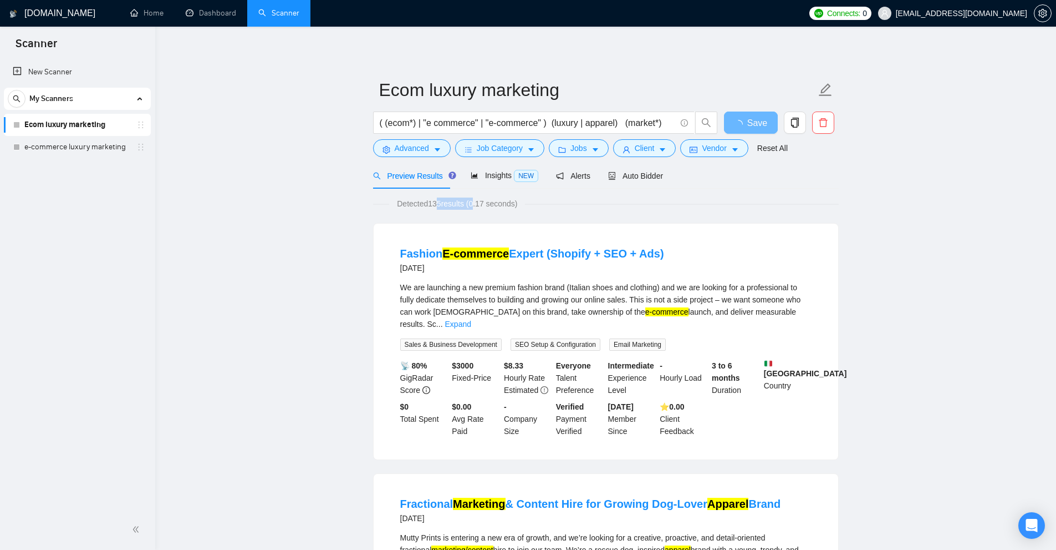
click at [476, 204] on span "Detected 135 results (0.17 seconds)" at bounding box center [457, 203] width 136 height 12
click at [446, 201] on span "Detected 135 results (0.17 seconds)" at bounding box center [457, 203] width 136 height 12
drag, startPoint x: 429, startPoint y: 201, endPoint x: 445, endPoint y: 204, distance: 16.2
click at [445, 204] on span "Detected 135 results (0.17 seconds)" at bounding box center [457, 203] width 136 height 12
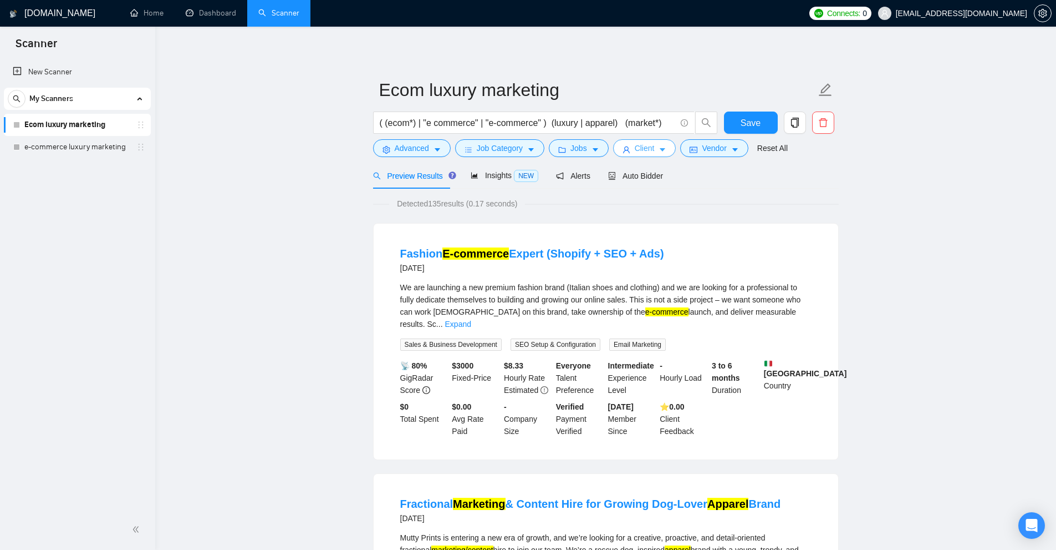
click at [649, 149] on span "Client" at bounding box center [645, 148] width 20 height 12
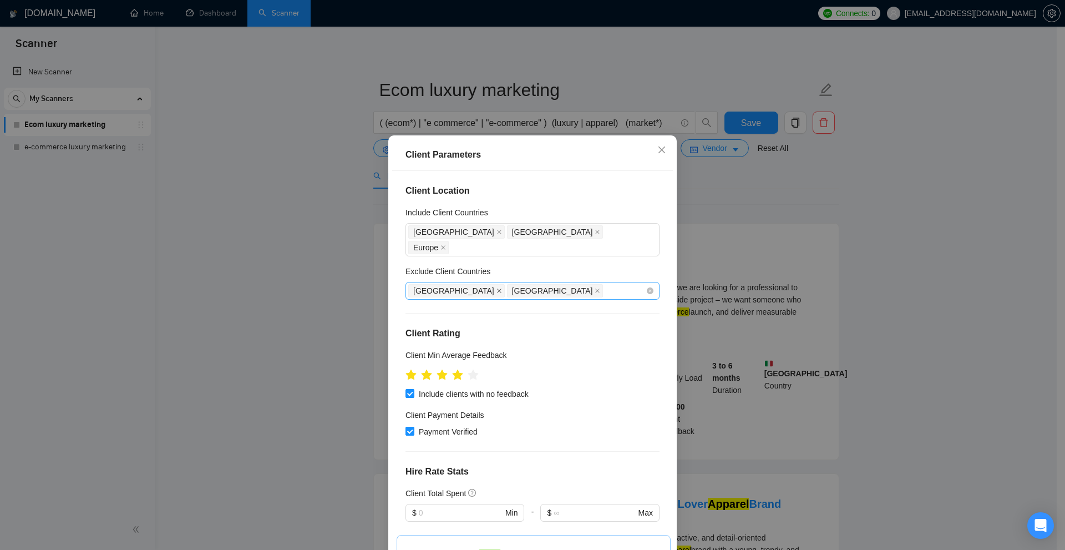
click at [496, 288] on icon "close" at bounding box center [499, 291] width 6 height 6
click at [497, 288] on icon "close" at bounding box center [499, 290] width 4 height 4
drag, startPoint x: 933, startPoint y: 250, endPoint x: 918, endPoint y: 250, distance: 15.0
click at [935, 250] on div "Client Parameters Client Location Include Client Countries United States Canada…" at bounding box center [532, 275] width 1065 height 550
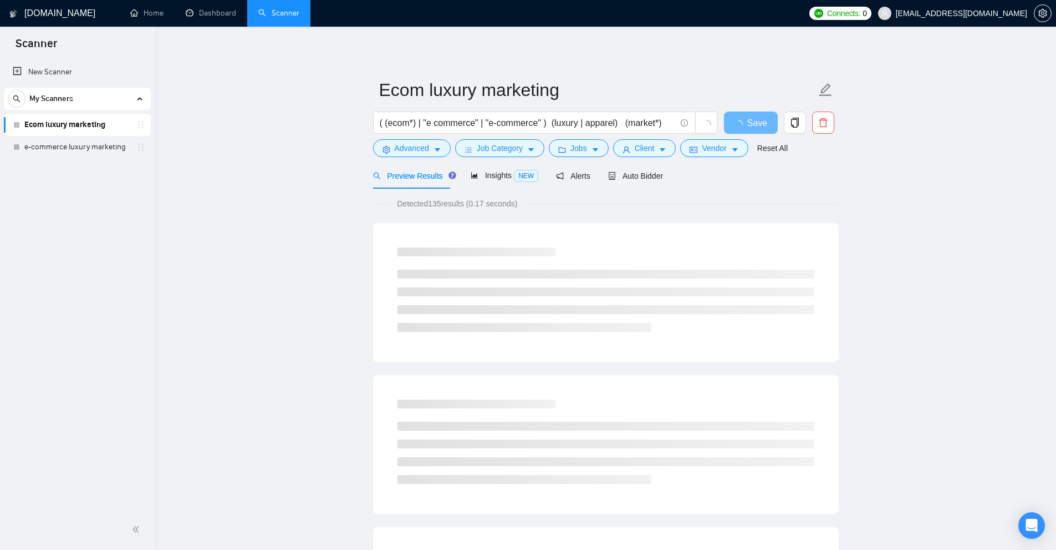
drag, startPoint x: 416, startPoint y: 201, endPoint x: 466, endPoint y: 206, distance: 50.8
click at [466, 206] on span "Detected 135 results (0.17 seconds)" at bounding box center [457, 203] width 136 height 12
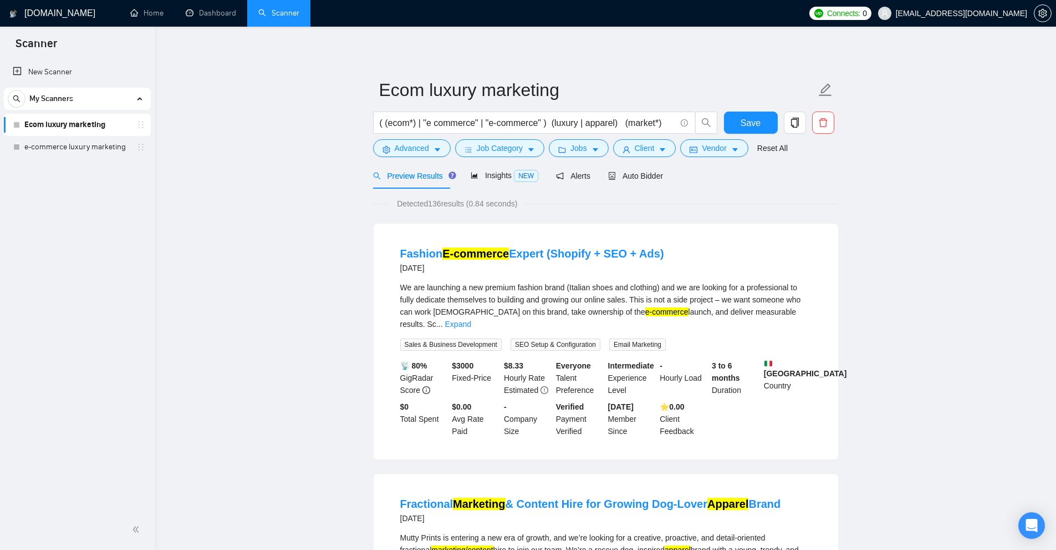
click at [638, 150] on span "Client" at bounding box center [645, 148] width 20 height 12
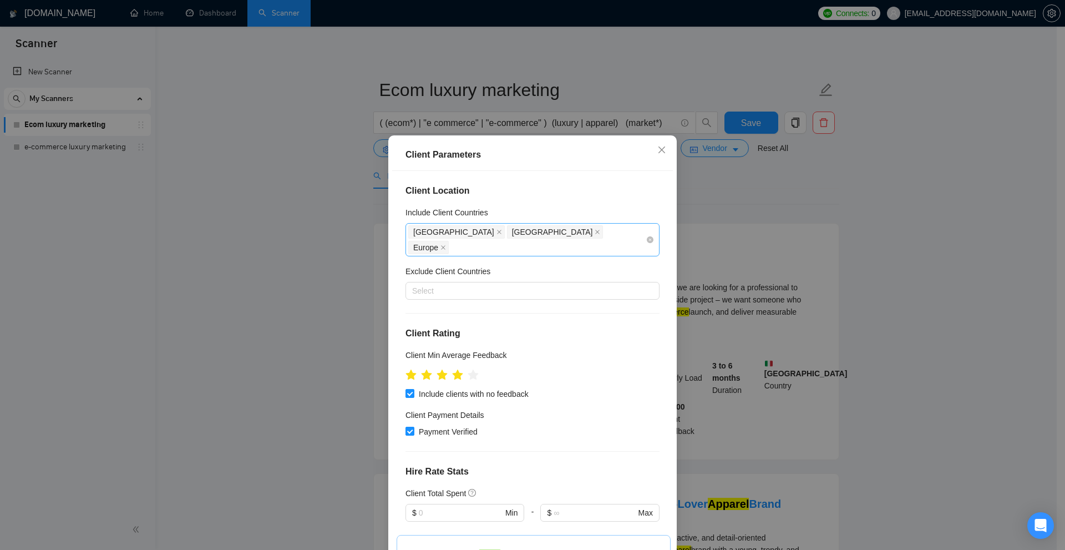
click at [644, 231] on div "United States Canada Europe" at bounding box center [532, 239] width 254 height 33
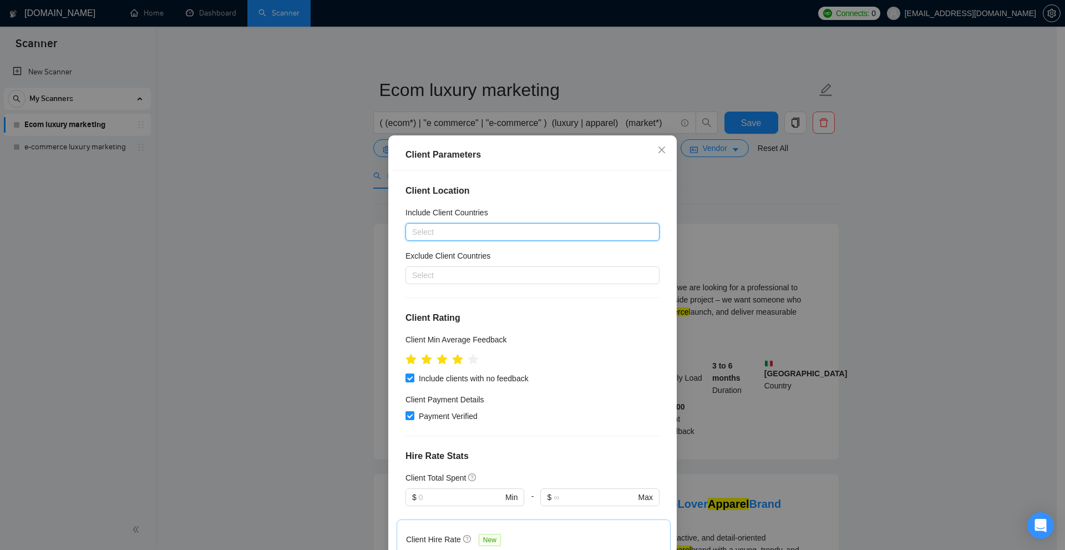
click at [867, 211] on div "Client Parameters Client Location Include Client Countries Select Exclude Clien…" at bounding box center [532, 275] width 1065 height 550
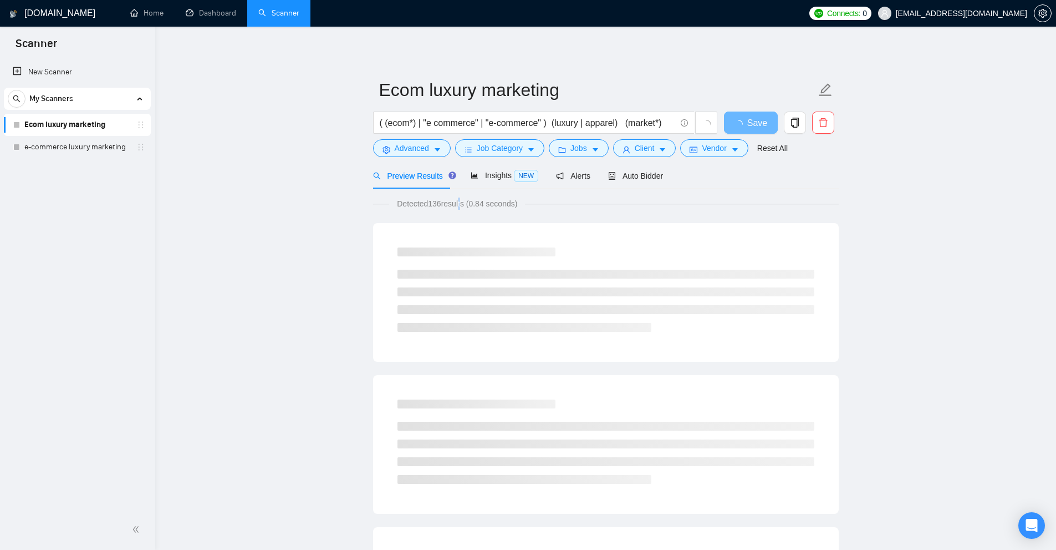
click at [460, 200] on span "Detected 136 results (0.84 seconds)" at bounding box center [457, 203] width 136 height 12
drag, startPoint x: 385, startPoint y: 203, endPoint x: 616, endPoint y: 212, distance: 230.9
click at [756, 123] on span "Save" at bounding box center [757, 123] width 20 height 14
click at [414, 207] on span "Detected 136 results (0.84 seconds)" at bounding box center [457, 203] width 136 height 12
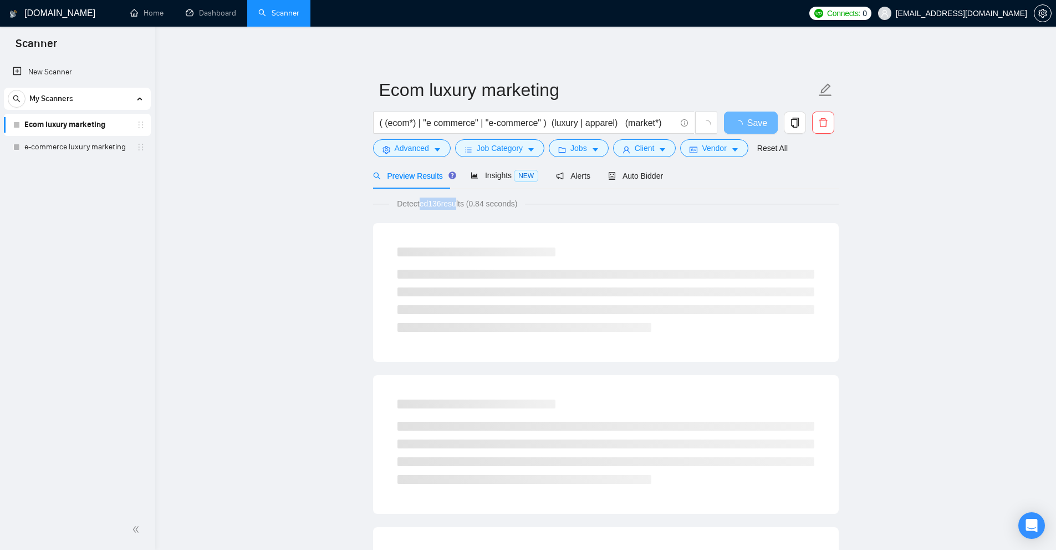
drag, startPoint x: 462, startPoint y: 202, endPoint x: 455, endPoint y: 204, distance: 7.8
click at [455, 204] on span "Detected 136 results (0.84 seconds)" at bounding box center [457, 203] width 136 height 12
click at [754, 117] on span "Save" at bounding box center [757, 123] width 20 height 14
click at [499, 175] on span "Insights NEW" at bounding box center [505, 175] width 68 height 9
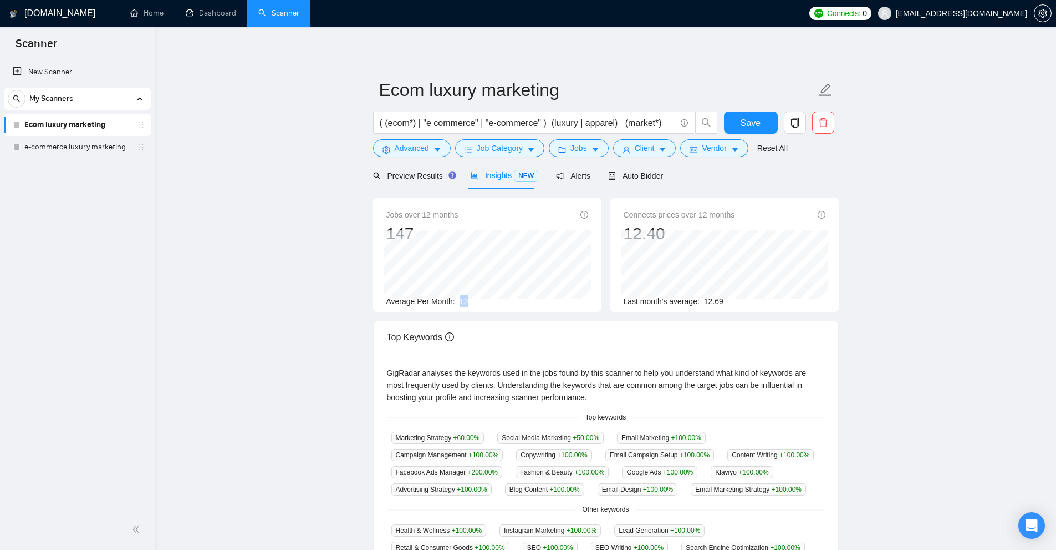
drag, startPoint x: 459, startPoint y: 298, endPoint x: 467, endPoint y: 300, distance: 9.0
click at [472, 302] on div "Average Per Month: 12" at bounding box center [488, 301] width 202 height 12
click at [467, 300] on div "Average Per Month: 12" at bounding box center [488, 301] width 202 height 12
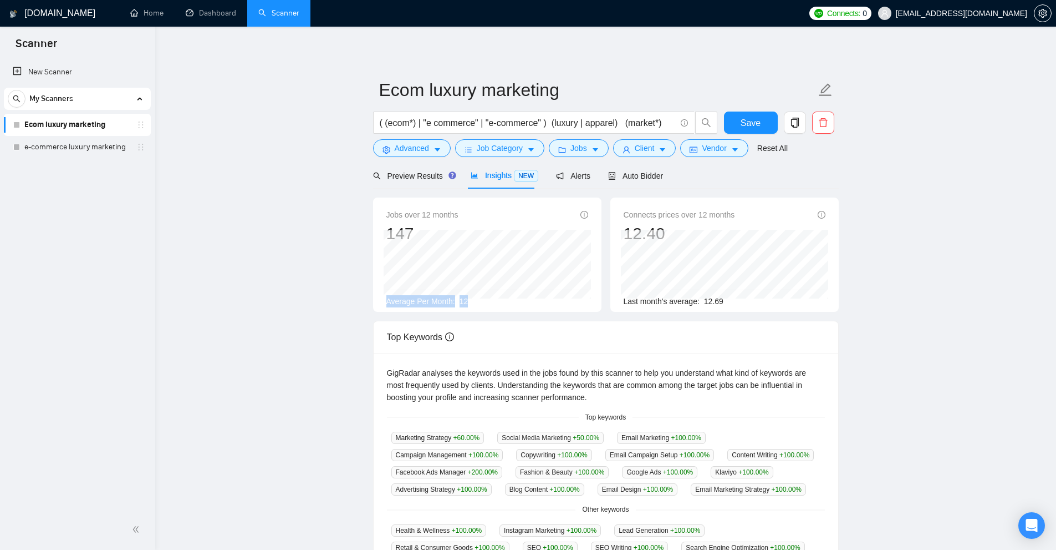
click at [461, 300] on span "12" at bounding box center [464, 301] width 9 height 9
click at [460, 299] on span "12" at bounding box center [464, 301] width 9 height 9
drag, startPoint x: 462, startPoint y: 299, endPoint x: 473, endPoint y: 299, distance: 11.1
click at [464, 299] on span "12" at bounding box center [464, 301] width 9 height 9
click at [475, 302] on div "Average Per Month: 12" at bounding box center [488, 301] width 202 height 12
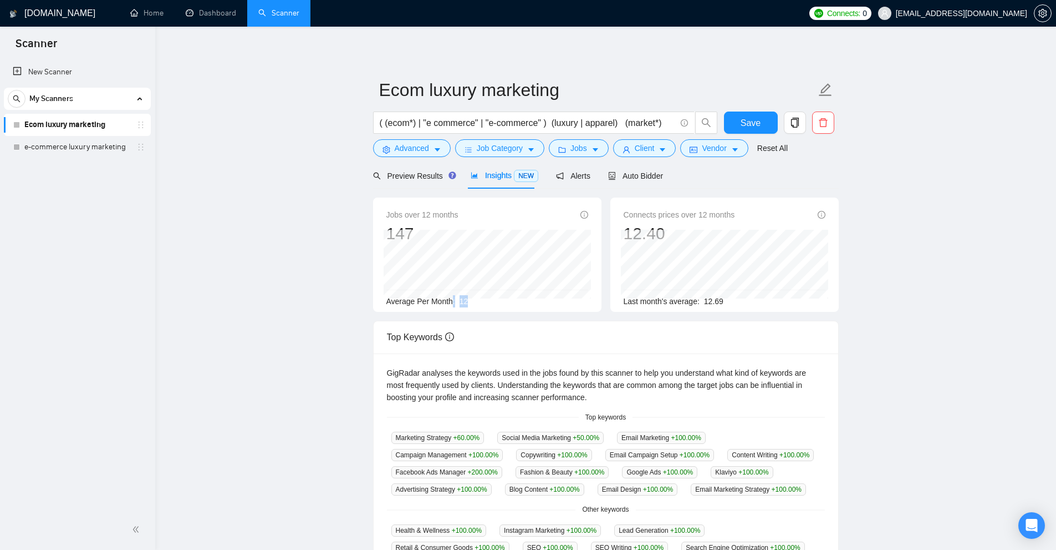
drag, startPoint x: 458, startPoint y: 303, endPoint x: 475, endPoint y: 304, distance: 16.7
click at [475, 304] on div "Average Per Month: 12" at bounding box center [488, 301] width 202 height 12
click at [571, 152] on span "Jobs" at bounding box center [579, 148] width 17 height 12
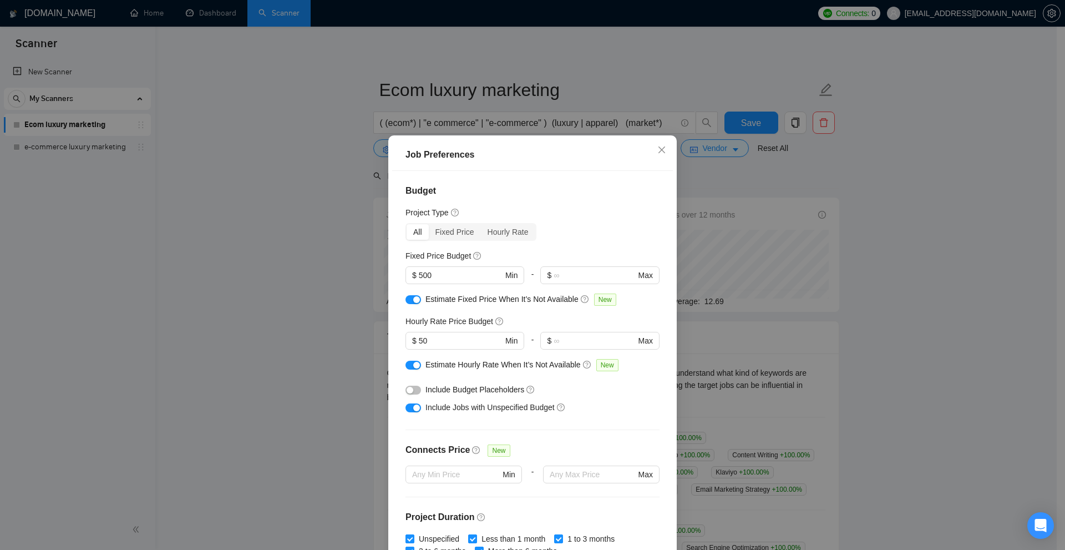
scroll to position [240, 0]
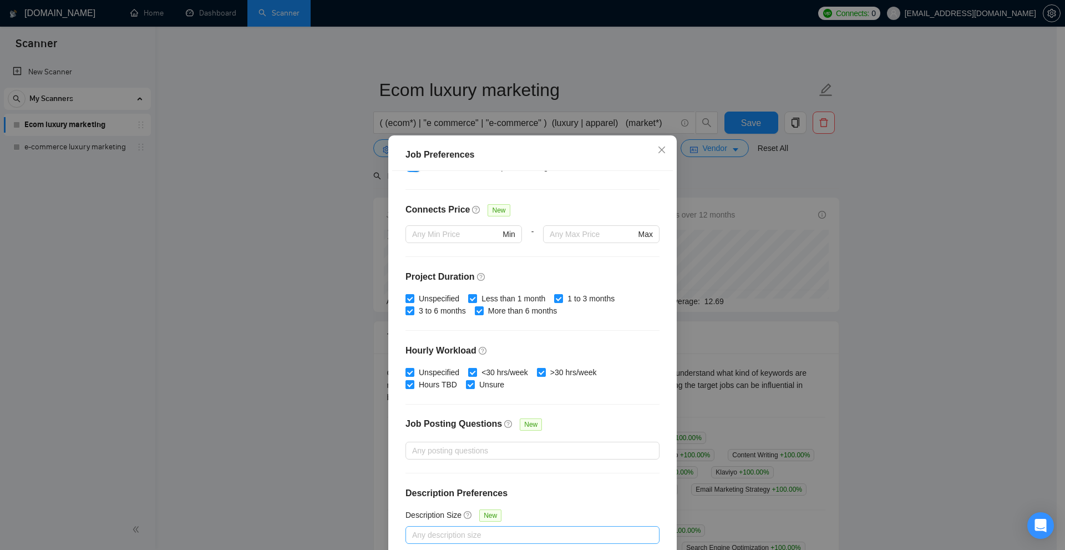
click at [842, 276] on div "Job Preferences Budget Project Type All Fixed Price Hourly Rate Fixed Price Bud…" at bounding box center [532, 275] width 1065 height 550
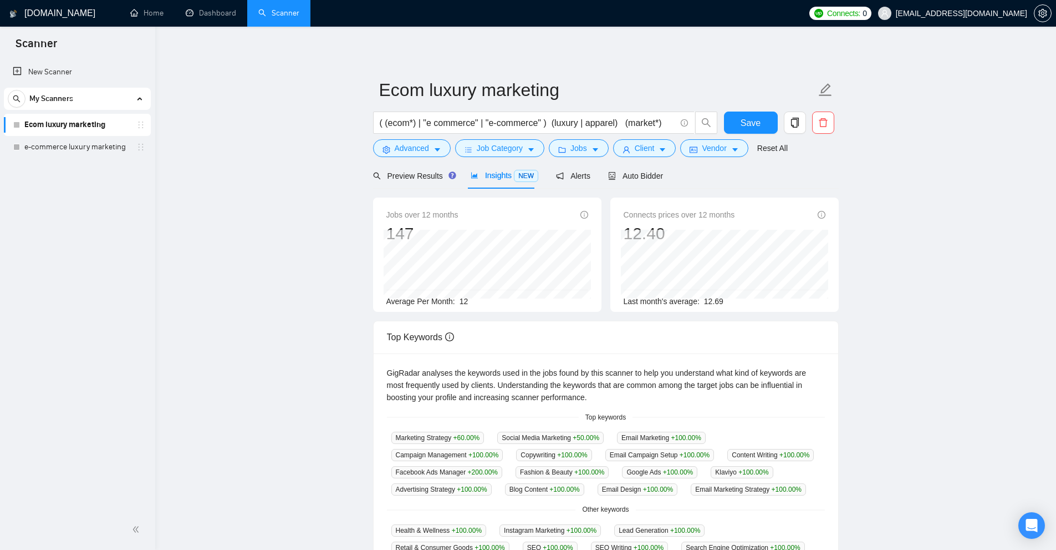
click at [401, 161] on form "Ecom luxury marketing ( (ecom*) | "e commerce" | "e-commerce" ) (luxury | appar…" at bounding box center [606, 117] width 466 height 90
click at [404, 172] on span "Preview Results" at bounding box center [413, 175] width 80 height 9
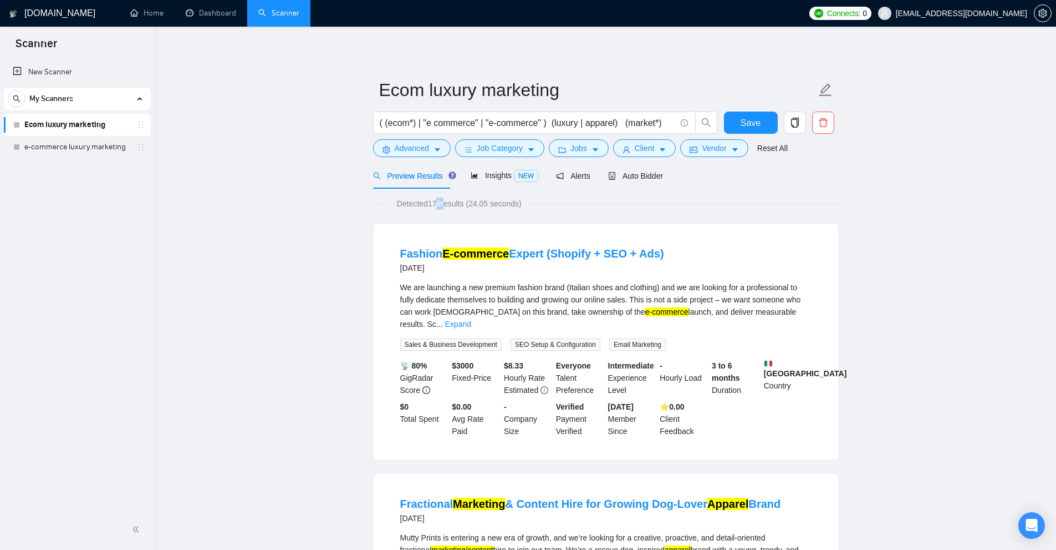
drag, startPoint x: 433, startPoint y: 202, endPoint x: 450, endPoint y: 202, distance: 17.2
click at [449, 204] on span "Detected 179 results (24.05 seconds)" at bounding box center [459, 203] width 140 height 12
click at [489, 181] on div "Insights NEW" at bounding box center [505, 175] width 68 height 13
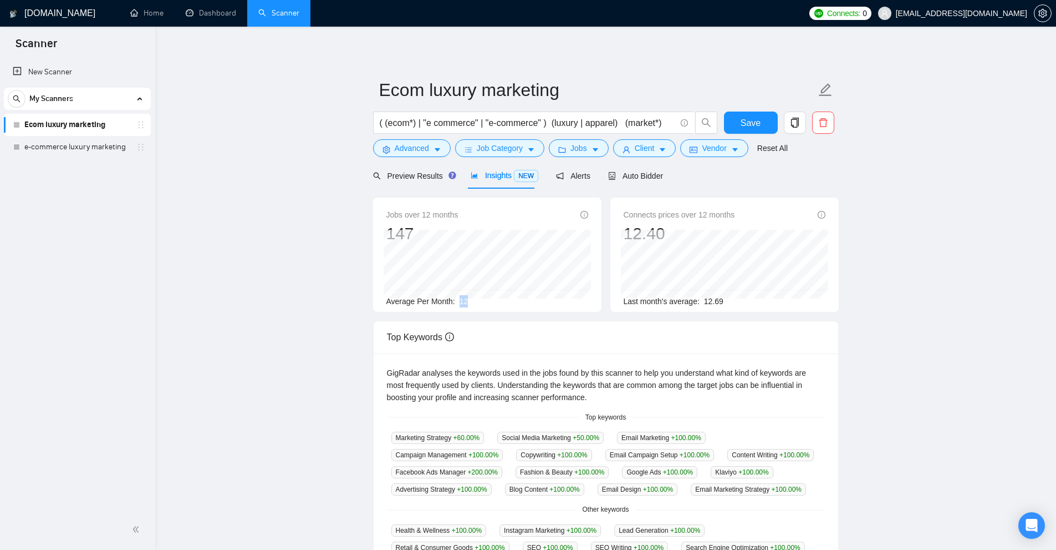
drag, startPoint x: 489, startPoint y: 297, endPoint x: 481, endPoint y: 300, distance: 8.2
click at [480, 300] on div "Average Per Month: 12" at bounding box center [488, 301] width 202 height 12
click at [464, 308] on div "Jobs over 12 months 147 Nov 2024 10 Average Per Month: 12" at bounding box center [487, 254] width 228 height 114
click at [471, 300] on div "Average Per Month: 12" at bounding box center [488, 301] width 202 height 12
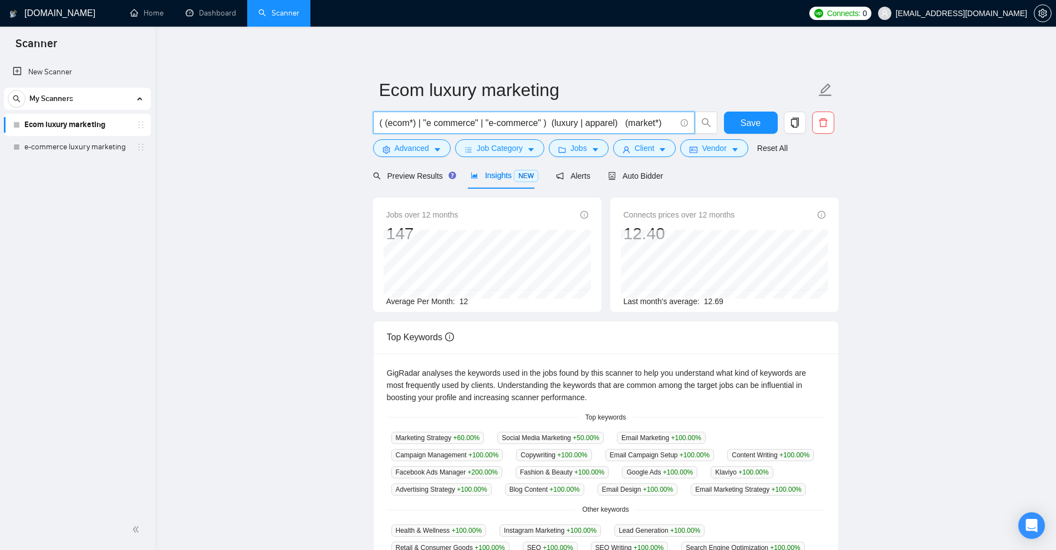
drag, startPoint x: 659, startPoint y: 121, endPoint x: 439, endPoint y: 127, distance: 219.7
click at [439, 127] on input "( (ecom*) | "e commerce" | "e-commerce" ) (luxury | apparel) (market*)" at bounding box center [528, 123] width 296 height 14
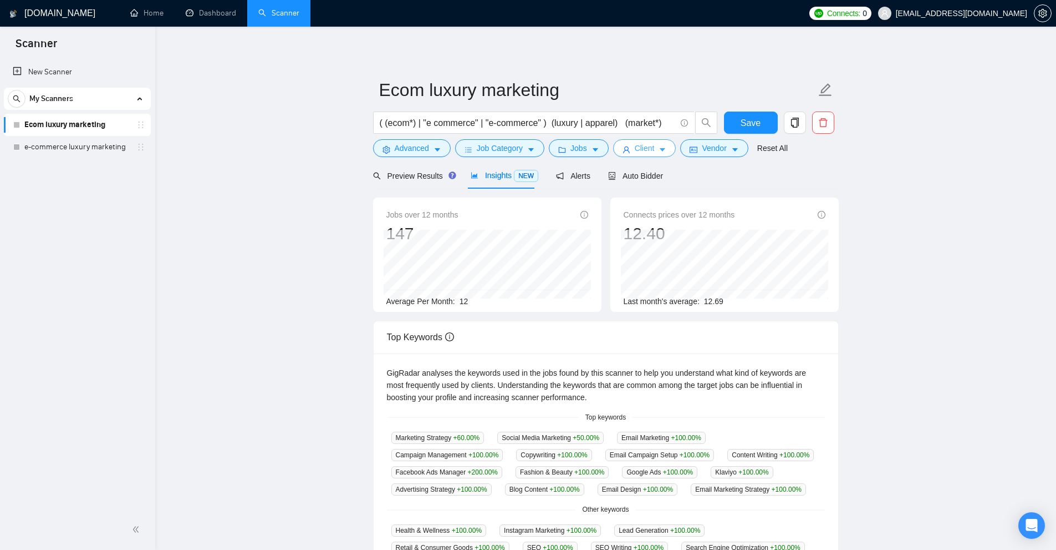
click at [660, 147] on icon "caret-down" at bounding box center [663, 150] width 8 height 8
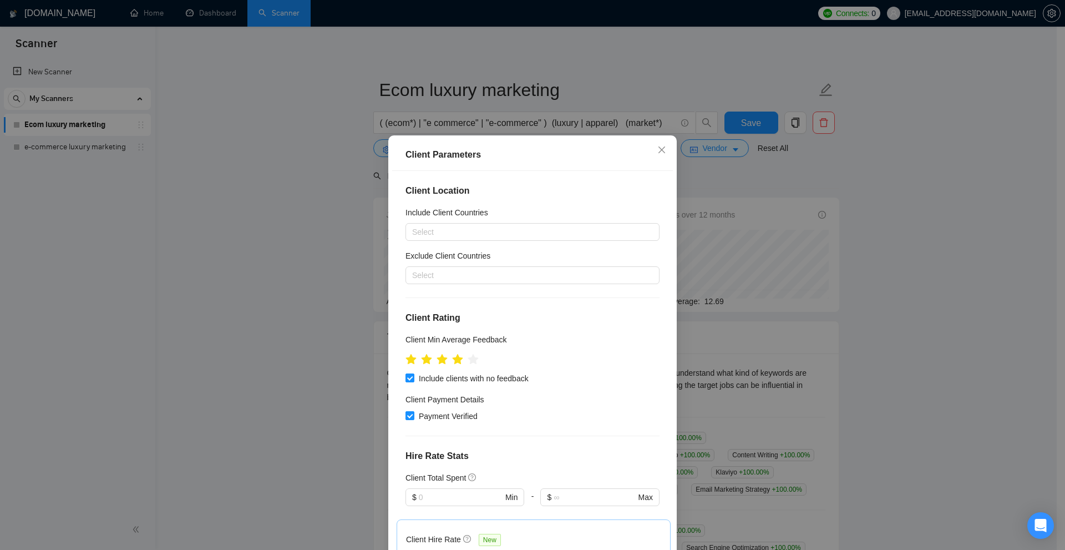
drag, startPoint x: 756, startPoint y: 238, endPoint x: 680, endPoint y: 210, distance: 81.6
click at [760, 239] on div "Client Parameters Client Location Include Client Countries Select Exclude Clien…" at bounding box center [532, 275] width 1065 height 550
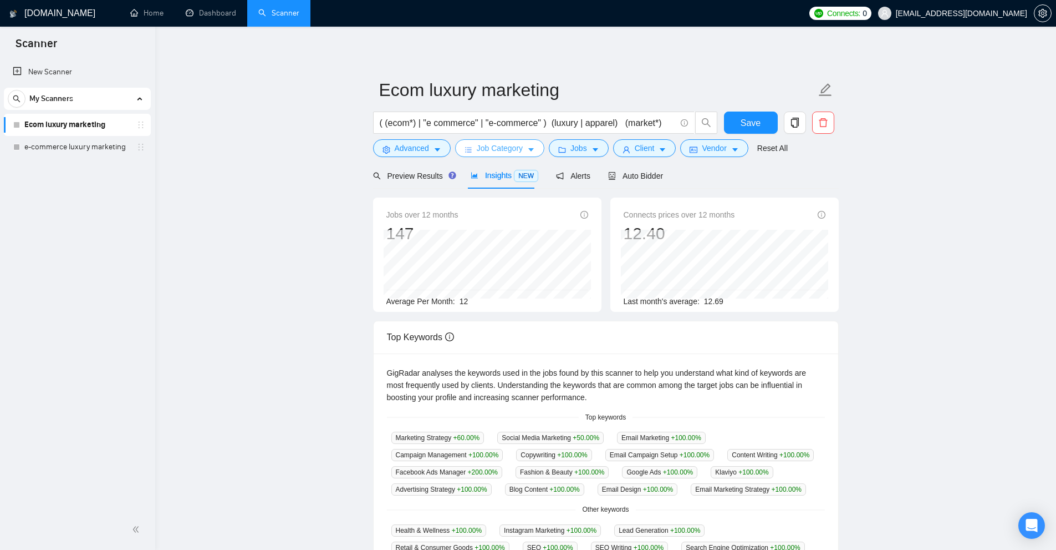
click at [505, 153] on span "Job Category" at bounding box center [500, 148] width 46 height 12
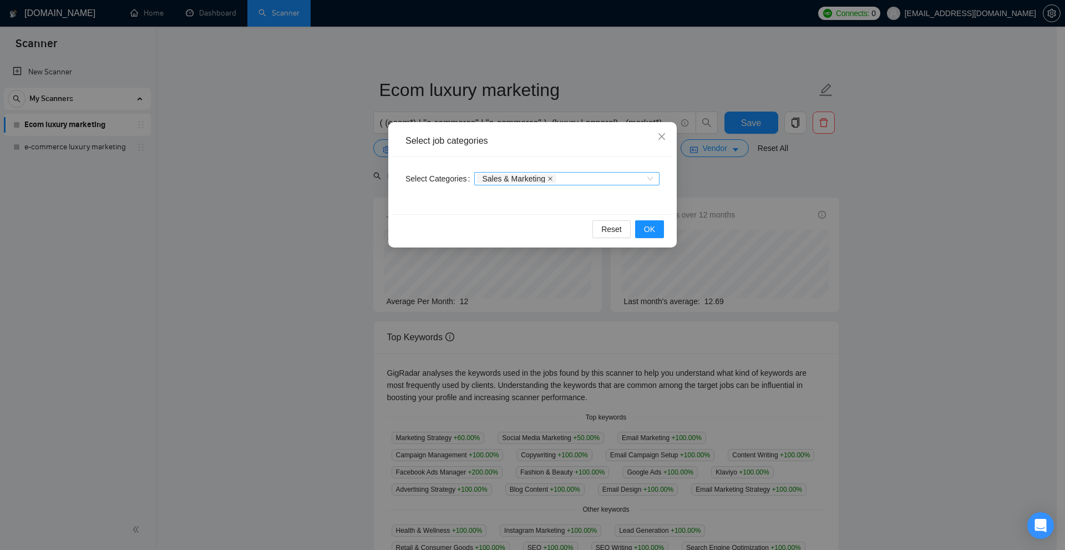
click at [547, 179] on icon "close" at bounding box center [550, 179] width 6 height 6
click at [897, 225] on div "Select job categories Select Categories Categories Reset OK" at bounding box center [532, 275] width 1065 height 550
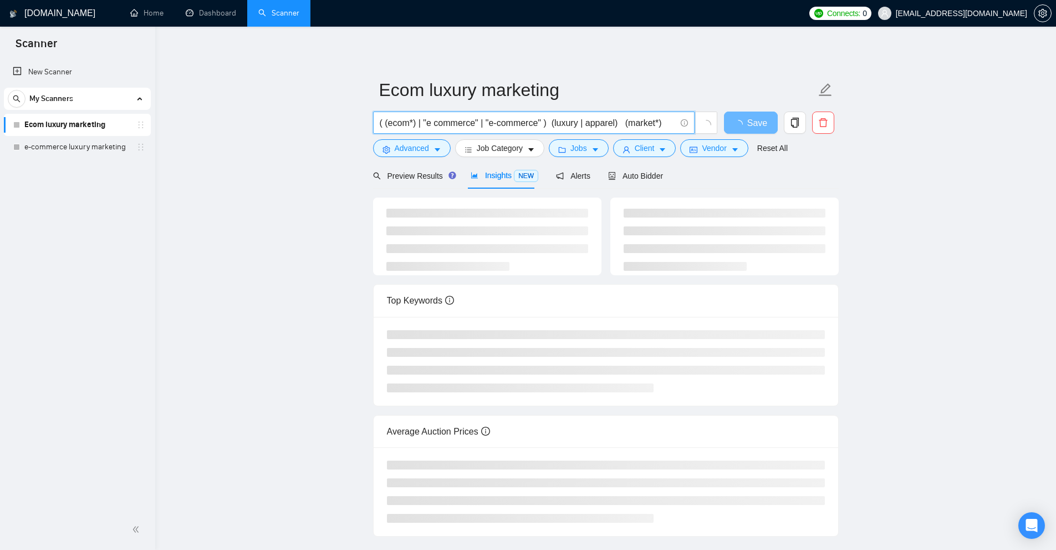
drag, startPoint x: 665, startPoint y: 121, endPoint x: 286, endPoint y: 125, distance: 379.3
click at [286, 125] on main "Ecom luxury marketing ( (ecom*) | "e commerce" | "e-commerce" ) (luxury | appar…" at bounding box center [606, 290] width 866 height 492
click at [501, 149] on span "Job Category" at bounding box center [500, 148] width 46 height 12
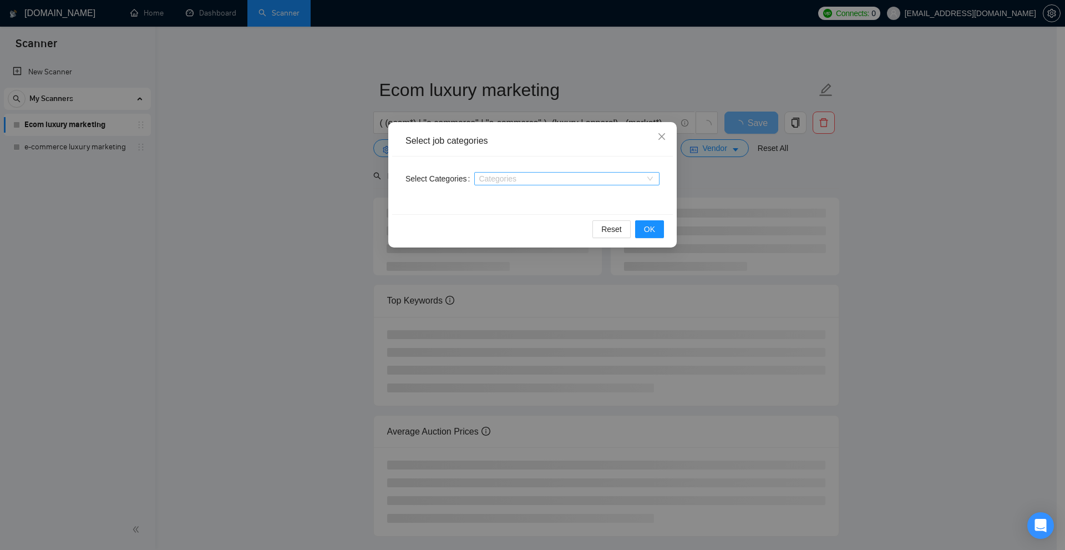
click at [839, 268] on div "Select job categories Select Categories Categories Reset OK" at bounding box center [532, 275] width 1065 height 550
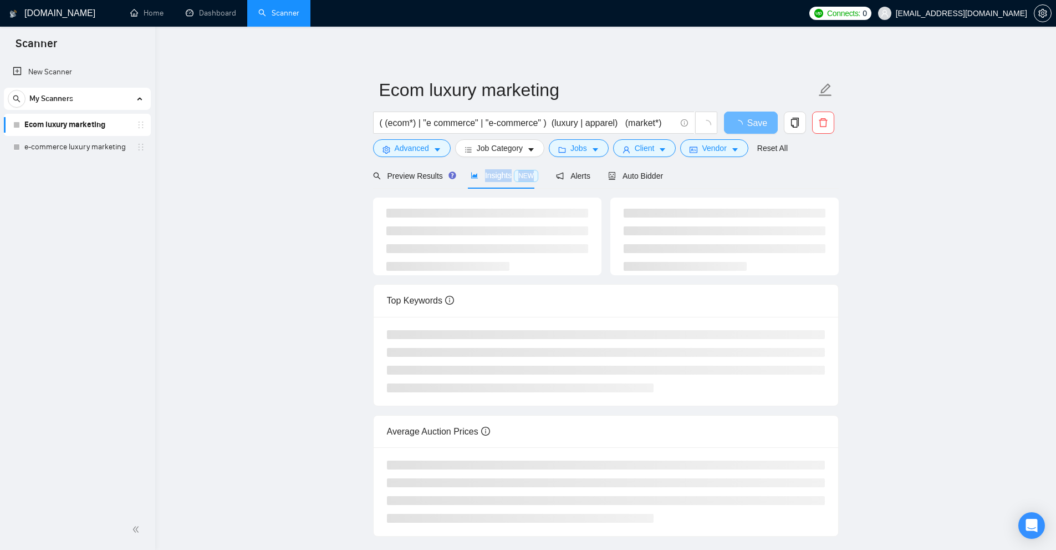
drag, startPoint x: 481, startPoint y: 174, endPoint x: 532, endPoint y: 180, distance: 51.9
click at [532, 180] on span "Insights NEW" at bounding box center [505, 175] width 68 height 9
click at [721, 145] on span "Vendor" at bounding box center [714, 148] width 24 height 12
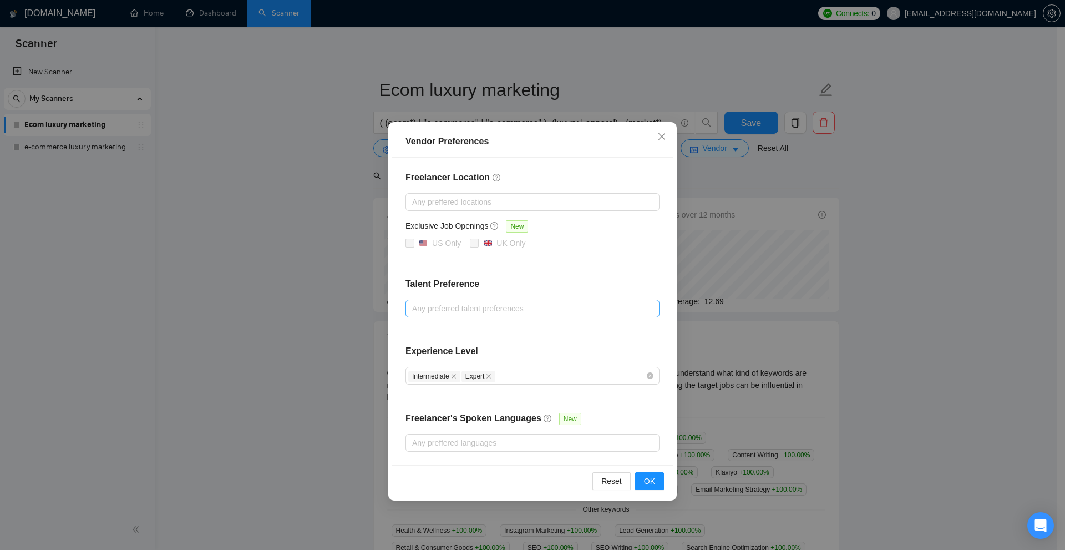
click at [820, 201] on div "Vendor Preferences Freelancer Location Any preffered locations Exclusive Job Op…" at bounding box center [532, 275] width 1065 height 550
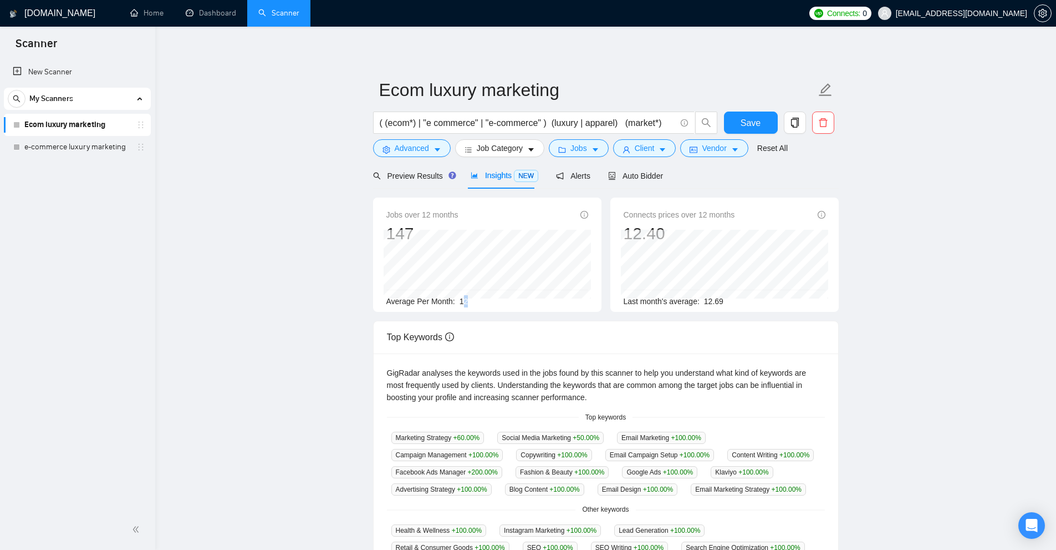
click at [466, 306] on div "Average Per Month: 12" at bounding box center [488, 301] width 202 height 12
click at [460, 305] on span "12" at bounding box center [464, 301] width 9 height 9
drag, startPoint x: 456, startPoint y: 301, endPoint x: 481, endPoint y: 300, distance: 25.0
click at [481, 300] on div "Average Per Month: 12" at bounding box center [488, 301] width 202 height 12
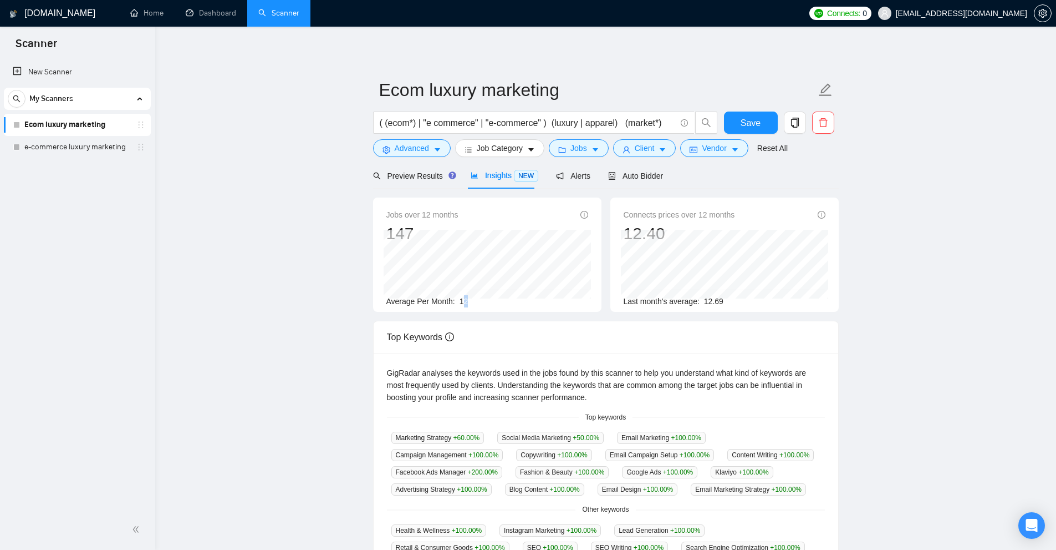
drag, startPoint x: 461, startPoint y: 301, endPoint x: 472, endPoint y: 301, distance: 11.1
click at [472, 301] on div "Average Per Month: 12" at bounding box center [488, 301] width 202 height 12
drag, startPoint x: 457, startPoint y: 300, endPoint x: 502, endPoint y: 301, distance: 45.5
click at [502, 301] on div "Average Per Month: 12" at bounding box center [488, 301] width 202 height 12
click at [469, 303] on div "Average Per Month: 12" at bounding box center [488, 301] width 202 height 12
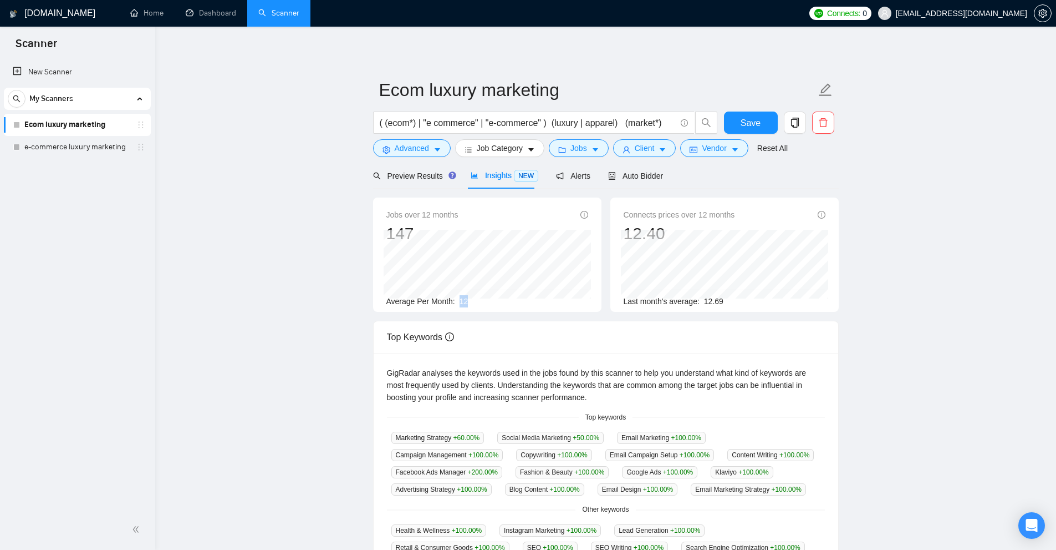
click at [497, 299] on div "Average Per Month: 12" at bounding box center [488, 301] width 202 height 12
drag, startPoint x: 606, startPoint y: 125, endPoint x: 553, endPoint y: 131, distance: 53.0
click at [553, 131] on span "( (ecom*) | "e commerce" | "e-commerce" ) (luxury | apparel) (market*)" at bounding box center [534, 122] width 322 height 22
click at [477, 304] on div "Jobs over 12 months 147 Mar 2025 21 Average Per Month: 12" at bounding box center [488, 257] width 202 height 99
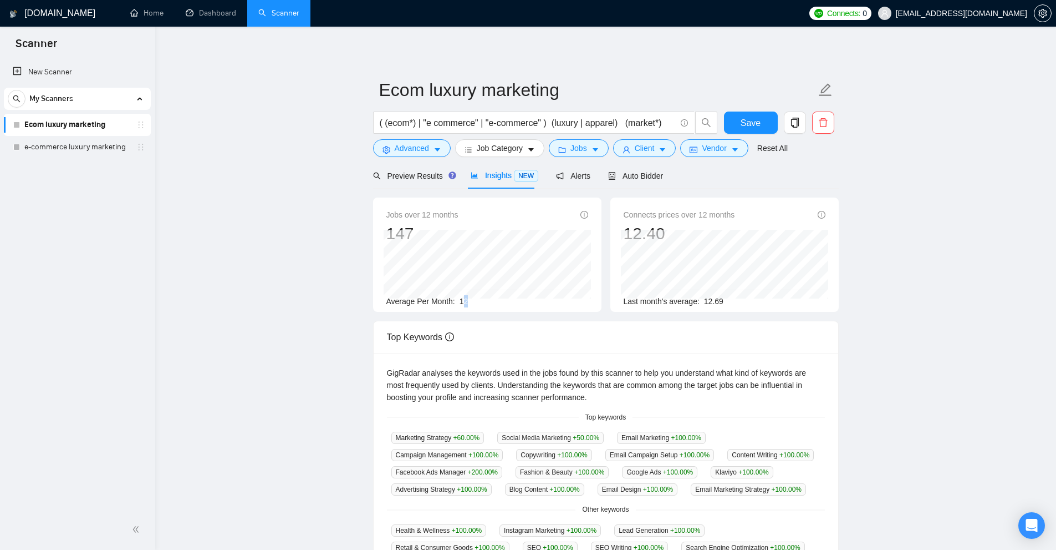
drag, startPoint x: 474, startPoint y: 304, endPoint x: 461, endPoint y: 307, distance: 12.6
click at [461, 307] on div "Jobs over 12 months 147 Mar 2025 21 Average Per Month: 12" at bounding box center [487, 254] width 228 height 114
click at [387, 177] on span "Preview Results" at bounding box center [413, 175] width 80 height 9
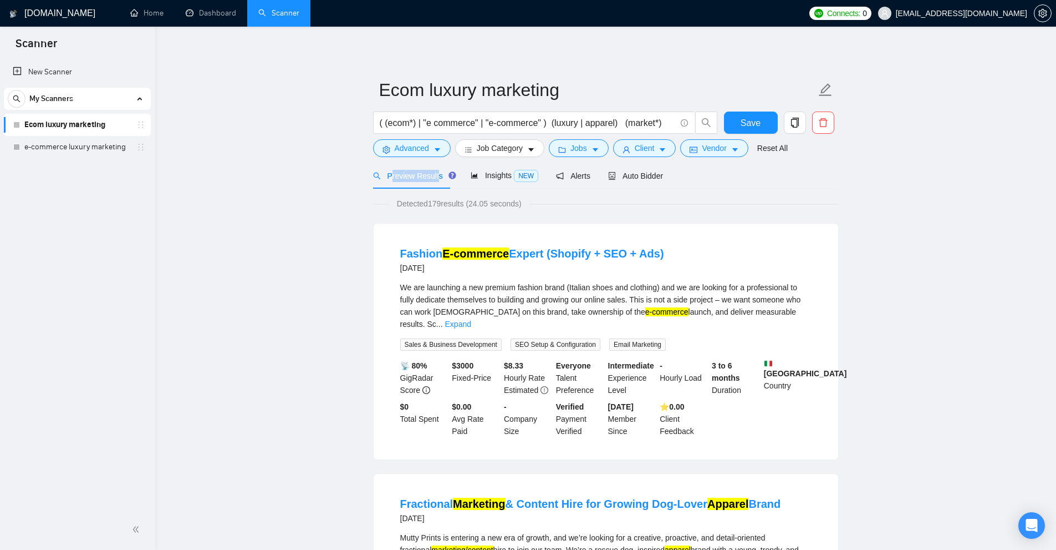
drag, startPoint x: 398, startPoint y: 177, endPoint x: 436, endPoint y: 179, distance: 38.9
click at [436, 179] on span "Preview Results" at bounding box center [413, 175] width 80 height 9
click at [817, 289] on li "Fashion E-commerce Expert (Shopify + SEO + Ads) 2 days ago We are launching a n…" at bounding box center [606, 341] width 438 height 209
drag, startPoint x: 769, startPoint y: 359, endPoint x: 797, endPoint y: 374, distance: 32.0
click at [797, 374] on div "Italy Country" at bounding box center [788, 377] width 52 height 37
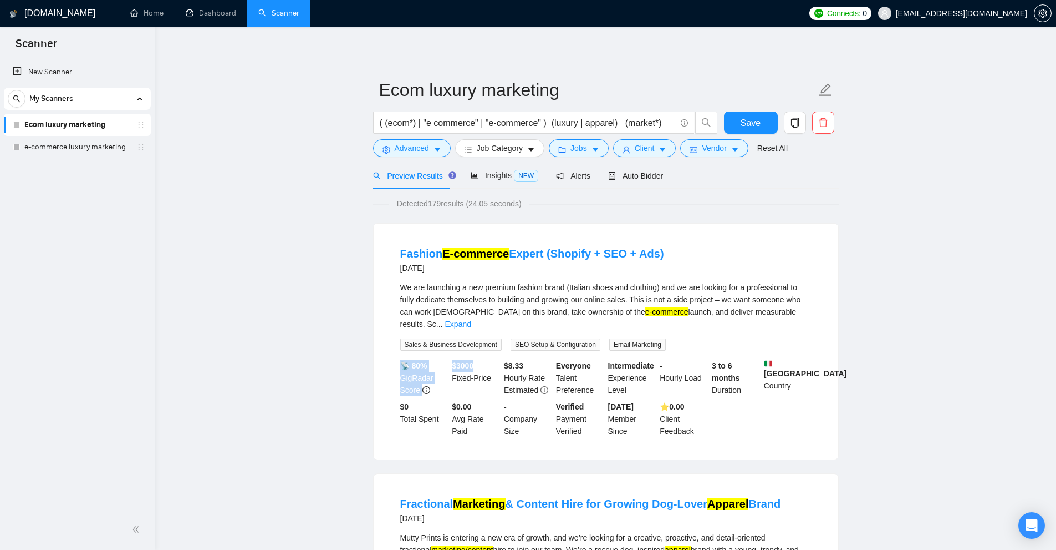
drag, startPoint x: 446, startPoint y: 353, endPoint x: 486, endPoint y: 353, distance: 39.9
click at [486, 359] on div "📡 80% GigRadar Score $ 3000 Fixed-Price $ 8.33 Hourly Rate Estimated Everyone T…" at bounding box center [606, 398] width 416 height 78
click at [485, 359] on div "$ 3000 Fixed-Price" at bounding box center [476, 377] width 52 height 37
click at [472, 361] on b "$ 3000" at bounding box center [463, 365] width 22 height 9
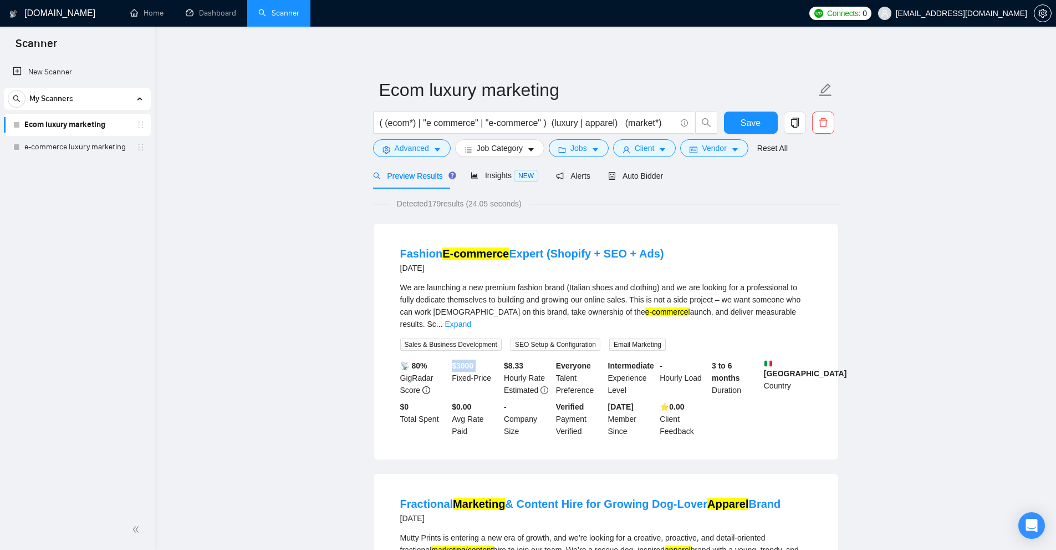
click at [471, 361] on b "$ 3000" at bounding box center [463, 365] width 22 height 9
click at [444, 359] on div "📡 80% GigRadar Score" at bounding box center [424, 377] width 52 height 37
drag, startPoint x: 438, startPoint y: 351, endPoint x: 456, endPoint y: 354, distance: 18.5
click at [456, 359] on div "📡 80% GigRadar Score $ 3000 Fixed-Price $ 8.33 Hourly Rate Estimated Everyone T…" at bounding box center [606, 398] width 416 height 78
click at [460, 361] on b "$ 3000" at bounding box center [463, 365] width 22 height 9
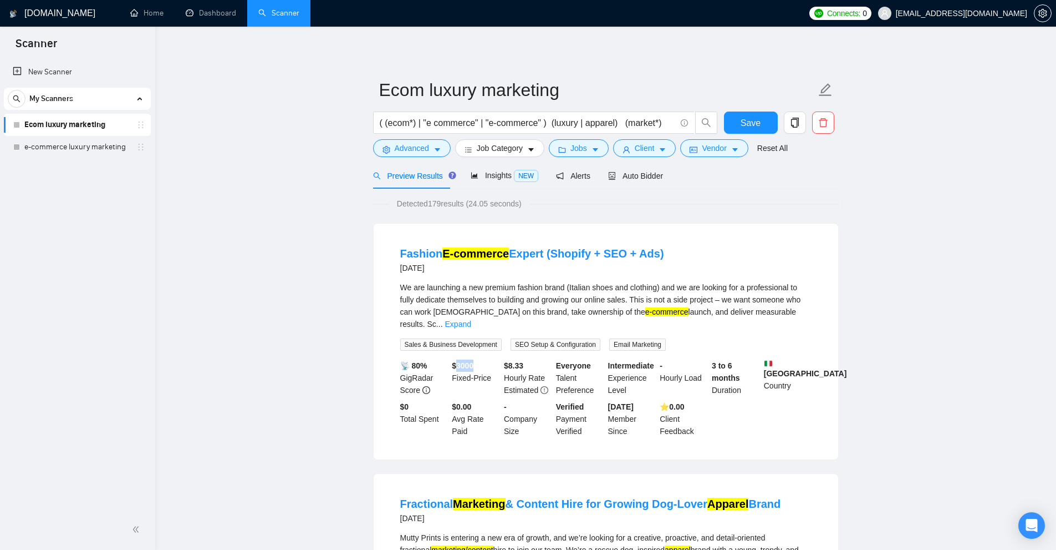
click at [460, 361] on b "$ 3000" at bounding box center [463, 365] width 22 height 9
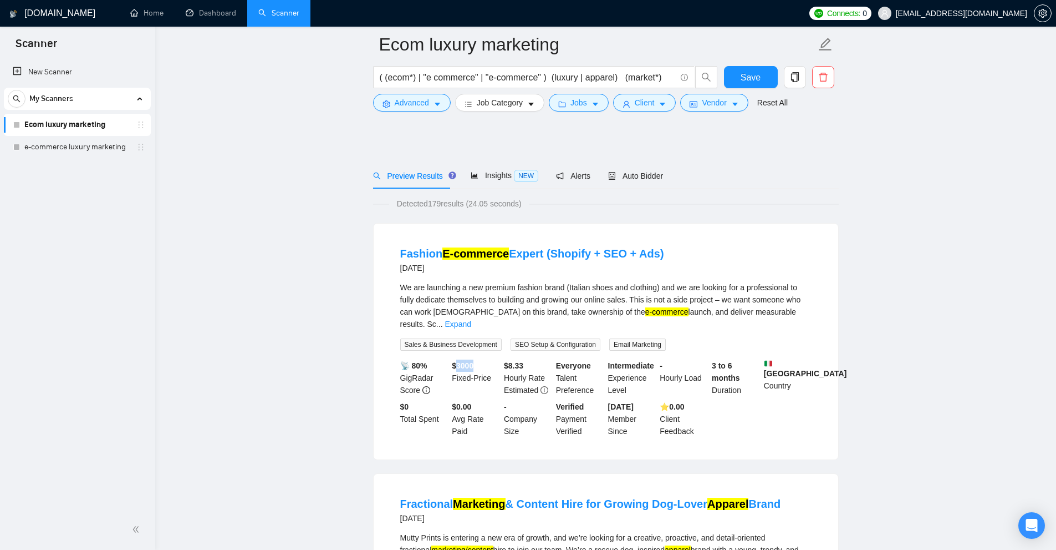
scroll to position [55, 0]
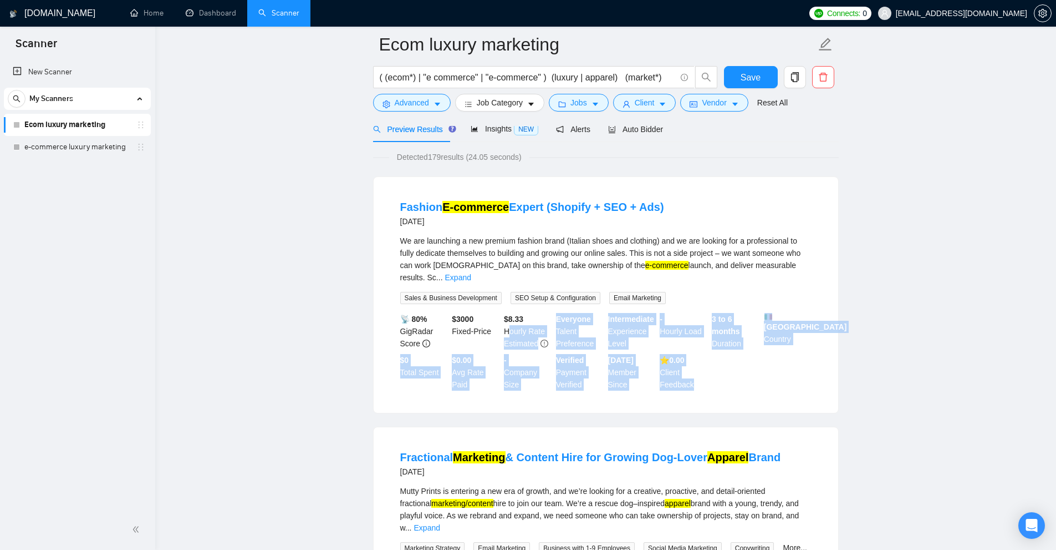
drag, startPoint x: 696, startPoint y: 378, endPoint x: 484, endPoint y: 315, distance: 221.4
click at [510, 322] on div "📡 80% GigRadar Score $ 3000 Fixed-Price $ 8.33 Hourly Rate Estimated Everyone T…" at bounding box center [606, 352] width 416 height 78
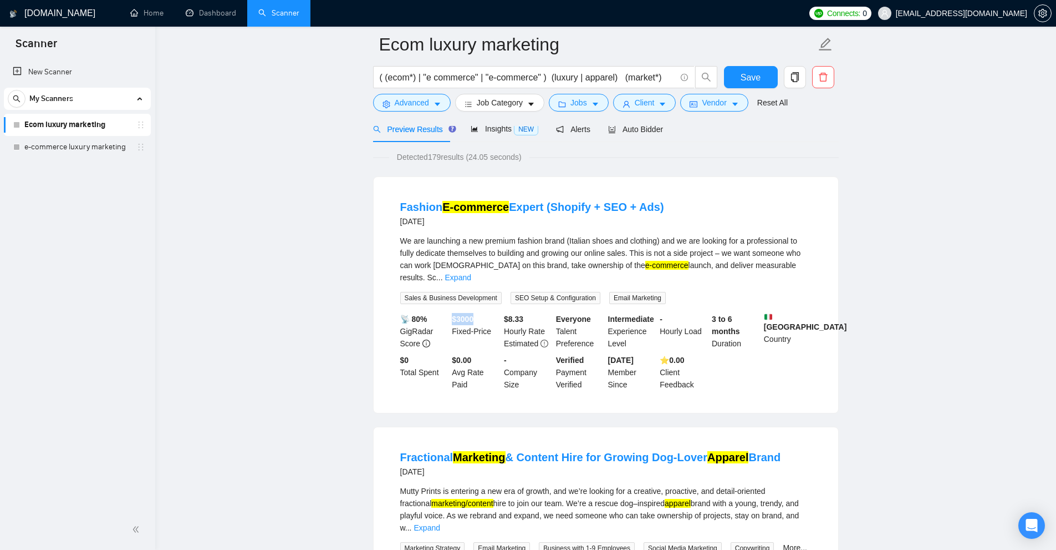
drag, startPoint x: 480, startPoint y: 307, endPoint x: 474, endPoint y: 305, distance: 6.3
click at [474, 314] on b "$ 3000" at bounding box center [463, 318] width 22 height 9
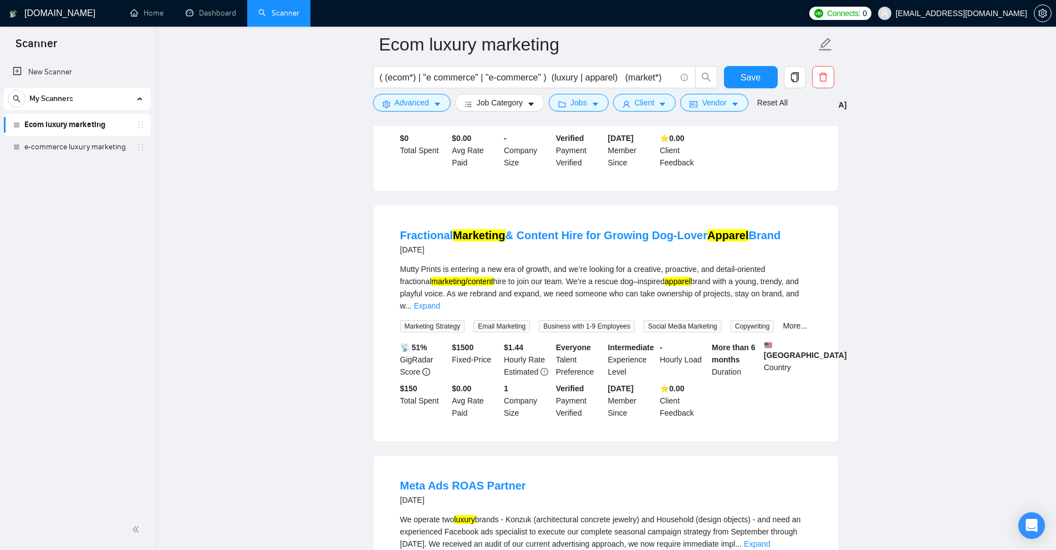
scroll to position [333, 0]
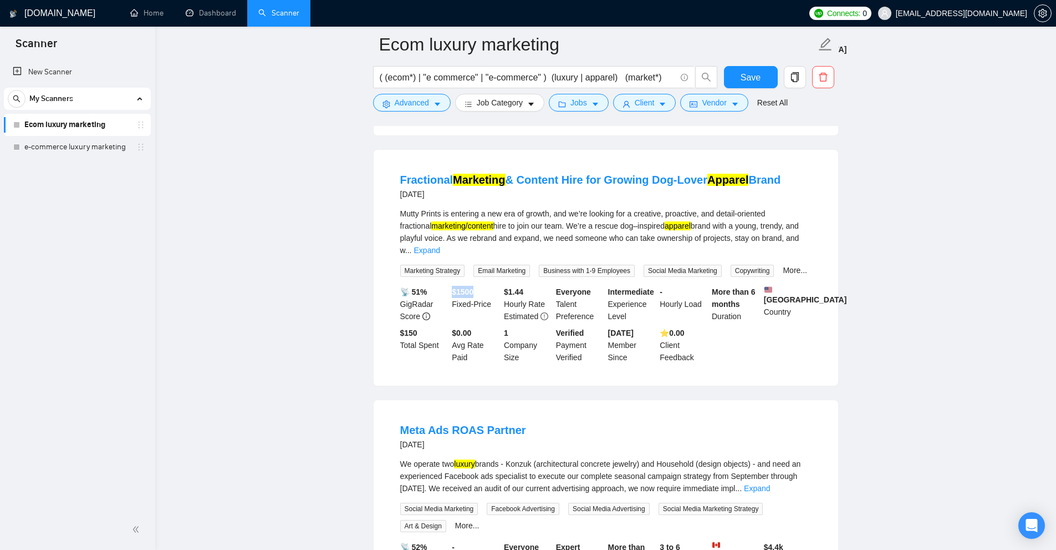
drag, startPoint x: 451, startPoint y: 262, endPoint x: 445, endPoint y: 267, distance: 7.9
click at [476, 286] on div "$ 1500 Fixed-Price" at bounding box center [476, 304] width 52 height 37
click at [442, 286] on div "📡 51% GigRadar Score" at bounding box center [424, 304] width 52 height 37
drag, startPoint x: 443, startPoint y: 267, endPoint x: 497, endPoint y: 271, distance: 54.5
click at [497, 286] on div "📡 51% GigRadar Score $ 1500 Fixed-Price $ 1.44 Hourly Rate Estimated Everyone T…" at bounding box center [606, 325] width 416 height 78
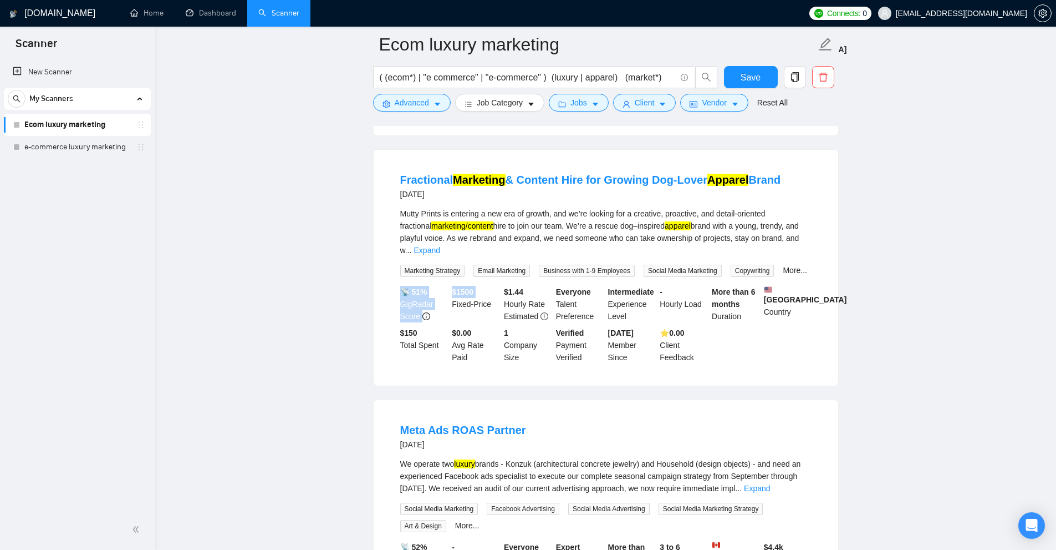
scroll to position [610, 0]
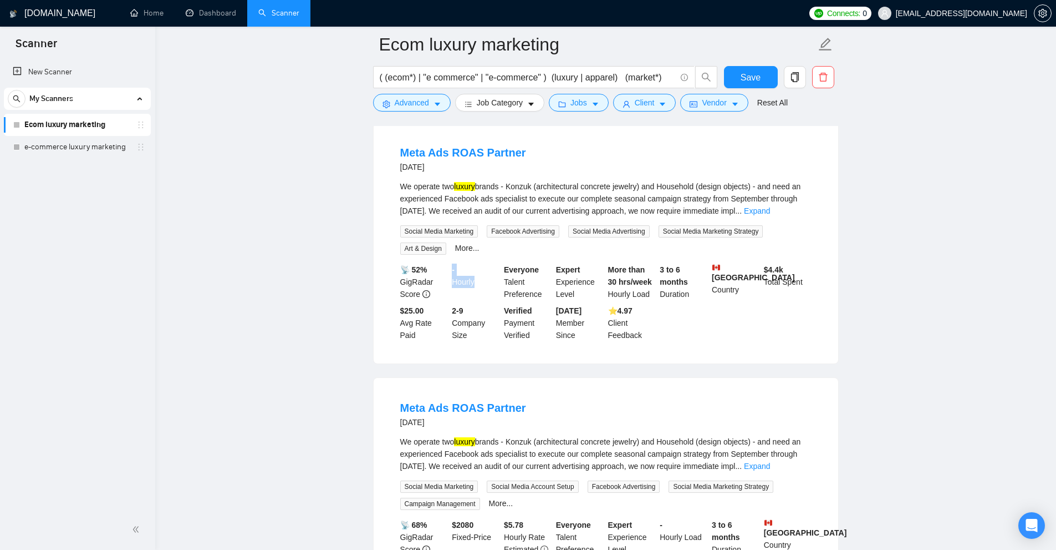
drag, startPoint x: 451, startPoint y: 241, endPoint x: 481, endPoint y: 260, distance: 35.1
click at [481, 263] on div "- Hourly" at bounding box center [476, 281] width 52 height 37
click at [462, 263] on div "- Hourly" at bounding box center [476, 281] width 52 height 37
drag, startPoint x: 462, startPoint y: 255, endPoint x: 451, endPoint y: 240, distance: 18.2
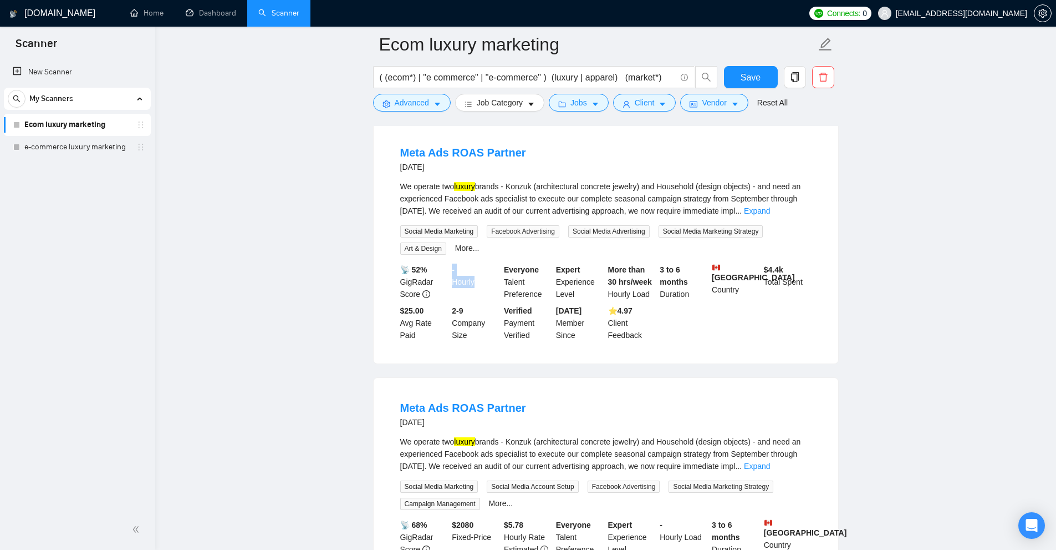
click at [451, 263] on div "- Hourly" at bounding box center [476, 281] width 52 height 37
drag, startPoint x: 762, startPoint y: 240, endPoint x: 782, endPoint y: 251, distance: 23.1
click at [785, 263] on div "📡 52% GigRadar Score - Hourly Everyone Talent Preference Expert Experience Leve…" at bounding box center [606, 302] width 416 height 78
click at [782, 263] on div "$ 4.4k Total Spent" at bounding box center [788, 281] width 52 height 37
click at [781, 263] on div "$ 4.4k Total Spent" at bounding box center [788, 281] width 52 height 37
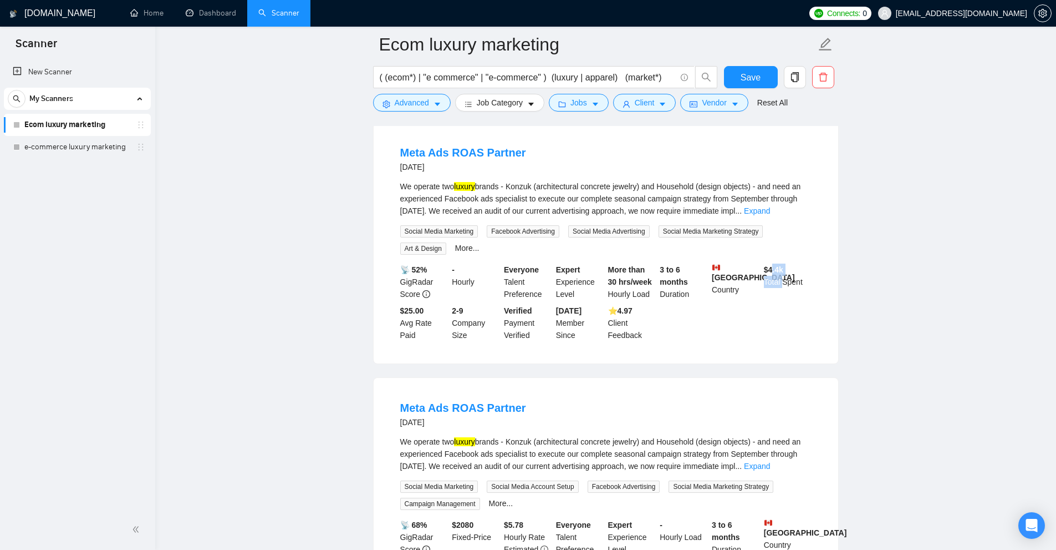
drag, startPoint x: 781, startPoint y: 248, endPoint x: 771, endPoint y: 243, distance: 11.2
click at [771, 263] on div "$ 4.4k Total Spent" at bounding box center [788, 281] width 52 height 37
click at [771, 265] on b "$ 4.4k" at bounding box center [773, 269] width 19 height 9
click at [770, 265] on b "$ 4.4k" at bounding box center [773, 269] width 19 height 9
drag, startPoint x: 766, startPoint y: 238, endPoint x: 780, endPoint y: 243, distance: 14.6
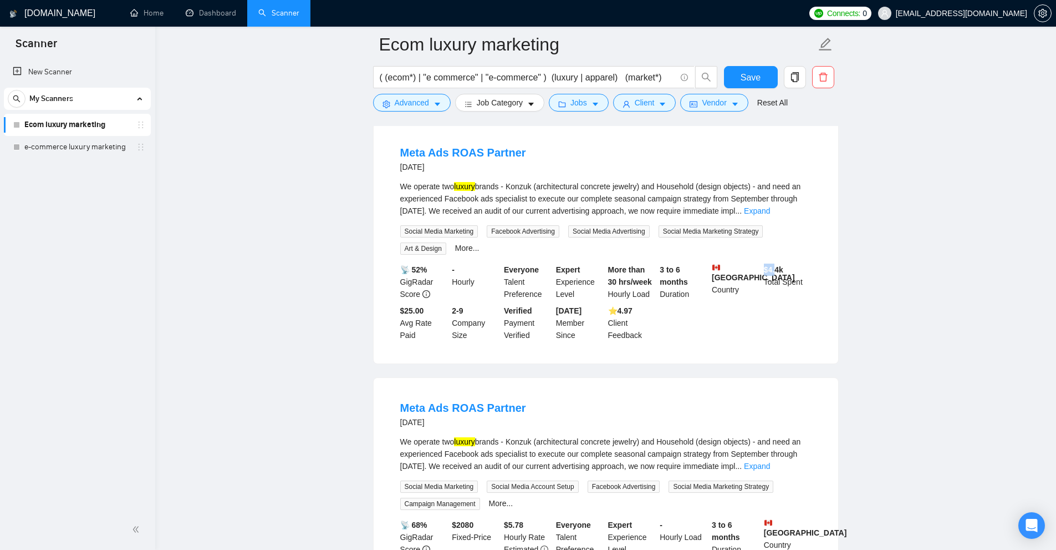
click at [779, 263] on div "$ 4.4k Total Spent" at bounding box center [788, 281] width 52 height 37
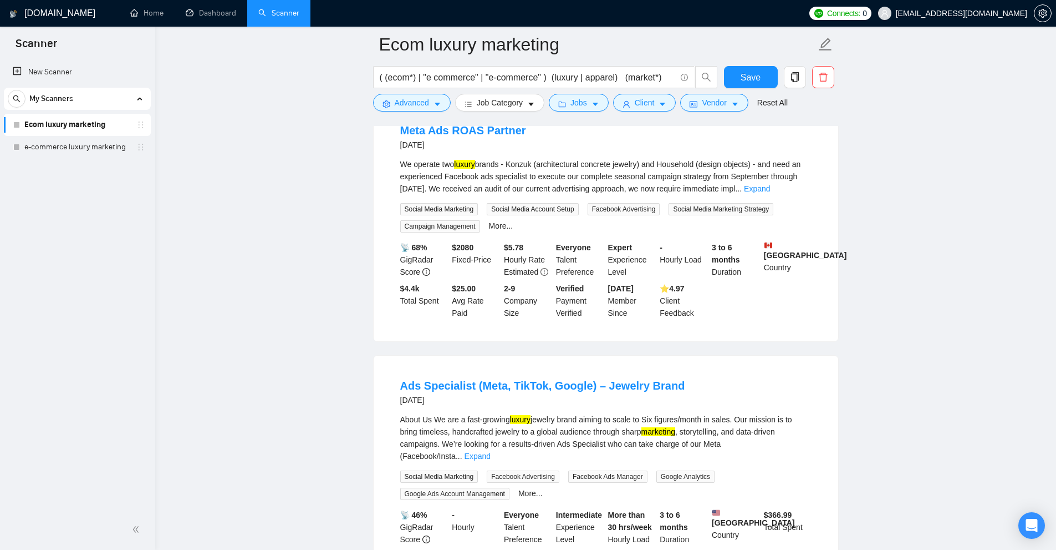
scroll to position [0, 0]
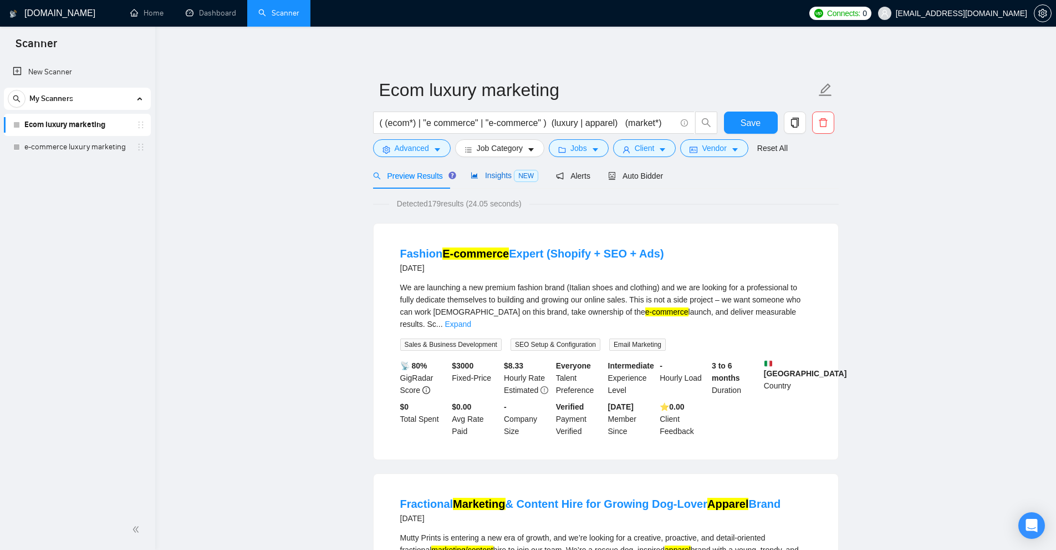
click at [507, 174] on span "Insights NEW" at bounding box center [505, 175] width 68 height 9
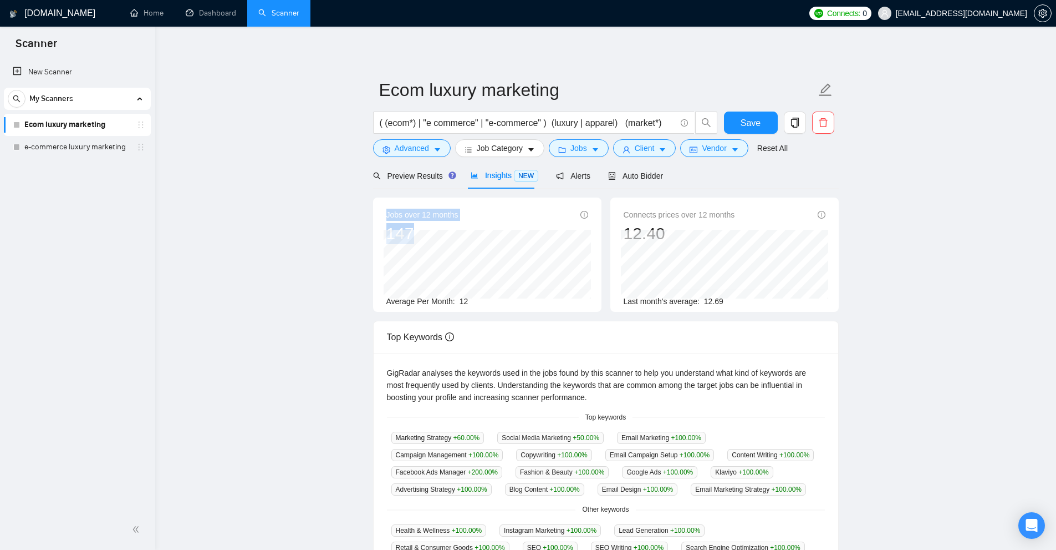
click at [430, 239] on div "Jobs over 12 months 147 Jul 2025 8 Average Per Month: 12" at bounding box center [487, 254] width 228 height 114
drag, startPoint x: 464, startPoint y: 298, endPoint x: 451, endPoint y: 302, distance: 13.2
click at [452, 302] on div "Average Per Month: 12" at bounding box center [488, 301] width 202 height 12
click at [451, 301] on span "Average Per Month:" at bounding box center [421, 301] width 69 height 9
drag, startPoint x: 458, startPoint y: 298, endPoint x: 468, endPoint y: 303, distance: 11.2
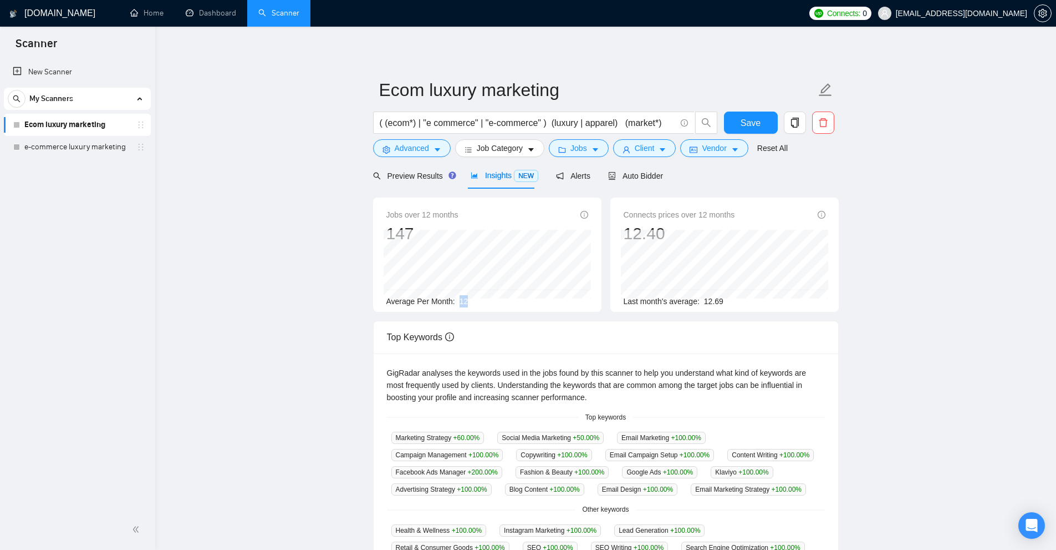
click at [470, 303] on div "Average Per Month: 12" at bounding box center [488, 301] width 202 height 12
drag, startPoint x: 729, startPoint y: 306, endPoint x: 700, endPoint y: 306, distance: 28.3
click at [700, 306] on div "Last month's average: 12.69" at bounding box center [725, 301] width 202 height 12
click at [676, 226] on div "Connects prices over 12 months 12.40 Oct 2024 13.50 Last month's average: 12.69" at bounding box center [725, 257] width 202 height 99
click at [716, 302] on span "12.69" at bounding box center [713, 301] width 19 height 9
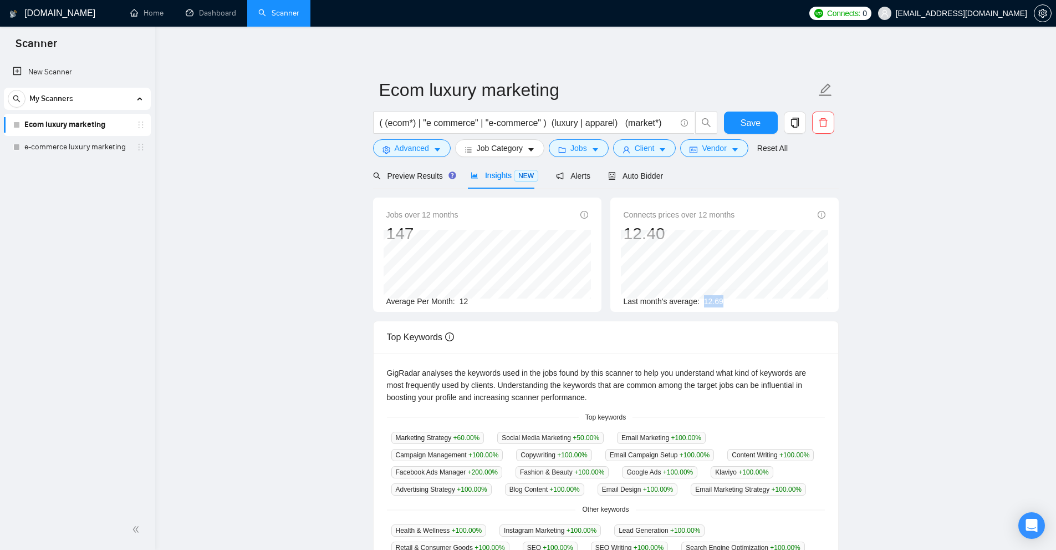
click at [718, 302] on span "12.69" at bounding box center [713, 301] width 19 height 9
drag, startPoint x: 542, startPoint y: 323, endPoint x: 528, endPoint y: 324, distance: 13.9
click at [543, 323] on div "Top Keywords" at bounding box center [606, 337] width 438 height 32
drag, startPoint x: 456, startPoint y: 299, endPoint x: 469, endPoint y: 301, distance: 12.2
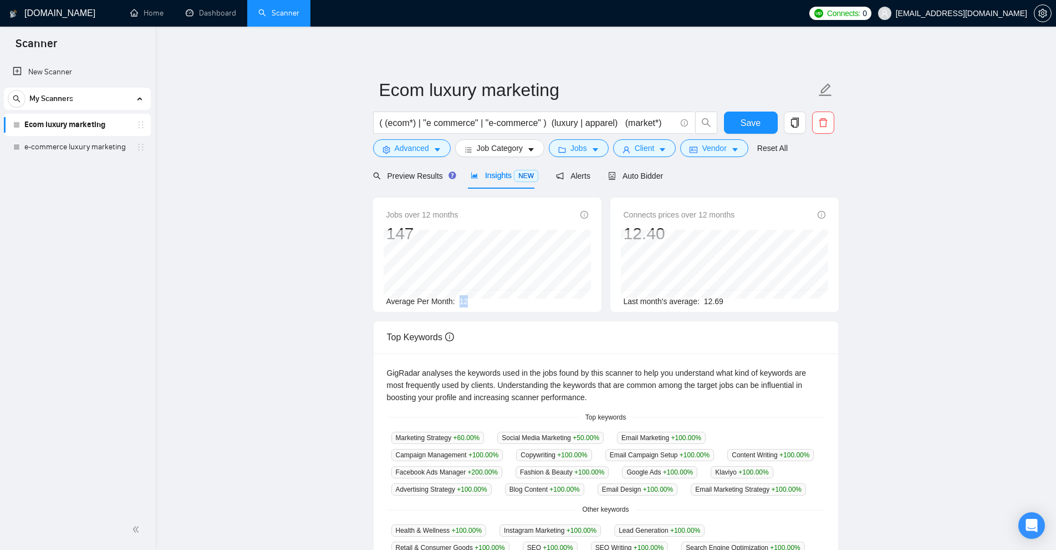
click at [469, 301] on div "Average Per Month: 12" at bounding box center [488, 301] width 202 height 12
click at [670, 235] on div "Connects prices over 12 months 12.40 Oct 2024 13.50 Last month's average: 12.69" at bounding box center [725, 254] width 228 height 114
click at [745, 299] on div "Last month's average: 12.69" at bounding box center [725, 301] width 202 height 12
drag, startPoint x: 712, startPoint y: 300, endPoint x: 744, endPoint y: 303, distance: 31.8
click at [744, 303] on div "Last month's average: 12.69" at bounding box center [725, 301] width 202 height 12
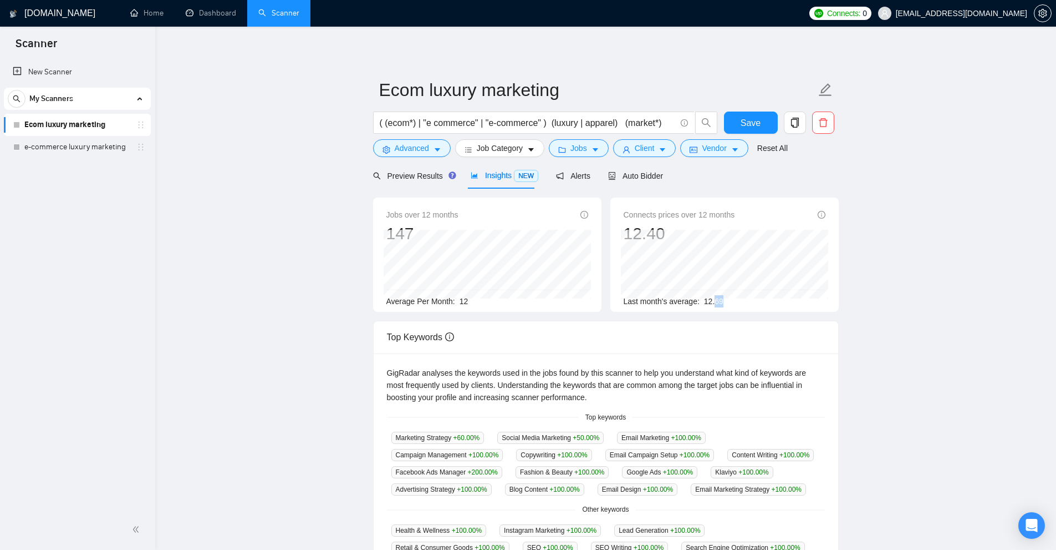
click at [744, 303] on div "Last month's average: 12.69" at bounding box center [725, 301] width 202 height 12
click at [636, 128] on input "( (ecom*) | "e commerce" | "e-commerce" ) (luxury | apparel) (market*)" at bounding box center [528, 123] width 296 height 14
click at [750, 294] on div "Connects prices over 12 months 12.40 May 2025 12.13 Last month's average: 12.69" at bounding box center [725, 257] width 202 height 99
click at [760, 295] on div "Last month's average: 12.69" at bounding box center [725, 301] width 202 height 12
drag, startPoint x: 692, startPoint y: 303, endPoint x: 701, endPoint y: 309, distance: 10.5
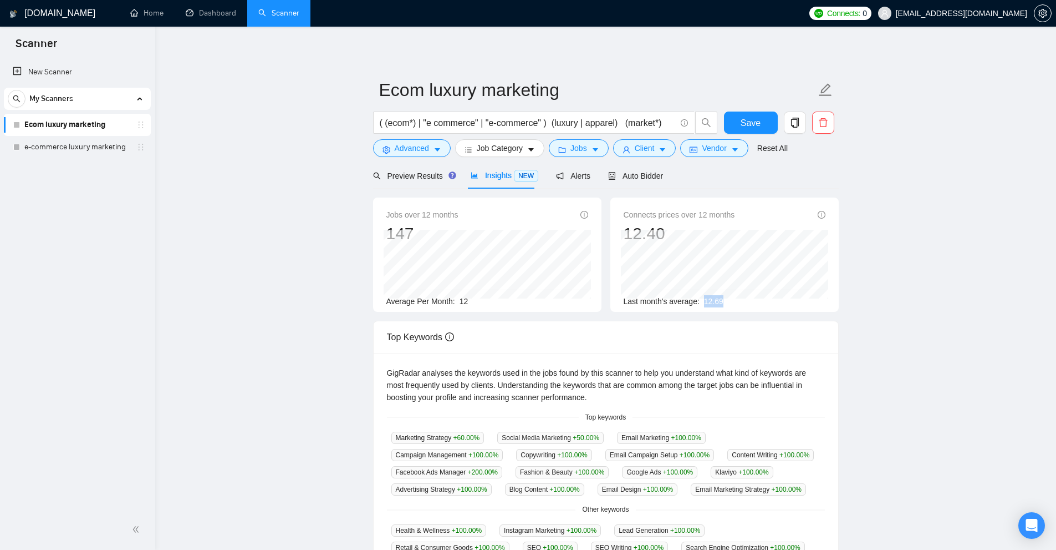
click at [701, 309] on div "Connects prices over 12 months 12.40 Apr 2025 12.64 Last month's average: 12.69" at bounding box center [725, 254] width 228 height 114
drag, startPoint x: 474, startPoint y: 297, endPoint x: 486, endPoint y: 297, distance: 12.2
click at [486, 297] on div "Average Per Month: 12" at bounding box center [488, 301] width 202 height 12
click at [768, 149] on link "Reset All" at bounding box center [772, 148] width 30 height 12
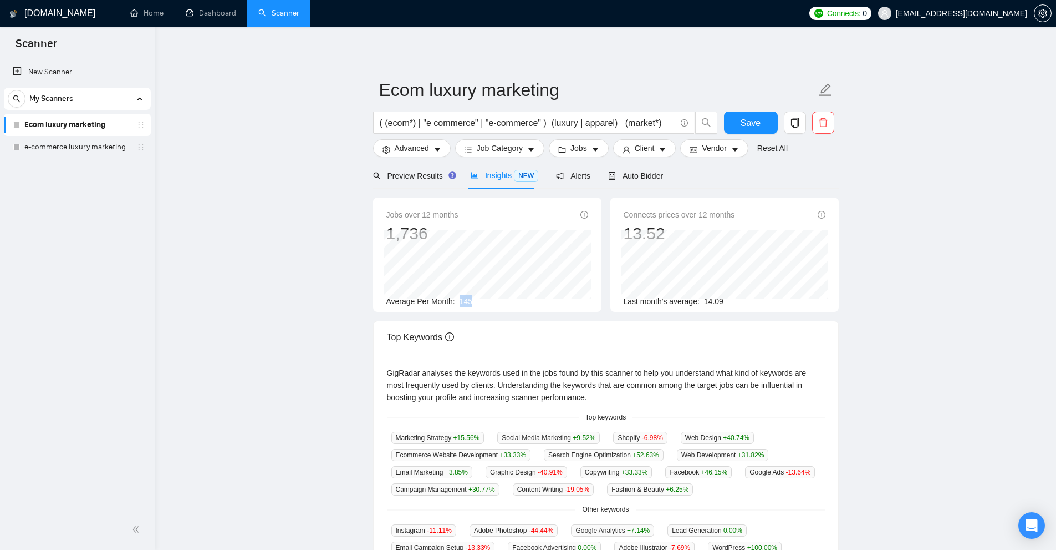
drag, startPoint x: 457, startPoint y: 305, endPoint x: 462, endPoint y: 299, distance: 8.2
click at [464, 299] on div "Average Per Month: 145" at bounding box center [488, 301] width 202 height 12
click at [460, 301] on span "145" at bounding box center [466, 301] width 13 height 9
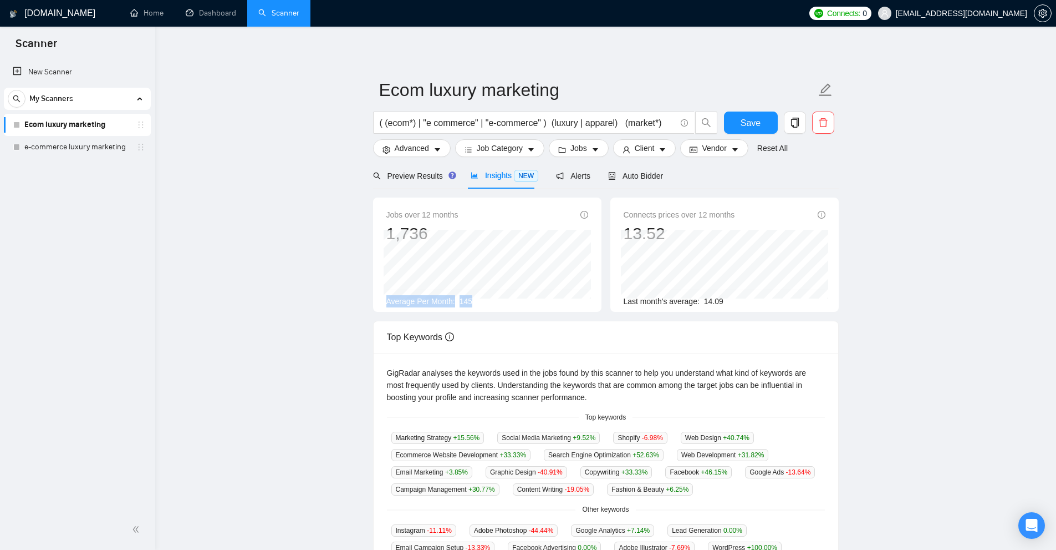
click at [501, 302] on div "Average Per Month: 145" at bounding box center [488, 301] width 202 height 12
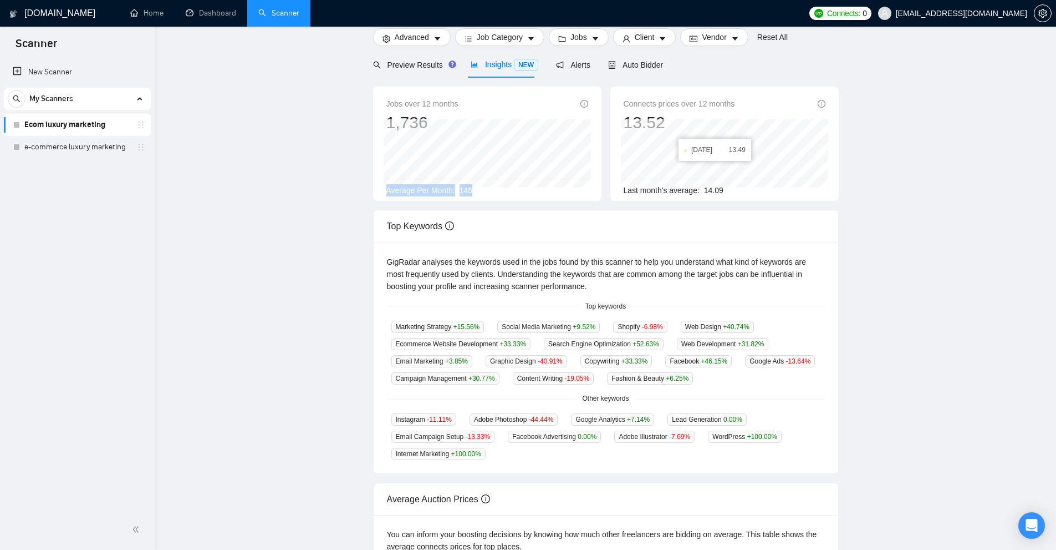
scroll to position [166, 0]
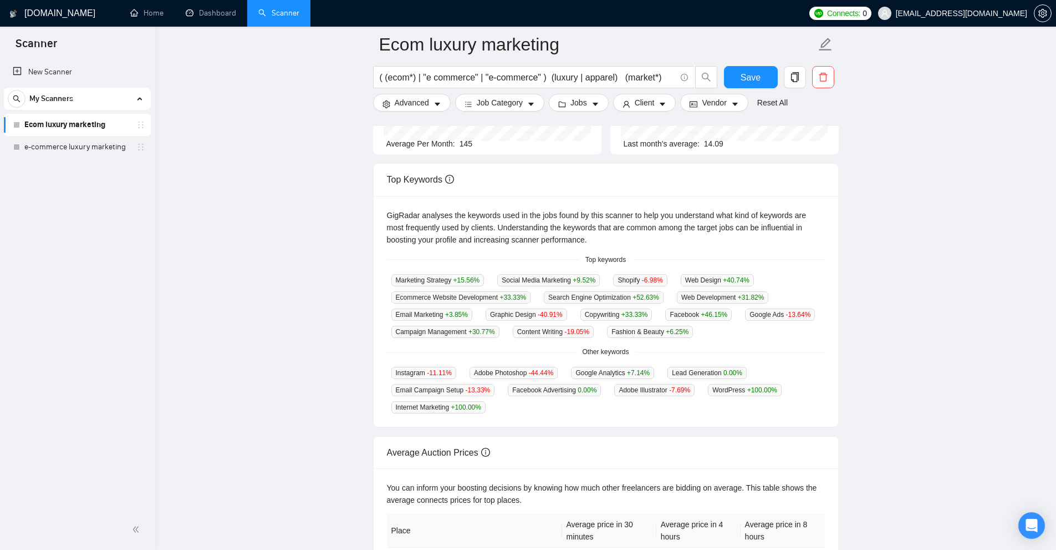
click at [687, 250] on div "GigRadar analyses the keywords used in the jobs found by this scanner to help y…" at bounding box center [606, 311] width 465 height 231
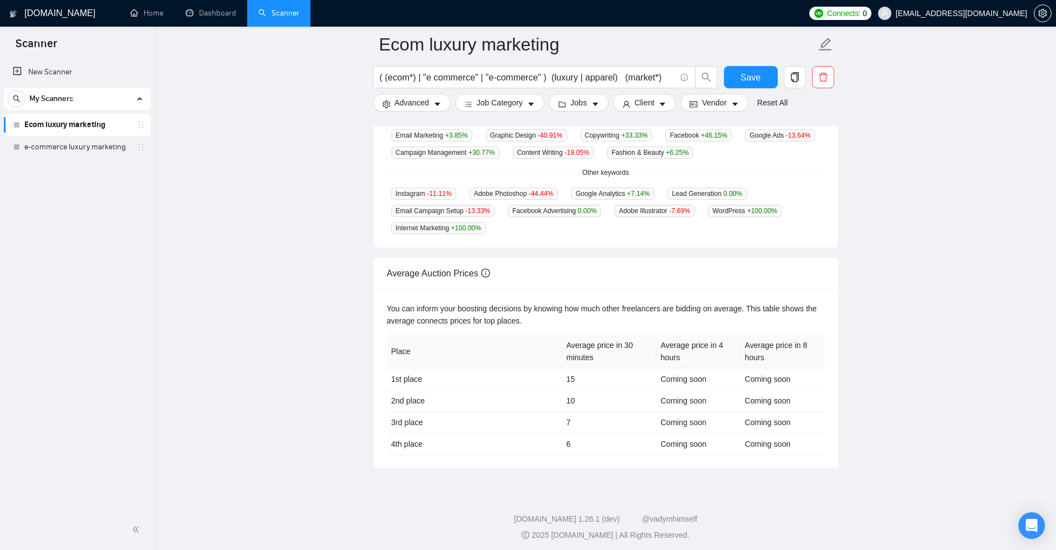
scroll to position [124, 0]
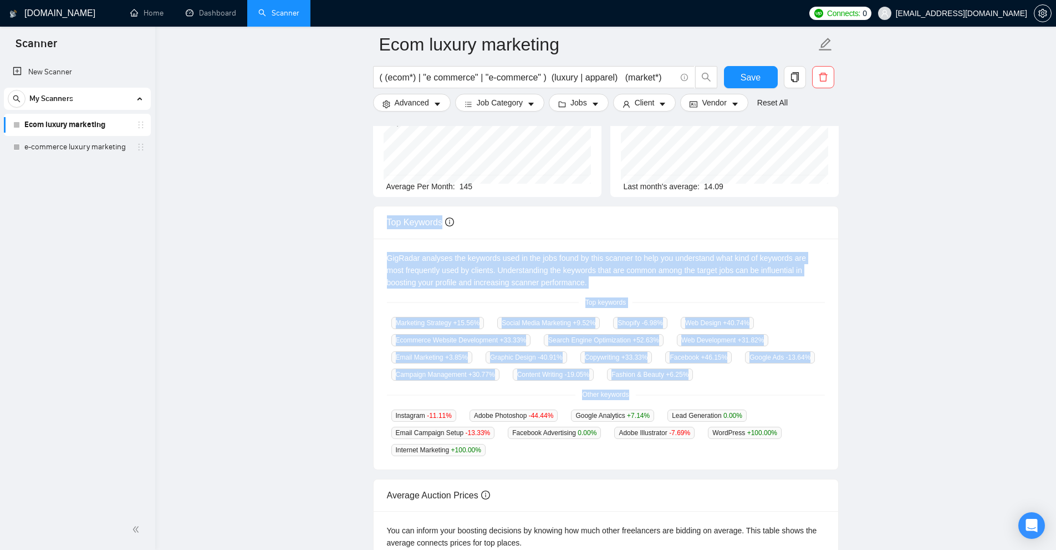
drag, startPoint x: 526, startPoint y: 294, endPoint x: 790, endPoint y: 399, distance: 283.5
click at [790, 399] on div "Top Keywords GigRadar analyses the keywords used in the jobs found by this scan…" at bounding box center [606, 338] width 466 height 264
click at [790, 399] on div "GigRadar analyses the keywords used in the jobs found by this scanner to help y…" at bounding box center [606, 353] width 465 height 231
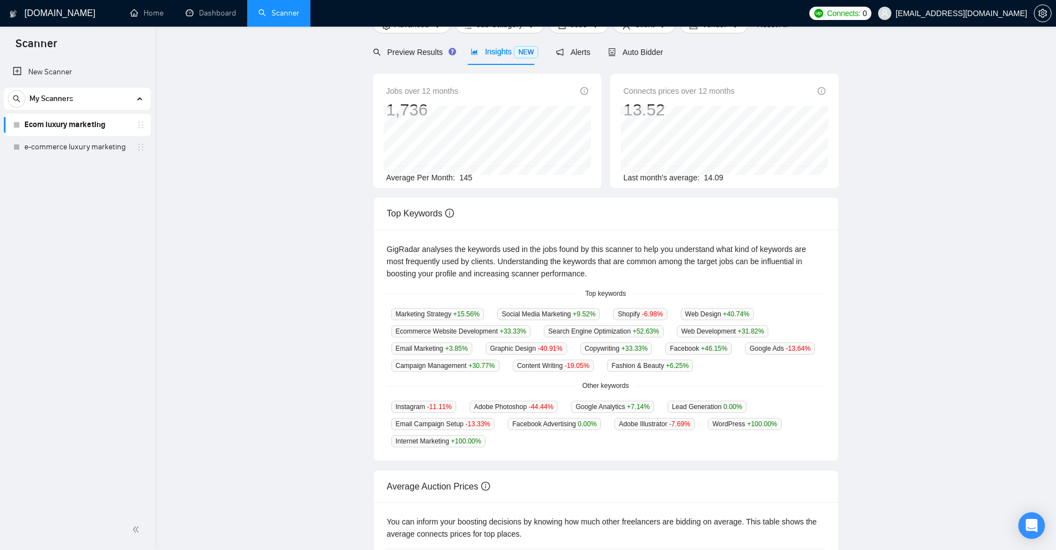
scroll to position [0, 0]
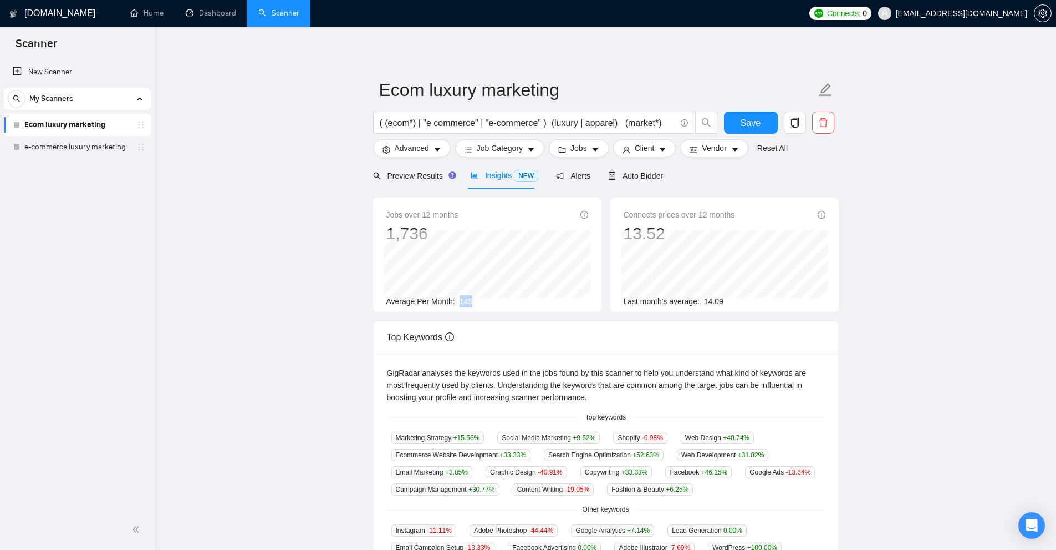
drag, startPoint x: 456, startPoint y: 297, endPoint x: 480, endPoint y: 299, distance: 23.9
click at [480, 299] on div "Average Per Month: 145" at bounding box center [488, 301] width 202 height 12
drag, startPoint x: 663, startPoint y: 122, endPoint x: 326, endPoint y: 111, distance: 337.3
click at [326, 111] on main "Ecom luxury marketing ( (ecom*) | "e commerce" | "e-commerce" ) (luxury | appar…" at bounding box center [606, 424] width 866 height 761
drag, startPoint x: 451, startPoint y: 298, endPoint x: 481, endPoint y: 304, distance: 30.6
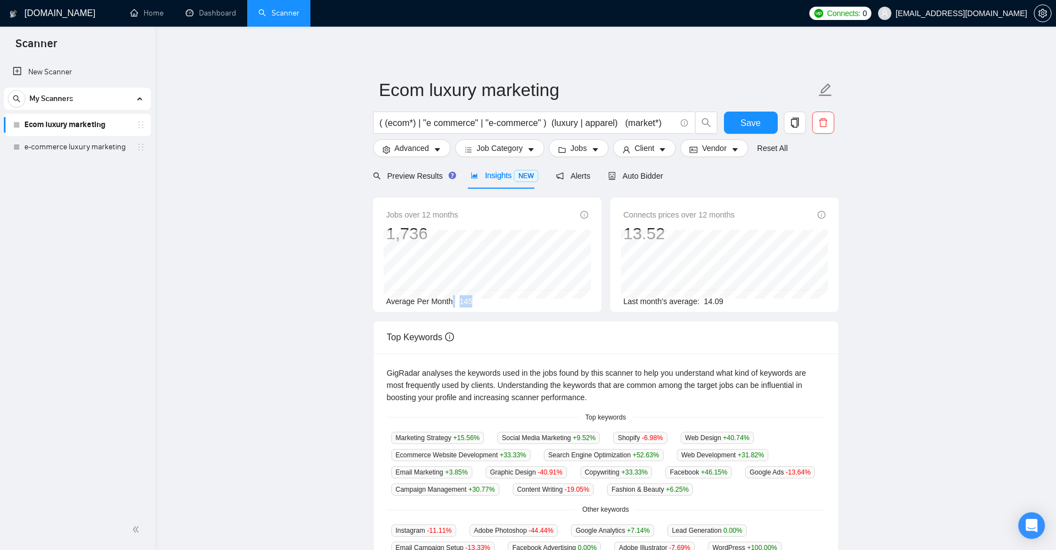
click at [481, 304] on div "Average Per Month: 145" at bounding box center [488, 301] width 202 height 12
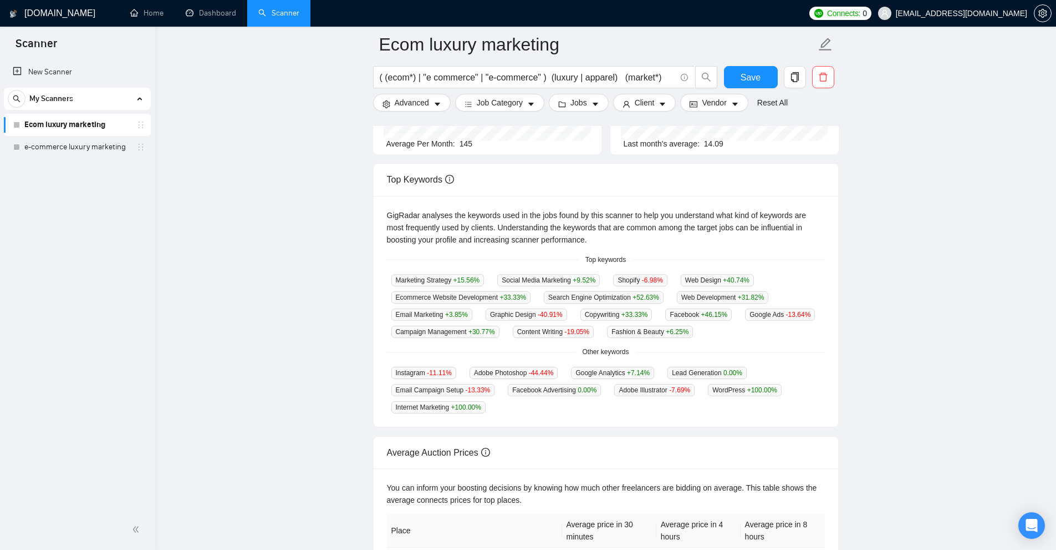
scroll to position [222, 0]
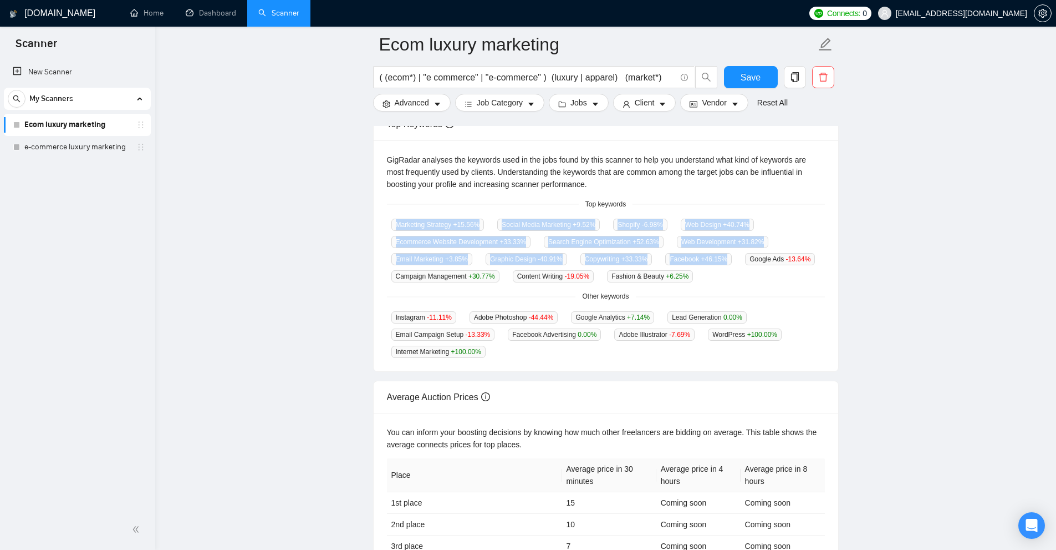
drag, startPoint x: 389, startPoint y: 215, endPoint x: 726, endPoint y: 272, distance: 342.4
click at [726, 272] on div "GigRadar analyses the keywords used in the jobs found by this scanner to help y…" at bounding box center [606, 255] width 465 height 231
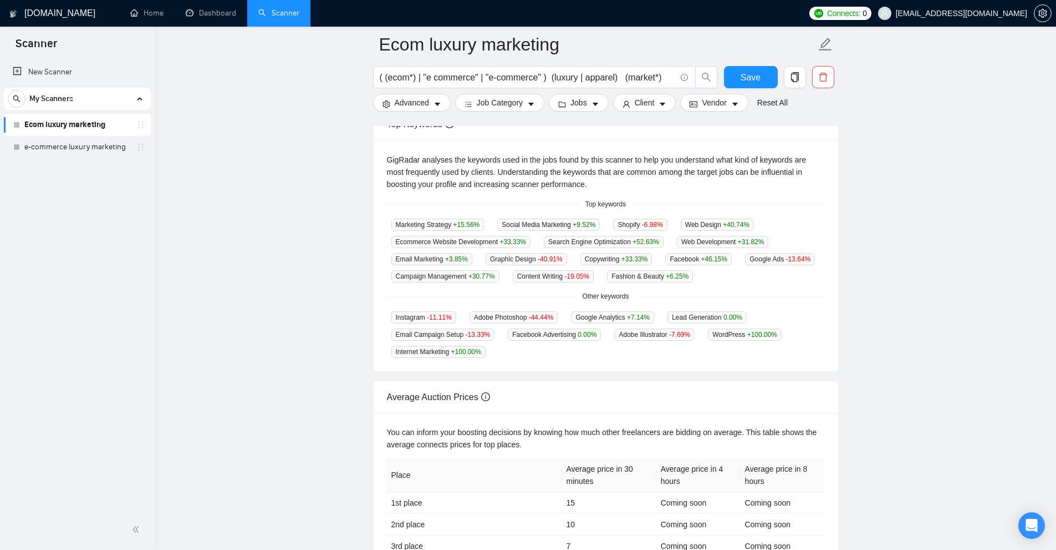
click at [726, 272] on div "Marketing Strategy +15.56 % Social Media Marketing +9.52 % Shopify -6.98 % Web …" at bounding box center [606, 250] width 438 height 64
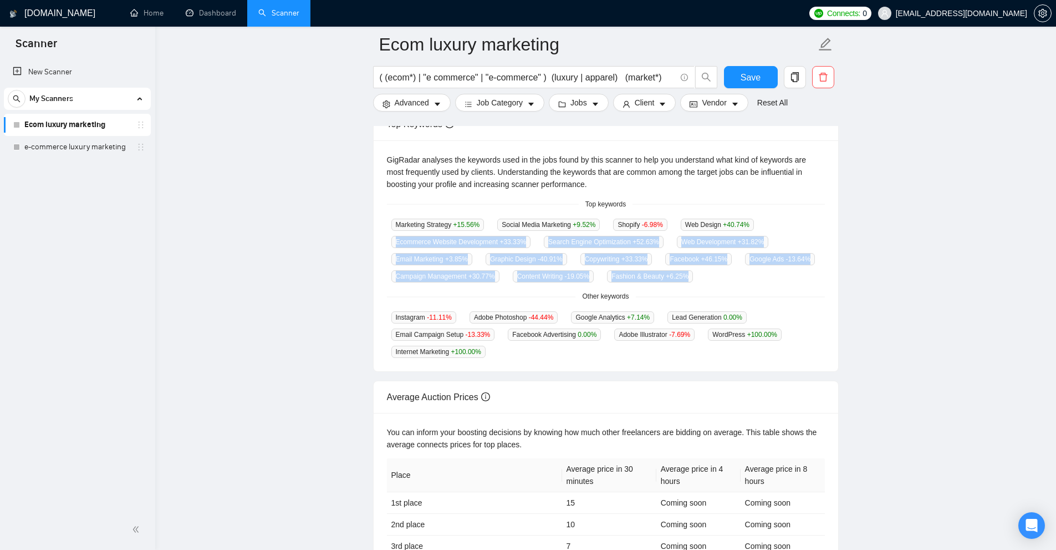
drag, startPoint x: 632, startPoint y: 276, endPoint x: 391, endPoint y: 235, distance: 244.2
click at [391, 235] on div "Marketing Strategy +15.56 % Social Media Marketing +9.52 % Shopify -6.98 % Web …" at bounding box center [606, 250] width 438 height 64
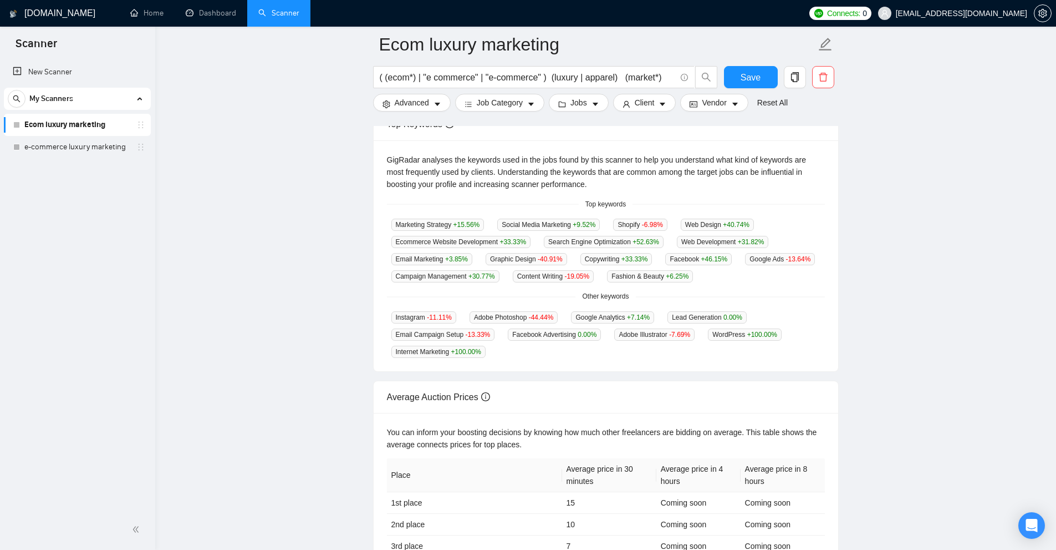
click at [738, 298] on div "Other keywords" at bounding box center [606, 296] width 438 height 11
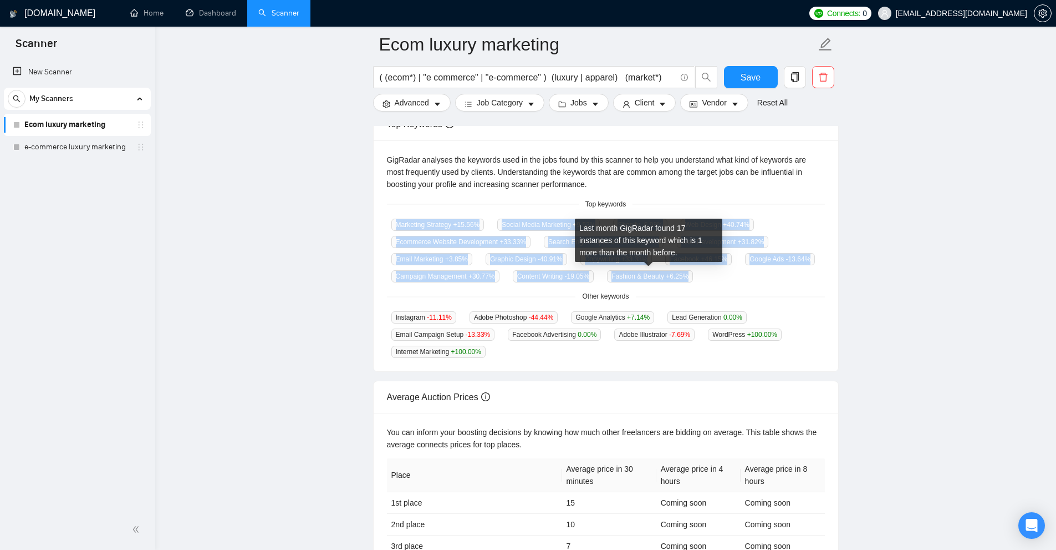
drag, startPoint x: 386, startPoint y: 218, endPoint x: 695, endPoint y: 277, distance: 315.0
click at [695, 277] on div "GigRadar analyses the keywords used in the jobs found by this scanner to help y…" at bounding box center [606, 255] width 465 height 231
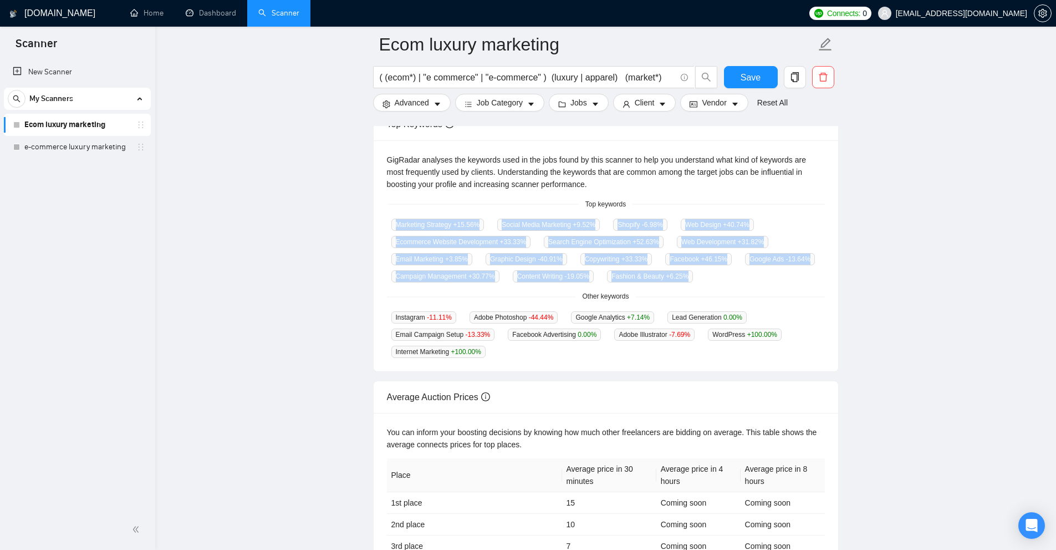
click at [726, 276] on div "Marketing Strategy +15.56 % Social Media Marketing +9.52 % Shopify -6.98 % Web …" at bounding box center [606, 250] width 438 height 64
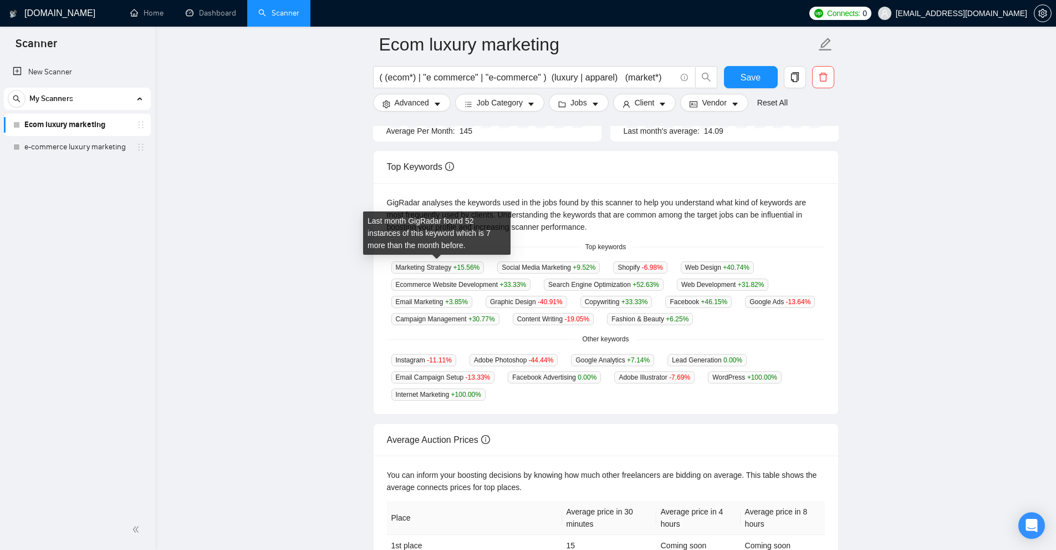
scroll to position [345, 0]
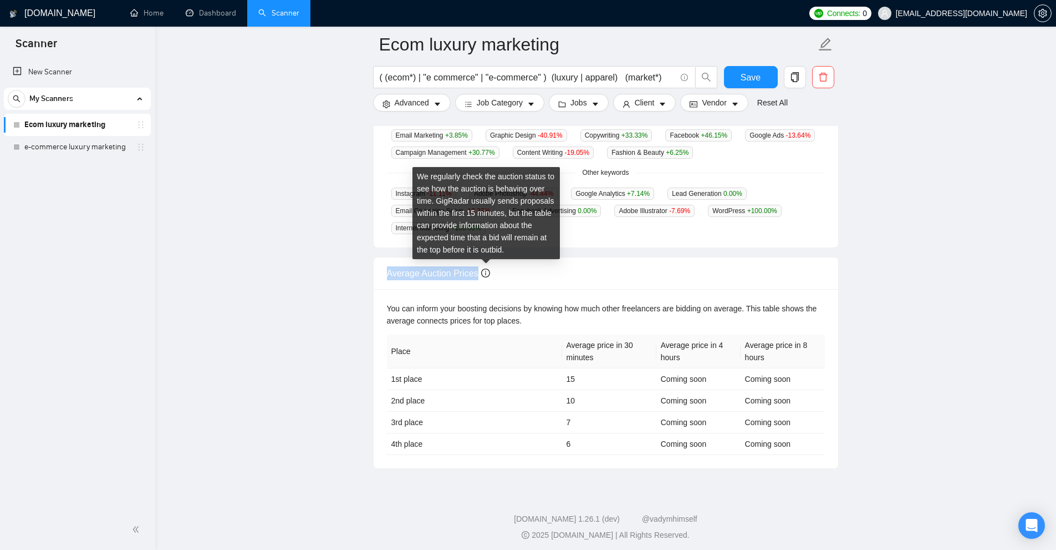
drag, startPoint x: 377, startPoint y: 251, endPoint x: 491, endPoint y: 268, distance: 115.0
click at [491, 268] on div "Average Auction Prices You can inform your boosting decisions by knowing how mu…" at bounding box center [606, 358] width 475 height 221
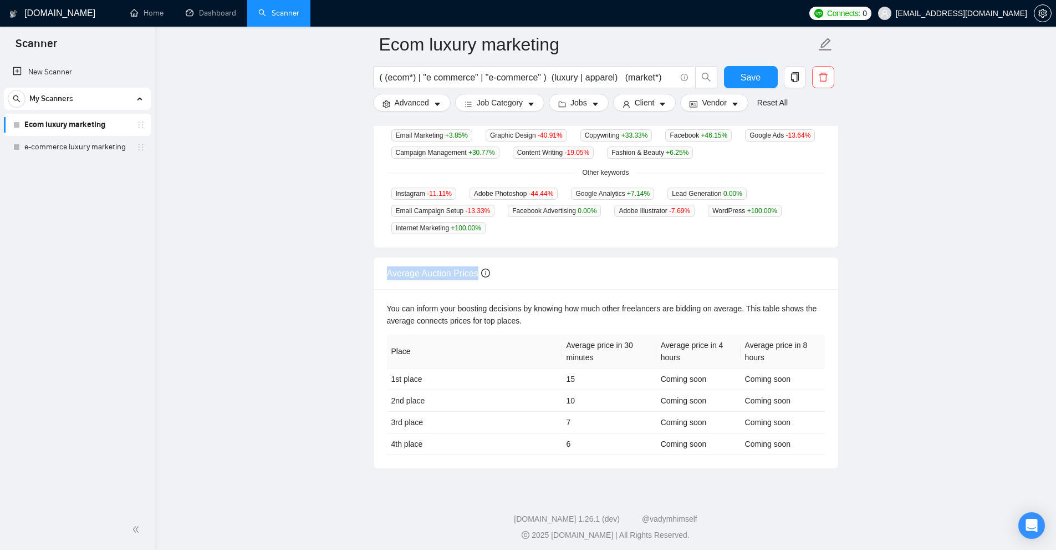
click at [352, 282] on main "Ecom luxury marketing ( (ecom*) | "e commerce" | "e-commerce" ) (luxury | appar…" at bounding box center [606, 84] width 866 height 770
drag, startPoint x: 370, startPoint y: 268, endPoint x: 523, endPoint y: 272, distance: 153.7
click at [523, 272] on div "Average Auction Prices You can inform your boosting decisions by knowing how mu…" at bounding box center [606, 358] width 475 height 221
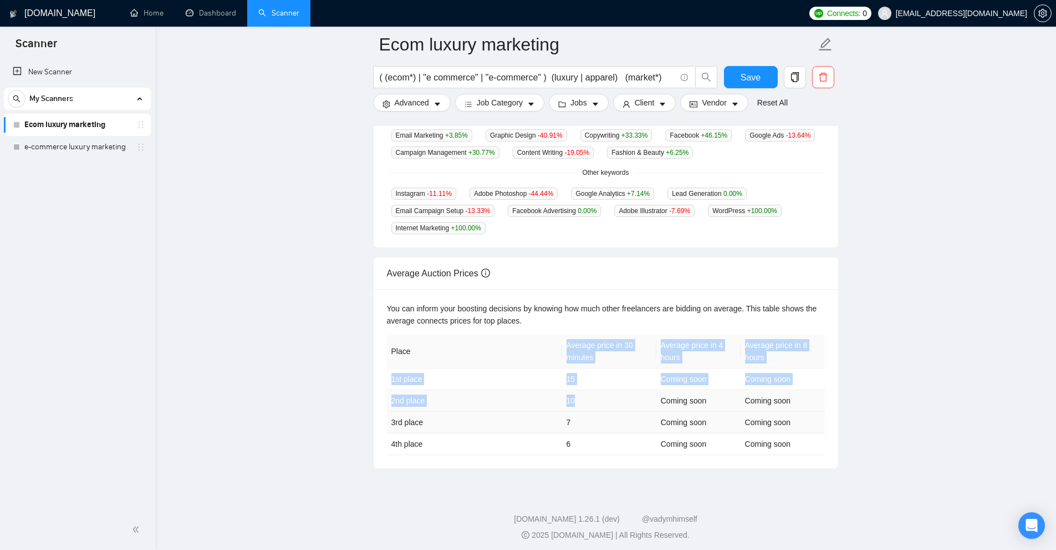
drag, startPoint x: 555, startPoint y: 360, endPoint x: 598, endPoint y: 410, distance: 66.5
click at [625, 399] on table "Place Average price in 30 minutes Average price in 4 hours Average price in 8 h…" at bounding box center [606, 394] width 438 height 120
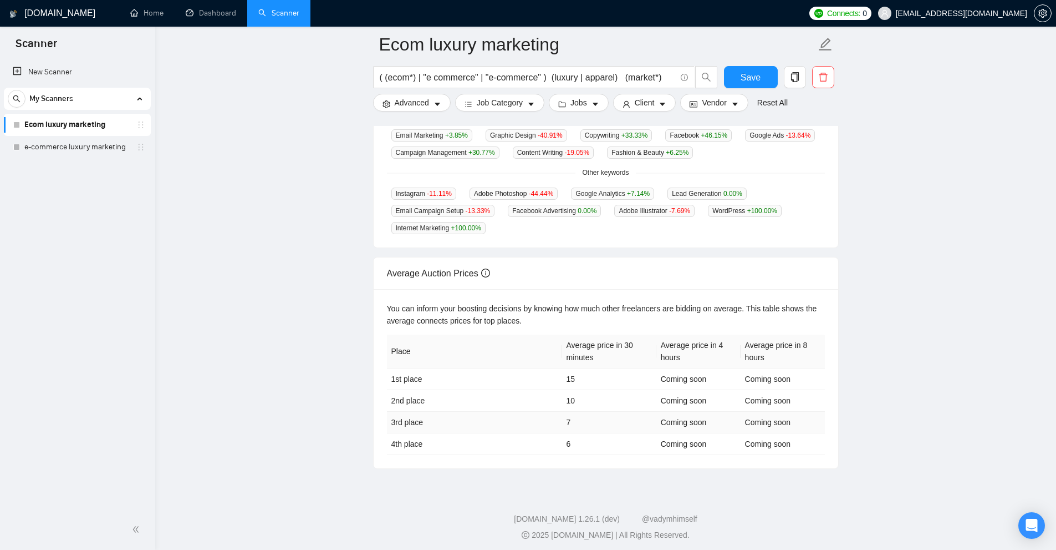
click at [597, 411] on td "7" at bounding box center [609, 422] width 94 height 22
drag, startPoint x: 540, startPoint y: 373, endPoint x: 508, endPoint y: 382, distance: 32.8
click at [527, 380] on tr "1st place 15 Coming soon Coming soon" at bounding box center [606, 379] width 438 height 22
click at [504, 383] on td "1st place" at bounding box center [474, 379] width 175 height 22
click at [398, 384] on td "1st place" at bounding box center [474, 379] width 175 height 22
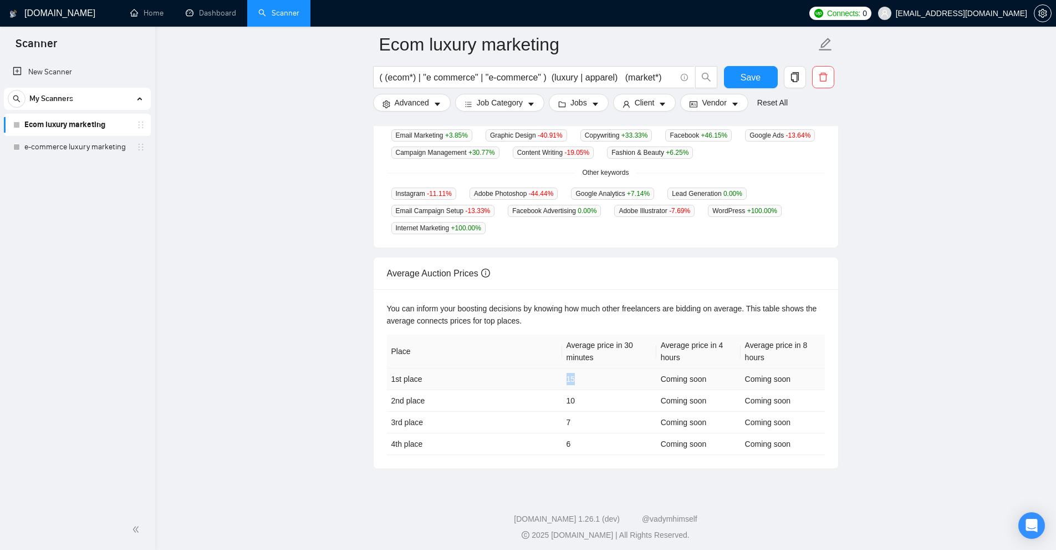
drag, startPoint x: 556, startPoint y: 374, endPoint x: 603, endPoint y: 375, distance: 47.7
click at [603, 375] on tr "1st place 15 Coming soon Coming soon" at bounding box center [606, 379] width 438 height 22
click at [606, 374] on td "15" at bounding box center [609, 379] width 94 height 22
drag, startPoint x: 603, startPoint y: 373, endPoint x: 543, endPoint y: 378, distance: 60.6
click at [536, 370] on tr "1st place 15 Coming soon Coming soon" at bounding box center [606, 379] width 438 height 22
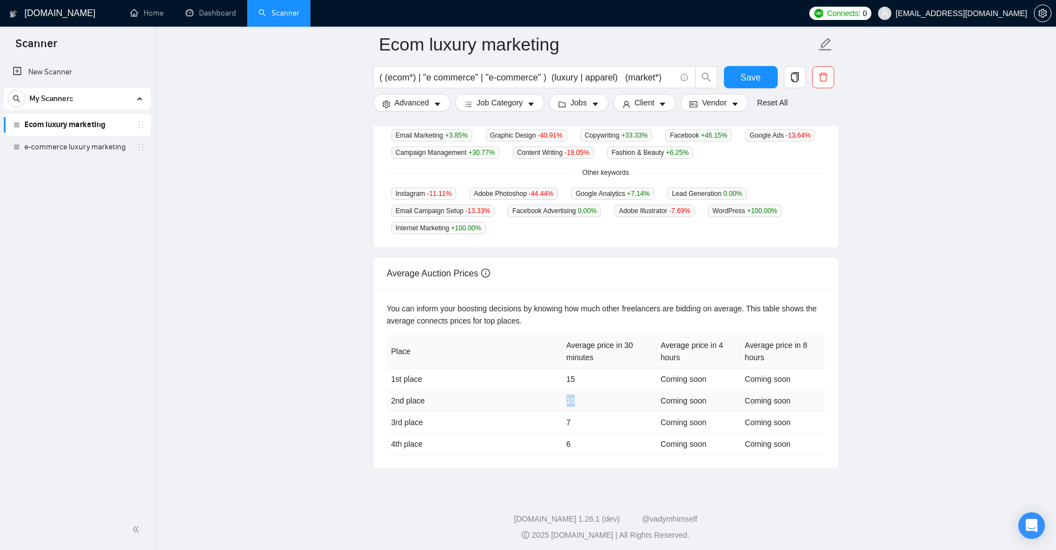
drag, startPoint x: 537, startPoint y: 404, endPoint x: 609, endPoint y: 401, distance: 72.7
click at [608, 401] on tr "2nd place 10 Coming soon Coming soon" at bounding box center [606, 401] width 438 height 22
click at [585, 374] on td "15" at bounding box center [609, 379] width 94 height 22
drag, startPoint x: 579, startPoint y: 372, endPoint x: 550, endPoint y: 374, distance: 29.5
click at [550, 374] on tr "1st place 15 Coming soon Coming soon" at bounding box center [606, 379] width 438 height 22
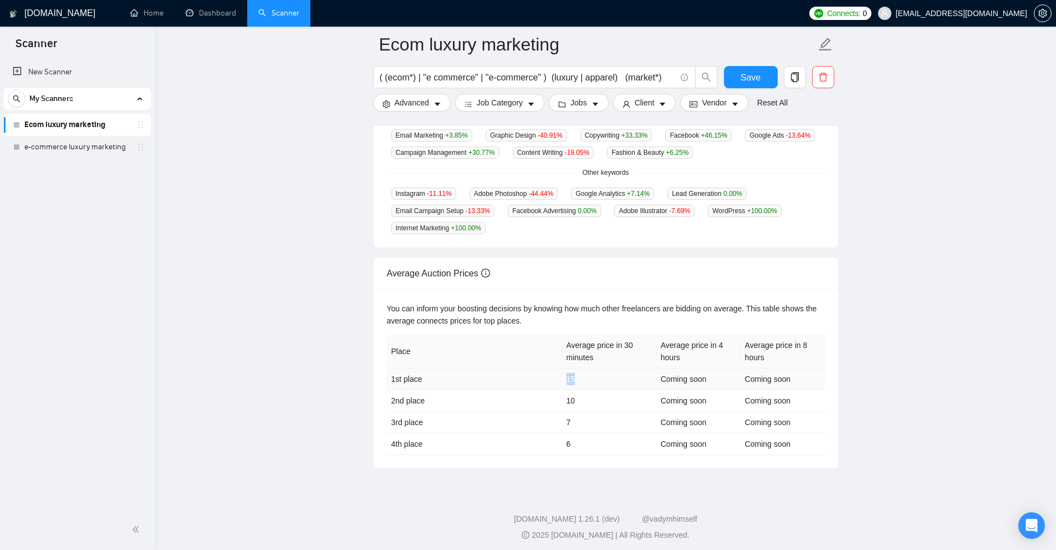
click at [536, 383] on td "1st place" at bounding box center [474, 379] width 175 height 22
drag, startPoint x: 566, startPoint y: 406, endPoint x: 646, endPoint y: 407, distance: 80.4
click at [646, 411] on tr "3rd place 7 Coming soon Coming soon" at bounding box center [606, 422] width 438 height 22
click at [533, 438] on td "4th place" at bounding box center [474, 444] width 175 height 22
drag, startPoint x: 540, startPoint y: 442, endPoint x: 635, endPoint y: 440, distance: 95.4
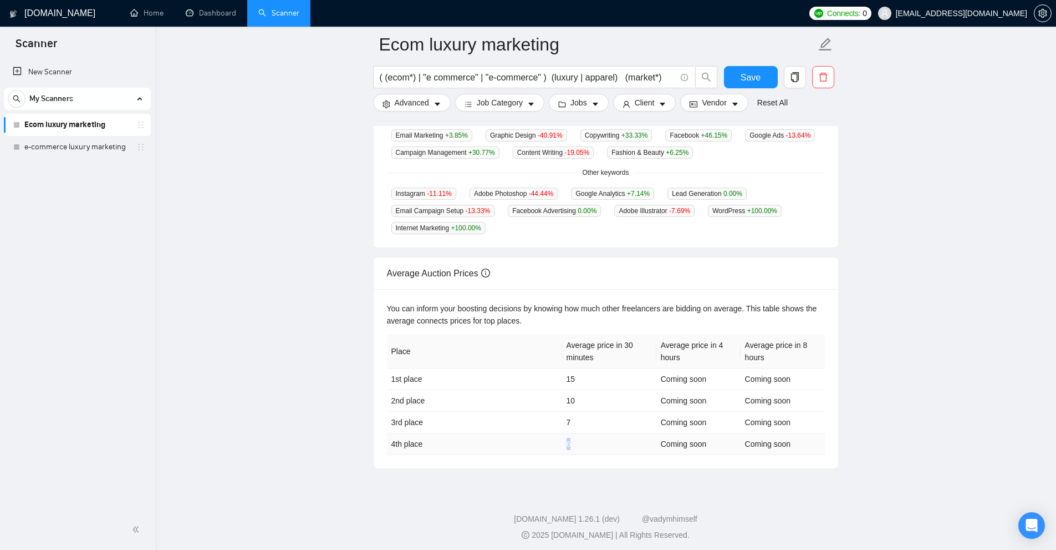
click at [635, 440] on tr "4th place 6 Coming soon Coming soon" at bounding box center [606, 444] width 438 height 22
drag, startPoint x: 573, startPoint y: 328, endPoint x: 622, endPoint y: 353, distance: 55.1
click at [622, 353] on div "You can inform your boosting decisions by knowing how much other freelancers ar…" at bounding box center [606, 378] width 465 height 179
click at [626, 353] on th "Average price in 30 minutes" at bounding box center [609, 351] width 94 height 34
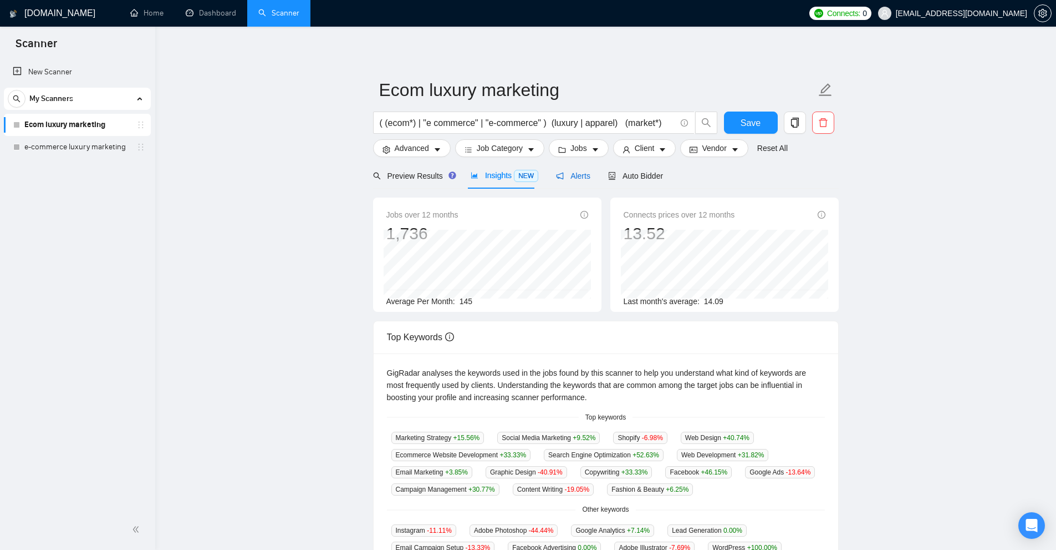
click at [584, 173] on span "Alerts" at bounding box center [573, 175] width 34 height 9
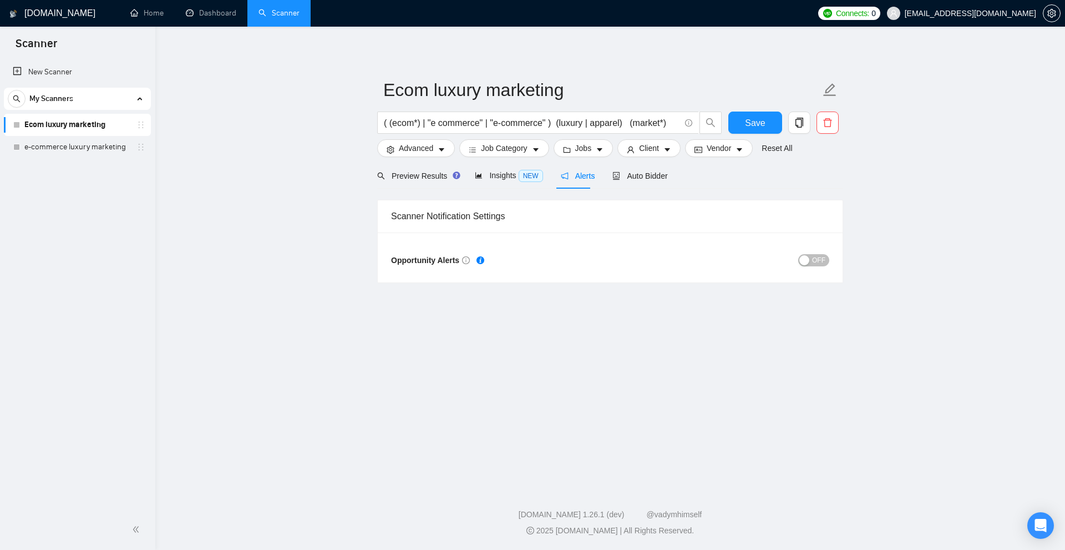
click at [820, 263] on span "OFF" at bounding box center [818, 260] width 13 height 12
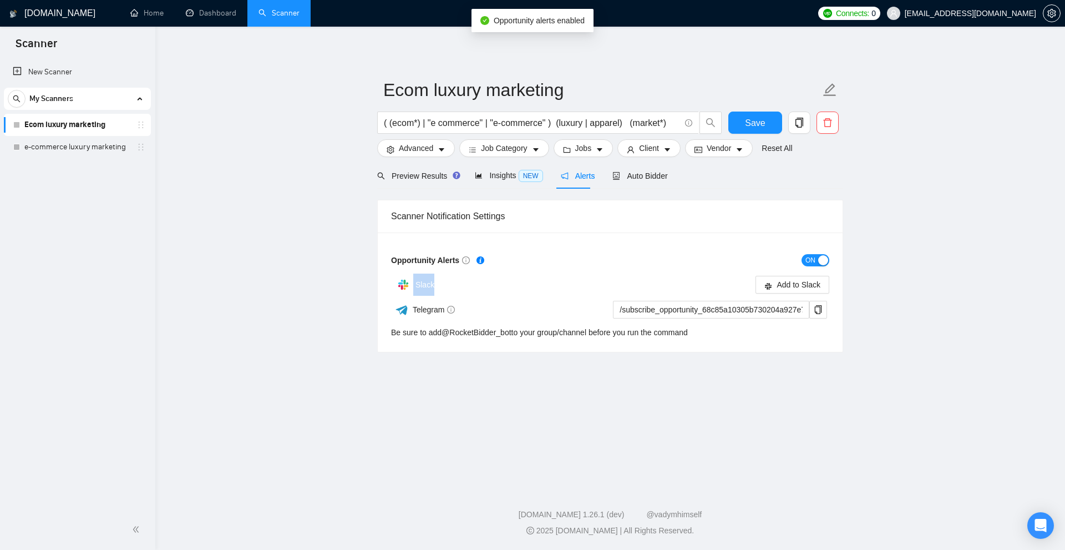
drag, startPoint x: 457, startPoint y: 278, endPoint x: 464, endPoint y: 278, distance: 6.7
click at [464, 278] on div "Slack" at bounding box center [500, 284] width 219 height 22
click at [467, 277] on div "Slack" at bounding box center [500, 284] width 219 height 22
click at [829, 263] on div "Opportunity Alerts ON Slack Add to Slack Telegram /subscribe_opportunity_68c85a…" at bounding box center [610, 291] width 465 height 119
click at [817, 253] on div "ON" at bounding box center [719, 259] width 219 height 13
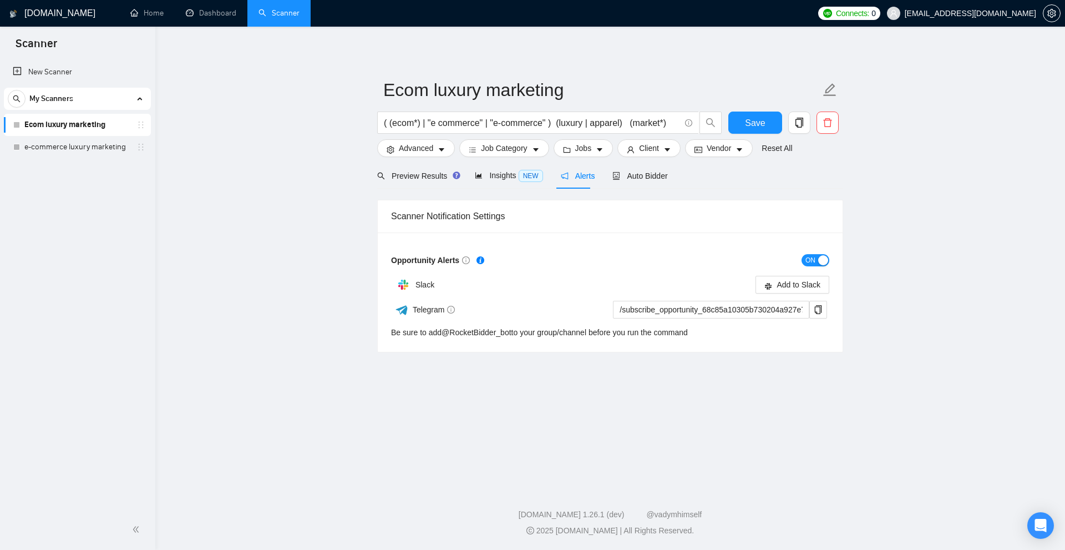
click at [817, 257] on button "ON" at bounding box center [815, 260] width 28 height 12
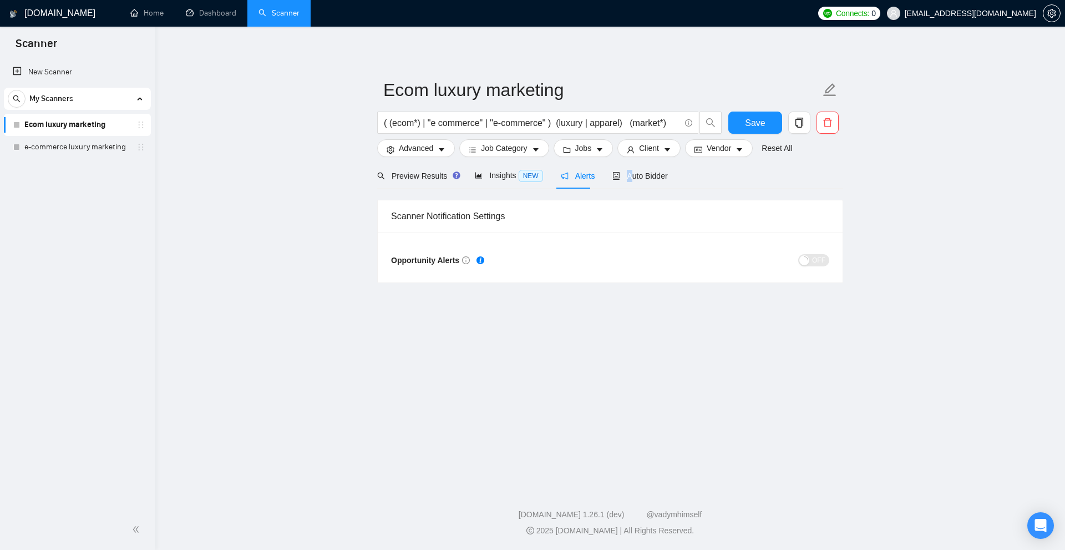
drag, startPoint x: 624, startPoint y: 182, endPoint x: 950, endPoint y: 217, distance: 327.9
click at [625, 181] on div "Auto Bidder" at bounding box center [639, 175] width 55 height 26
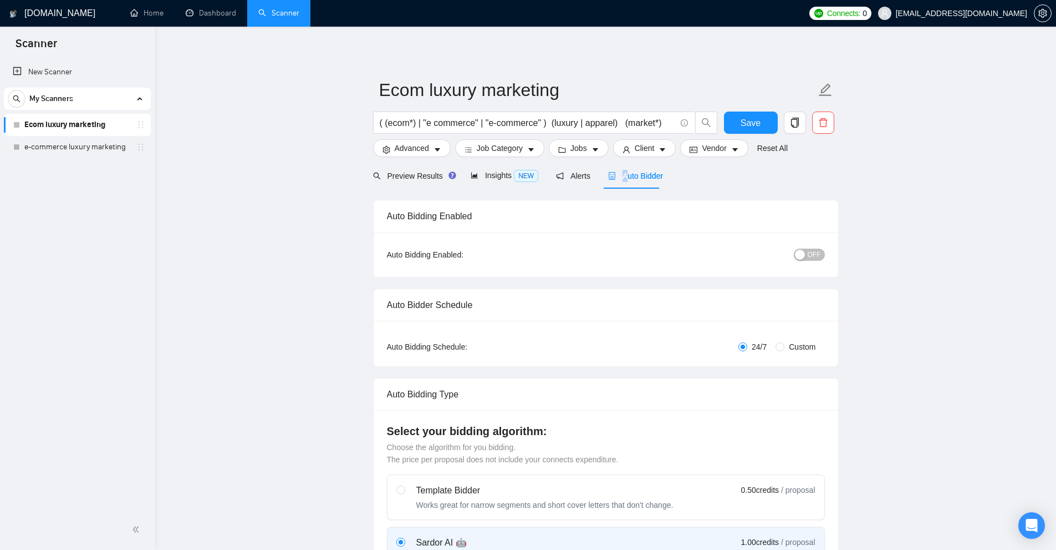
click at [754, 130] on button "Save" at bounding box center [751, 122] width 54 height 22
click at [811, 252] on span "OFF" at bounding box center [814, 254] width 13 height 12
click at [810, 251] on span "ON" at bounding box center [806, 254] width 10 height 12
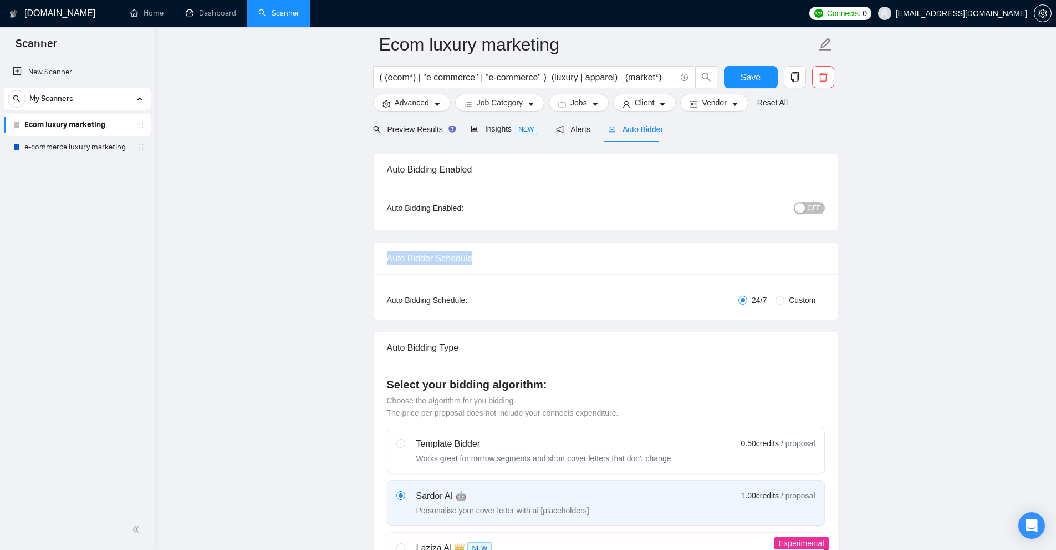
drag, startPoint x: 385, startPoint y: 258, endPoint x: 702, endPoint y: 260, distance: 316.6
click at [700, 258] on div "Auto Bidder Schedule" at bounding box center [606, 258] width 465 height 32
drag, startPoint x: 382, startPoint y: 299, endPoint x: 552, endPoint y: 301, distance: 169.7
click at [508, 299] on div "Auto Bidding Type: Automated (recommended) Semi-automated Auto Bidding Schedule…" at bounding box center [606, 296] width 465 height 45
drag, startPoint x: 744, startPoint y: 298, endPoint x: 768, endPoint y: 301, distance: 24.5
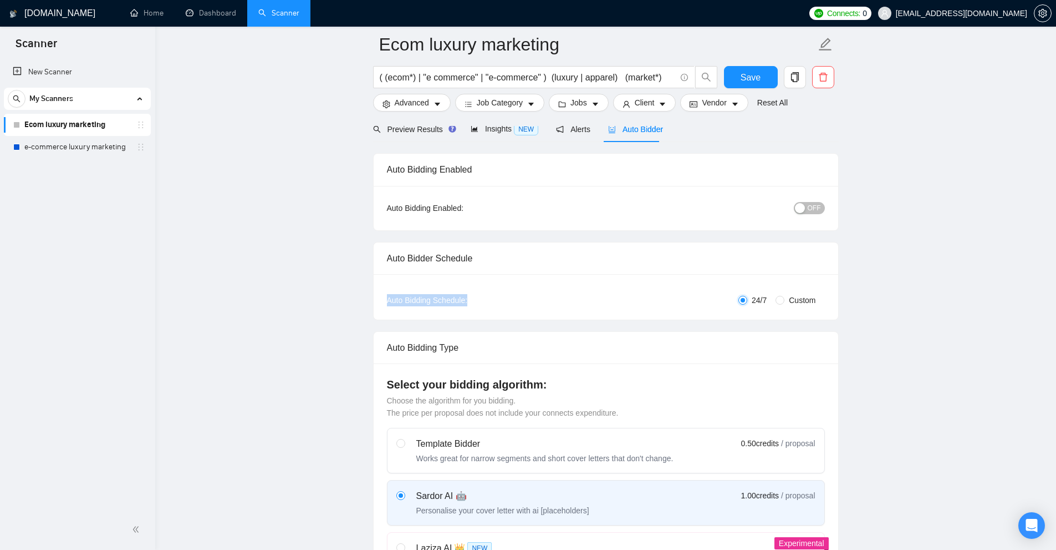
click at [768, 301] on label "24/7" at bounding box center [755, 300] width 33 height 12
drag, startPoint x: 755, startPoint y: 299, endPoint x: 764, endPoint y: 301, distance: 8.4
click at [764, 300] on label "24/7" at bounding box center [755, 300] width 33 height 12
click at [786, 301] on span "Custom" at bounding box center [802, 300] width 35 height 12
click at [785, 301] on input "Custom" at bounding box center [780, 300] width 9 height 9
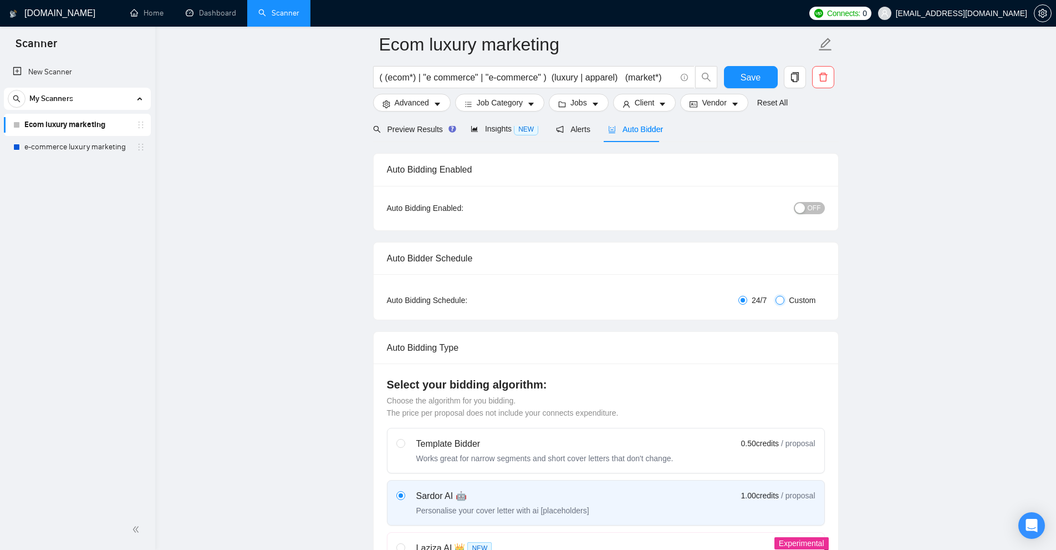
radio input "true"
radio input "false"
checkbox input "true"
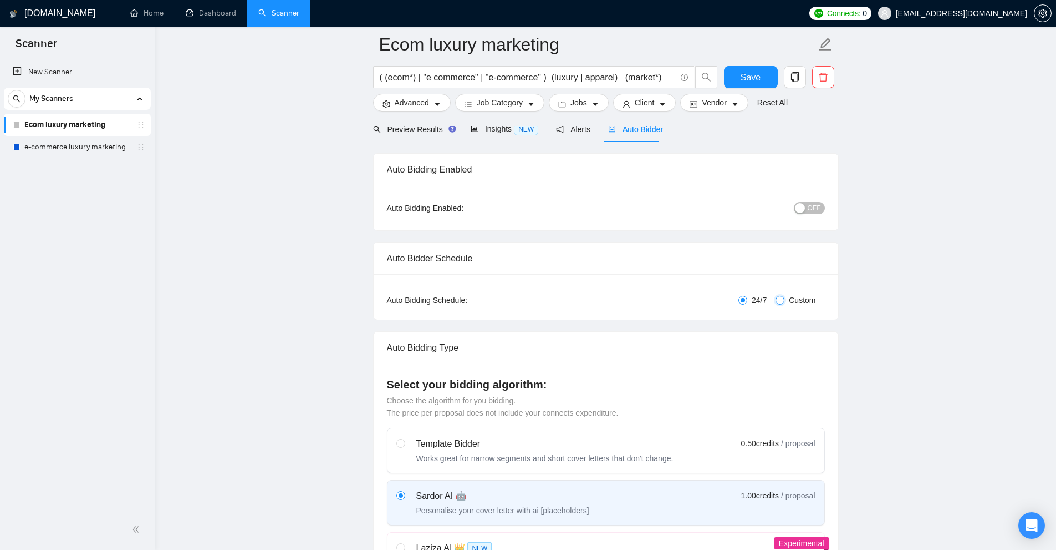
checkbox input "true"
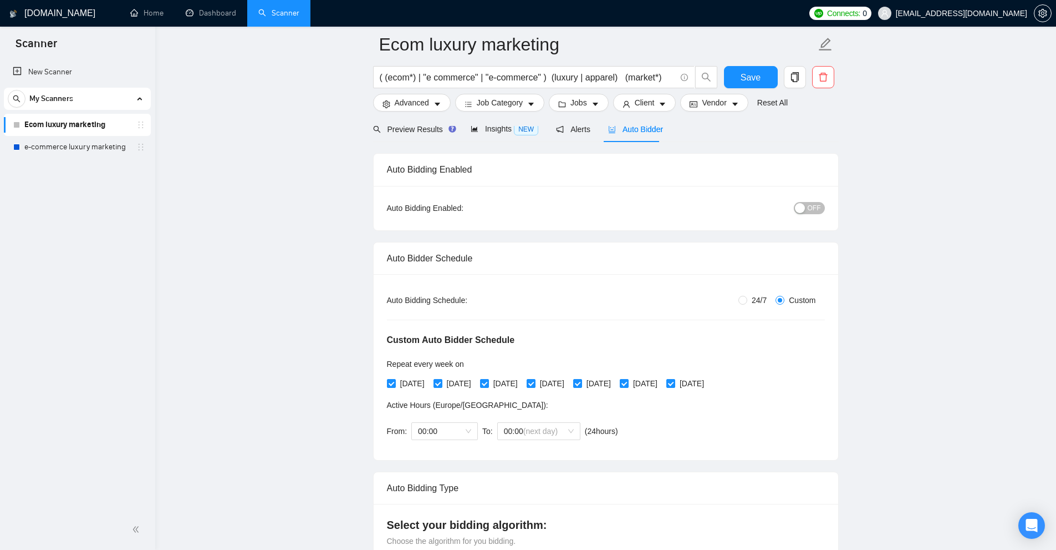
click at [755, 295] on span "24/7" at bounding box center [759, 300] width 24 height 12
click at [747, 296] on input "24/7" at bounding box center [743, 300] width 9 height 9
radio input "true"
radio input "false"
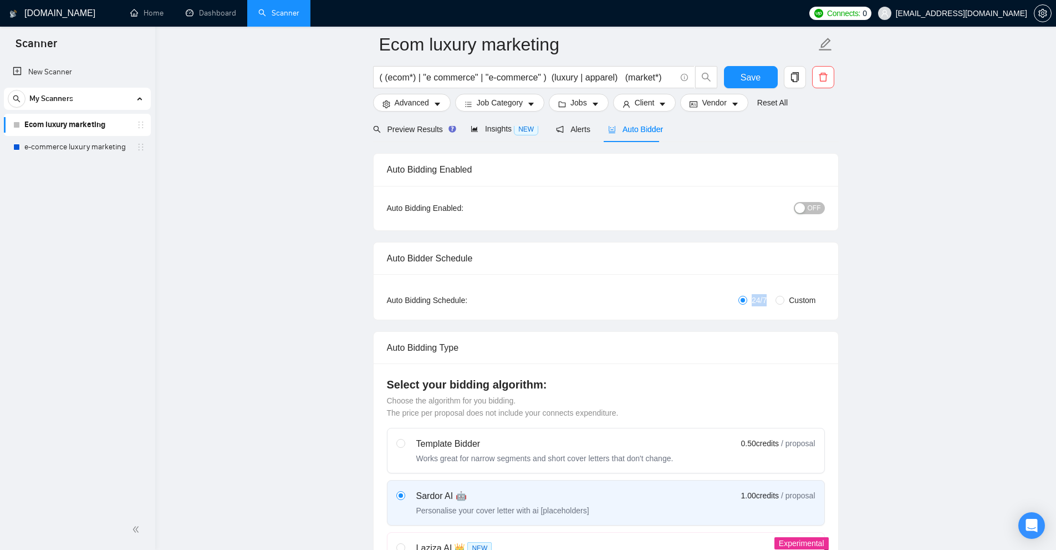
drag, startPoint x: 801, startPoint y: 303, endPoint x: 766, endPoint y: 311, distance: 36.2
click at [766, 311] on div "Auto Bidding Type: Automated (recommended) Semi-automated Auto Bidding Schedule…" at bounding box center [606, 296] width 465 height 45
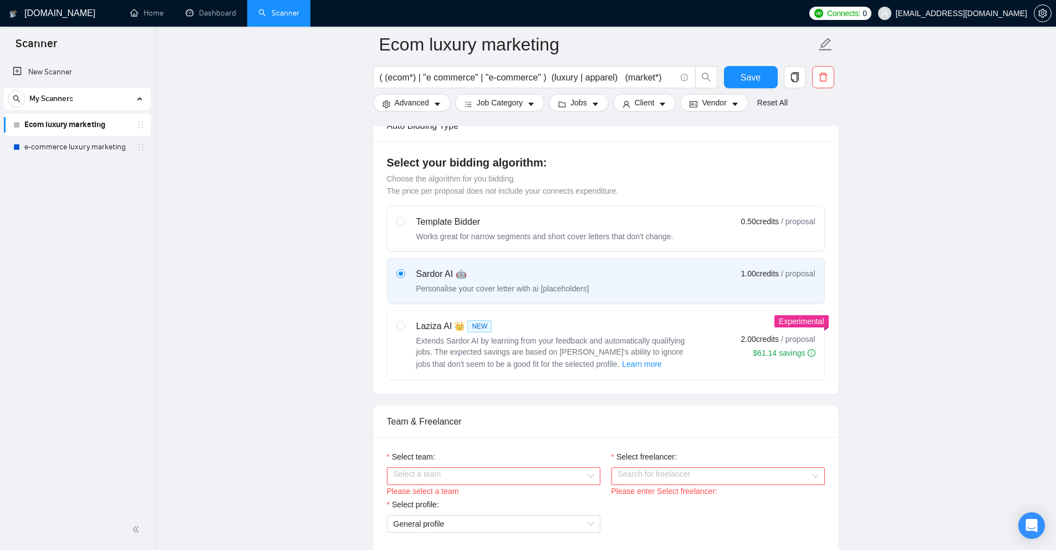
scroll to position [111, 0]
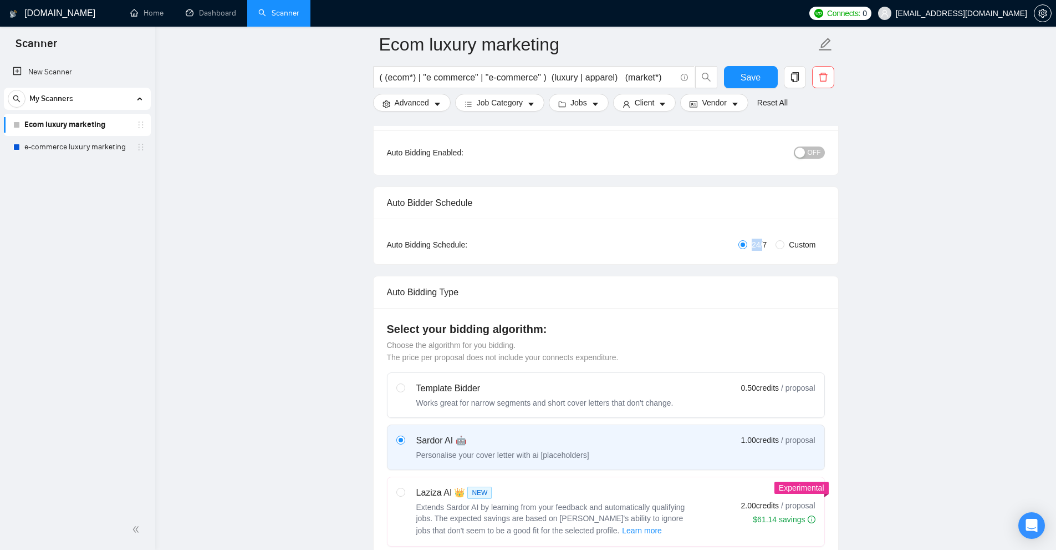
drag, startPoint x: 777, startPoint y: 245, endPoint x: 765, endPoint y: 248, distance: 12.6
click at [765, 248] on div "Auto Bidding Type: Automated (recommended) Semi-automated Auto Bidding Schedule…" at bounding box center [606, 240] width 465 height 45
click at [765, 263] on div "Auto Bidding Type: Automated (recommended) Semi-automated Auto Bidding Schedule…" at bounding box center [606, 240] width 465 height 45
drag, startPoint x: 772, startPoint y: 245, endPoint x: 716, endPoint y: 251, distance: 56.8
click at [720, 245] on div "24/7 Custom" at bounding box center [679, 244] width 292 height 12
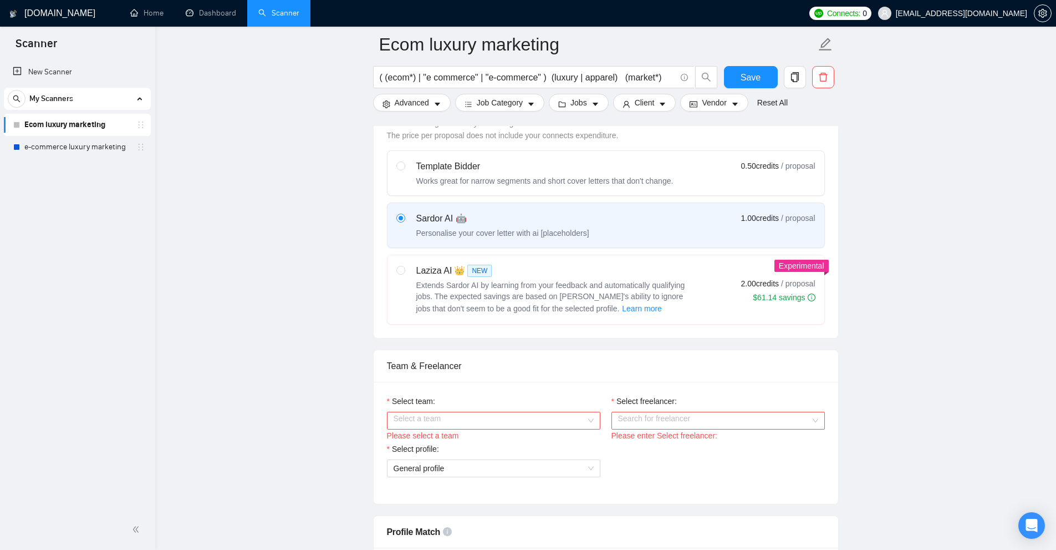
scroll to position [277, 0]
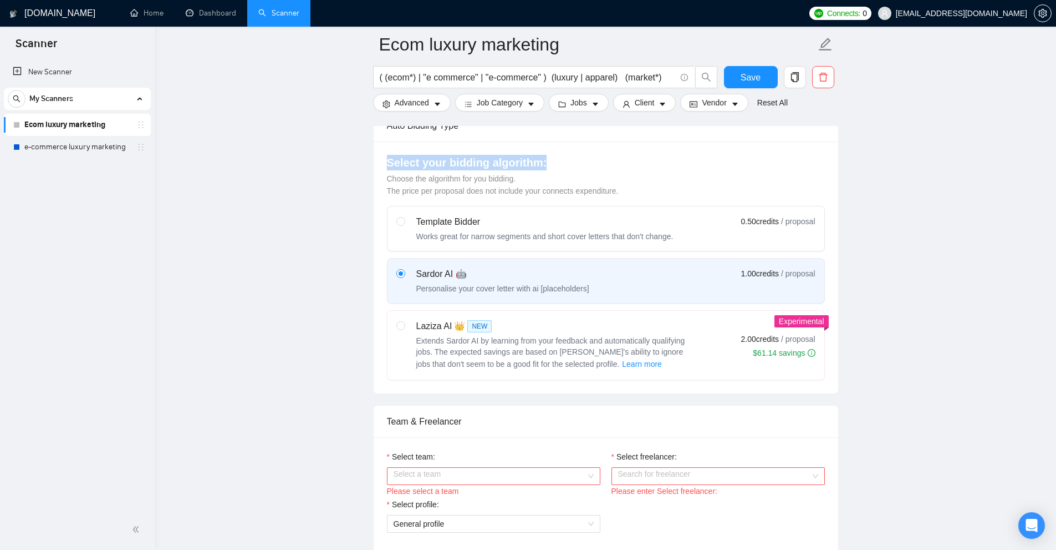
drag, startPoint x: 361, startPoint y: 158, endPoint x: 679, endPoint y: 146, distance: 318.5
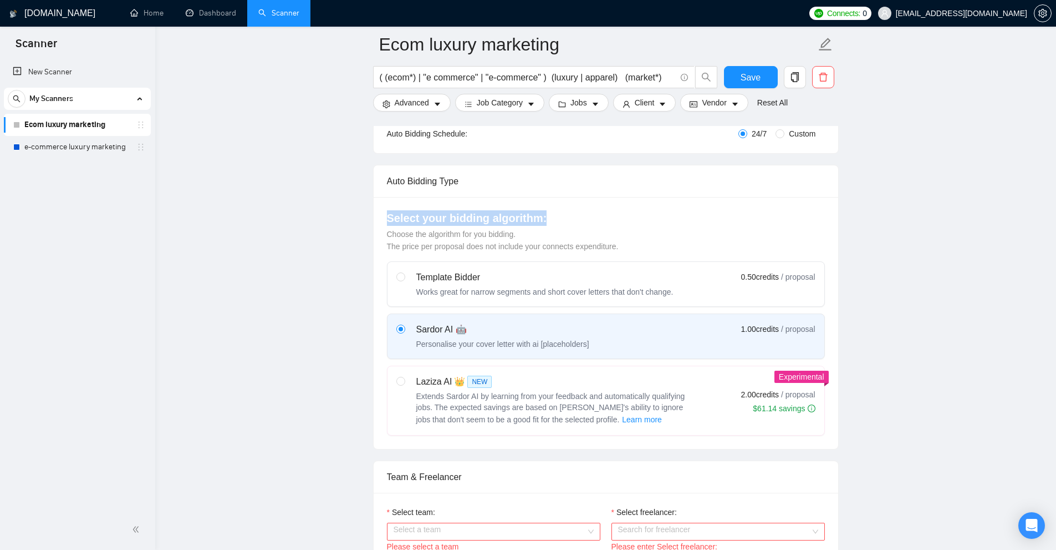
click at [414, 287] on div "Template Bidder Works great for narrow segments and short cover letters that do…" at bounding box center [534, 284] width 277 height 27
click at [404, 280] on input "radio" at bounding box center [400, 276] width 8 height 8
radio input "true"
radio input "false"
click at [603, 278] on div "Template Bidder Works great for narrow segments and short cover letters that do…" at bounding box center [534, 284] width 277 height 27
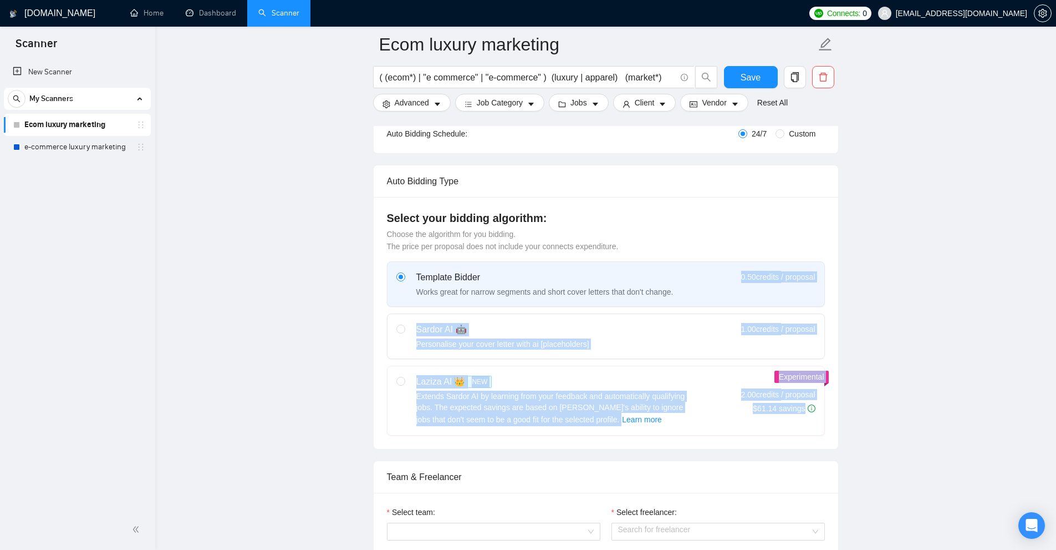
drag, startPoint x: 805, startPoint y: 289, endPoint x: 863, endPoint y: 279, distance: 58.4
click at [833, 278] on div "Select your bidding algorithm: Choose the algorithm for you bidding. The price …" at bounding box center [606, 323] width 465 height 252
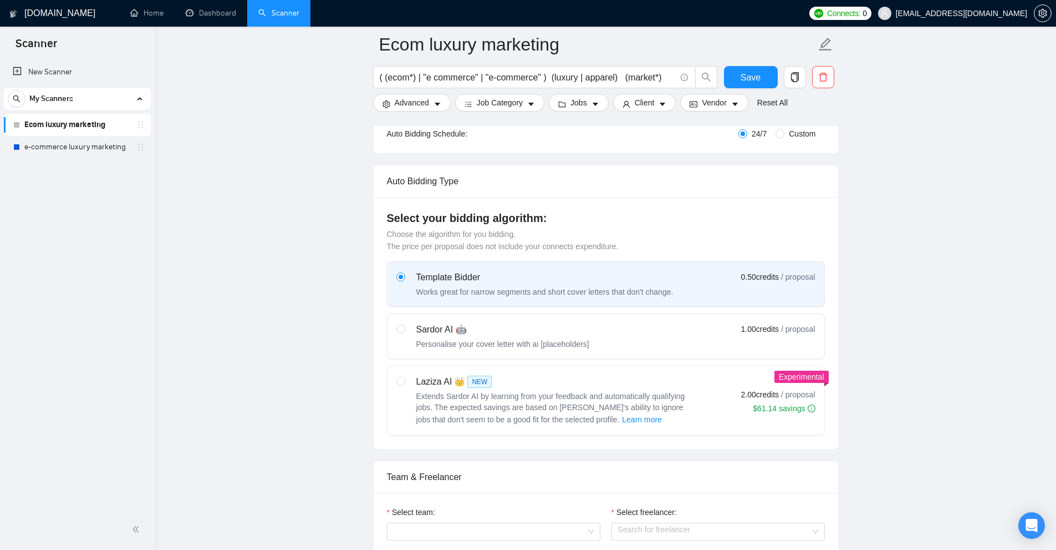
drag, startPoint x: 740, startPoint y: 274, endPoint x: 770, endPoint y: 273, distance: 30.0
click at [777, 274] on div "Template Bidder Works great for narrow segments and short cover letters that do…" at bounding box center [605, 284] width 419 height 27
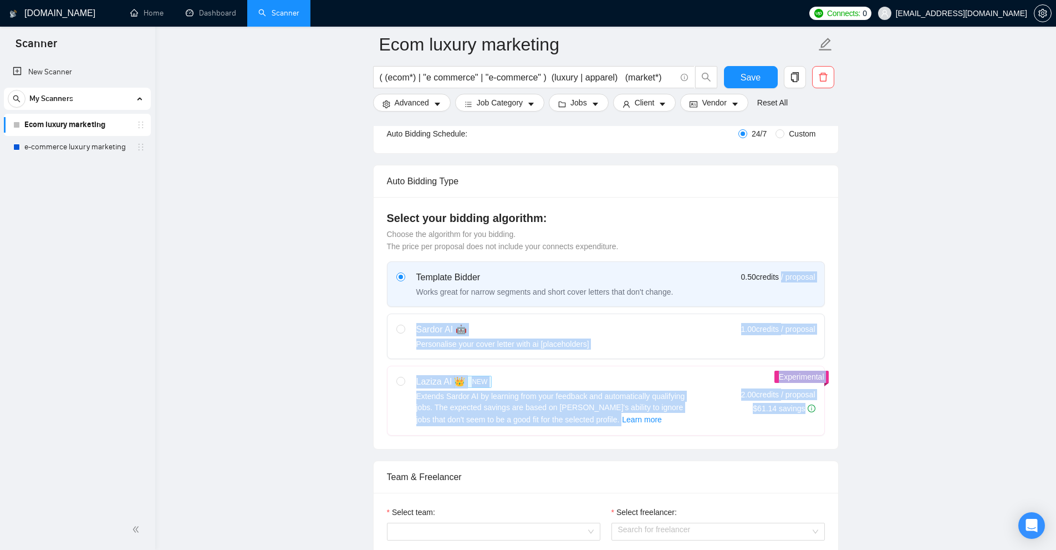
click at [832, 271] on div "Select your bidding algorithm: Choose the algorithm for you bidding. The price …" at bounding box center [606, 323] width 465 height 252
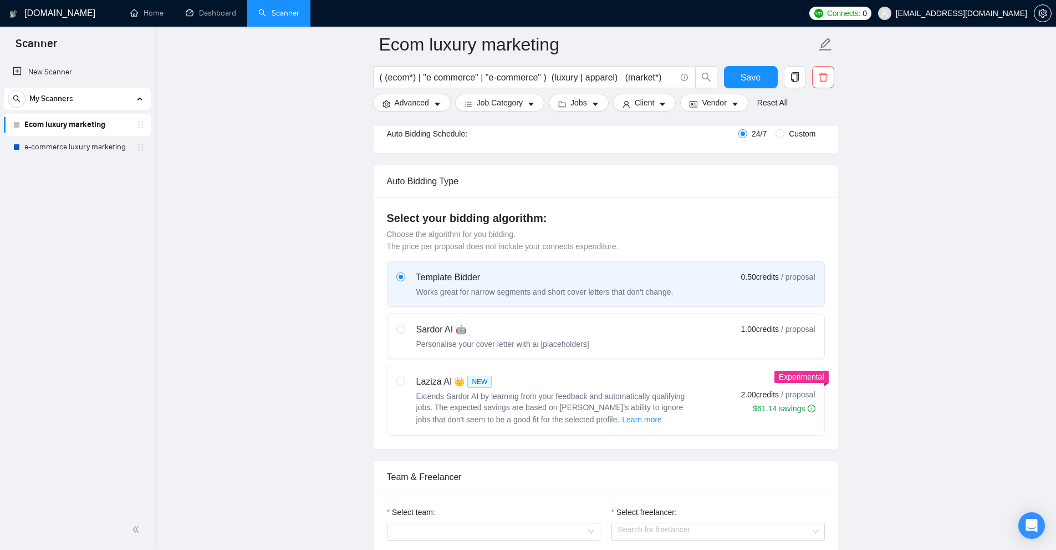
drag, startPoint x: 736, startPoint y: 277, endPoint x: 770, endPoint y: 281, distance: 34.0
click at [772, 280] on div "Template Bidder Works great for narrow segments and short cover letters that do…" at bounding box center [605, 284] width 419 height 27
drag, startPoint x: 419, startPoint y: 279, endPoint x: 521, endPoint y: 279, distance: 101.5
click at [521, 279] on div "Template Bidder" at bounding box center [544, 277] width 257 height 13
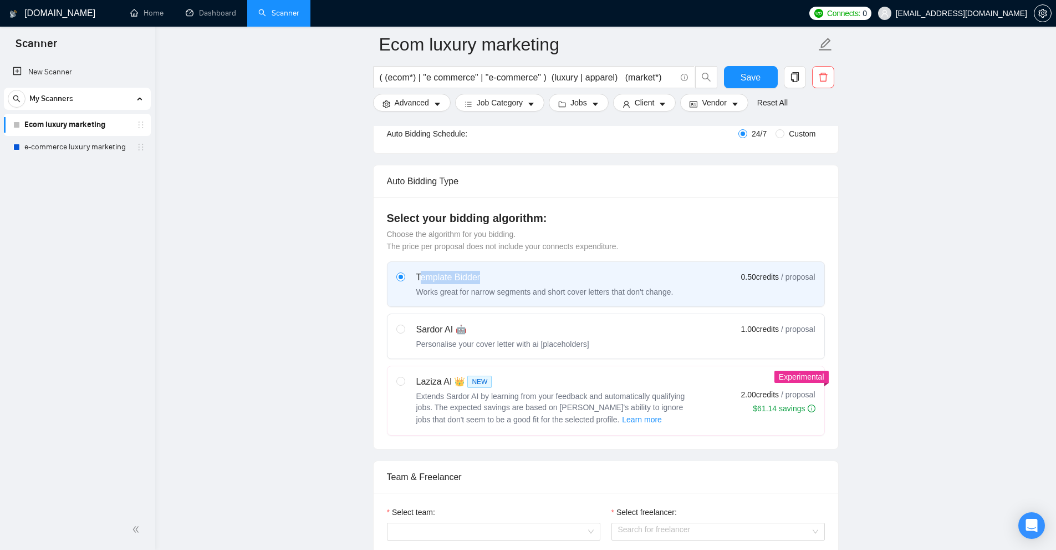
drag, startPoint x: 718, startPoint y: 272, endPoint x: 779, endPoint y: 271, distance: 60.4
click at [779, 271] on div "Template Bidder Works great for narrow segments and short cover letters that do…" at bounding box center [605, 284] width 419 height 27
click at [684, 345] on div "Sardor AI 🤖 Personalise your cover letter with ai [placeholders] 1.00 credits /…" at bounding box center [605, 336] width 419 height 27
click at [404, 332] on input "radio" at bounding box center [400, 328] width 8 height 8
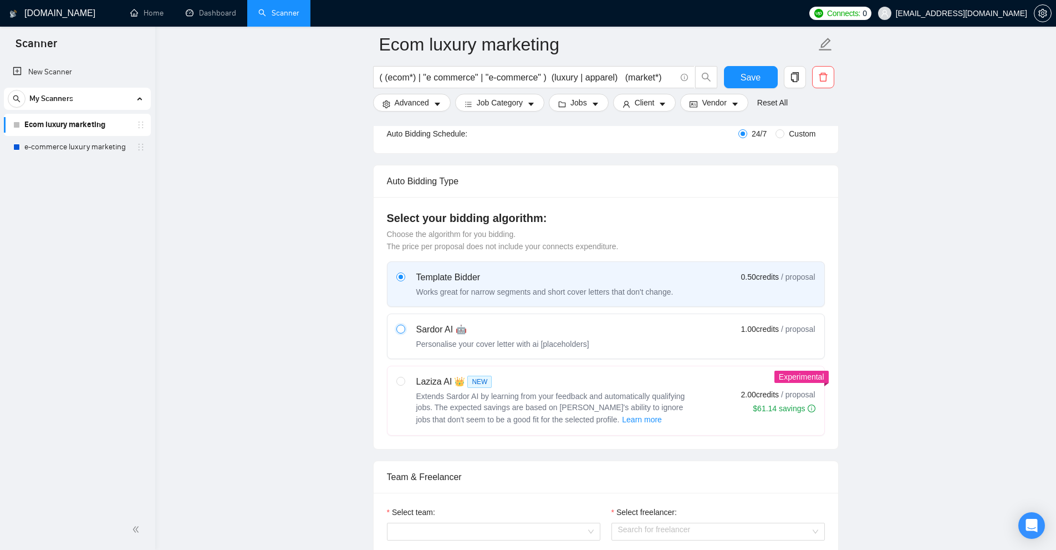
radio input "true"
radio input "false"
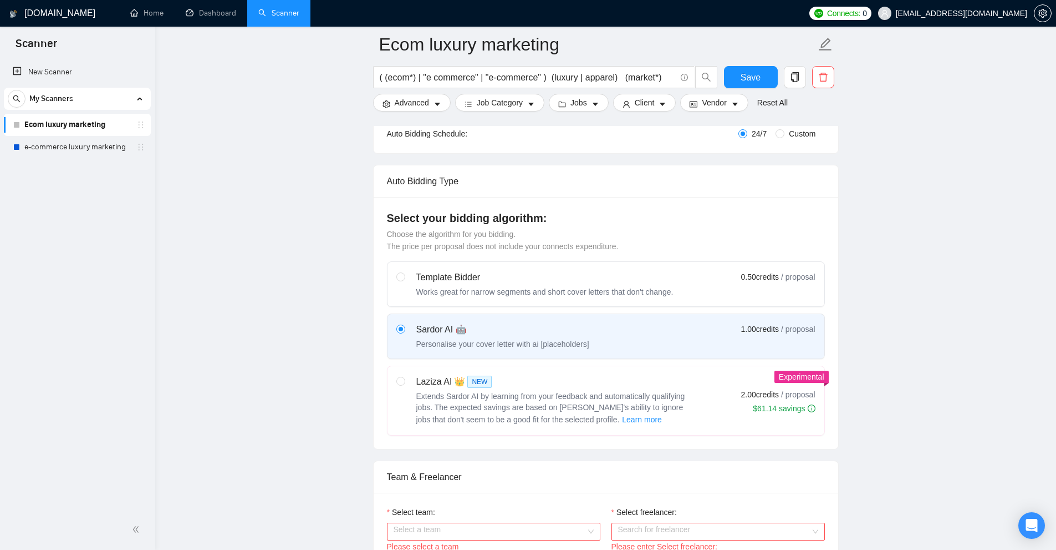
drag, startPoint x: 747, startPoint y: 324, endPoint x: 781, endPoint y: 322, distance: 33.9
click at [781, 323] on div "Sardor AI 🤖 Personalise your cover letter with ai [placeholders] 1.00 credits /…" at bounding box center [605, 336] width 419 height 27
drag, startPoint x: 735, startPoint y: 389, endPoint x: 818, endPoint y: 393, distance: 83.2
click at [818, 393] on label "Laziza AI 👑 NEW Extends Sardor AI by learning from your feedback and automatica…" at bounding box center [606, 400] width 437 height 69
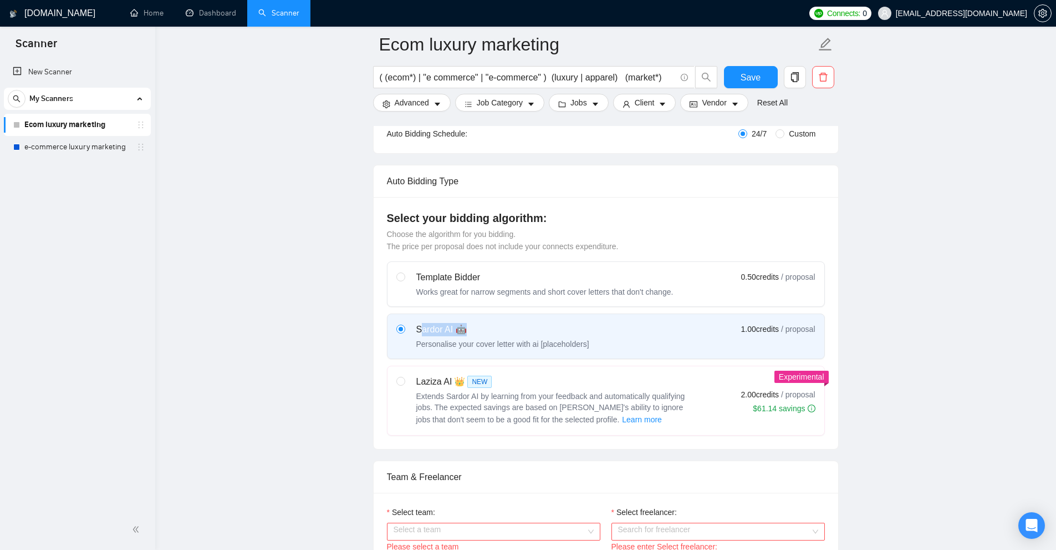
drag, startPoint x: 447, startPoint y: 328, endPoint x: 466, endPoint y: 348, distance: 27.5
click at [491, 328] on div "Sardor AI 🤖" at bounding box center [502, 329] width 173 height 13
drag, startPoint x: 499, startPoint y: 387, endPoint x: 507, endPoint y: 388, distance: 7.8
click at [506, 388] on div "Laziza AI 👑 NEW Extends Sardor AI by learning from your feedback and automatica…" at bounding box center [554, 400] width 277 height 51
drag, startPoint x: 414, startPoint y: 332, endPoint x: 473, endPoint y: 323, distance: 60.0
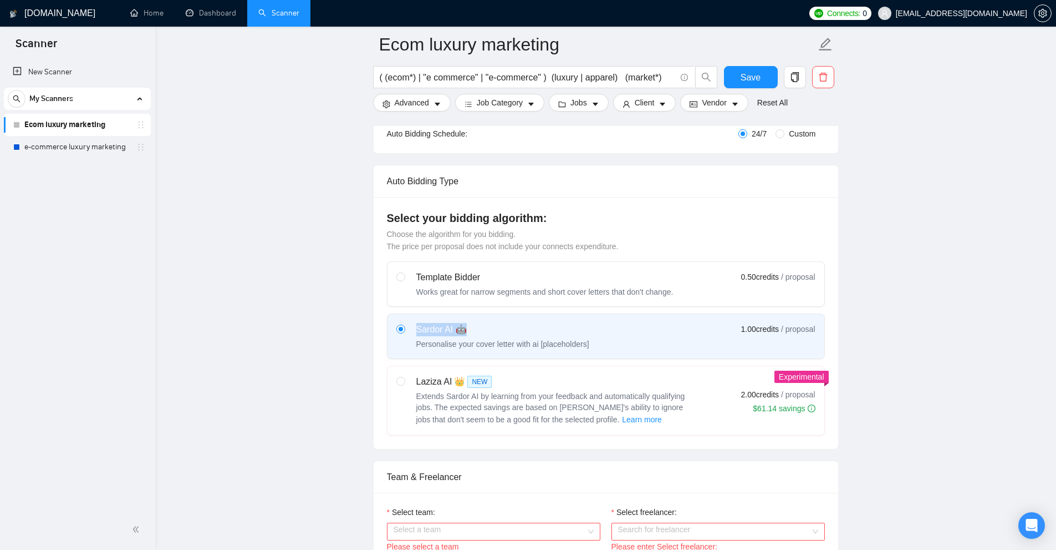
click at [473, 323] on div "Sardor AI 🤖 Personalise your cover letter with ai [placeholders]" at bounding box center [492, 336] width 193 height 27
drag, startPoint x: 741, startPoint y: 327, endPoint x: 860, endPoint y: 325, distance: 118.1
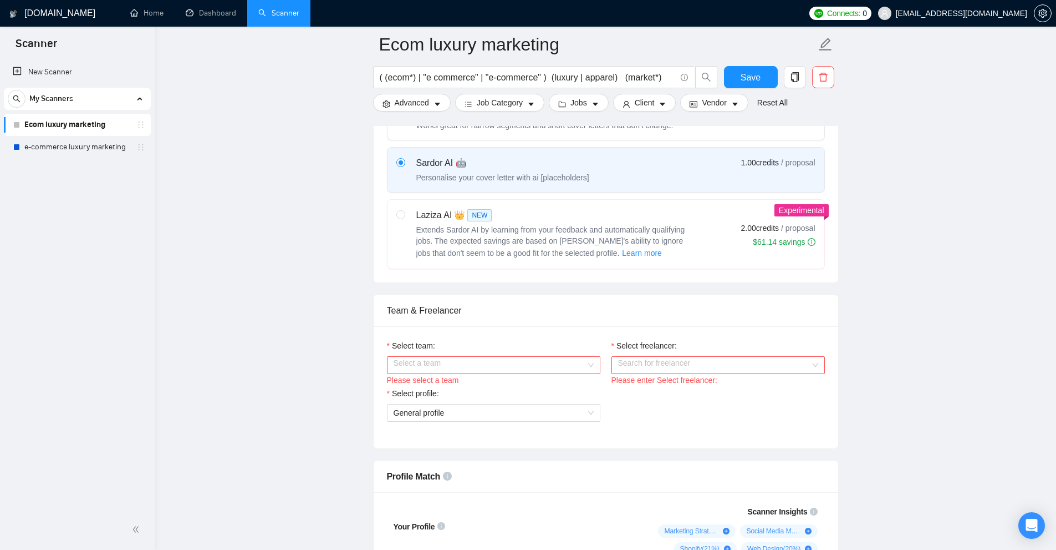
scroll to position [499, 0]
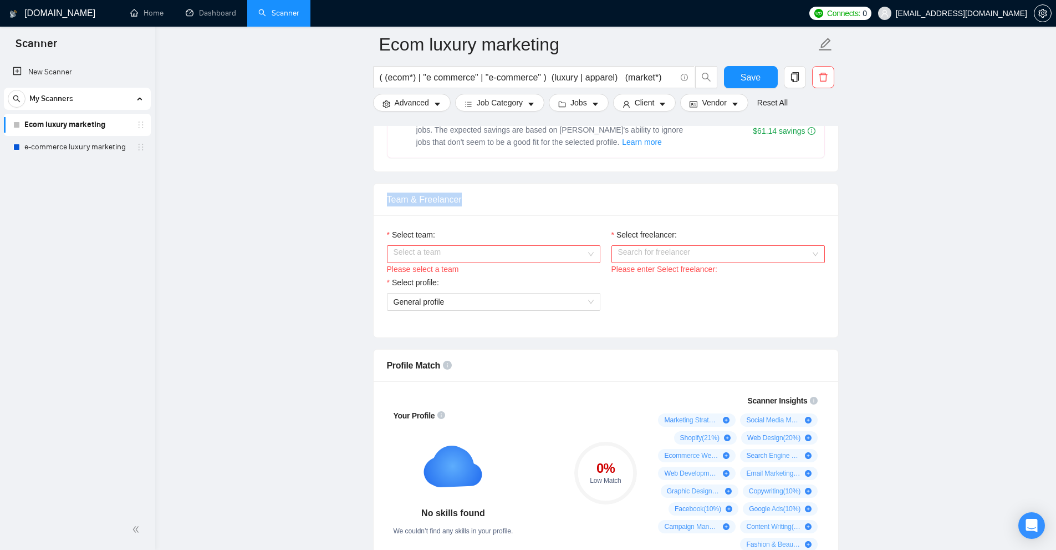
drag, startPoint x: 369, startPoint y: 207, endPoint x: 548, endPoint y: 201, distance: 178.7
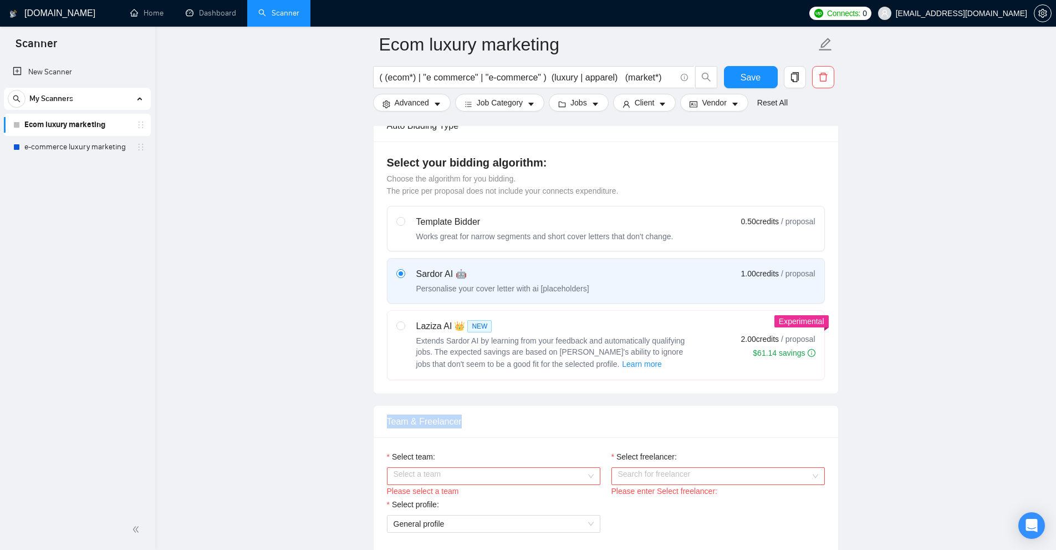
scroll to position [388, 0]
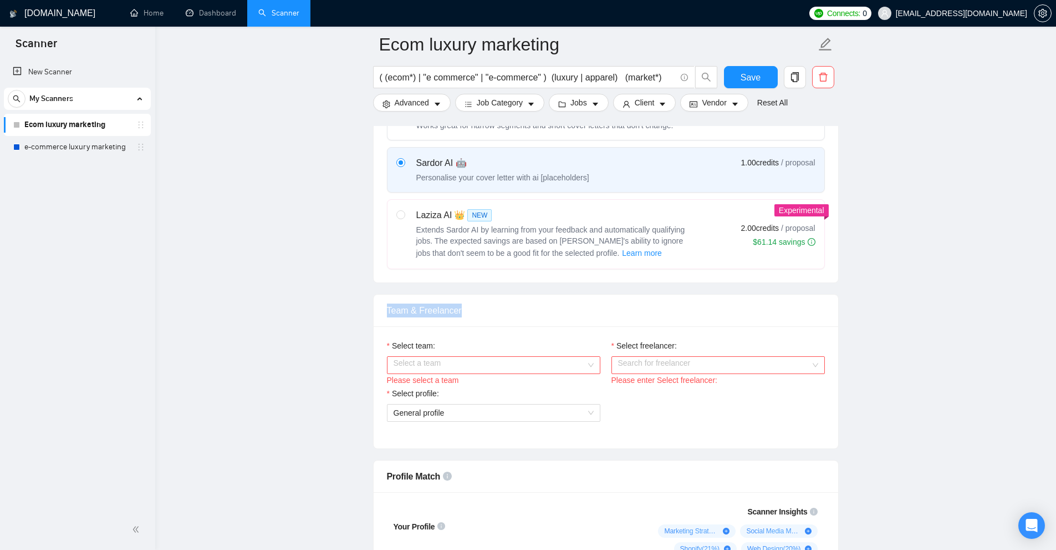
drag, startPoint x: 375, startPoint y: 307, endPoint x: 553, endPoint y: 310, distance: 178.6
click at [553, 310] on div "Team & Freelancer" at bounding box center [606, 310] width 465 height 32
click at [553, 310] on div "Team & Freelancer" at bounding box center [606, 310] width 438 height 32
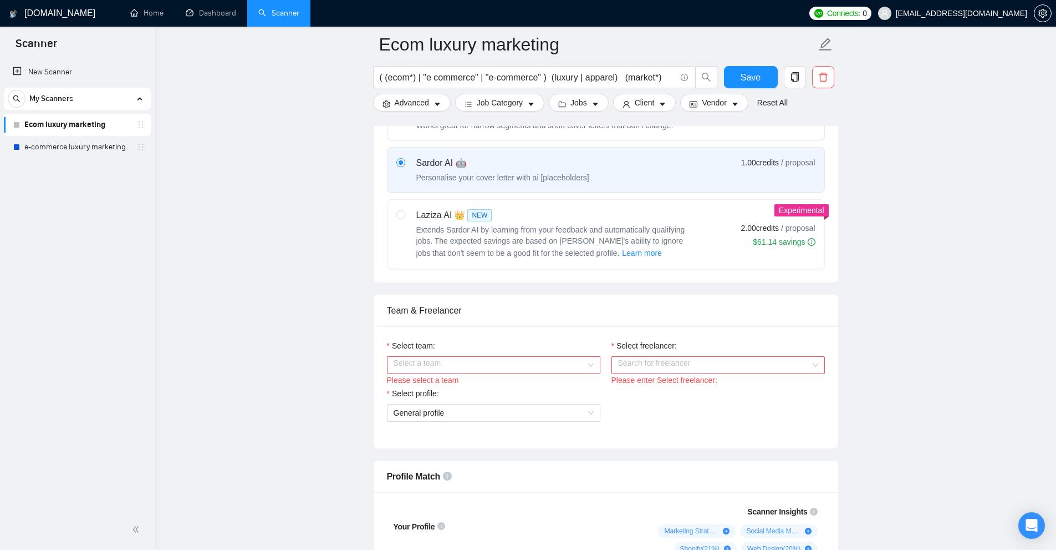
scroll to position [499, 0]
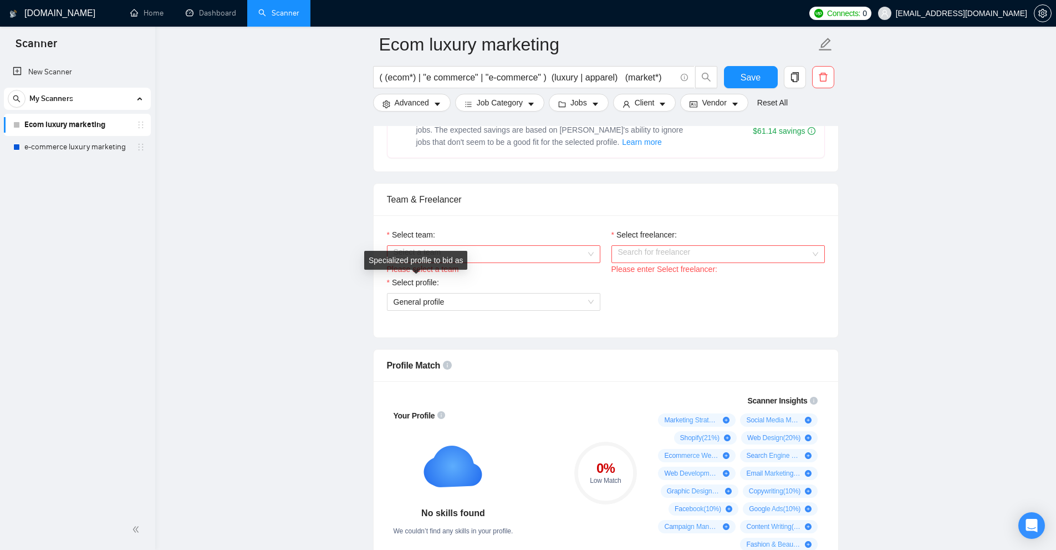
click at [426, 263] on div "Specialized profile to bid as" at bounding box center [415, 260] width 103 height 19
click at [540, 256] on input "Select team:" at bounding box center [490, 254] width 192 height 17
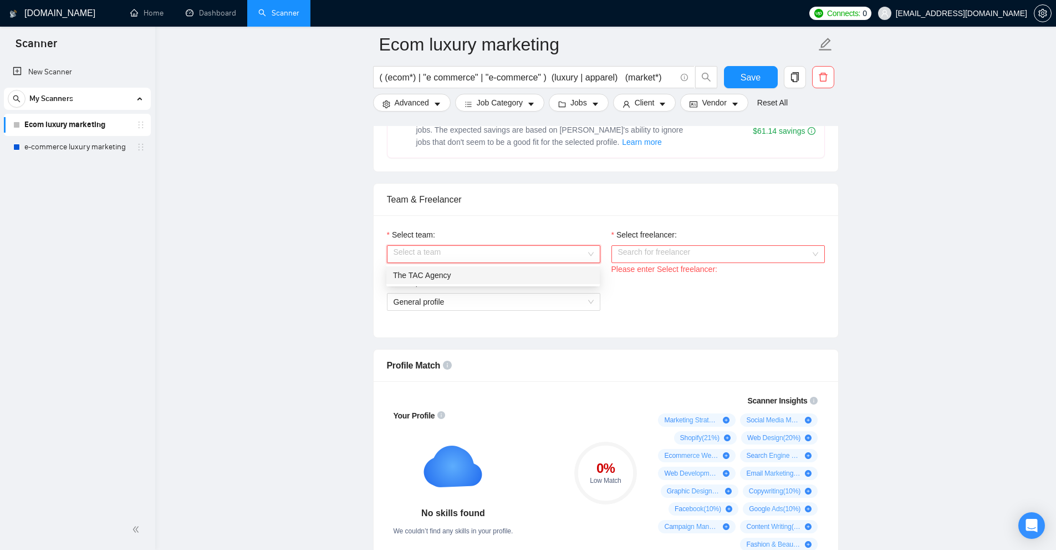
click at [418, 273] on div "The TAC Agency" at bounding box center [493, 275] width 200 height 12
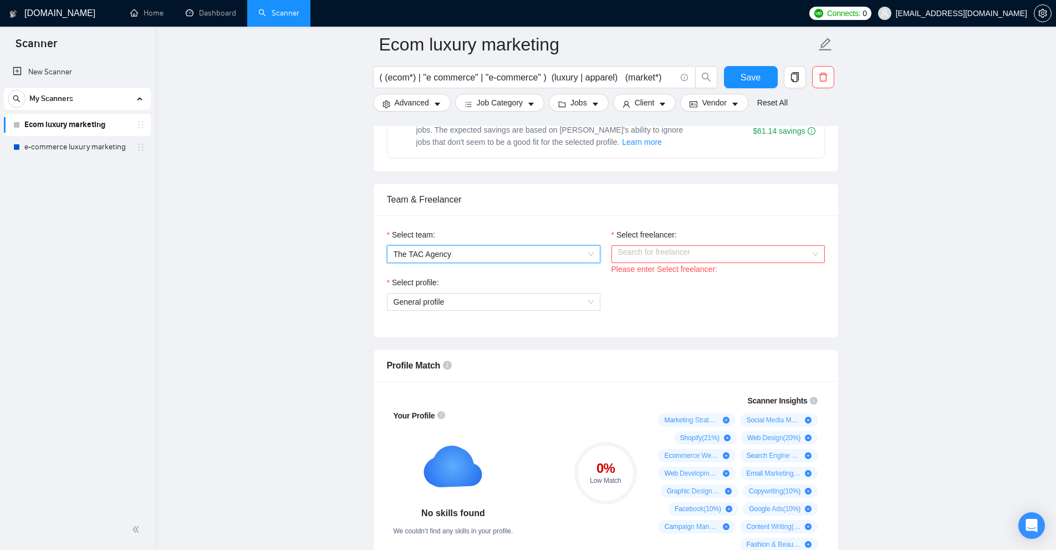
click at [664, 250] on input "Select freelancer:" at bounding box center [714, 254] width 192 height 17
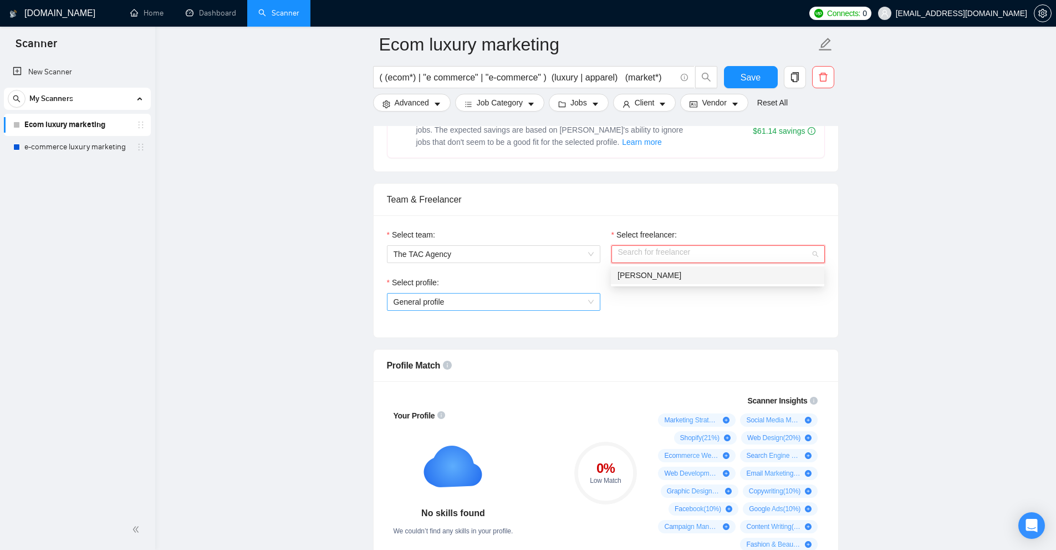
drag, startPoint x: 635, startPoint y: 280, endPoint x: 555, endPoint y: 297, distance: 82.8
click at [635, 279] on div "Taylor Allen" at bounding box center [718, 275] width 200 height 12
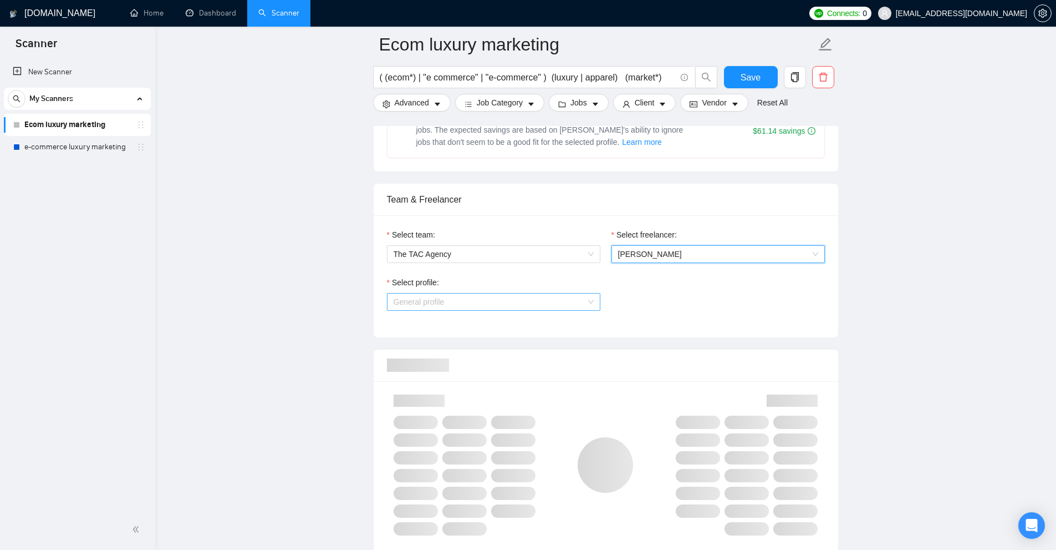
click at [508, 304] on span "General profile" at bounding box center [494, 301] width 200 height 17
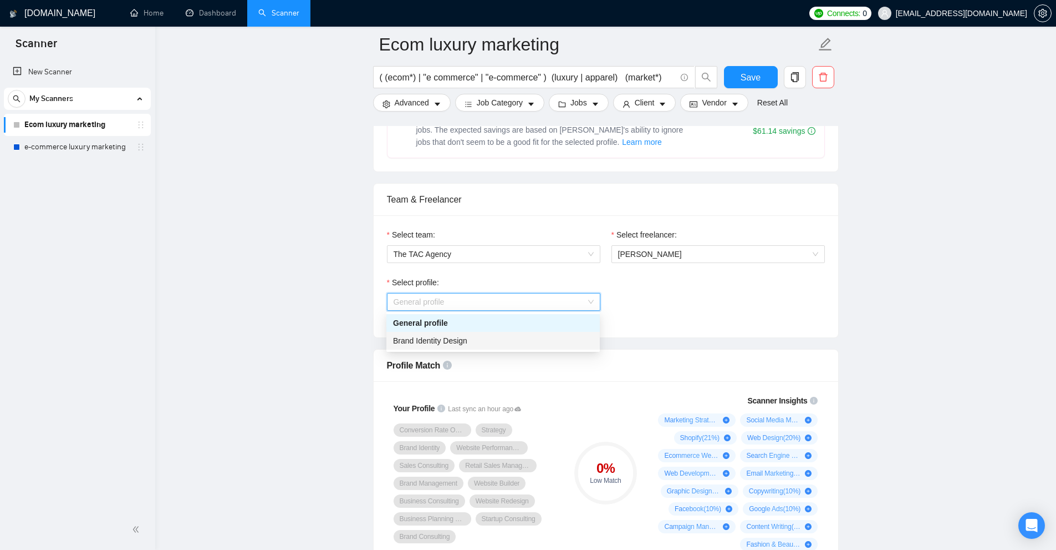
click at [424, 332] on div "Brand Identity Design" at bounding box center [493, 341] width 213 height 18
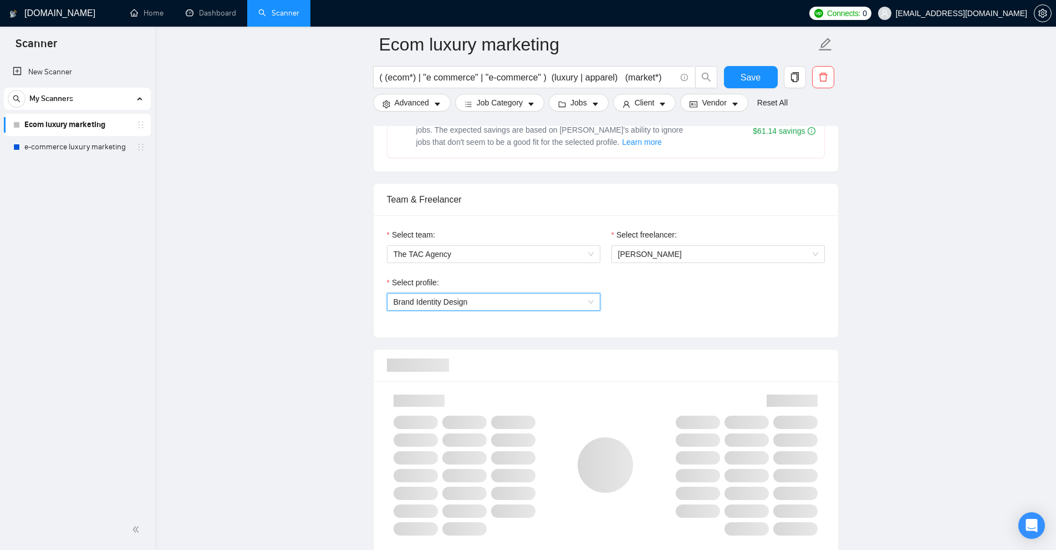
click at [726, 310] on div "Select profile: 1044578476142100497 Brand Identity Design" at bounding box center [606, 300] width 449 height 48
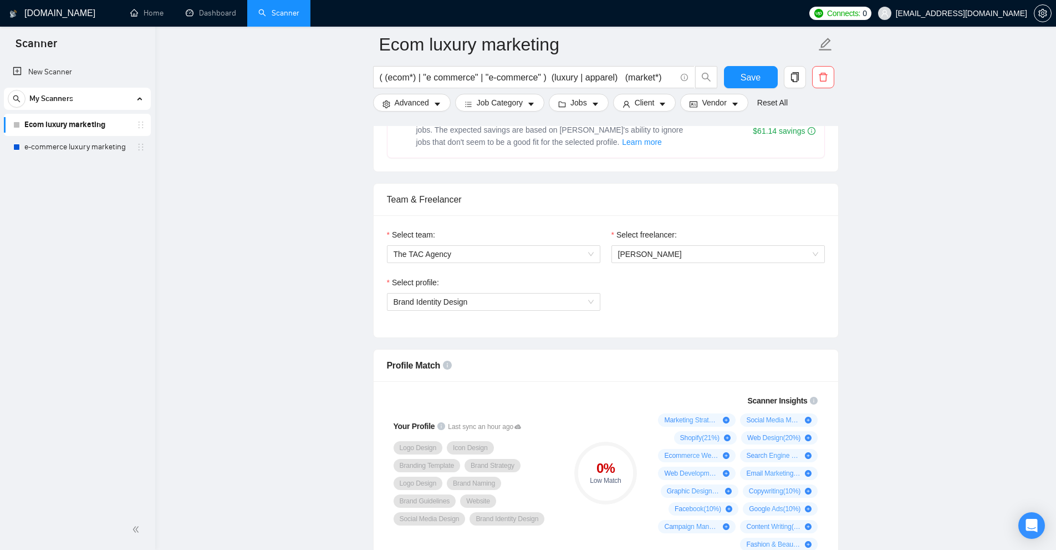
scroll to position [665, 0]
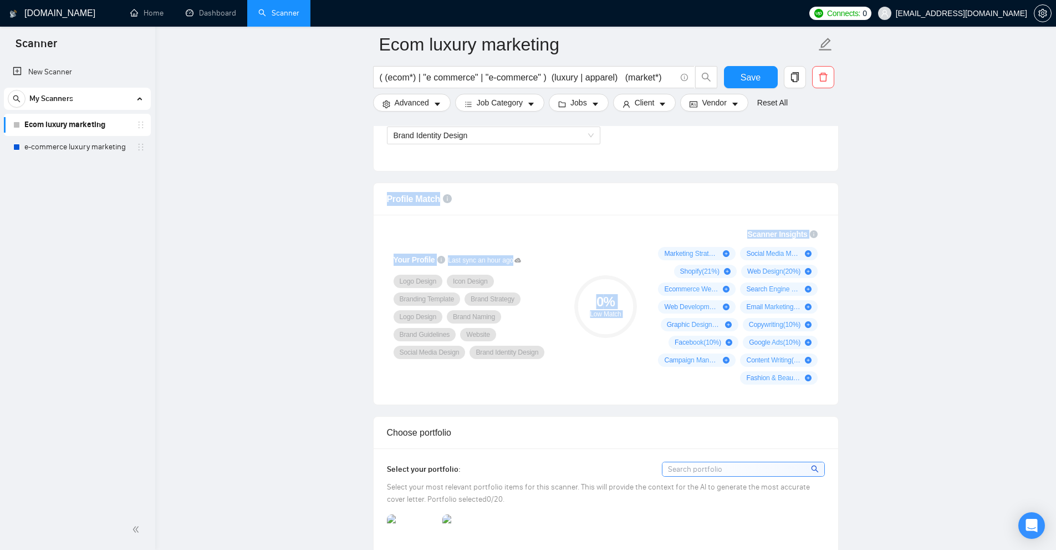
drag, startPoint x: 389, startPoint y: 197, endPoint x: 821, endPoint y: 378, distance: 468.5
click at [821, 378] on div "Profile Match Your Profile Last sync an hour ago Logo Design Icon Design Brandi…" at bounding box center [606, 293] width 466 height 222
click at [822, 378] on div "Scanner Insights Marketing Strategy ( 27 %) Social Media Marketing ( 24 %) Shop…" at bounding box center [736, 306] width 177 height 170
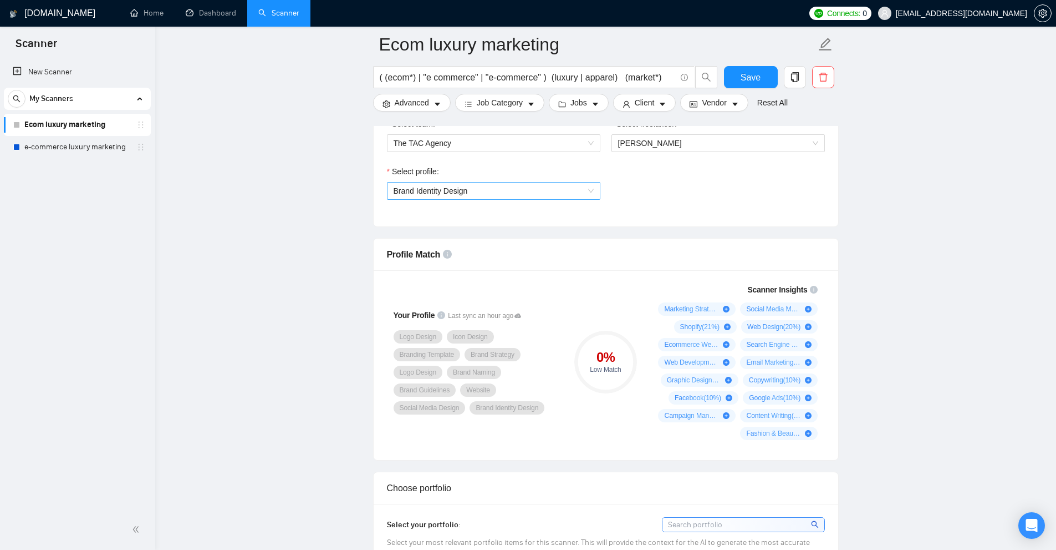
click at [486, 185] on span "Brand Identity Design" at bounding box center [494, 190] width 200 height 17
click at [550, 292] on div "Your Profile Last sync an hour ago Logo Design Icon Design Branding Template Br…" at bounding box center [476, 362] width 186 height 170
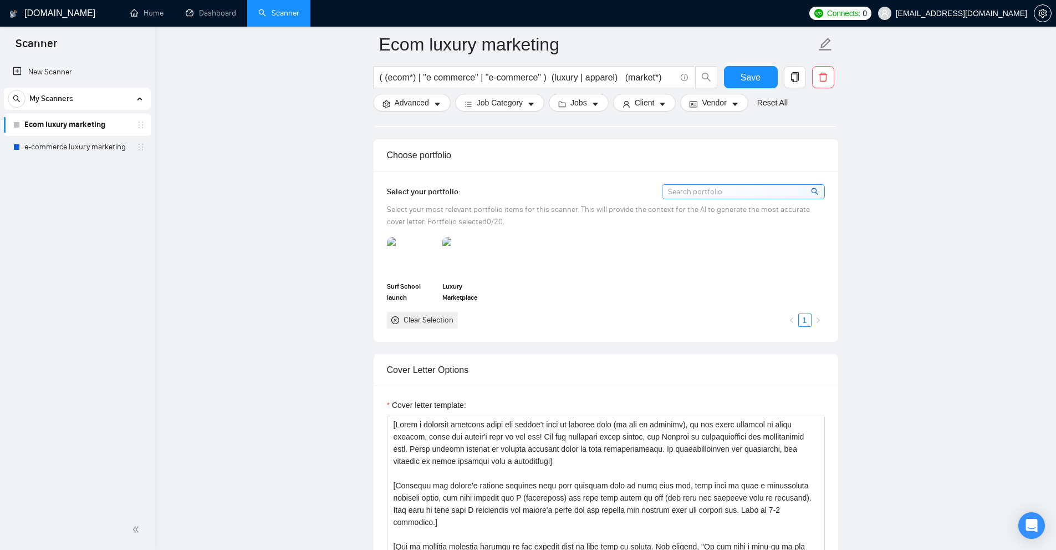
scroll to position [776, 0]
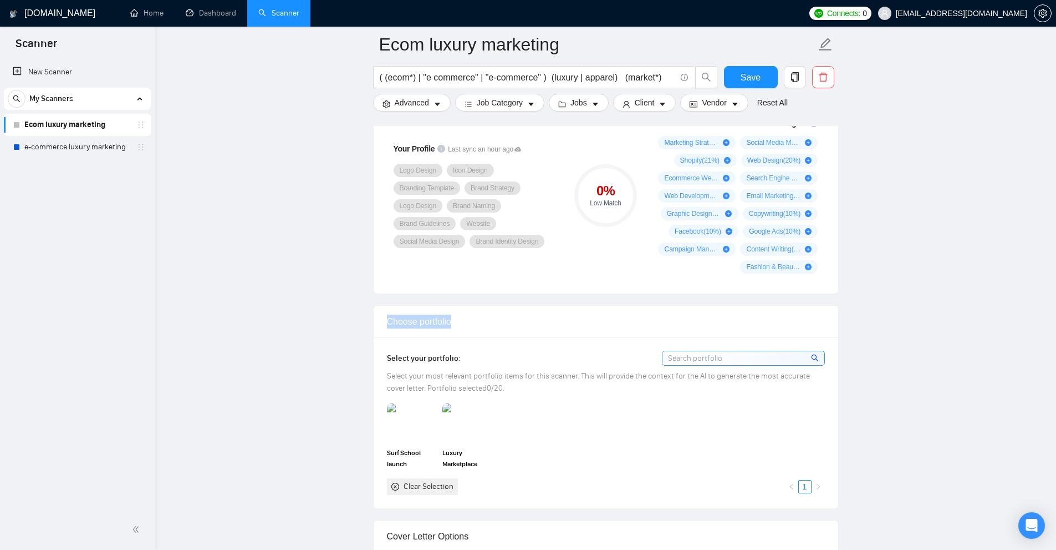
drag, startPoint x: 375, startPoint y: 321, endPoint x: 485, endPoint y: 322, distance: 109.8
click at [485, 322] on div "Choose portfolio" at bounding box center [606, 322] width 465 height 32
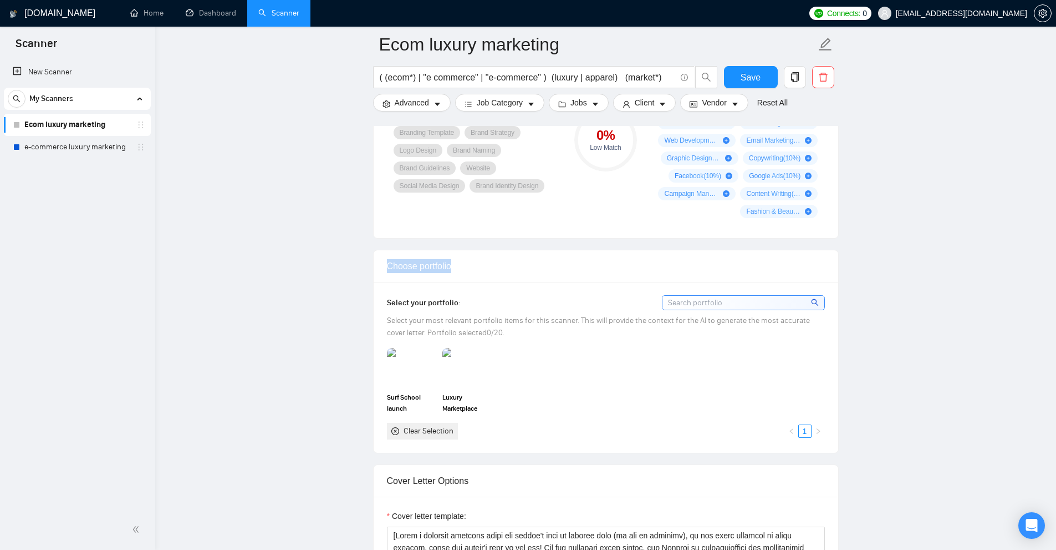
scroll to position [887, 0]
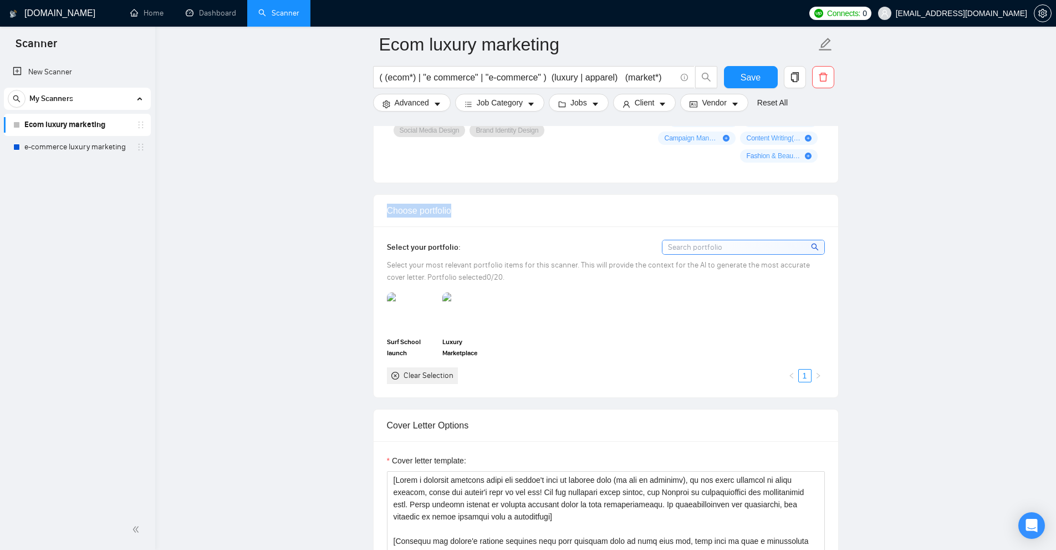
click at [389, 204] on div "Choose portfolio" at bounding box center [606, 211] width 438 height 32
drag, startPoint x: 383, startPoint y: 204, endPoint x: 498, endPoint y: 210, distance: 115.0
click at [499, 209] on div "Choose portfolio" at bounding box center [606, 211] width 465 height 32
click at [498, 210] on div "Choose portfolio" at bounding box center [606, 211] width 438 height 32
click at [569, 323] on div "Surf School launch Luxury Marketplace launch Clear Selection 1" at bounding box center [606, 337] width 445 height 91
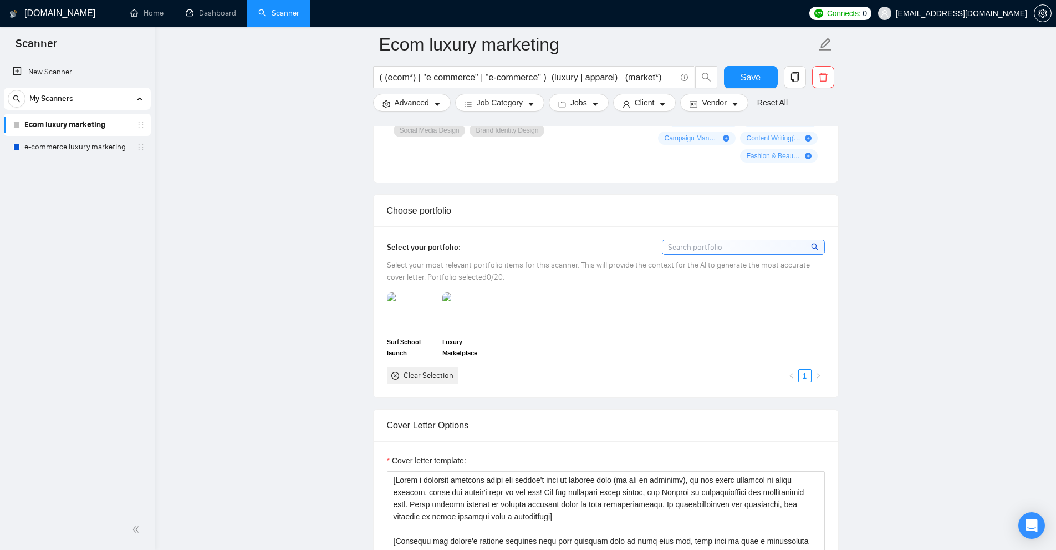
click at [675, 289] on div "Select your portfolio: Select your most relevant portfolio items for this scann…" at bounding box center [606, 312] width 438 height 144
click at [391, 304] on img at bounding box center [411, 311] width 47 height 37
click at [461, 306] on img at bounding box center [467, 311] width 49 height 39
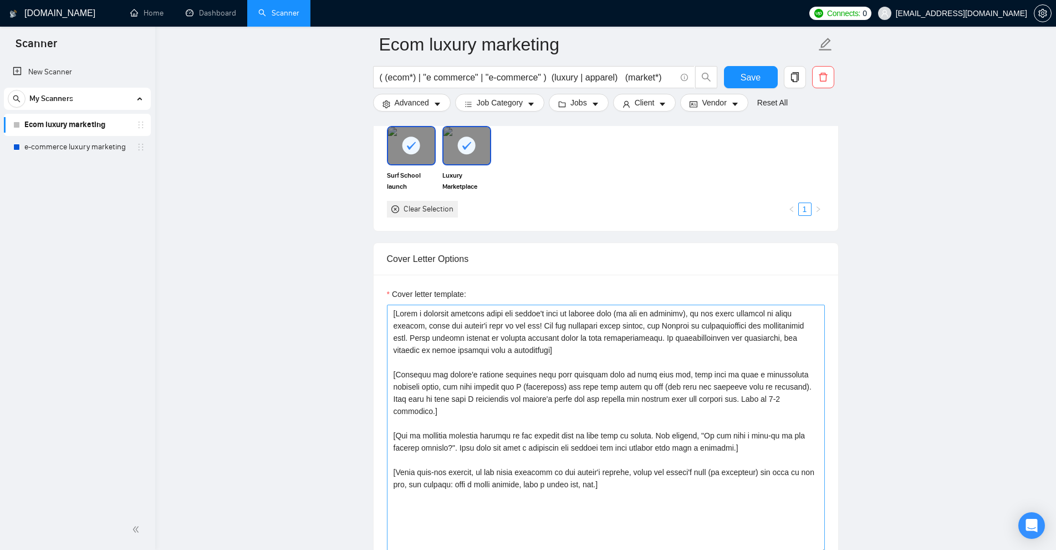
scroll to position [1109, 0]
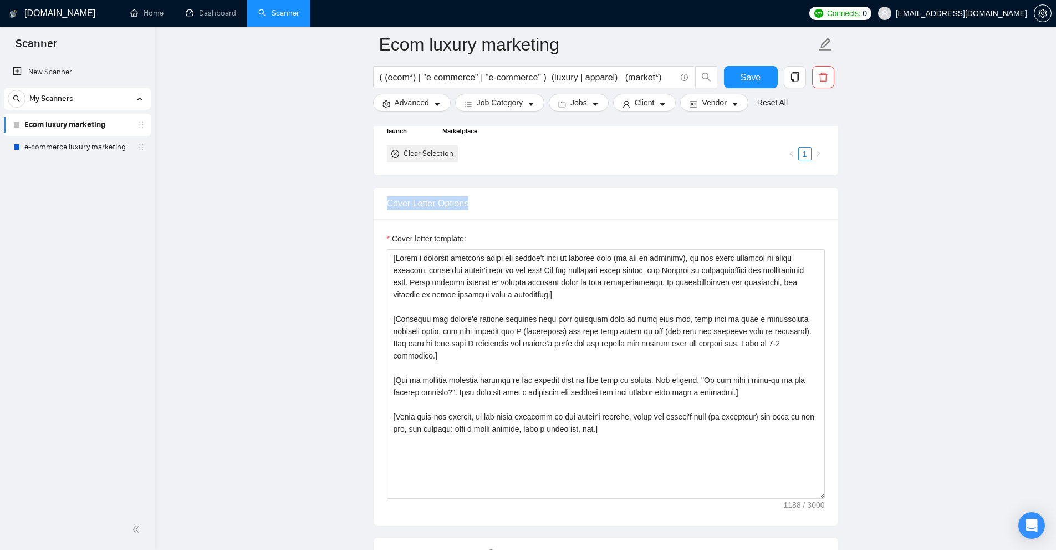
drag, startPoint x: 380, startPoint y: 200, endPoint x: 521, endPoint y: 196, distance: 140.9
click at [518, 197] on div "Cover Letter Options" at bounding box center [606, 203] width 465 height 32
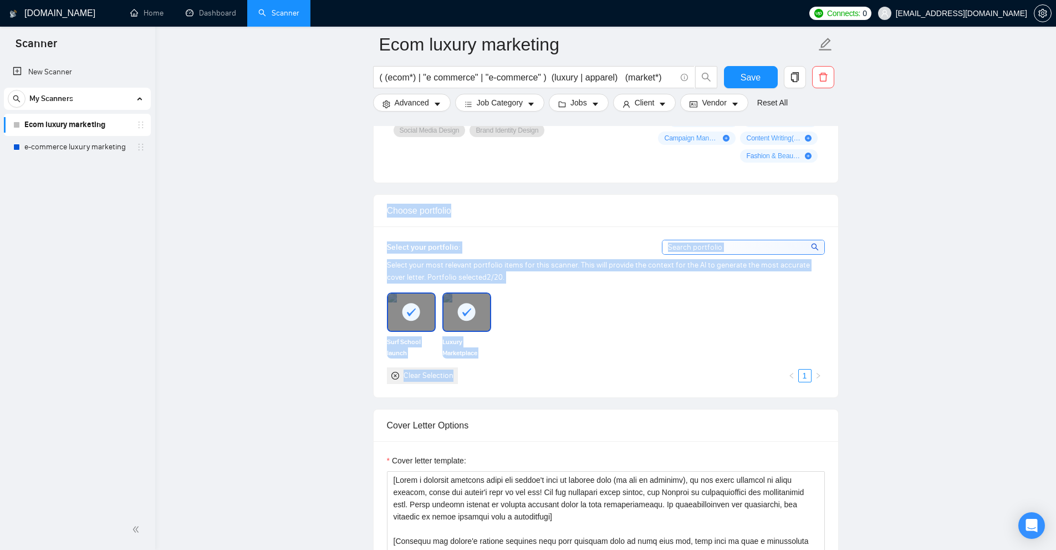
drag, startPoint x: 365, startPoint y: 202, endPoint x: 558, endPoint y: 321, distance: 226.5
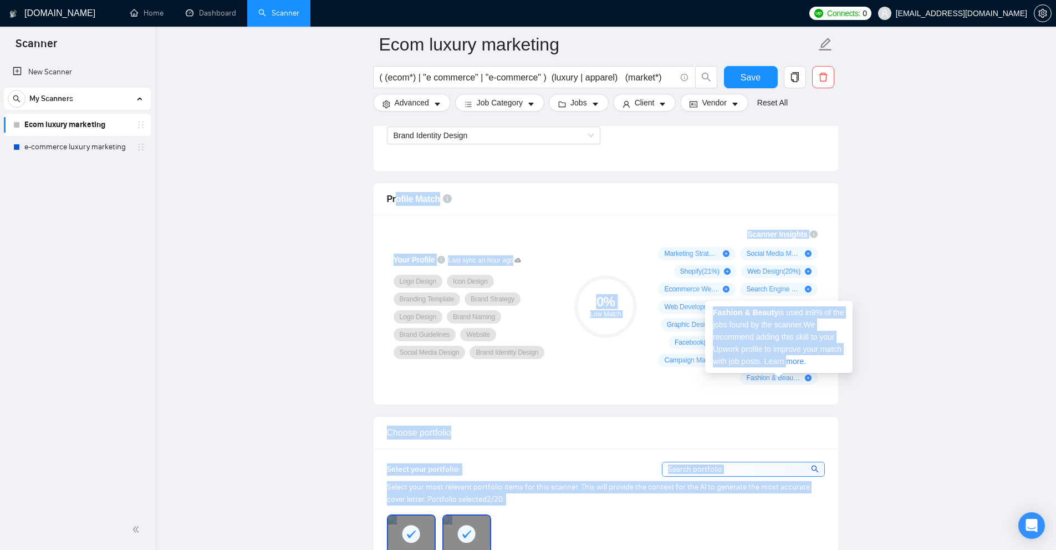
drag, startPoint x: 397, startPoint y: 197, endPoint x: 787, endPoint y: 370, distance: 426.5
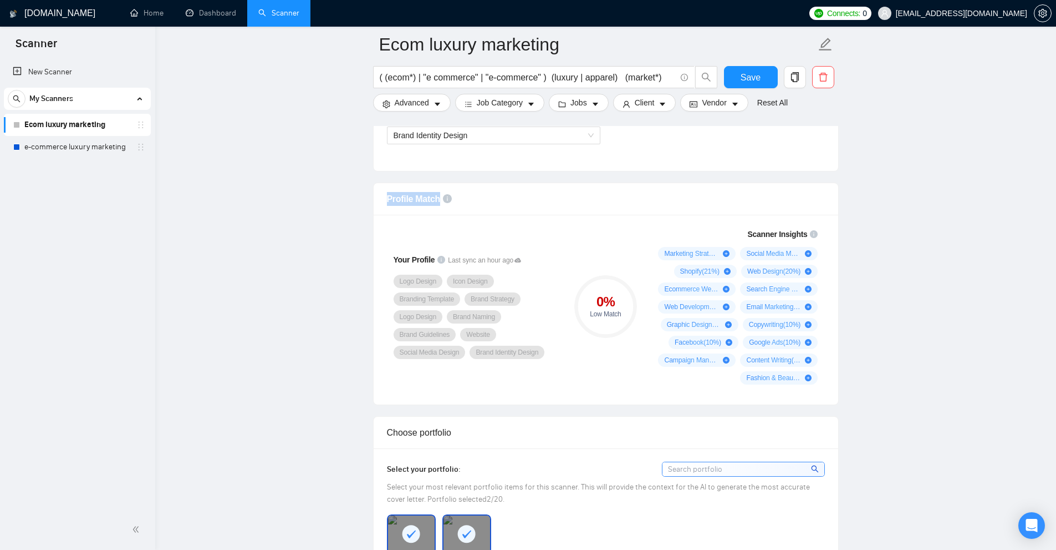
drag, startPoint x: 385, startPoint y: 197, endPoint x: 461, endPoint y: 200, distance: 76.0
click at [461, 200] on div "Profile Match" at bounding box center [606, 199] width 465 height 32
click at [404, 199] on span "Profile Match" at bounding box center [414, 198] width 54 height 9
click at [394, 198] on span "Profile Match" at bounding box center [414, 198] width 54 height 9
drag, startPoint x: 394, startPoint y: 198, endPoint x: 435, endPoint y: 201, distance: 41.7
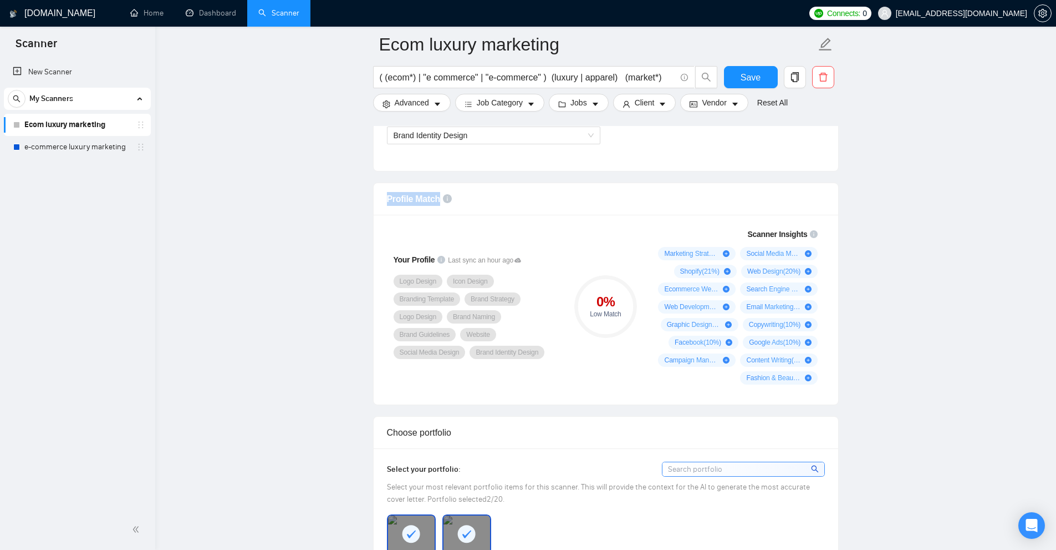
click at [435, 201] on span "Profile Match" at bounding box center [414, 198] width 54 height 9
click at [659, 241] on div "Scanner Insights Marketing Strategy ( 27 %) Social Media Marketing ( 24 %) Shop…" at bounding box center [736, 306] width 177 height 170
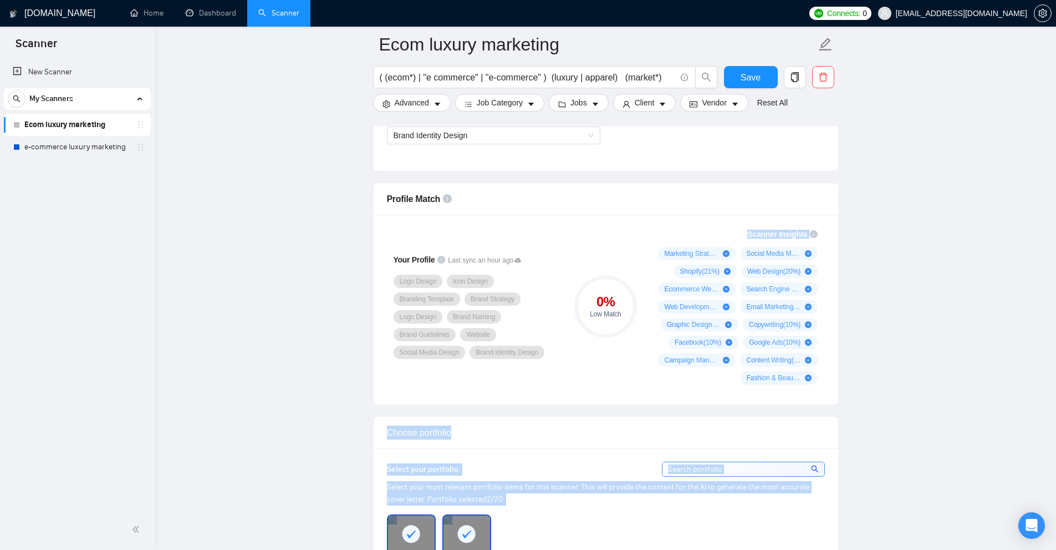
drag, startPoint x: 393, startPoint y: 271, endPoint x: 606, endPoint y: 345, distance: 225.0
click at [523, 357] on div "Brand Identity Design" at bounding box center [507, 351] width 75 height 13
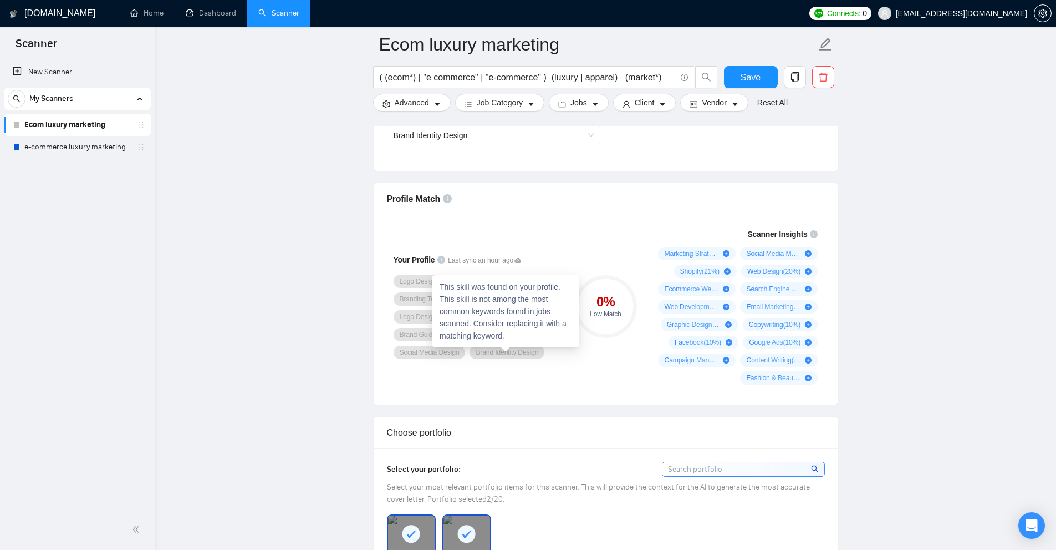
click at [551, 368] on div "Your Profile Last sync an hour ago Logo Design Icon Design Branding Template Br…" at bounding box center [476, 306] width 186 height 170
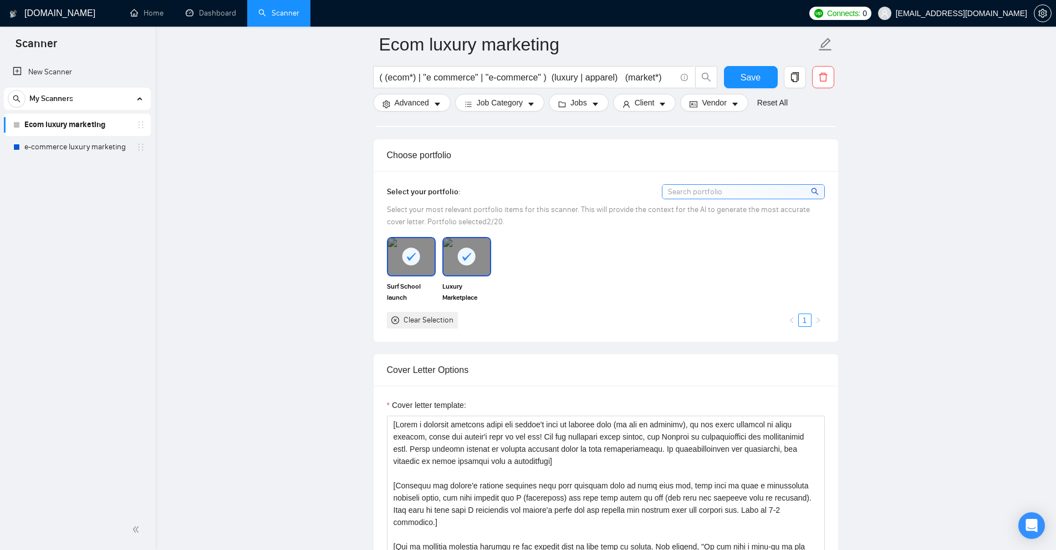
scroll to position [998, 0]
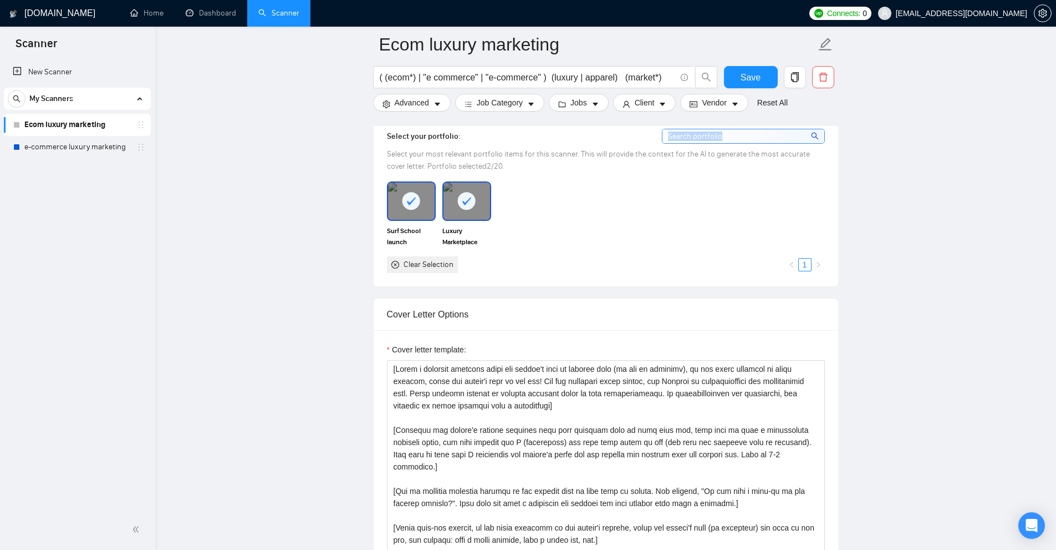
drag, startPoint x: 383, startPoint y: 145, endPoint x: 504, endPoint y: 136, distance: 121.8
click at [504, 136] on div "Select your portfolio: Select your most relevant portfolio items for this scann…" at bounding box center [606, 200] width 465 height 170
click at [504, 136] on div "Select your portfolio:" at bounding box center [606, 136] width 438 height 15
drag, startPoint x: 390, startPoint y: 136, endPoint x: 456, endPoint y: 136, distance: 65.4
click at [456, 136] on span "Select your portfolio:" at bounding box center [424, 135] width 74 height 9
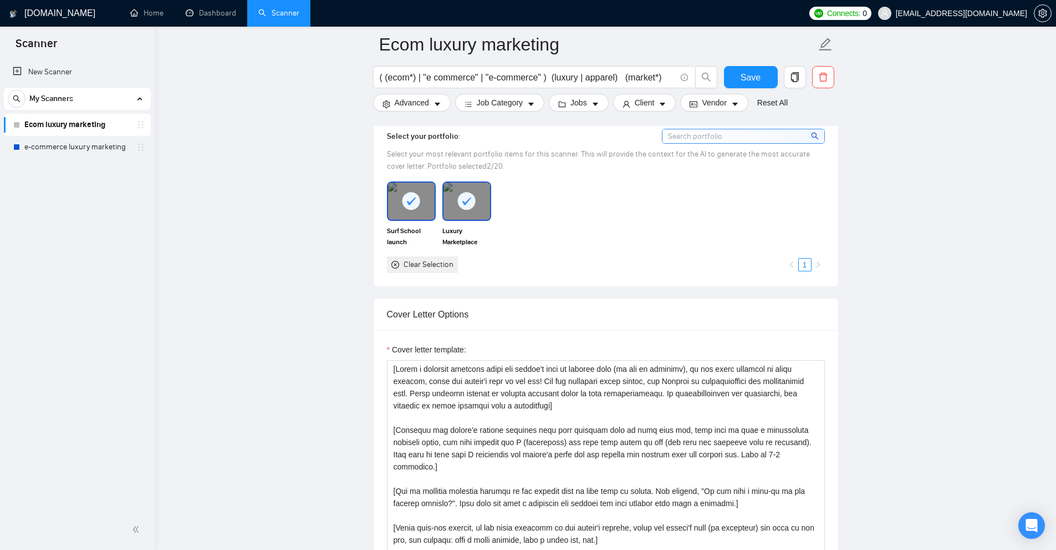
drag, startPoint x: 524, startPoint y: 166, endPoint x: 505, endPoint y: 163, distance: 19.7
click at [525, 166] on div "Select your most relevant portfolio items for this scanner. This will provide t…" at bounding box center [606, 160] width 438 height 24
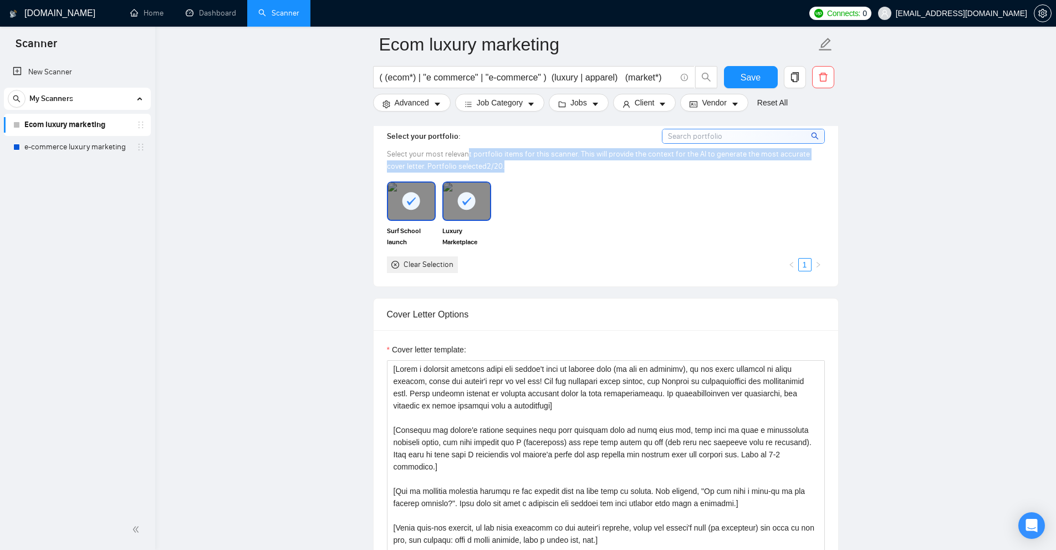
drag, startPoint x: 467, startPoint y: 160, endPoint x: 507, endPoint y: 164, distance: 40.7
click at [507, 164] on div "Select your most relevant portfolio items for this scanner. This will provide t…" at bounding box center [606, 160] width 438 height 24
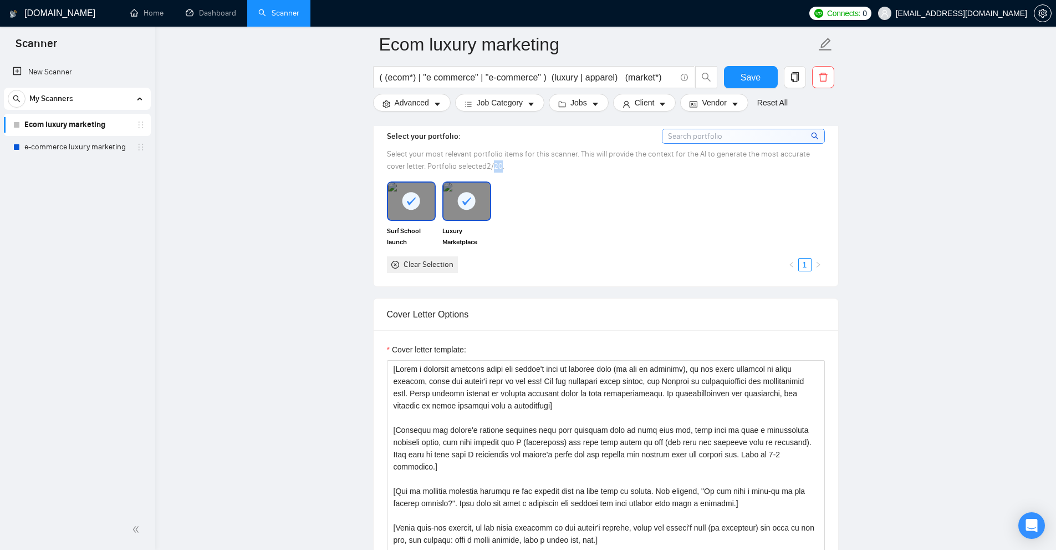
drag, startPoint x: 484, startPoint y: 164, endPoint x: 475, endPoint y: 165, distance: 8.3
click at [475, 165] on span "Select your most relevant portfolio items for this scanner. This will provide t…" at bounding box center [598, 160] width 423 height 22
drag, startPoint x: 475, startPoint y: 165, endPoint x: 501, endPoint y: 164, distance: 26.1
click at [501, 164] on div "Select your most relevant portfolio items for this scanner. This will provide t…" at bounding box center [606, 160] width 438 height 24
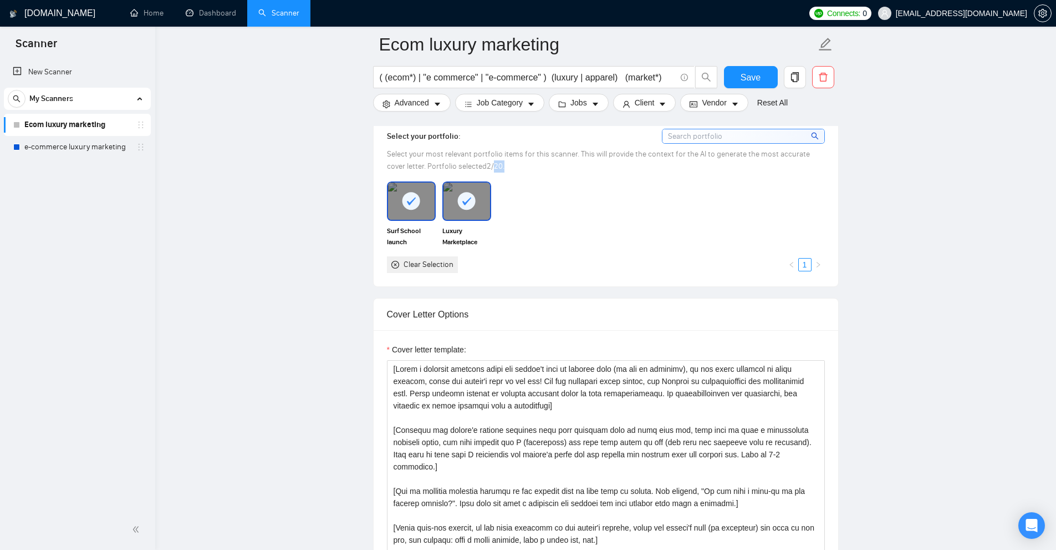
click at [501, 164] on div "Select your most relevant portfolio items for this scanner. This will provide t…" at bounding box center [606, 160] width 438 height 24
click at [456, 162] on span "Select your most relevant portfolio items for this scanner. This will provide t…" at bounding box center [598, 160] width 423 height 22
click at [483, 164] on span "Select your most relevant portfolio items for this scanner. This will provide t…" at bounding box center [598, 160] width 423 height 22
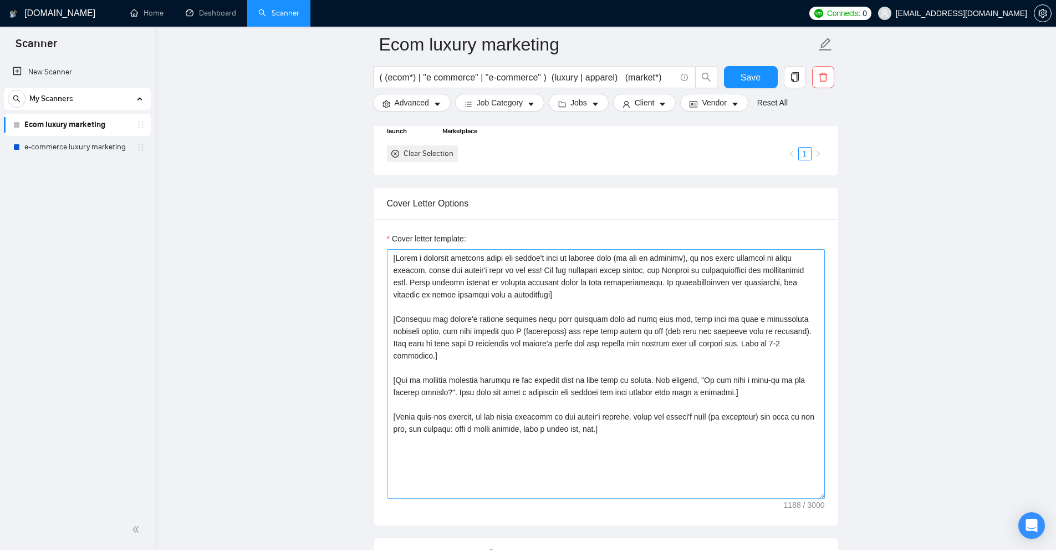
scroll to position [1164, 0]
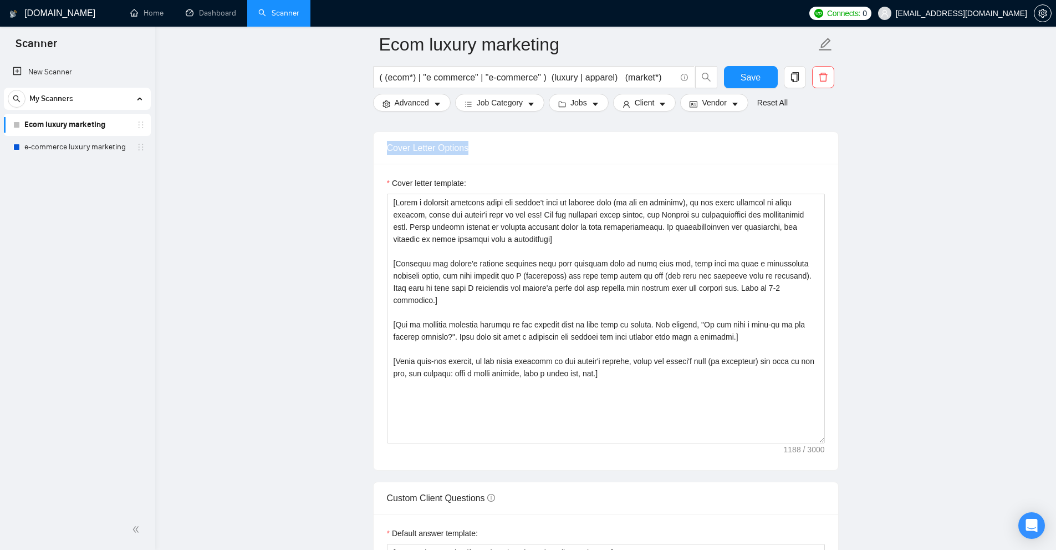
drag, startPoint x: 386, startPoint y: 144, endPoint x: 577, endPoint y: 147, distance: 191.3
click at [577, 147] on div "Cover Letter Options" at bounding box center [606, 148] width 465 height 32
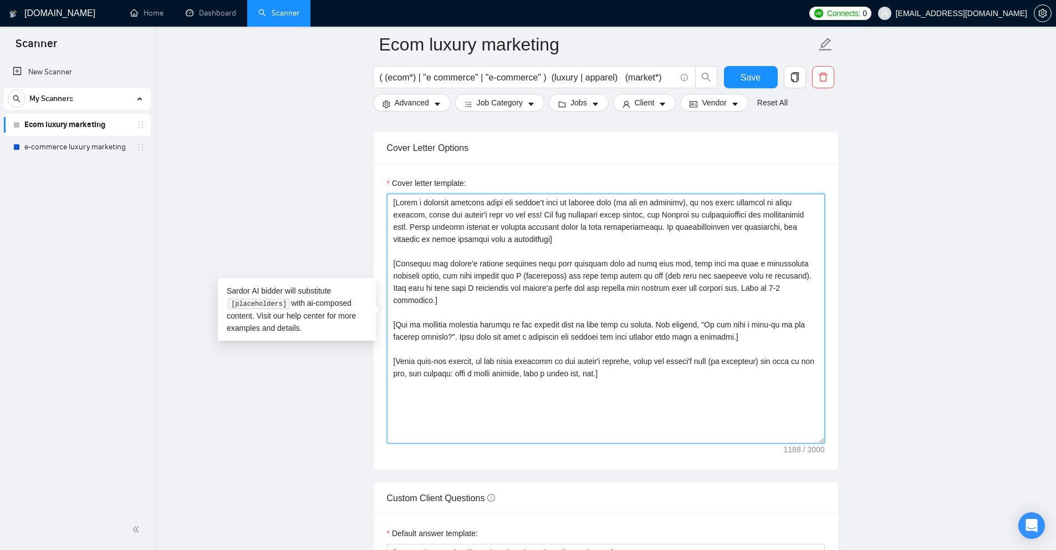
drag, startPoint x: 699, startPoint y: 374, endPoint x: 247, endPoint y: 150, distance: 504.9
click at [247, 150] on main "Ecom luxury marketing ( (ecom*) | "e commerce" | "e-commerce" ) (luxury | appar…" at bounding box center [606, 356] width 866 height 2952
click at [615, 359] on textarea "Cover letter template:" at bounding box center [606, 319] width 438 height 250
drag, startPoint x: 660, startPoint y: 377, endPoint x: 358, endPoint y: 182, distance: 359.3
click at [358, 182] on main "Ecom luxury marketing ( (ecom*) | "e commerce" | "e-commerce" ) (luxury | appar…" at bounding box center [606, 356] width 866 height 2952
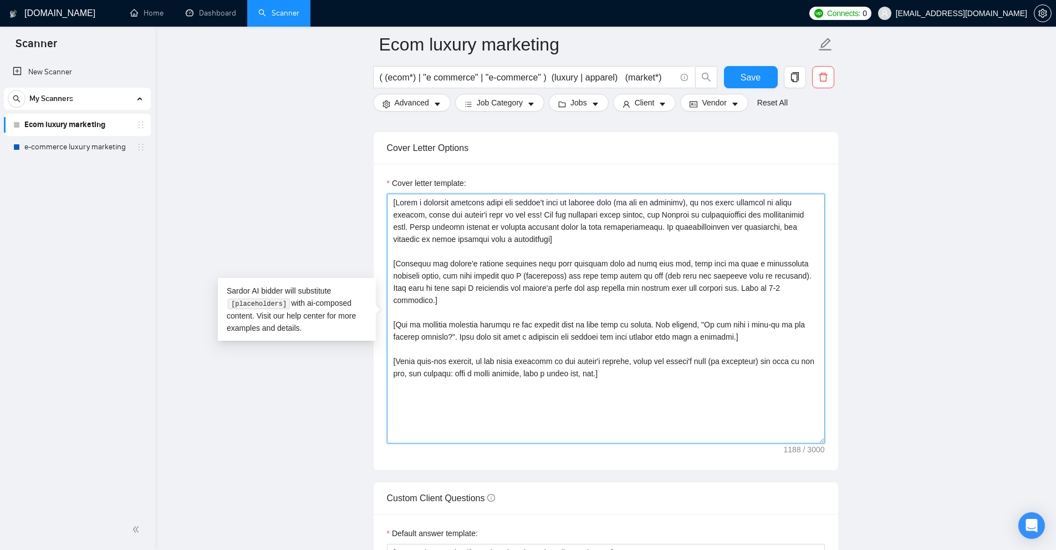
click at [632, 253] on textarea "Cover letter template:" at bounding box center [606, 319] width 438 height 250
drag, startPoint x: 554, startPoint y: 236, endPoint x: 398, endPoint y: 189, distance: 163.5
click at [398, 189] on div "Cover letter template:" at bounding box center [606, 310] width 438 height 266
click at [566, 240] on textarea "Cover letter template:" at bounding box center [606, 319] width 438 height 250
drag, startPoint x: 551, startPoint y: 235, endPoint x: 567, endPoint y: 235, distance: 16.1
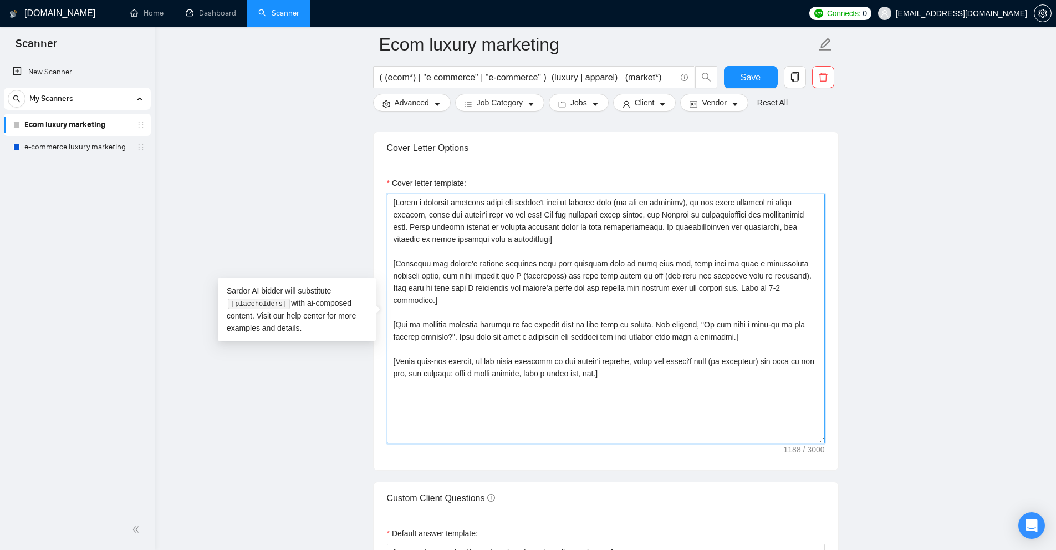
click at [567, 235] on textarea "Cover letter template:" at bounding box center [606, 319] width 438 height 250
drag, startPoint x: 421, startPoint y: 205, endPoint x: 554, endPoint y: 235, distance: 136.4
click at [554, 235] on textarea "Cover letter template:" at bounding box center [606, 319] width 438 height 250
click at [565, 240] on textarea "Cover letter template:" at bounding box center [606, 319] width 438 height 250
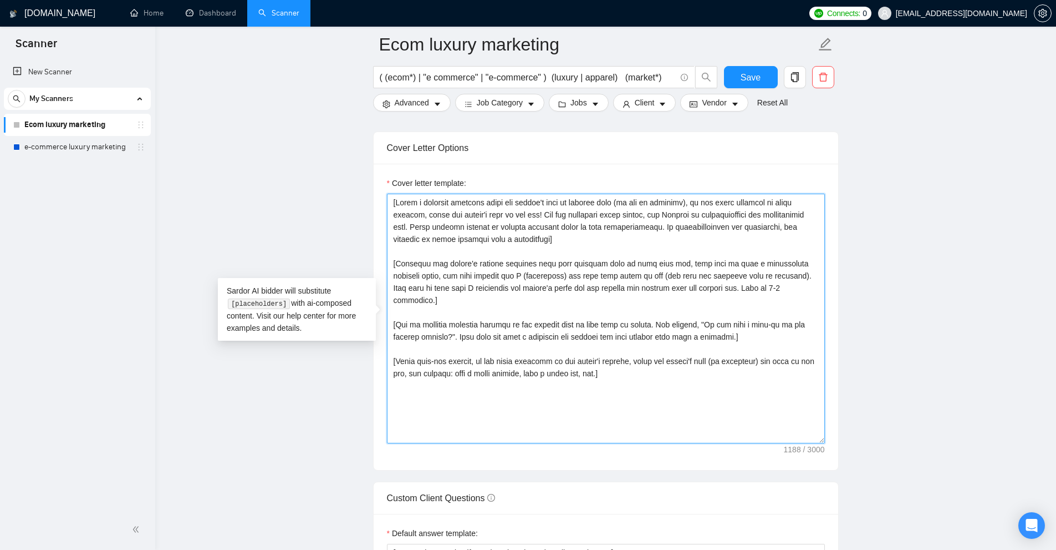
click at [563, 239] on textarea "Cover letter template:" at bounding box center [606, 319] width 438 height 250
click at [568, 203] on textarea "Cover letter template:" at bounding box center [606, 319] width 438 height 250
drag, startPoint x: 437, startPoint y: 210, endPoint x: 628, endPoint y: 237, distance: 192.7
click at [628, 237] on textarea "Cover letter template:" at bounding box center [606, 319] width 438 height 250
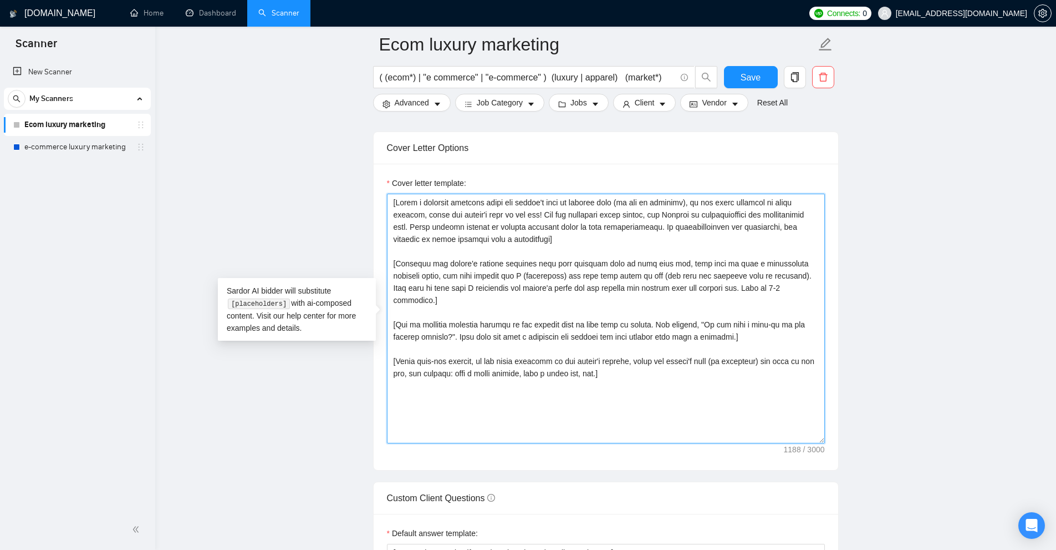
drag, startPoint x: 394, startPoint y: 263, endPoint x: 785, endPoint y: 288, distance: 391.2
click at [785, 288] on textarea "Cover letter template:" at bounding box center [606, 319] width 438 height 250
drag, startPoint x: 656, startPoint y: 348, endPoint x: 213, endPoint y: 96, distance: 508.8
click at [213, 96] on main "Ecom luxury marketing ( (ecom*) | "e commerce" | "e-commerce" ) (luxury | appar…" at bounding box center [606, 356] width 866 height 2952
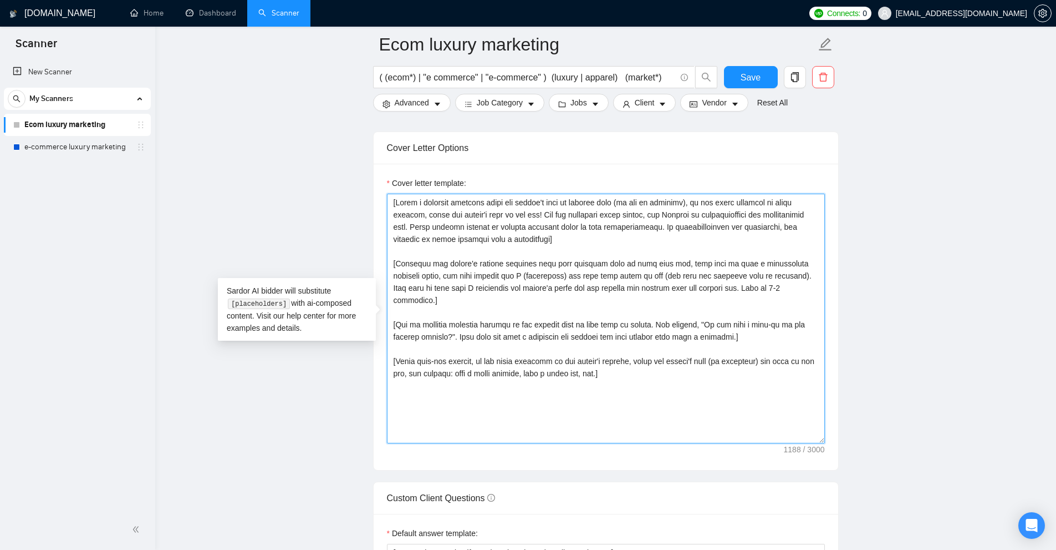
drag, startPoint x: 688, startPoint y: 396, endPoint x: 301, endPoint y: 169, distance: 449.2
click at [301, 169] on main "Ecom luxury marketing ( (ecom*) | "e commerce" | "e-commerce" ) (luxury | appar…" at bounding box center [606, 356] width 866 height 2952
click at [554, 301] on textarea "Cover letter template:" at bounding box center [606, 319] width 438 height 250
paste textarea "Hi [use client’s name if it’s mentioned, don’t use company name; otherwise say …"
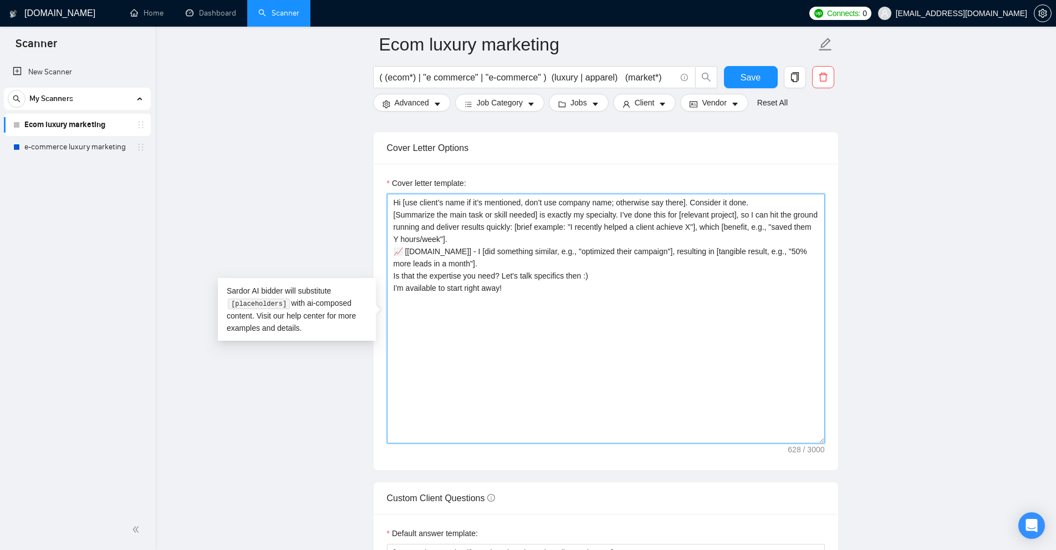
drag, startPoint x: 695, startPoint y: 343, endPoint x: 548, endPoint y: 444, distance: 177.8
click at [541, 461] on div "Cover letter template: Hi [use client’s name if it’s mentioned, don’t use compa…" at bounding box center [606, 317] width 465 height 306
click at [553, 425] on textarea "Hi [use client’s name if it’s mentioned, don’t use company name; otherwise say …" at bounding box center [606, 319] width 438 height 250
click at [522, 377] on textarea "Hi [use client’s name if it’s mentioned, don’t use company name; otherwise say …" at bounding box center [606, 319] width 438 height 250
drag, startPoint x: 571, startPoint y: 305, endPoint x: 16, endPoint y: 69, distance: 603.0
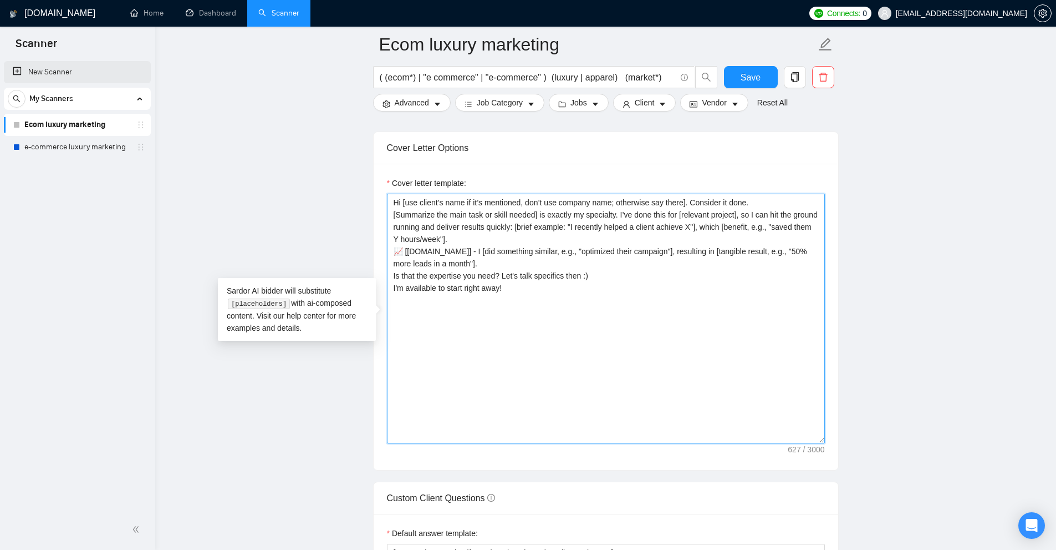
click at [16, 69] on section "Scanner New Scanner My Scanners Ecom luxury marketing e-commerce luxury marketi…" at bounding box center [528, 377] width 1056 height 3082
click at [587, 307] on textarea "Hi [use client’s name if it’s mentioned, don’t use company name; otherwise say …" at bounding box center [606, 319] width 438 height 250
click at [396, 199] on textarea "Hi [use client’s name if it’s mentioned, don’t use company name; otherwise say …" at bounding box center [606, 319] width 438 height 250
click at [409, 206] on textarea "Hi [use client’s name if it’s mentioned, don’t use company name; otherwise say …" at bounding box center [606, 319] width 438 height 250
drag, startPoint x: 404, startPoint y: 201, endPoint x: 639, endPoint y: 196, distance: 235.7
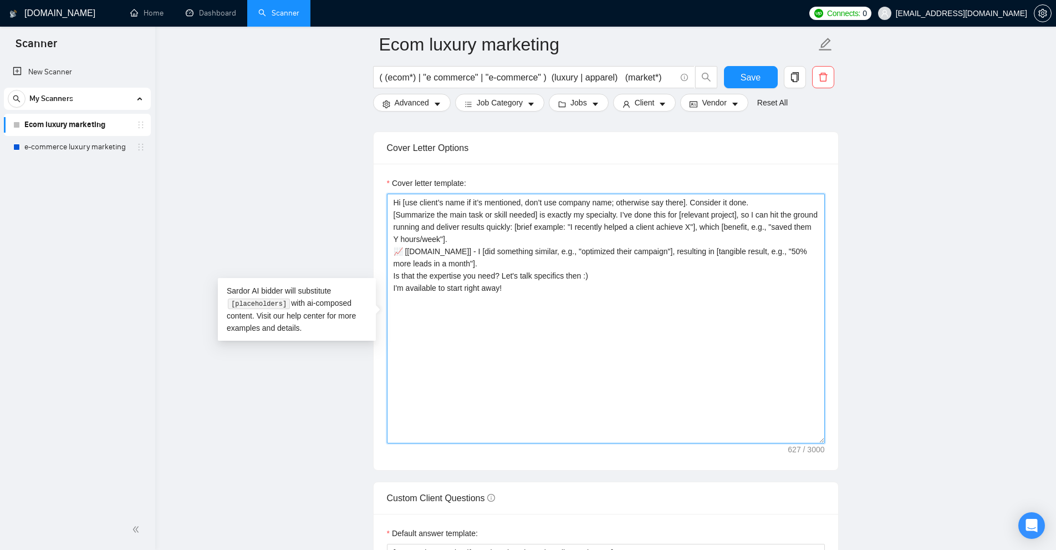
click at [639, 196] on textarea "Hi [use client’s name if it’s mentioned, don’t use company name; otherwise say …" at bounding box center [606, 319] width 438 height 250
click at [644, 196] on textarea "Hi [use client’s name if it’s mentioned, don’t use company name; otherwise say …" at bounding box center [606, 319] width 438 height 250
click at [623, 196] on textarea "Hi [use client’s name if it’s mentioned, don’t use company name; otherwise say …" at bounding box center [606, 319] width 438 height 250
drag, startPoint x: 623, startPoint y: 196, endPoint x: 675, endPoint y: 200, distance: 52.3
click at [675, 200] on textarea "Hi [use client’s name if it’s mentioned, don’t use company name; otherwise say …" at bounding box center [606, 319] width 438 height 250
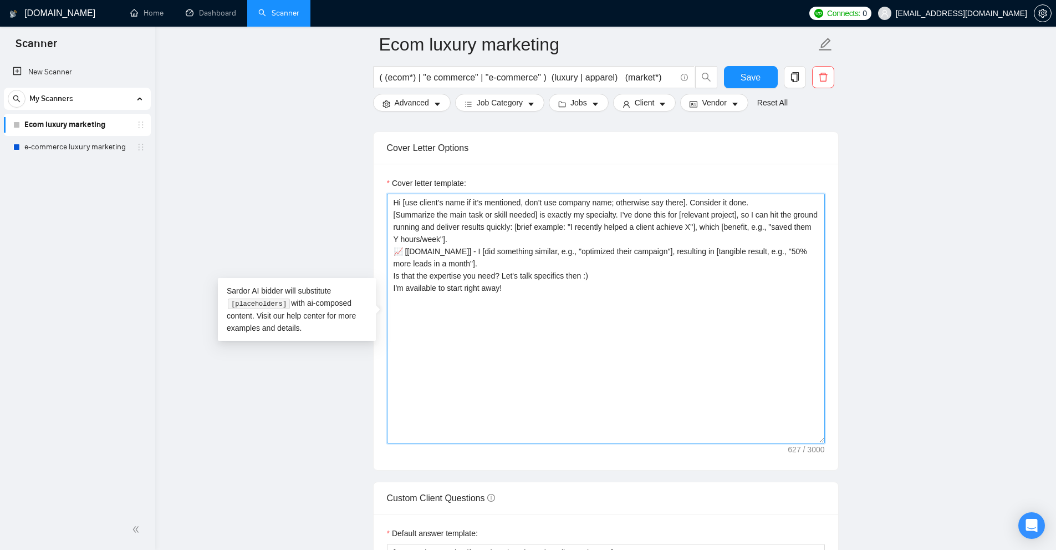
click at [670, 200] on textarea "Hi [use client’s name if it’s mentioned, don’t use company name; otherwise say …" at bounding box center [606, 319] width 438 height 250
drag, startPoint x: 649, startPoint y: 199, endPoint x: 691, endPoint y: 201, distance: 42.7
click at [693, 201] on textarea "Hi [use client’s name if it’s mentioned, don’t use company name; otherwise say …" at bounding box center [606, 319] width 438 height 250
drag, startPoint x: 691, startPoint y: 210, endPoint x: 694, endPoint y: 218, distance: 9.0
click at [691, 210] on textarea "Hi [use client’s name if it’s mentioned, don’t use company name; otherwise say …" at bounding box center [606, 319] width 438 height 250
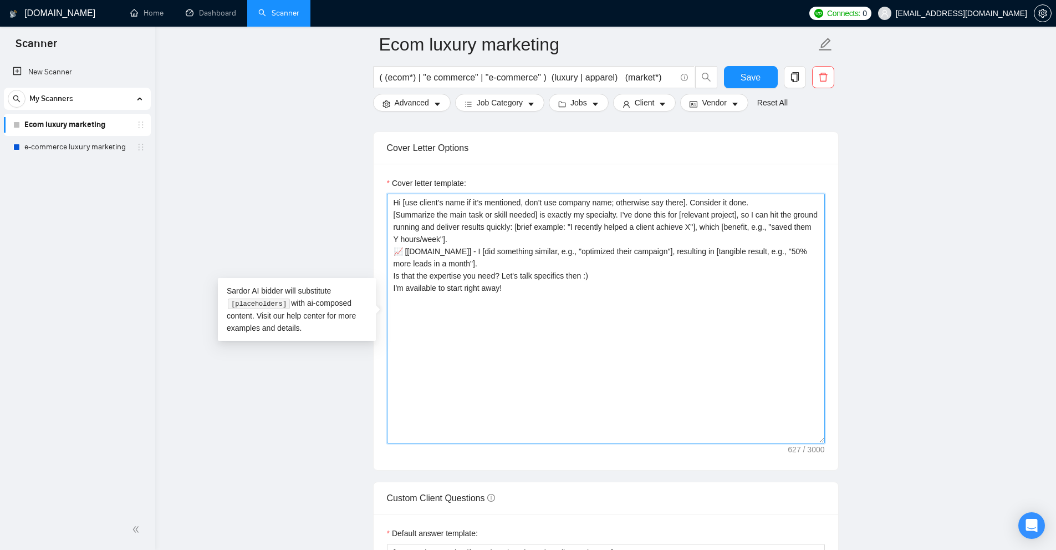
drag, startPoint x: 686, startPoint y: 202, endPoint x: 781, endPoint y: 200, distance: 94.9
click at [781, 200] on textarea "Hi [use client’s name if it’s mentioned, don’t use company name; otherwise say …" at bounding box center [606, 319] width 438 height 250
drag, startPoint x: 391, startPoint y: 198, endPoint x: 403, endPoint y: 199, distance: 11.7
click at [403, 199] on textarea "Hi [use client’s name if it’s mentioned, don’t use company name; otherwise say …" at bounding box center [606, 319] width 438 height 250
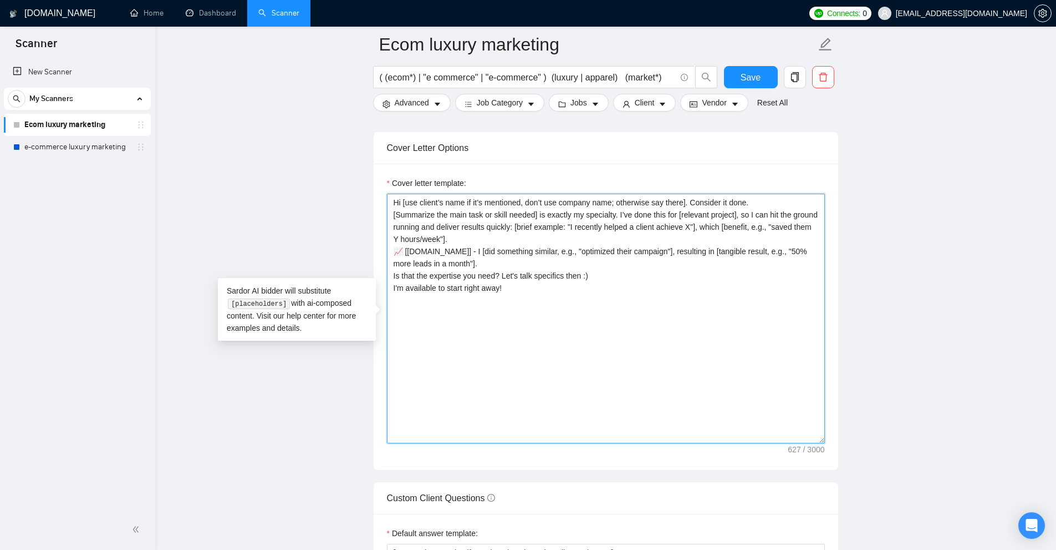
click at [488, 202] on textarea "Hi [use client’s name if it’s mentioned, don’t use company name; otherwise say …" at bounding box center [606, 319] width 438 height 250
click at [672, 245] on textarea "Hi [use client’s name if it’s mentioned, don’t use company name; otherwise say …" at bounding box center [606, 319] width 438 height 250
drag, startPoint x: 685, startPoint y: 198, endPoint x: 815, endPoint y: 198, distance: 129.8
click at [815, 198] on textarea "Hi [use client’s name if it’s mentioned, don’t use company name; otherwise say …" at bounding box center [606, 319] width 438 height 250
click at [566, 239] on textarea "Hi [use client’s name if it’s mentioned, don’t use company name; otherwise say …" at bounding box center [606, 319] width 438 height 250
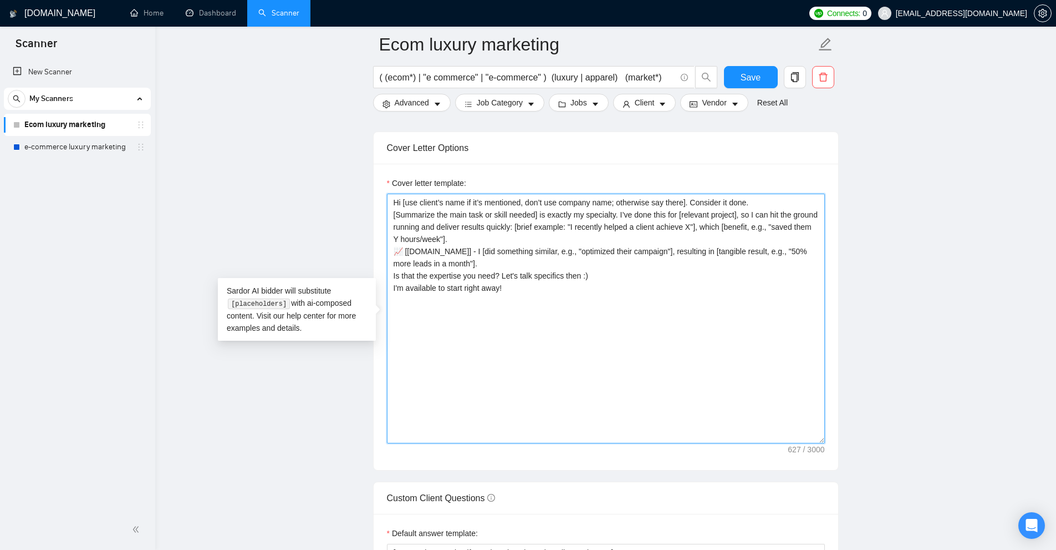
drag, startPoint x: 445, startPoint y: 213, endPoint x: 540, endPoint y: 212, distance: 94.8
click at [540, 212] on textarea "Hi [use client’s name if it’s mentioned, don’t use company name; otherwise say …" at bounding box center [606, 319] width 438 height 250
click at [552, 219] on textarea "Hi [use client’s name if it’s mentioned, don’t use company name; otherwise say …" at bounding box center [606, 319] width 438 height 250
drag, startPoint x: 539, startPoint y: 213, endPoint x: 612, endPoint y: 215, distance: 72.7
click at [612, 215] on textarea "Hi [use client’s name if it’s mentioned, don’t use company name; otherwise say …" at bounding box center [606, 319] width 438 height 250
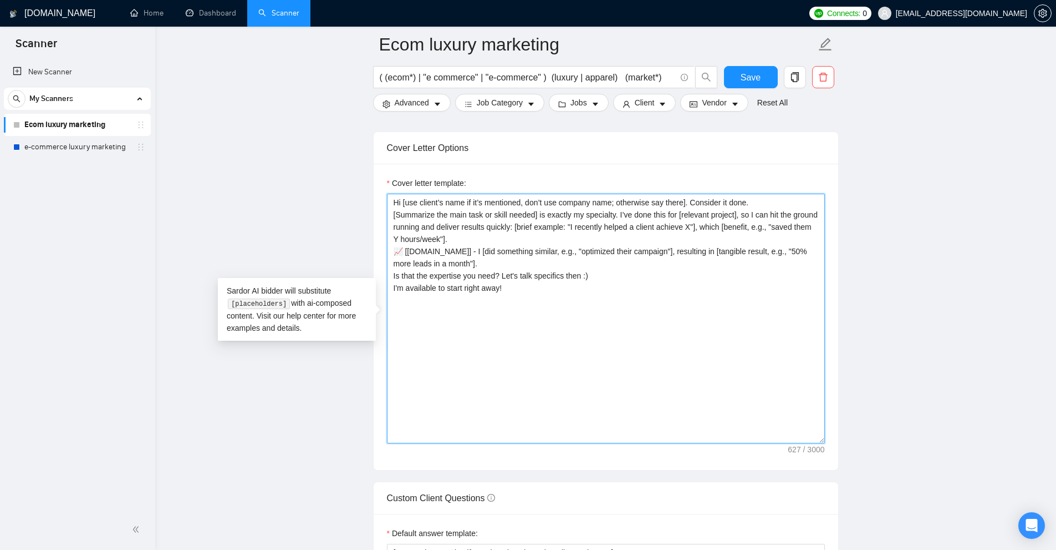
click at [612, 215] on textarea "Hi [use client’s name if it’s mentioned, don’t use company name; otherwise say …" at bounding box center [606, 319] width 438 height 250
drag, startPoint x: 701, startPoint y: 305, endPoint x: 365, endPoint y: 95, distance: 396.5
click at [365, 95] on main "Ecom luxury marketing ( (ecom*) | "e commerce" | "e-commerce" ) (luxury | appar…" at bounding box center [606, 356] width 866 height 2952
click at [622, 397] on textarea "Hi [use client’s name if it’s mentioned, don’t use company name; otherwise say …" at bounding box center [606, 319] width 438 height 250
click at [555, 332] on textarea "Hi [use client’s name if it’s mentioned, don’t use company name; otherwise say …" at bounding box center [606, 319] width 438 height 250
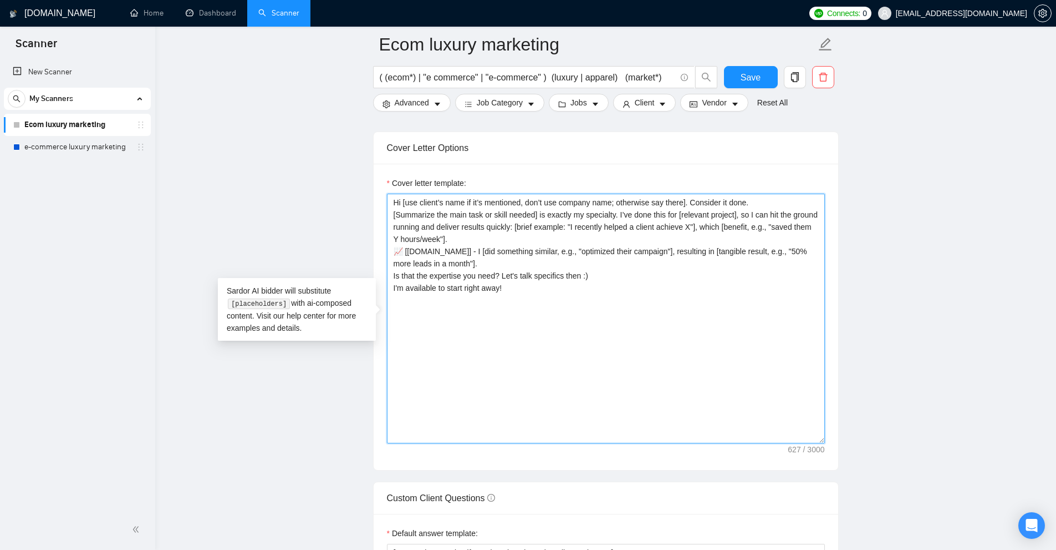
drag, startPoint x: 646, startPoint y: 348, endPoint x: 405, endPoint y: 263, distance: 255.7
click at [388, 260] on textarea "Hi [use client’s name if it’s mentioned, don’t use company name; otherwise say …" at bounding box center [606, 319] width 438 height 250
click at [465, 260] on textarea "Hi [use client’s name if it’s mentioned, don’t use company name; otherwise say …" at bounding box center [606, 319] width 438 height 250
click at [459, 238] on textarea "Hi [use client’s name if it’s mentioned, don’t use company name; otherwise say …" at bounding box center [606, 319] width 438 height 250
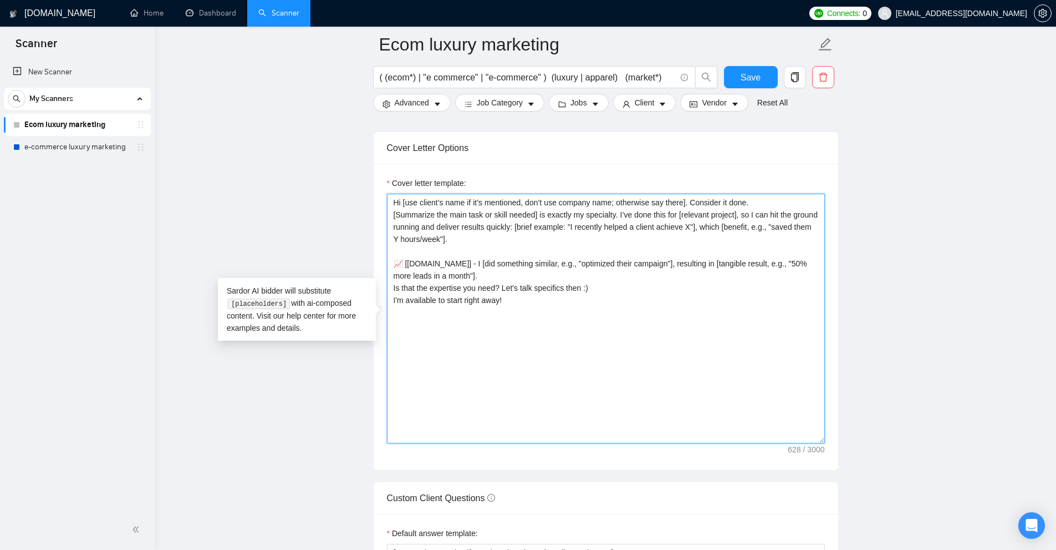
drag, startPoint x: 406, startPoint y: 260, endPoint x: 478, endPoint y: 262, distance: 71.6
click at [478, 262] on textarea "Hi [use client’s name if it’s mentioned, don’t use company name; otherwise say …" at bounding box center [606, 319] width 438 height 250
click at [485, 266] on textarea "Hi [use client’s name if it’s mentioned, don’t use company name; otherwise say …" at bounding box center [606, 319] width 438 height 250
drag, startPoint x: 410, startPoint y: 261, endPoint x: 480, endPoint y: 257, distance: 70.5
click at [480, 257] on textarea "Hi [use client’s name if it’s mentioned, don’t use company name; otherwise say …" at bounding box center [606, 319] width 438 height 250
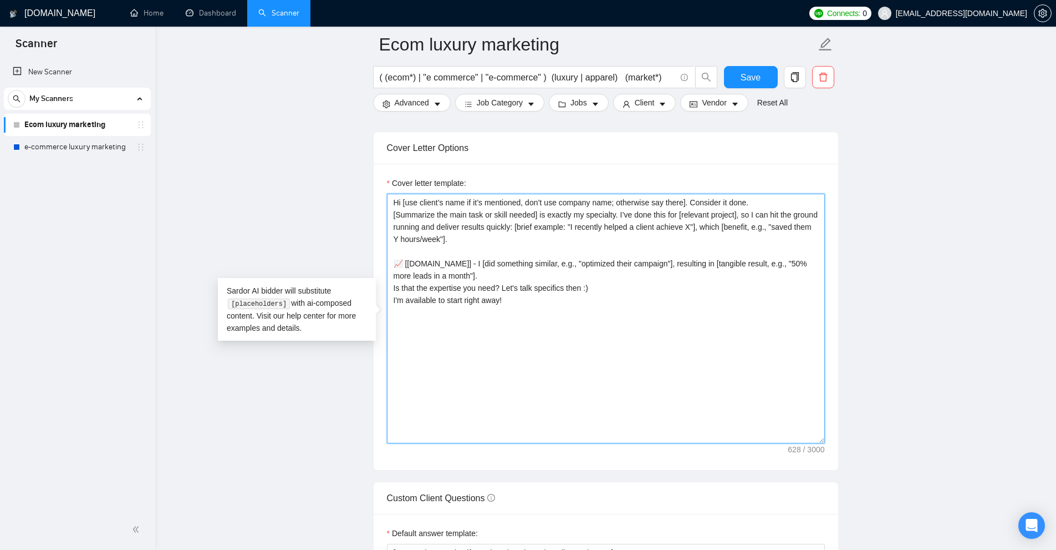
click at [477, 258] on textarea "Hi [use client’s name if it’s mentioned, don’t use company name; otherwise say …" at bounding box center [606, 319] width 438 height 250
click at [464, 262] on textarea "Hi [use client’s name if it’s mentioned, don’t use company name; otherwise say …" at bounding box center [606, 319] width 438 height 250
drag, startPoint x: 464, startPoint y: 262, endPoint x: 418, endPoint y: 263, distance: 46.0
click at [418, 263] on textarea "Hi [use client’s name if it’s mentioned, don’t use company name; otherwise say …" at bounding box center [606, 319] width 438 height 250
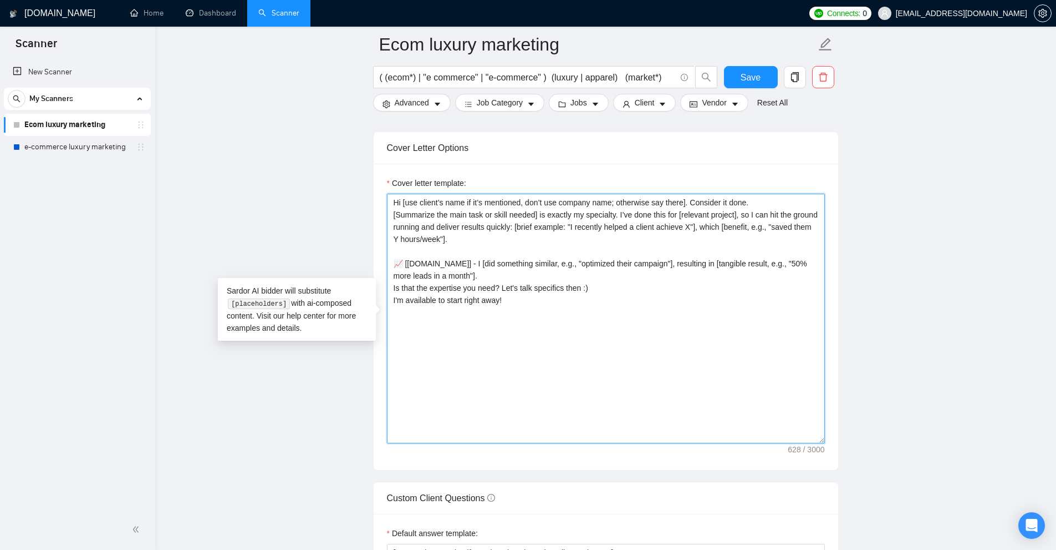
drag, startPoint x: 482, startPoint y: 261, endPoint x: 494, endPoint y: 262, distance: 11.7
click at [491, 261] on textarea "Hi [use client’s name if it’s mentioned, don’t use company name; otherwise say …" at bounding box center [606, 319] width 438 height 250
click at [502, 262] on textarea "Hi [use client’s name if it’s mentioned, don’t use company name; otherwise say …" at bounding box center [606, 319] width 438 height 250
drag, startPoint x: 489, startPoint y: 260, endPoint x: 608, endPoint y: 264, distance: 118.8
click at [608, 264] on textarea "Hi [use client’s name if it’s mentioned, don’t use company name; otherwise say …" at bounding box center [606, 319] width 438 height 250
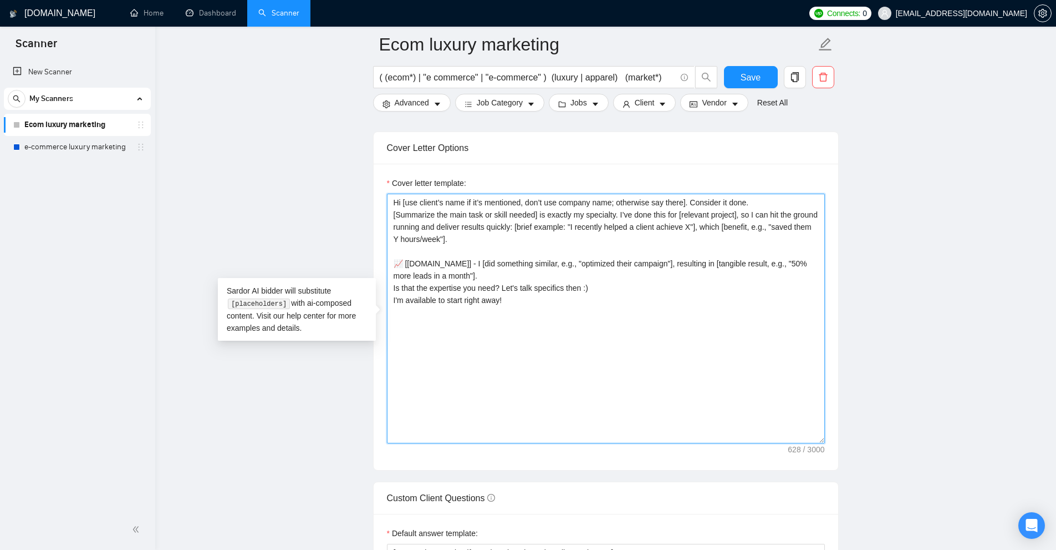
click at [612, 268] on textarea "Hi [use client’s name if it’s mentioned, don’t use company name; otherwise say …" at bounding box center [606, 319] width 438 height 250
drag, startPoint x: 576, startPoint y: 263, endPoint x: 676, endPoint y: 267, distance: 99.9
click at [670, 261] on textarea "Hi [use client’s name if it’s mentioned, don’t use company name; otherwise say …" at bounding box center [606, 319] width 438 height 250
click at [683, 285] on textarea "Hi [use client’s name if it’s mentioned, don’t use company name; otherwise say …" at bounding box center [606, 319] width 438 height 250
click at [566, 276] on textarea "Hi [use client’s name if it’s mentioned, don’t use company name; otherwise say …" at bounding box center [606, 319] width 438 height 250
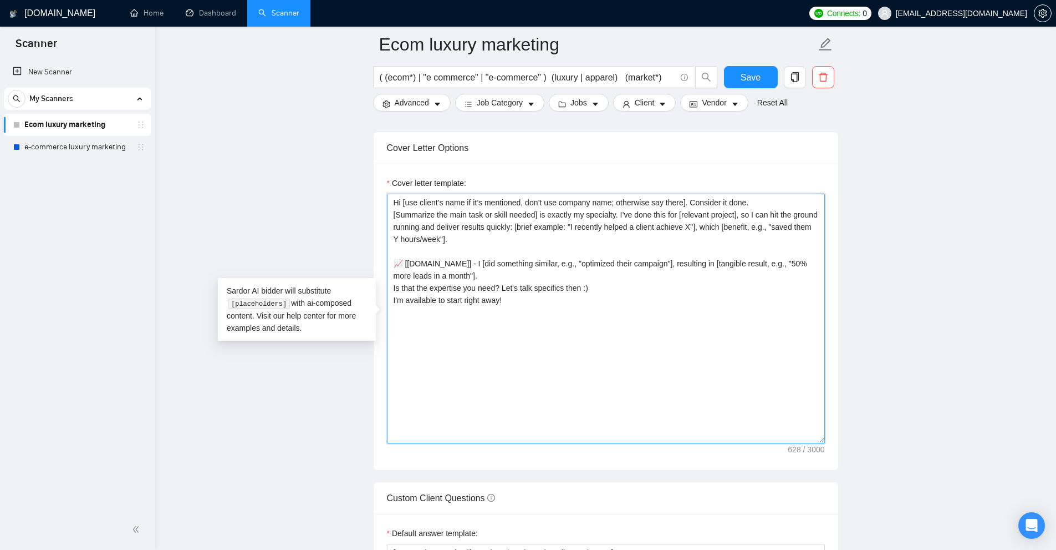
paste textarea "I’ve just completed [put ‘an exact project’ or ‘a very similar project’ dependi…"
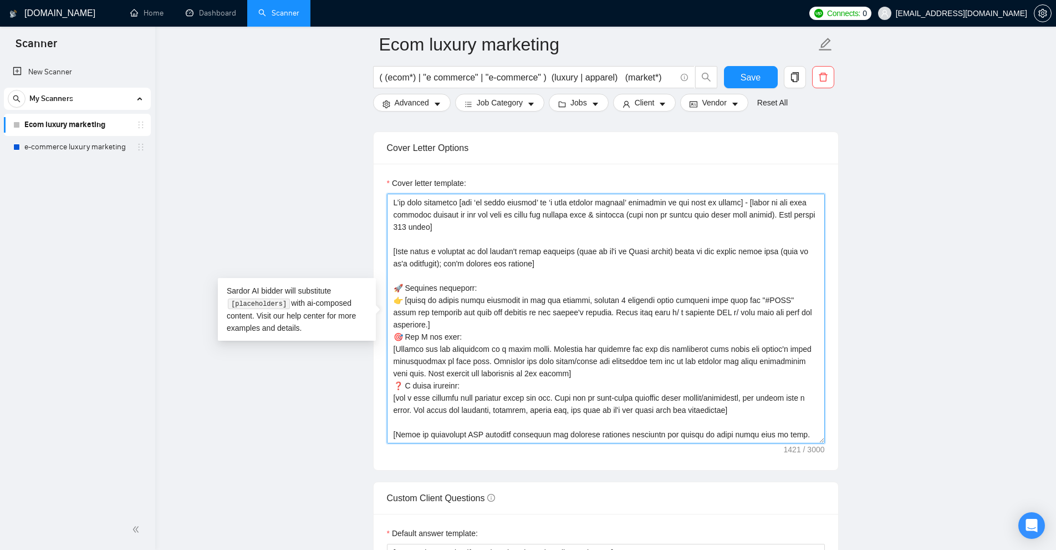
click at [495, 208] on textarea "Cover letter template:" at bounding box center [606, 319] width 438 height 250
drag, startPoint x: 464, startPoint y: 200, endPoint x: 470, endPoint y: 200, distance: 6.1
click at [470, 200] on textarea "Cover letter template:" at bounding box center [606, 319] width 438 height 250
click at [474, 202] on textarea "Cover letter template:" at bounding box center [606, 319] width 438 height 250
drag, startPoint x: 506, startPoint y: 202, endPoint x: 689, endPoint y: 206, distance: 183.6
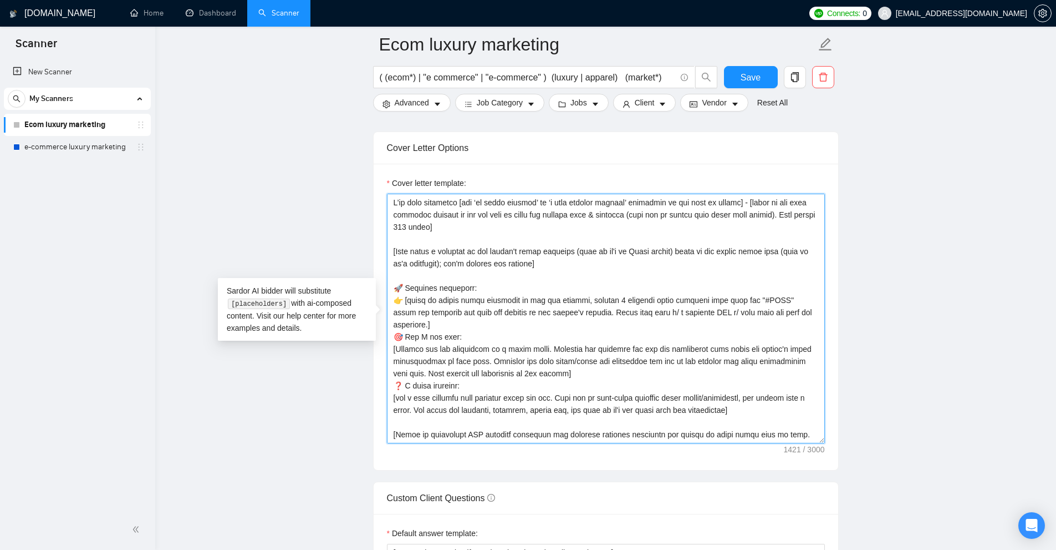
click at [689, 206] on textarea "Cover letter template:" at bounding box center [606, 319] width 438 height 250
drag, startPoint x: 744, startPoint y: 268, endPoint x: 756, endPoint y: 253, distance: 19.7
click at [744, 267] on textarea "Cover letter template:" at bounding box center [606, 319] width 438 height 250
drag, startPoint x: 750, startPoint y: 201, endPoint x: 564, endPoint y: 214, distance: 186.2
click at [564, 214] on textarea "Cover letter template:" at bounding box center [606, 319] width 438 height 250
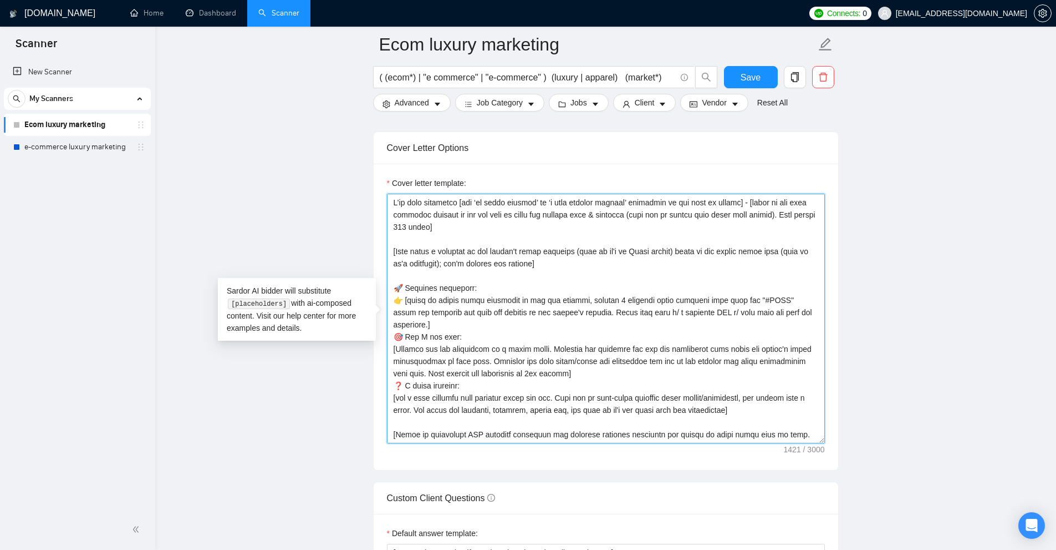
click at [499, 243] on textarea "Cover letter template:" at bounding box center [606, 319] width 438 height 250
drag, startPoint x: 428, startPoint y: 212, endPoint x: 542, endPoint y: 216, distance: 113.7
click at [540, 213] on textarea "Cover letter template:" at bounding box center [606, 319] width 438 height 250
click at [555, 235] on textarea "Cover letter template:" at bounding box center [606, 319] width 438 height 250
drag, startPoint x: 504, startPoint y: 212, endPoint x: 689, endPoint y: 218, distance: 184.8
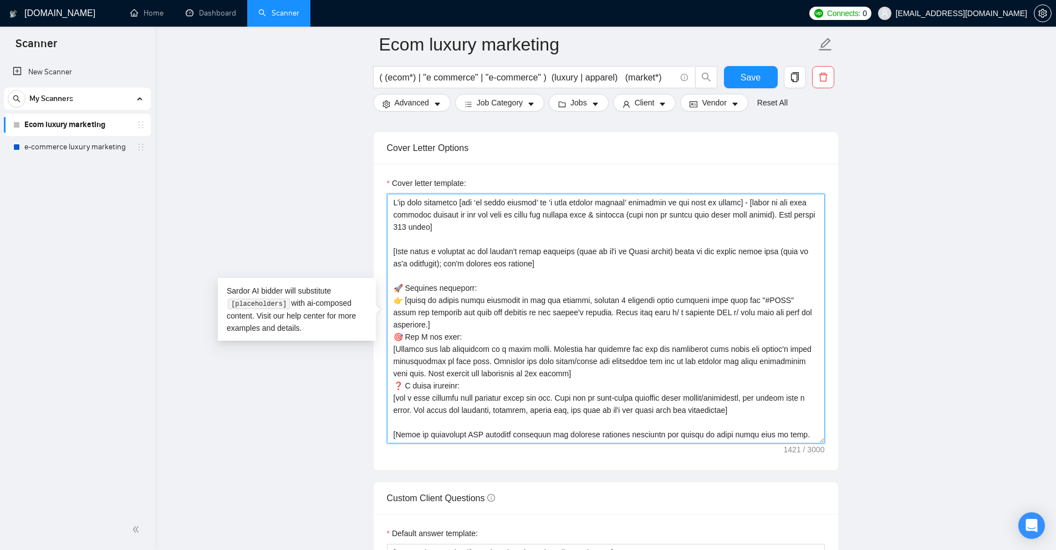
click at [689, 218] on textarea "Cover letter template:" at bounding box center [606, 319] width 438 height 250
click at [674, 220] on textarea "Cover letter template:" at bounding box center [606, 319] width 438 height 250
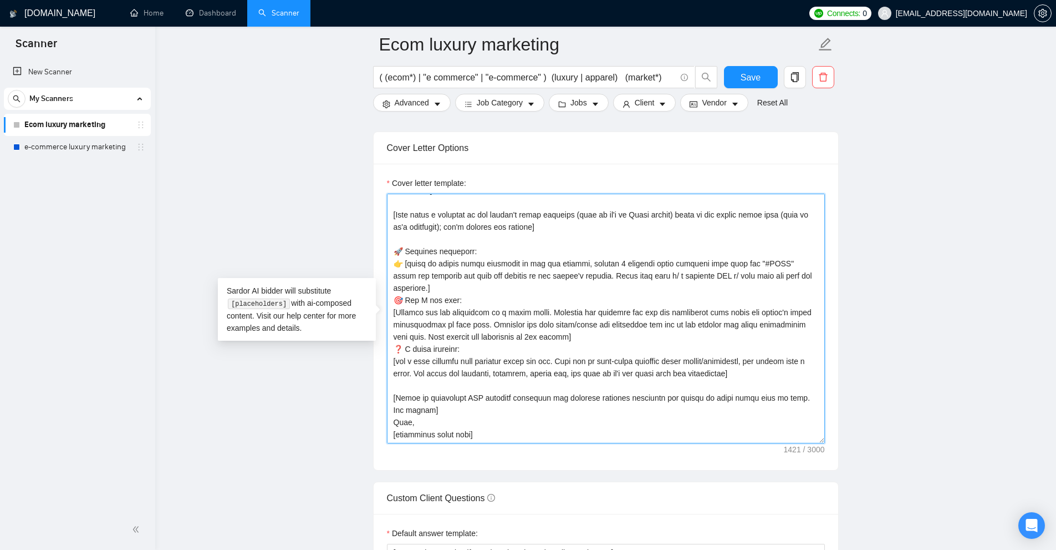
click at [655, 382] on textarea "Cover letter template:" at bounding box center [606, 319] width 438 height 250
drag, startPoint x: 394, startPoint y: 231, endPoint x: 568, endPoint y: 235, distance: 174.2
click at [568, 235] on textarea "Cover letter template:" at bounding box center [606, 319] width 438 height 250
drag, startPoint x: 401, startPoint y: 288, endPoint x: 587, endPoint y: 289, distance: 185.2
click at [587, 289] on textarea "Cover letter template:" at bounding box center [606, 319] width 438 height 250
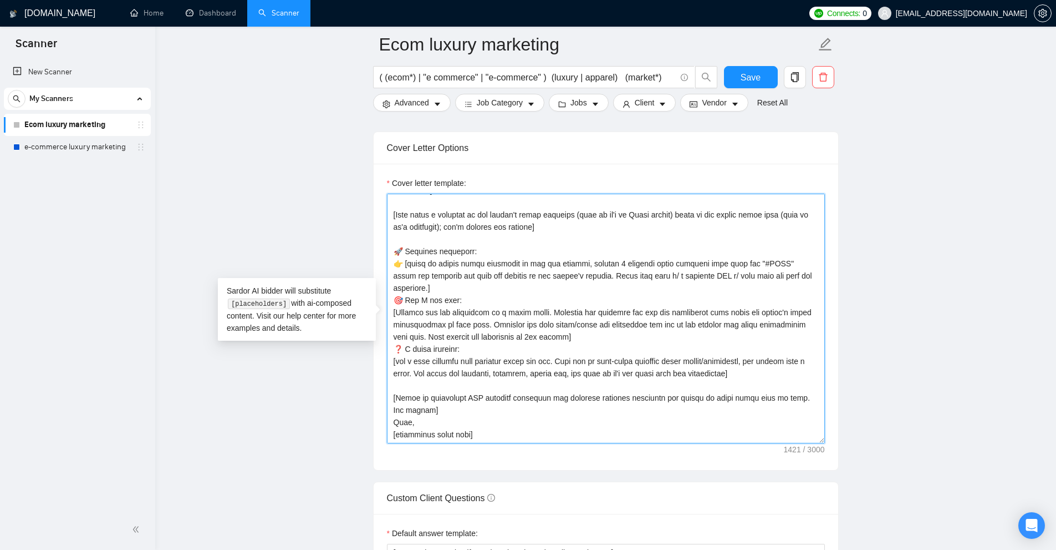
drag, startPoint x: 394, startPoint y: 339, endPoint x: 519, endPoint y: 345, distance: 125.5
click at [519, 345] on textarea "Cover letter template:" at bounding box center [606, 319] width 438 height 250
drag, startPoint x: 403, startPoint y: 383, endPoint x: 457, endPoint y: 396, distance: 55.9
click at [457, 396] on textarea "Cover letter template:" at bounding box center [606, 319] width 438 height 250
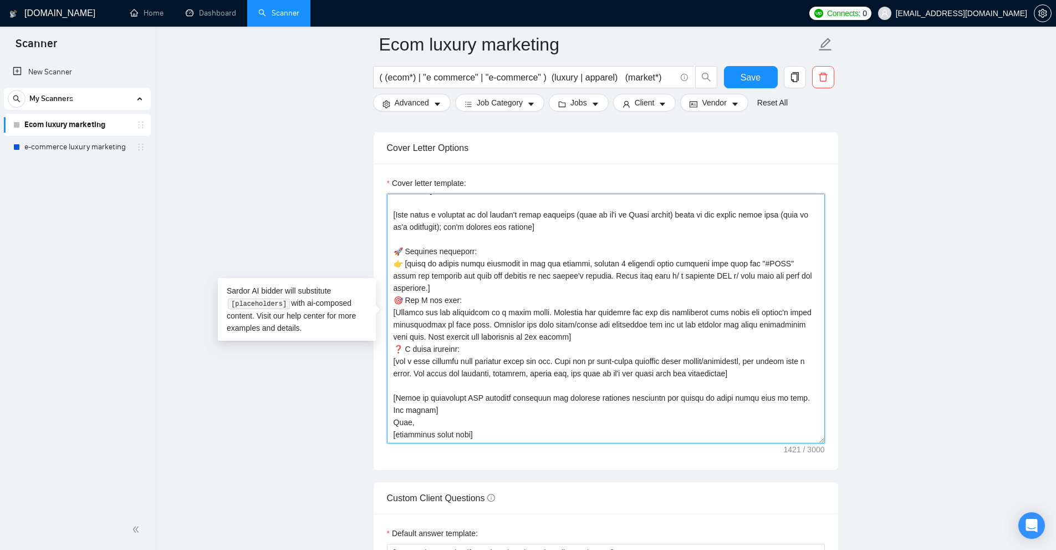
click at [457, 396] on textarea "Cover letter template:" at bounding box center [606, 319] width 438 height 250
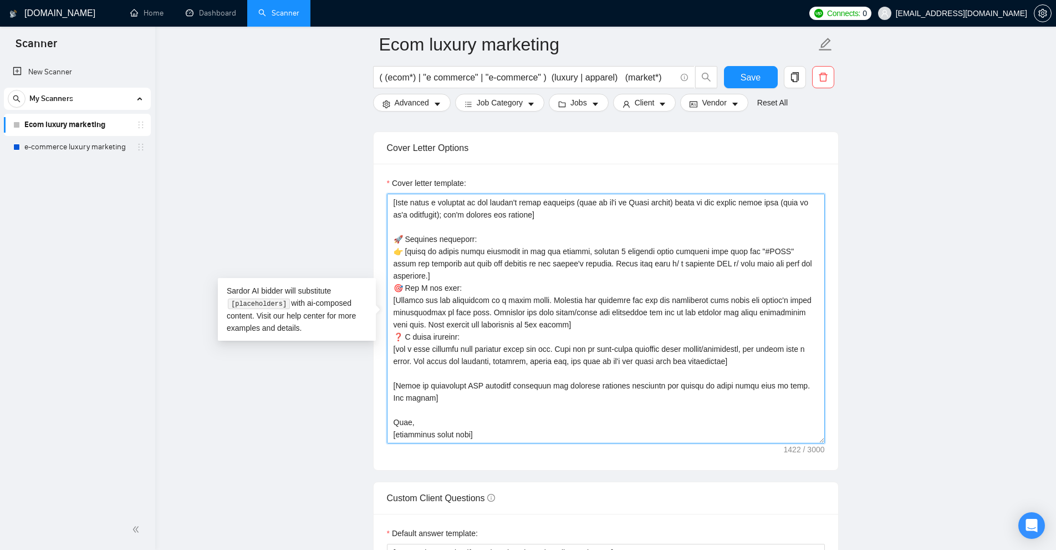
scroll to position [0, 0]
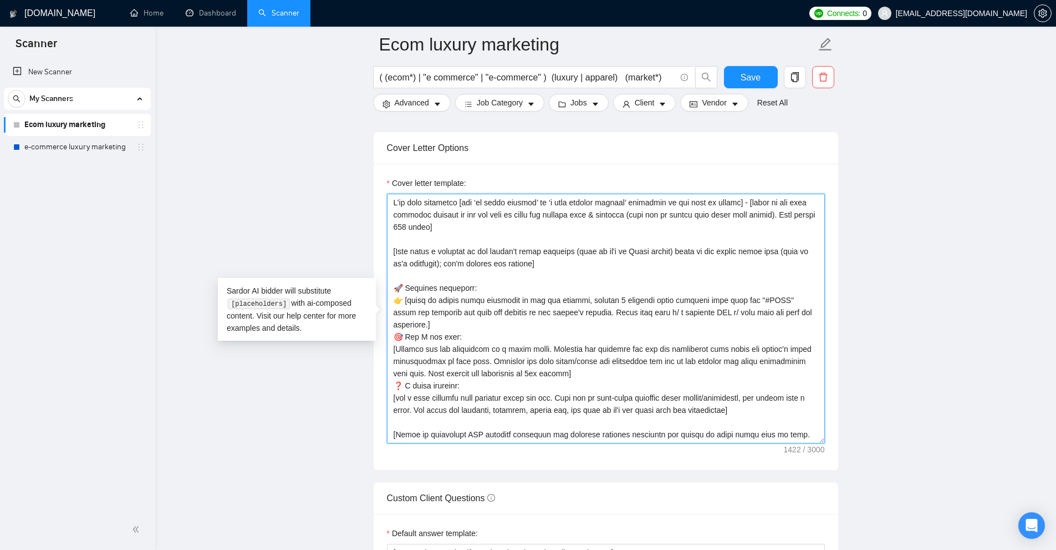
drag, startPoint x: 438, startPoint y: 394, endPoint x: 571, endPoint y: 295, distance: 166.0
click at [566, 295] on textarea "Cover letter template:" at bounding box center [606, 319] width 438 height 250
click at [593, 303] on textarea "Cover letter template:" at bounding box center [606, 319] width 438 height 250
type textarea "I’ve just completed [put ‘an exact project’ or ‘a very similar project’ dependi…"
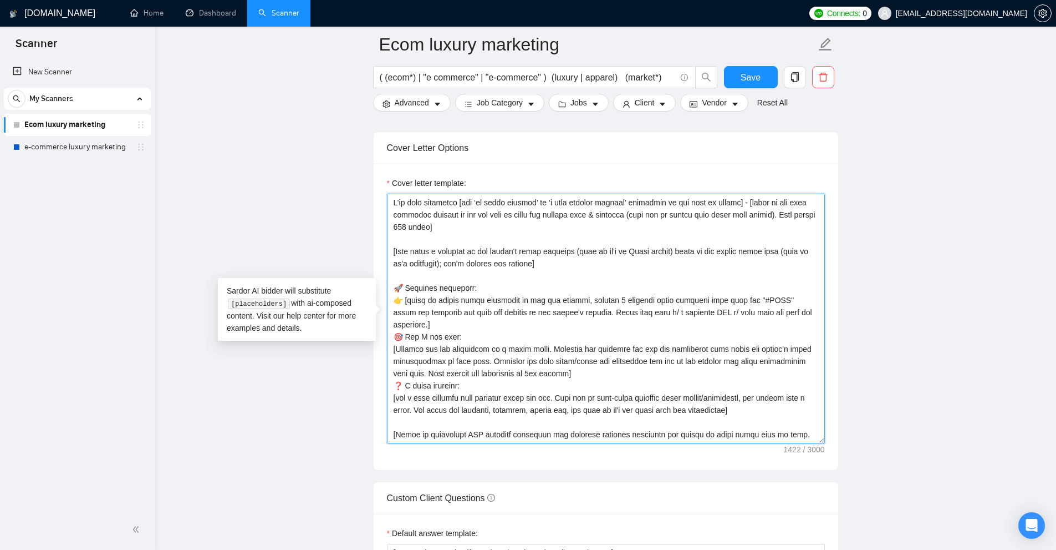
click at [642, 364] on textarea "Cover letter template:" at bounding box center [606, 319] width 438 height 250
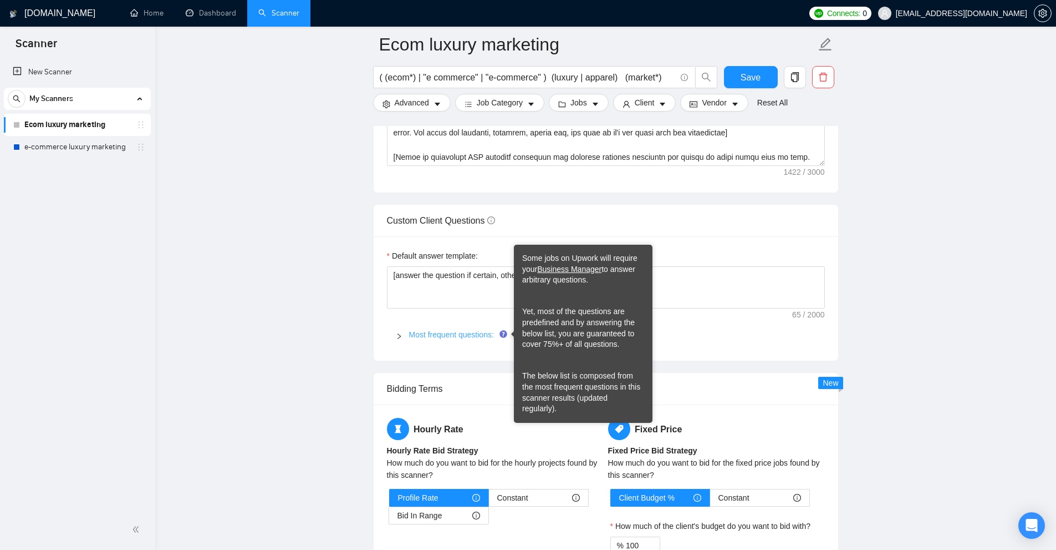
click at [423, 330] on link "Most frequent questions:" at bounding box center [451, 334] width 85 height 9
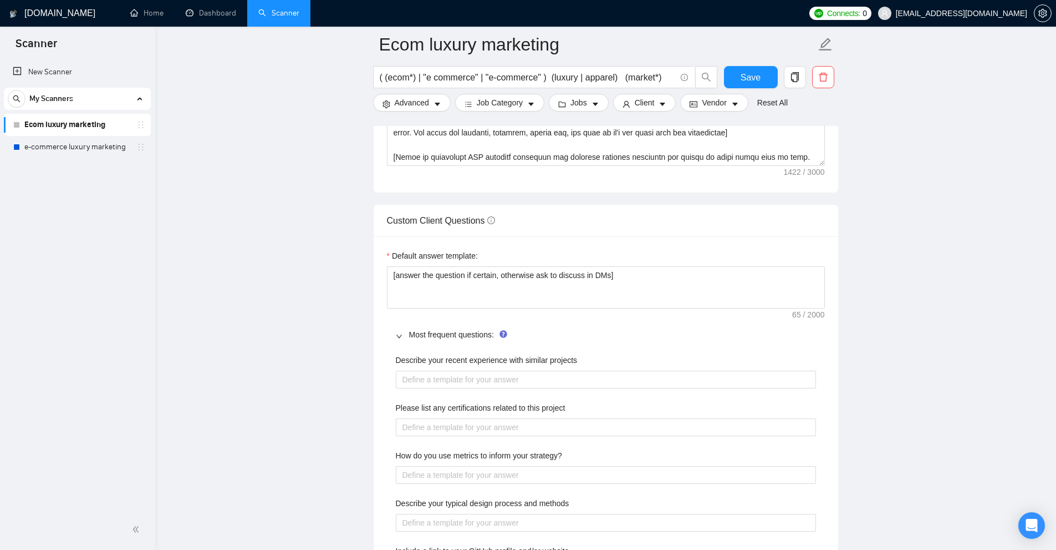
drag, startPoint x: 374, startPoint y: 273, endPoint x: 965, endPoint y: 277, distance: 590.6
click at [965, 277] on main "Ecom luxury marketing ( (ecom*) | "e commerce" | "e-commerce" ) (luxury | appar…" at bounding box center [606, 324] width 866 height 3442
click at [713, 272] on textarea "[answer the question if certain, otherwise ask to discuss in DMs]" at bounding box center [606, 287] width 438 height 42
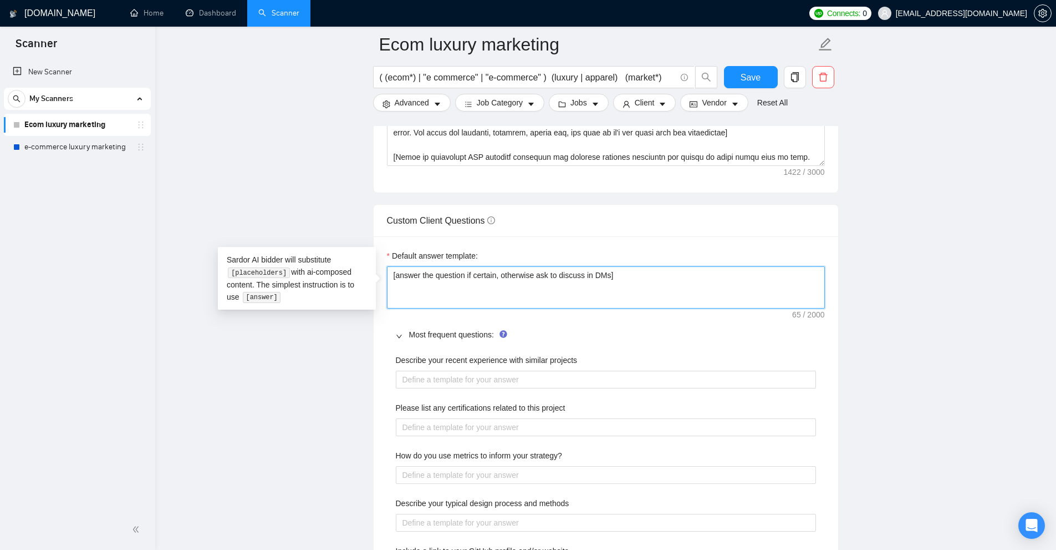
drag, startPoint x: 381, startPoint y: 263, endPoint x: 323, endPoint y: 277, distance: 59.2
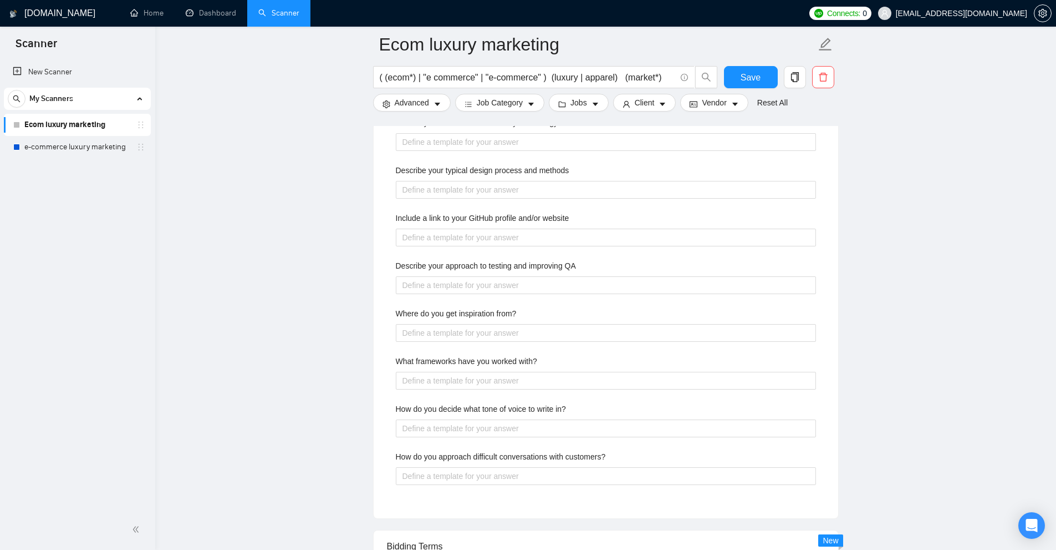
scroll to position [1608, 0]
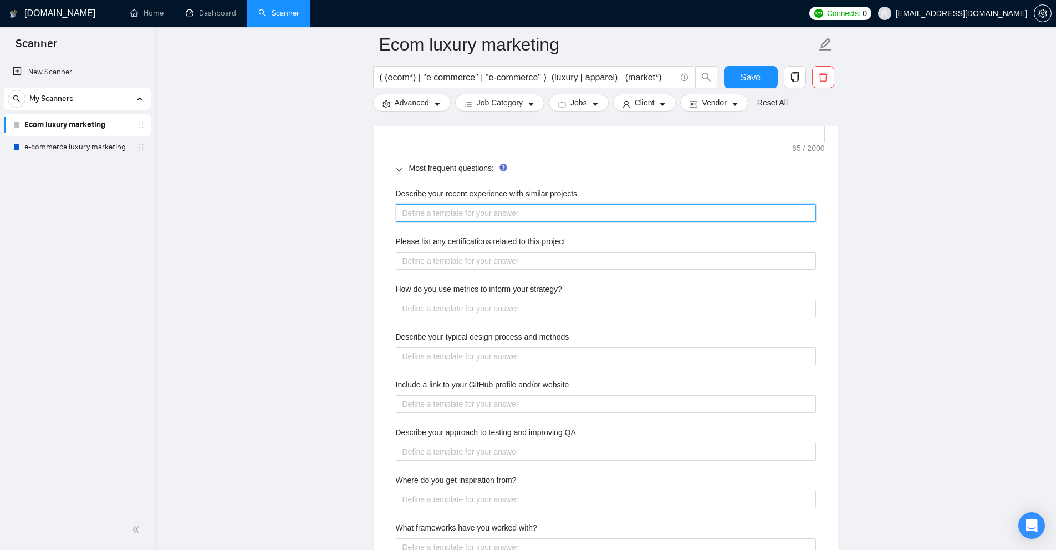
click at [434, 210] on projects "Describe your recent experience with similar projects" at bounding box center [606, 213] width 420 height 18
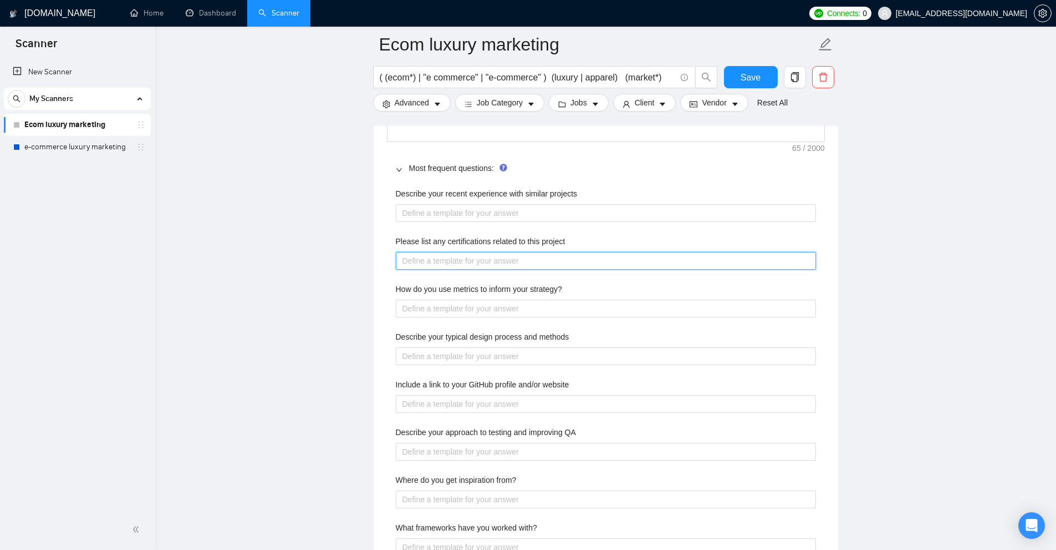
click at [622, 268] on project "Please list any certifications related to this project" at bounding box center [606, 261] width 420 height 18
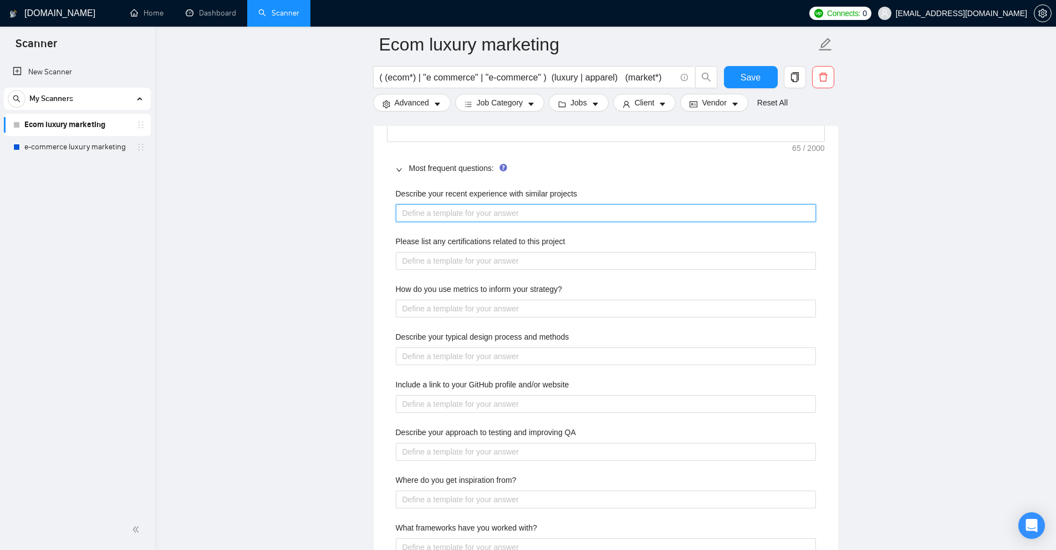
click at [526, 214] on projects "Describe your recent experience with similar projects" at bounding box center [606, 213] width 420 height 18
type projects "["
type projects "[]"
type projects "[a]"
type projects "[an]"
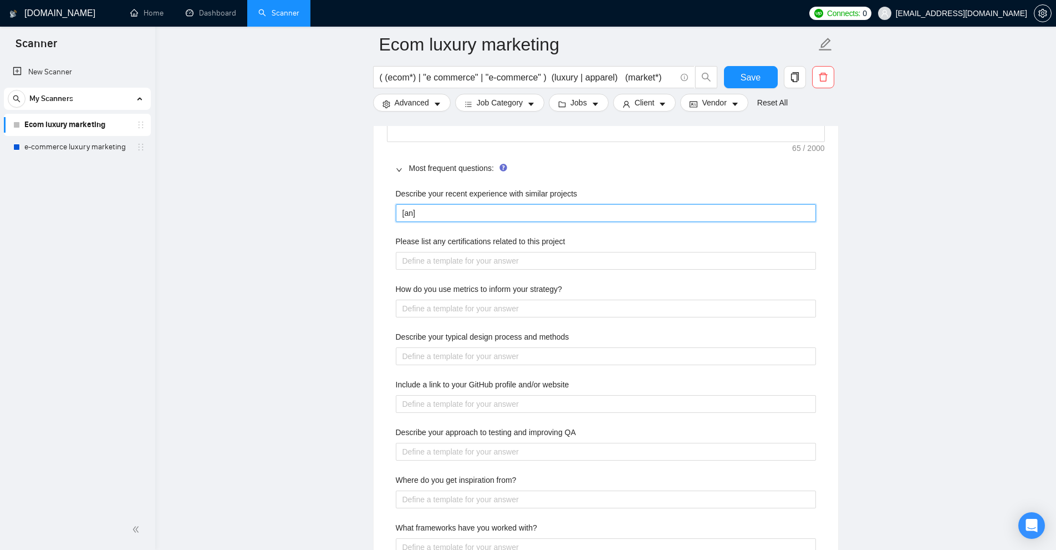
type projects "[ans]"
type projects "[answ]"
type projects "[answe]"
type projects "[answer]"
type projects "I[answer]"
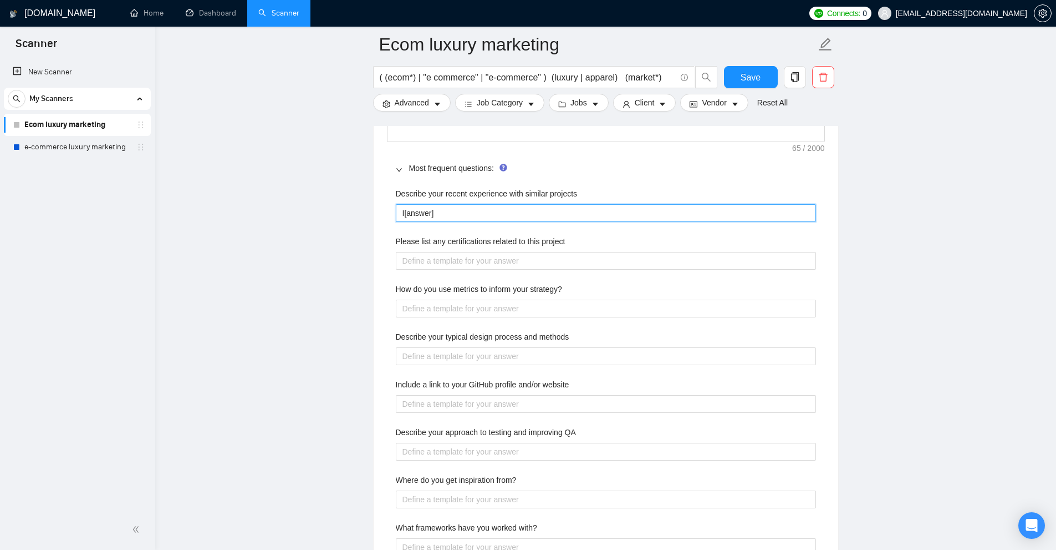
type projects "I'[answer]"
type projects "I'v[answer]"
type projects "I've[answer]"
type projects "I've [answer]"
type projects "I've c[answer]"
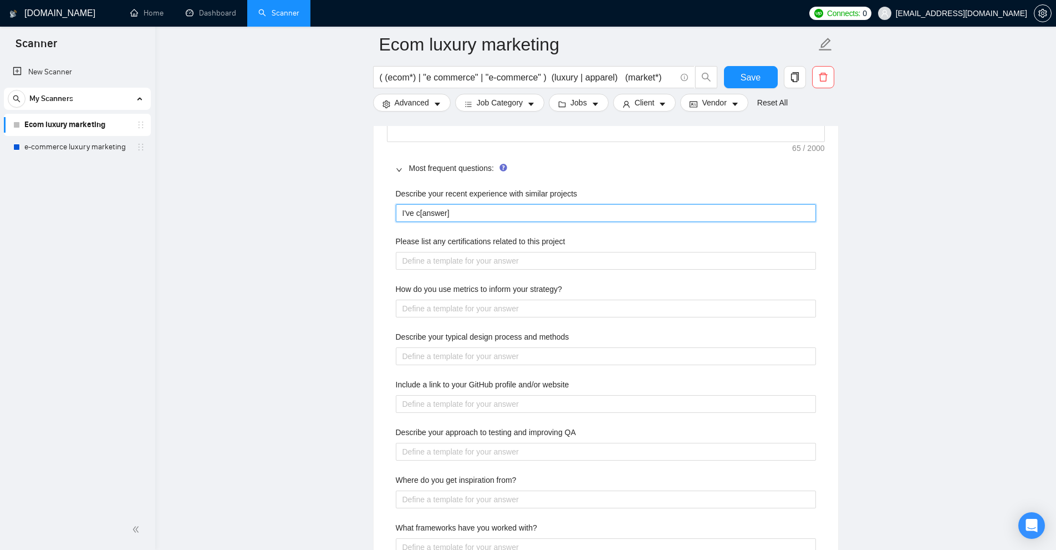
type projects "I've co[answer]"
type projects "I've com[answer]"
type projects "I've comp[answer]"
type projects "I've compl[answer]"
type projects "I've complt[answer]"
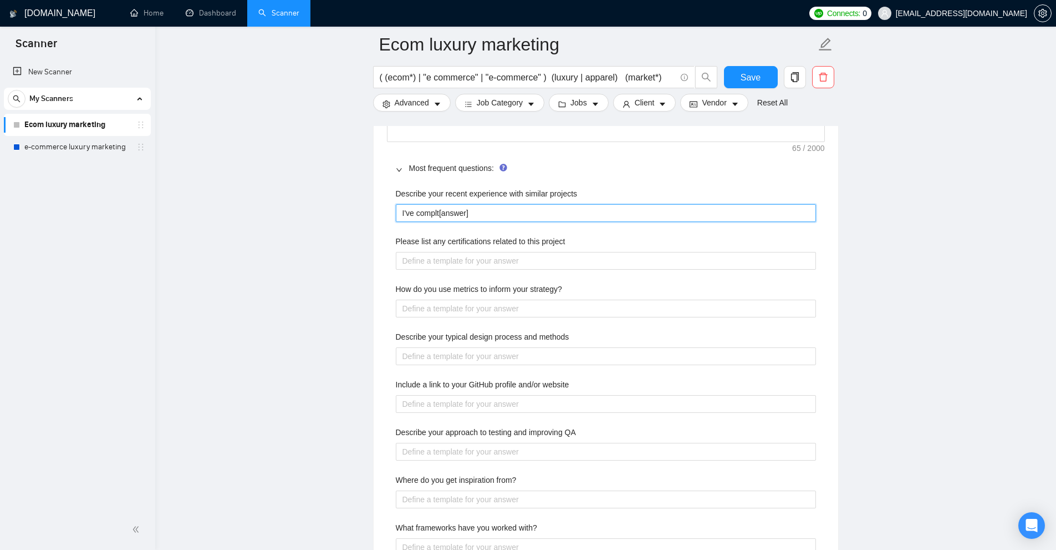
type projects "I've complte[answer]"
type projects "I've complted[answer]"
type projects "I've complted [answer]"
type projects "I've complted [l]"
type projects "I've complted [li]"
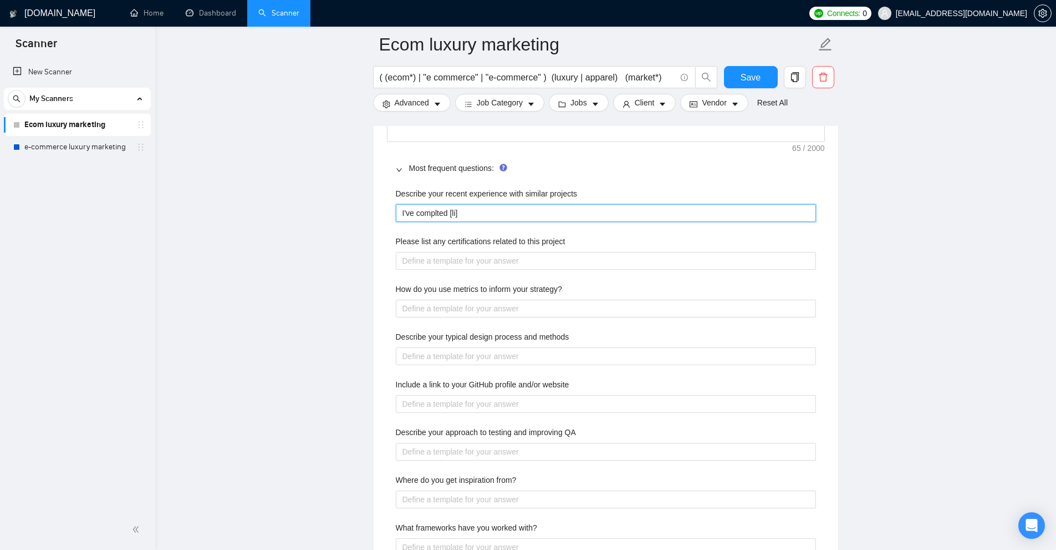
type projects "I've complted [lin]"
type projects "I've complted [link]"
type projects "I've complted [link ]"
type projects "I've complted [link d]"
type projects "I've complted [link de]"
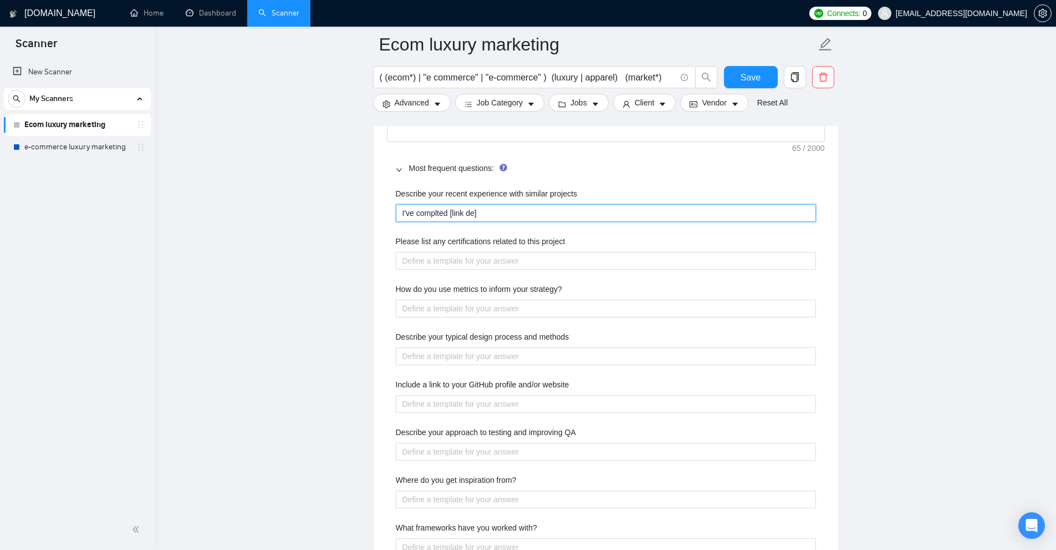
type projects "I've complted [link des]"
type projects "I've complted [link desc]"
drag, startPoint x: 421, startPoint y: 218, endPoint x: 246, endPoint y: 206, distance: 175.1
click at [246, 206] on main "Ecom luxury marketing ( (ecom*) | "e commerce" | "e-commerce" ) (luxury | appar…" at bounding box center [606, 157] width 866 height 3442
click at [540, 208] on projects "I've complted [link desc]" at bounding box center [606, 213] width 420 height 18
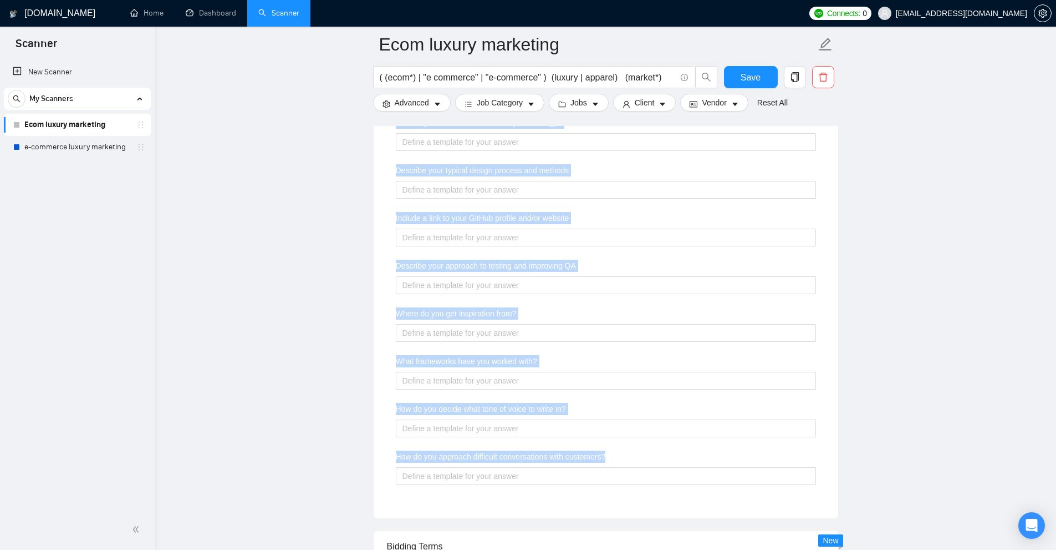
drag, startPoint x: 401, startPoint y: 181, endPoint x: 611, endPoint y: 441, distance: 333.6
click at [611, 441] on div "Describe your recent experience with similar projects Please list any certifica…" at bounding box center [606, 259] width 438 height 490
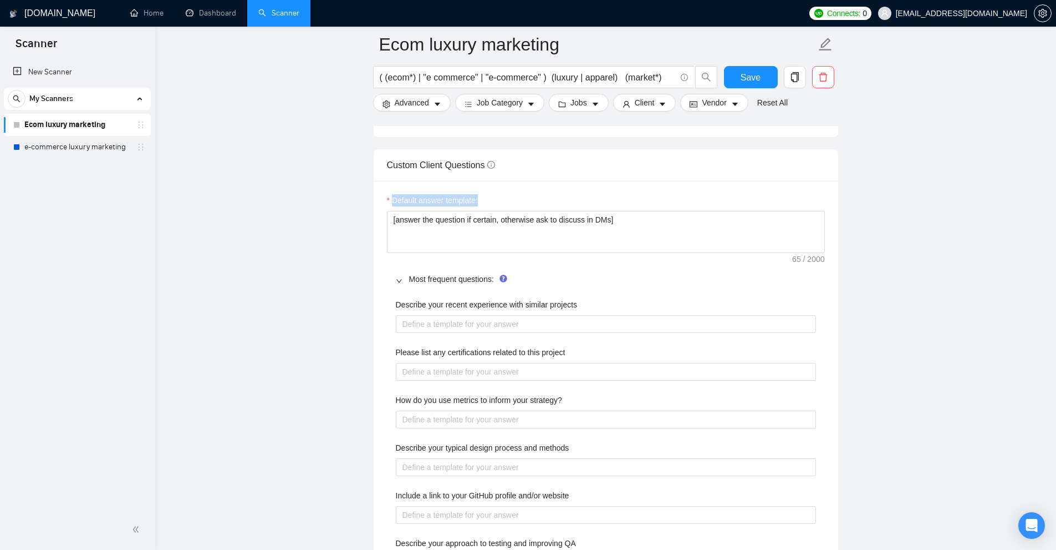
drag, startPoint x: 835, startPoint y: 234, endPoint x: 266, endPoint y: 205, distance: 569.7
click at [266, 205] on main "Ecom luxury marketing ( (ecom*) | "e commerce" | "e-commerce" ) (luxury | appar…" at bounding box center [606, 268] width 866 height 3442
click at [429, 222] on textarea "[answer the question if certain, otherwise ask to discuss in DMs]" at bounding box center [606, 232] width 438 height 42
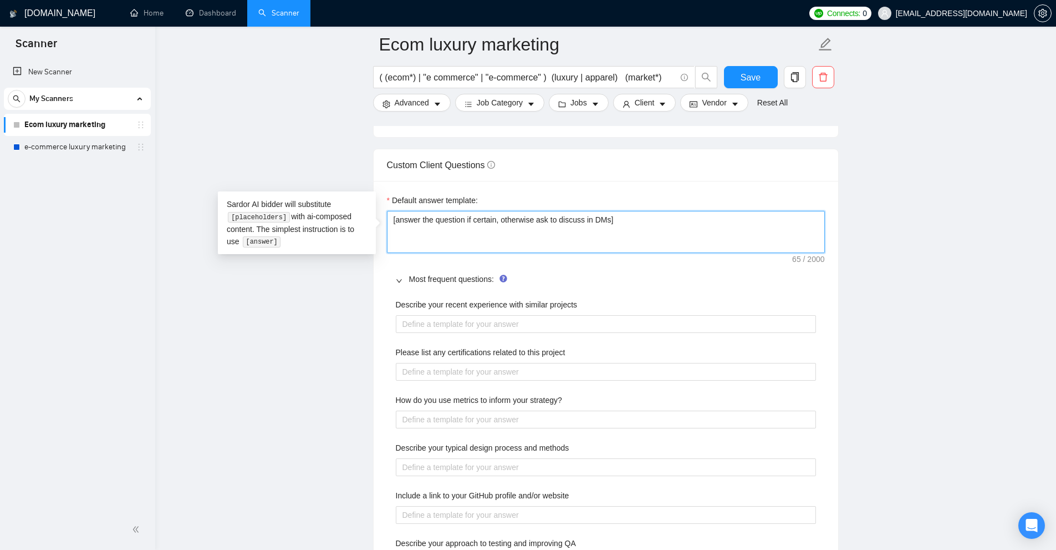
drag, startPoint x: 681, startPoint y: 234, endPoint x: 246, endPoint y: 221, distance: 434.9
click at [701, 235] on textarea "[answer the question if certain, otherwise ask to discuss in DMs]" at bounding box center [606, 232] width 438 height 42
type textarea "[answer the question if certain, otherwise ask to discuss in DMs]"
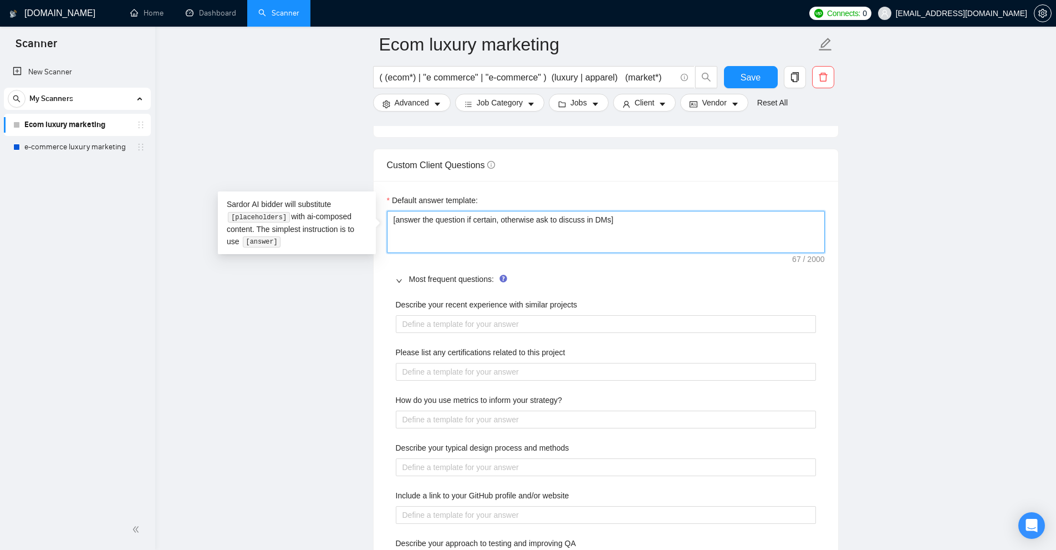
type textarea "[answer the question if certain, otherwise ask to discuss in DMs] ["
type textarea "[answer the question if certain, otherwise ask to discuss in DMs] []"
type textarea "[answer the question if certain, otherwise ask to discuss in DMs] [n]"
type textarea "[answer the question if certain, otherwise ask to discuss in DMs] [ne]"
type textarea "[answer the question if certain, otherwise ask to discuss in DMs] [nev]"
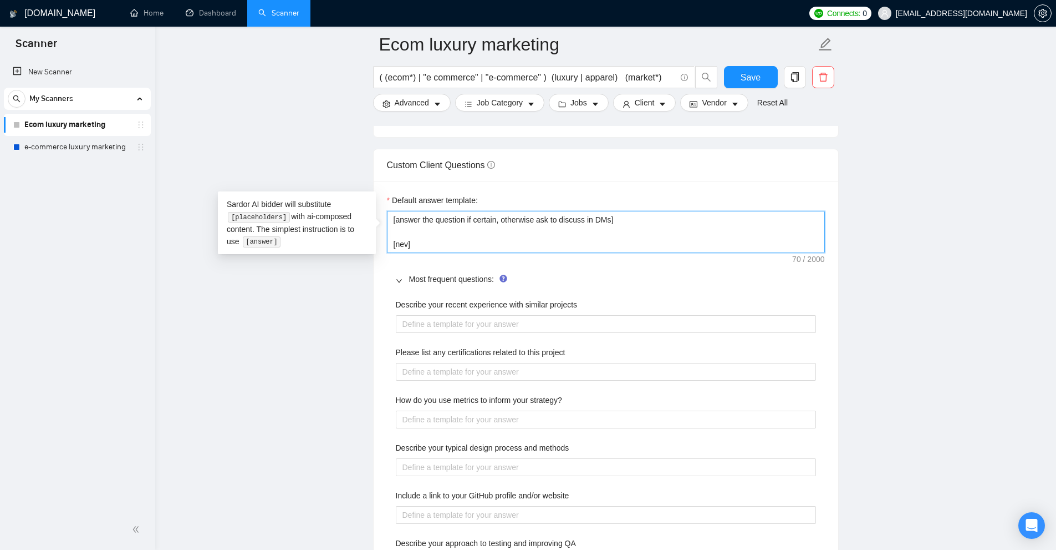
type textarea "[answer the question if certain, otherwise ask to discuss in DMs] [neve]"
type textarea "[answer the question if certain, otherwise ask to discuss in DMs] [never]"
type textarea "[answer the question if certain, otherwise ask to discuss in DMs] [never ]"
type textarea "[answer the question if certain, otherwise ask to discuss in DMs] [never e]"
type textarea "[answer the question if certain, otherwise ask to discuss in DMs] [never ]"
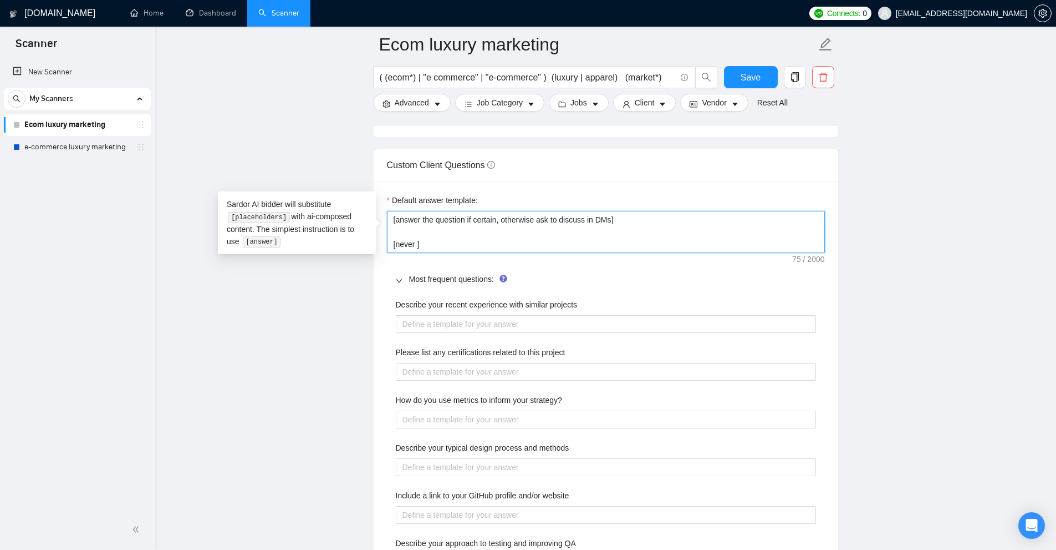
type textarea "[answer the question if certain, otherwise ask to discuss in DMs] [never p]"
type textarea "[answer the question if certain, otherwise ask to discuss in DMs] [never pu]"
type textarea "[answer the question if certain, otherwise ask to discuss in DMs] [never put]"
type textarea "[answer the question if certain, otherwise ask to discuss in DMs] [never put ]"
drag, startPoint x: 485, startPoint y: 240, endPoint x: 784, endPoint y: 194, distance: 302.4
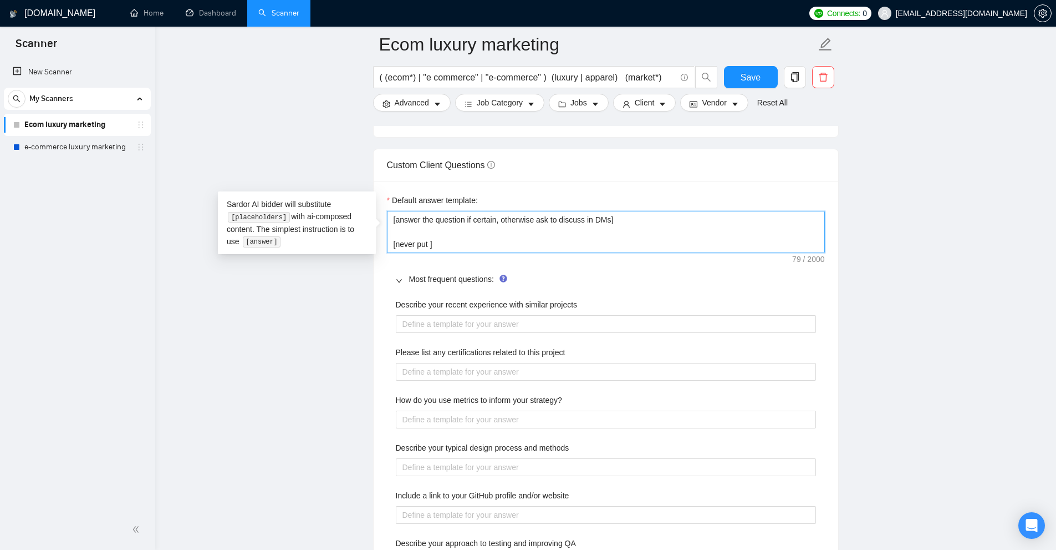
click at [784, 194] on div "Default answer template: [answer the question if certain, otherwise ask to disc…" at bounding box center [606, 223] width 438 height 59
type textarea "[answer the question if certain, otherwise ask to discuss in DMs]"
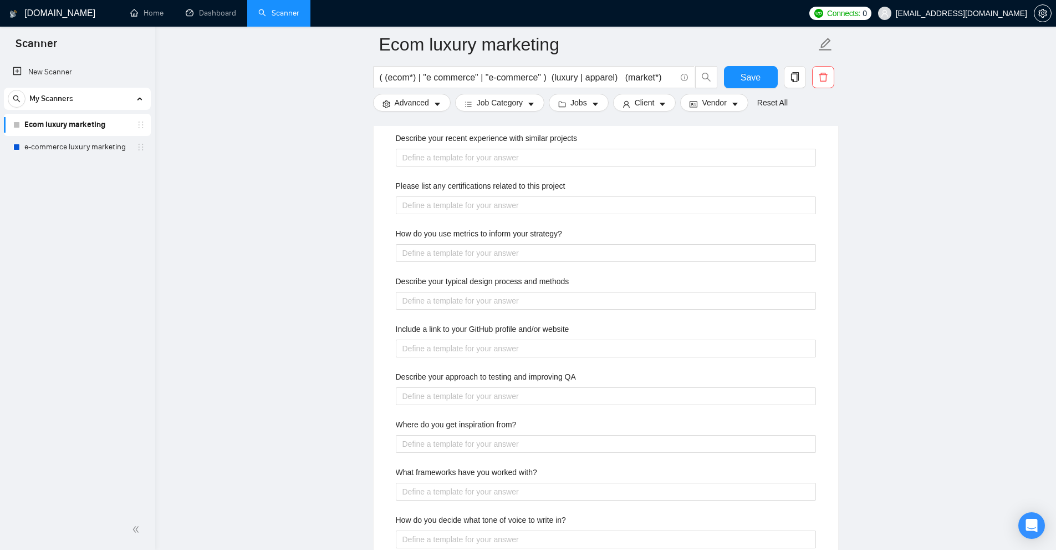
scroll to position [1442, 0]
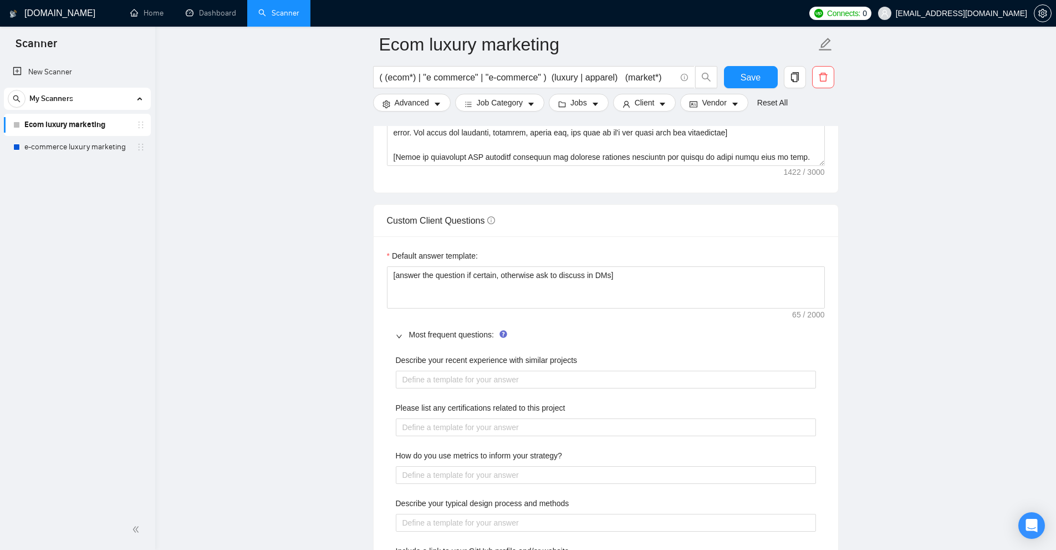
drag, startPoint x: 583, startPoint y: 364, endPoint x: 624, endPoint y: 314, distance: 64.6
click at [583, 368] on div "Describe your recent experience with similar projects" at bounding box center [606, 362] width 420 height 17
click at [640, 280] on textarea "[answer the question if certain, otherwise ask to discuss in DMs]" at bounding box center [606, 287] width 438 height 42
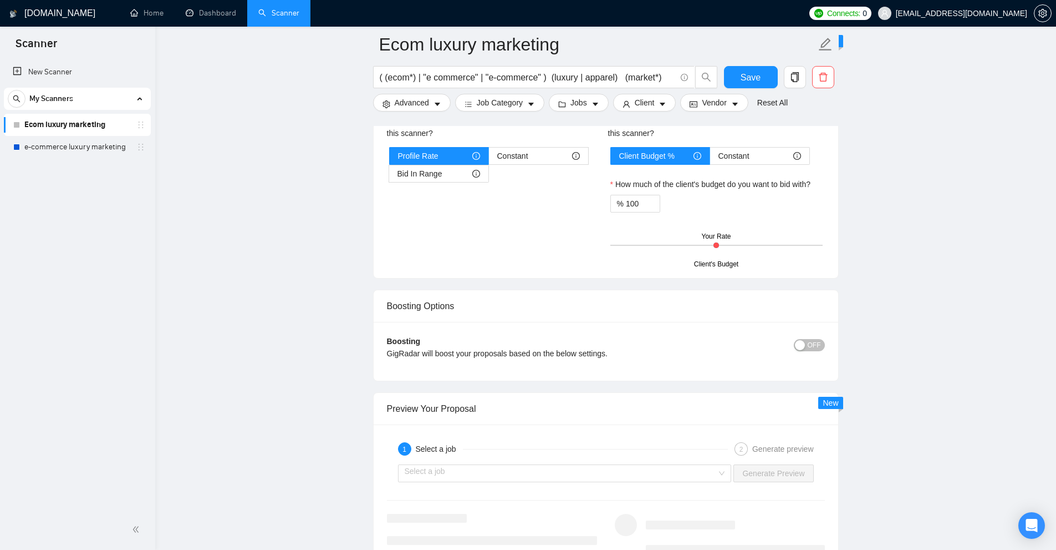
scroll to position [2052, 0]
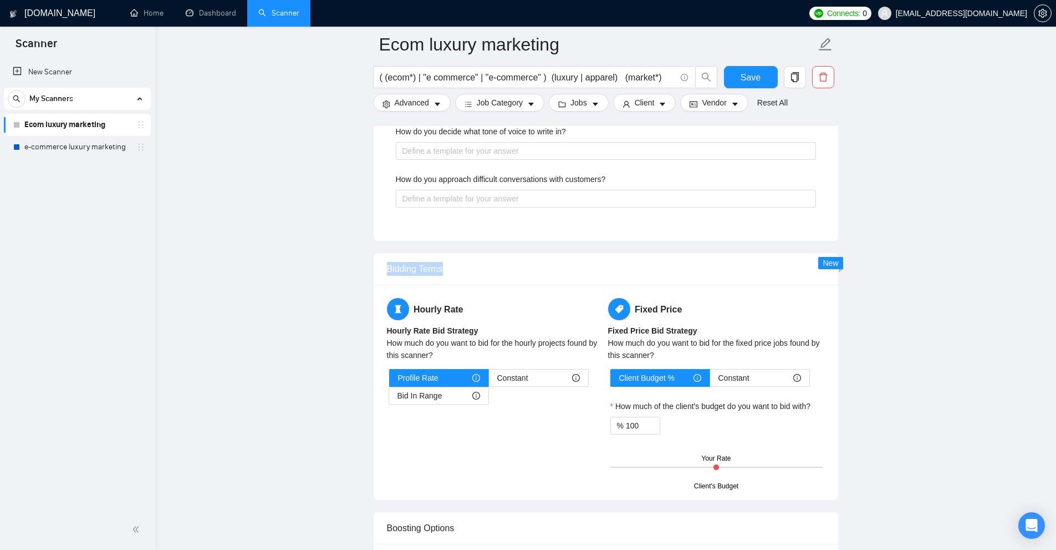
drag, startPoint x: 374, startPoint y: 253, endPoint x: 614, endPoint y: 262, distance: 239.7
click at [614, 262] on div "Bidding Terms" at bounding box center [606, 269] width 465 height 32
drag, startPoint x: 420, startPoint y: 374, endPoint x: 438, endPoint y: 372, distance: 17.3
click at [438, 372] on label "Profile Rate" at bounding box center [439, 378] width 100 height 18
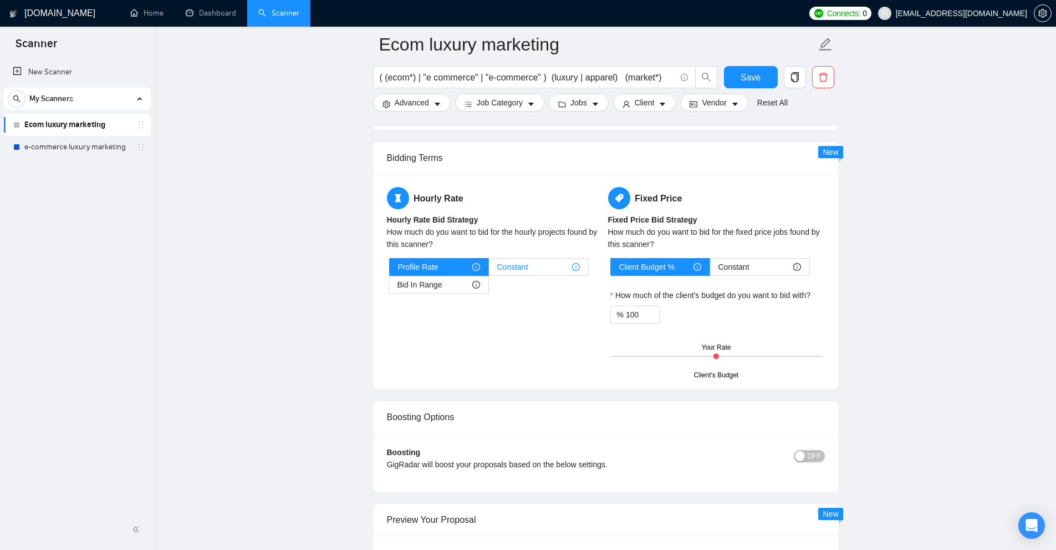
click at [500, 274] on span "Constant" at bounding box center [512, 266] width 31 height 17
click at [489, 269] on input "Constant" at bounding box center [489, 269] width 0 height 0
drag, startPoint x: 497, startPoint y: 268, endPoint x: 538, endPoint y: 268, distance: 41.6
click at [538, 268] on div "Constant" at bounding box center [538, 266] width 83 height 17
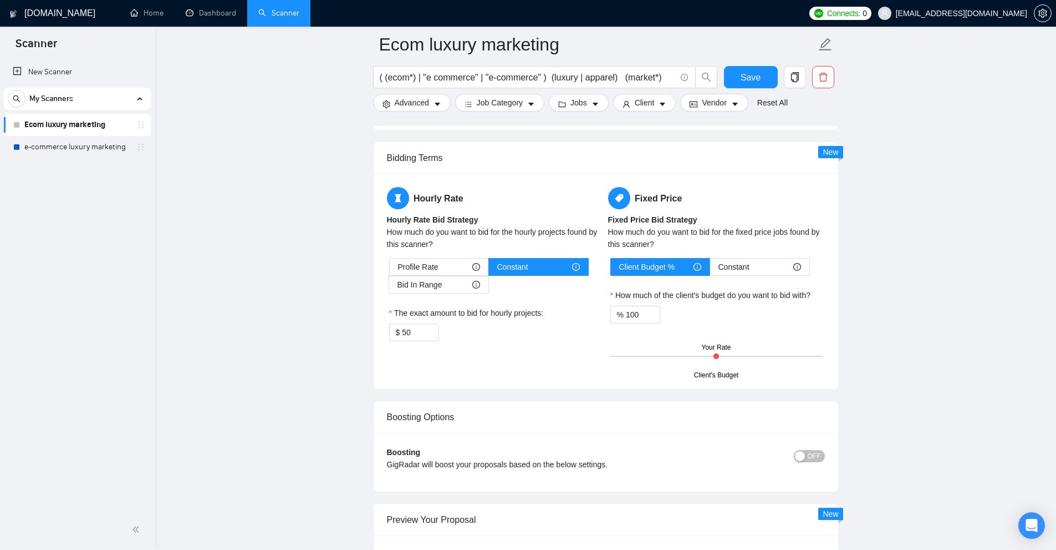
drag, startPoint x: 420, startPoint y: 332, endPoint x: 236, endPoint y: 328, distance: 184.2
click at [440, 288] on span "Bid In Range" at bounding box center [420, 284] width 45 height 17
click at [389, 287] on input "Bid In Range" at bounding box center [389, 287] width 0 height 0
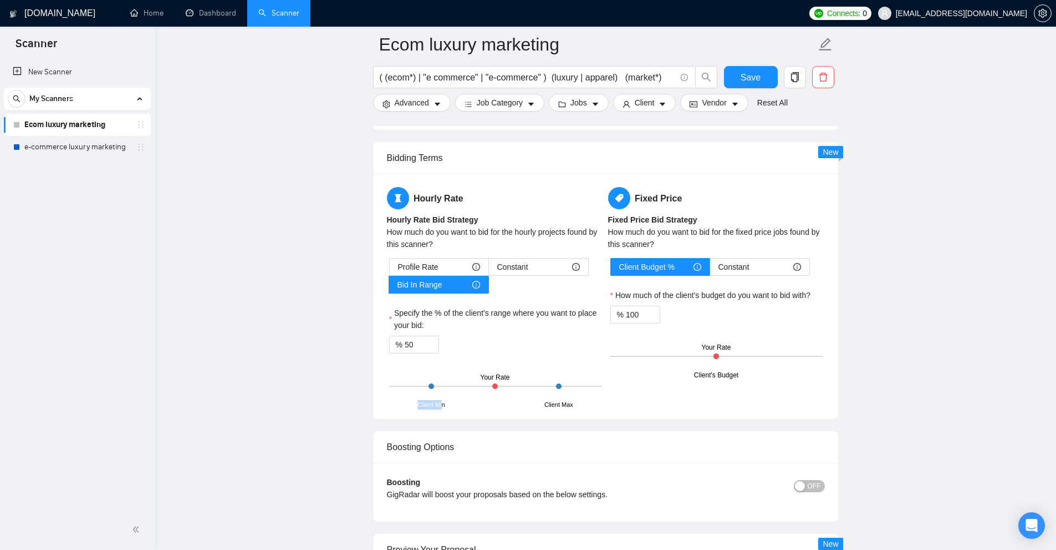
drag, startPoint x: 414, startPoint y: 407, endPoint x: 517, endPoint y: 406, distance: 103.7
click at [451, 405] on div "Hourly Rate Hourly Rate Bid Strategy How much do you want to bid for the hourly…" at bounding box center [606, 296] width 465 height 245
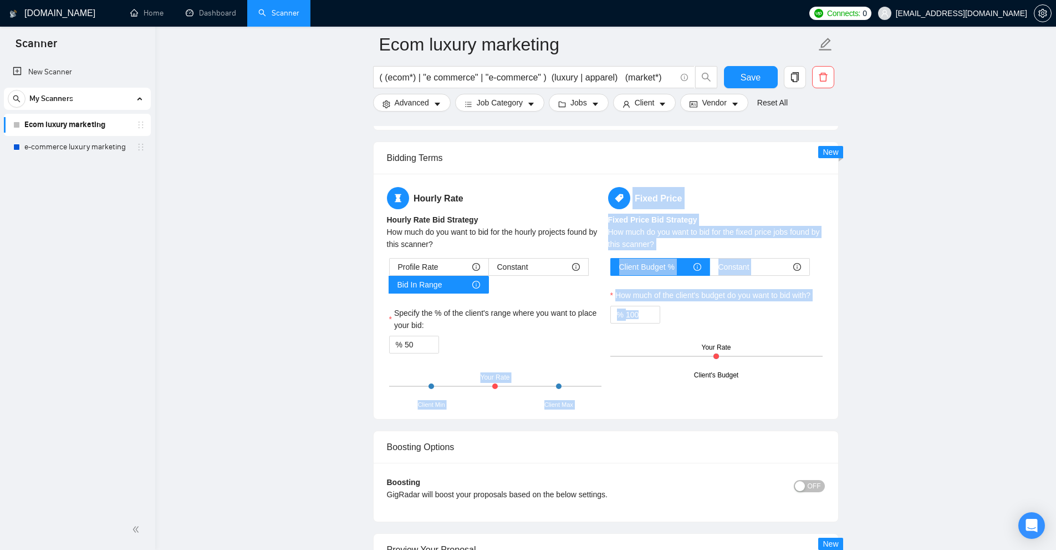
drag, startPoint x: 531, startPoint y: 400, endPoint x: 636, endPoint y: 397, distance: 104.9
click at [636, 397] on div "Hourly Rate Hourly Rate Bid Strategy How much do you want to bid for the hourly…" at bounding box center [606, 296] width 443 height 218
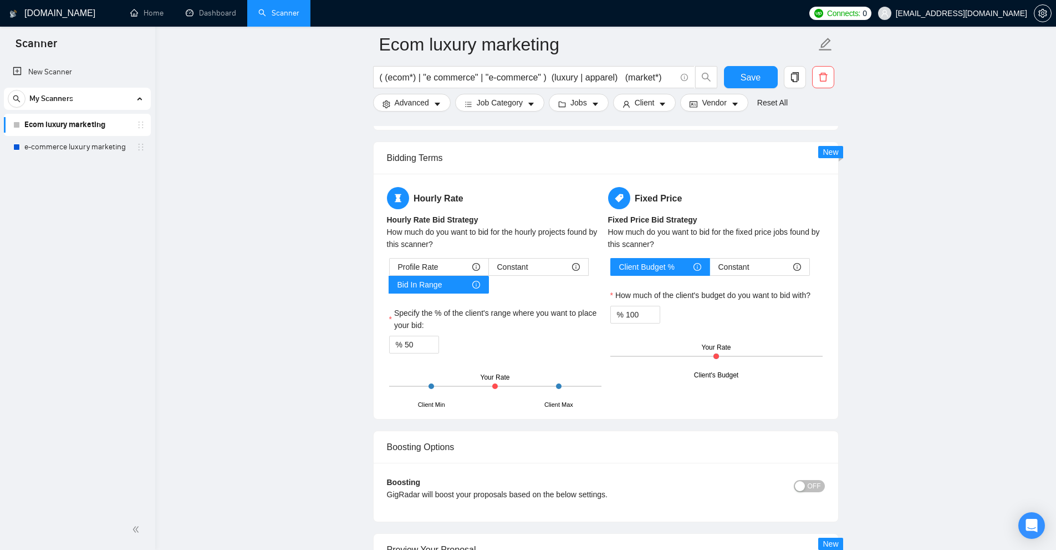
click at [636, 397] on div "Hourly Rate Hourly Rate Bid Strategy How much do you want to bid for the hourly…" at bounding box center [606, 296] width 443 height 218
drag, startPoint x: 416, startPoint y: 340, endPoint x: 388, endPoint y: 345, distance: 28.7
click at [388, 345] on div "Profile Rate Constant Bid In Range Specify the % of the client's range where yo…" at bounding box center [495, 332] width 217 height 148
type input "110"
drag, startPoint x: 521, startPoint y: 363, endPoint x: 630, endPoint y: 400, distance: 116.1
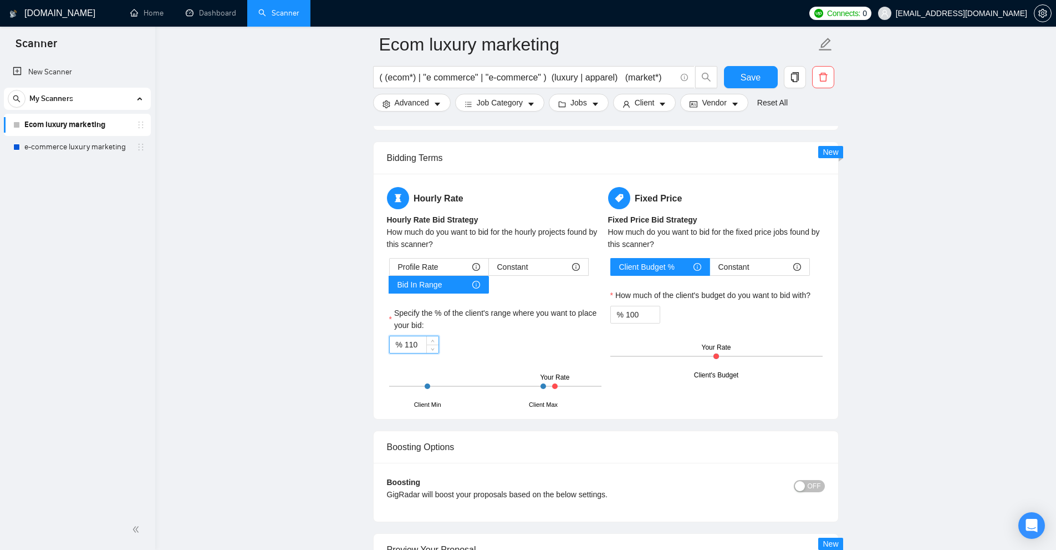
click at [624, 396] on div "Hourly Rate Hourly Rate Bid Strategy How much do you want to bid for the hourly…" at bounding box center [606, 296] width 443 height 218
drag, startPoint x: 617, startPoint y: 265, endPoint x: 678, endPoint y: 269, distance: 61.1
click at [678, 269] on label "Client Budget %" at bounding box center [661, 267] width 100 height 18
drag, startPoint x: 642, startPoint y: 314, endPoint x: 526, endPoint y: 321, distance: 115.5
click at [526, 321] on div "Hourly Rate Hourly Rate Bid Strategy How much do you want to bid for the hourly…" at bounding box center [606, 296] width 443 height 218
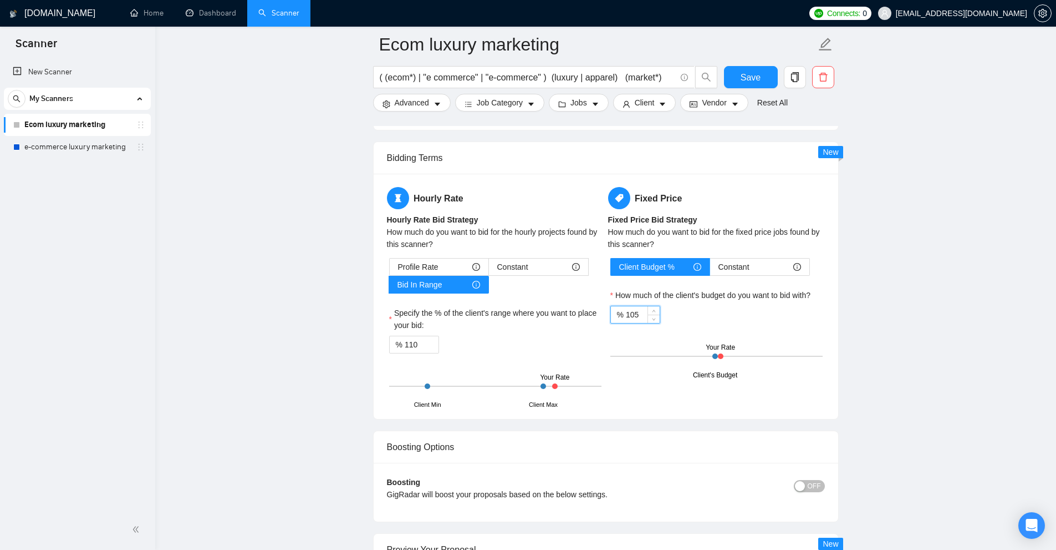
click at [726, 351] on div "Your Rate" at bounding box center [720, 347] width 29 height 11
drag, startPoint x: 716, startPoint y: 356, endPoint x: 706, endPoint y: 359, distance: 9.8
click at [791, 372] on div "Client's Budget Your Rate" at bounding box center [717, 356] width 212 height 39
click at [758, 381] on div "Hourly Rate Hourly Rate Bid Strategy How much do you want to bid for the hourly…" at bounding box center [606, 296] width 443 height 218
click at [733, 255] on div "Fixed Price Fixed Price Bid Strategy How much do you want to bid for the fixed …" at bounding box center [716, 281] width 221 height 189
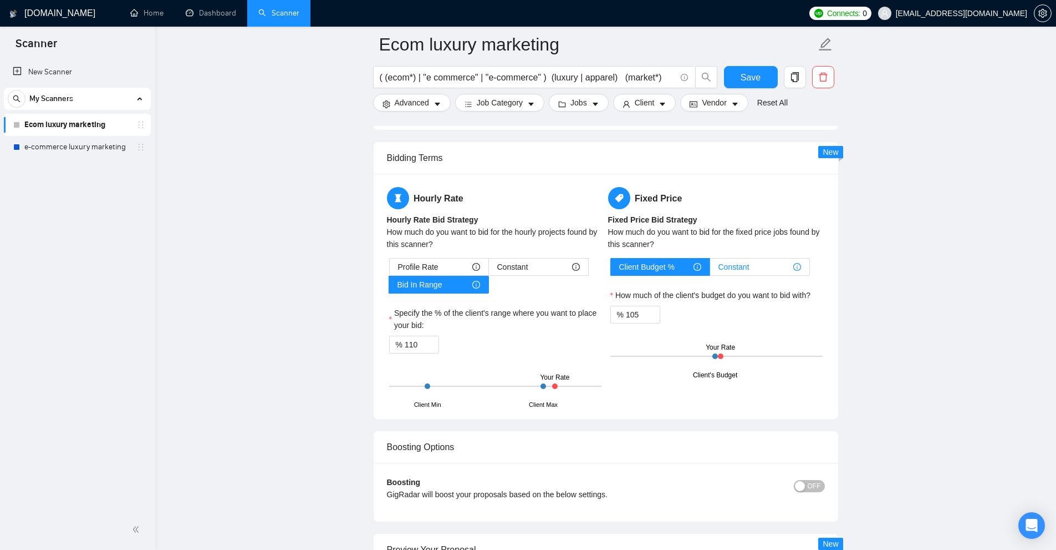
click at [733, 263] on span "Constant" at bounding box center [734, 266] width 31 height 17
click at [710, 269] on input "Constant" at bounding box center [710, 269] width 0 height 0
type input "100"
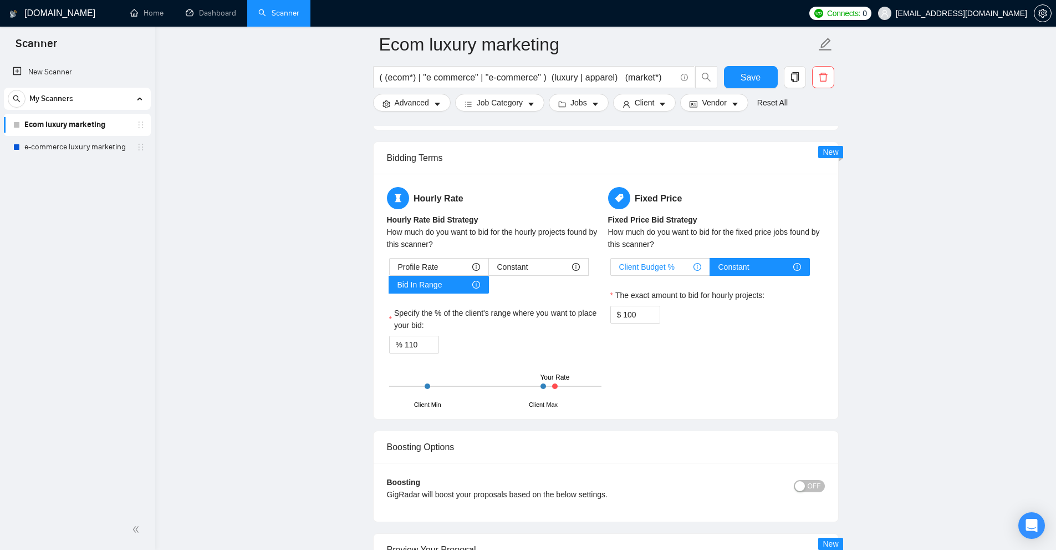
click at [675, 261] on div "Client Budget %" at bounding box center [660, 266] width 82 height 17
click at [611, 269] on input "Client Budget %" at bounding box center [611, 269] width 0 height 0
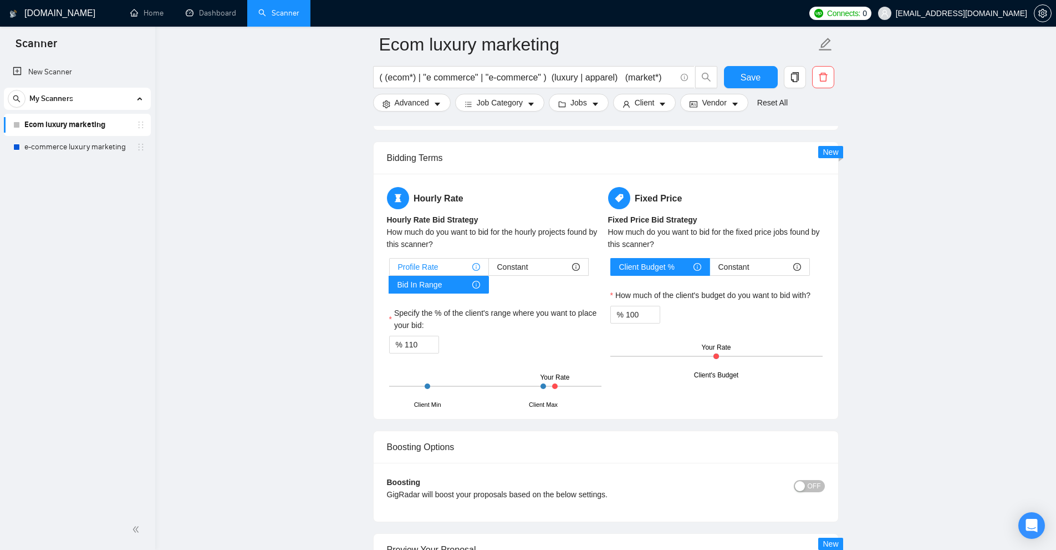
click at [443, 272] on div "Profile Rate" at bounding box center [439, 266] width 82 height 17
click at [390, 269] on input "Profile Rate" at bounding box center [390, 269] width 0 height 0
type input "50"
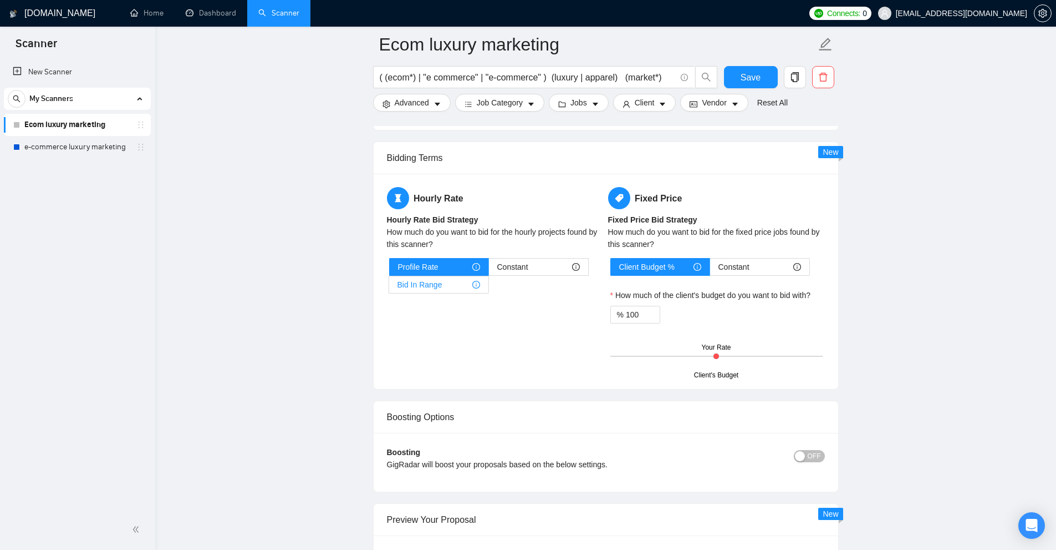
drag, startPoint x: 433, startPoint y: 279, endPoint x: 441, endPoint y: 279, distance: 8.3
click at [433, 279] on span "Bid In Range" at bounding box center [420, 284] width 45 height 17
click at [389, 287] on input "Bid In Range" at bounding box center [389, 287] width 0 height 0
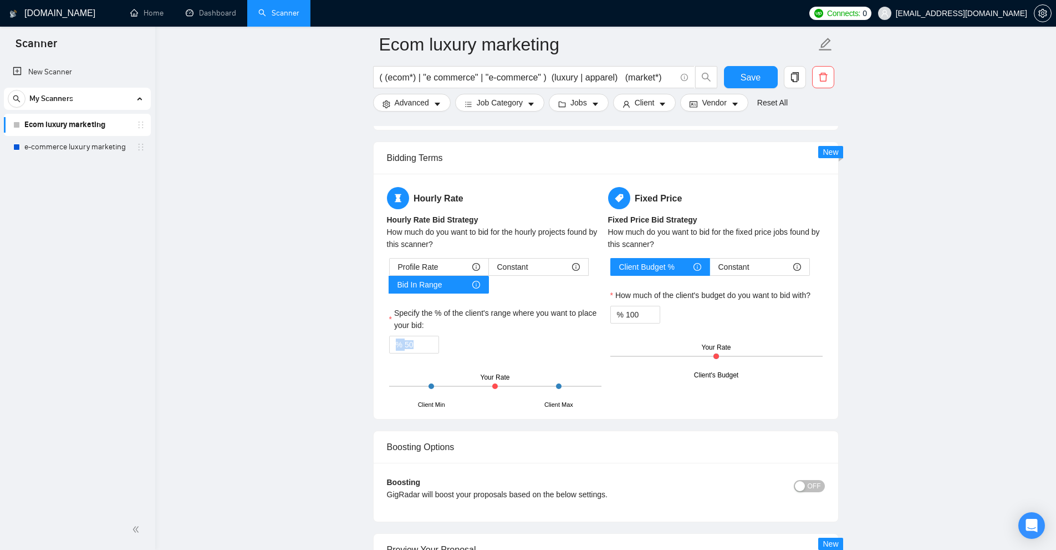
drag, startPoint x: 541, startPoint y: 360, endPoint x: 655, endPoint y: 336, distance: 116.8
click at [573, 358] on div "Profile Rate Constant Bid In Range Specify the % of the client's range where yo…" at bounding box center [495, 332] width 217 height 148
type input "99"
drag, startPoint x: 563, startPoint y: 315, endPoint x: 472, endPoint y: 315, distance: 91.5
click at [451, 320] on div "Hourly Rate Hourly Rate Bid Strategy How much do you want to bid for the hourly…" at bounding box center [606, 296] width 443 height 218
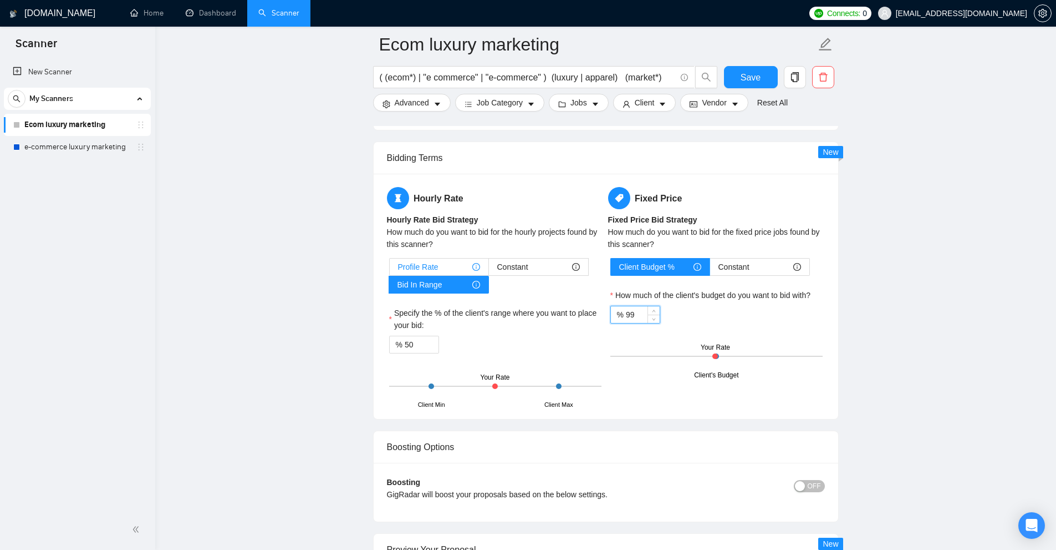
click at [422, 262] on span "Profile Rate" at bounding box center [418, 266] width 40 height 17
click at [390, 269] on input "Profile Rate" at bounding box center [390, 269] width 0 height 0
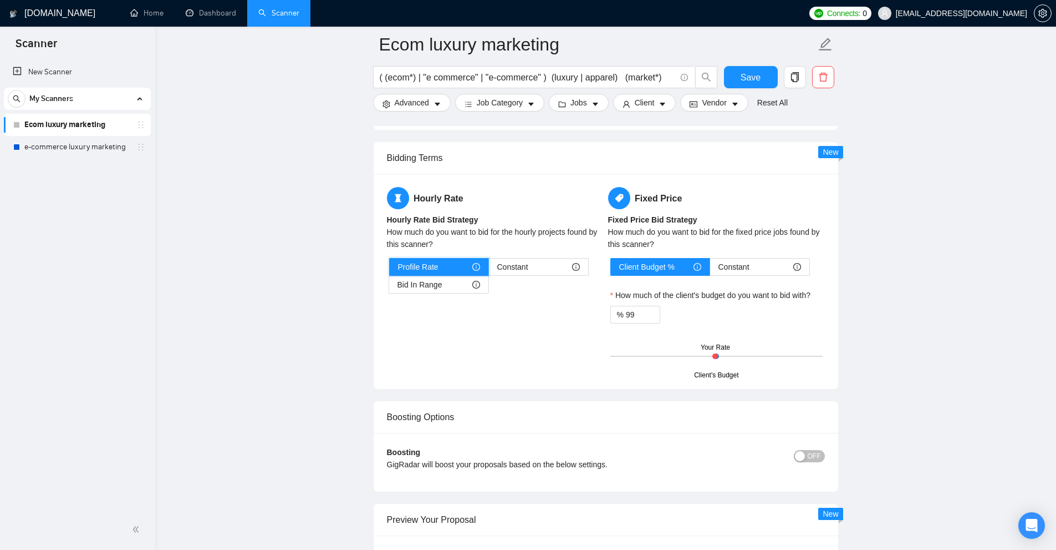
scroll to position [2384, 0]
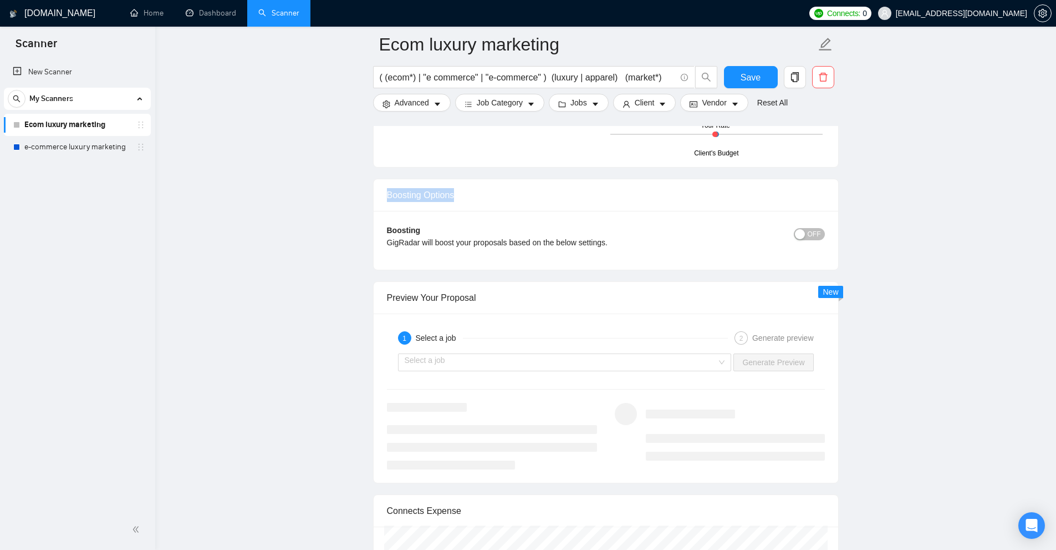
drag, startPoint x: 379, startPoint y: 194, endPoint x: 491, endPoint y: 188, distance: 112.7
click at [491, 188] on div "Boosting Options" at bounding box center [606, 195] width 465 height 32
click at [820, 235] on span "OFF" at bounding box center [814, 234] width 13 height 12
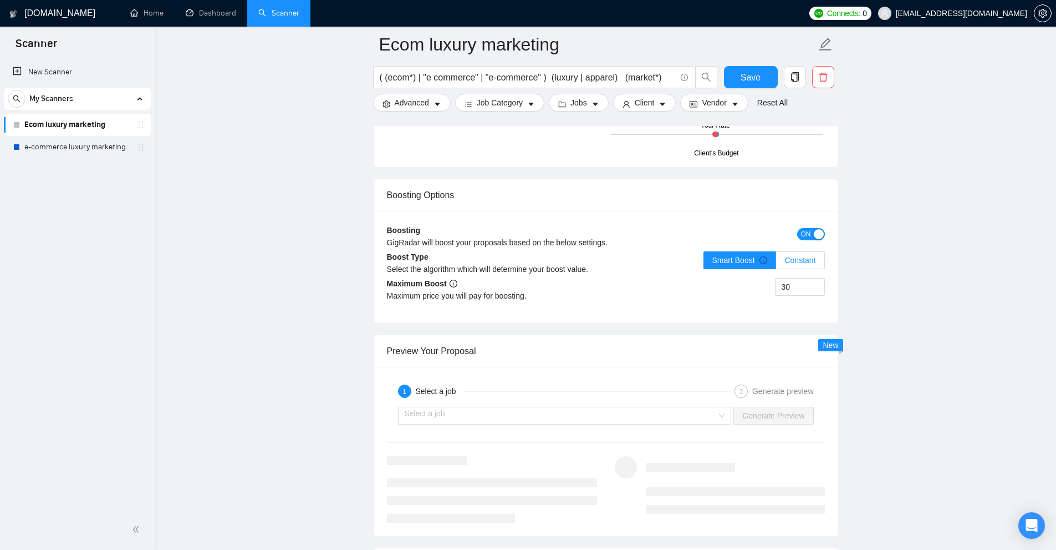
click at [810, 268] on label "Constant" at bounding box center [800, 260] width 48 height 18
click at [776, 263] on input "Constant" at bounding box center [776, 263] width 0 height 0
click at [745, 256] on span "Smart Boost" at bounding box center [740, 260] width 55 height 9
click at [704, 263] on input "Smart Boost" at bounding box center [704, 263] width 0 height 0
click at [804, 258] on span "Constant" at bounding box center [800, 260] width 31 height 9
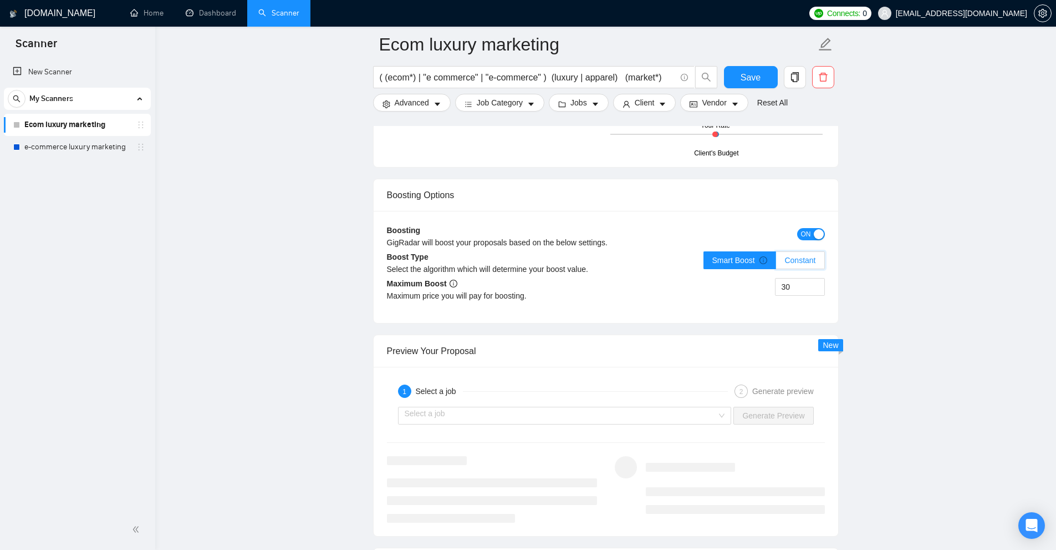
click at [776, 263] on input "Constant" at bounding box center [776, 263] width 0 height 0
drag, startPoint x: 701, startPoint y: 289, endPoint x: 757, endPoint y: 293, distance: 55.6
click at [757, 293] on div "30" at bounding box center [715, 293] width 219 height 31
click at [792, 283] on input "30" at bounding box center [800, 286] width 49 height 17
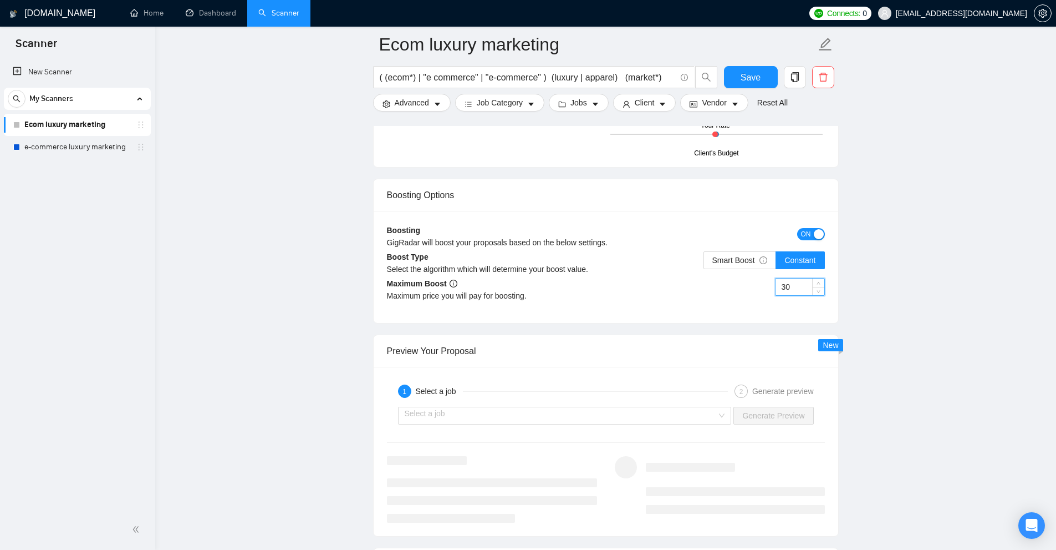
click at [792, 283] on input "30" at bounding box center [800, 286] width 49 height 17
click at [781, 295] on div "30" at bounding box center [800, 287] width 50 height 18
drag, startPoint x: 792, startPoint y: 287, endPoint x: 750, endPoint y: 285, distance: 41.6
click at [750, 285] on div "30" at bounding box center [715, 293] width 219 height 31
click at [741, 262] on span "Smart Boost" at bounding box center [740, 260] width 55 height 9
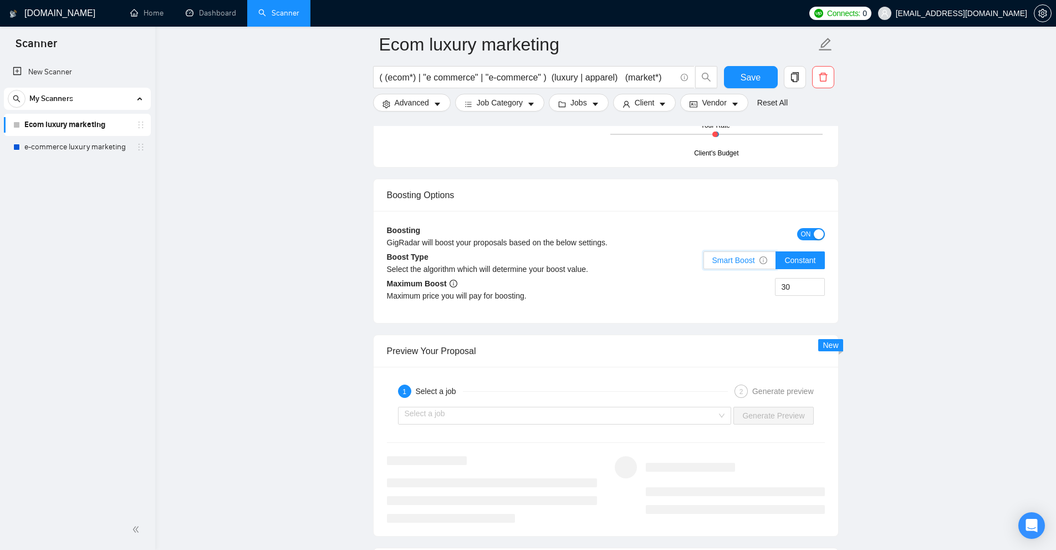
click at [704, 263] on input "Smart Boost" at bounding box center [704, 263] width 0 height 0
drag, startPoint x: 707, startPoint y: 260, endPoint x: 756, endPoint y: 262, distance: 48.8
click at [756, 262] on label "Smart Boost" at bounding box center [740, 260] width 73 height 18
drag, startPoint x: 797, startPoint y: 281, endPoint x: 761, endPoint y: 287, distance: 35.9
click at [761, 287] on div "30" at bounding box center [715, 293] width 219 height 31
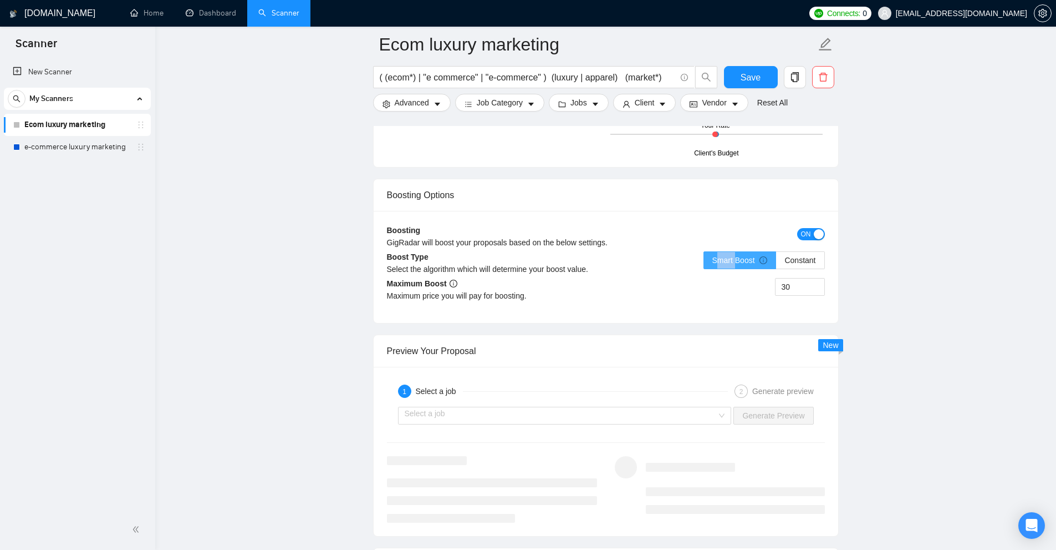
drag, startPoint x: 720, startPoint y: 259, endPoint x: 736, endPoint y: 255, distance: 16.0
click at [736, 256] on span "Smart Boost" at bounding box center [740, 260] width 55 height 9
drag, startPoint x: 784, startPoint y: 282, endPoint x: 764, endPoint y: 281, distance: 20.0
click at [764, 281] on div "30" at bounding box center [715, 293] width 219 height 31
click at [790, 281] on input "30" at bounding box center [800, 286] width 49 height 17
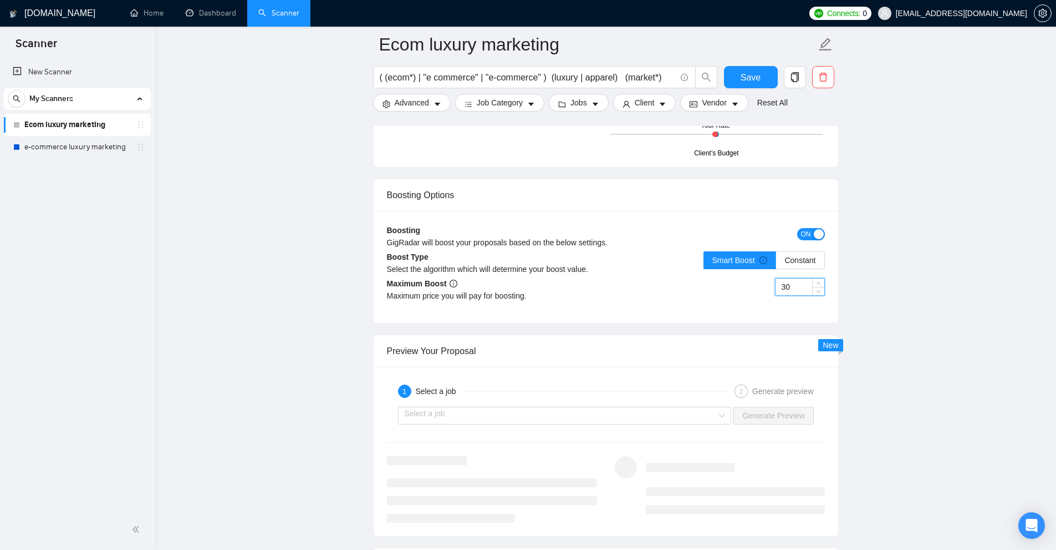
drag, startPoint x: 797, startPoint y: 282, endPoint x: 724, endPoint y: 287, distance: 73.3
click at [724, 287] on div "30" at bounding box center [715, 293] width 219 height 31
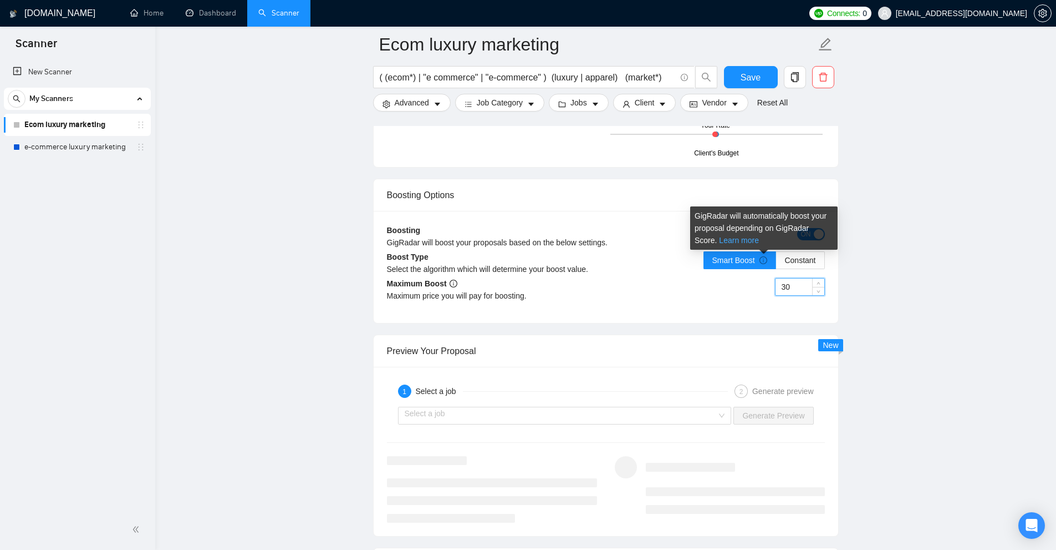
click at [719, 240] on link "Learn more" at bounding box center [739, 240] width 40 height 9
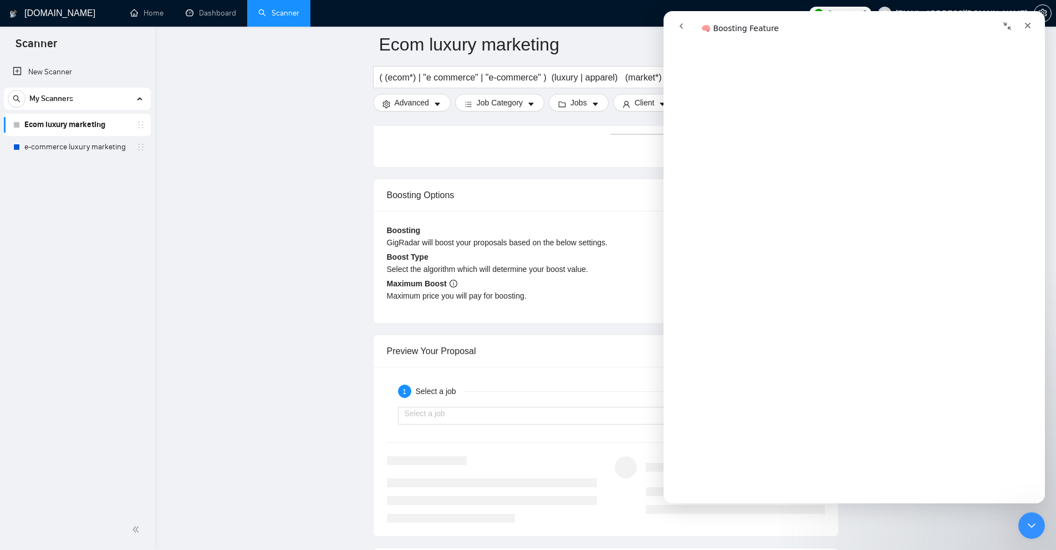
scroll to position [721, 0]
click at [1031, 518] on icon "Close Intercom Messenger" at bounding box center [1030, 523] width 13 height 13
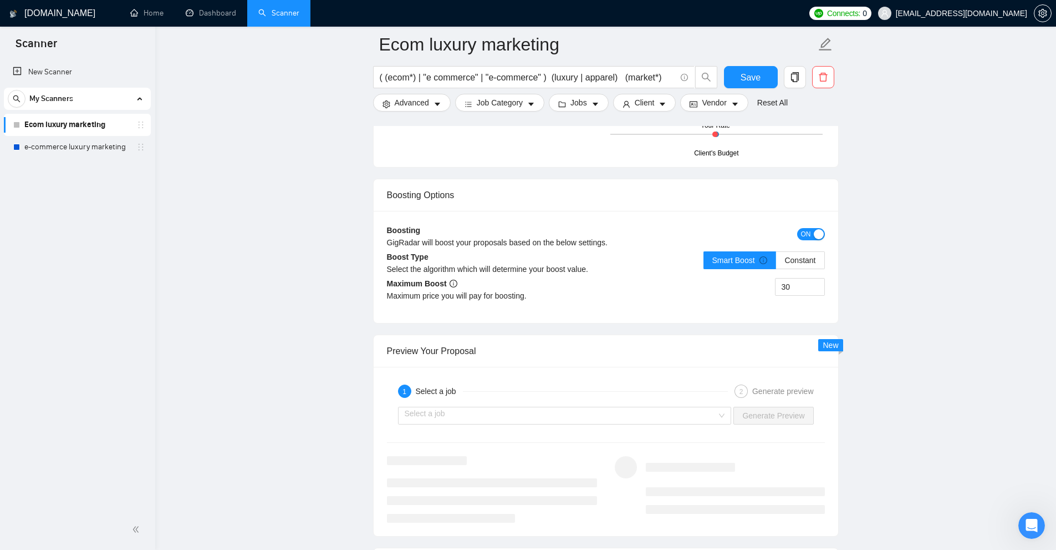
scroll to position [0, 0]
click at [818, 242] on div "ON" at bounding box center [770, 240] width 110 height 31
click at [817, 236] on div "button" at bounding box center [819, 234] width 10 height 10
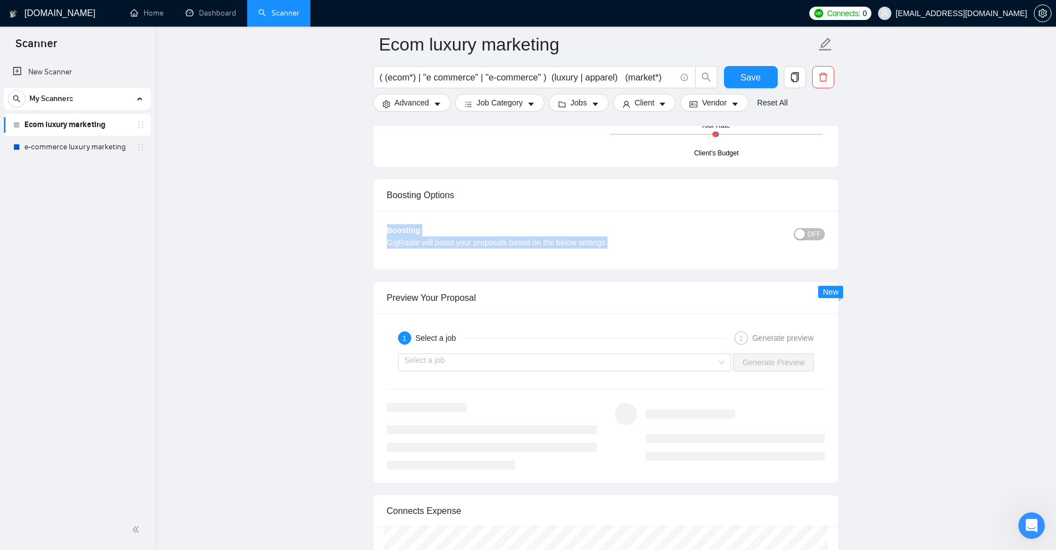
drag, startPoint x: 389, startPoint y: 234, endPoint x: 620, endPoint y: 242, distance: 231.4
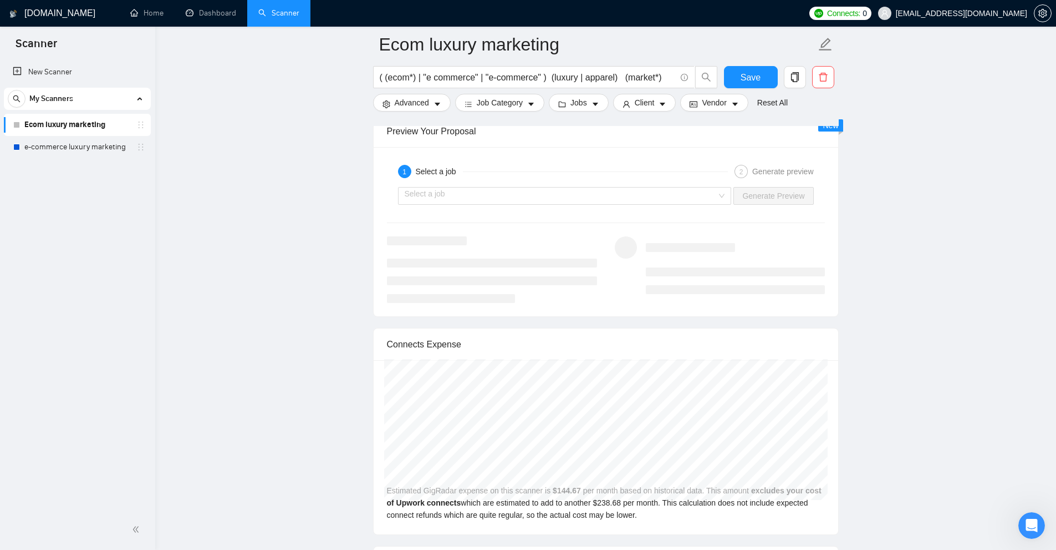
scroll to position [2495, 0]
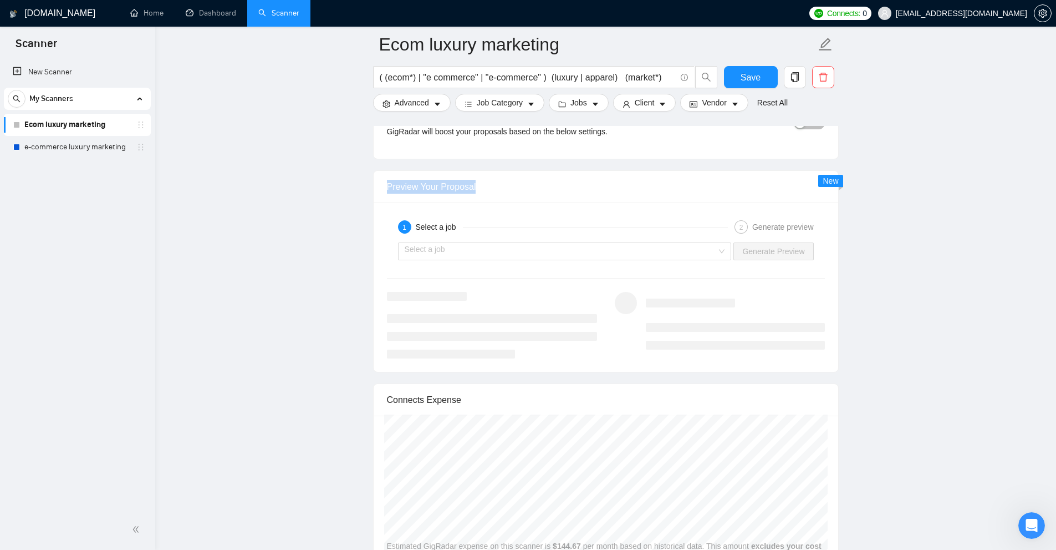
drag, startPoint x: 490, startPoint y: 177, endPoint x: 364, endPoint y: 188, distance: 125.8
click at [460, 248] on input "search" at bounding box center [561, 251] width 313 height 17
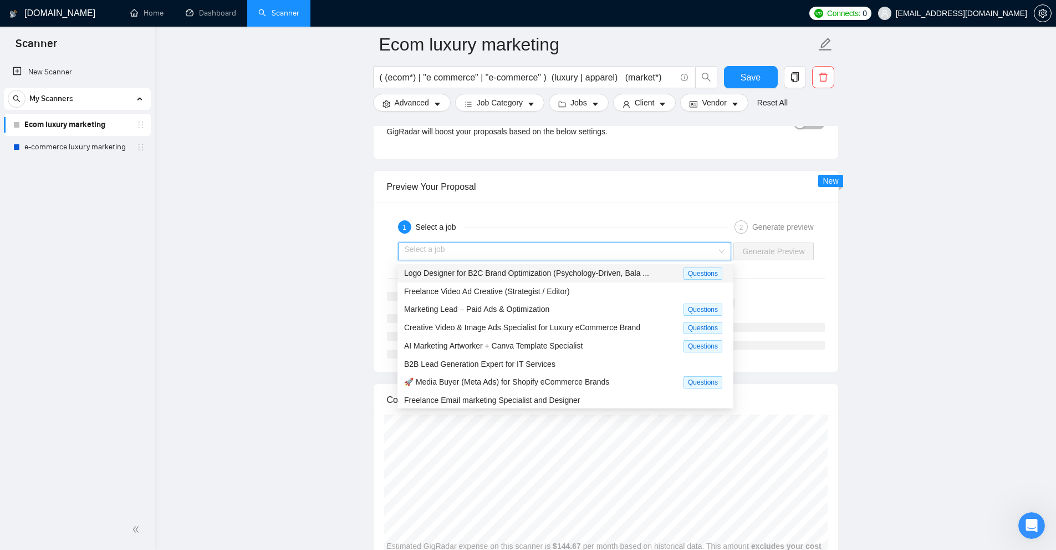
click at [597, 273] on span "Logo Designer for B2C Brand Optimization (Psychology-Driven, Bala ..." at bounding box center [526, 272] width 245 height 9
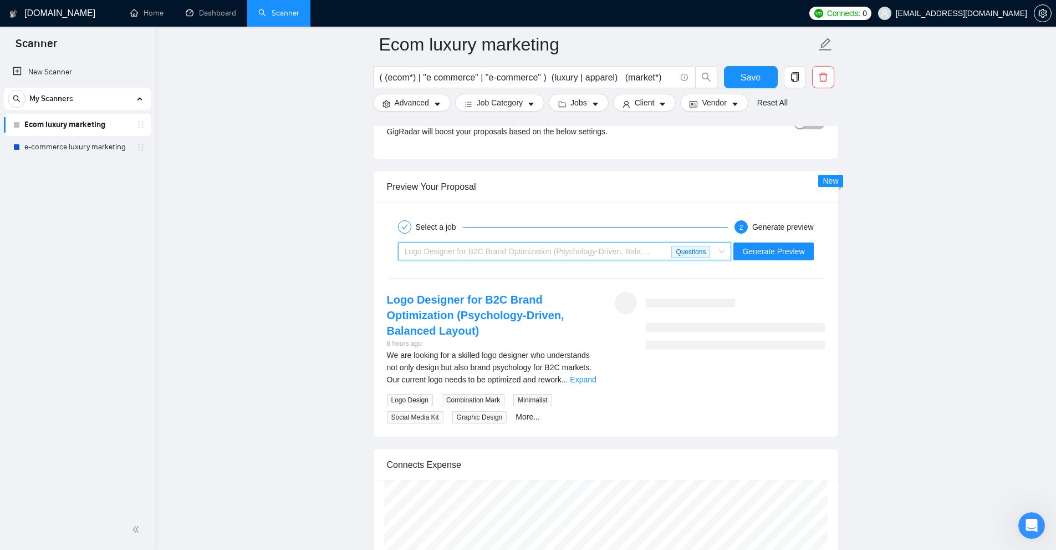
click at [671, 249] on div "Logo Designer for B2C Brand Optimization (Psychology-Driven, Bala ..." at bounding box center [538, 251] width 267 height 17
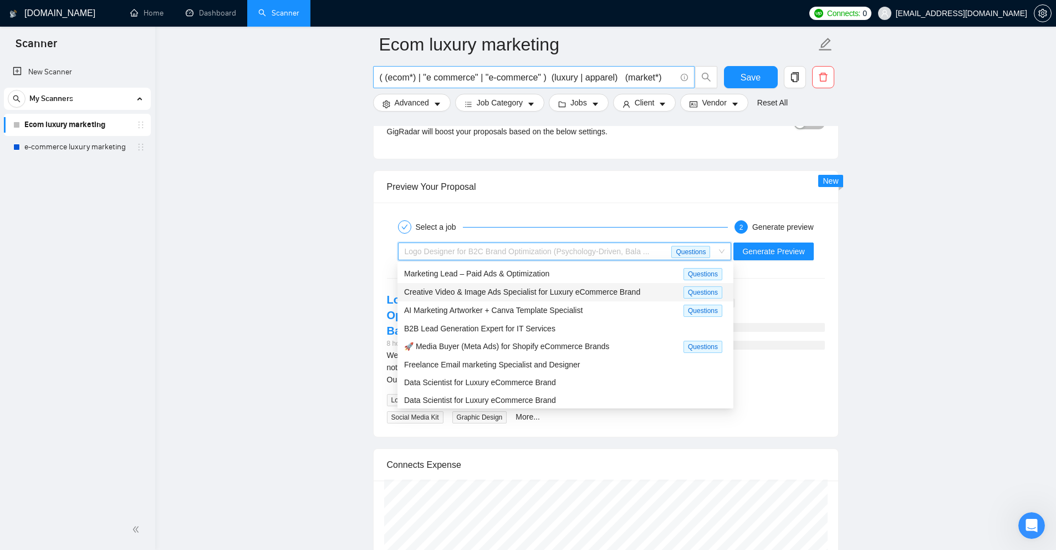
scroll to position [0, 0]
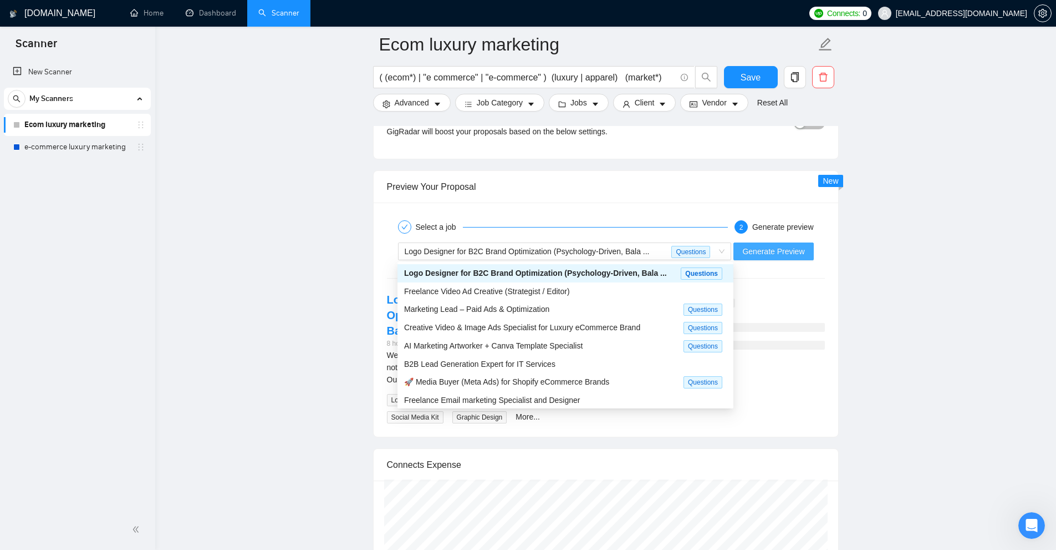
click at [801, 250] on span "Generate Preview" at bounding box center [774, 251] width 62 height 12
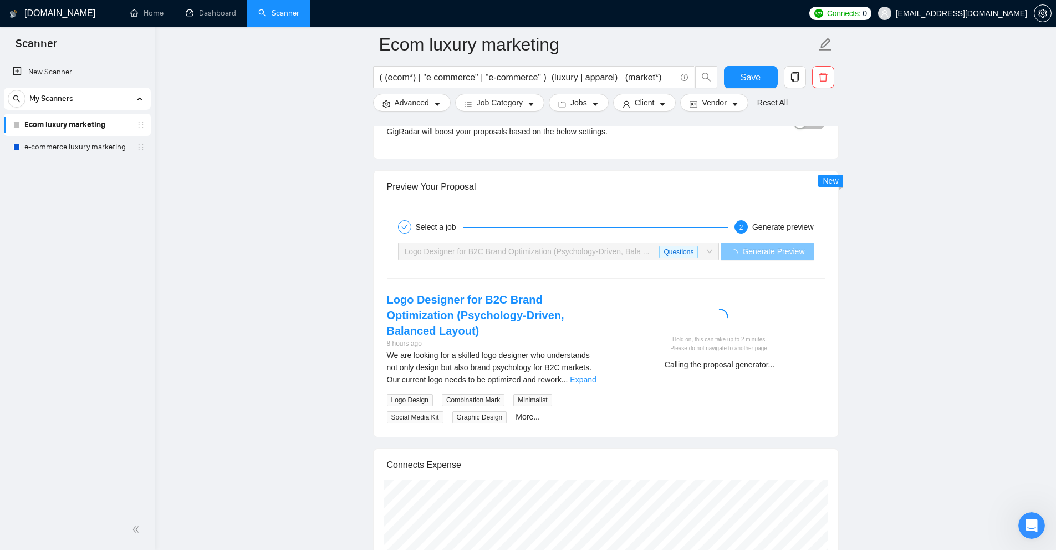
drag, startPoint x: 756, startPoint y: 248, endPoint x: 828, endPoint y: 253, distance: 72.8
click at [828, 253] on div "Select a job 2 Generate preview Logo Designer for B2C Brand Optimization (Psych…" at bounding box center [606, 319] width 465 height 234
drag, startPoint x: 695, startPoint y: 336, endPoint x: 876, endPoint y: 388, distance: 188.0
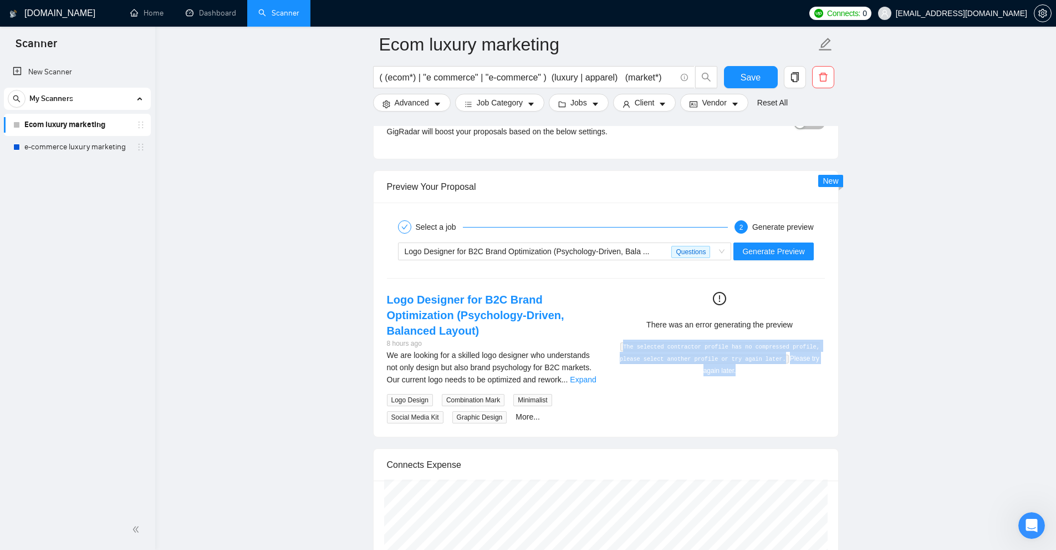
drag, startPoint x: 688, startPoint y: 344, endPoint x: 759, endPoint y: 369, distance: 74.9
click at [759, 369] on div "There was an error generating the preview The selected contractor profile has n…" at bounding box center [720, 334] width 228 height 84
click at [759, 369] on div "The selected contractor profile has no compressed profile, please select anothe…" at bounding box center [719, 357] width 201 height 37
click at [591, 380] on div "We are looking for a skilled logo designer who understands not only design but …" at bounding box center [492, 367] width 210 height 37
click at [591, 380] on link "Expand" at bounding box center [583, 379] width 26 height 9
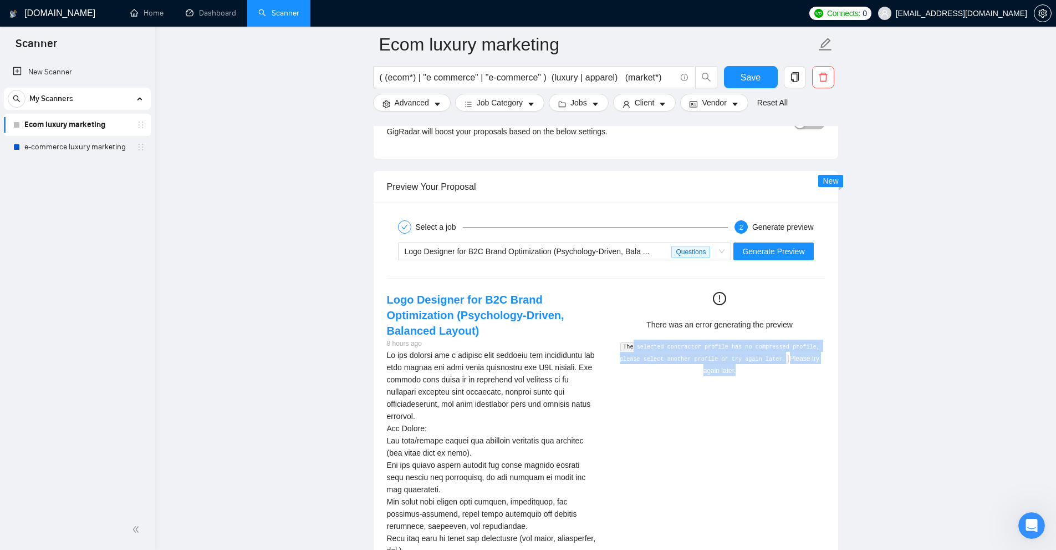
drag, startPoint x: 794, startPoint y: 399, endPoint x: 640, endPoint y: 345, distance: 162.9
click at [629, 345] on code "The selected contractor profile has no compressed profile, please select anothe…" at bounding box center [720, 352] width 200 height 21
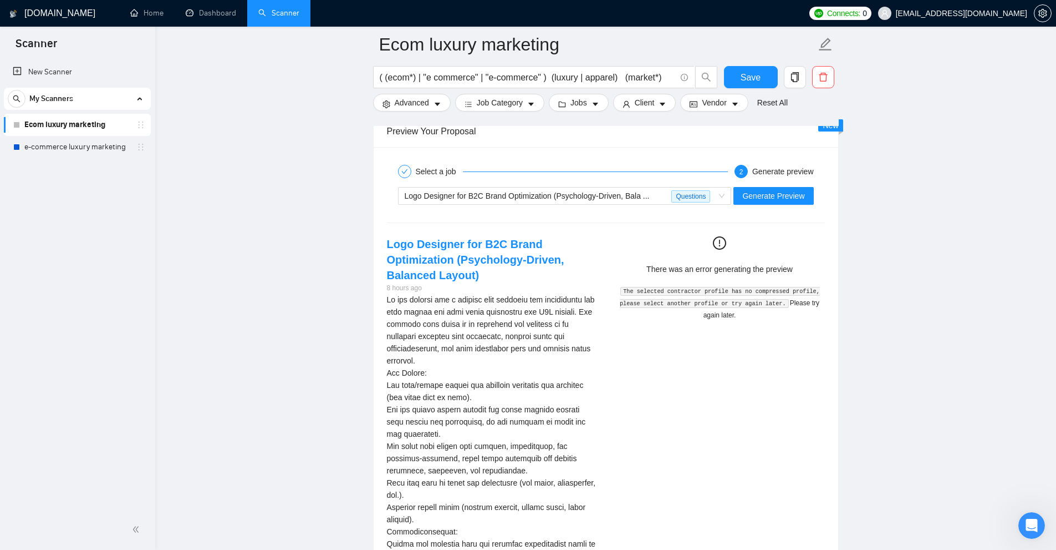
scroll to position [2606, 0]
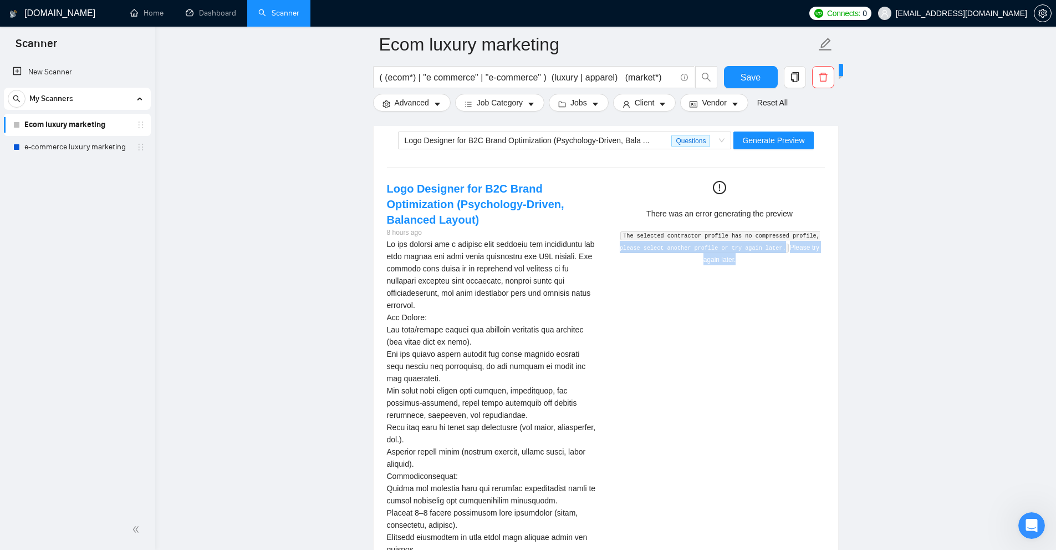
drag, startPoint x: 781, startPoint y: 262, endPoint x: 821, endPoint y: 266, distance: 39.6
click at [821, 266] on div "Logo Designer for B2C Brand Optimization (Psychology-Driven, Balanced Layout) 8…" at bounding box center [606, 519] width 456 height 677
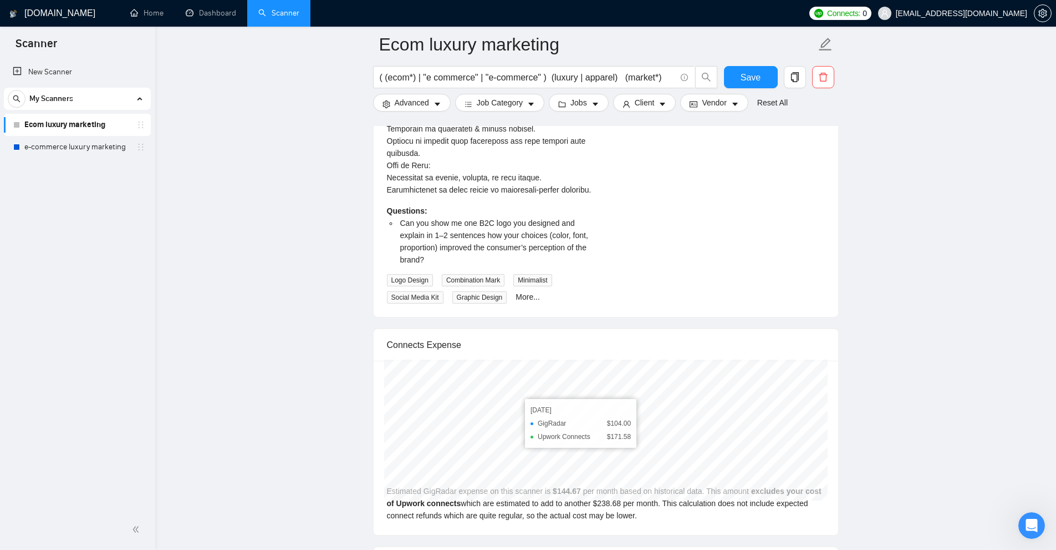
scroll to position [3216, 0]
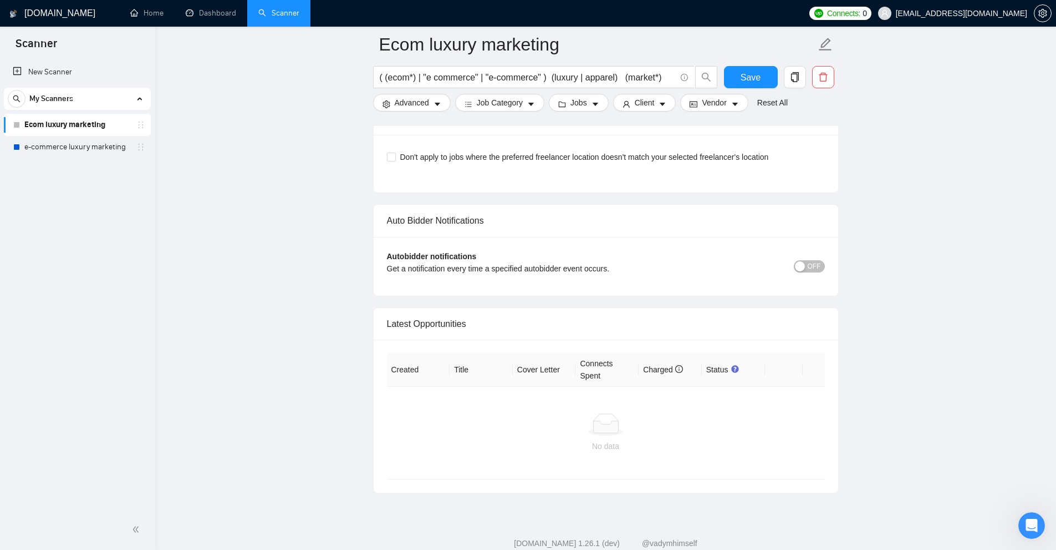
scroll to position [3438, 0]
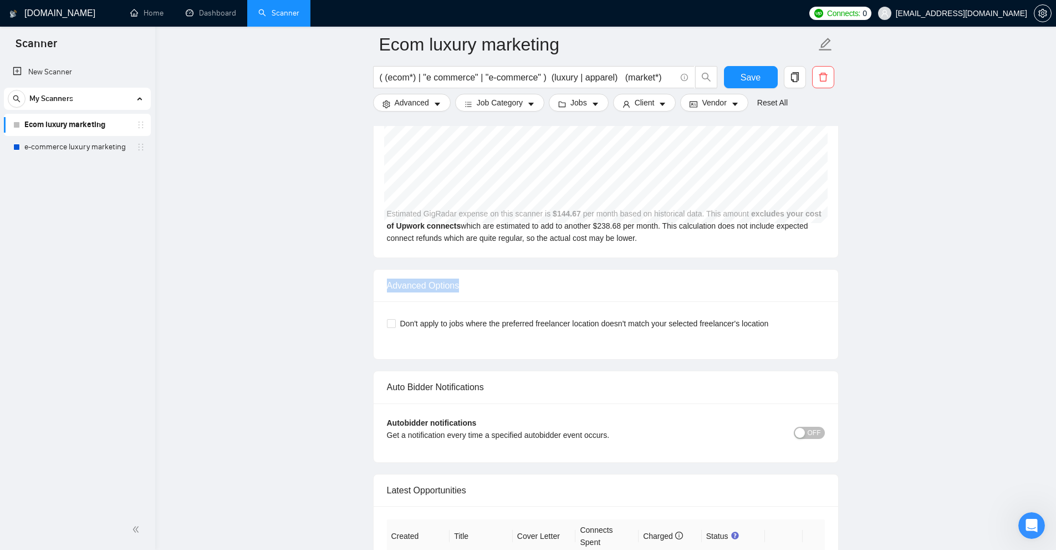
drag, startPoint x: 460, startPoint y: 289, endPoint x: 566, endPoint y: 288, distance: 105.4
click at [566, 288] on div "Advanced Options" at bounding box center [606, 285] width 465 height 32
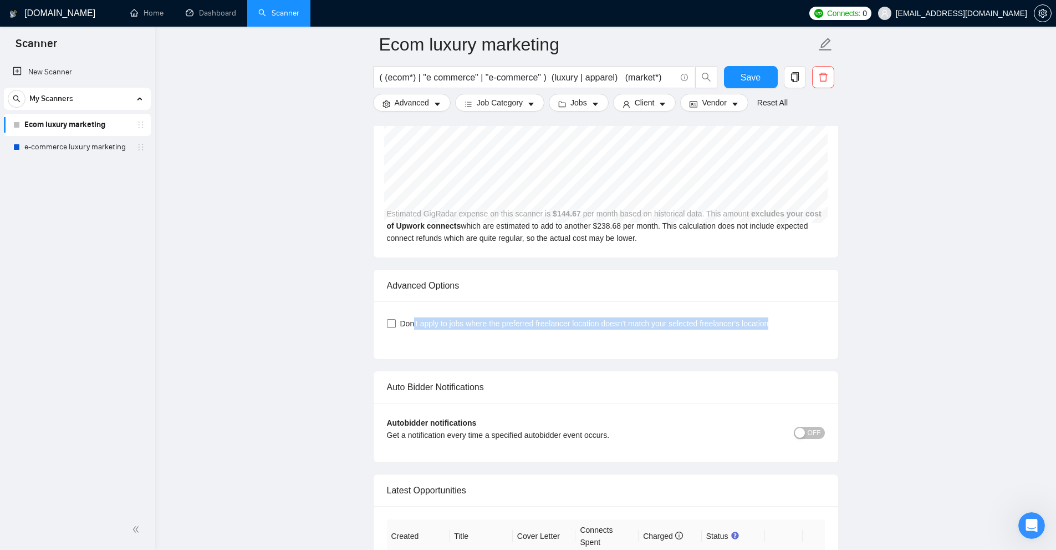
drag, startPoint x: 657, startPoint y: 327, endPoint x: 413, endPoint y: 317, distance: 244.7
click at [413, 317] on div "Don't apply to jobs where the preferred freelancer location doesn't match your …" at bounding box center [606, 323] width 438 height 18
click at [413, 317] on span "Don't apply to jobs where the preferred freelancer location doesn't match your …" at bounding box center [585, 323] width 378 height 12
click at [395, 319] on input "Don't apply to jobs where the preferred freelancer location doesn't match your …" at bounding box center [391, 323] width 8 height 8
checkbox input "true"
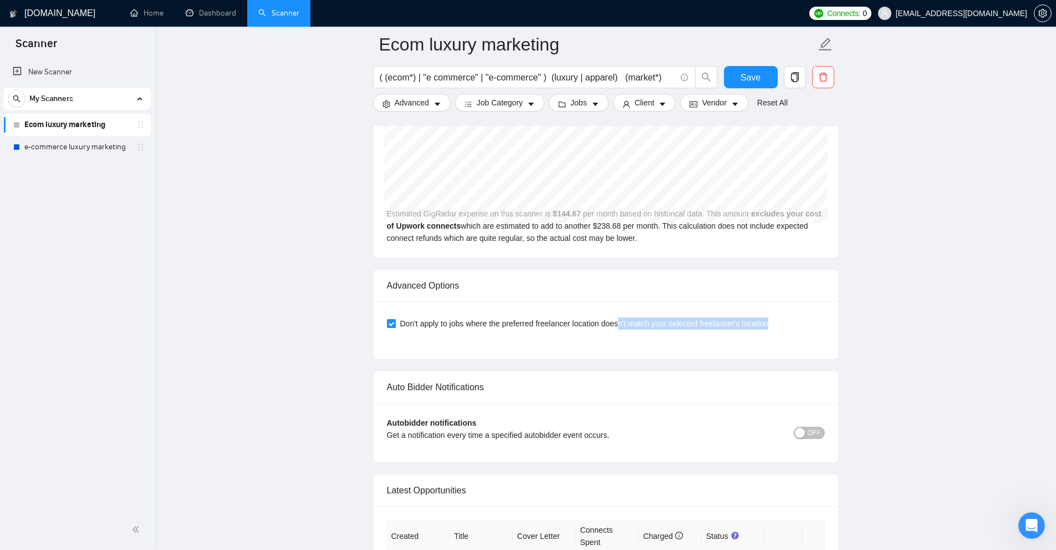
drag, startPoint x: 791, startPoint y: 320, endPoint x: 622, endPoint y: 319, distance: 169.7
click at [622, 319] on div "Don't apply to jobs where the preferred freelancer location doesn't match your …" at bounding box center [606, 323] width 438 height 12
drag, startPoint x: 803, startPoint y: 330, endPoint x: 393, endPoint y: 343, distance: 410.0
click at [393, 343] on div "Don't apply to jobs where the preferred freelancer location doesn't match your …" at bounding box center [606, 329] width 438 height 31
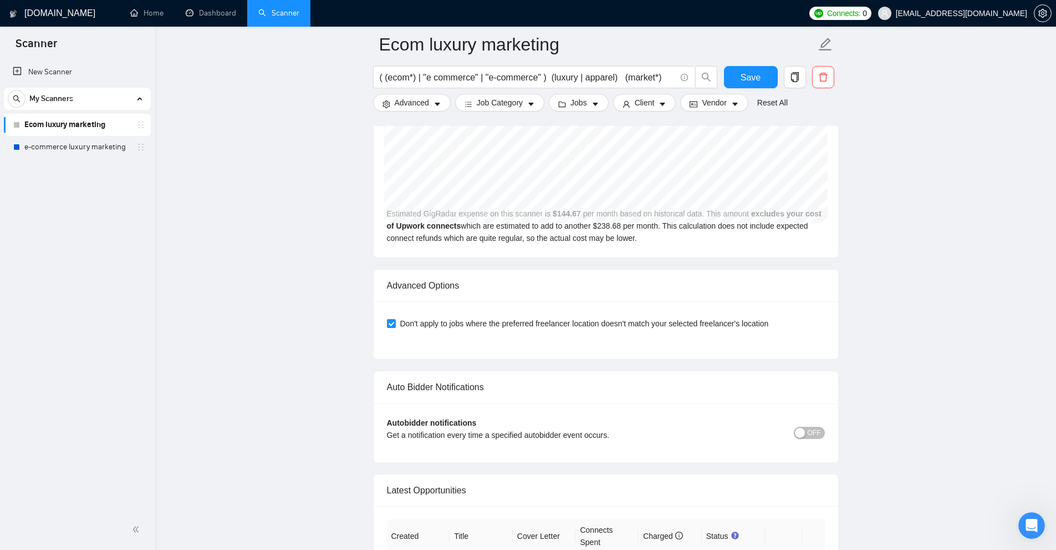
scroll to position [3604, 0]
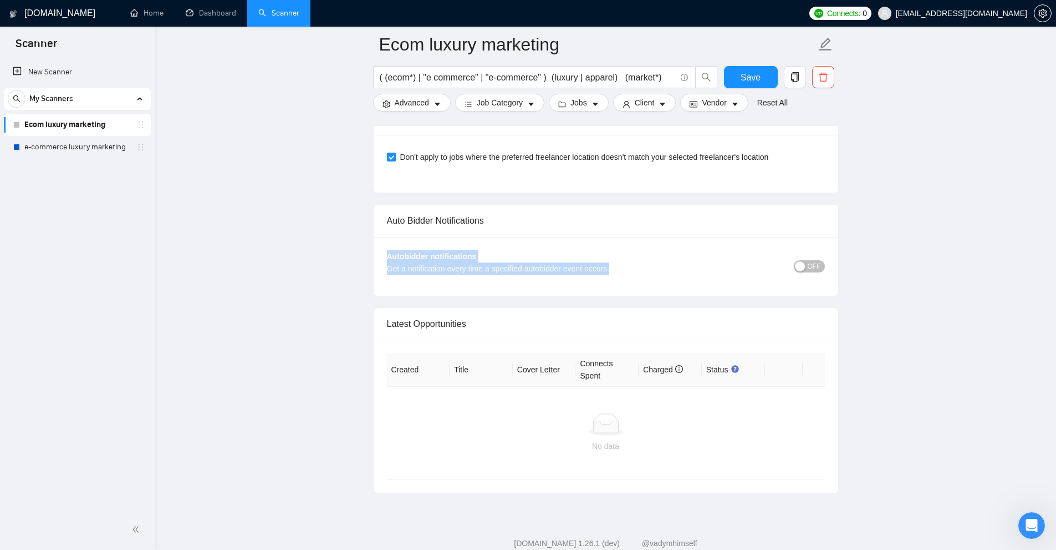
drag, startPoint x: 388, startPoint y: 253, endPoint x: 674, endPoint y: 277, distance: 286.6
click at [674, 277] on div "Autobidder notifications Get a notification every time a specified autobidder e…" at bounding box center [606, 266] width 465 height 59
click at [817, 269] on span "OFF" at bounding box center [814, 266] width 13 height 12
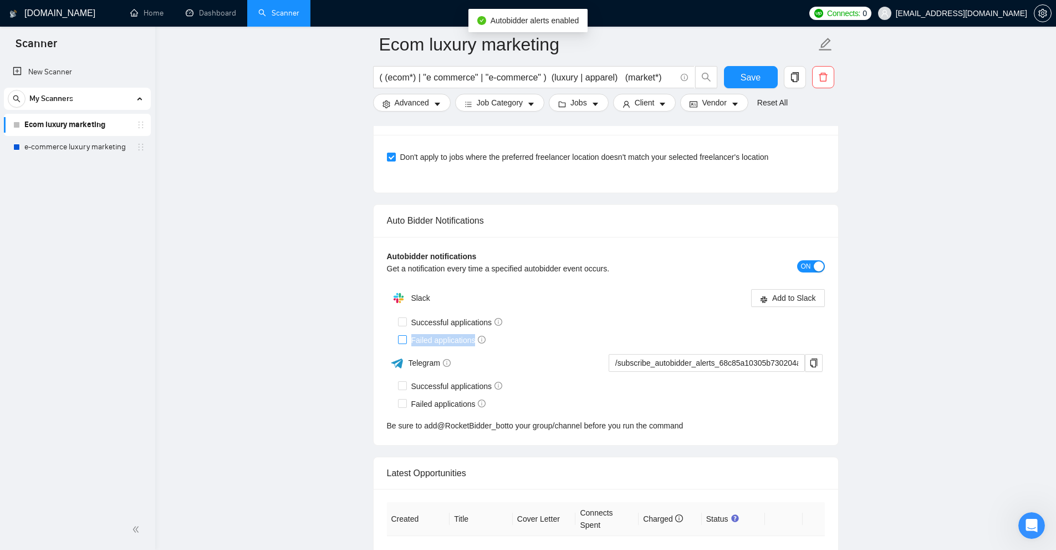
drag, startPoint x: 410, startPoint y: 339, endPoint x: 474, endPoint y: 341, distance: 63.3
click at [474, 341] on span "Failed applications" at bounding box center [449, 340] width 84 height 12
click at [591, 299] on div "Slack" at bounding box center [496, 298] width 219 height 22
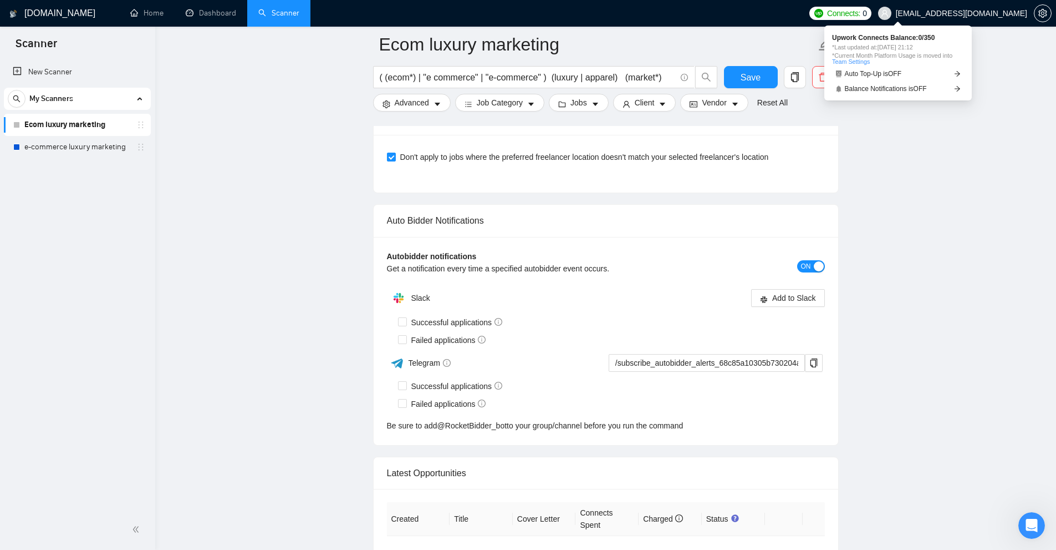
scroll to position [3771, 0]
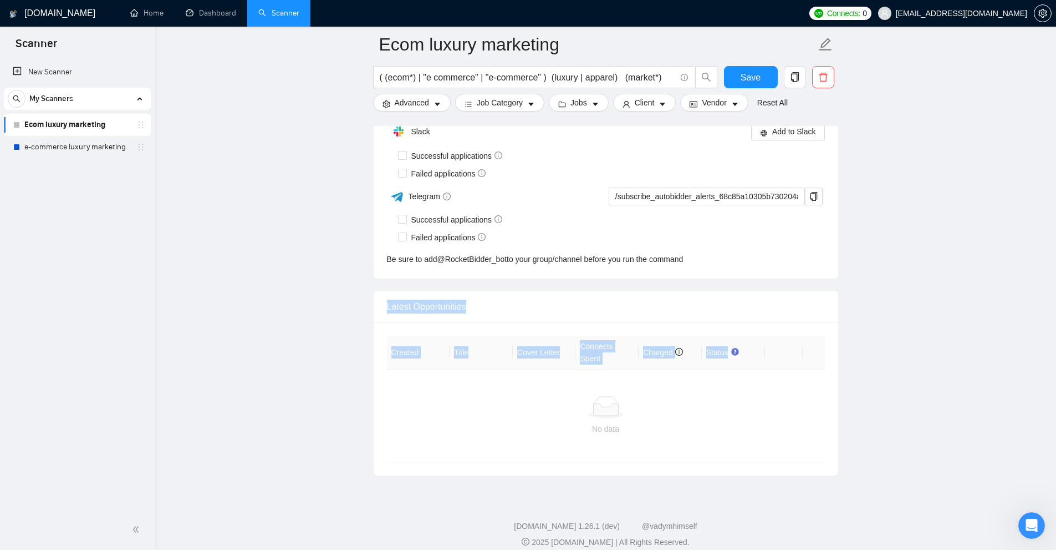
drag, startPoint x: 379, startPoint y: 314, endPoint x: 733, endPoint y: 419, distance: 368.6
click at [752, 400] on div "Latest Opportunities Created Title Cover Letter Connects Spent Charged Status N…" at bounding box center [606, 383] width 466 height 186
click at [733, 419] on div "No data" at bounding box center [606, 415] width 420 height 39
drag, startPoint x: 478, startPoint y: 298, endPoint x: 562, endPoint y: 296, distance: 84.3
click at [562, 296] on div "Latest Opportunities" at bounding box center [606, 307] width 438 height 32
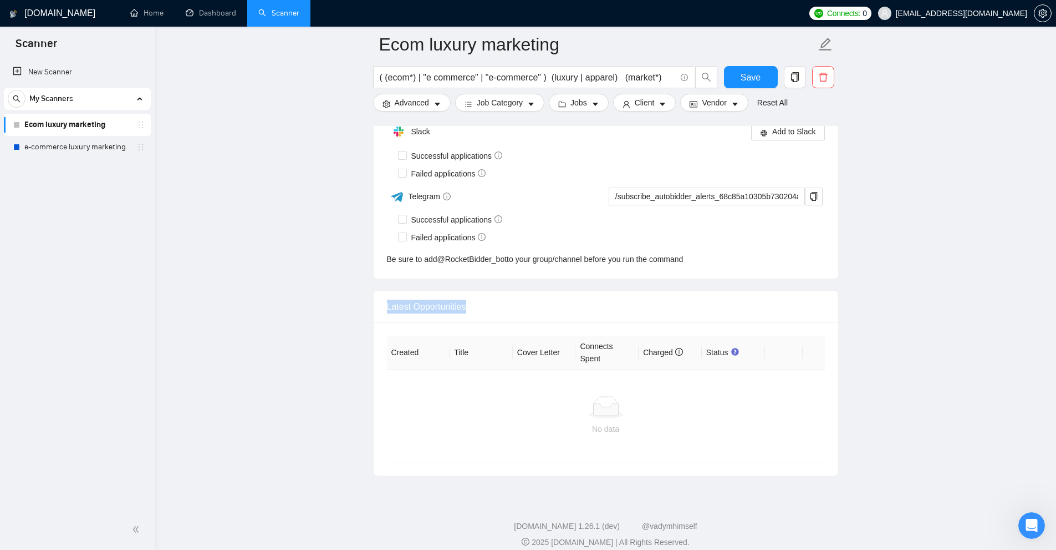
click at [562, 296] on div "Latest Opportunities" at bounding box center [606, 307] width 438 height 32
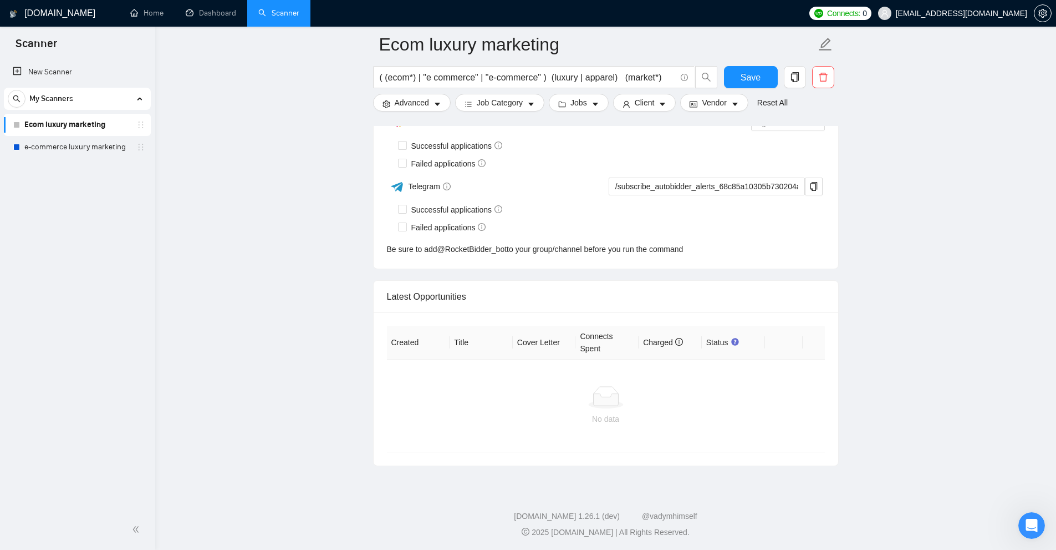
scroll to position [3559, 0]
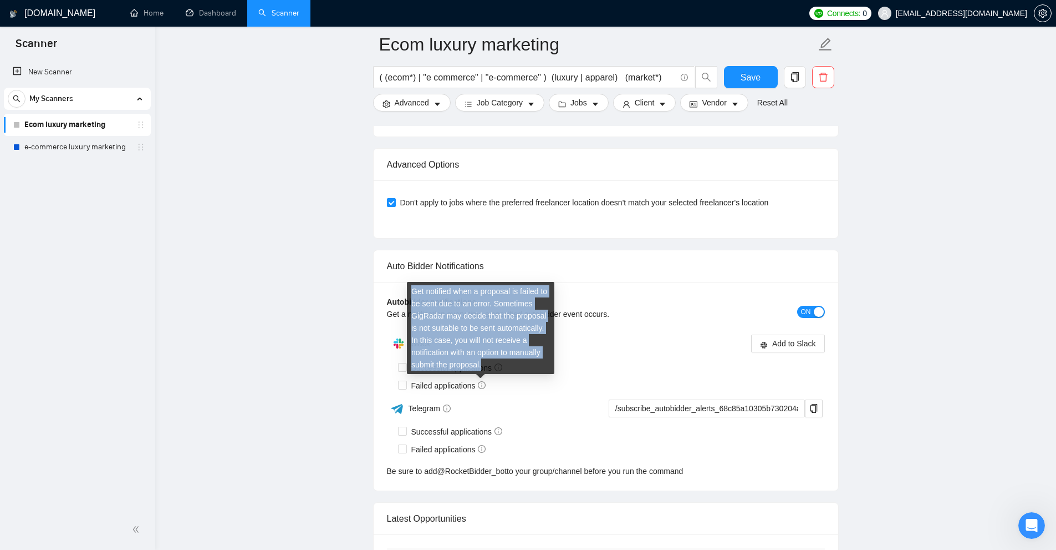
drag, startPoint x: 411, startPoint y: 287, endPoint x: 516, endPoint y: 365, distance: 130.4
click at [516, 365] on div "Get notified when a proposal is failed to be sent due to an error. Sometimes Gi…" at bounding box center [481, 328] width 148 height 92
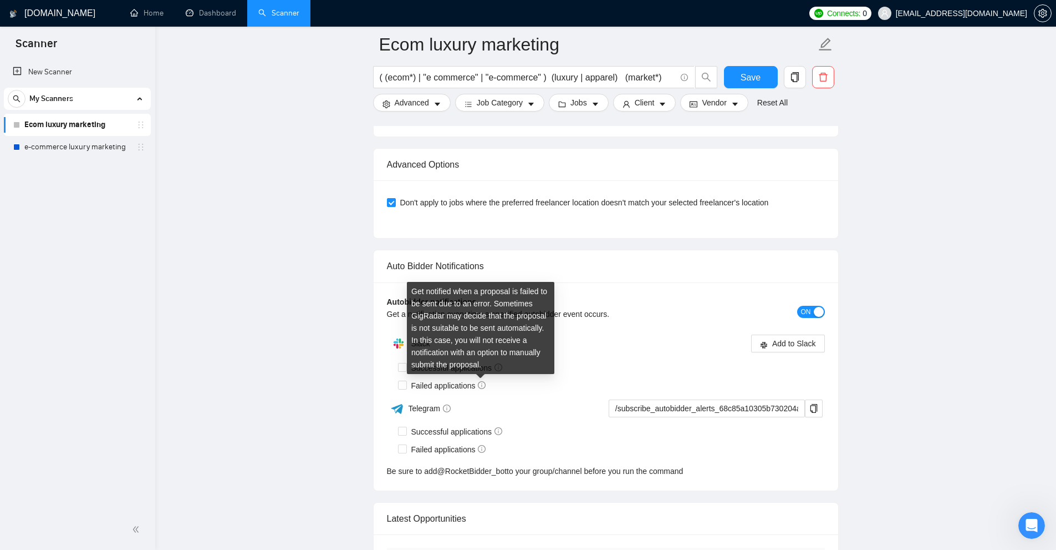
drag, startPoint x: 612, startPoint y: 374, endPoint x: 597, endPoint y: 363, distance: 19.4
click at [613, 377] on div "Failed applications" at bounding box center [611, 386] width 427 height 18
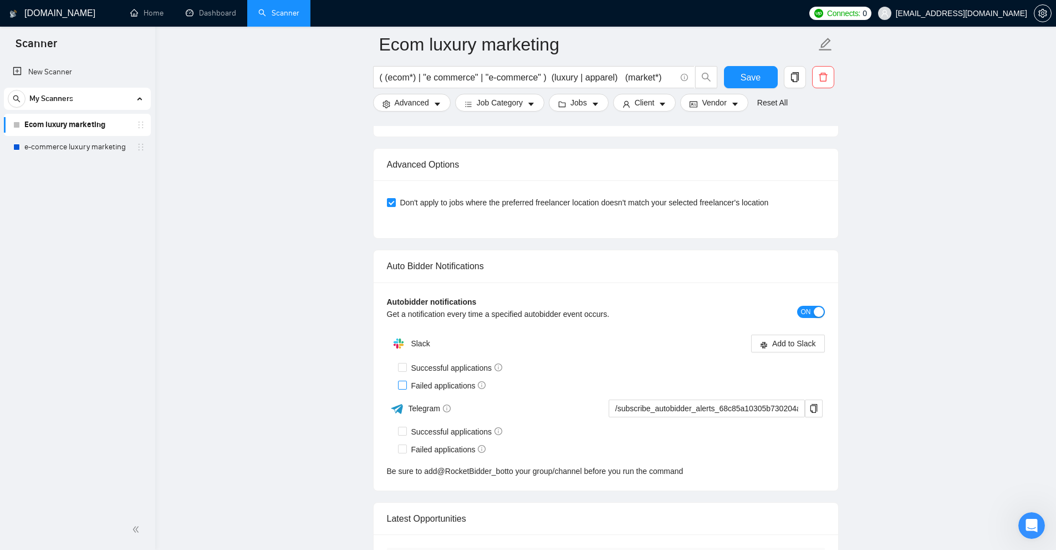
click at [401, 383] on input "Failed applications" at bounding box center [402, 384] width 8 height 8
checkbox input "true"
drag, startPoint x: 413, startPoint y: 350, endPoint x: 556, endPoint y: 381, distance: 146.8
click at [555, 381] on div "Autobidder notifications Get a notification every time a specified autobidder e…" at bounding box center [606, 386] width 465 height 208
click at [799, 342] on span "Add to Slack" at bounding box center [794, 343] width 44 height 12
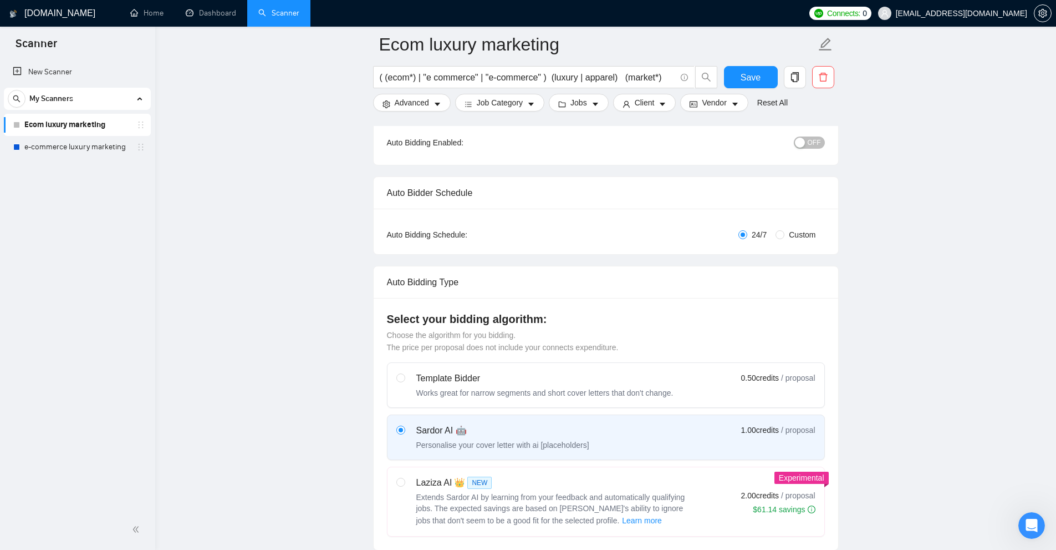
scroll to position [0, 0]
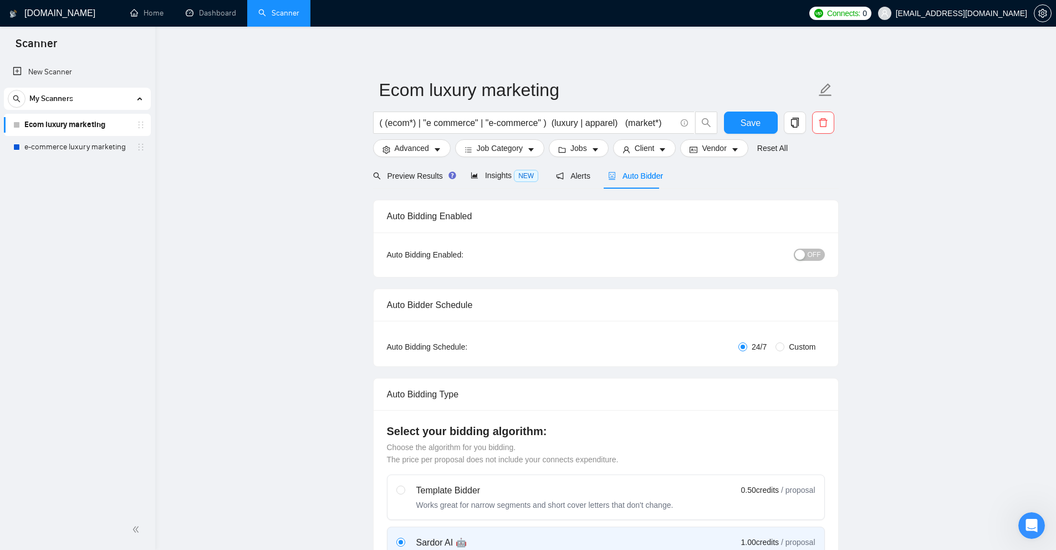
click at [814, 252] on span "OFF" at bounding box center [814, 254] width 13 height 12
click at [814, 251] on div "button" at bounding box center [819, 255] width 10 height 10
click at [399, 171] on span "Preview Results" at bounding box center [413, 175] width 80 height 9
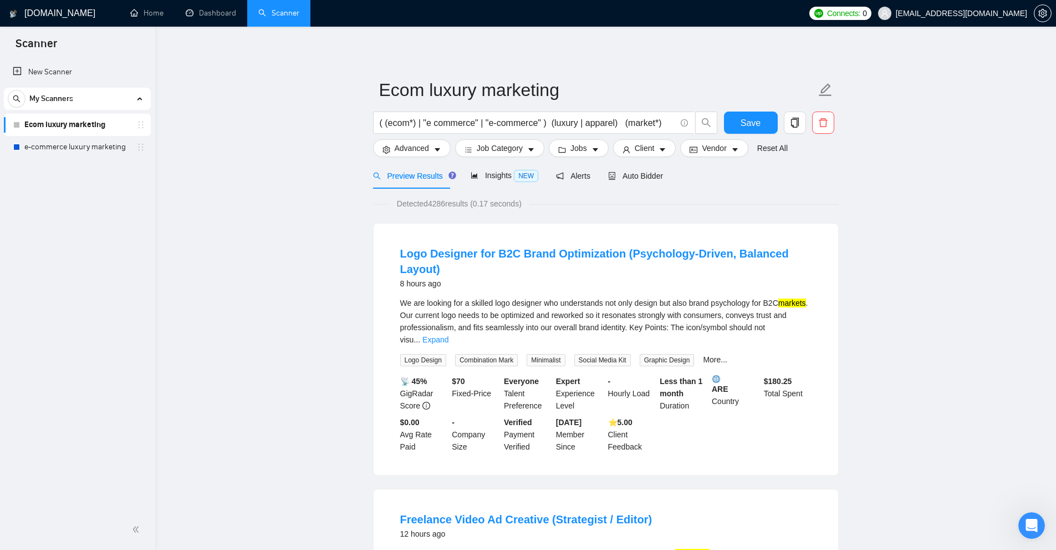
click at [508, 306] on div "We are looking for a skilled logo designer who understands not only design but …" at bounding box center [605, 321] width 411 height 49
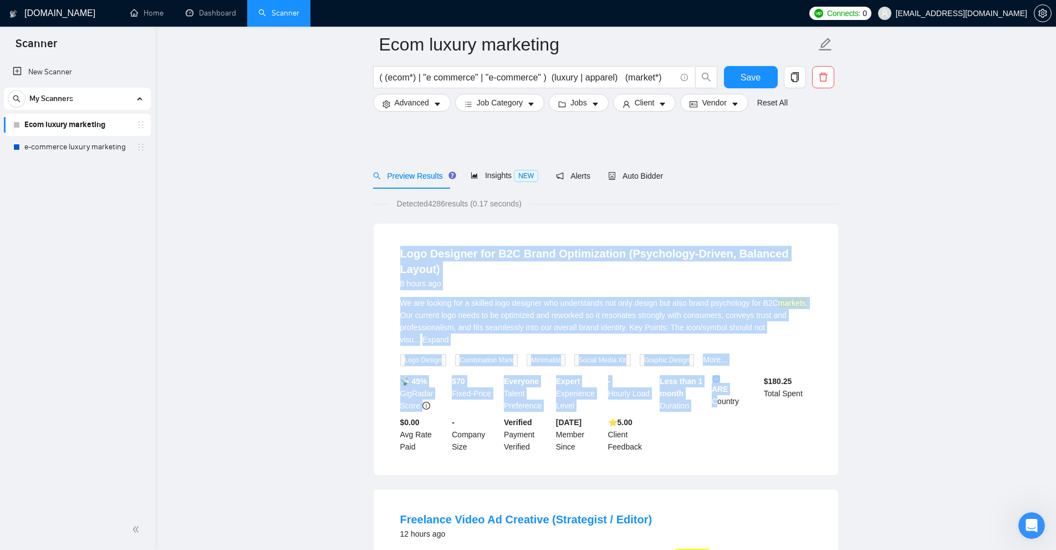
scroll to position [388, 0]
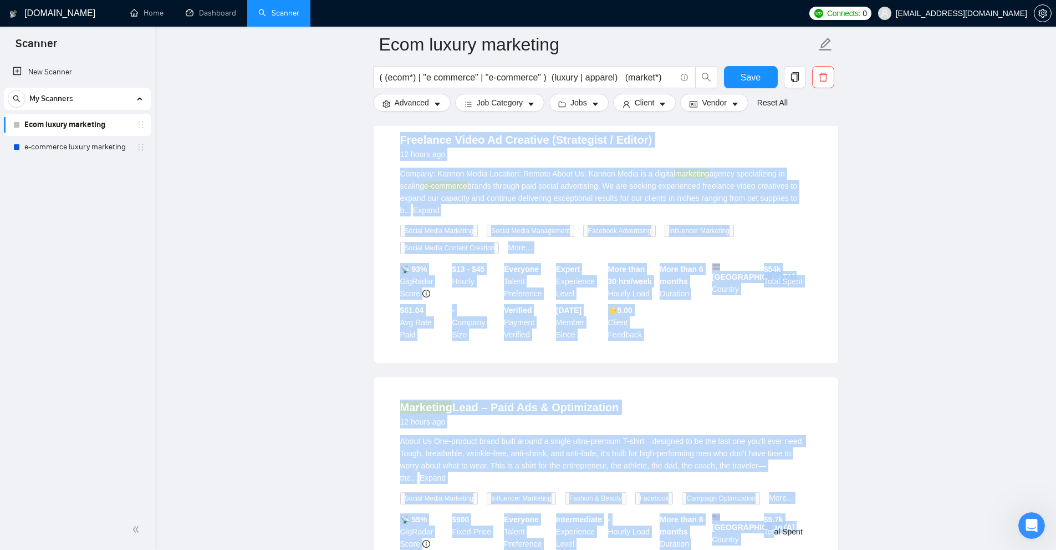
drag, startPoint x: 419, startPoint y: 282, endPoint x: 775, endPoint y: 474, distance: 404.4
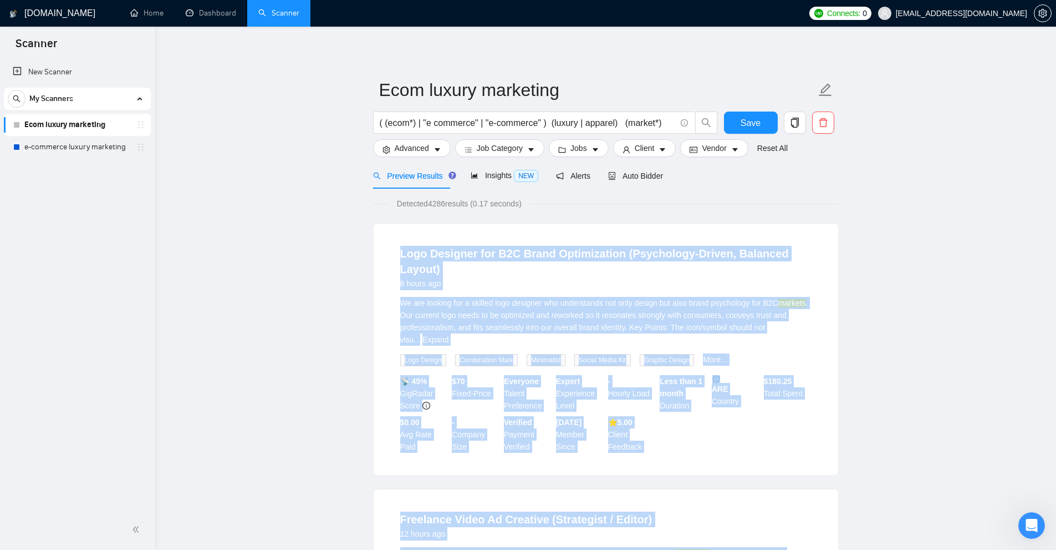
click at [809, 304] on div "We are looking for a skilled logo designer who understands not only design but …" at bounding box center [605, 321] width 411 height 49
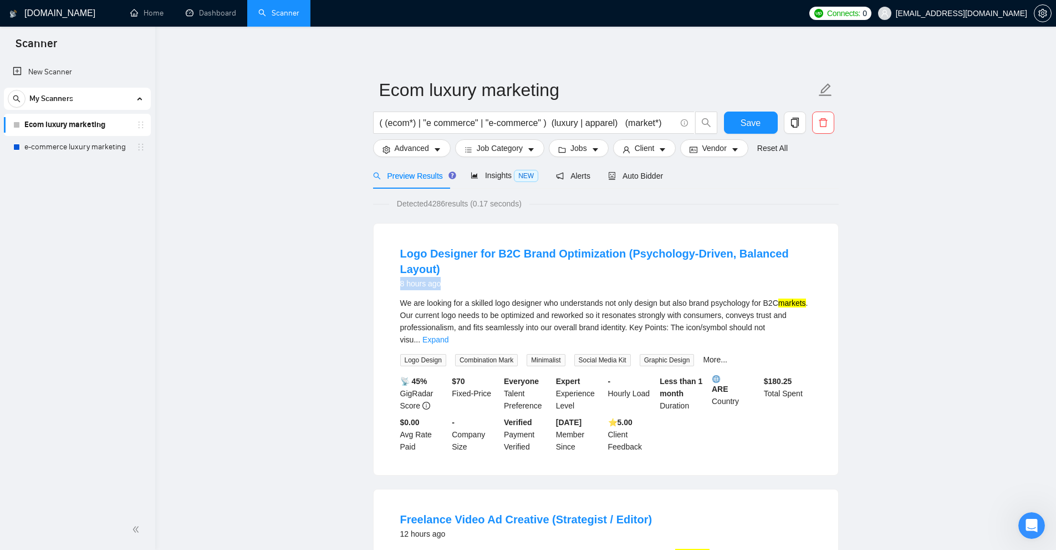
drag, startPoint x: 373, startPoint y: 263, endPoint x: 534, endPoint y: 266, distance: 161.4
click at [523, 271] on div "Logo Designer for B2C Brand Optimization (Psychology-Driven, Balanced Layout) 8…" at bounding box center [606, 349] width 466 height 252
click at [420, 279] on li "Logo Designer for B2C Brand Optimization (Psychology-Driven, Balanced Layout) 8…" at bounding box center [606, 349] width 438 height 225
drag, startPoint x: 393, startPoint y: 268, endPoint x: 510, endPoint y: 263, distance: 116.6
click at [510, 263] on li "Logo Designer for B2C Brand Optimization (Psychology-Driven, Balanced Layout) 8…" at bounding box center [606, 349] width 438 height 225
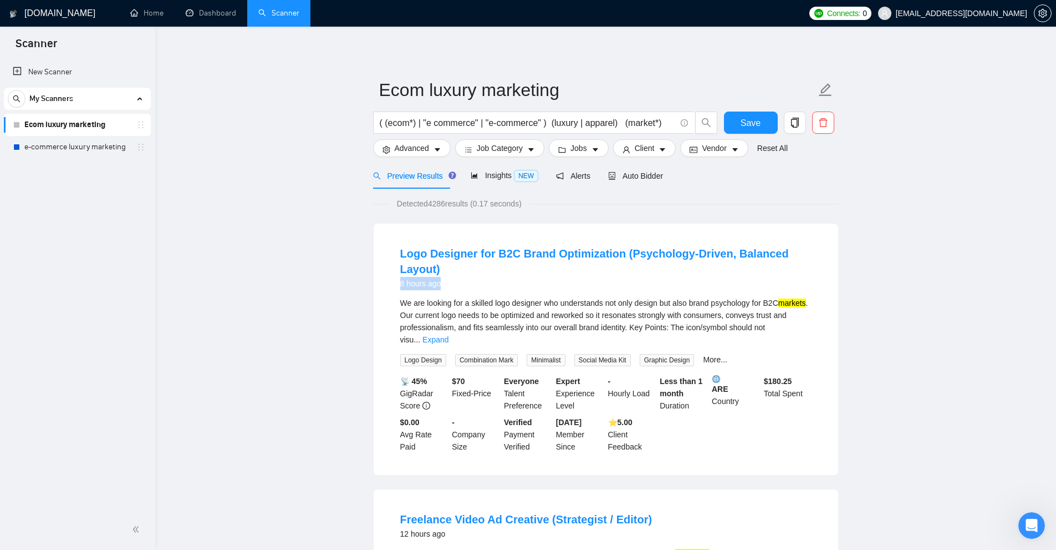
click at [510, 277] on div "8 hours ago" at bounding box center [605, 283] width 411 height 13
drag, startPoint x: 218, startPoint y: 16, endPoint x: 635, endPoint y: 64, distance: 419.8
click at [218, 16] on link "Dashboard" at bounding box center [211, 12] width 50 height 9
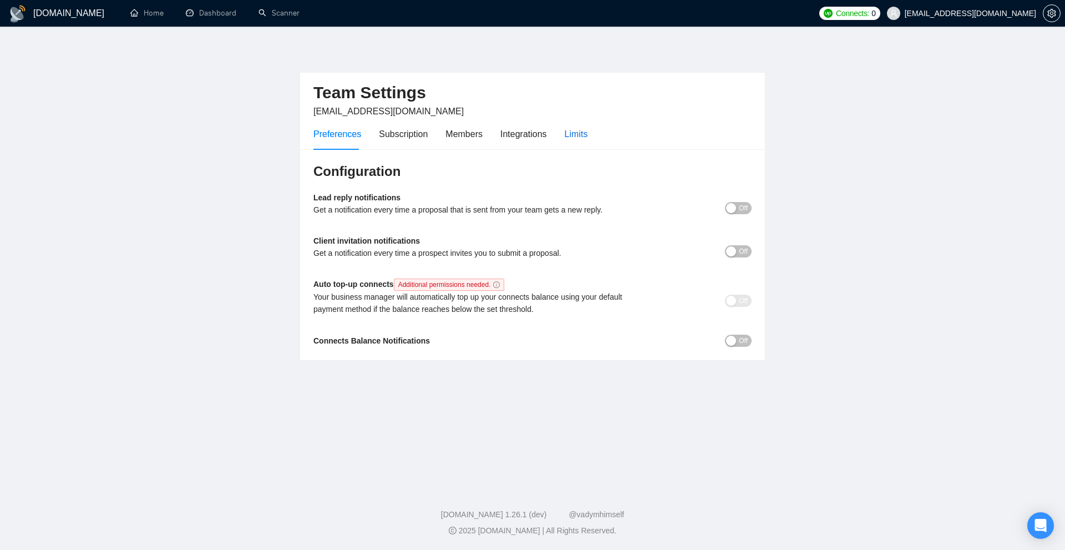
click at [571, 129] on div "Limits" at bounding box center [576, 134] width 23 height 14
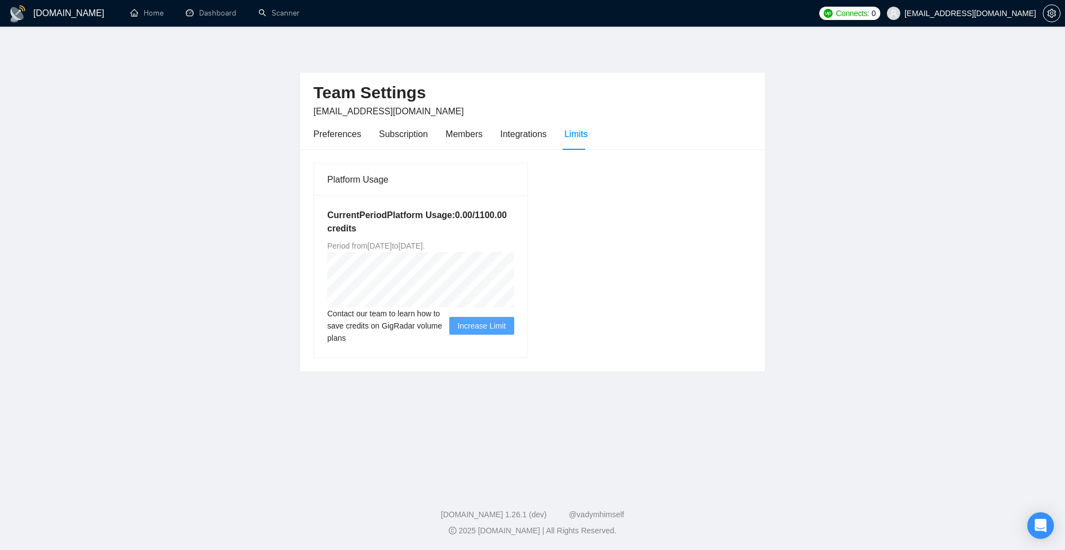
drag, startPoint x: 447, startPoint y: 247, endPoint x: 480, endPoint y: 250, distance: 32.3
click at [425, 247] on span "Period from [GEOGRAPHIC_DATA][DATE] to [DATE] ." at bounding box center [376, 245] width 98 height 9
drag, startPoint x: 480, startPoint y: 250, endPoint x: 445, endPoint y: 250, distance: 34.4
click at [425, 250] on span "Period from [GEOGRAPHIC_DATA][DATE] to [DATE] ." at bounding box center [376, 245] width 98 height 9
click at [383, 223] on h5 "Current Period Platform Usage: 0.00 / 1100.00 credits" at bounding box center [420, 221] width 187 height 27
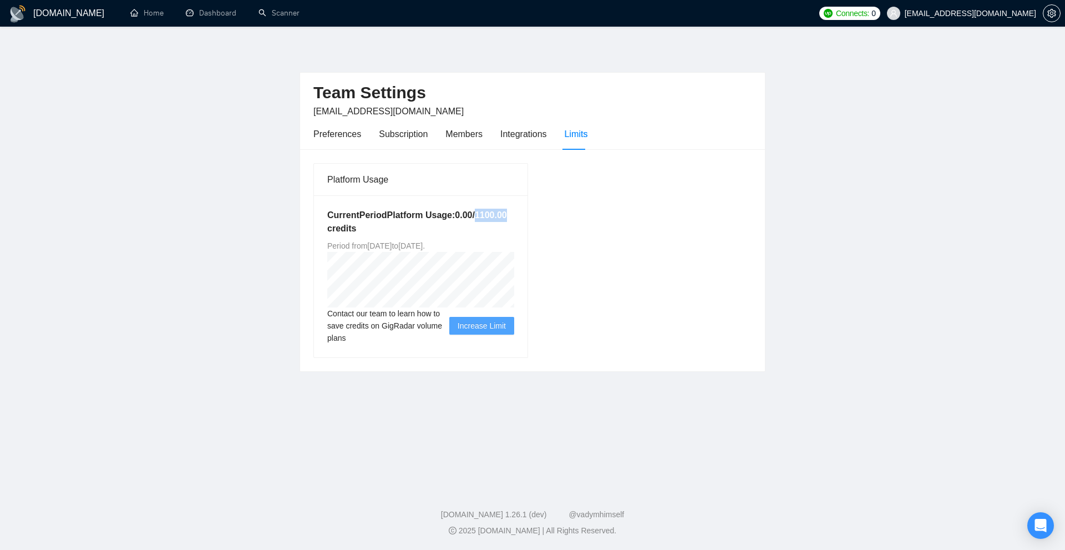
drag, startPoint x: 473, startPoint y: 213, endPoint x: 513, endPoint y: 217, distance: 40.7
click at [513, 217] on h5 "Current Period Platform Usage: 0.00 / 1100.00 credits" at bounding box center [420, 221] width 187 height 27
click at [492, 216] on h5 "Current Period Platform Usage: 0.00 / 1100.00 credits" at bounding box center [420, 221] width 187 height 27
drag, startPoint x: 473, startPoint y: 212, endPoint x: 513, endPoint y: 213, distance: 40.5
click at [513, 213] on h5 "Current Period Platform Usage: 0.00 / 1100.00 credits" at bounding box center [420, 221] width 187 height 27
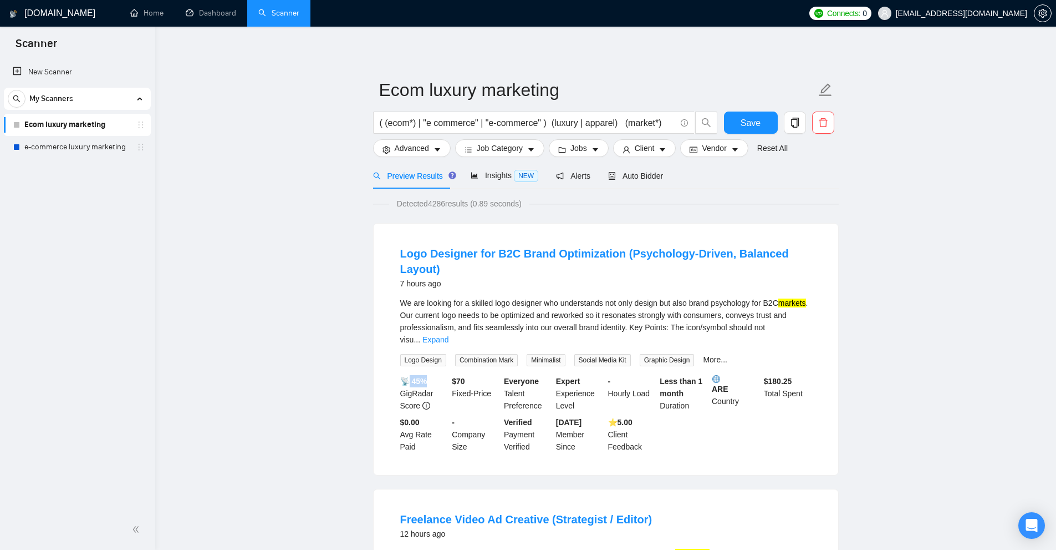
drag, startPoint x: 419, startPoint y: 352, endPoint x: 431, endPoint y: 353, distance: 12.9
click at [431, 375] on div "📡 45% GigRadar Score" at bounding box center [424, 393] width 52 height 37
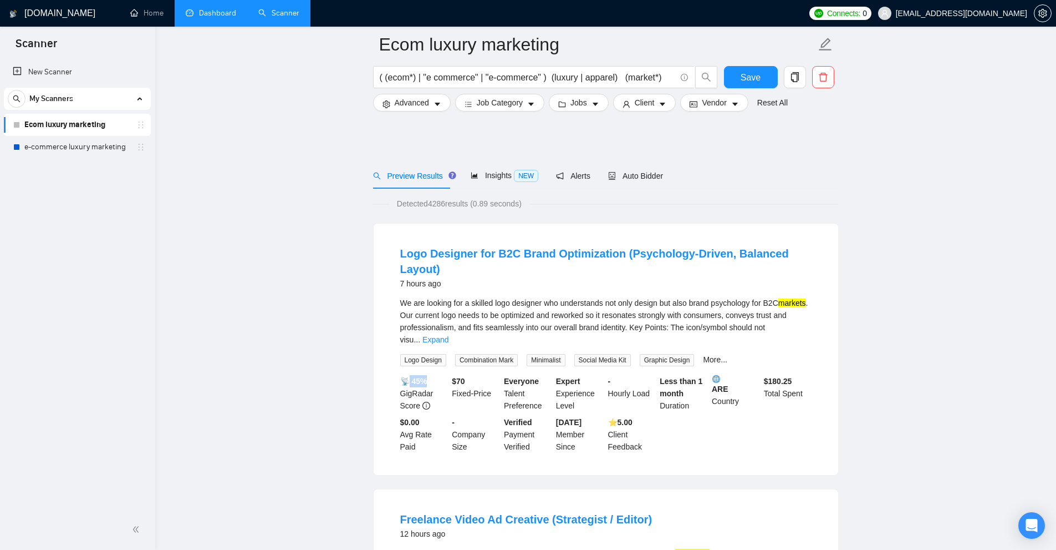
scroll to position [111, 0]
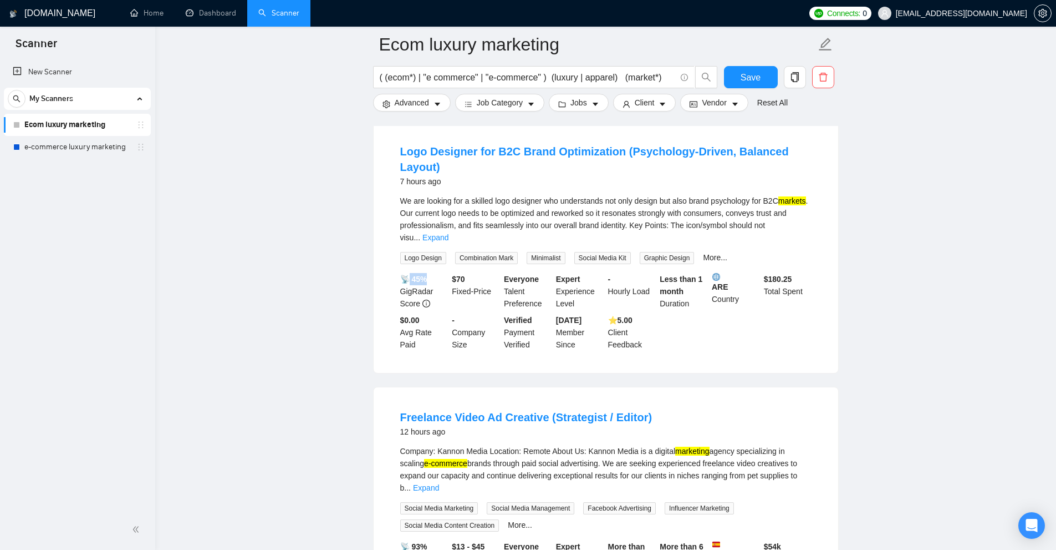
click at [416, 274] on b "📡 45%" at bounding box center [413, 278] width 27 height 9
click at [1044, 16] on icon "setting" at bounding box center [1043, 13] width 9 height 9
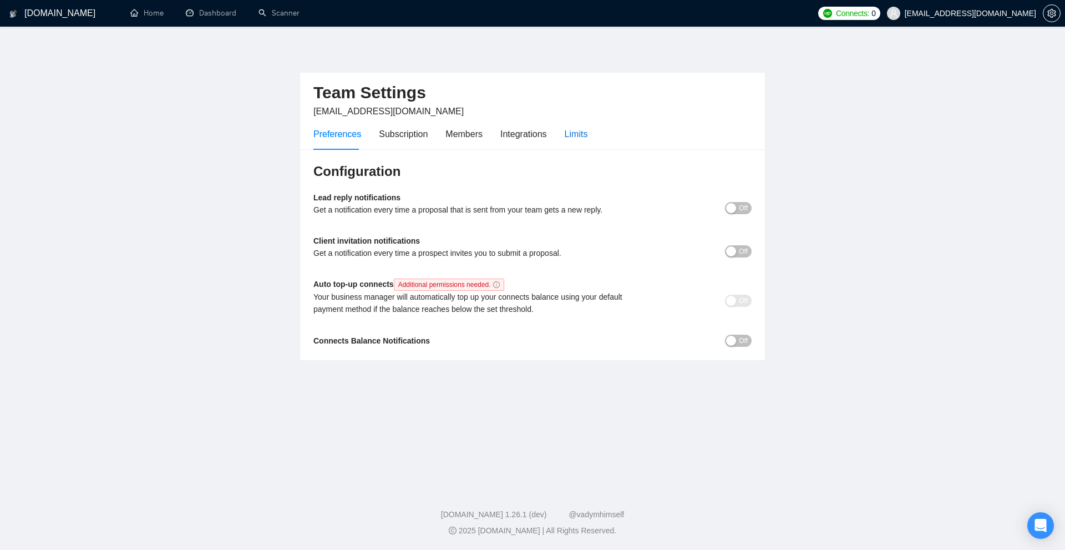
click at [576, 133] on div "Limits" at bounding box center [576, 134] width 23 height 14
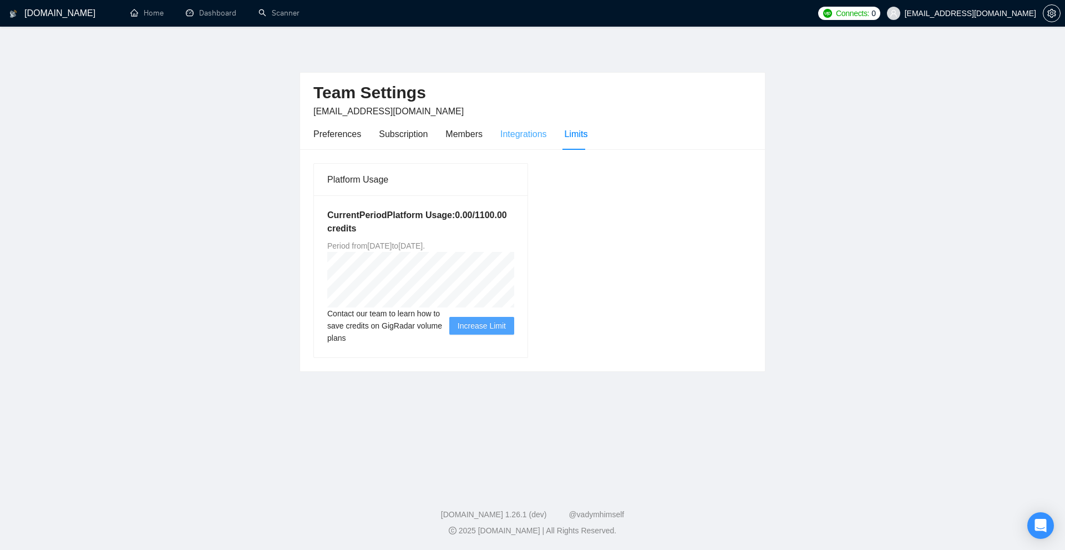
click at [508, 144] on div "Integrations" at bounding box center [523, 134] width 47 height 32
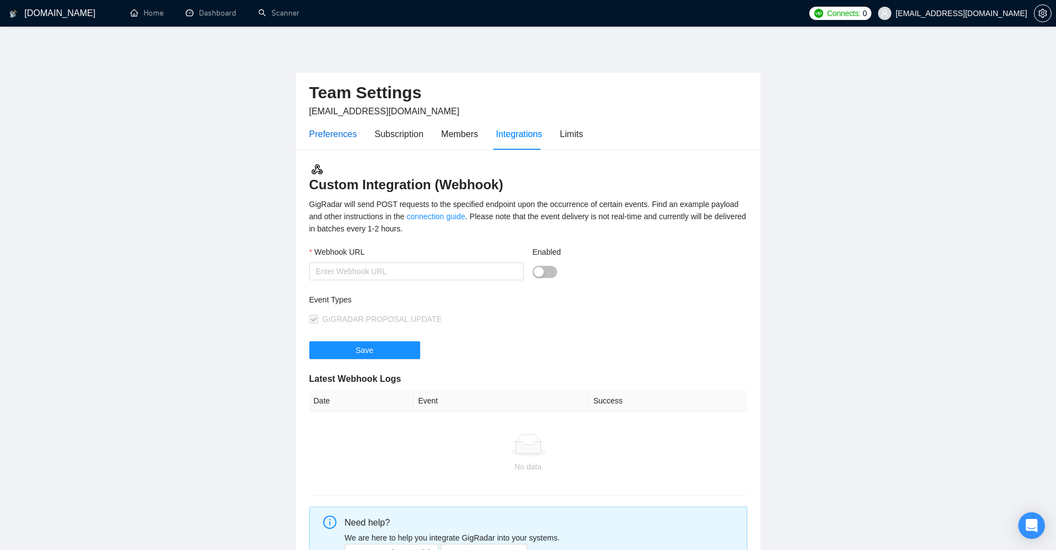
click at [317, 133] on div "Preferences" at bounding box center [333, 134] width 48 height 14
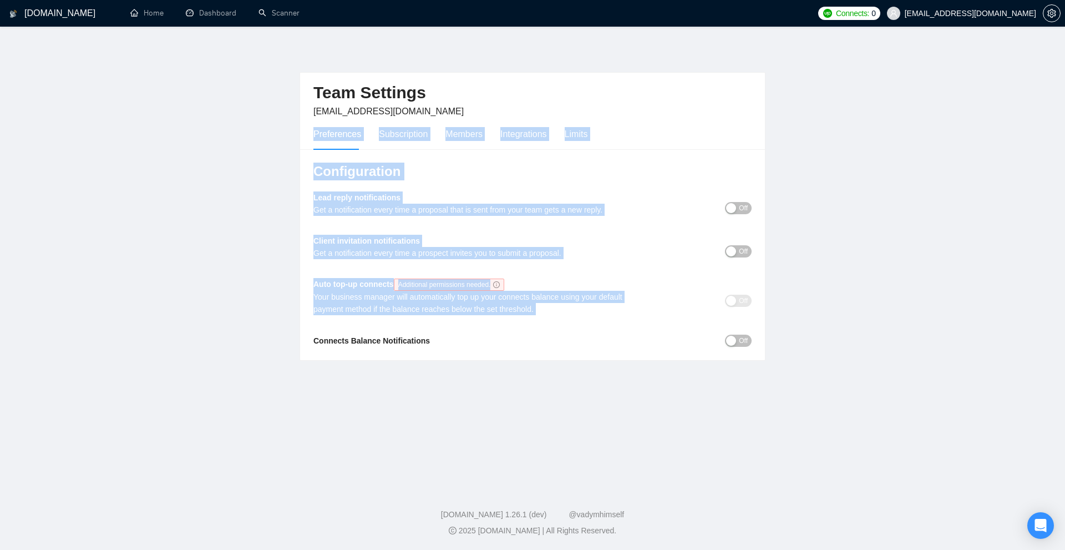
drag, startPoint x: 245, startPoint y: 135, endPoint x: 665, endPoint y: 379, distance: 486.3
click at [678, 321] on main "Team Settings [EMAIL_ADDRESS][DOMAIN_NAME] Preferences Subscription Members Int…" at bounding box center [532, 254] width 1029 height 420
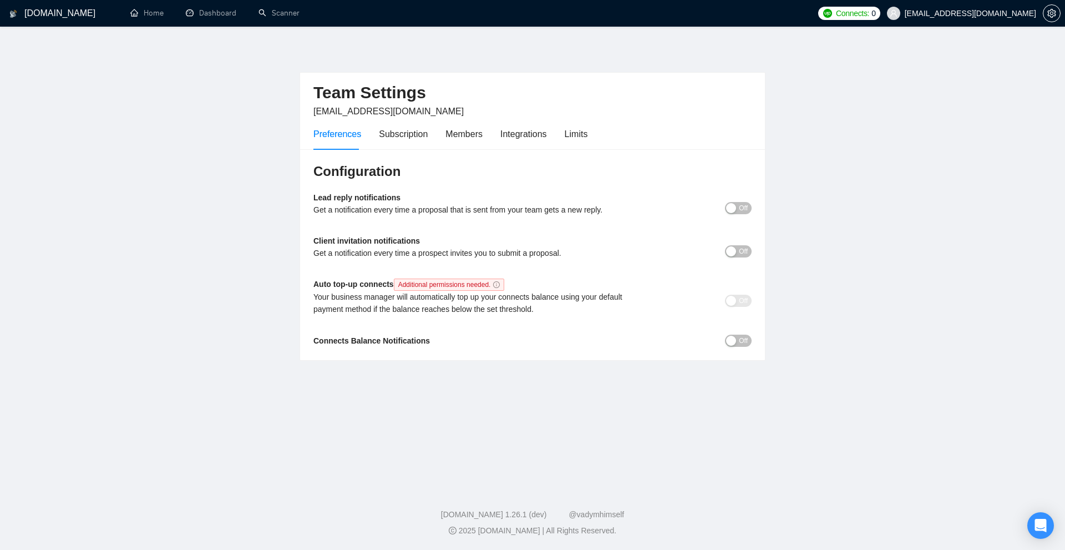
click at [665, 380] on main "Team Settings [EMAIL_ADDRESS][DOMAIN_NAME] Preferences Subscription Members Int…" at bounding box center [532, 254] width 1029 height 420
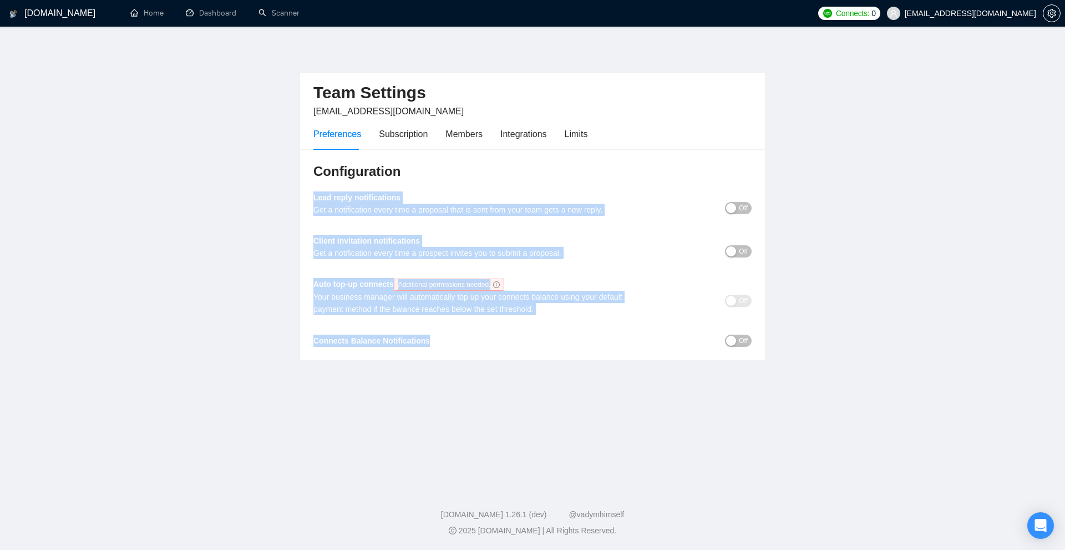
drag, startPoint x: 309, startPoint y: 198, endPoint x: 554, endPoint y: 347, distance: 286.4
click at [554, 347] on div "Configuration Lead reply notifications Get a notification every time a proposal…" at bounding box center [532, 254] width 465 height 211
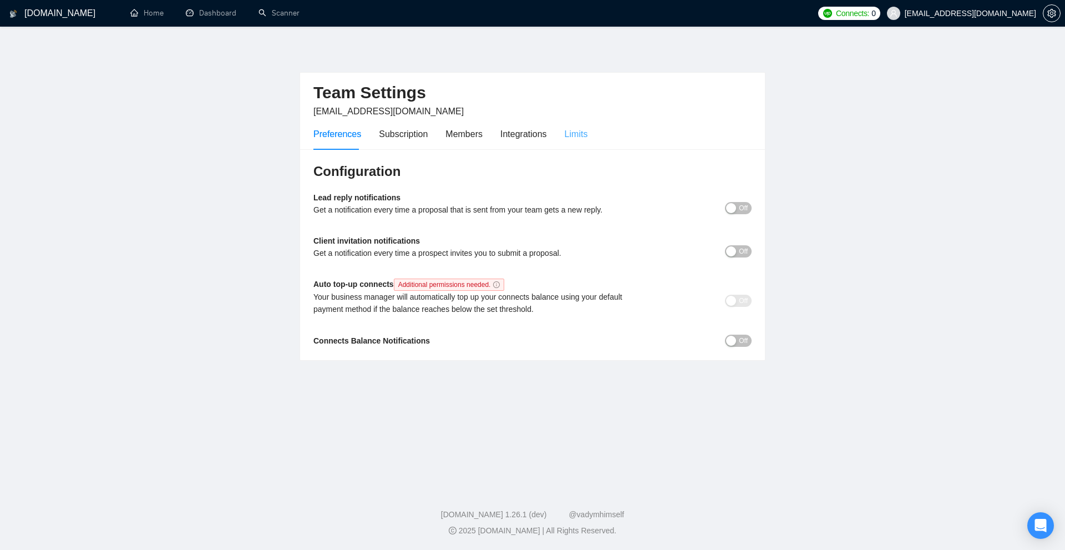
click at [571, 145] on div "Limits" at bounding box center [576, 134] width 23 height 32
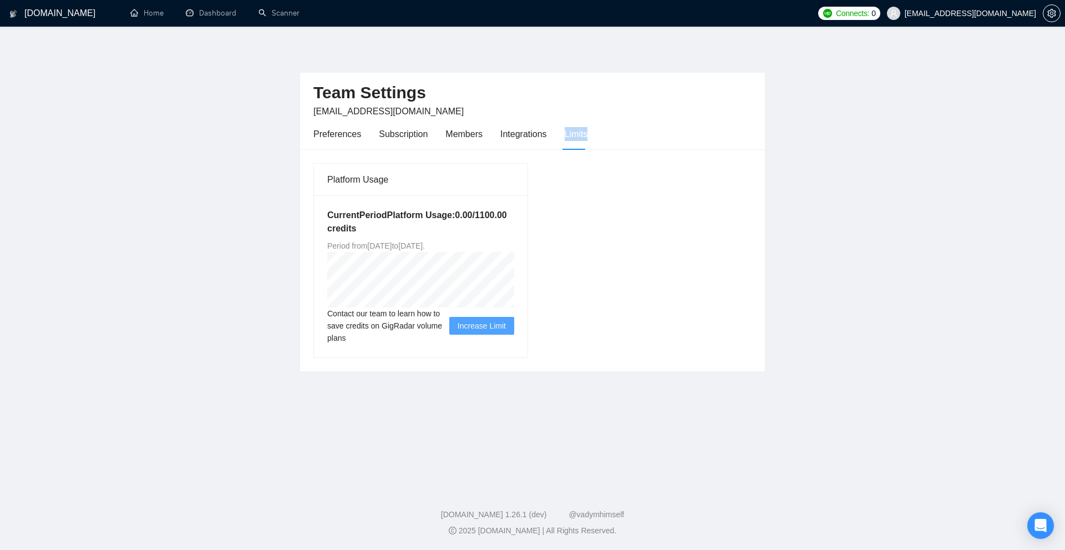
drag, startPoint x: 627, startPoint y: 135, endPoint x: 616, endPoint y: 156, distance: 23.8
click at [670, 134] on div "Preferences Subscription Members Integrations Limits" at bounding box center [532, 134] width 438 height 32
drag, startPoint x: 366, startPoint y: 216, endPoint x: 469, endPoint y: 230, distance: 104.0
click at [469, 230] on div "Current Period Platform Usage: 0.00 / 1100.00 credits Period from [DATE] to [DA…" at bounding box center [420, 276] width 213 height 162
click at [486, 221] on h5 "Current Period Platform Usage: 0.00 / 1100.00 credits" at bounding box center [420, 221] width 187 height 27
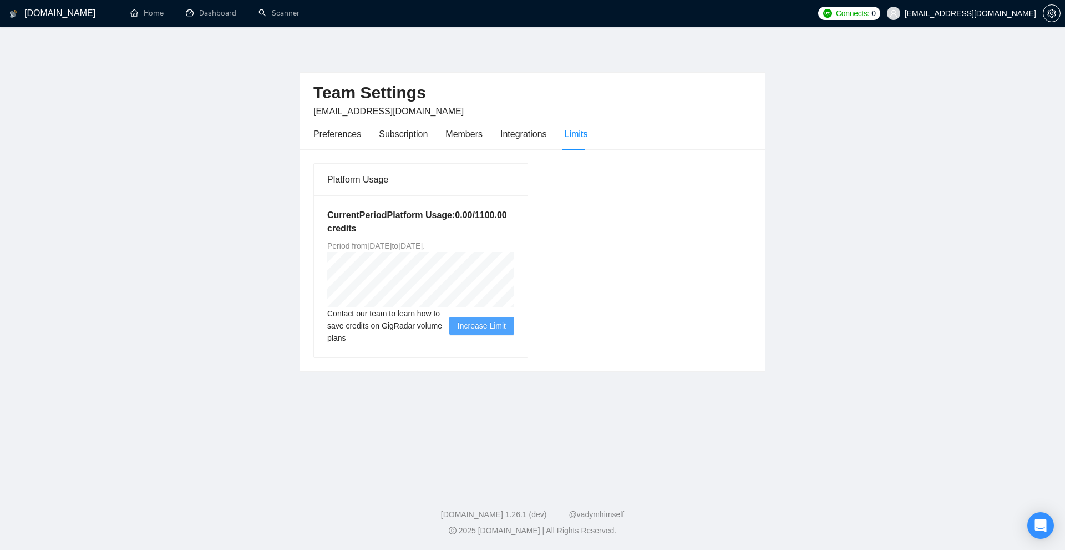
drag, startPoint x: 366, startPoint y: 248, endPoint x: 414, endPoint y: 247, distance: 47.7
click at [414, 247] on span "Period from [GEOGRAPHIC_DATA][DATE] to [DATE] ." at bounding box center [376, 245] width 98 height 9
drag, startPoint x: 461, startPoint y: 246, endPoint x: 522, endPoint y: 248, distance: 61.1
click at [522, 248] on div "Current Period Platform Usage: 0.00 / 1100.00 credits Period from [DATE] to [DA…" at bounding box center [420, 276] width 213 height 162
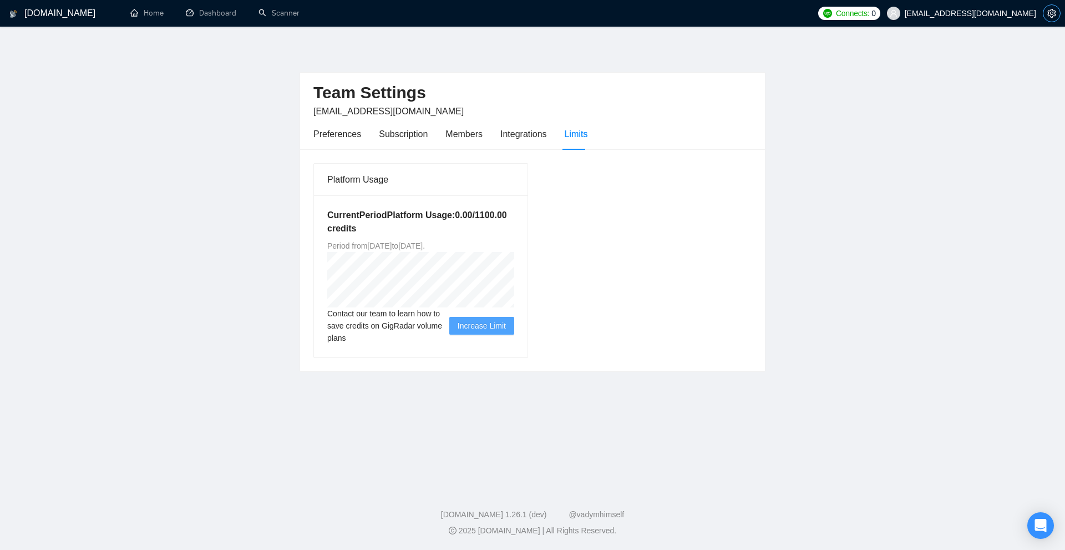
click at [1054, 16] on icon "setting" at bounding box center [1051, 13] width 9 height 9
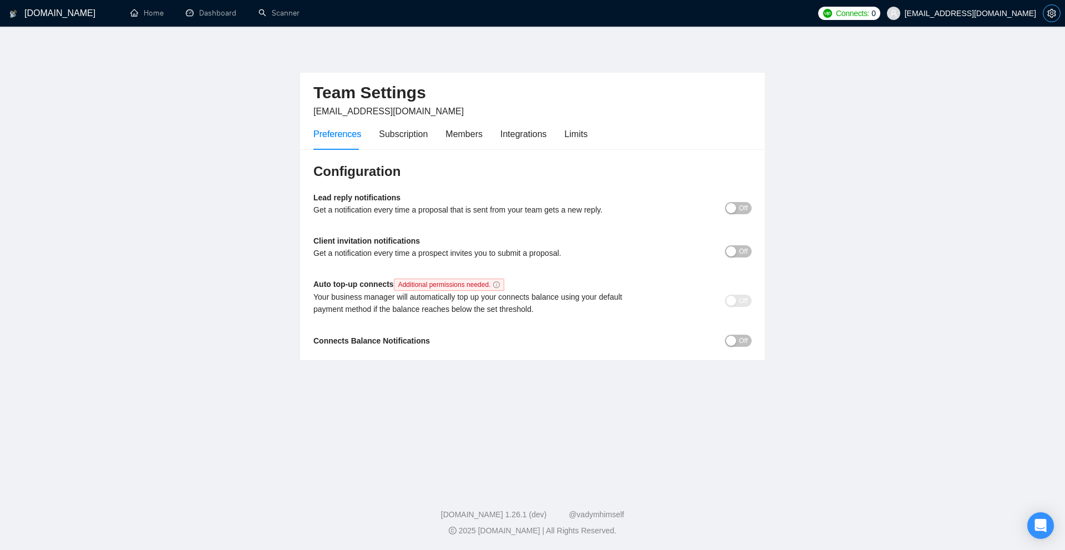
click at [1053, 13] on icon "setting" at bounding box center [1051, 13] width 8 height 9
click at [1051, 17] on icon "setting" at bounding box center [1051, 13] width 9 height 9
click at [576, 144] on div "Limits" at bounding box center [576, 134] width 23 height 32
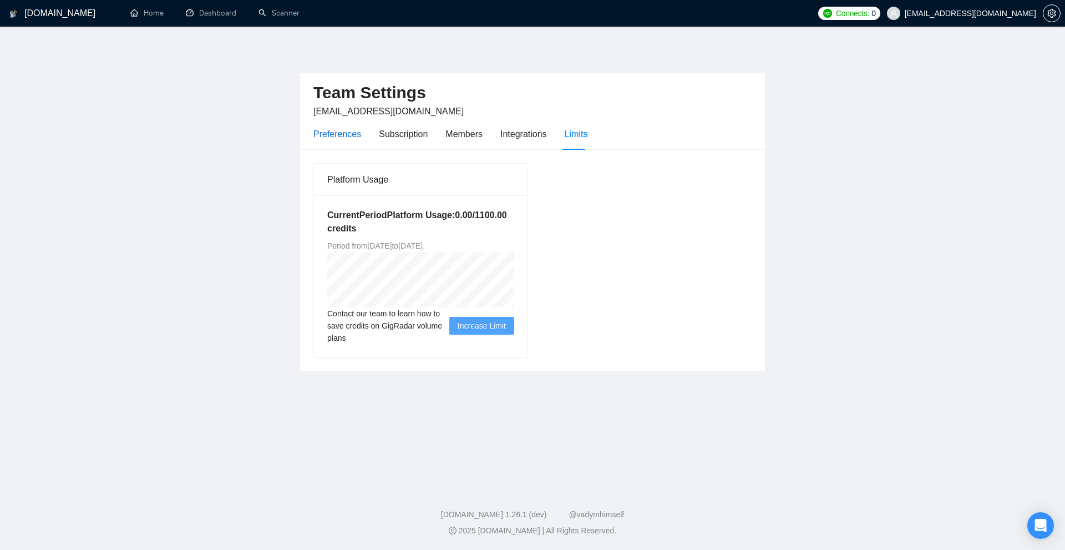
click at [336, 140] on div "Preferences" at bounding box center [337, 134] width 48 height 14
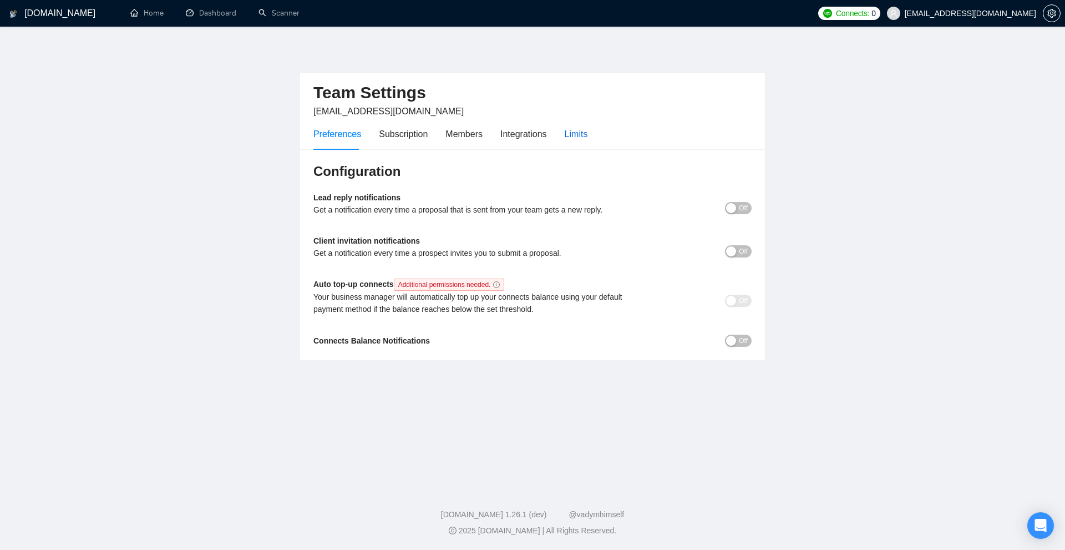
click at [573, 129] on div "Limits" at bounding box center [576, 134] width 23 height 14
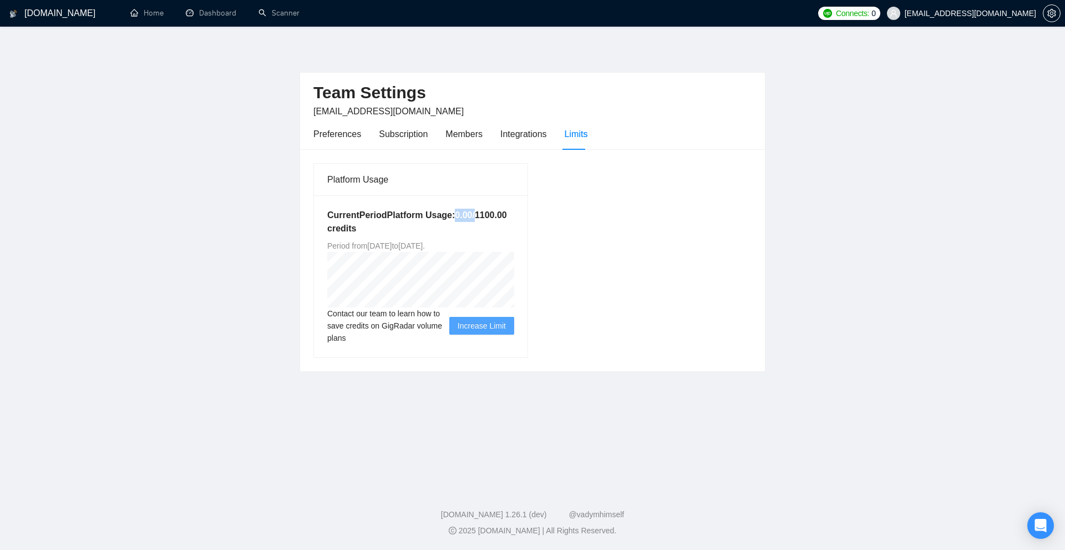
drag, startPoint x: 454, startPoint y: 211, endPoint x: 474, endPoint y: 207, distance: 20.4
click at [474, 207] on div "Current Period Platform Usage: 0.00 / 1100.00 credits Period from [DATE] to [DA…" at bounding box center [420, 276] width 213 height 162
click at [490, 225] on h5 "Current Period Platform Usage: 0.00 / 1100.00 credits" at bounding box center [420, 221] width 187 height 27
drag, startPoint x: 475, startPoint y: 216, endPoint x: 518, endPoint y: 216, distance: 42.7
click at [518, 216] on div "Current Period Platform Usage: 0.00 / 1100.00 credits Period from [DATE] to [DA…" at bounding box center [420, 276] width 213 height 162
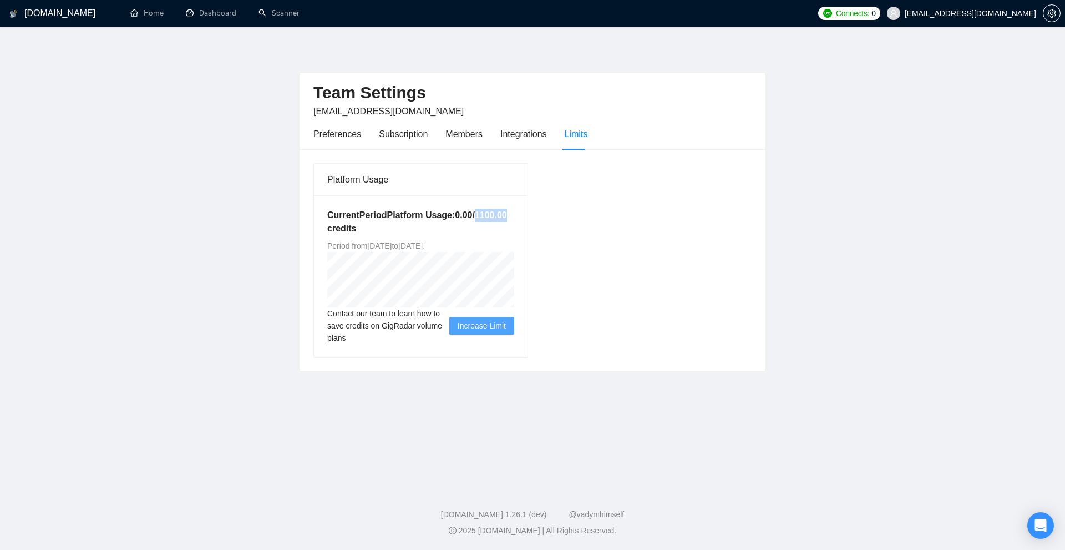
click at [518, 216] on div "Current Period Platform Usage: 0.00 / 1100.00 credits Period from [DATE] to [DA…" at bounding box center [420, 276] width 213 height 162
drag, startPoint x: 329, startPoint y: 246, endPoint x: 530, endPoint y: 238, distance: 200.3
click at [530, 238] on div "Platform Usage Current Period Platform Usage: 0.00 / 1100.00 credits Period fro…" at bounding box center [420, 260] width 223 height 195
click at [522, 238] on div "Current Period Platform Usage: 0.00 / 1100.00 credits Period from [DATE] to [DA…" at bounding box center [420, 276] width 213 height 162
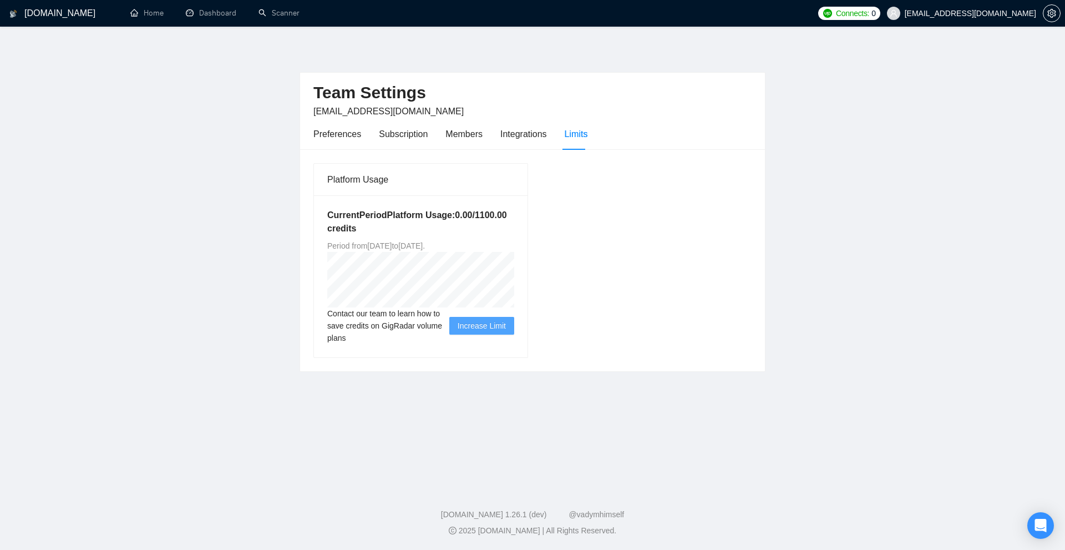
click at [643, 260] on div "Platform Usage Current Period Platform Usage: 0.00 / 1100.00 credits Period fro…" at bounding box center [532, 259] width 447 height 195
drag, startPoint x: 371, startPoint y: 249, endPoint x: 511, endPoint y: 246, distance: 140.3
click at [511, 246] on div "Current Period Platform Usage: 0.00 / 1100.00 credits Period from [DATE] to [DA…" at bounding box center [420, 276] width 213 height 162
drag, startPoint x: 373, startPoint y: 243, endPoint x: 570, endPoint y: 255, distance: 197.8
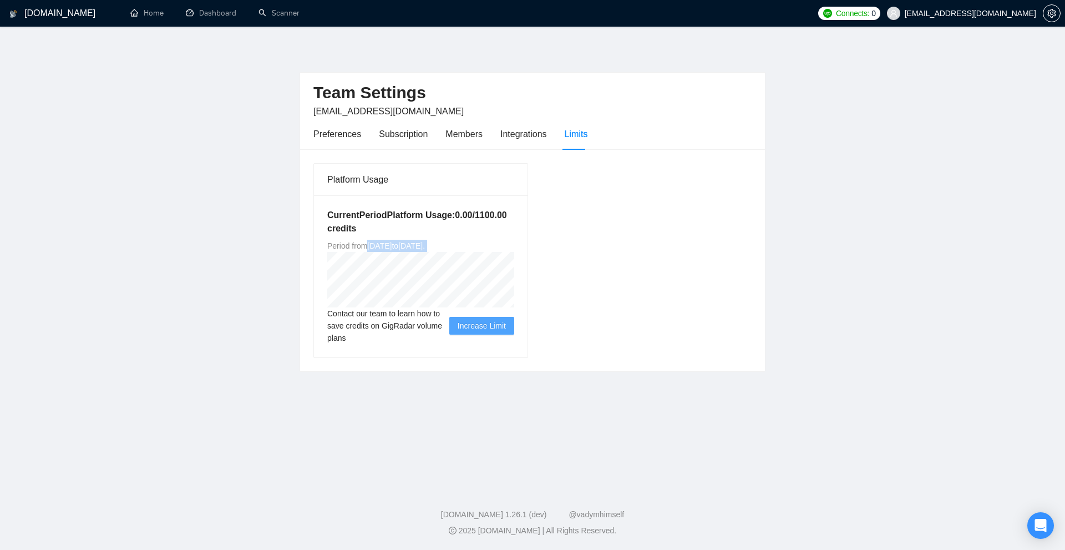
click at [570, 255] on div "Platform Usage Current Period Platform Usage: 0.00 / 1100.00 credits Period fro…" at bounding box center [532, 259] width 447 height 195
drag, startPoint x: 434, startPoint y: 207, endPoint x: 445, endPoint y: 210, distance: 10.9
click at [441, 210] on div "Current Period Platform Usage: 0.00 / 1100.00 credits Period from [DATE] to [DA…" at bounding box center [420, 276] width 213 height 162
drag, startPoint x: 509, startPoint y: 211, endPoint x: 476, endPoint y: 214, distance: 33.4
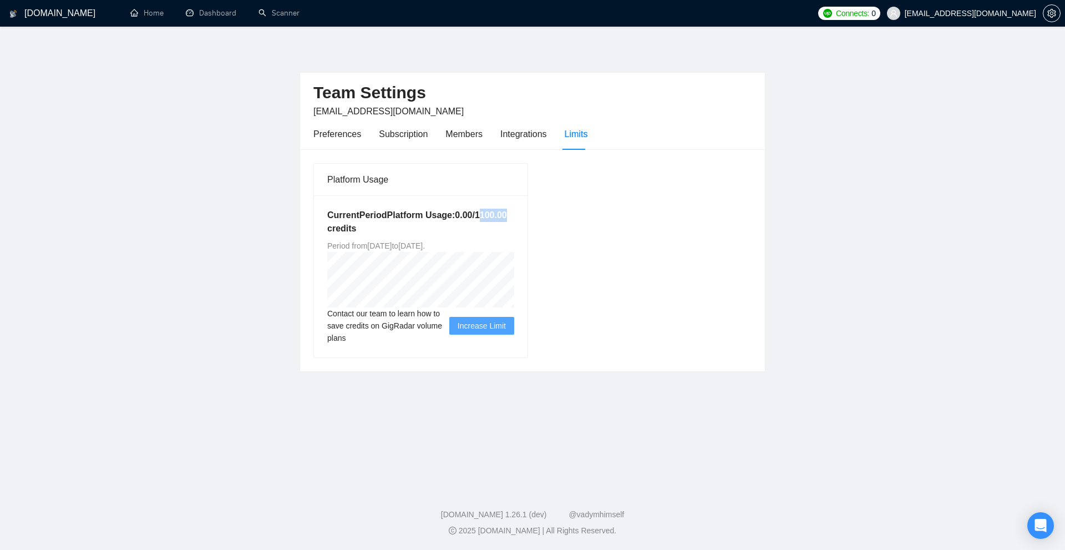
click at [476, 214] on h5 "Current Period Platform Usage: 0.00 / 1100.00 credits" at bounding box center [420, 221] width 187 height 27
drag, startPoint x: 474, startPoint y: 215, endPoint x: 577, endPoint y: 232, distance: 105.1
click at [474, 215] on h5 "Current Period Platform Usage: 0.00 / 1100.00 credits" at bounding box center [420, 221] width 187 height 27
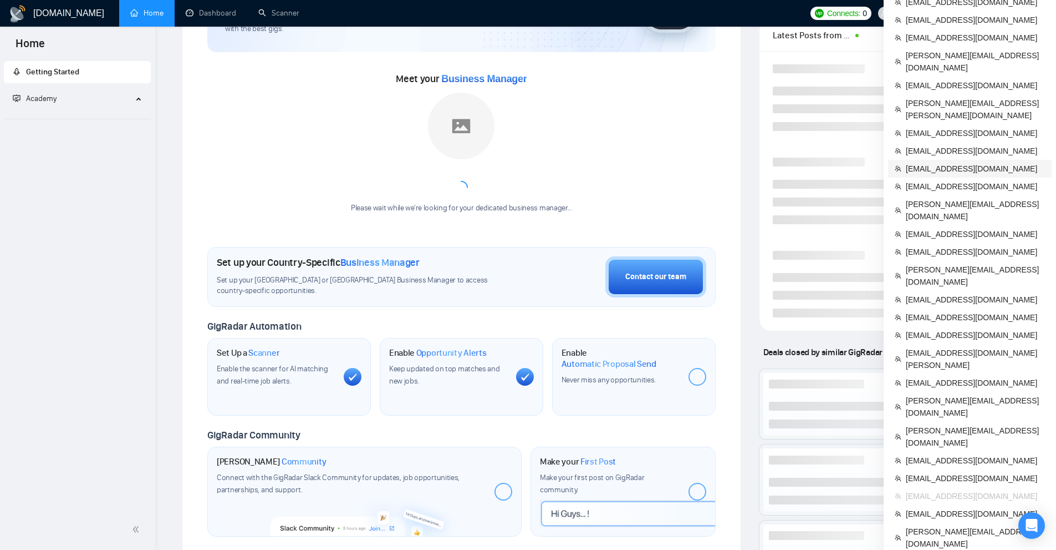
scroll to position [166, 0]
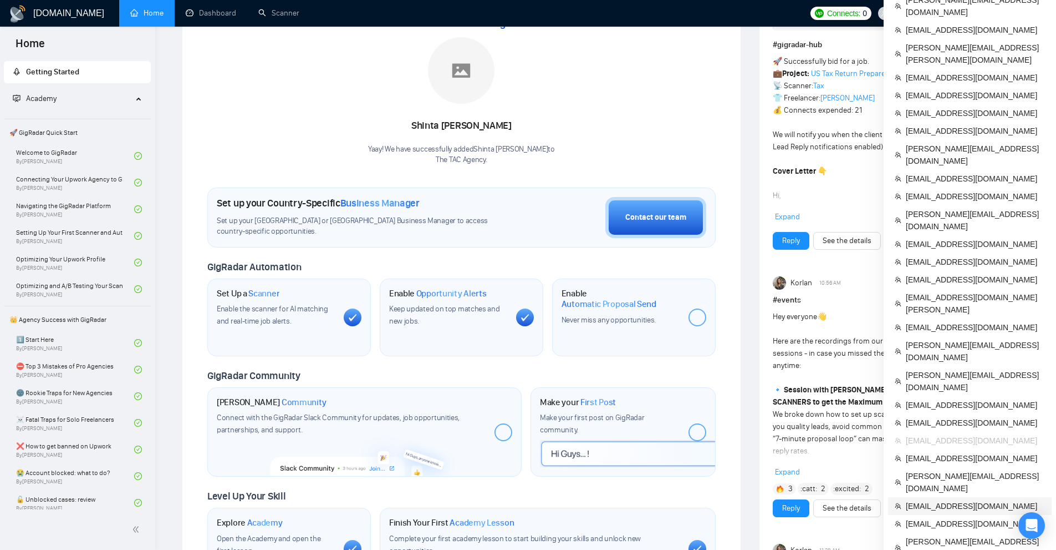
click at [925, 500] on span "[EMAIL_ADDRESS][DOMAIN_NAME]" at bounding box center [975, 506] width 139 height 12
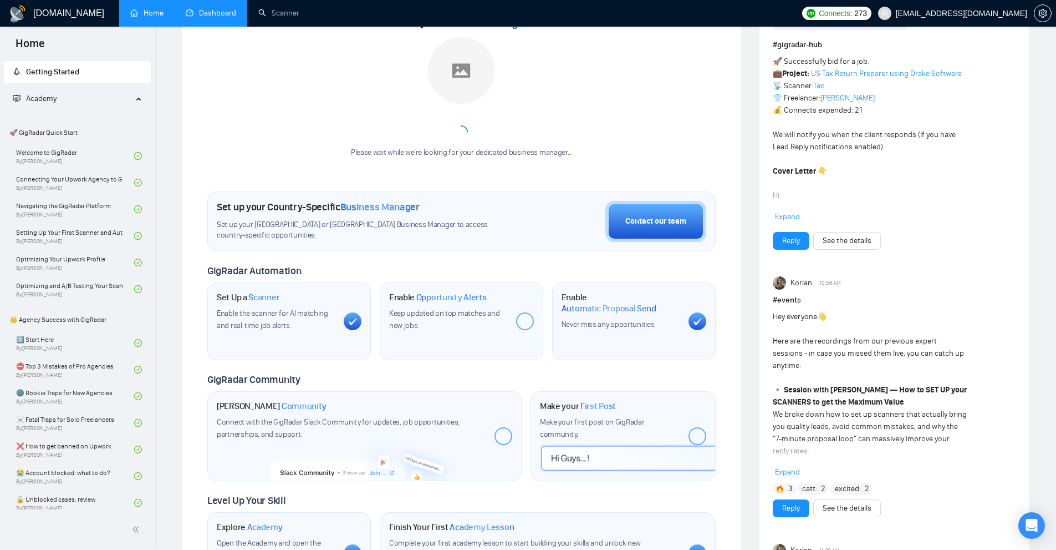
click at [225, 12] on link "Dashboard" at bounding box center [211, 12] width 50 height 9
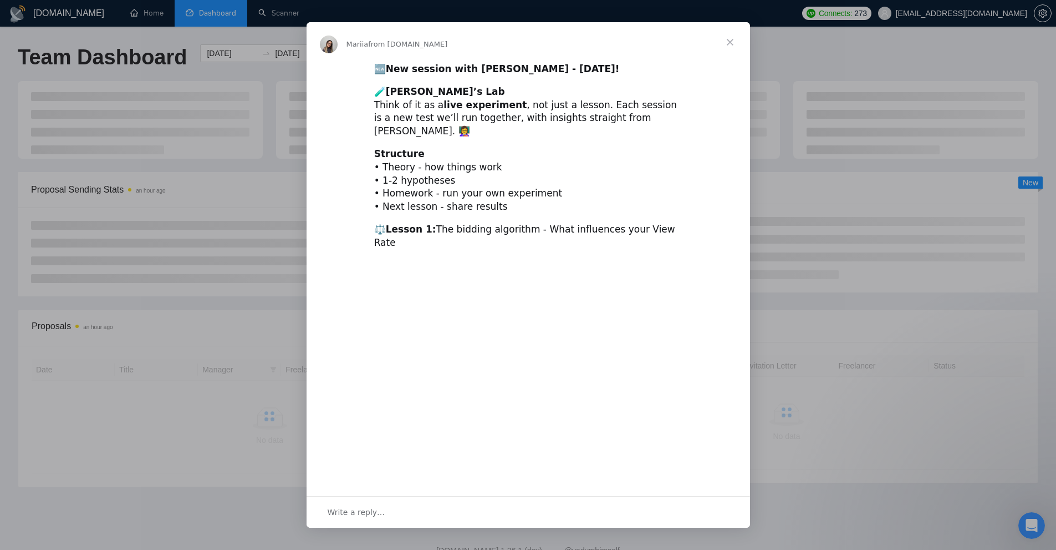
click at [187, 89] on div "Intercom messenger" at bounding box center [528, 275] width 1056 height 550
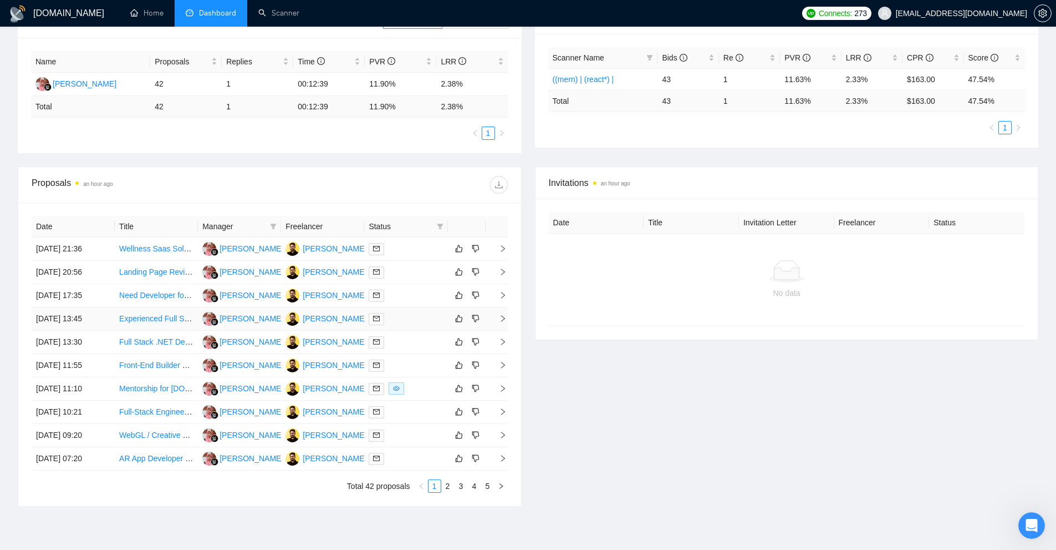
scroll to position [138, 0]
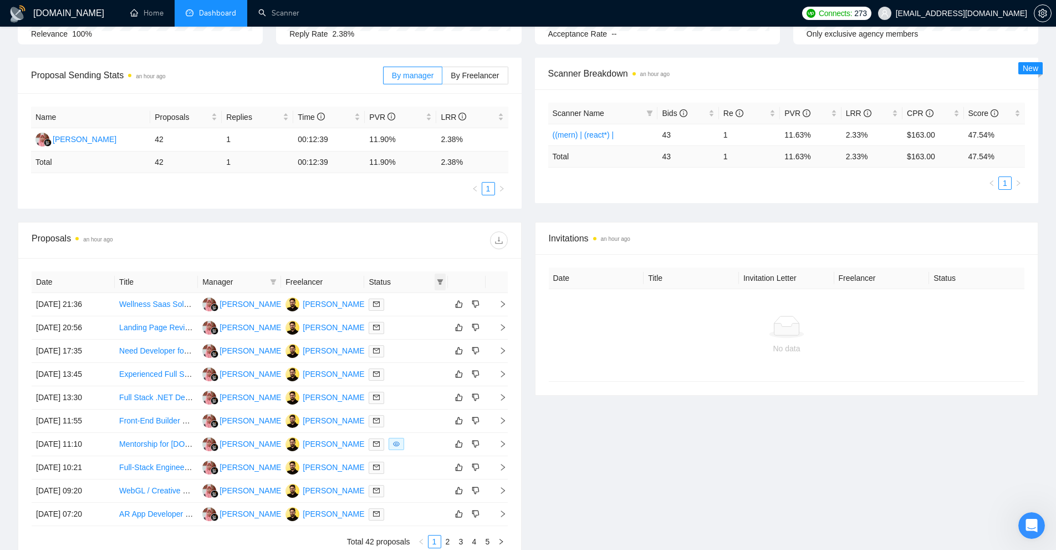
click at [439, 286] on span at bounding box center [440, 281] width 11 height 17
click at [427, 302] on span "Chat" at bounding box center [411, 303] width 53 height 12
checkbox input "true"
click at [431, 345] on span "OK" at bounding box center [430, 343] width 11 height 12
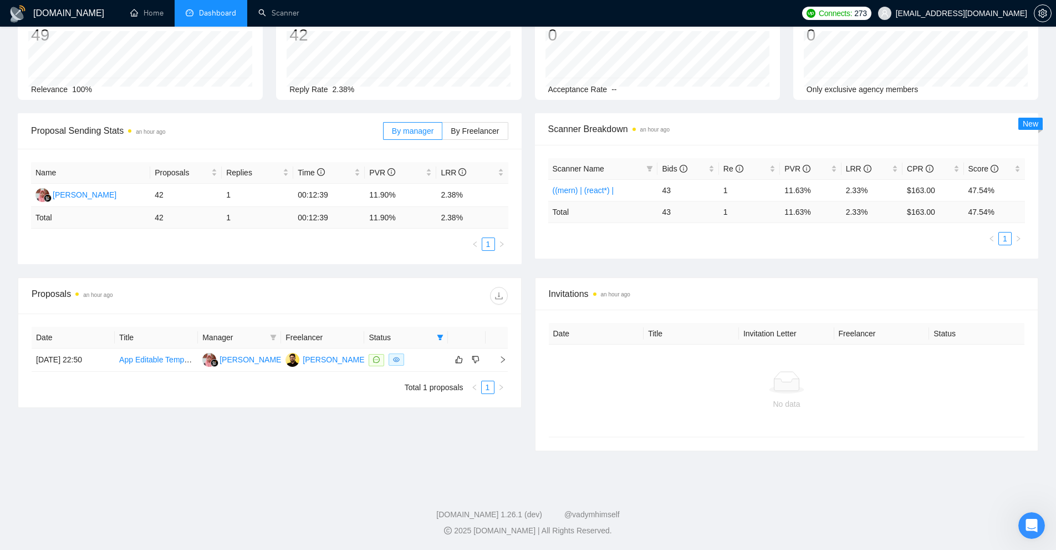
scroll to position [82, 0]
click at [423, 365] on div at bounding box center [406, 359] width 74 height 13
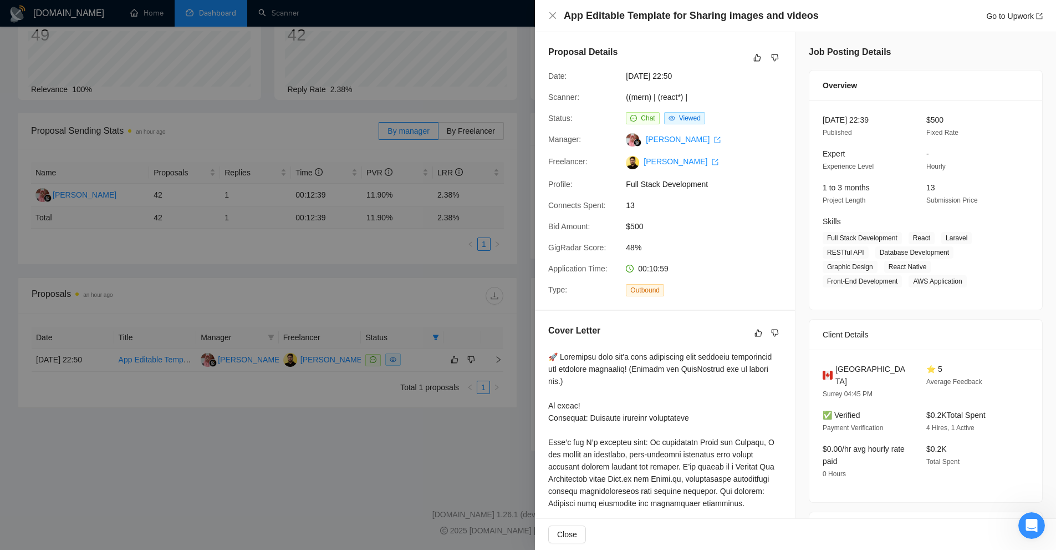
click at [318, 57] on div at bounding box center [528, 275] width 1056 height 550
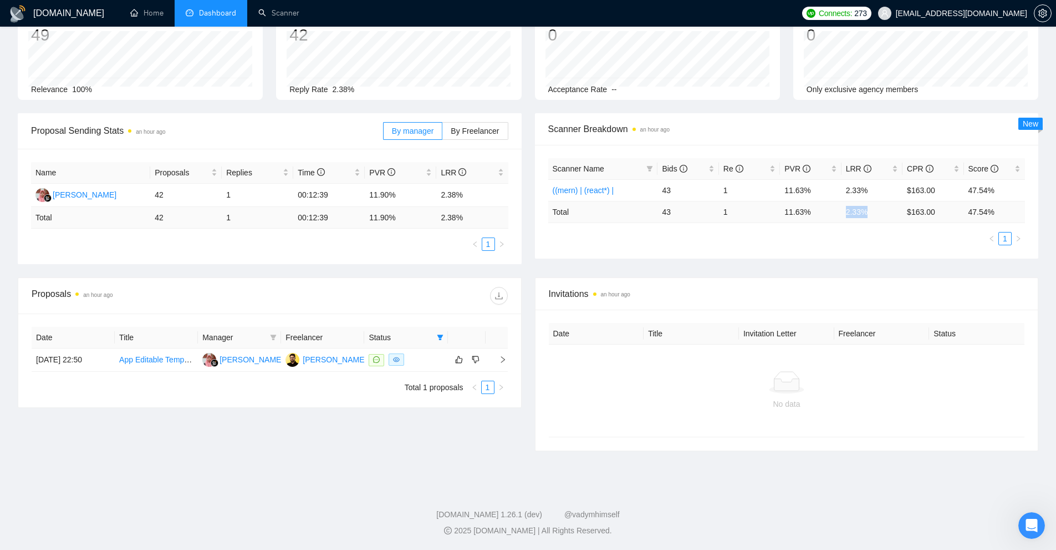
drag, startPoint x: 842, startPoint y: 210, endPoint x: 864, endPoint y: 213, distance: 22.4
click at [864, 213] on td "2.33 %" at bounding box center [872, 212] width 61 height 22
copy td "2.33 %"
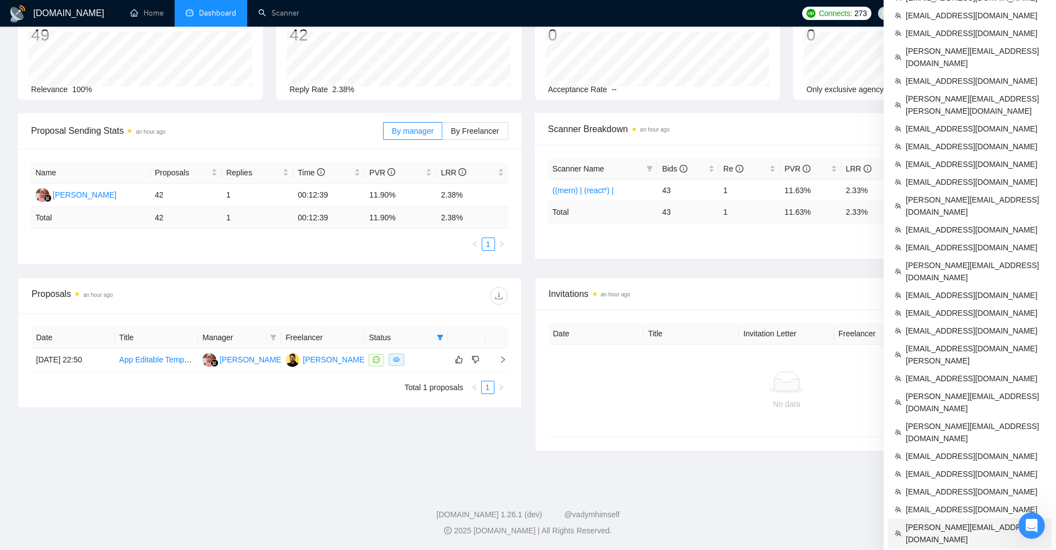
click at [929, 521] on span "[PERSON_NAME][EMAIL_ADDRESS][DOMAIN_NAME]" at bounding box center [975, 533] width 139 height 24
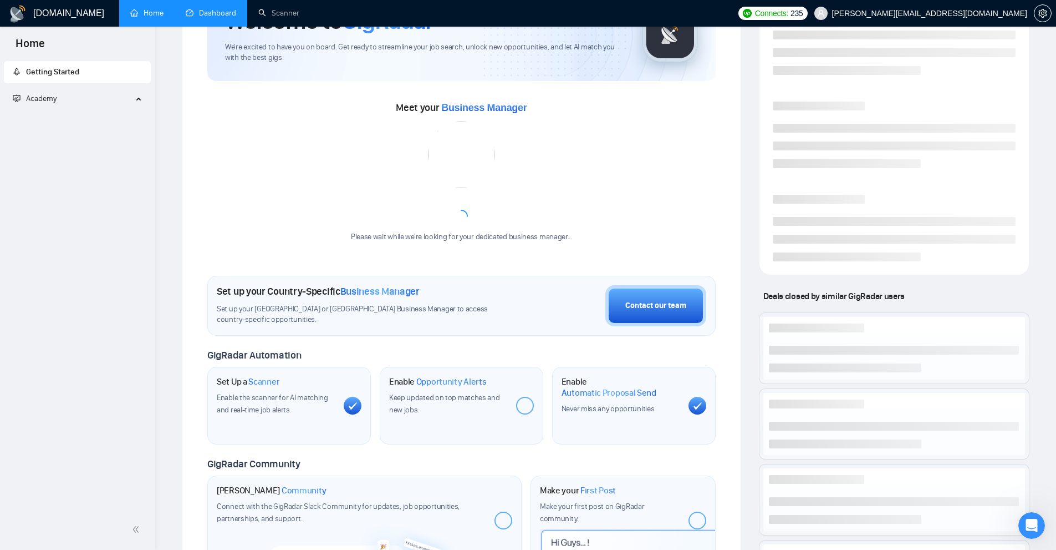
scroll to position [237, 0]
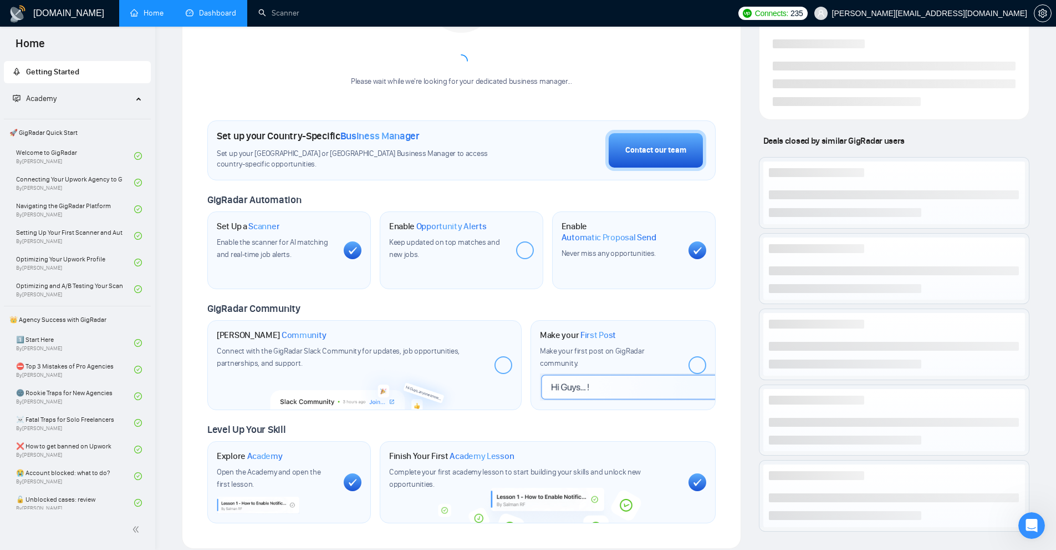
drag, startPoint x: 281, startPoint y: 52, endPoint x: 288, endPoint y: 42, distance: 12.2
click at [287, 42] on div "Meet your Business Manager Please wait while we're looking for your dedicated b…" at bounding box center [461, 20] width 508 height 155
click at [208, 8] on link "Dashboard" at bounding box center [211, 12] width 50 height 9
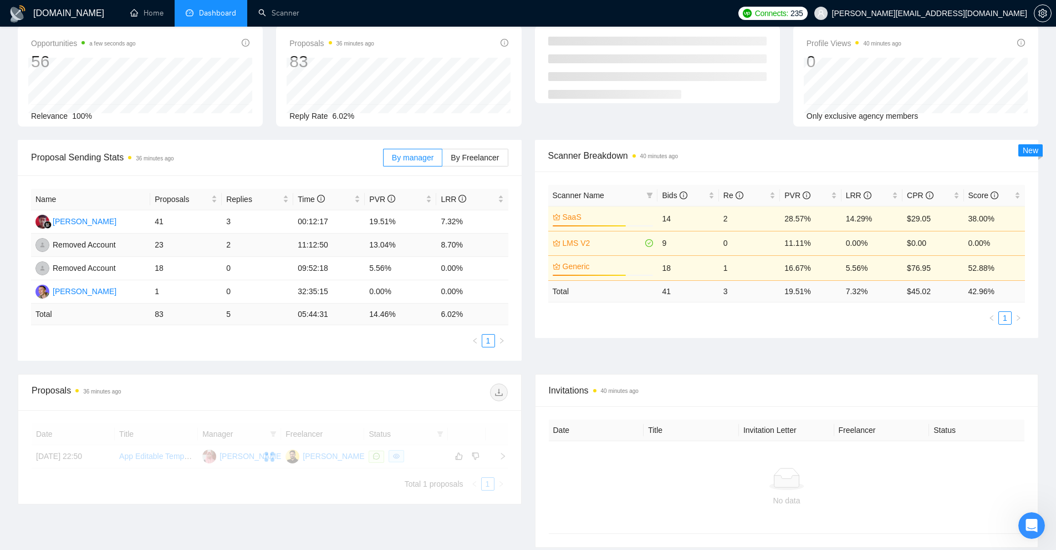
scroll to position [81, 0]
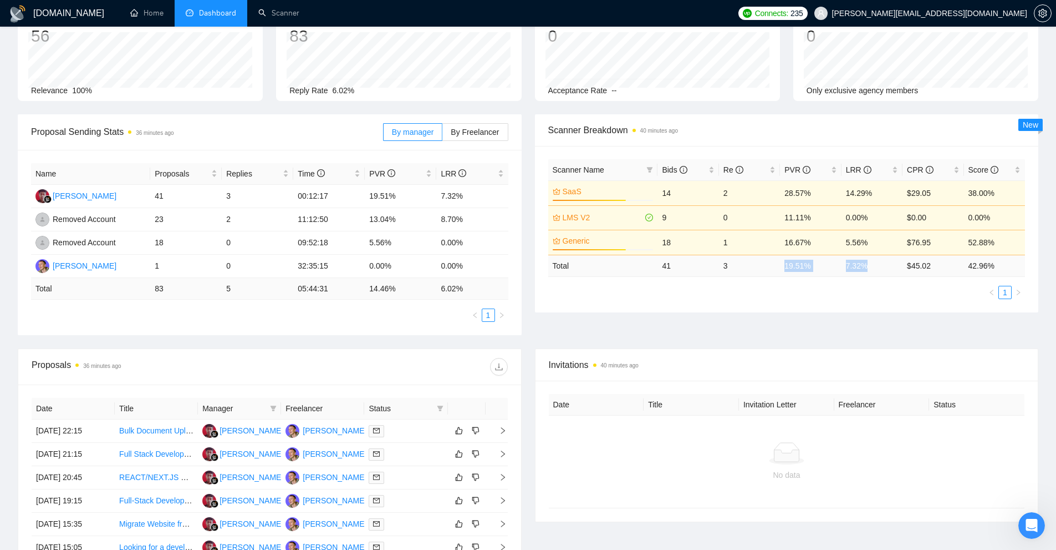
drag, startPoint x: 783, startPoint y: 267, endPoint x: 901, endPoint y: 270, distance: 118.1
click at [901, 270] on tr "Total 41 3 19.51 % 7.32 % $ 45.02 42.96 %" at bounding box center [786, 266] width 477 height 22
click at [874, 271] on td "7.32 %" at bounding box center [872, 266] width 61 height 22
drag, startPoint x: 880, startPoint y: 266, endPoint x: 841, endPoint y: 266, distance: 38.8
click at [842, 266] on td "7.32 %" at bounding box center [872, 266] width 61 height 22
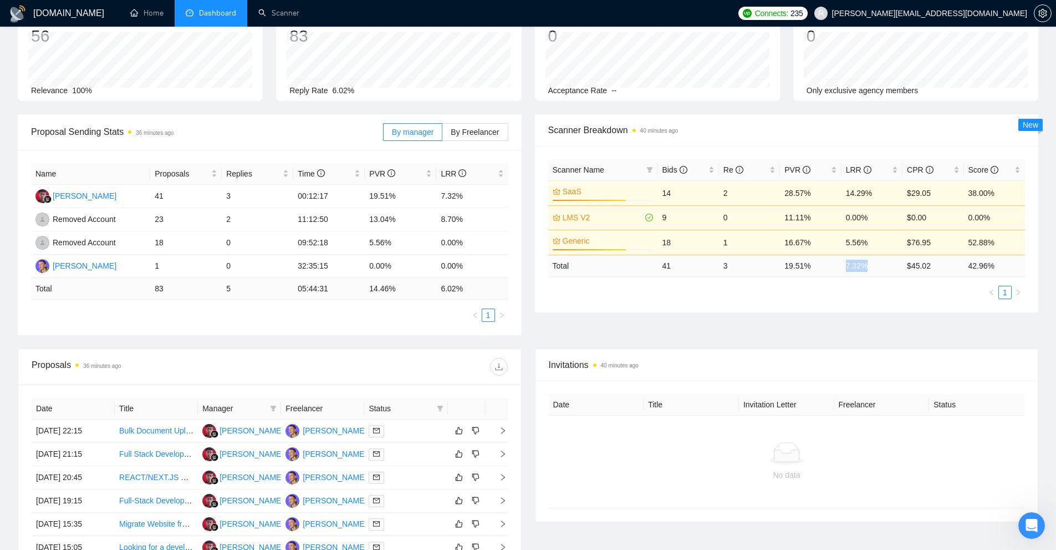
copy td "7.32 %"
